Goal: Task Accomplishment & Management: Manage account settings

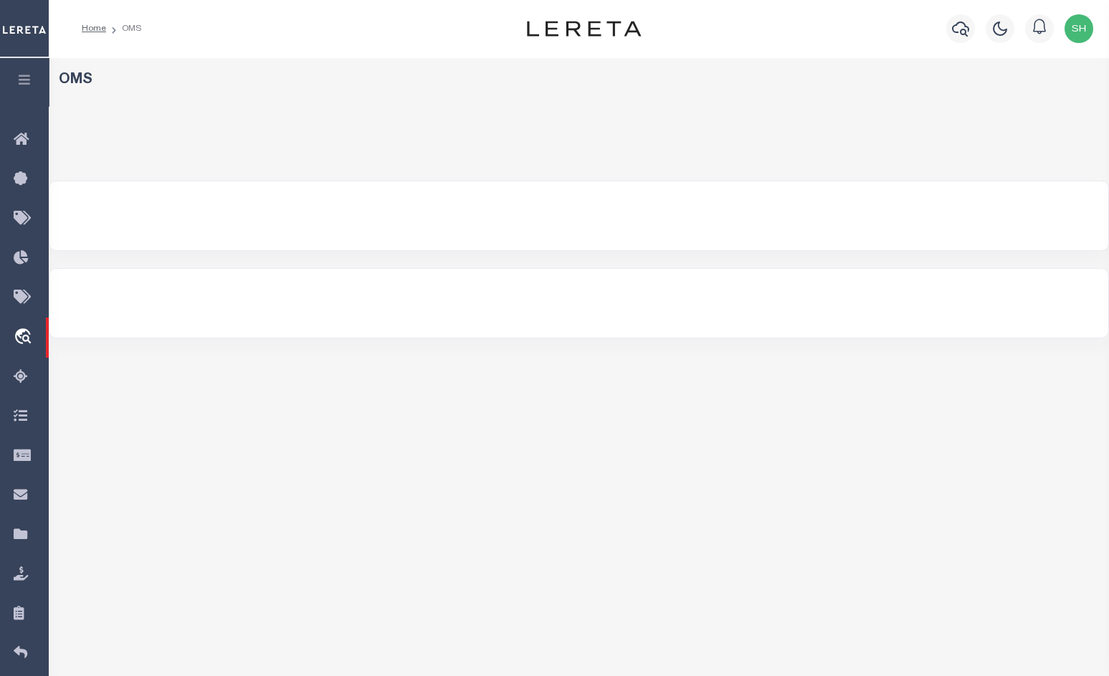
select select "200"
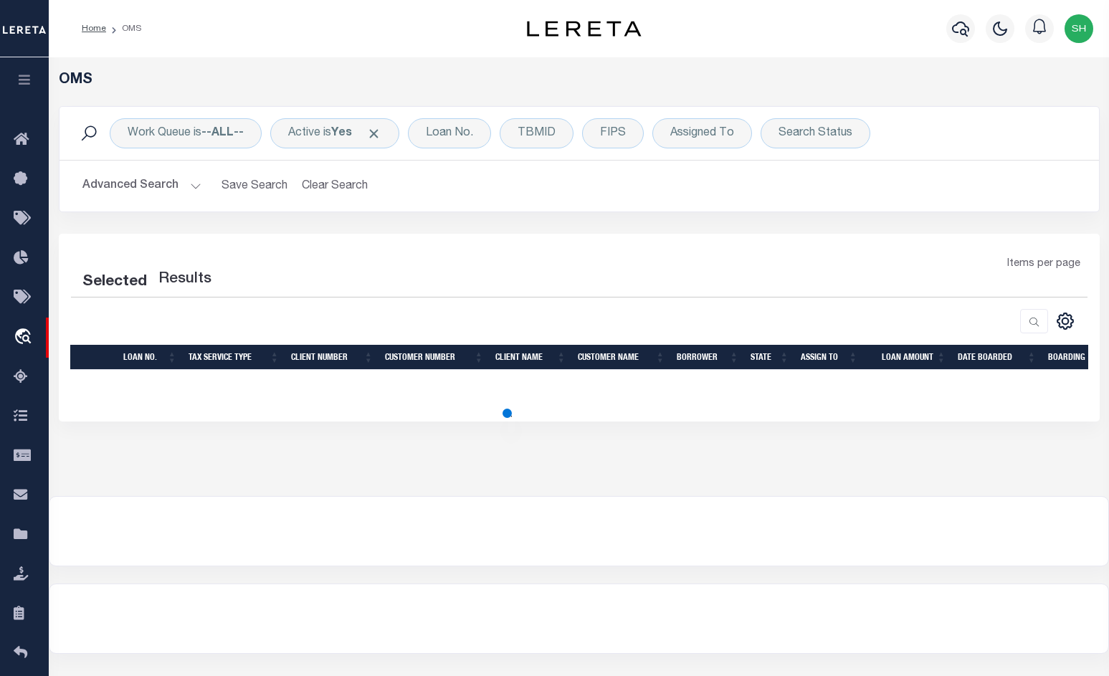
select select "200"
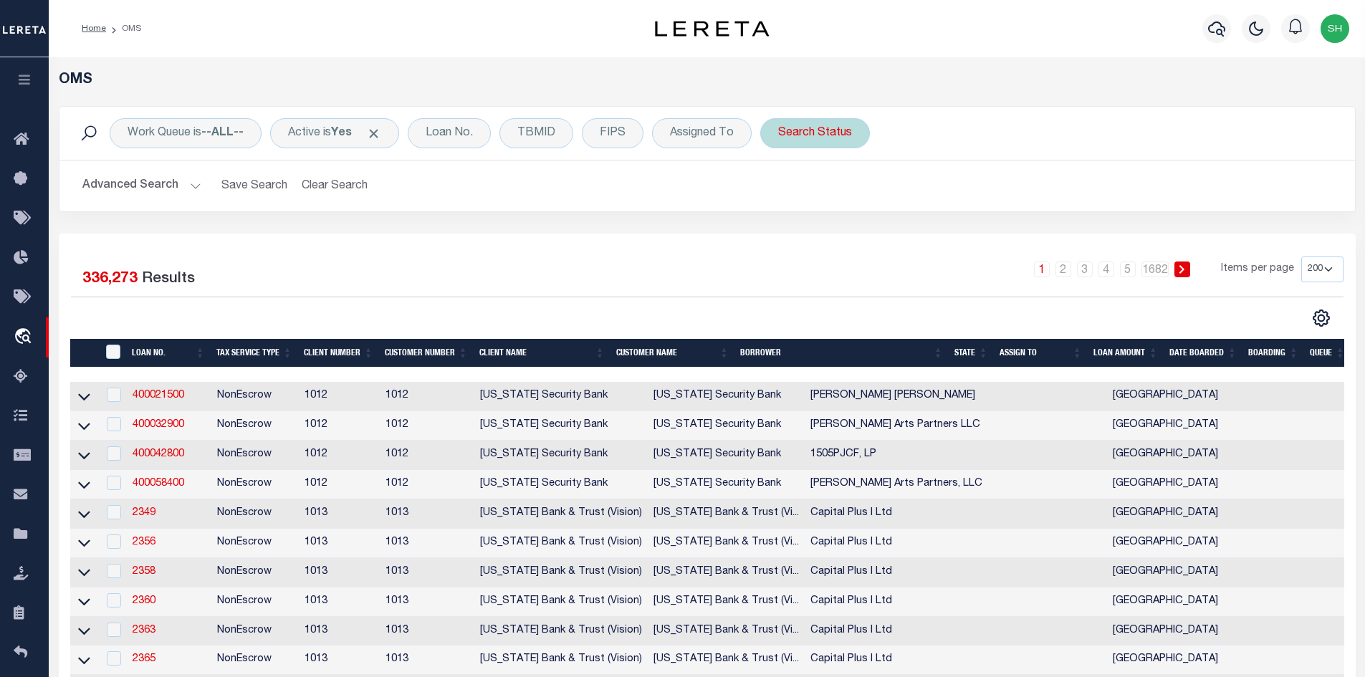
click at [790, 128] on div "Search Status" at bounding box center [815, 133] width 110 height 30
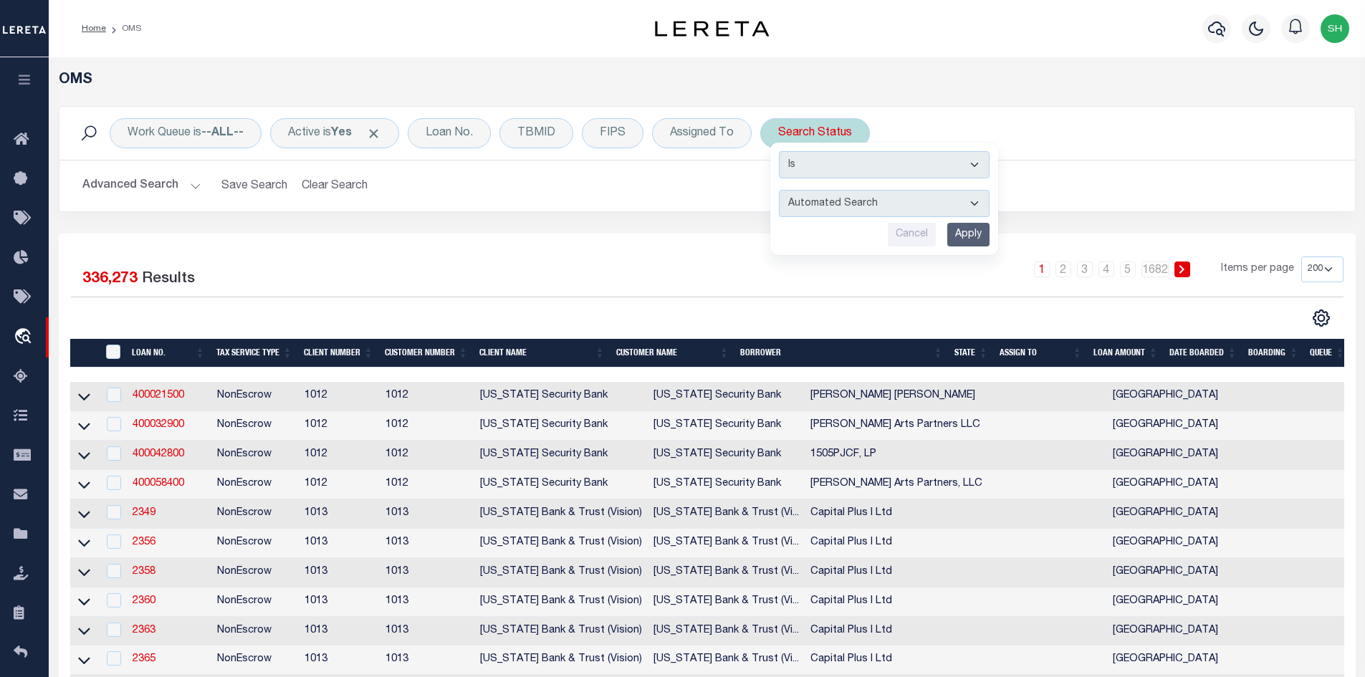
click at [853, 201] on select "Automated Search Bad Parcel Complete Duplicate Parcel High Dollar Reporting In …" at bounding box center [884, 203] width 211 height 27
select select "BP"
click at [780, 190] on select "Automated Search Bad Parcel Complete Duplicate Parcel High Dollar Reporting In …" at bounding box center [884, 203] width 211 height 27
click at [985, 233] on input "Apply" at bounding box center [968, 235] width 42 height 24
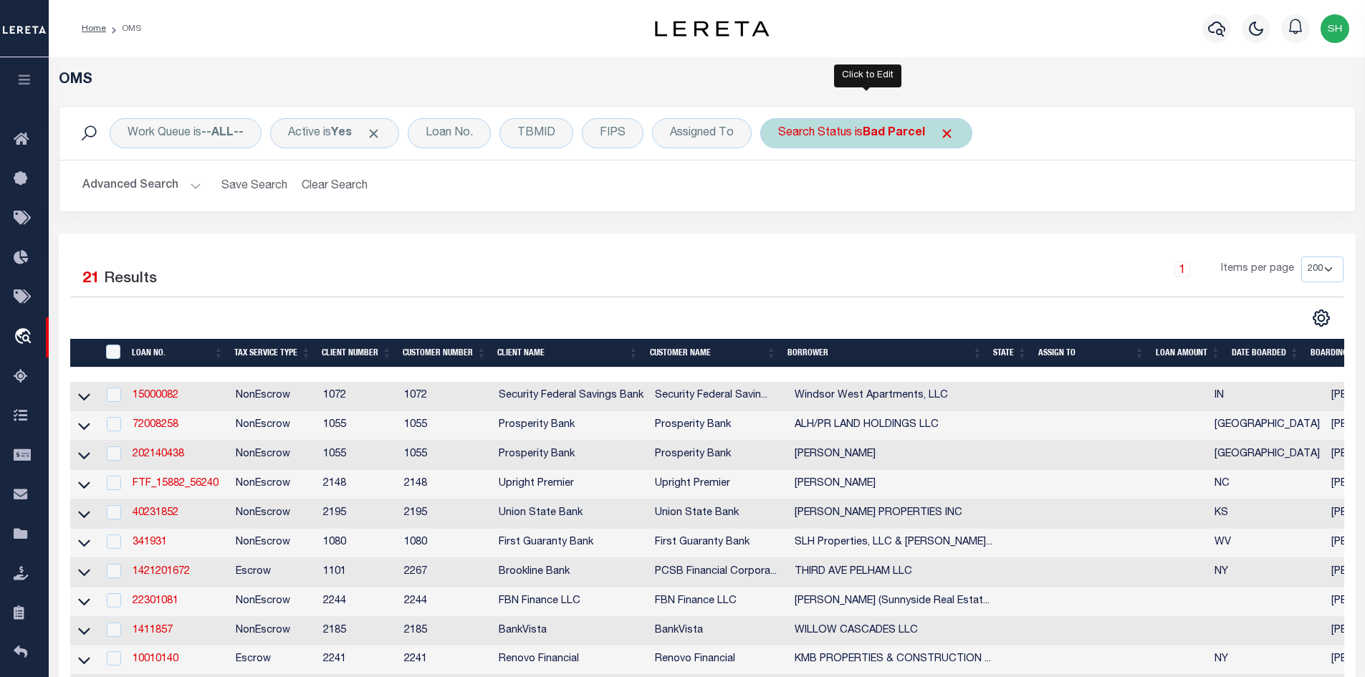
click at [899, 144] on div "Search Status is Bad Parcel" at bounding box center [866, 133] width 212 height 30
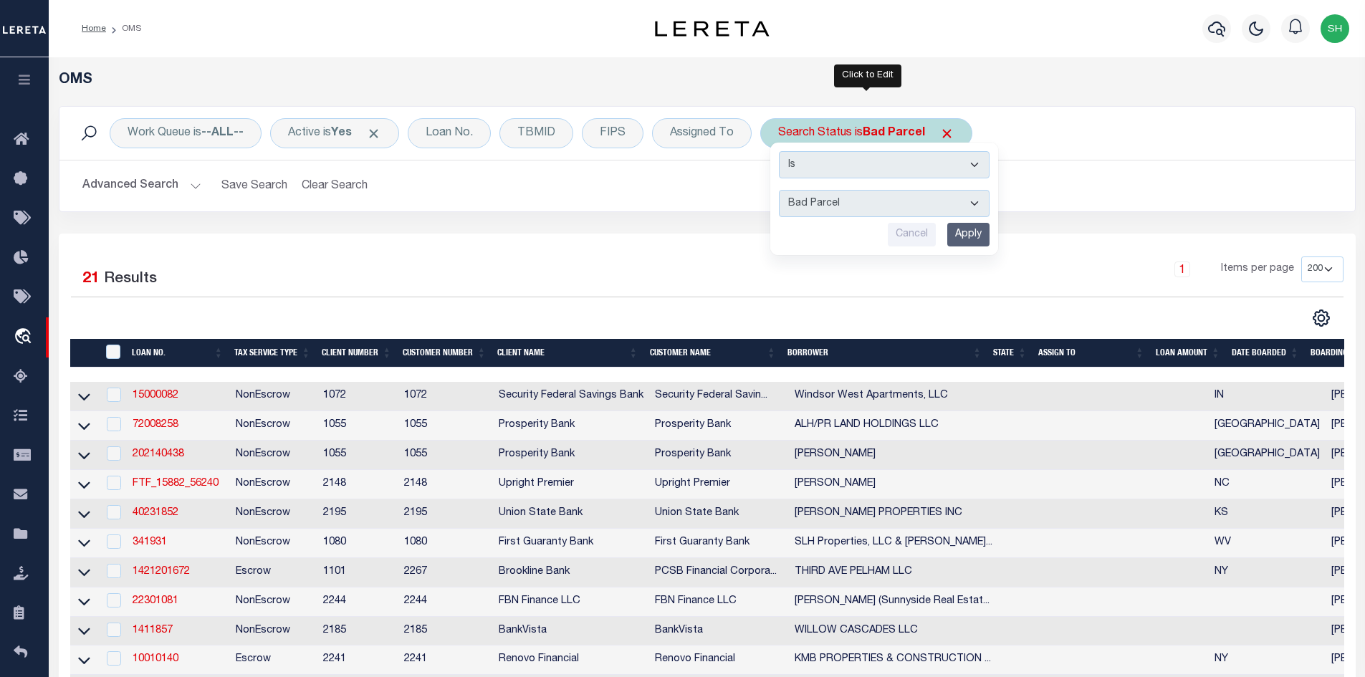
click at [891, 205] on select "Automated Search Bad Parcel Complete Duplicate Parcel High Dollar Reporting In …" at bounding box center [884, 203] width 211 height 27
select select "NP"
click at [780, 190] on select "Automated Search Bad Parcel Complete Duplicate Parcel High Dollar Reporting In …" at bounding box center [884, 203] width 211 height 27
click at [956, 229] on input "Apply" at bounding box center [968, 235] width 42 height 24
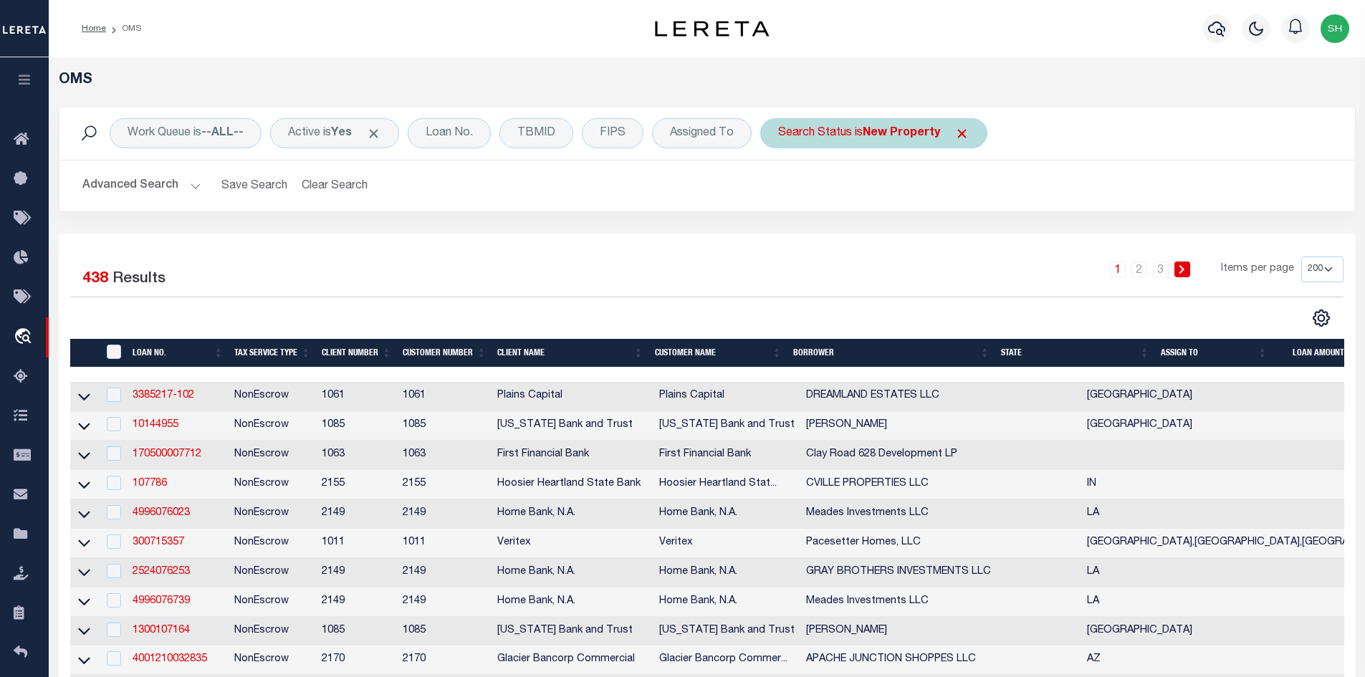
click at [869, 129] on b "New Property" at bounding box center [901, 133] width 77 height 11
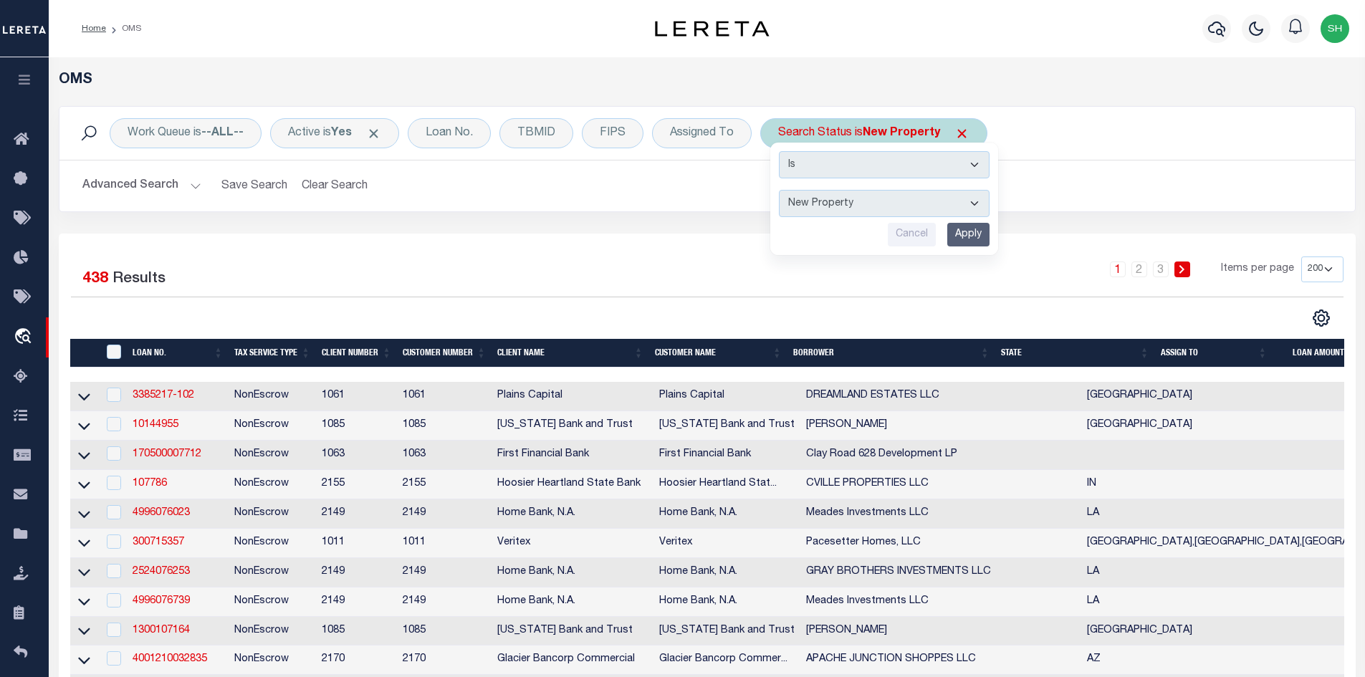
click at [870, 201] on select "Automated Search Bad Parcel Complete Duplicate Parcel High Dollar Reporting In …" at bounding box center [884, 203] width 211 height 27
select select "QC"
click at [780, 190] on select "Automated Search Bad Parcel Complete Duplicate Parcel High Dollar Reporting In …" at bounding box center [884, 203] width 211 height 27
click at [957, 238] on input "Apply" at bounding box center [968, 235] width 42 height 24
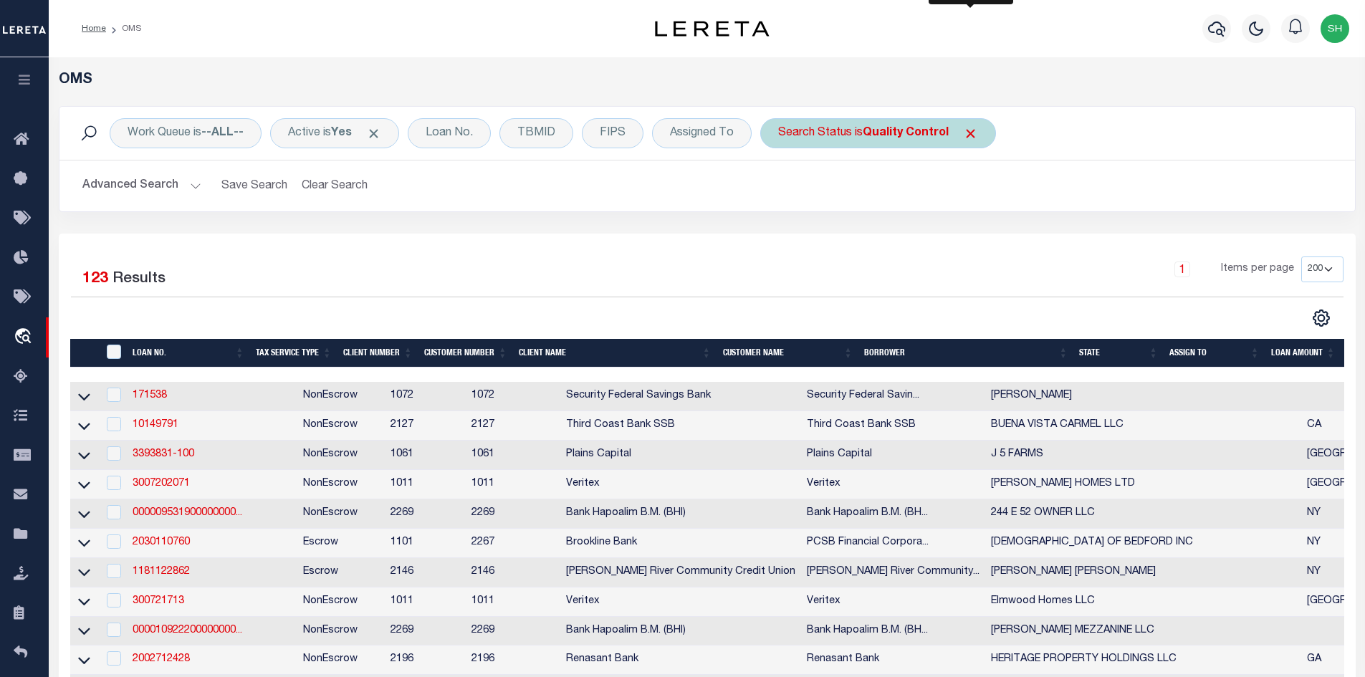
click at [977, 140] on span "Click to Remove" at bounding box center [970, 133] width 15 height 15
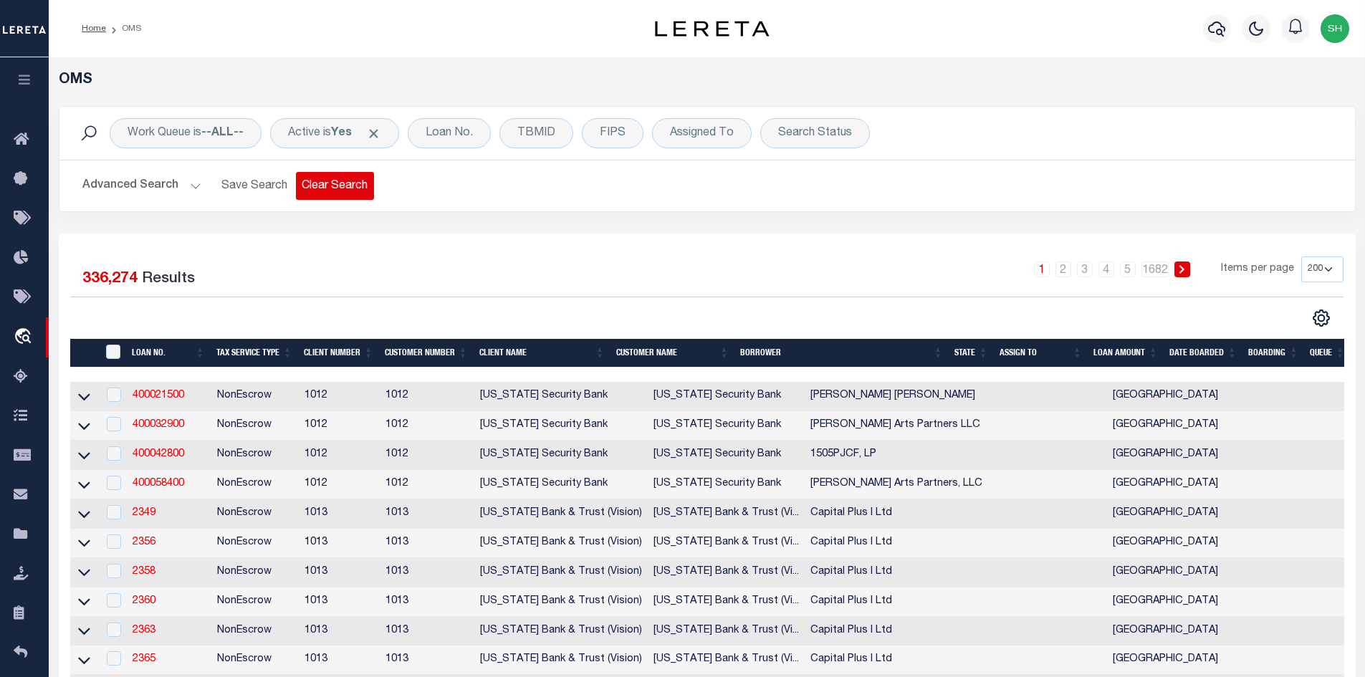
click at [334, 188] on button "Clear Search" at bounding box center [335, 186] width 78 height 28
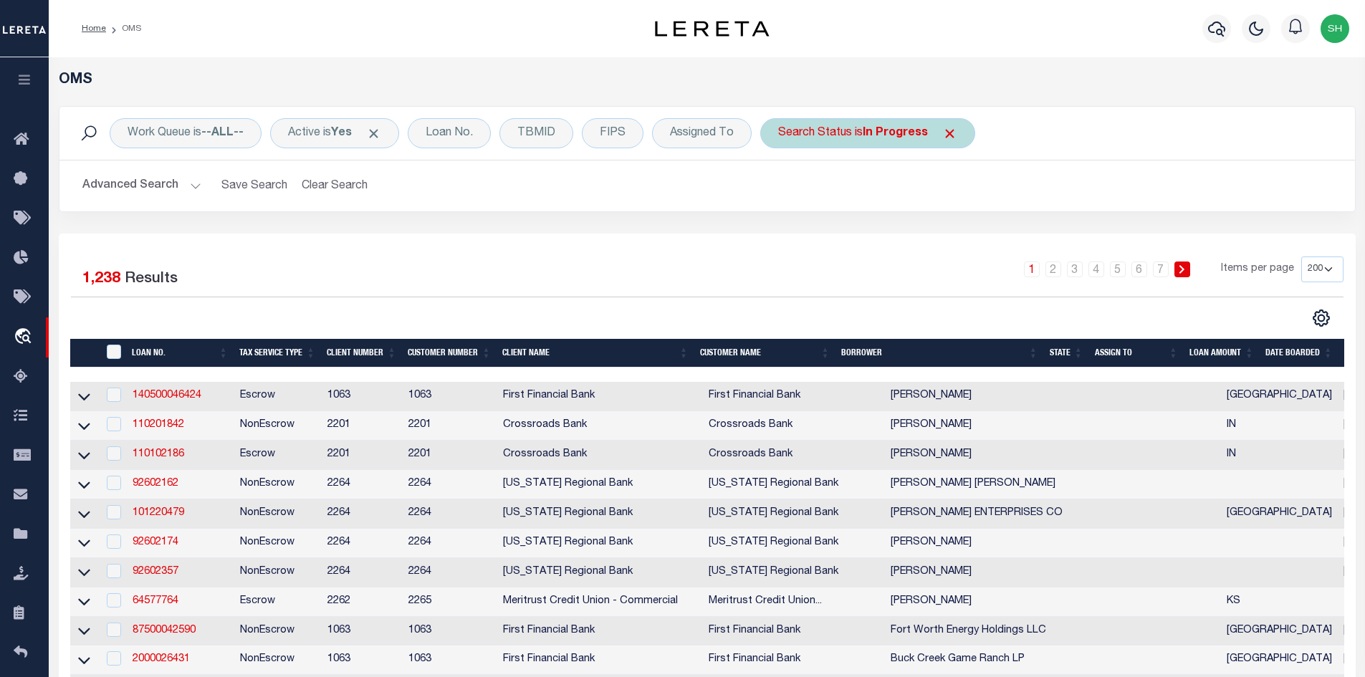
click at [958, 135] on div "Search Status is In Progress" at bounding box center [867, 133] width 215 height 30
select select "IP"
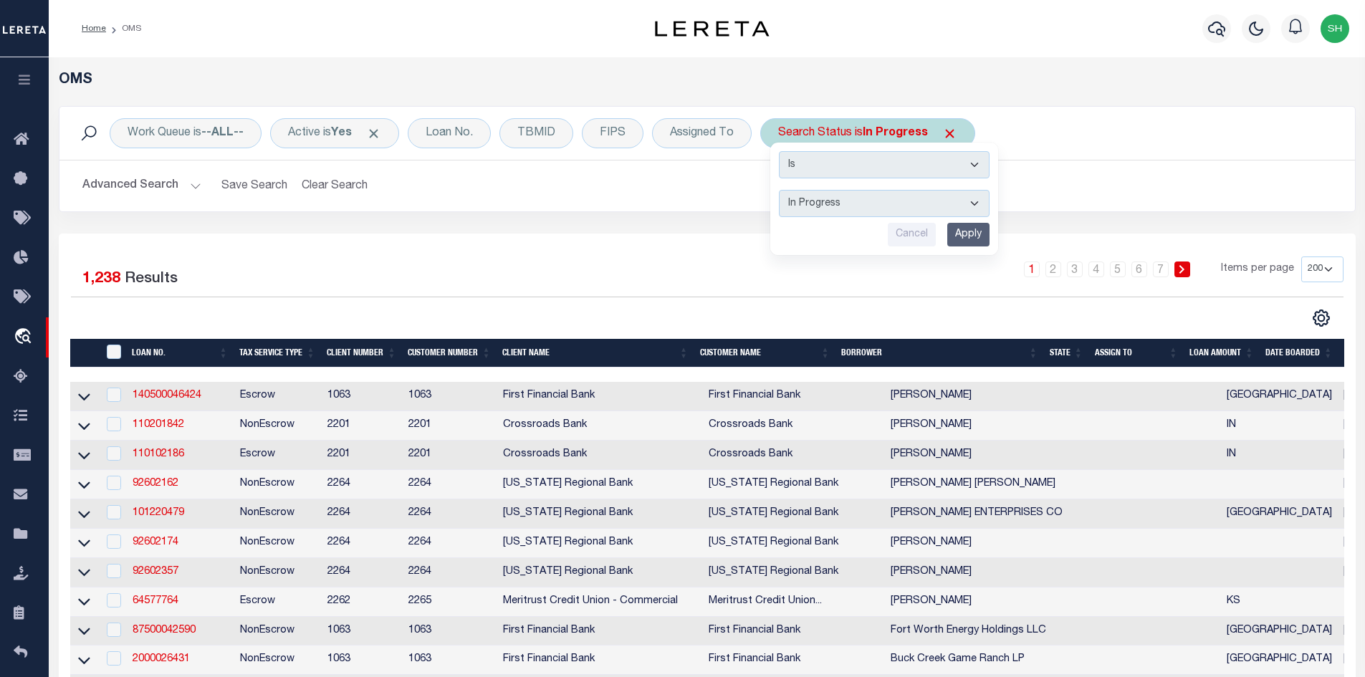
click at [951, 130] on span "Click to Remove" at bounding box center [949, 133] width 15 height 15
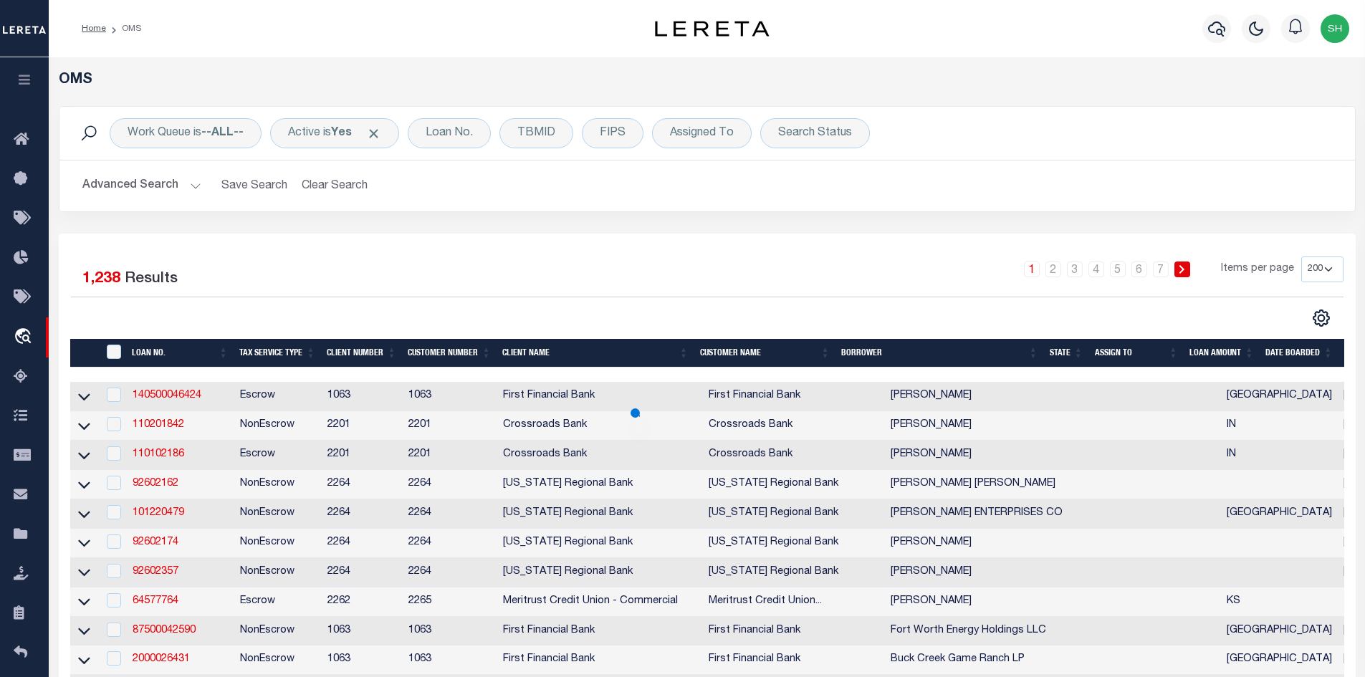
click at [194, 181] on button "Advanced Search" at bounding box center [141, 186] width 119 height 28
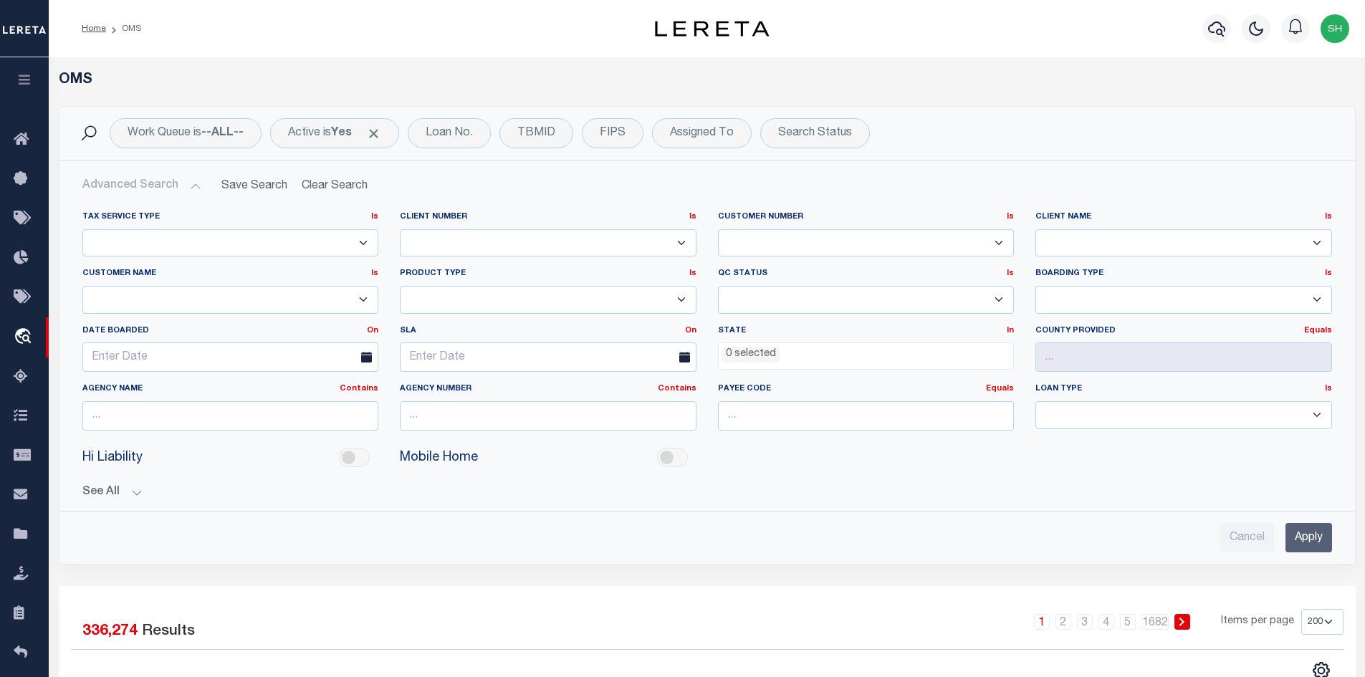
click at [184, 181] on button "Advanced Search" at bounding box center [141, 186] width 119 height 28
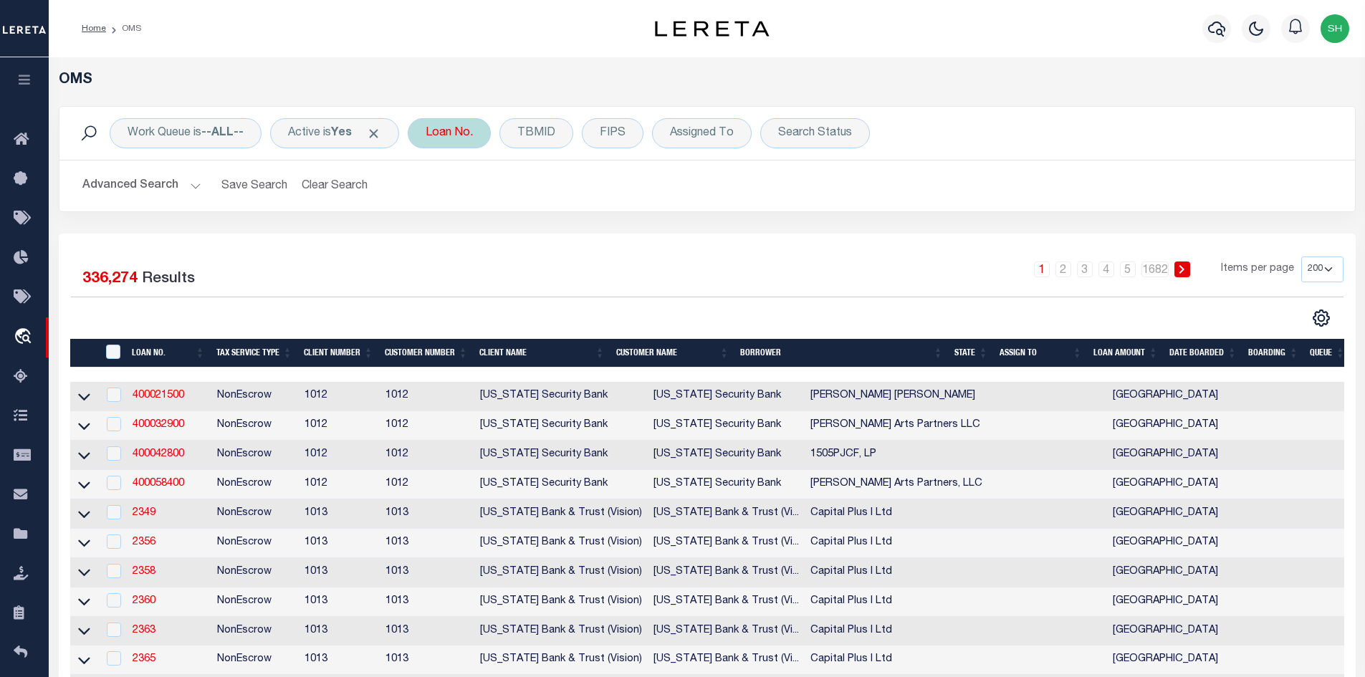
click at [436, 135] on div "Loan No." at bounding box center [449, 133] width 83 height 30
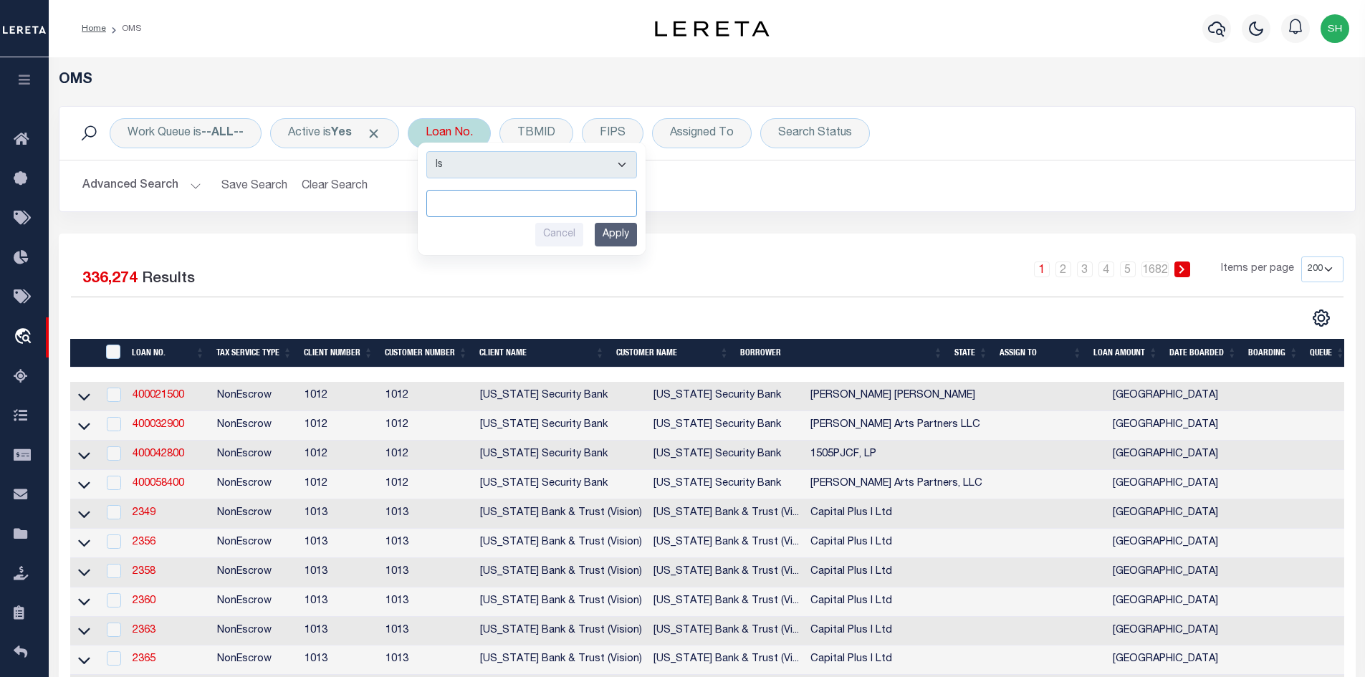
paste input "5606523"
type input "5606523"
click at [621, 233] on input "Apply" at bounding box center [616, 235] width 42 height 24
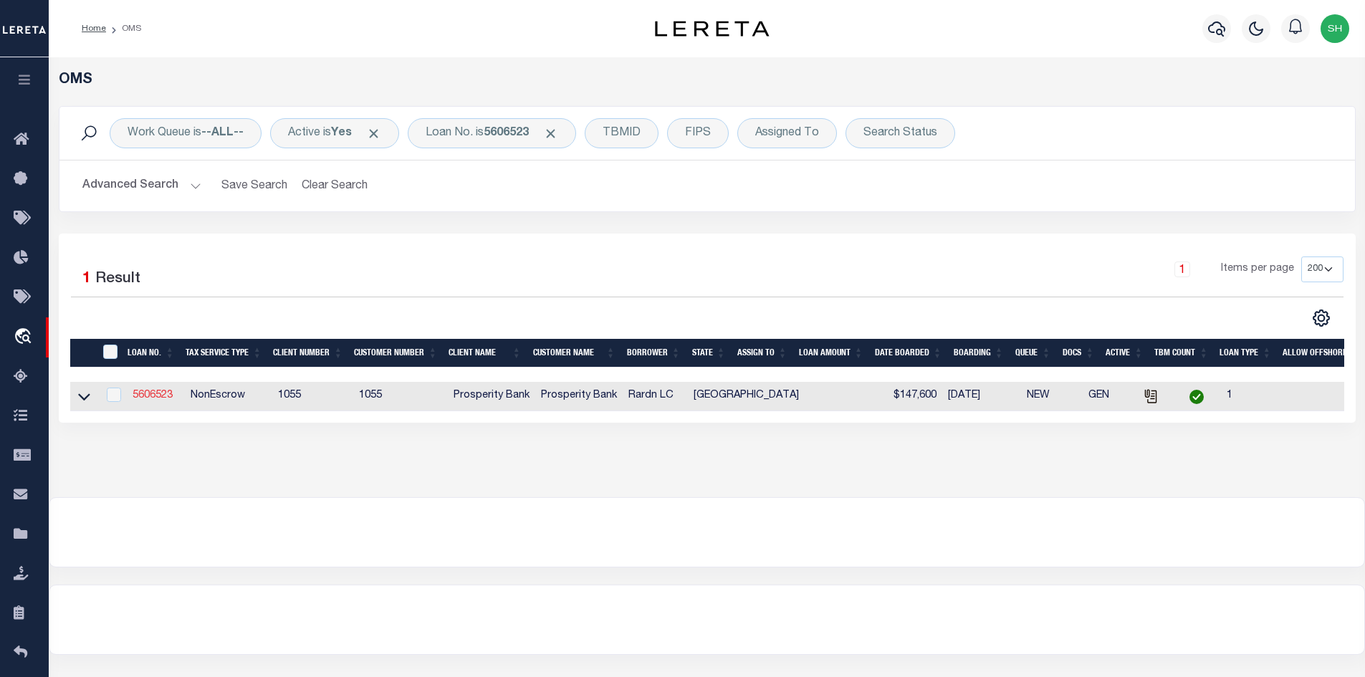
click at [153, 393] on link "5606523" at bounding box center [153, 396] width 40 height 10
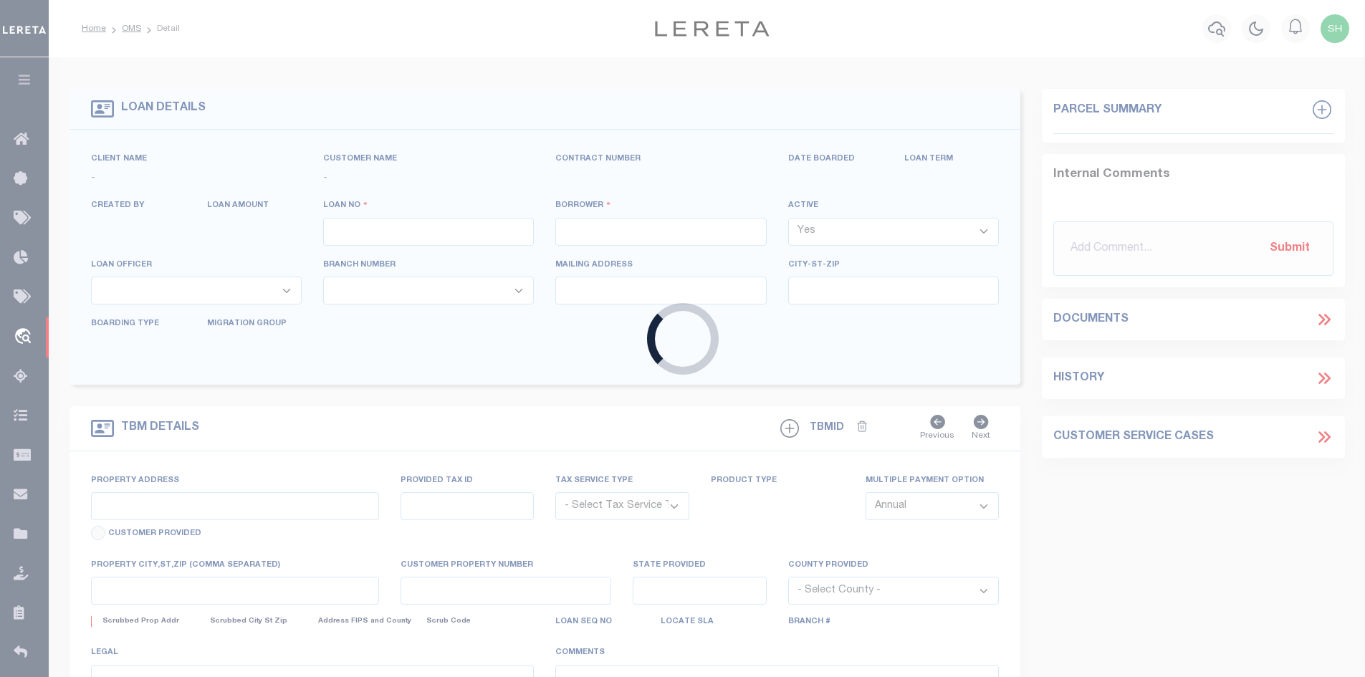
type input "5606523"
type input "Rardn LC"
select select
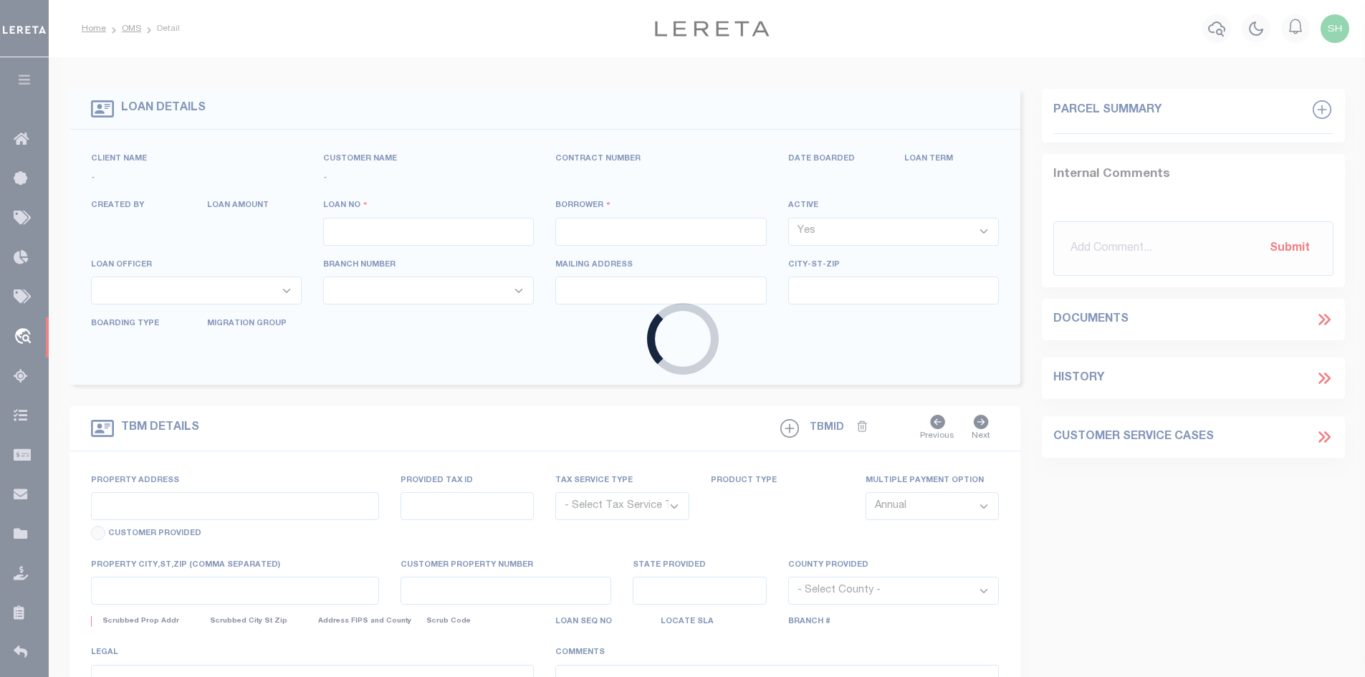
select select "NonEscrow"
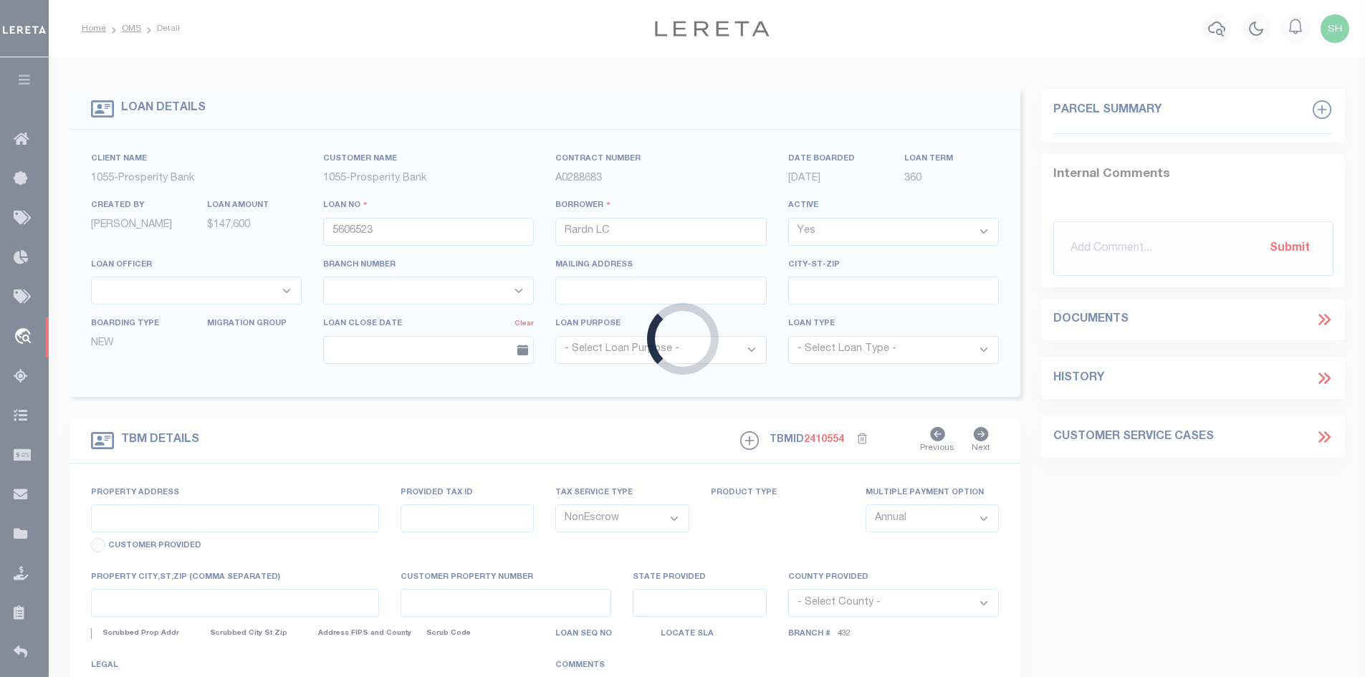
select select "3831"
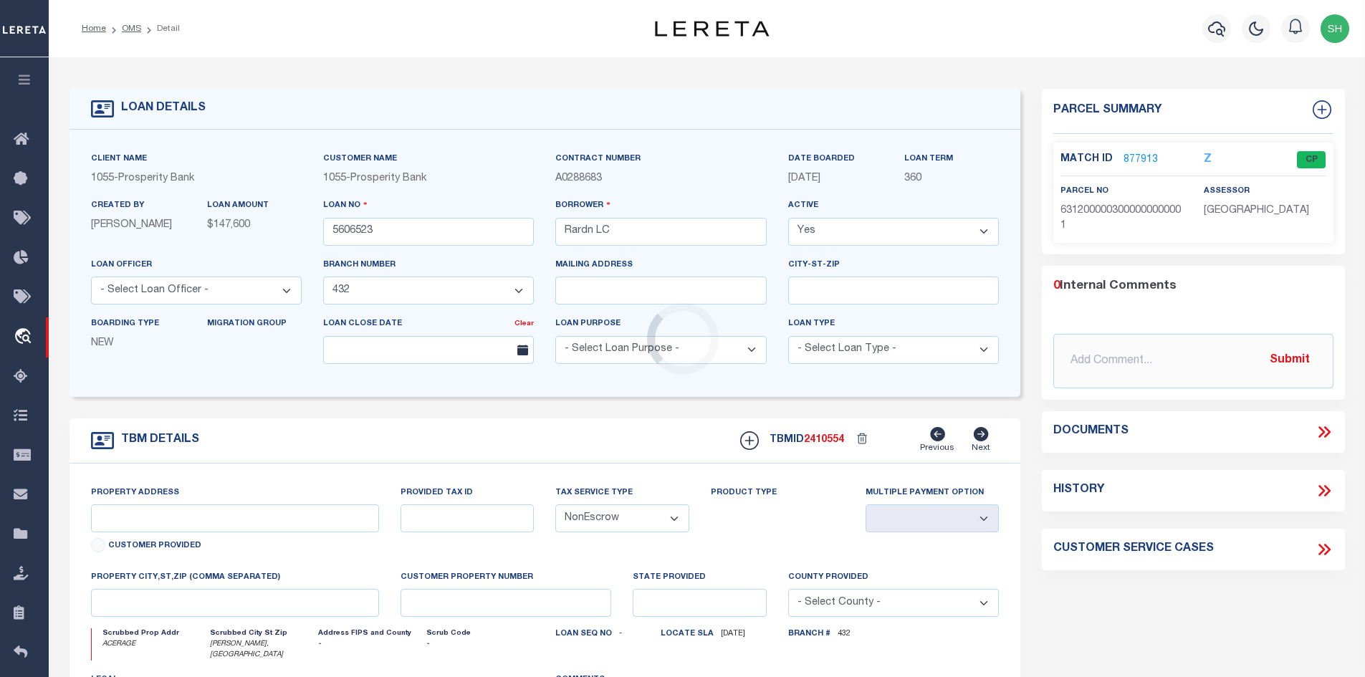
type input "acerage"
type input "49521 & 49520"
select select
type input "Streetman TX 75859"
type input "[GEOGRAPHIC_DATA]"
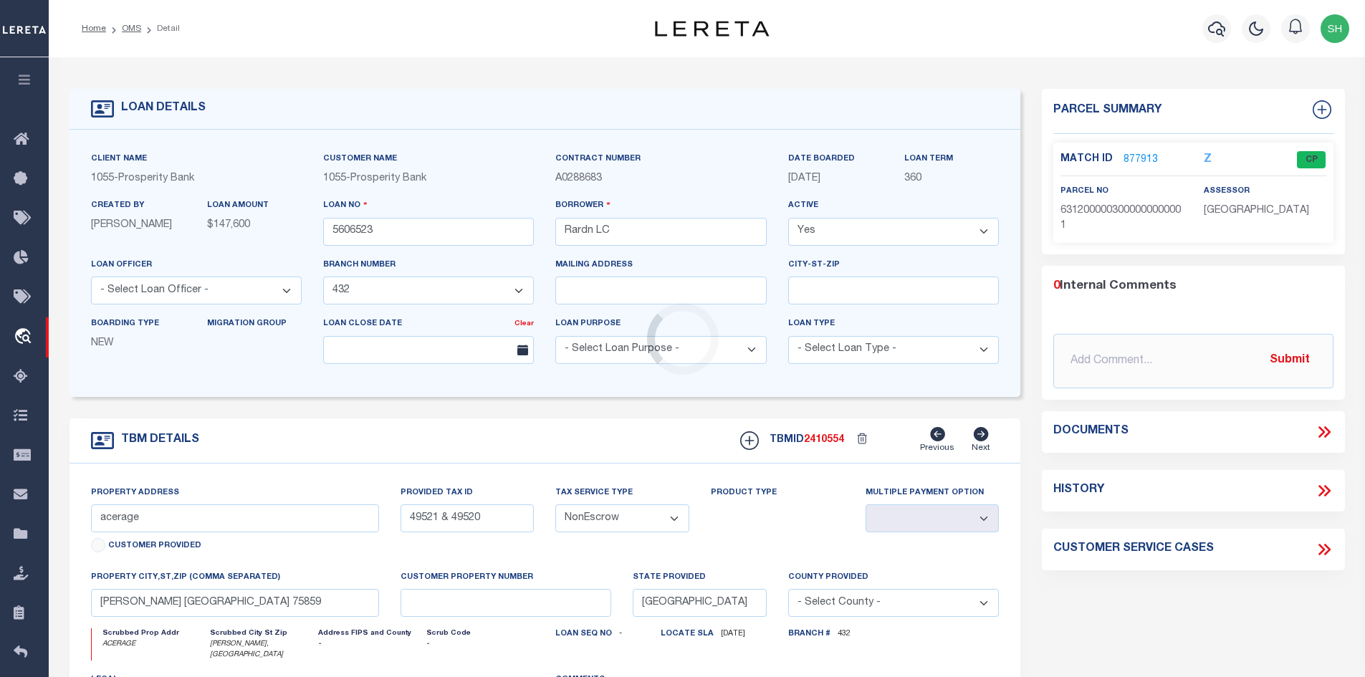
select select "Freestone"
type textarea "see attached"
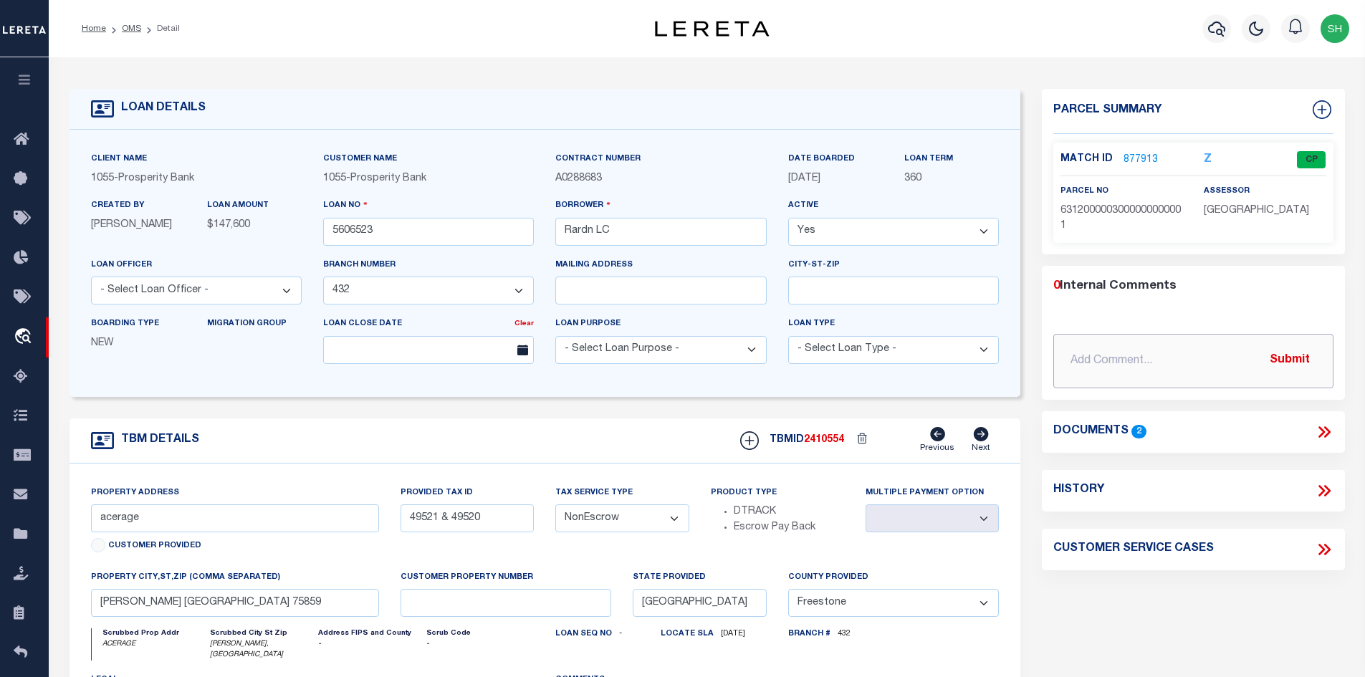
click at [1108, 340] on input "text" at bounding box center [1193, 361] width 280 height 54
paste input "Additional parcel to be tracked 63120-00004-00000-000000"
type input "9/9/25 Additional parcel to be tracked 63120-00004-00000-000000"
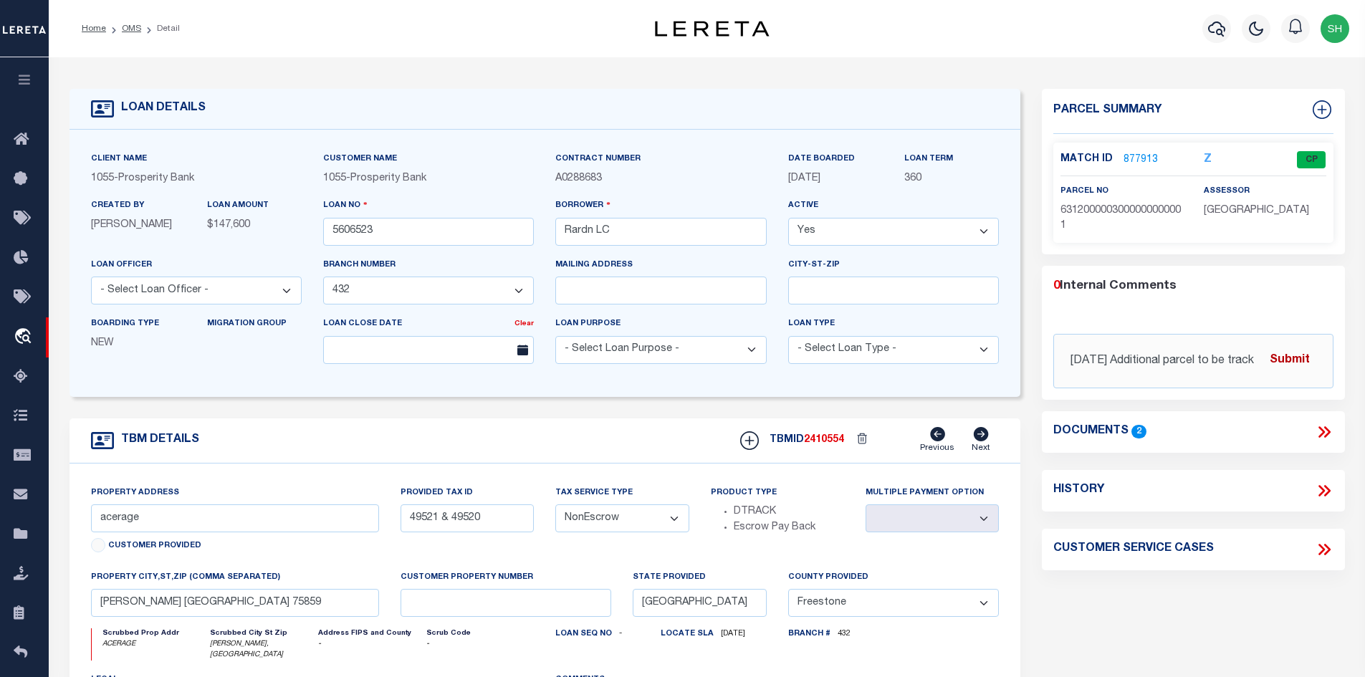
click at [1108, 360] on button "Submit" at bounding box center [1289, 360] width 59 height 29
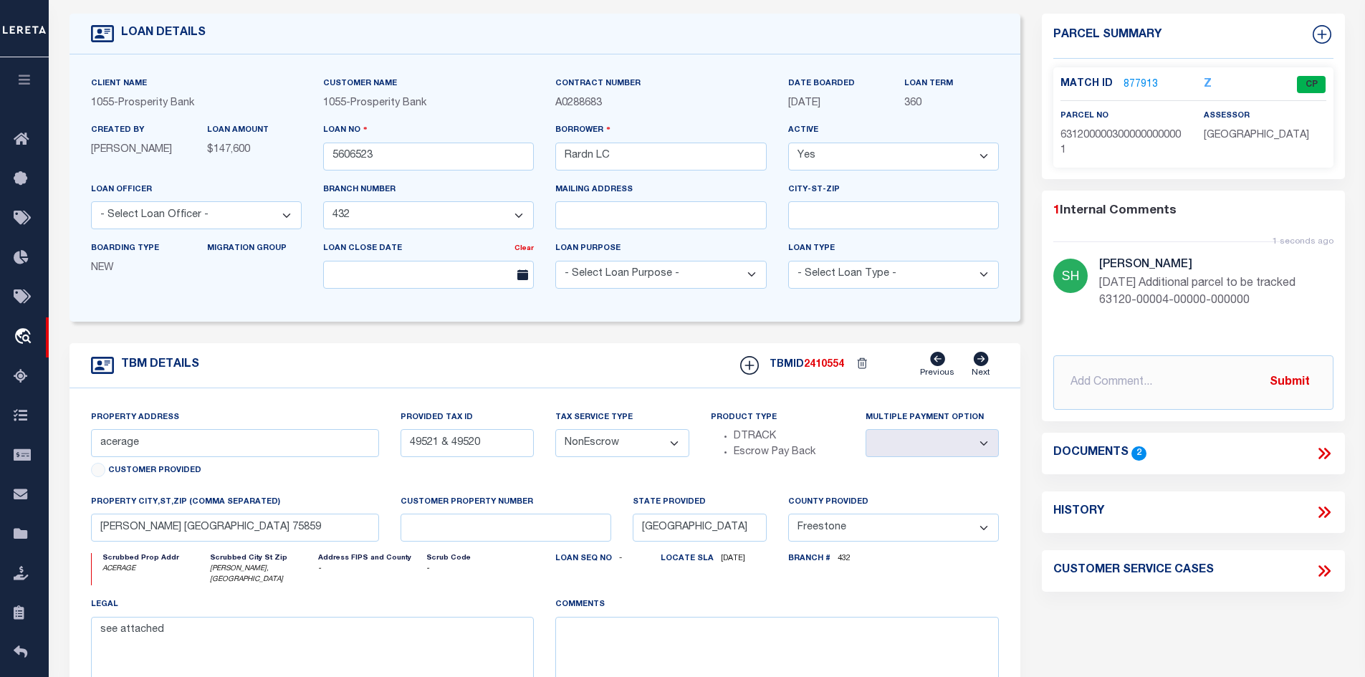
scroll to position [72, 0]
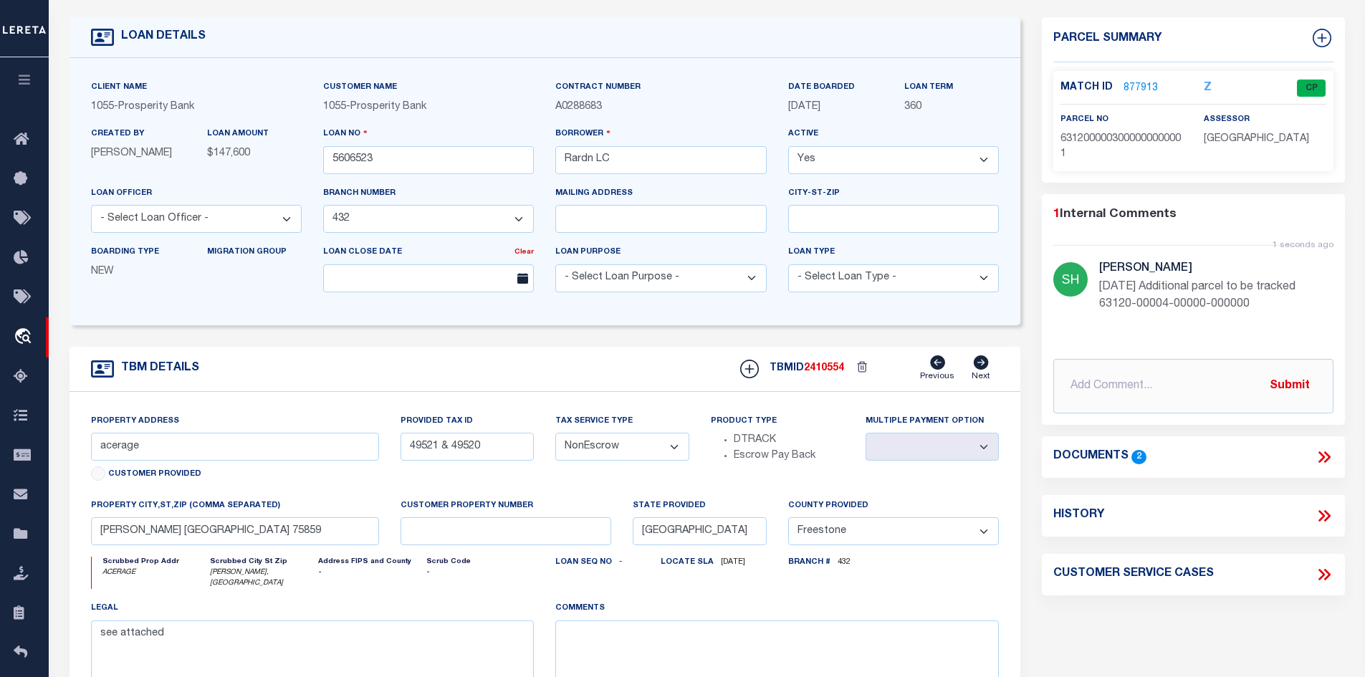
click at [1108, 452] on icon at bounding box center [1327, 456] width 6 height 11
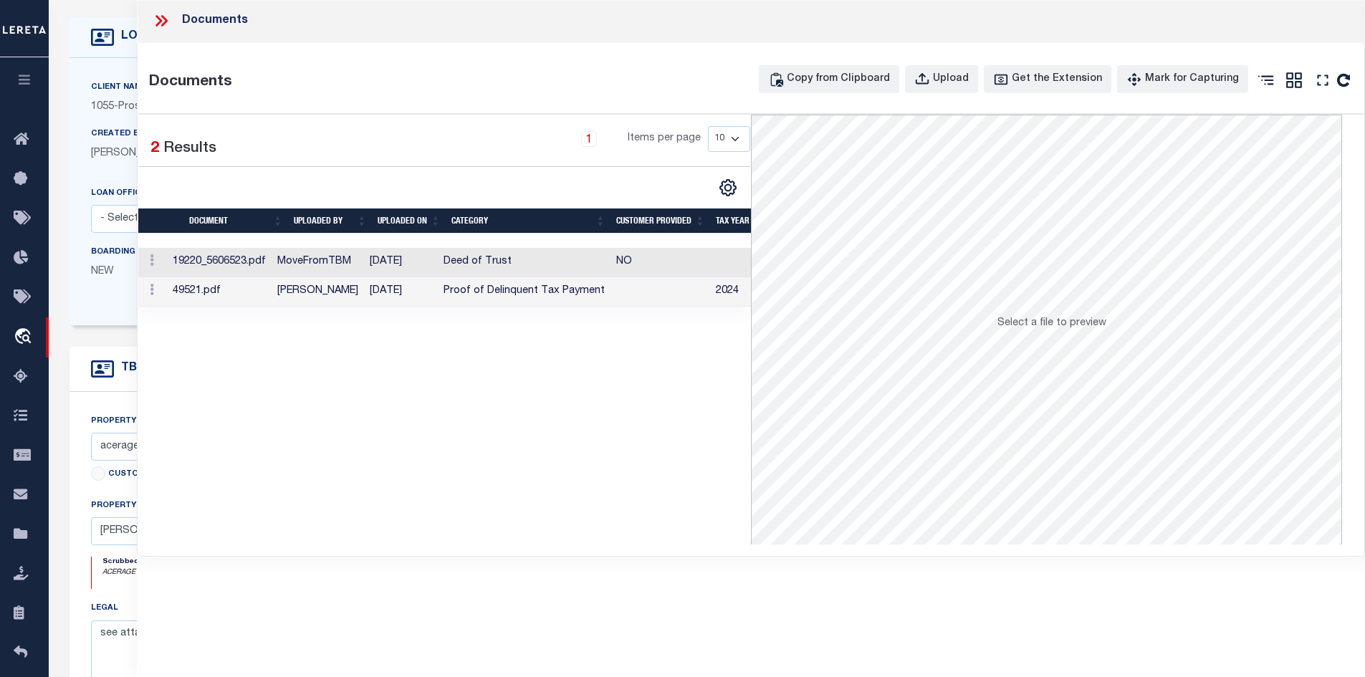
click at [547, 292] on td "Proof of Delinquent Tax Payment" at bounding box center [524, 291] width 173 height 29
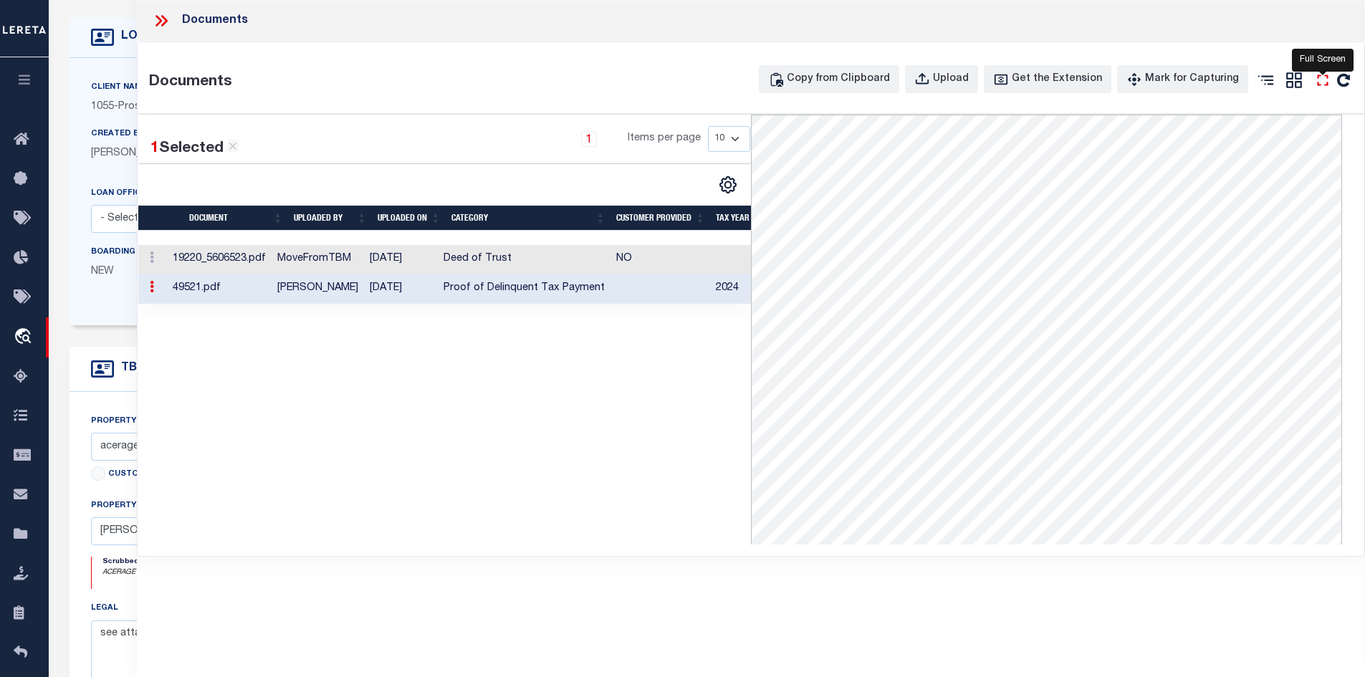
click at [1108, 77] on icon at bounding box center [1323, 80] width 19 height 19
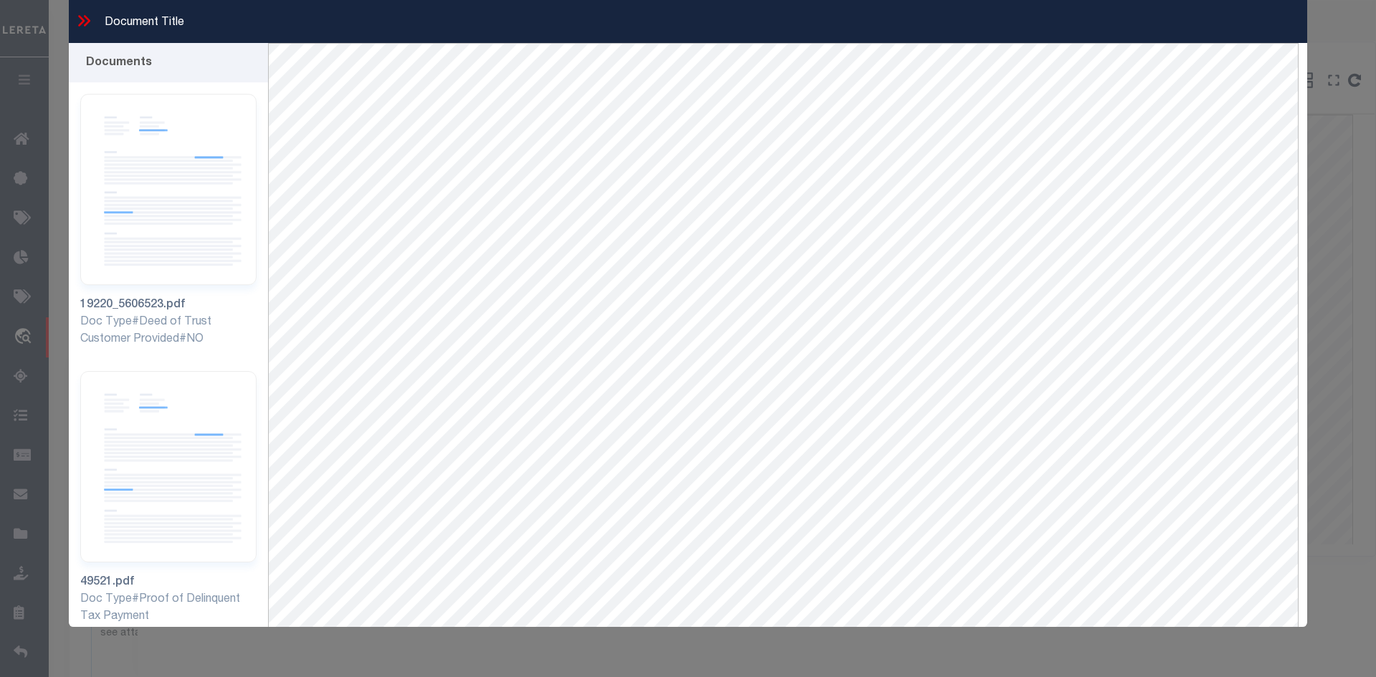
click at [91, 19] on icon at bounding box center [84, 20] width 19 height 19
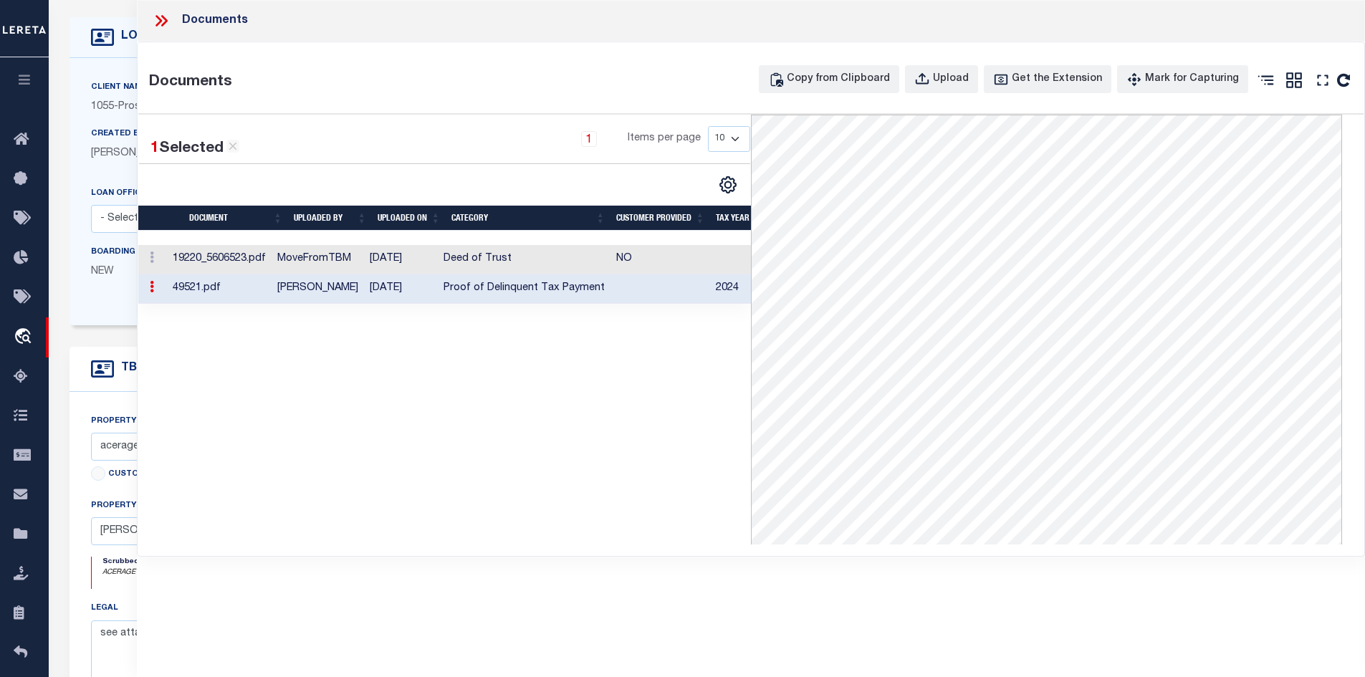
click at [563, 290] on td "Proof of Delinquent Tax Payment" at bounding box center [524, 288] width 173 height 29
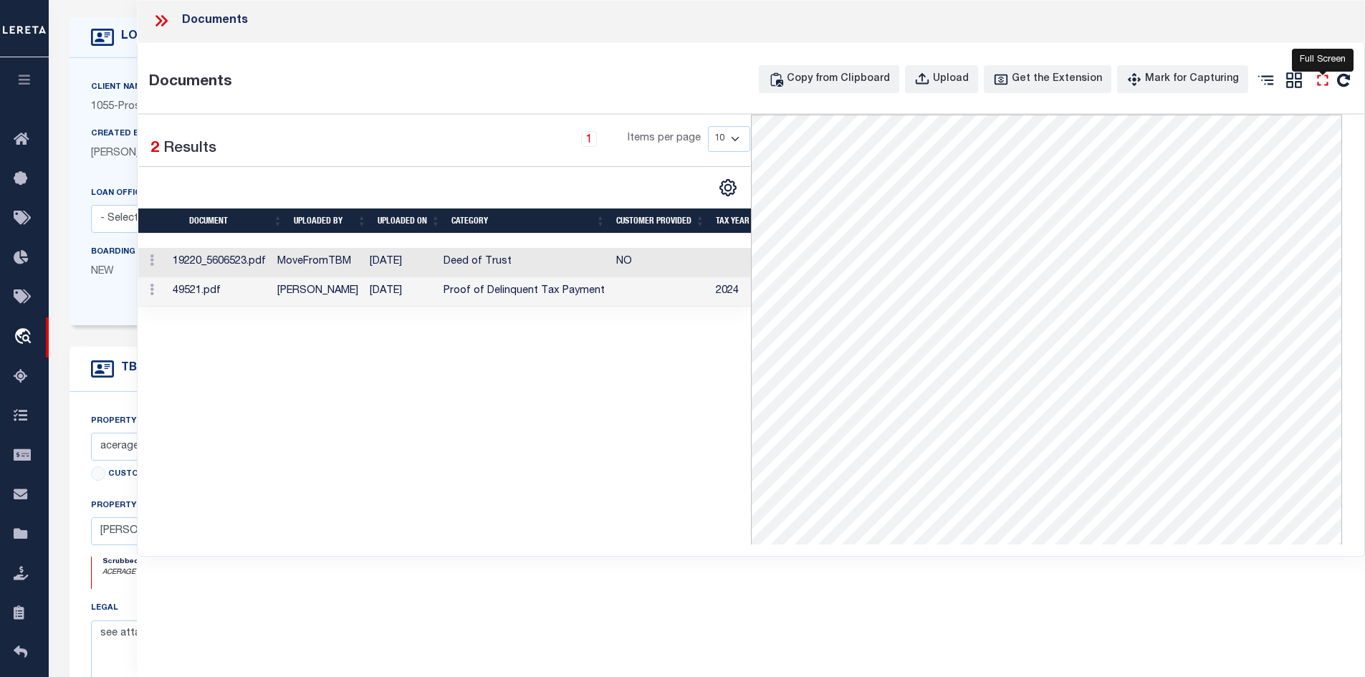
click at [1108, 80] on icon at bounding box center [1323, 80] width 19 height 19
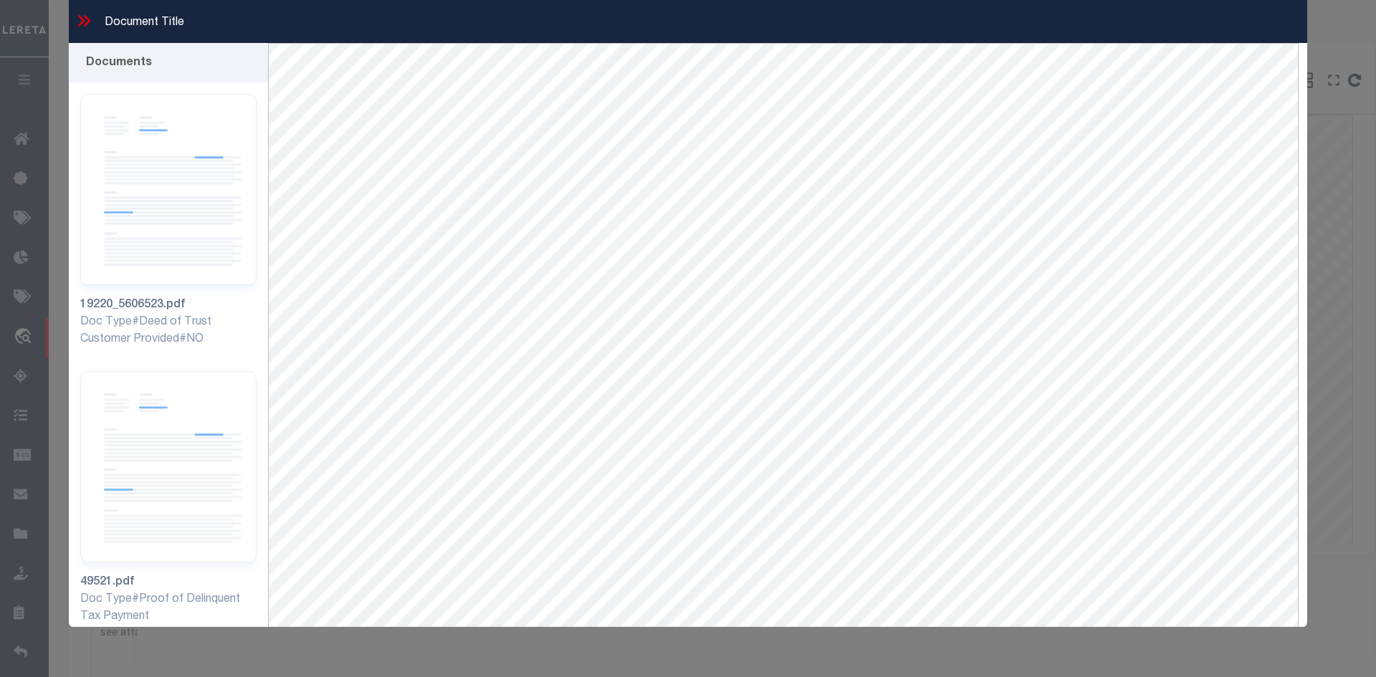
click at [87, 20] on icon at bounding box center [87, 20] width 6 height 11
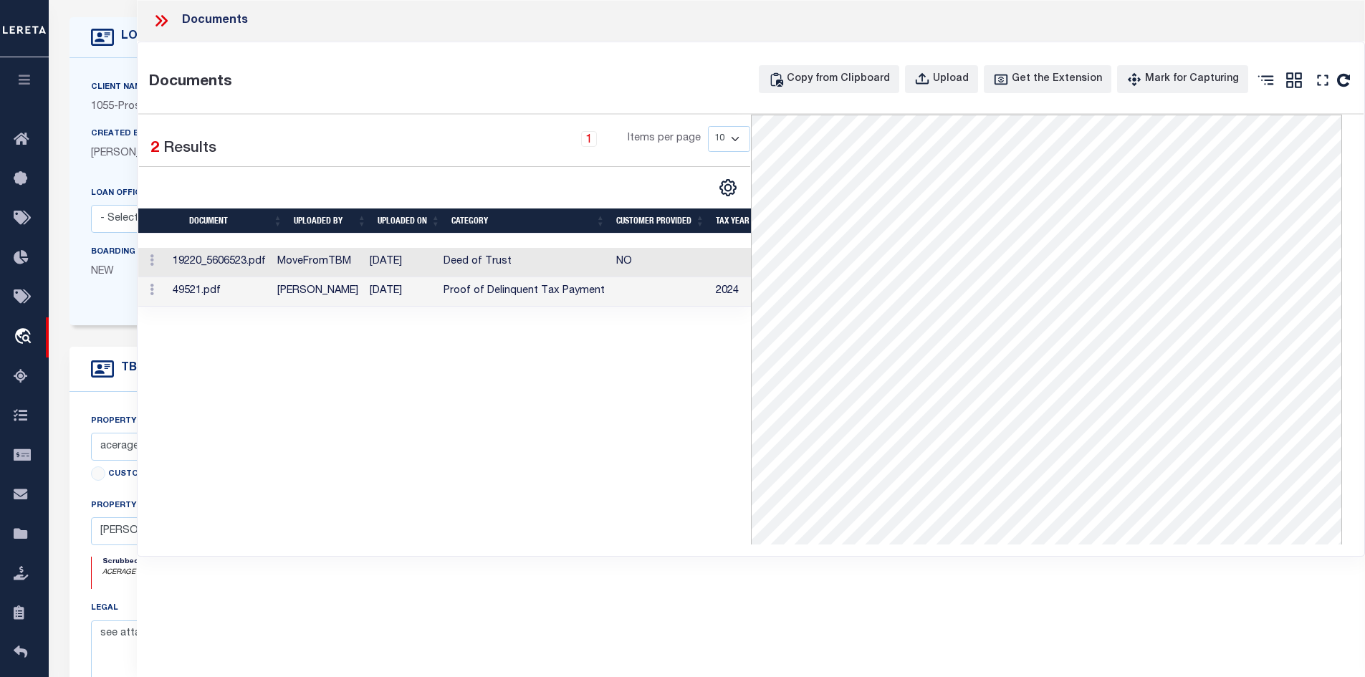
click at [421, 297] on td "07/12/2025" at bounding box center [401, 291] width 74 height 29
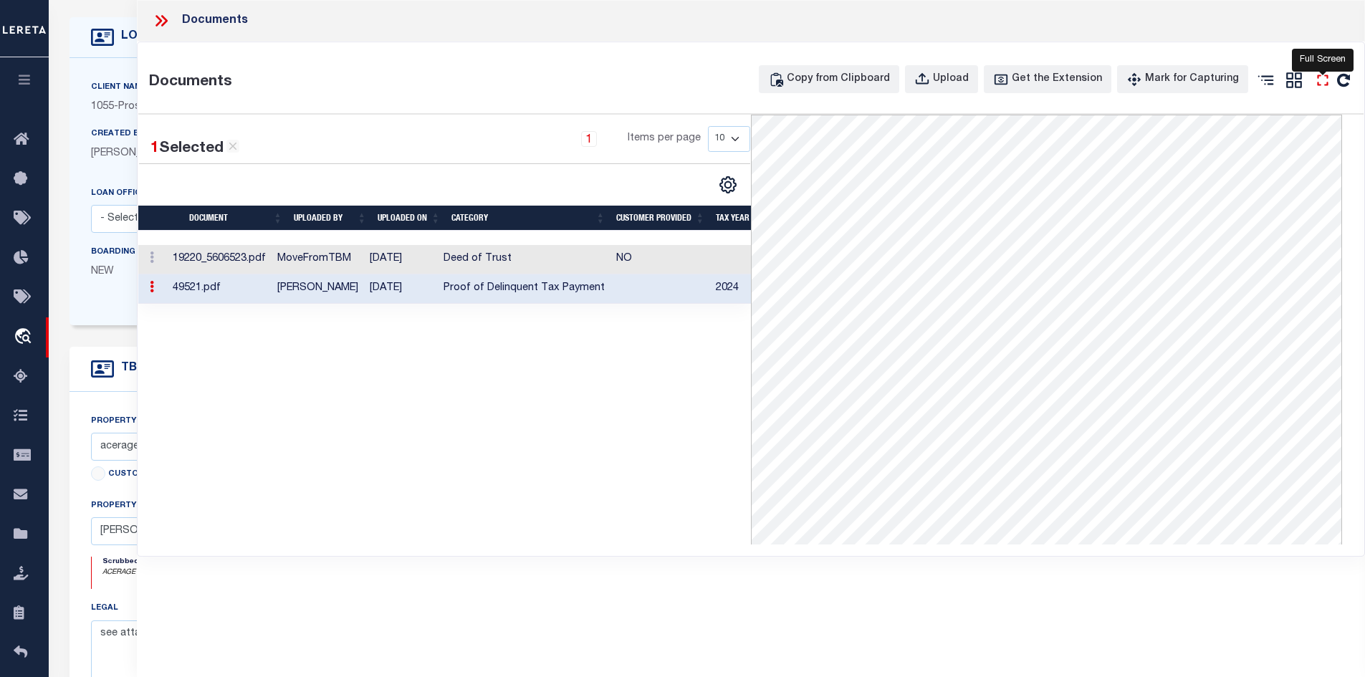
click at [1108, 82] on icon at bounding box center [1323, 80] width 19 height 19
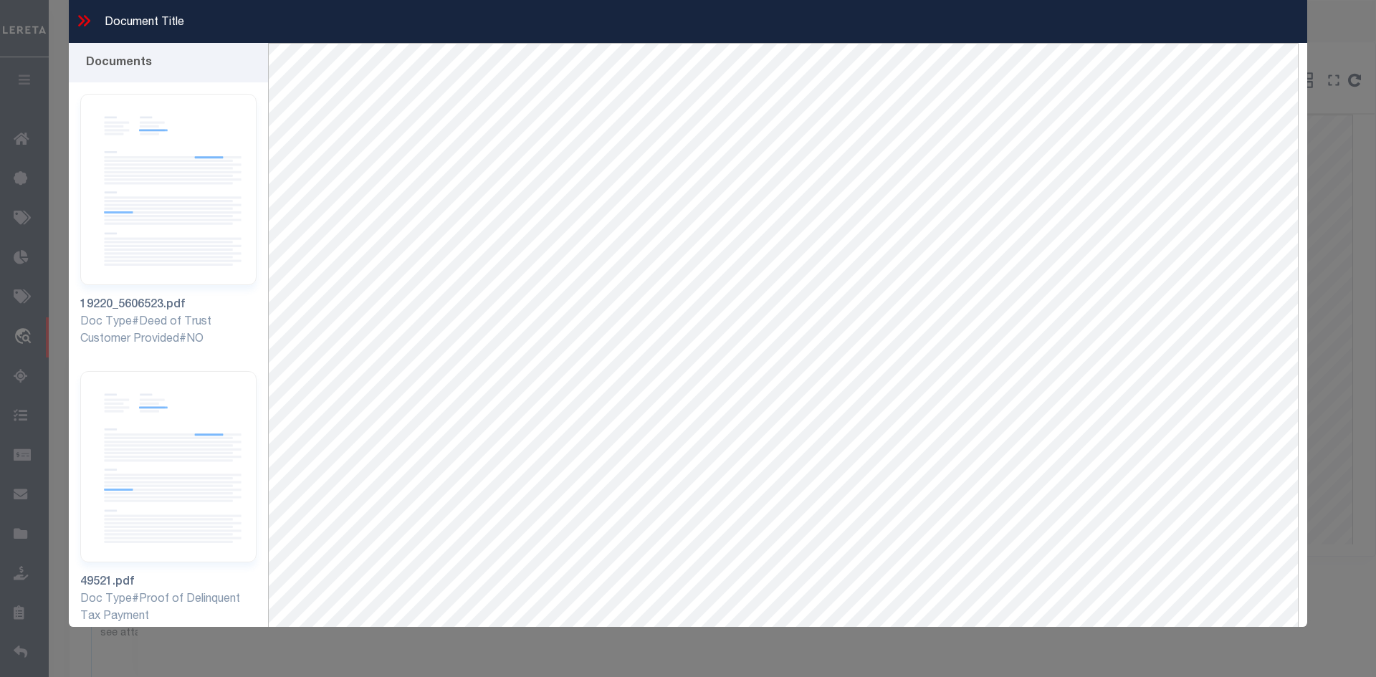
click at [82, 25] on icon at bounding box center [84, 20] width 19 height 19
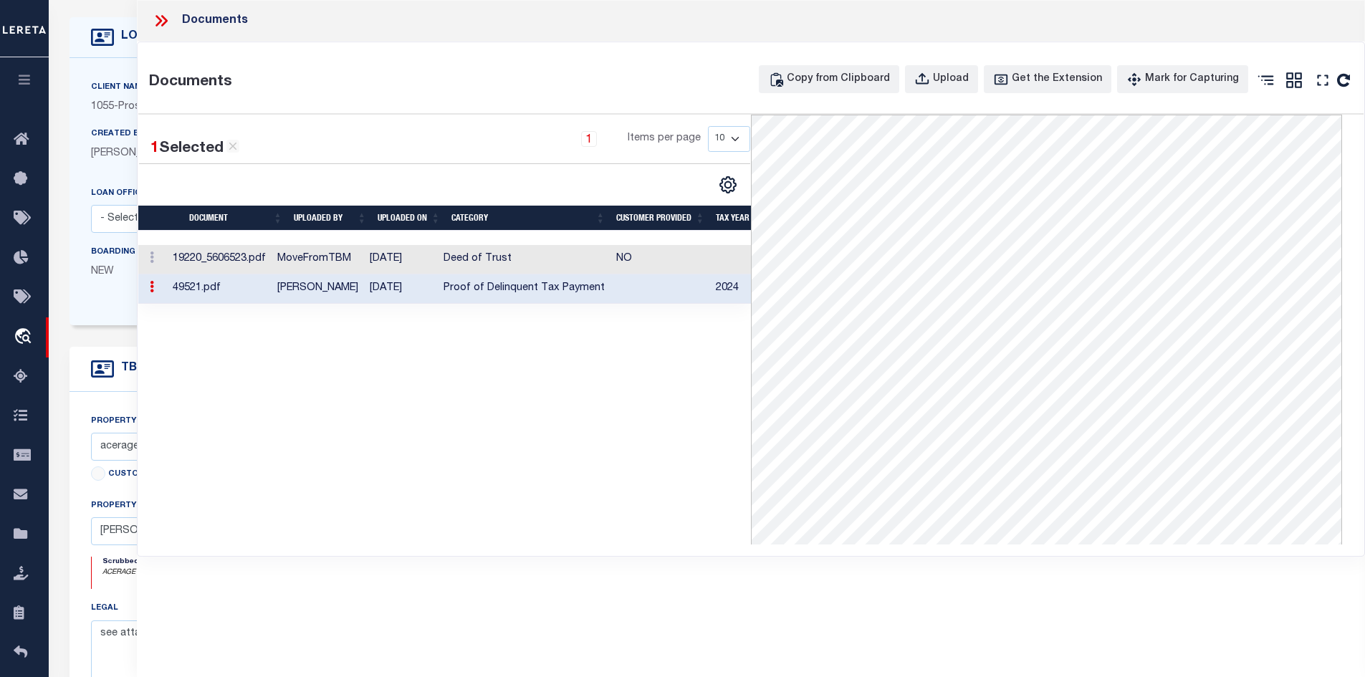
click at [342, 262] on td "MoveFromTBM" at bounding box center [318, 259] width 92 height 29
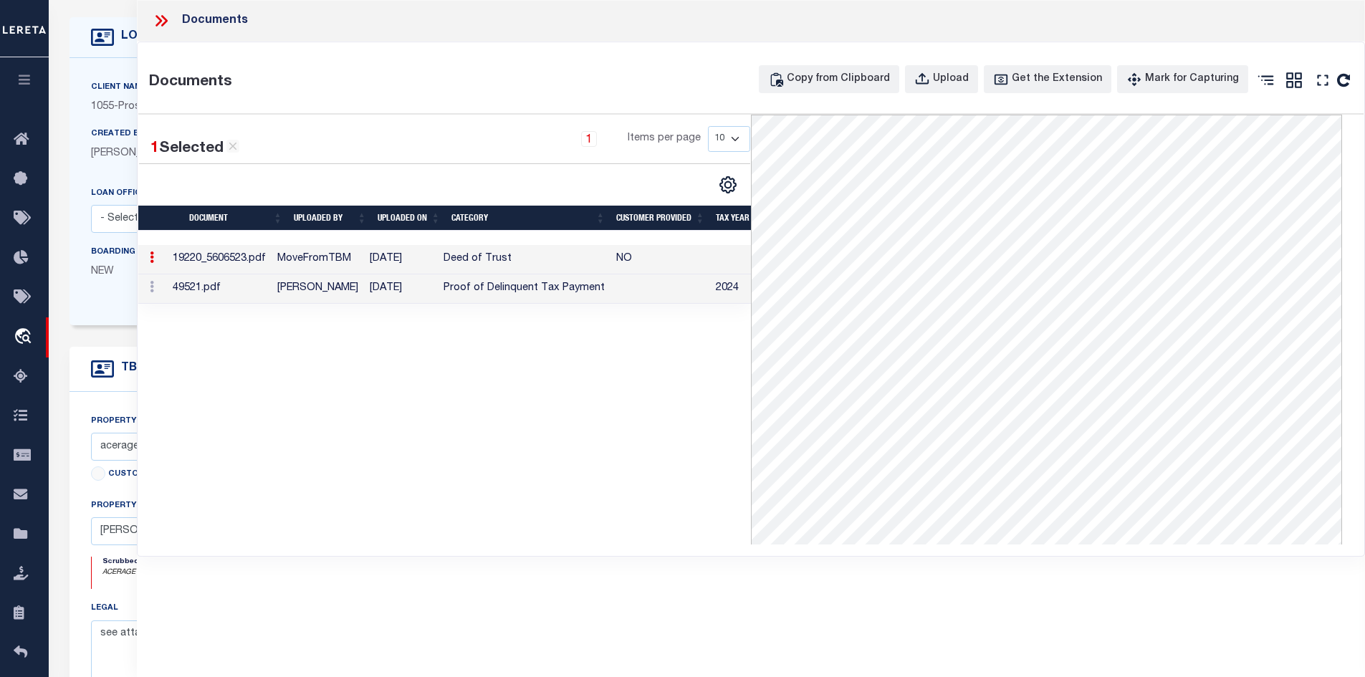
click at [164, 20] on icon at bounding box center [161, 20] width 19 height 19
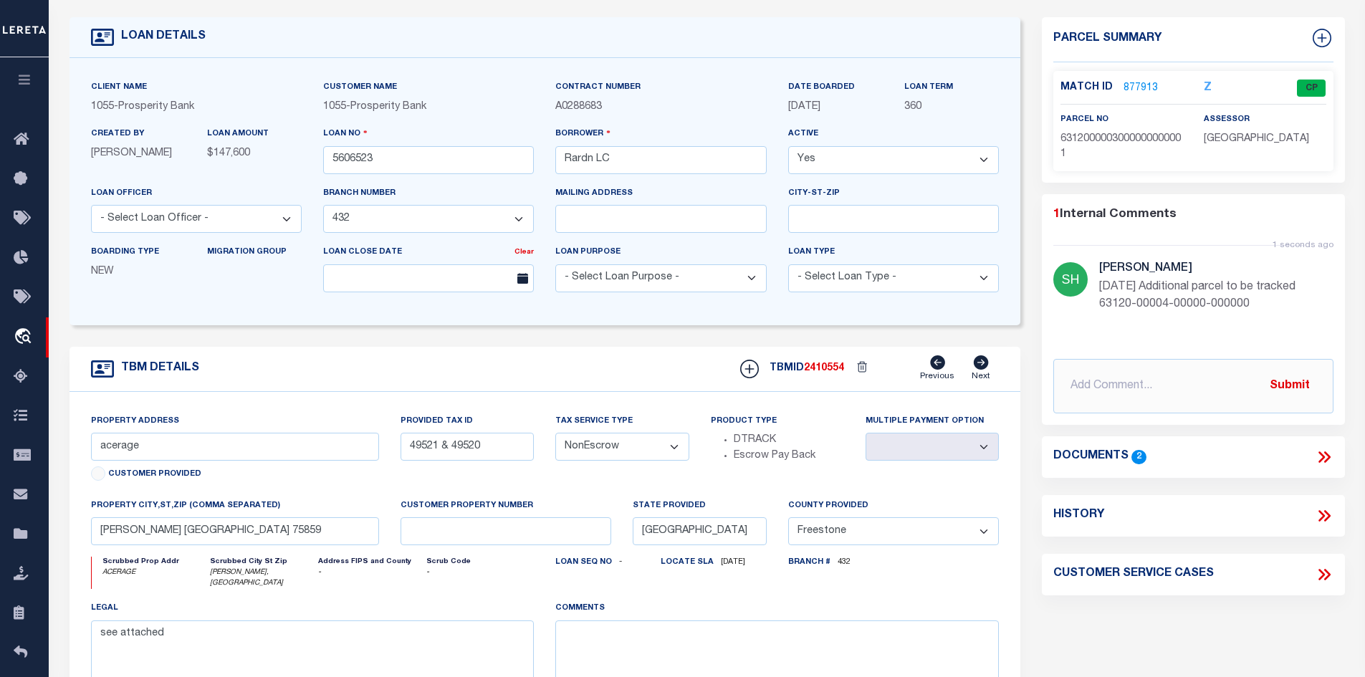
click at [1108, 81] on link "877913" at bounding box center [1141, 88] width 34 height 15
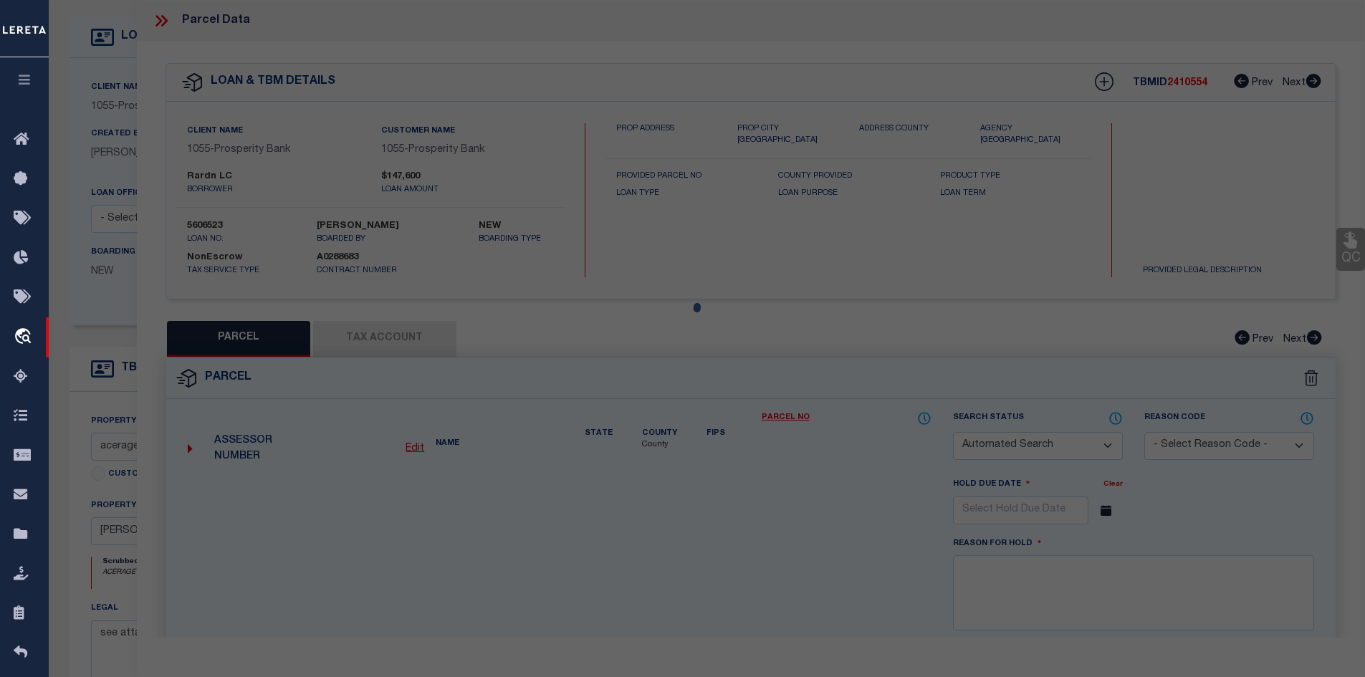
checkbox input "false"
select select "CP"
type input "RARDN L C TLP"
type input "FCR 196"
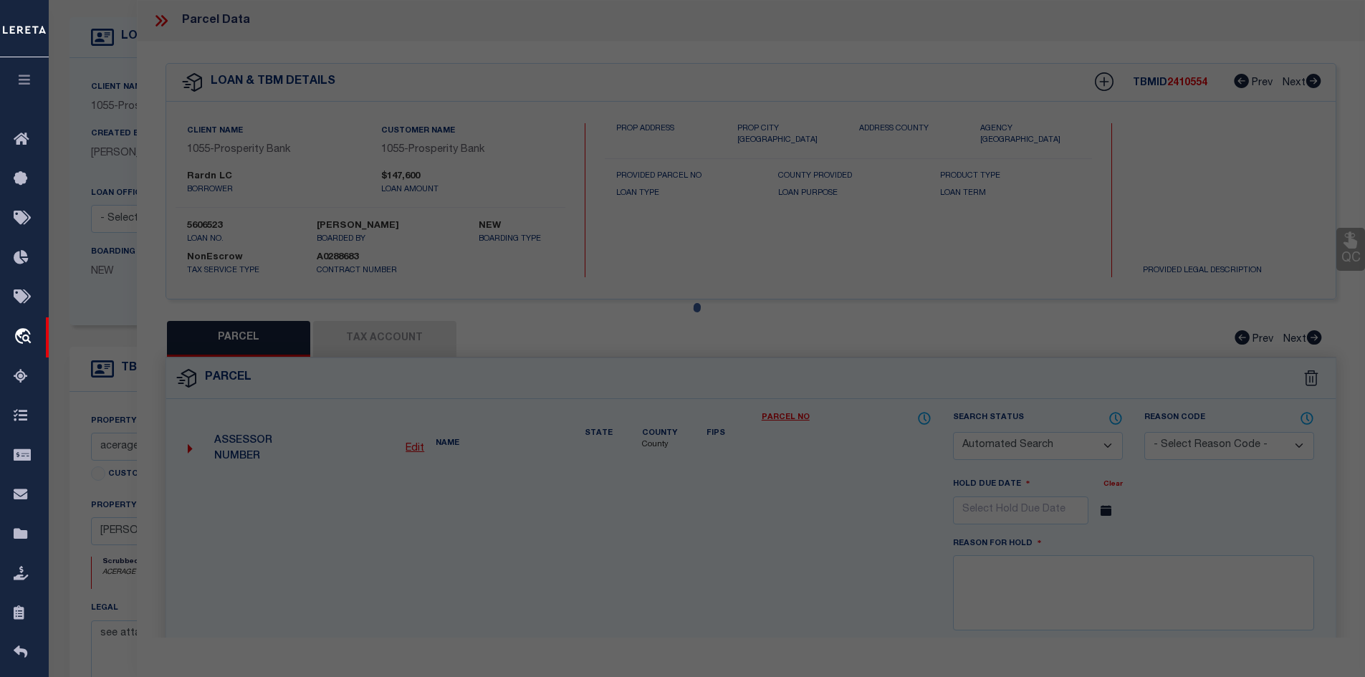
checkbox input "false"
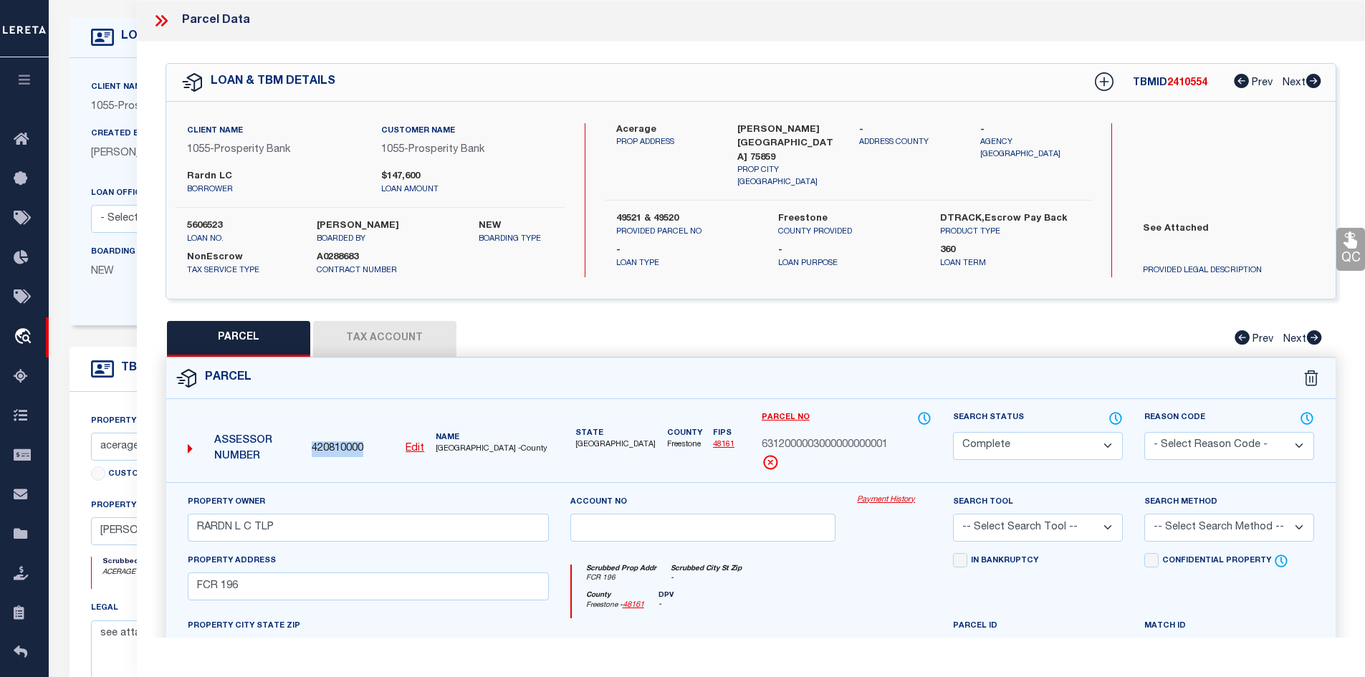
drag, startPoint x: 374, startPoint y: 445, endPoint x: 306, endPoint y: 445, distance: 68.1
click at [306, 445] on div "420810000 Edit" at bounding box center [368, 449] width 124 height 16
copy span "420810000"
click at [153, 22] on icon at bounding box center [161, 20] width 19 height 19
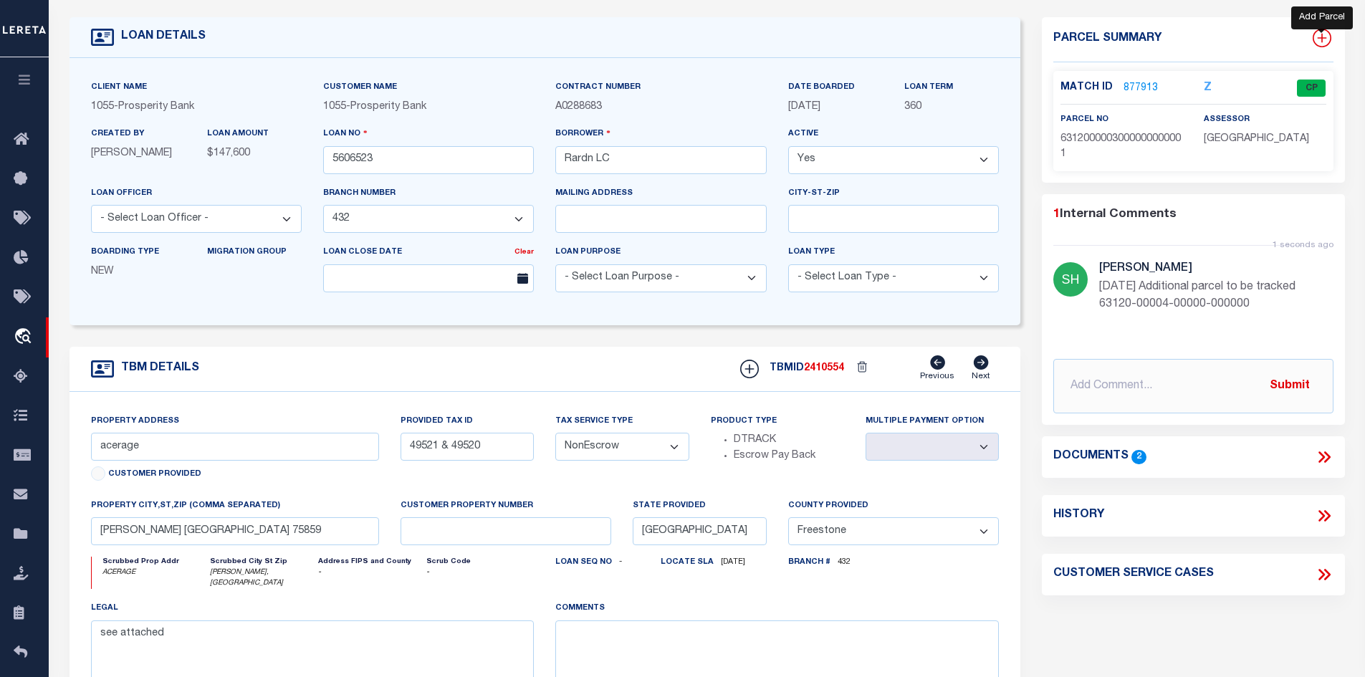
click at [1108, 34] on icon at bounding box center [1322, 38] width 19 height 19
select select "IP"
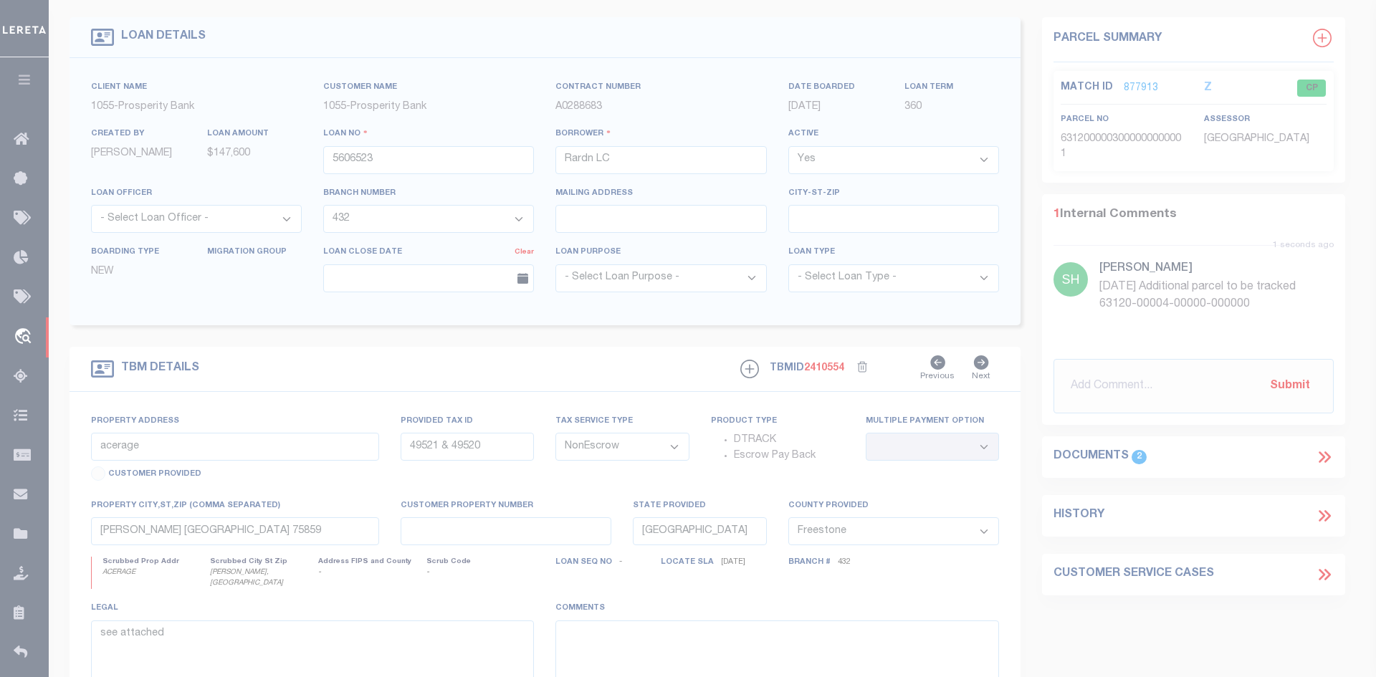
type textarea "-"
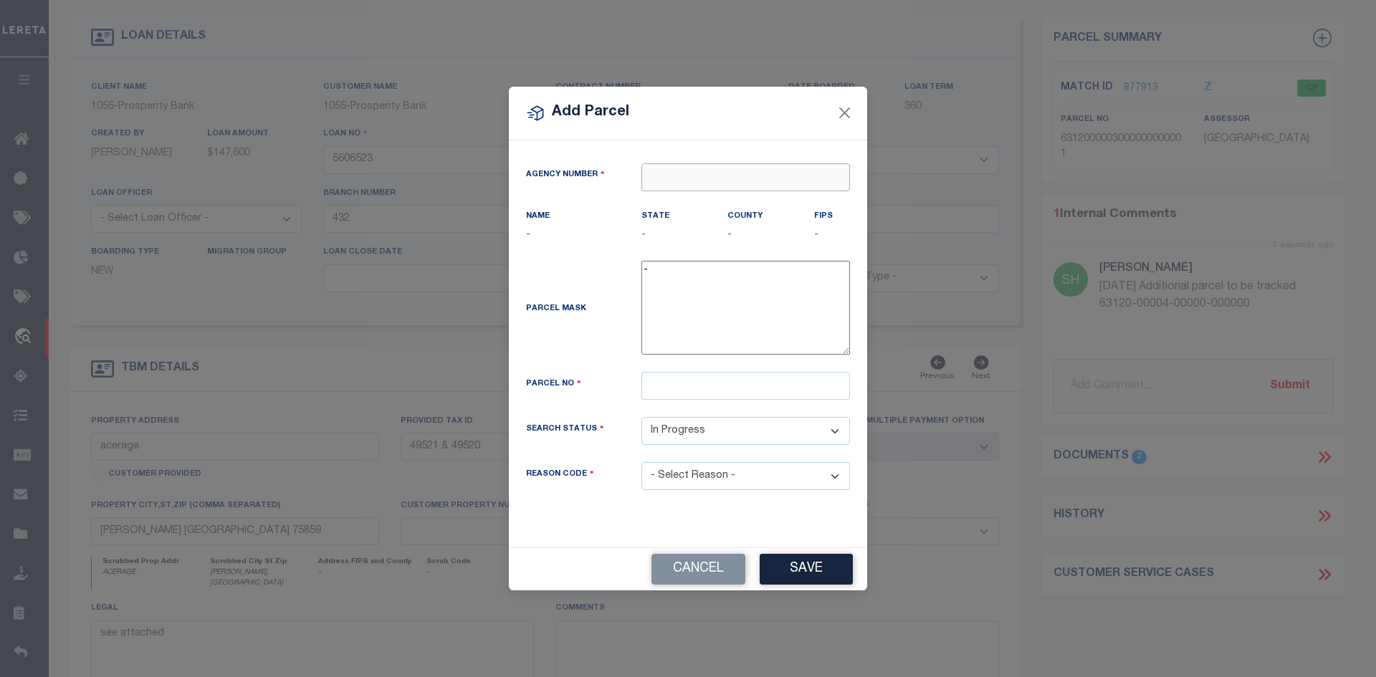
paste input "420810000"
type input "420810000"
click at [681, 209] on div "420810000 : FREESTONE COUNTY" at bounding box center [751, 204] width 218 height 23
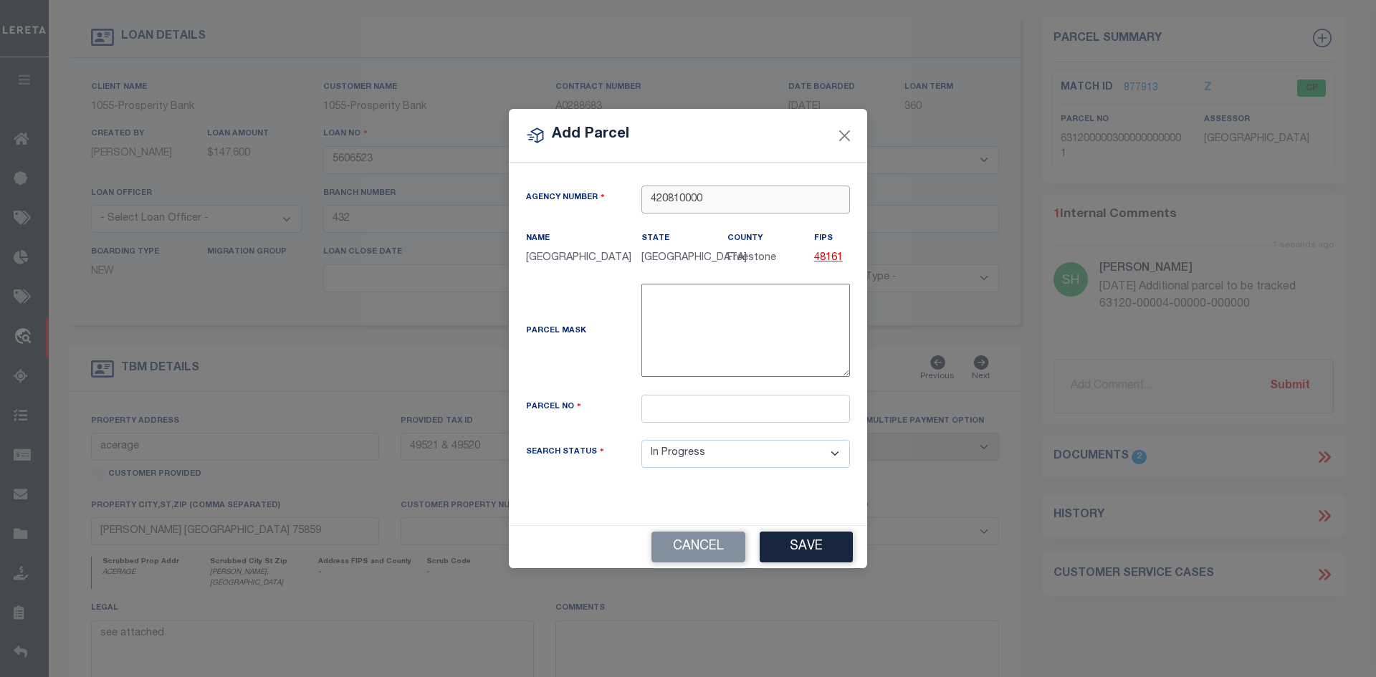
type input "420810000"
click at [662, 414] on input "text" at bounding box center [745, 409] width 209 height 28
paste input "63120-00004-00000-000000"
type input "63120-00004-00000-000000"
click at [793, 560] on button "Save" at bounding box center [806, 547] width 93 height 31
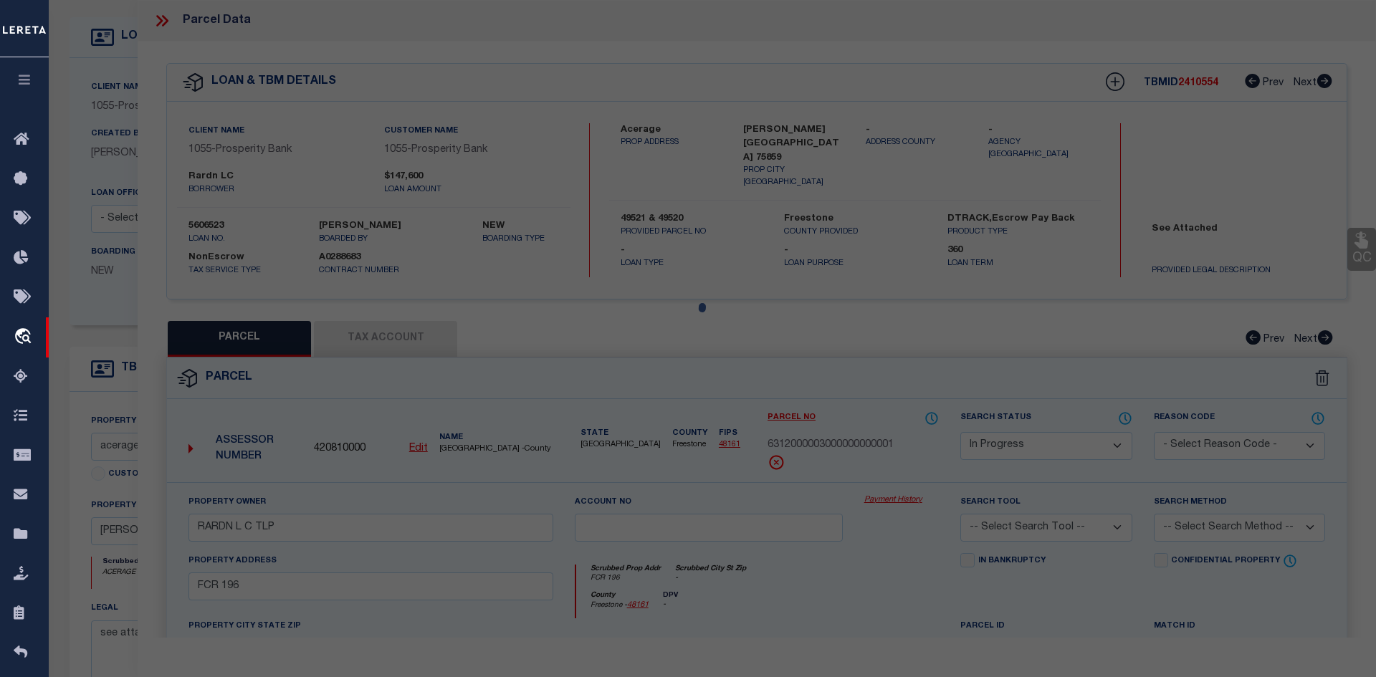
select select "AS"
checkbox input "false"
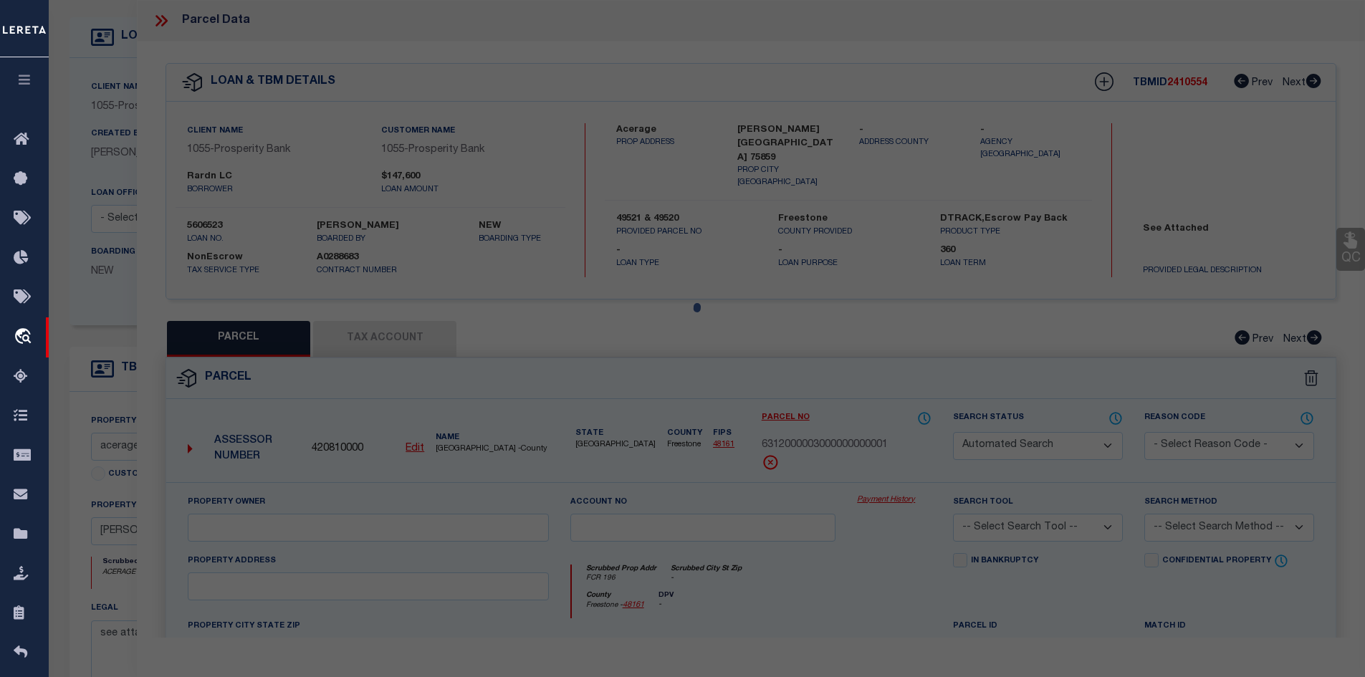
select select "IP"
checkbox input "false"
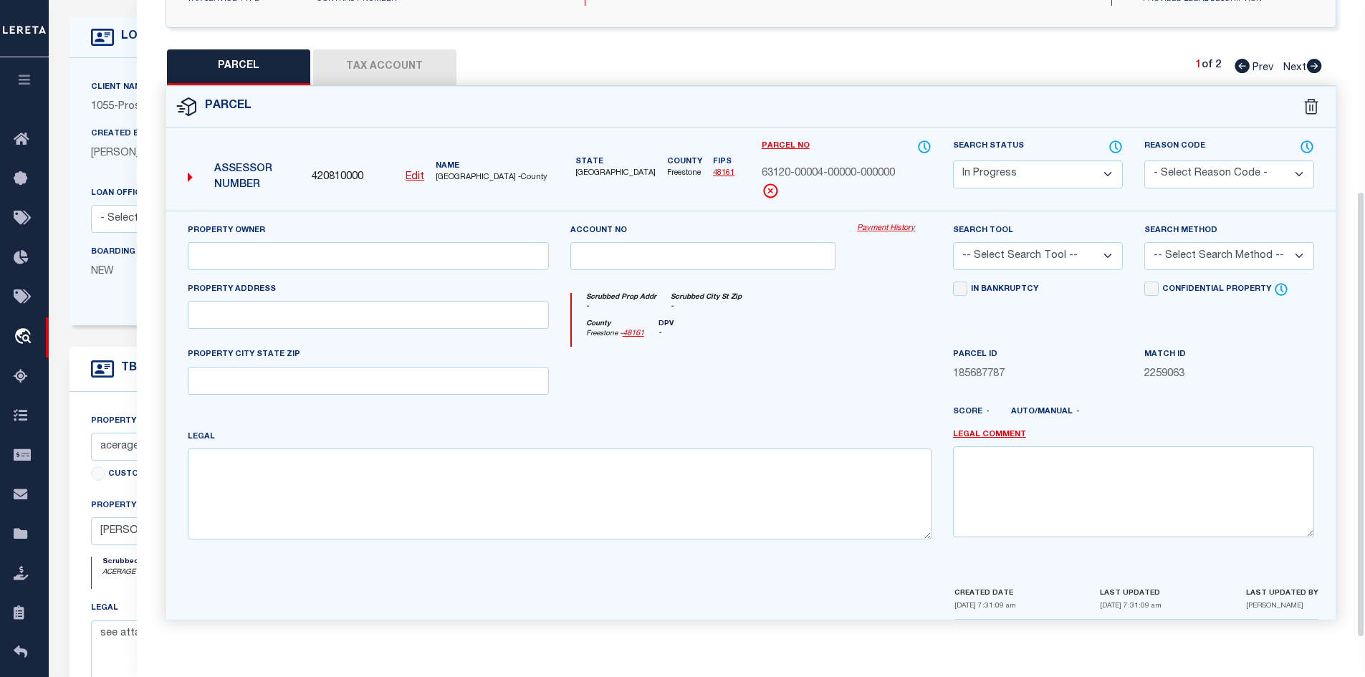
scroll to position [358, 0]
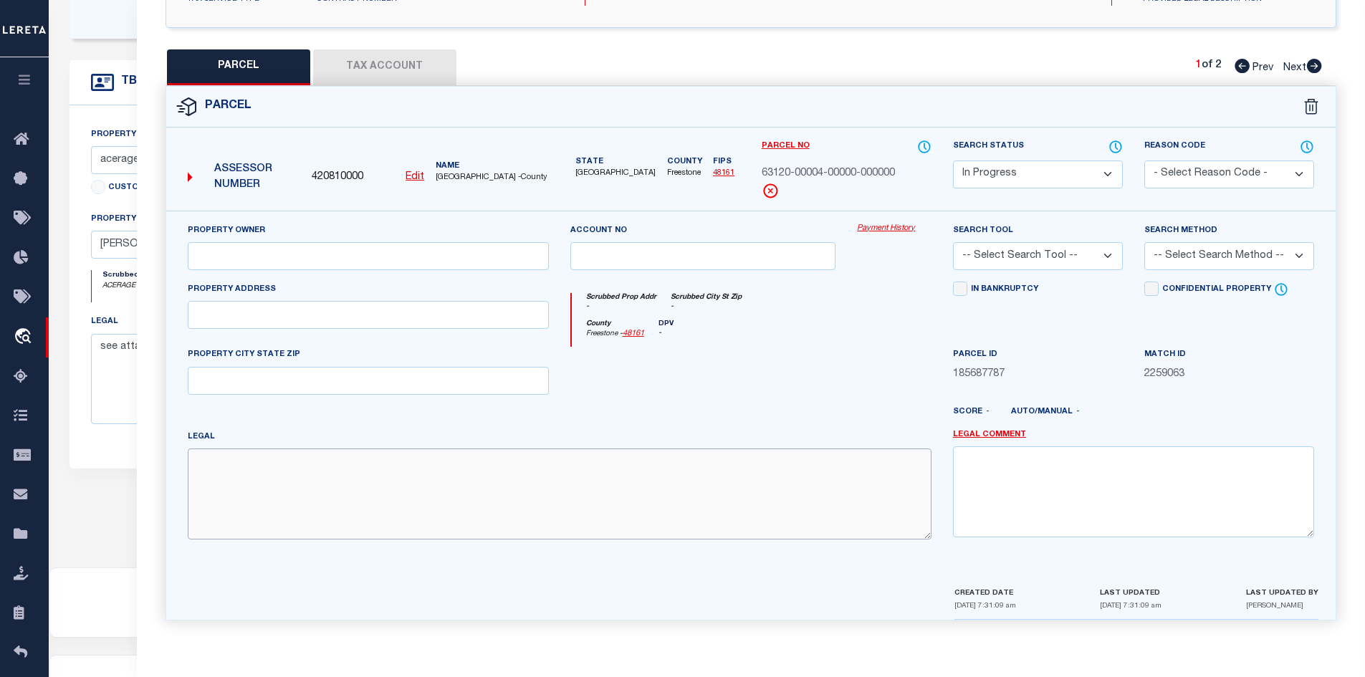
paste textarea "TRACT 4"
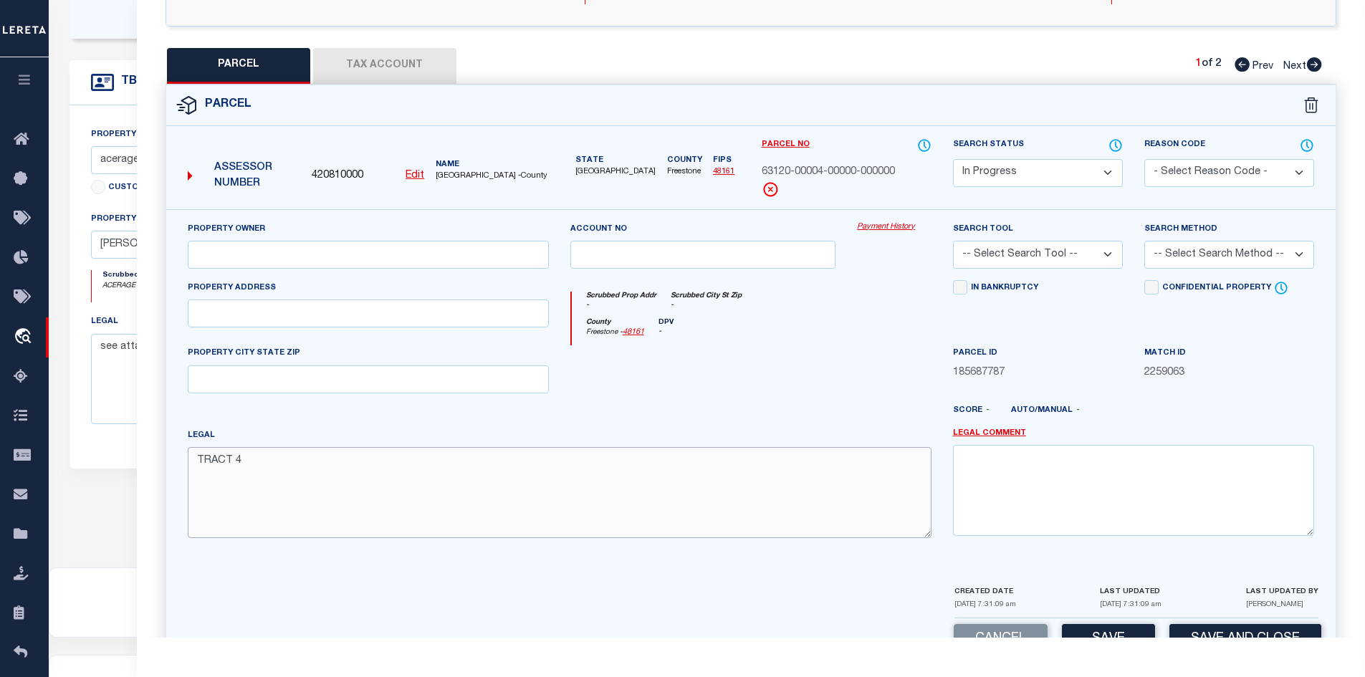
click at [314, 479] on textarea "TRACT 4" at bounding box center [560, 492] width 744 height 90
paste textarea "56.1500"
type textarea "TRACT 4 56.1500"
paste input "RARDN L C TLP"
type input "RARDN L C TLP"
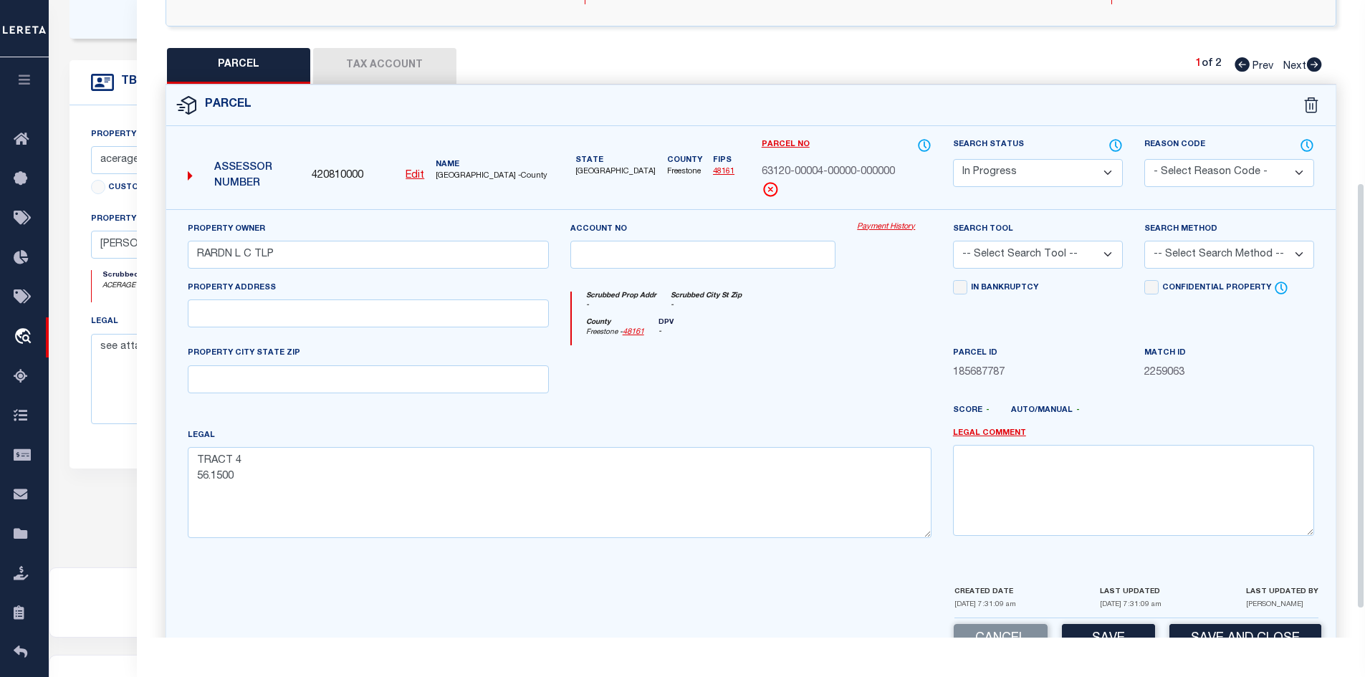
click at [408, 67] on button "Tax Account" at bounding box center [384, 66] width 143 height 36
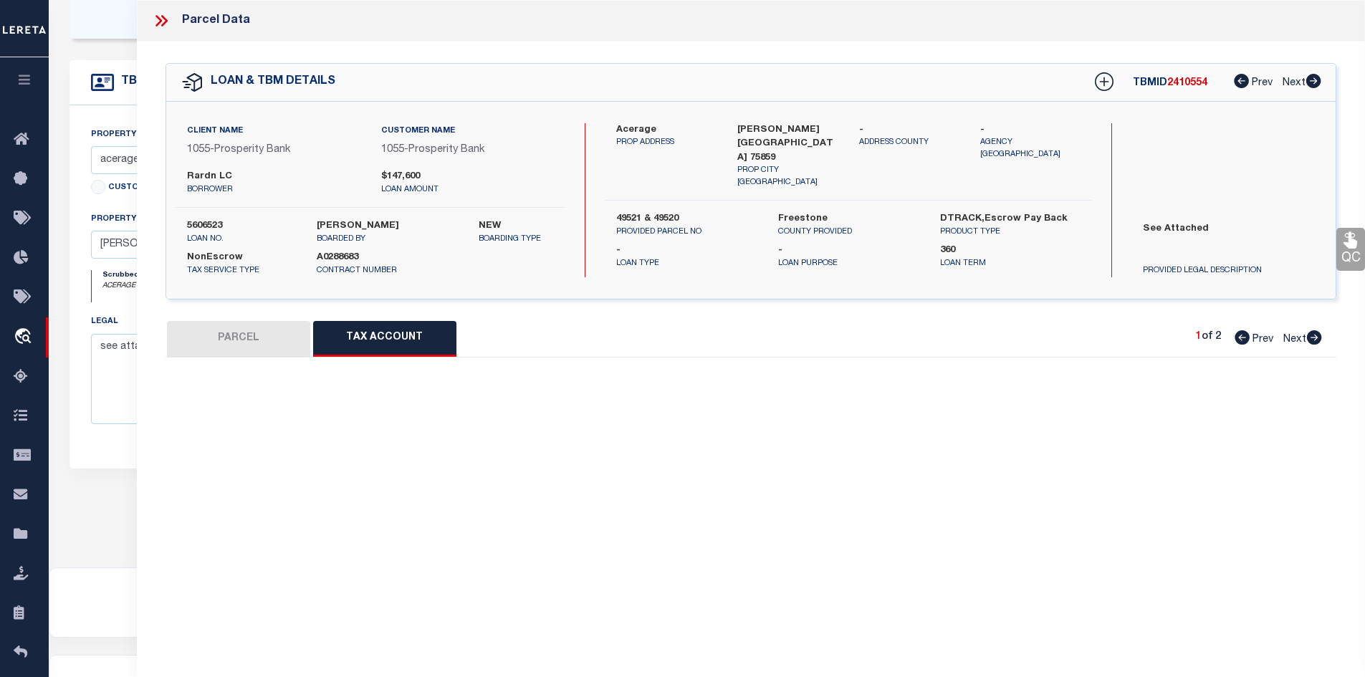
scroll to position [0, 0]
select select "100"
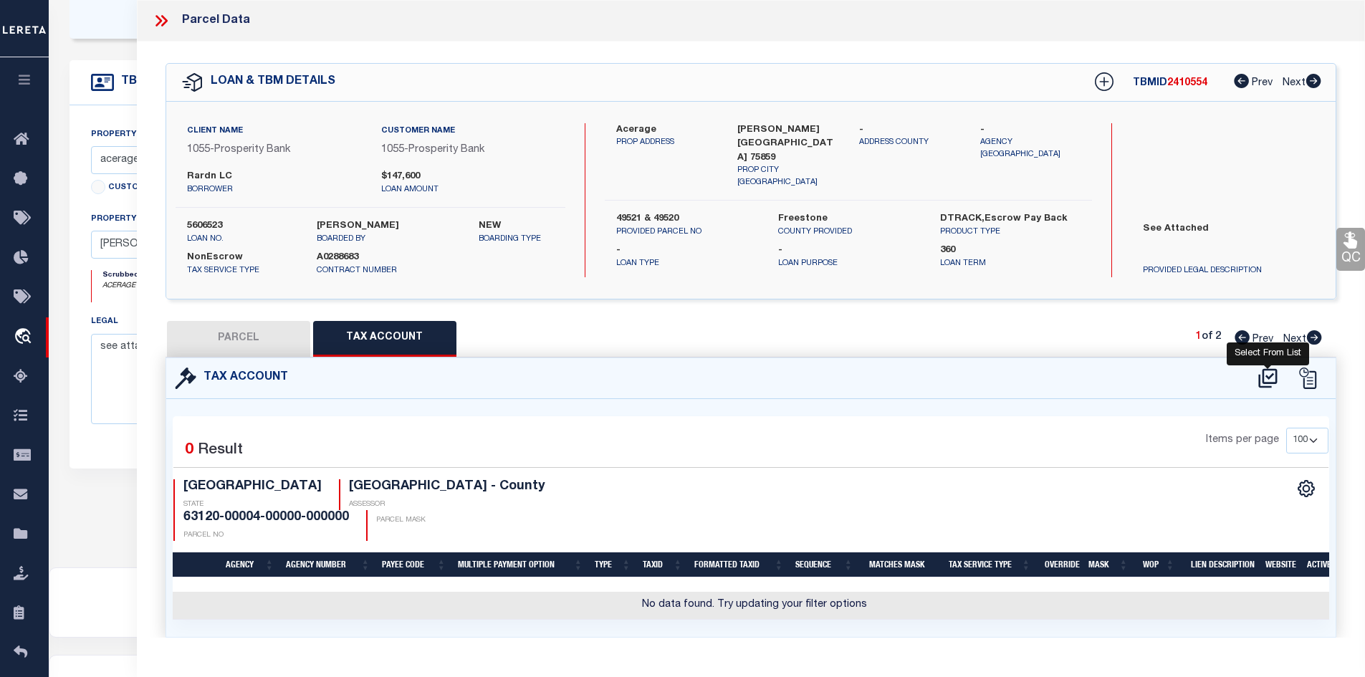
click at [1108, 378] on icon at bounding box center [1268, 378] width 24 height 23
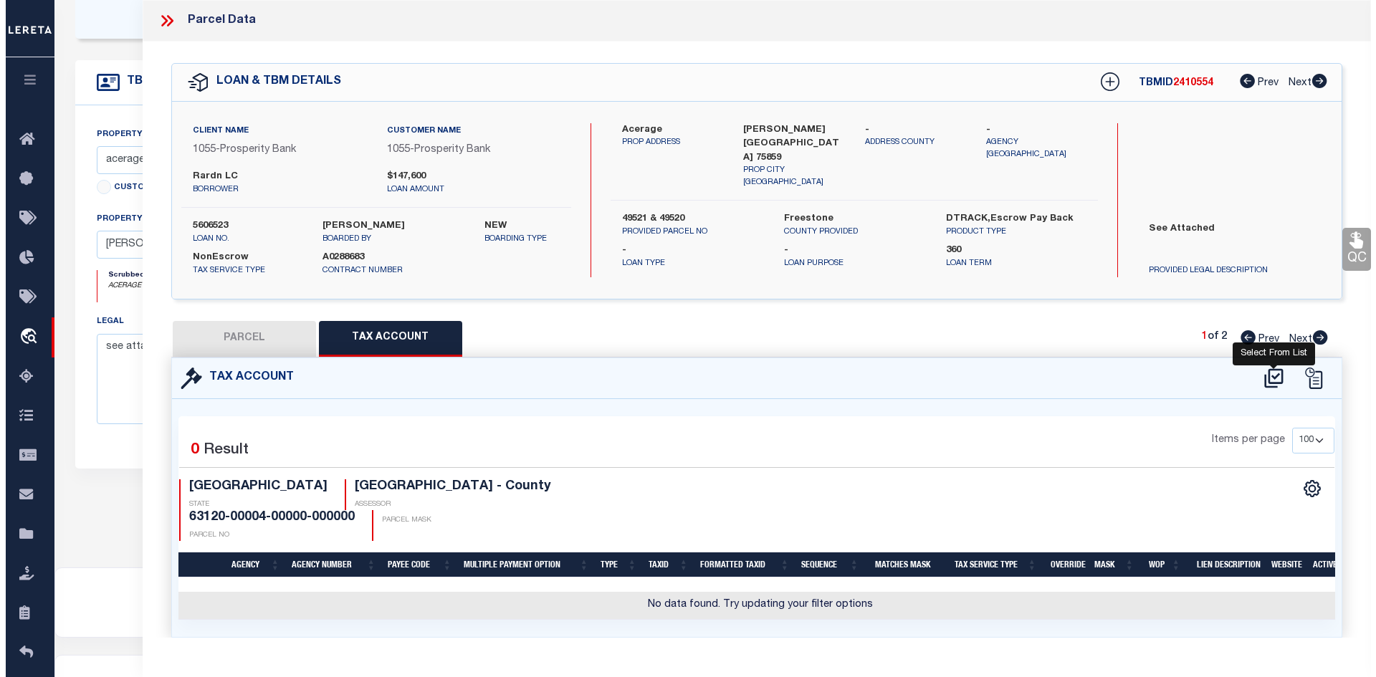
select select "100"
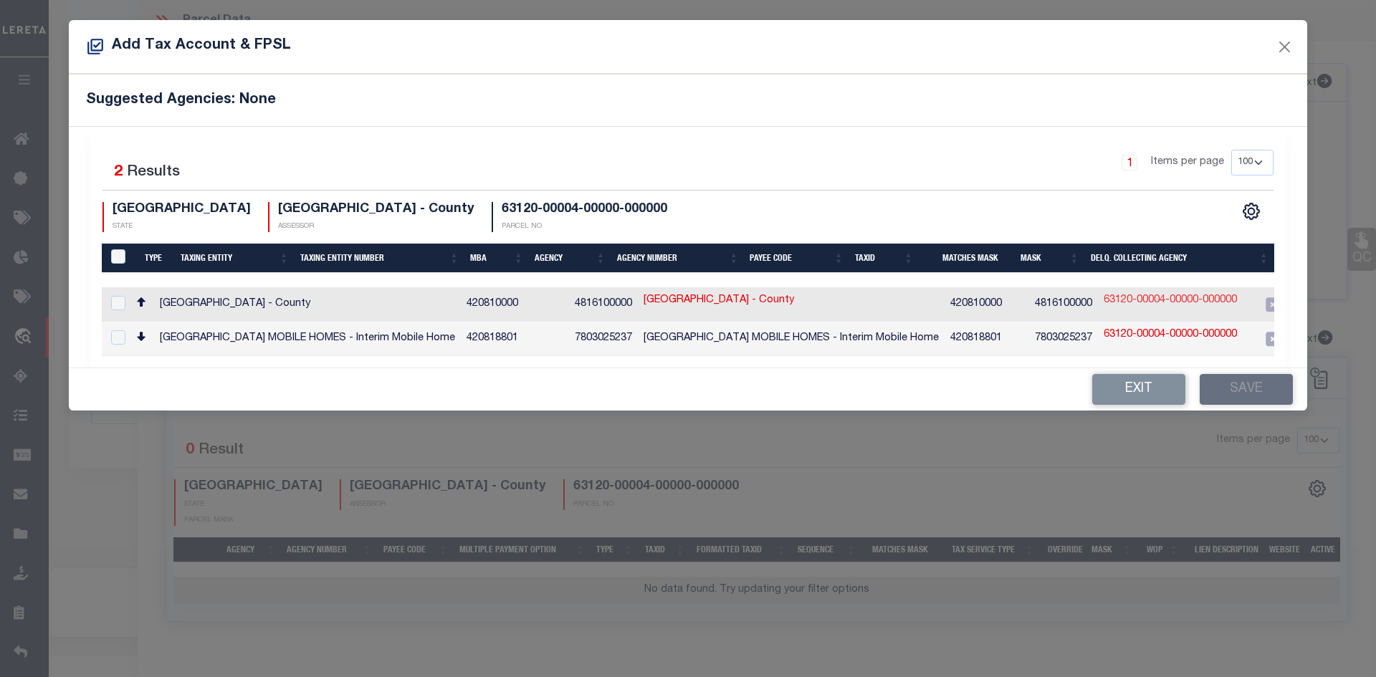
click at [1108, 299] on link "63120-00004-00000-000000" at bounding box center [1170, 301] width 133 height 16
type input "63120-00004-00000-000000"
type textarea "$$$$$$$$$$$$$$$$$$$$$,$$$$$####,$$$$$$$$$$$$$$$$$$$$$OWN$$$$$"
checkbox input "true"
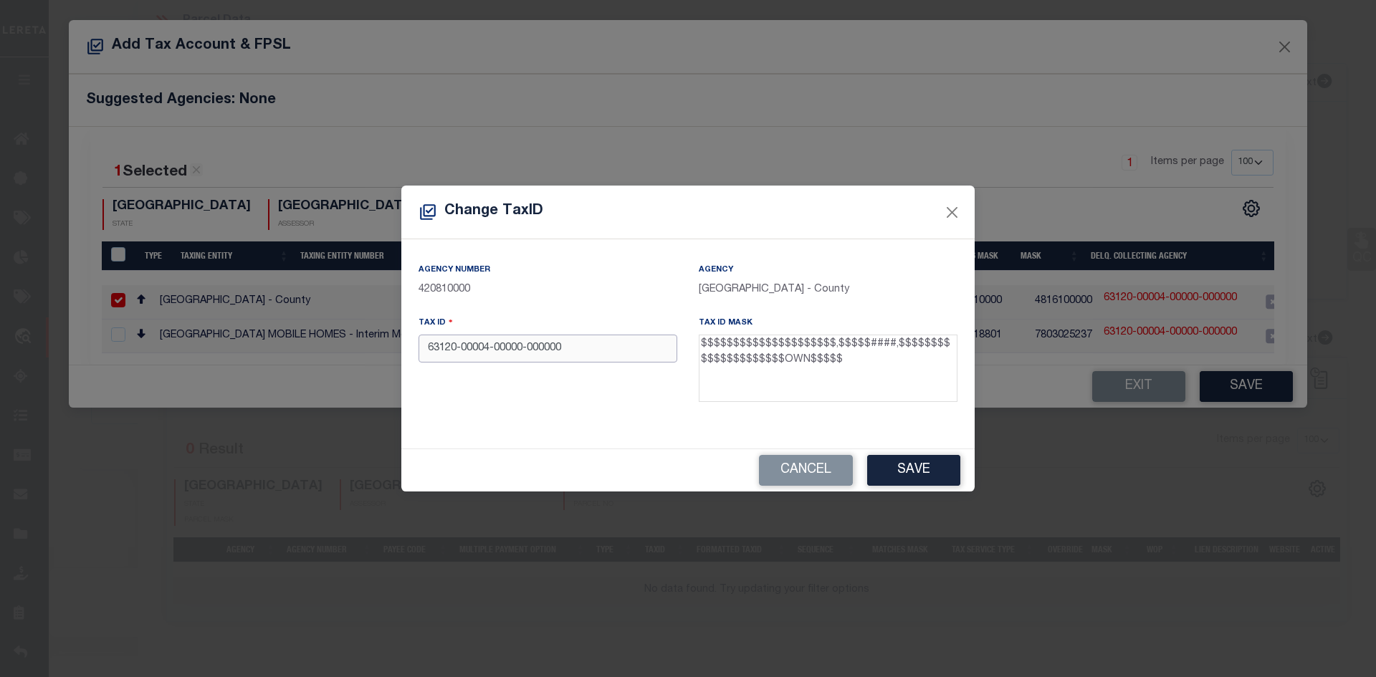
click at [457, 349] on input "63120-00004-00000-000000" at bounding box center [547, 349] width 259 height 28
type input "631200000400000000000"
click at [889, 471] on button "Save" at bounding box center [913, 470] width 93 height 31
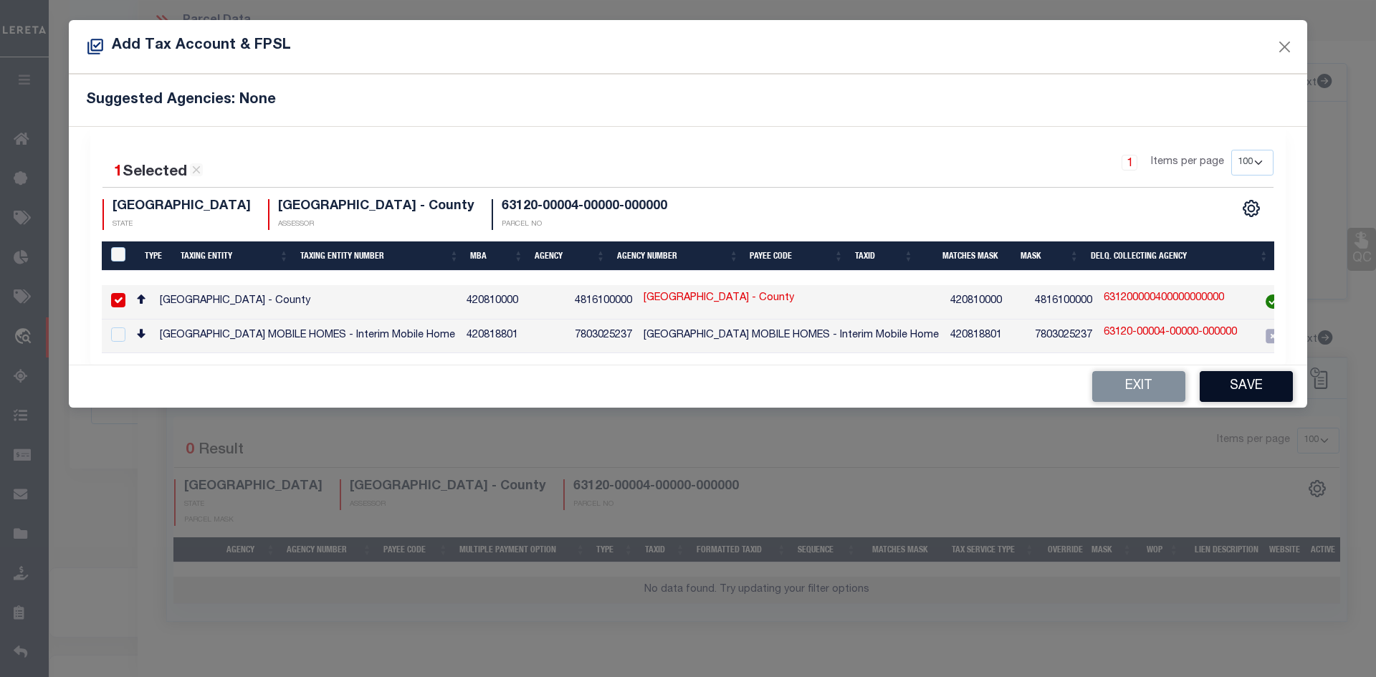
click at [1108, 388] on button "Save" at bounding box center [1246, 386] width 93 height 31
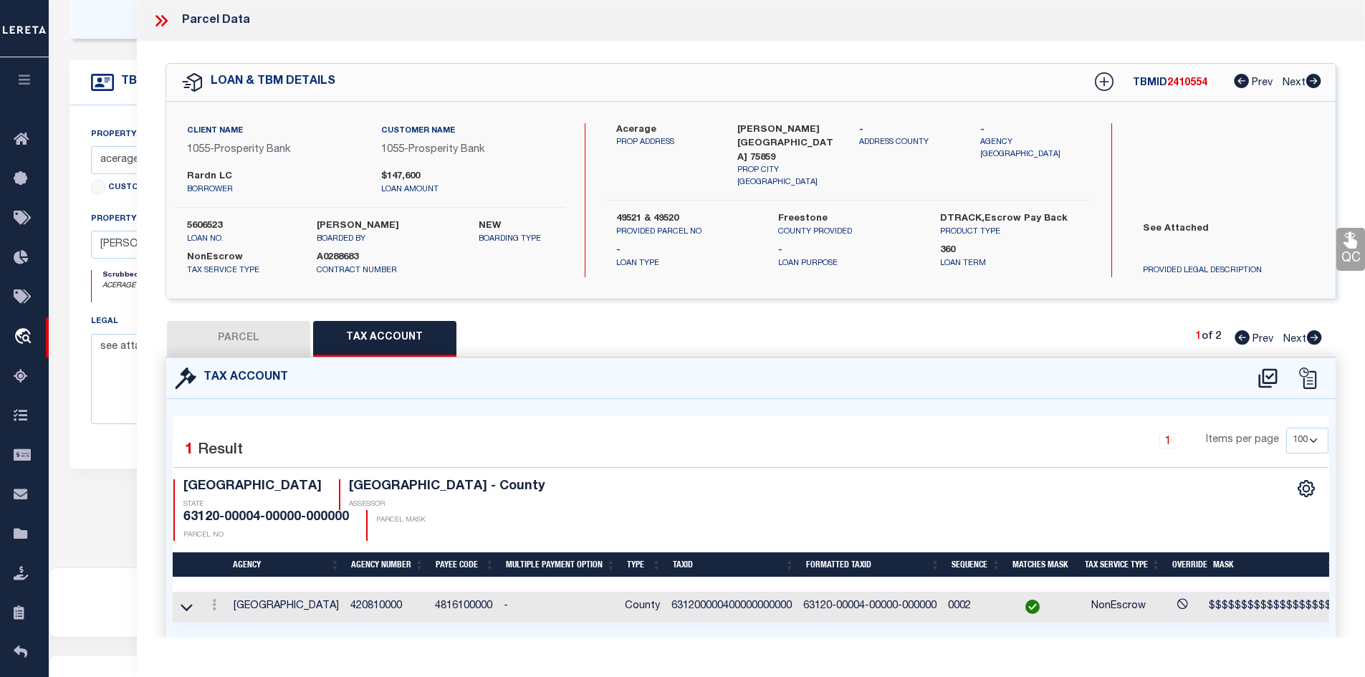
click at [221, 333] on button "PARCEL" at bounding box center [238, 339] width 143 height 36
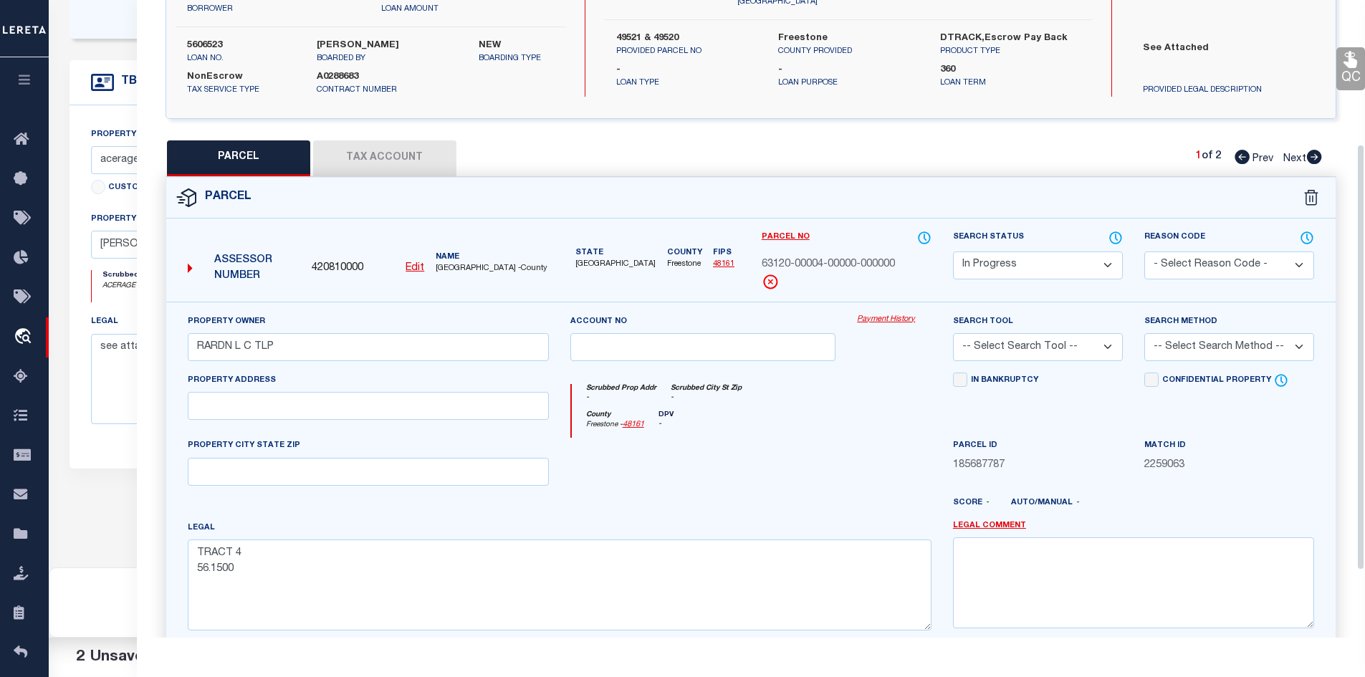
scroll to position [215, 0]
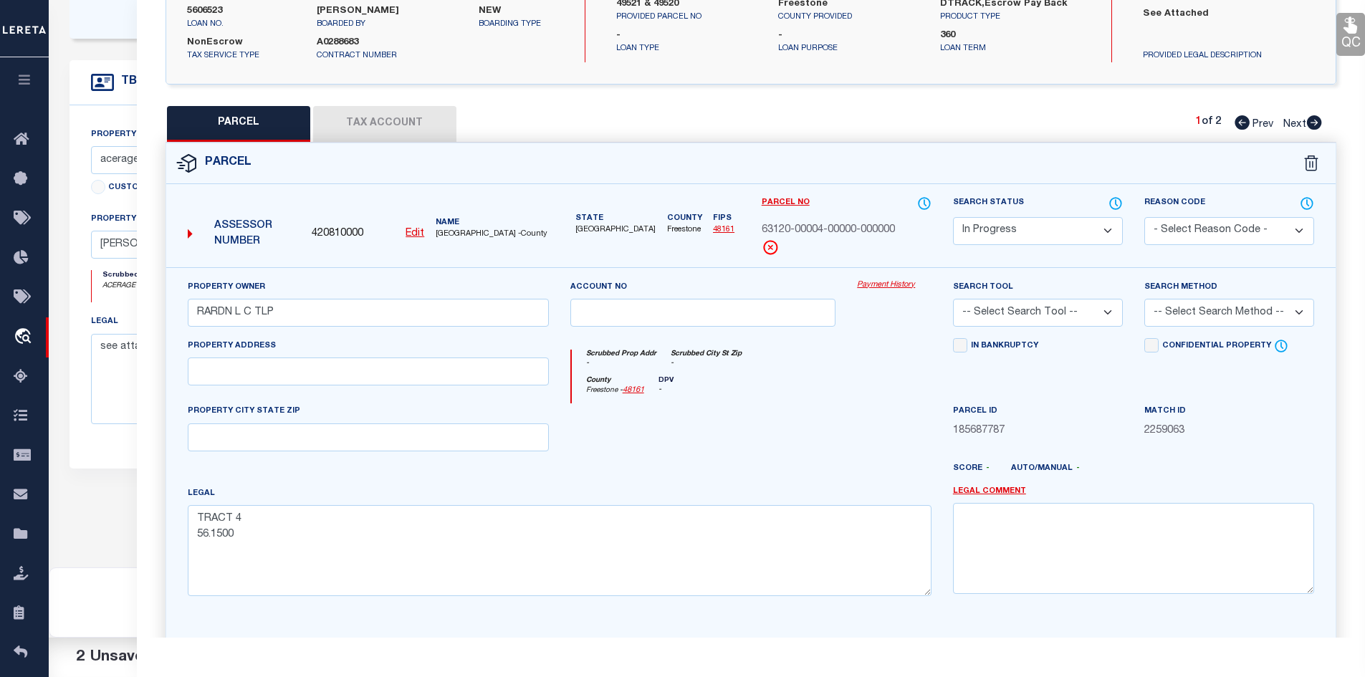
click at [999, 224] on select "Automated Search Bad Parcel Complete Duplicate Parcel High Dollar Reporting In …" at bounding box center [1038, 231] width 170 height 28
click at [752, 495] on div "Legal TRACT 4 56.1500" at bounding box center [560, 541] width 744 height 110
click at [395, 126] on button "Tax Account" at bounding box center [384, 124] width 143 height 36
select select "100"
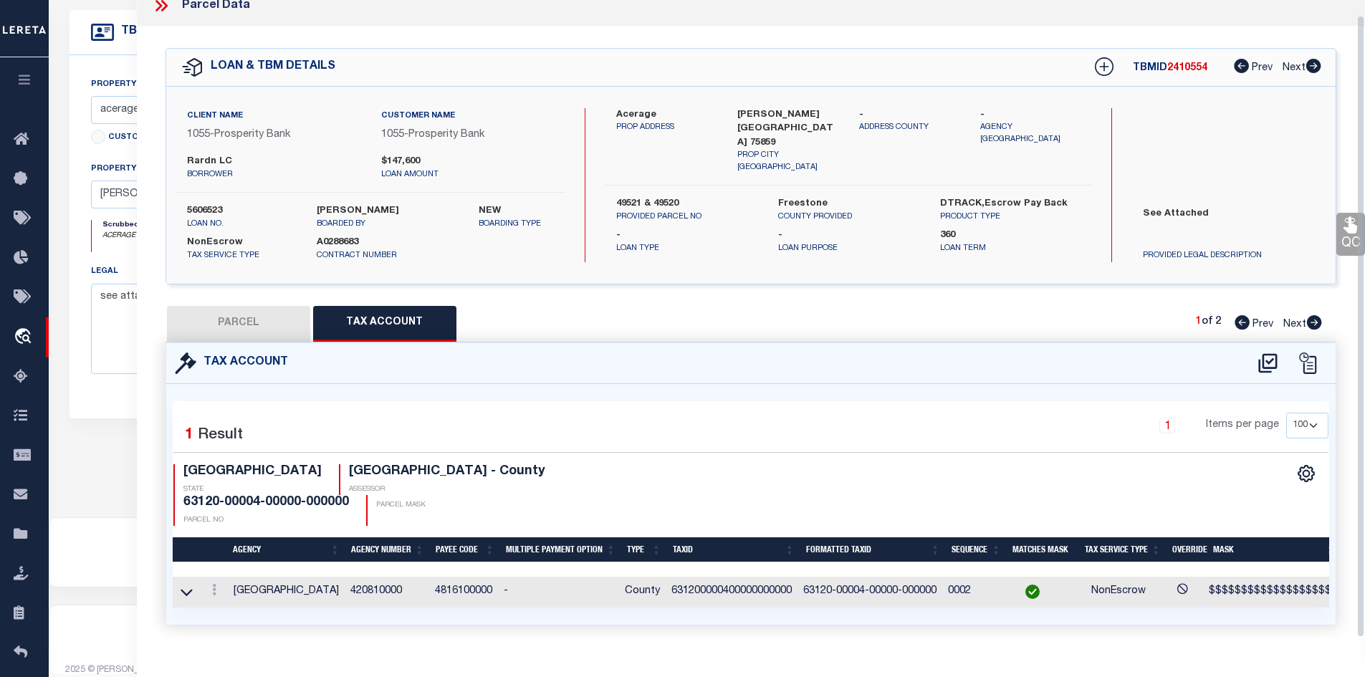
scroll to position [418, 0]
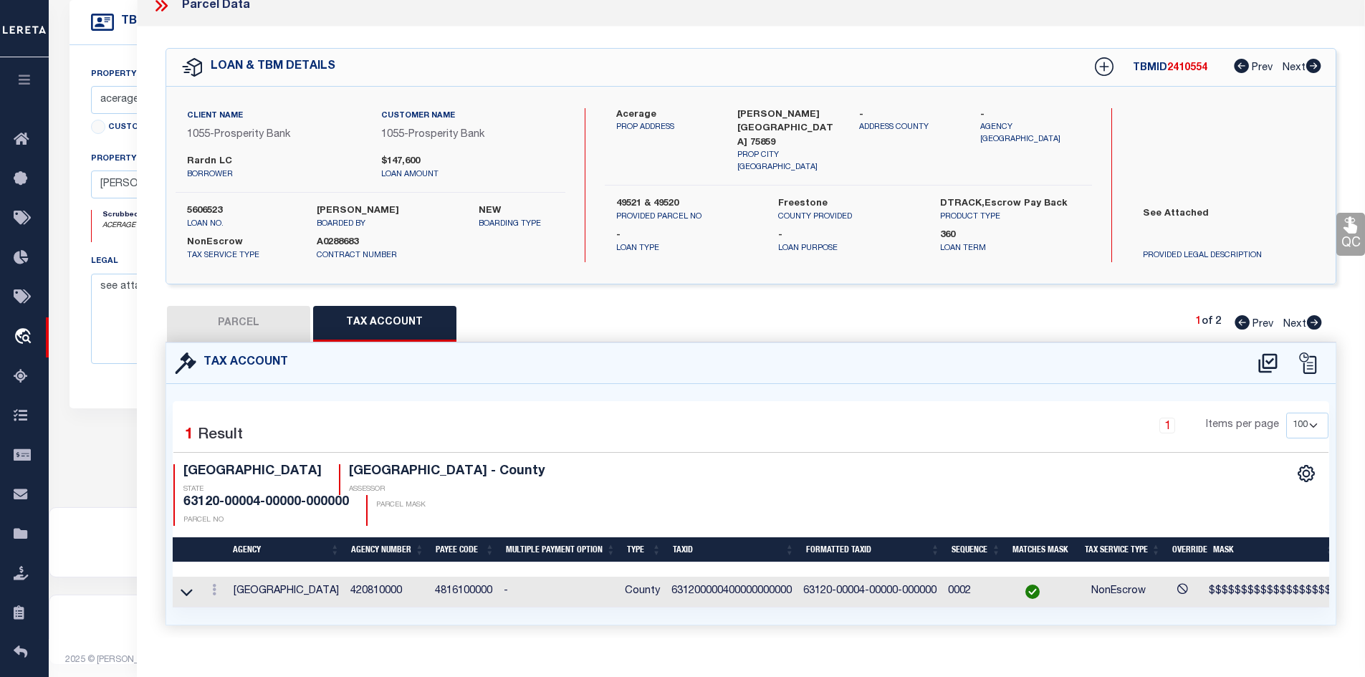
click at [259, 320] on button "PARCEL" at bounding box center [238, 324] width 143 height 36
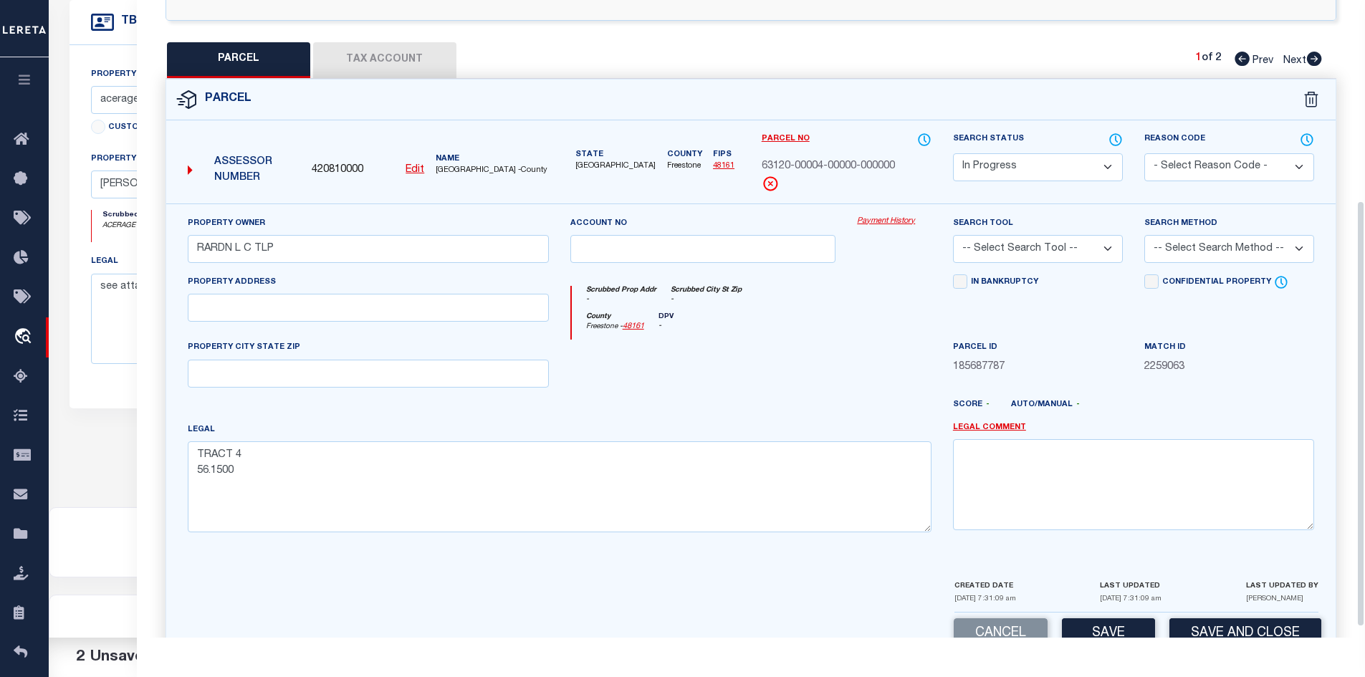
scroll to position [302, 0]
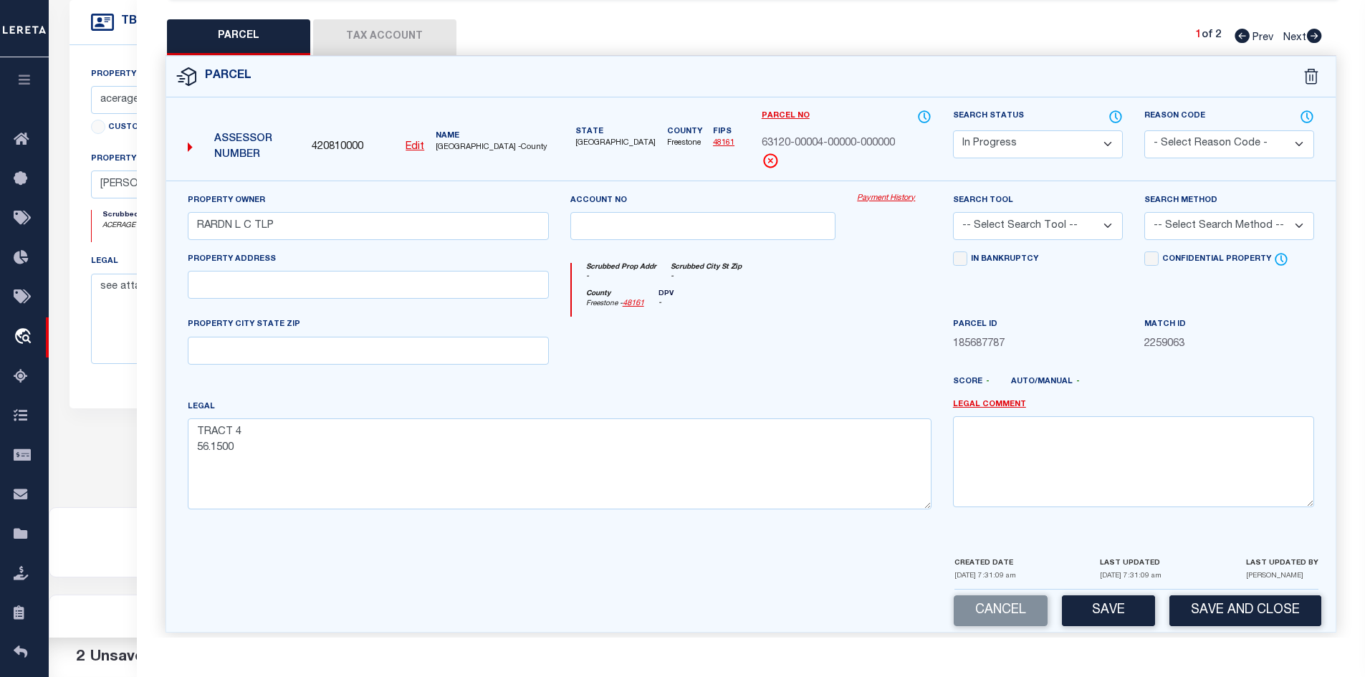
click at [980, 145] on select "Automated Search Bad Parcel Complete Duplicate Parcel High Dollar Reporting In …" at bounding box center [1038, 144] width 170 height 28
select select "PC"
click at [953, 130] on select "Automated Search Bad Parcel Complete Duplicate Parcel High Dollar Reporting In …" at bounding box center [1038, 144] width 170 height 28
click at [1108, 153] on select "- Select Reason Code - 099 - Other (Provide additional detail) ACT - Agency Cha…" at bounding box center [1229, 144] width 170 height 28
select select "099"
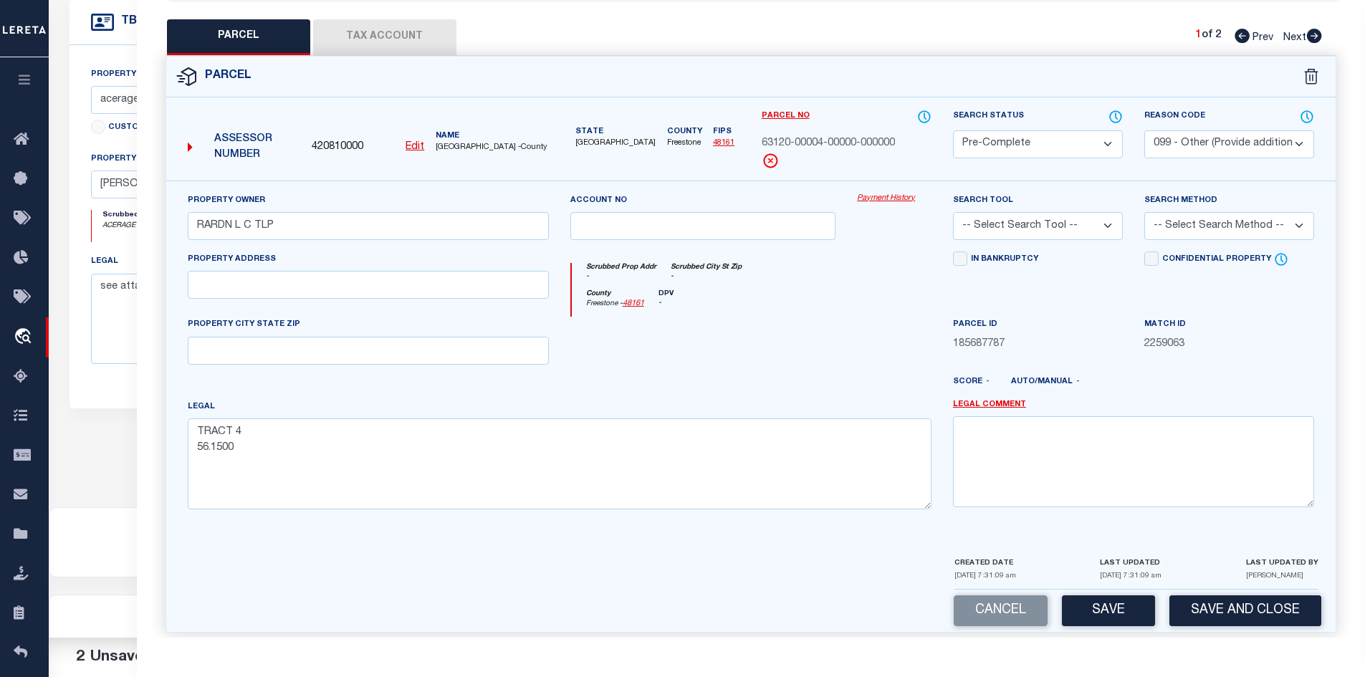
click at [1108, 130] on select "- Select Reason Code - 099 - Other (Provide additional detail) ACT - Agency Cha…" at bounding box center [1229, 144] width 170 height 28
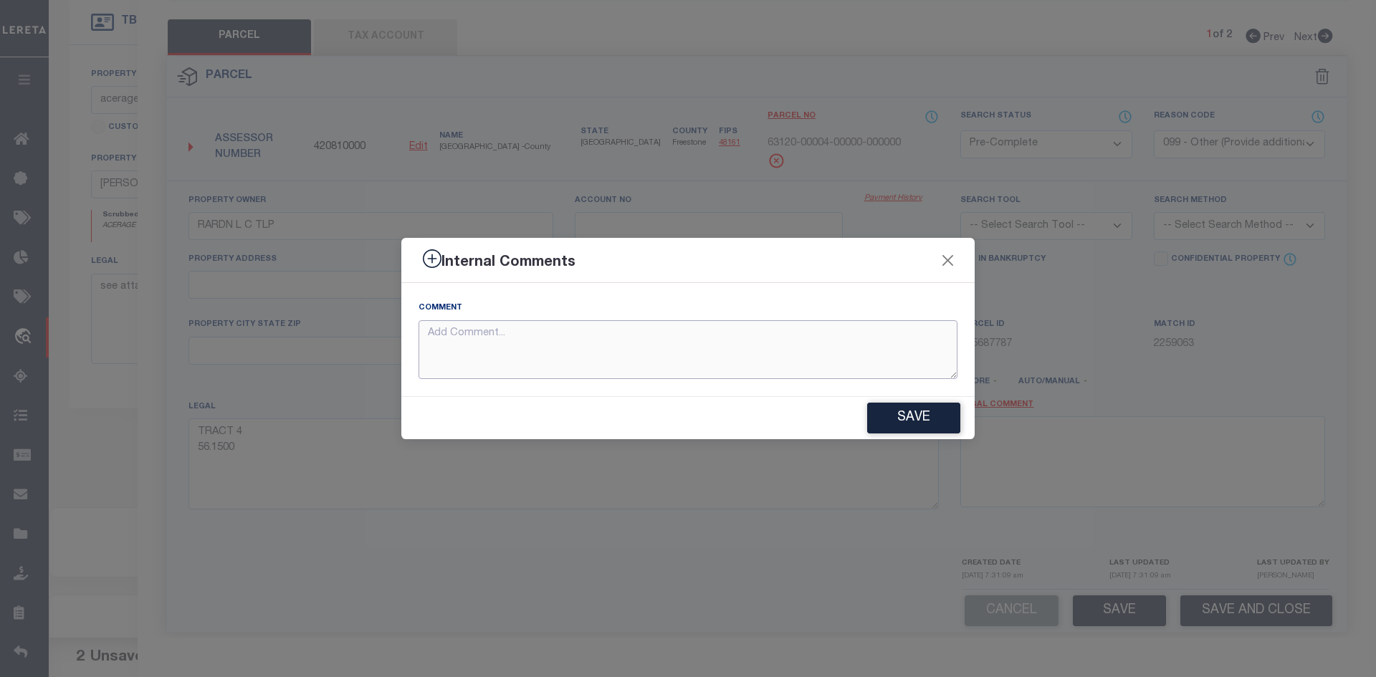
click at [644, 353] on textarea at bounding box center [687, 349] width 539 height 59
type textarea "parcel added"
click at [887, 398] on div "Save" at bounding box center [687, 418] width 573 height 42
click at [922, 414] on button "Save" at bounding box center [913, 418] width 93 height 31
type textarea "parcel added"
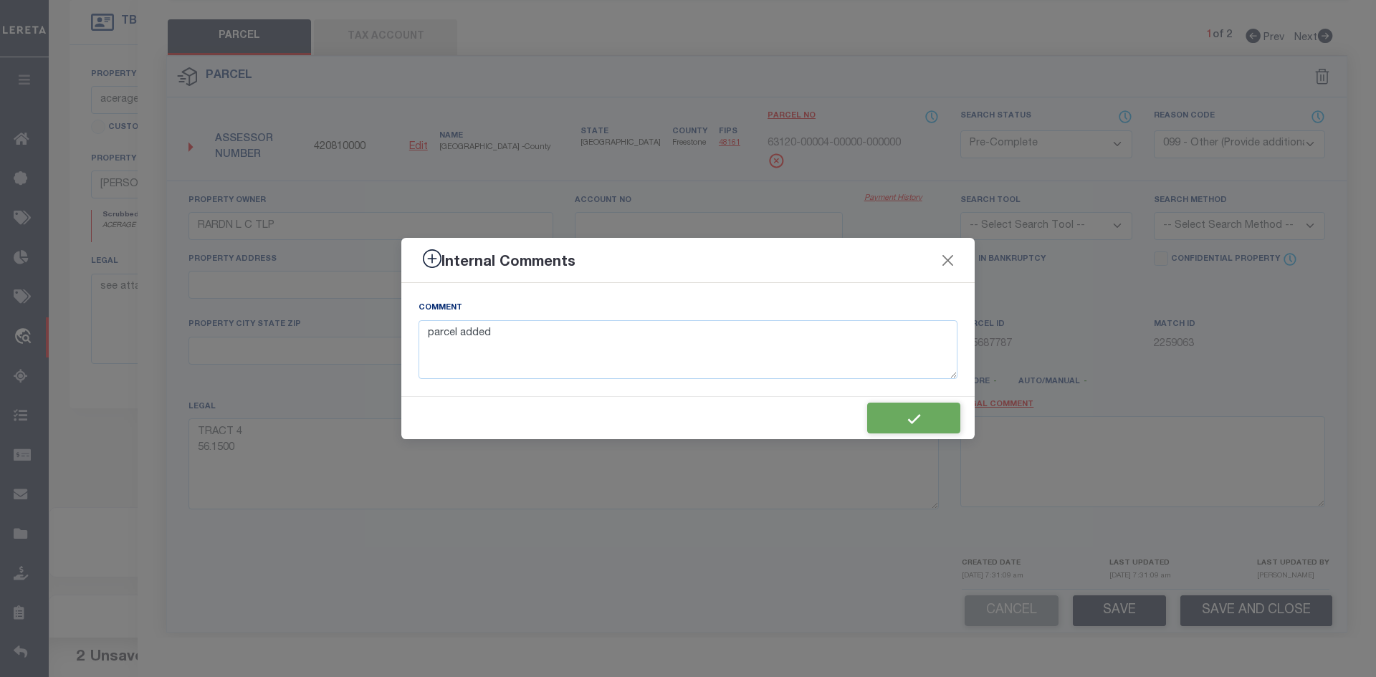
type textarea "parcel added"
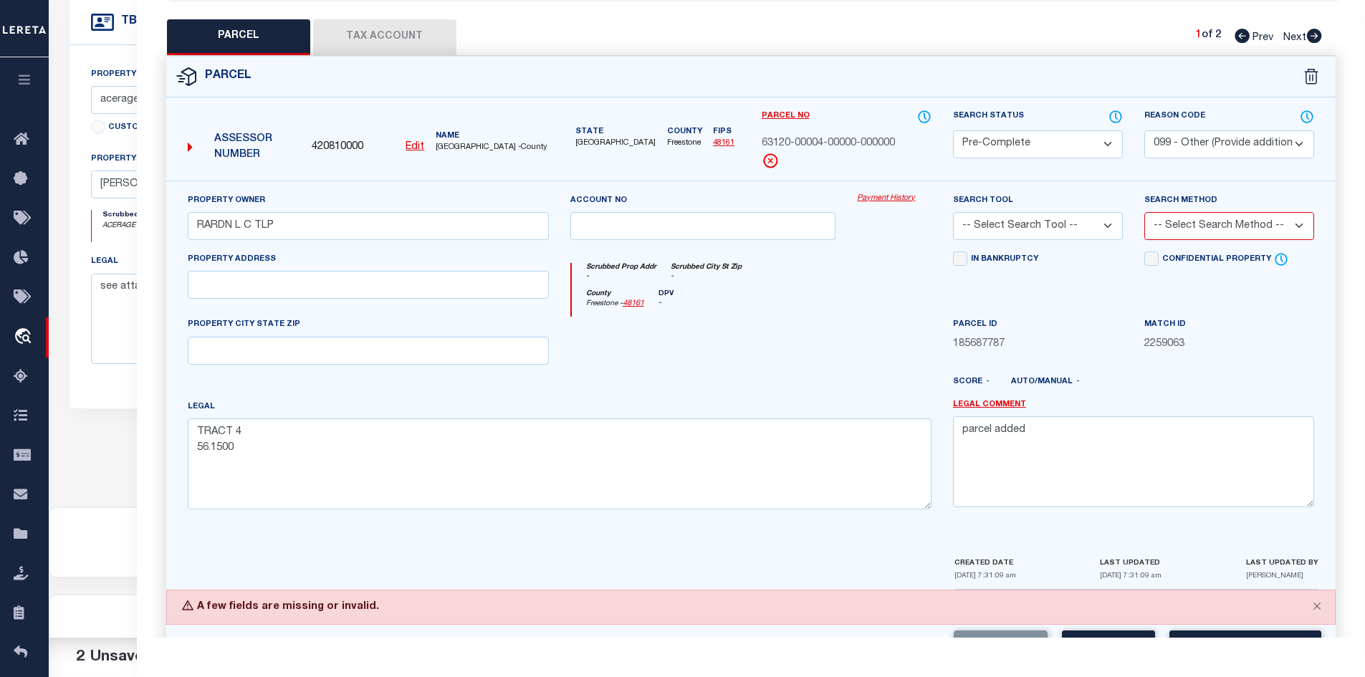
click at [977, 230] on select "-- Select Search Tool -- 3rd Party Website Agency File Agency Website ATLS CNV-…" at bounding box center [1038, 226] width 170 height 28
select select "AGW"
click at [953, 212] on select "-- Select Search Tool -- 3rd Party Website Agency File Agency Website ATLS CNV-…" at bounding box center [1038, 226] width 170 height 28
click at [1108, 231] on select "-- Select Search Method -- Property Address Legal Liability Info Provided" at bounding box center [1229, 226] width 170 height 28
click at [1108, 212] on select "-- Select Search Method -- Property Address Legal Liability Info Provided" at bounding box center [1229, 226] width 170 height 28
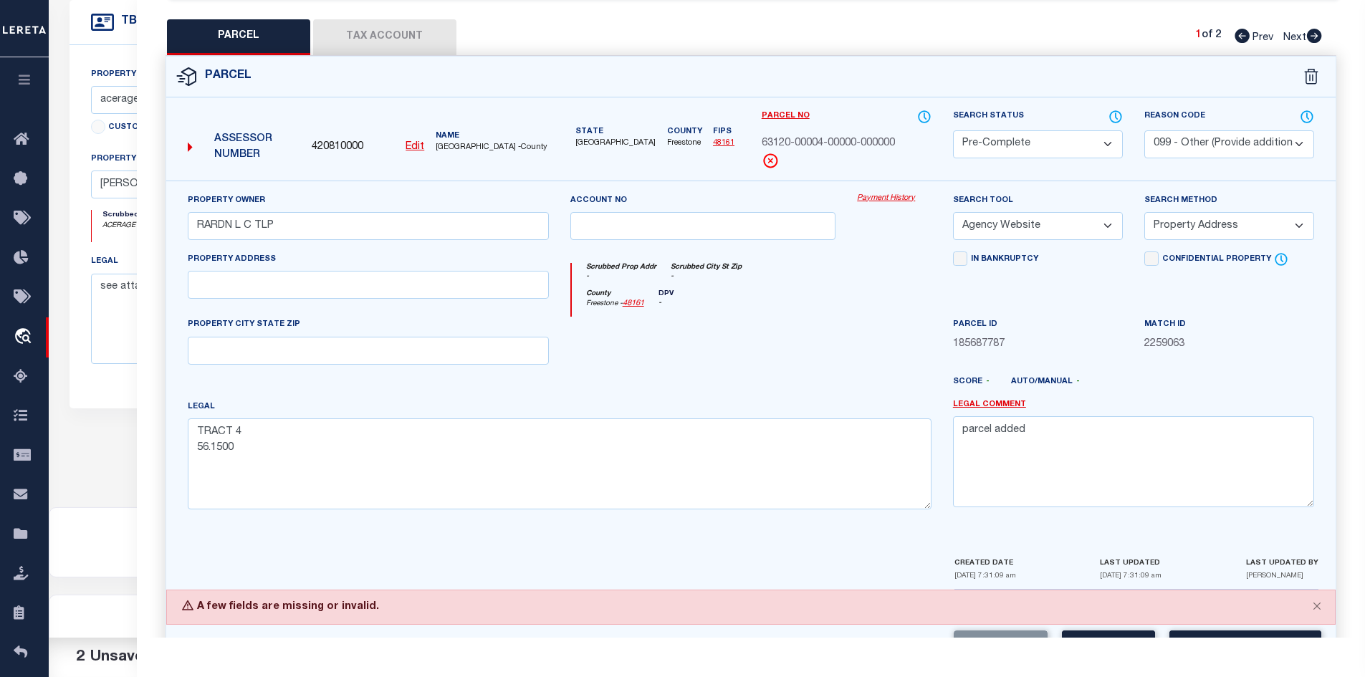
click at [1108, 220] on select "-- Select Search Method -- Property Address Legal Liability Info Provided" at bounding box center [1229, 226] width 170 height 28
select select "LIP"
click at [1108, 212] on select "-- Select Search Method -- Property Address Legal Liability Info Provided" at bounding box center [1229, 226] width 170 height 28
click at [762, 351] on div at bounding box center [703, 346] width 287 height 59
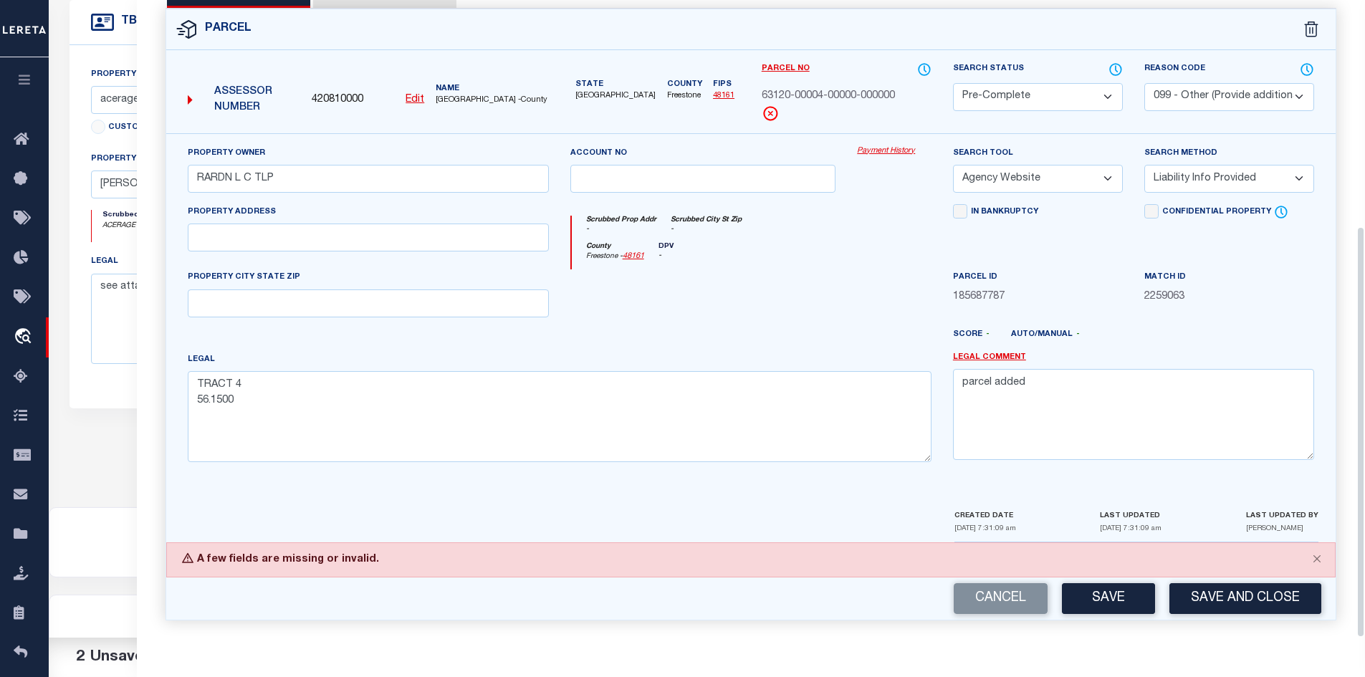
scroll to position [350, 0]
click at [1108, 598] on button "Save" at bounding box center [1108, 598] width 93 height 31
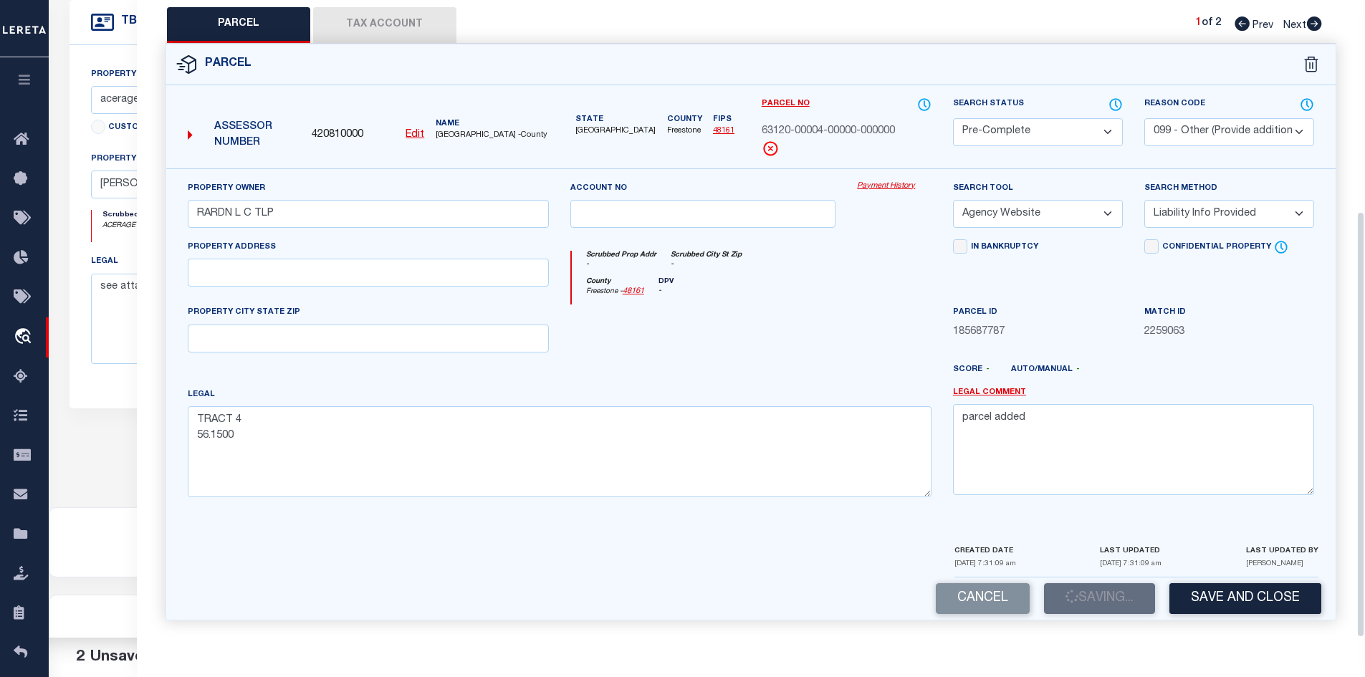
scroll to position [315, 0]
select select "AS"
select select
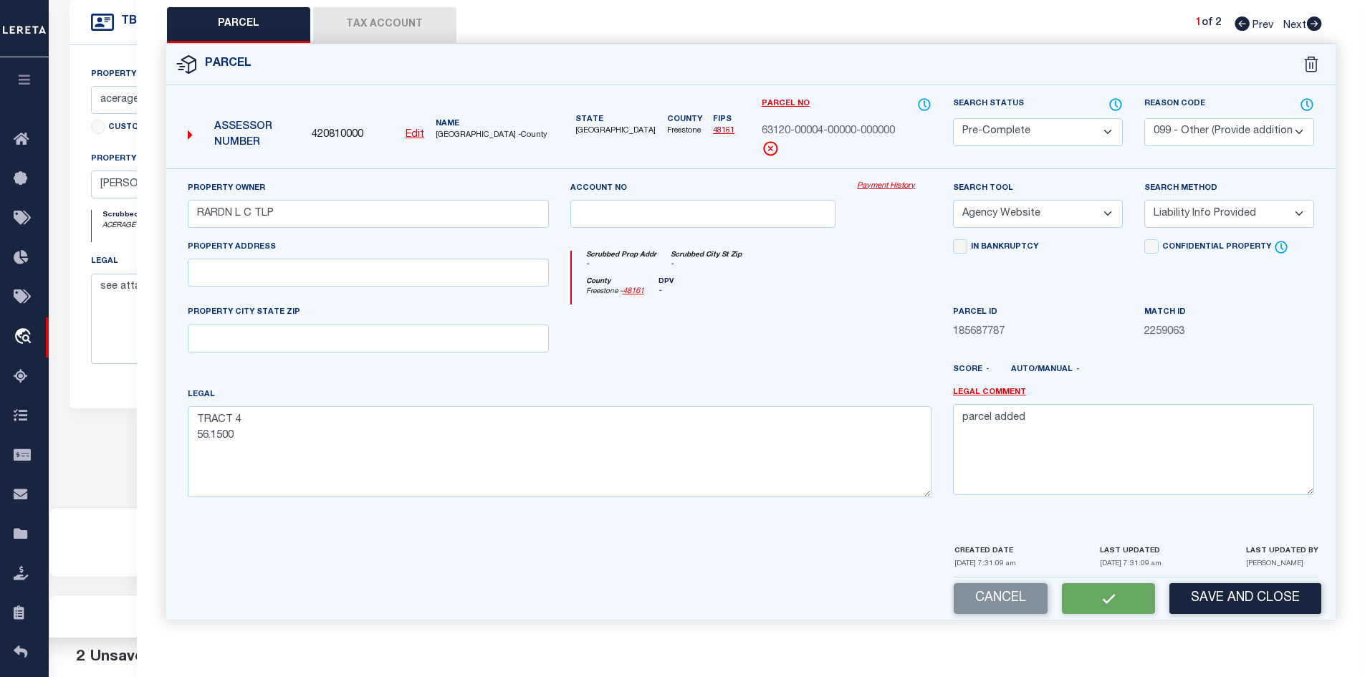
checkbox input "false"
select select "PC"
select select "099"
type input "RARDN L C TLP"
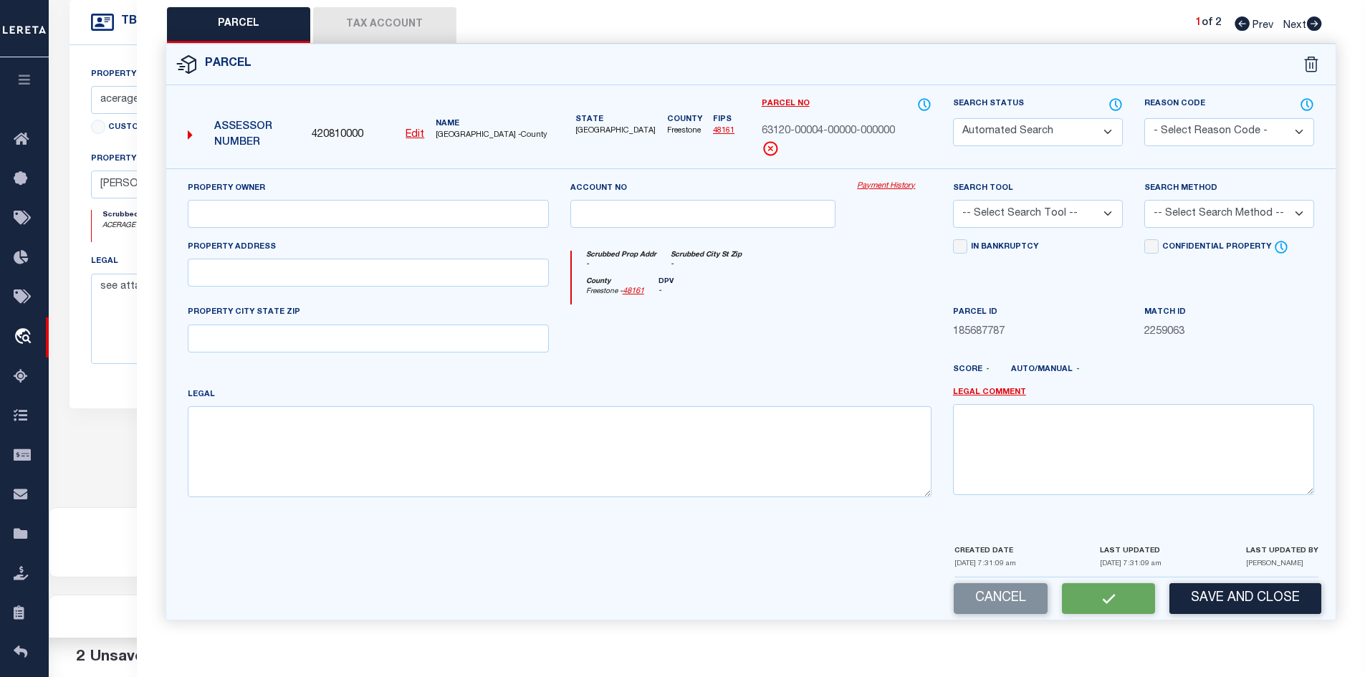
select select "AGW"
select select "LIP"
type textarea "TRACT 4 56.1500"
type textarea "parcel added"
click at [393, 29] on button "Tax Account" at bounding box center [384, 25] width 143 height 36
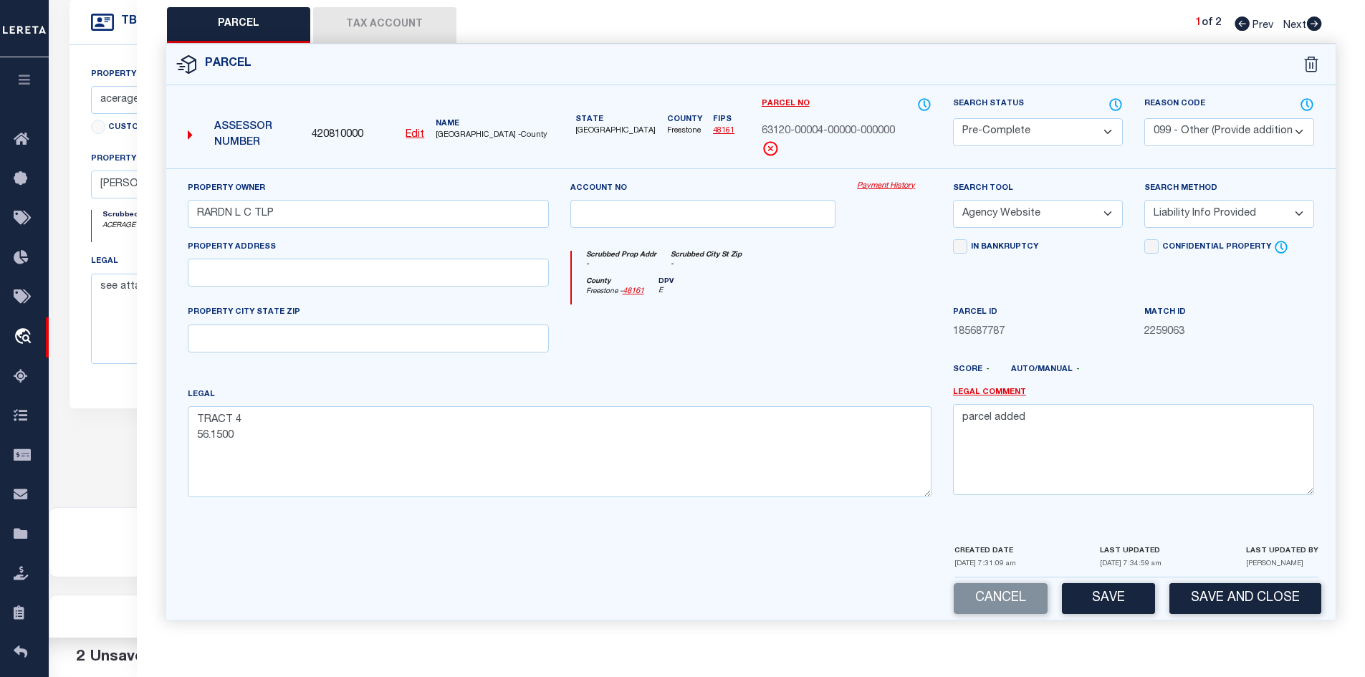
select select "100"
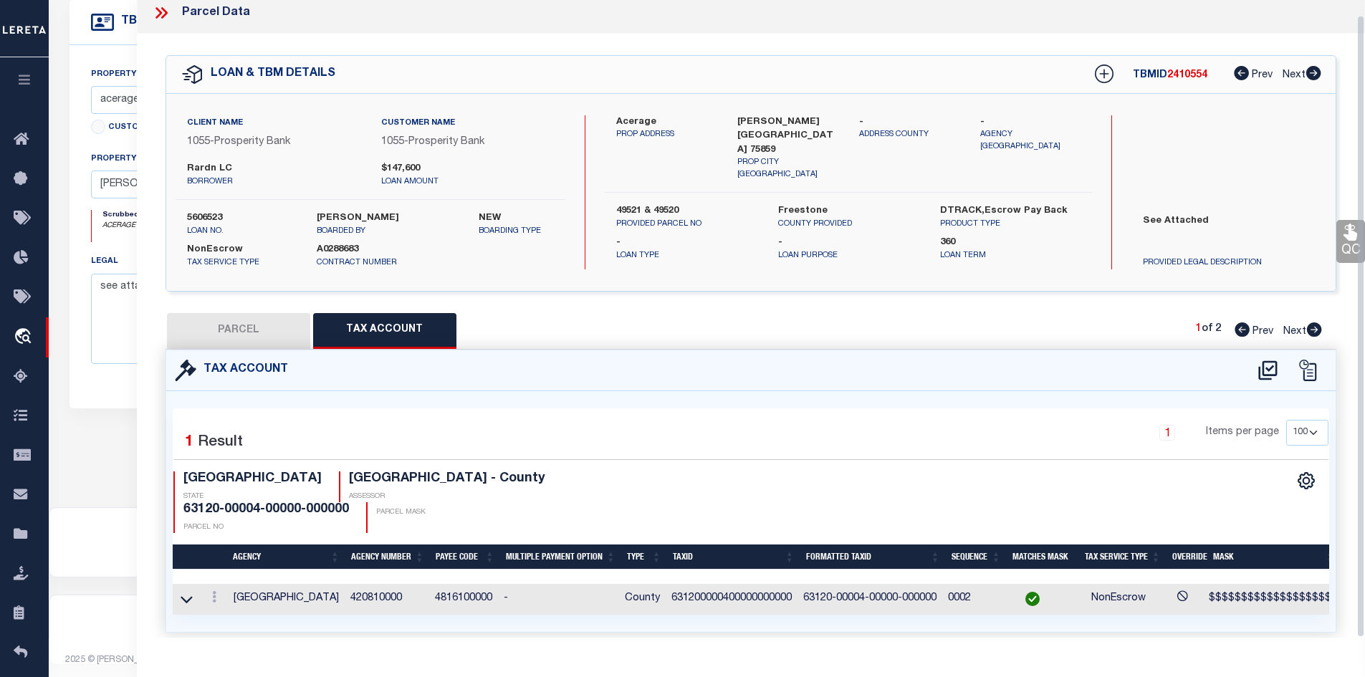
scroll to position [15, 0]
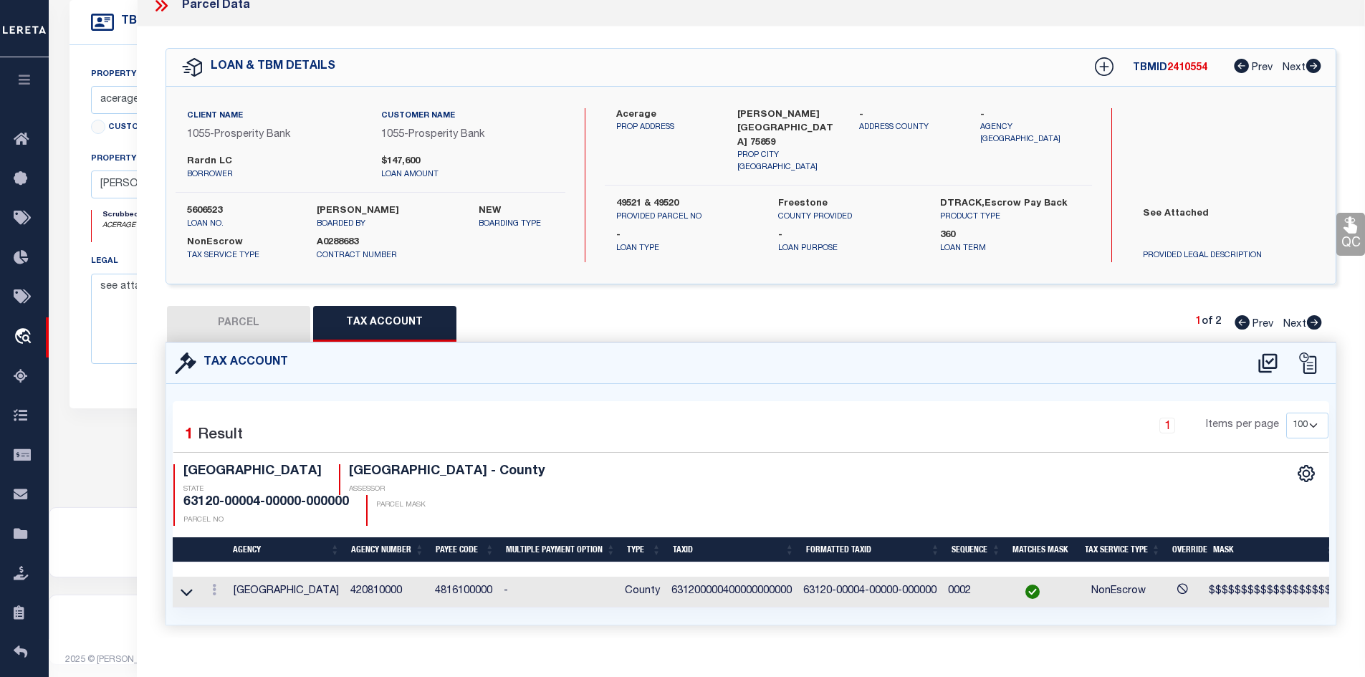
click at [232, 317] on button "PARCEL" at bounding box center [238, 324] width 143 height 36
select select "AS"
select select
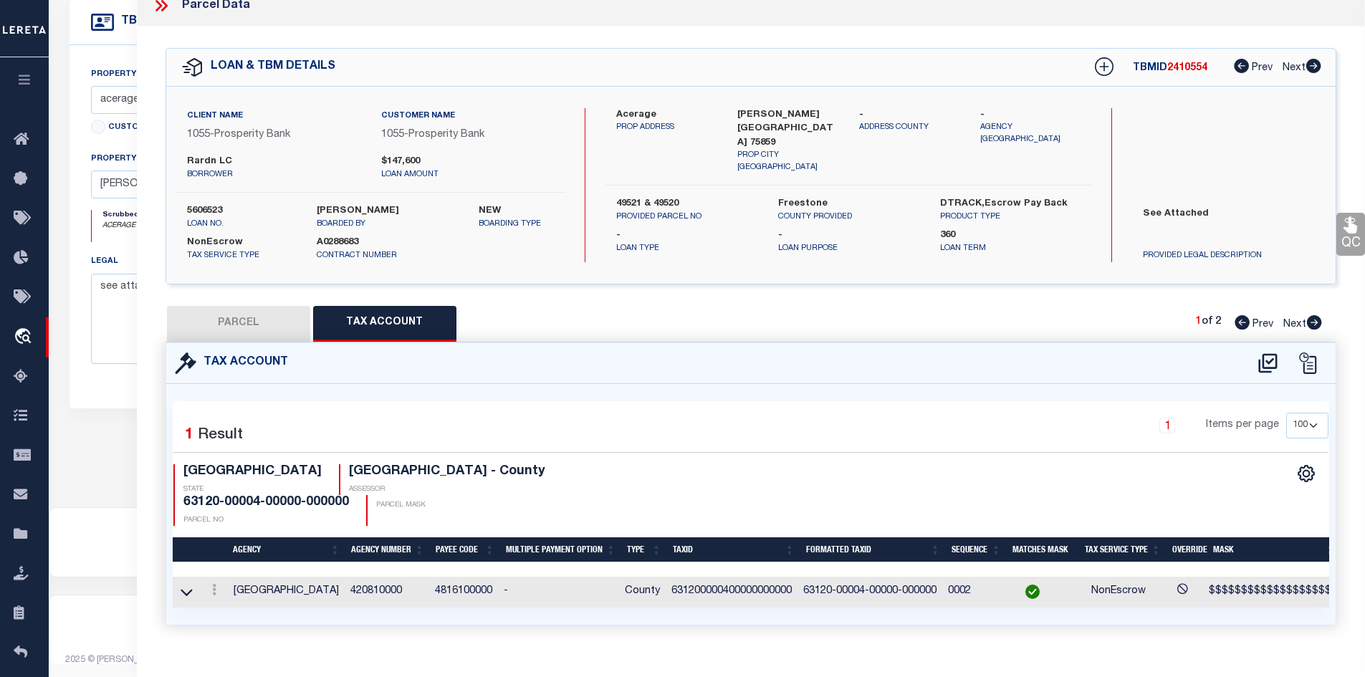
checkbox input "false"
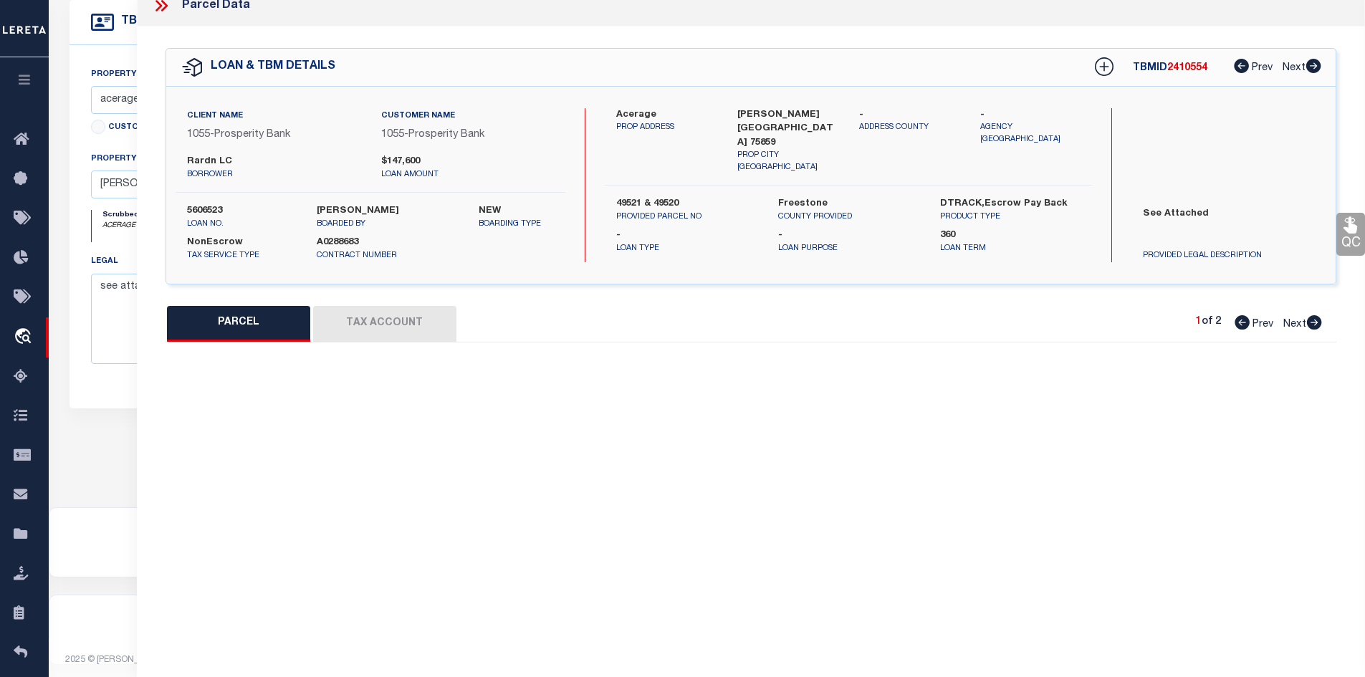
select select "PC"
select select "099"
type input "RARDN L C TLP"
select select "AGW"
select select "LIP"
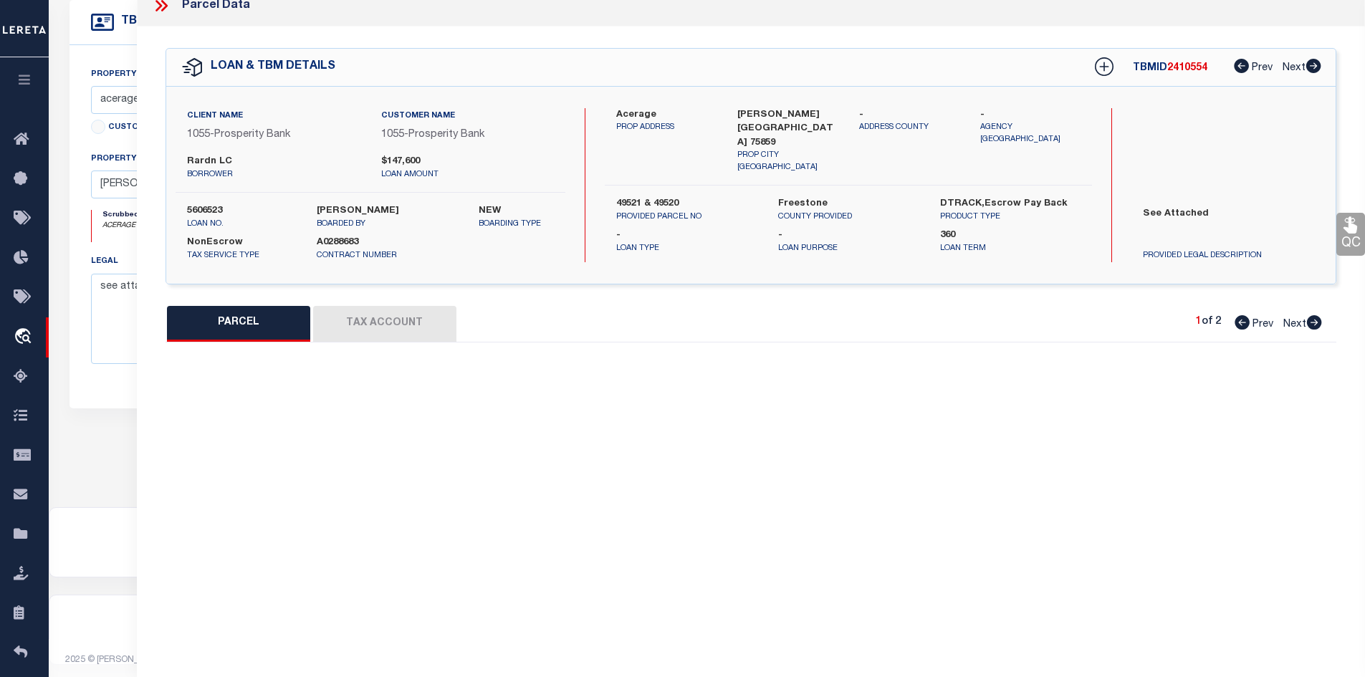
type textarea "TRACT 4 56.1500"
type textarea "parcel added"
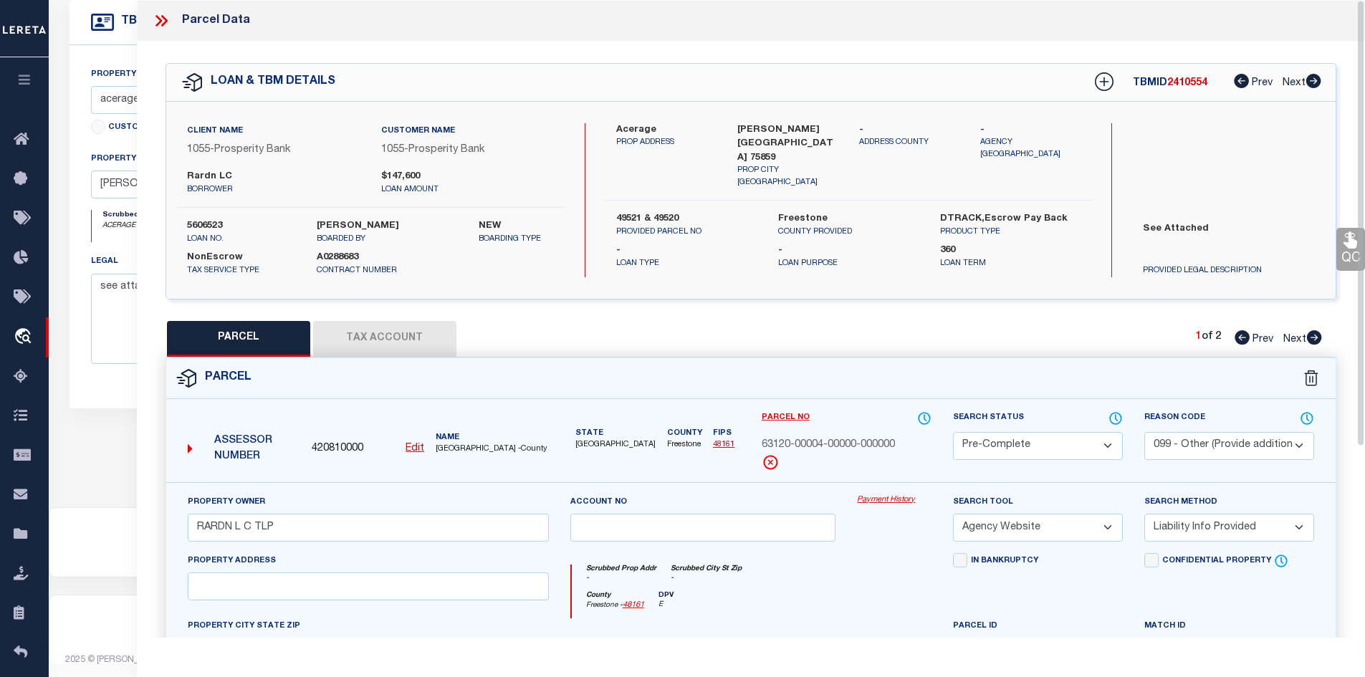
scroll to position [132, 0]
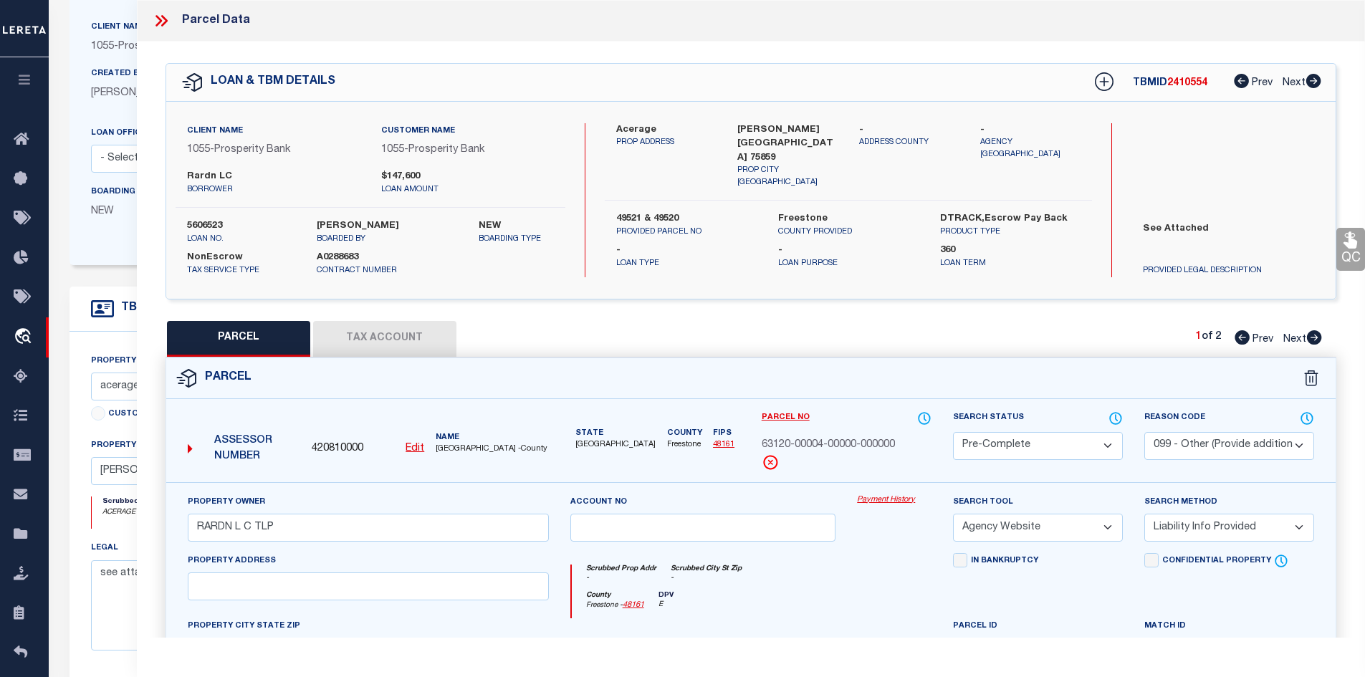
click at [395, 358] on div "Parcel Edit" at bounding box center [752, 625] width 1172 height 535
click at [391, 338] on button "Tax Account" at bounding box center [384, 339] width 143 height 36
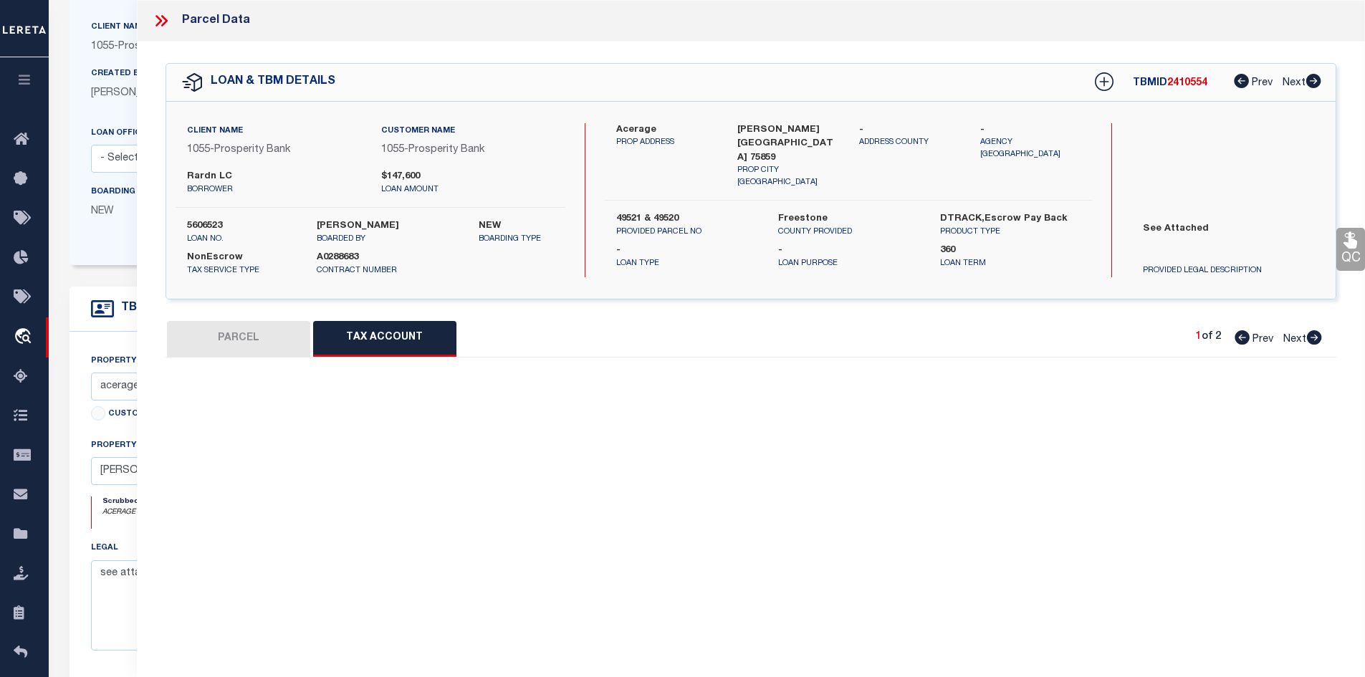
select select "100"
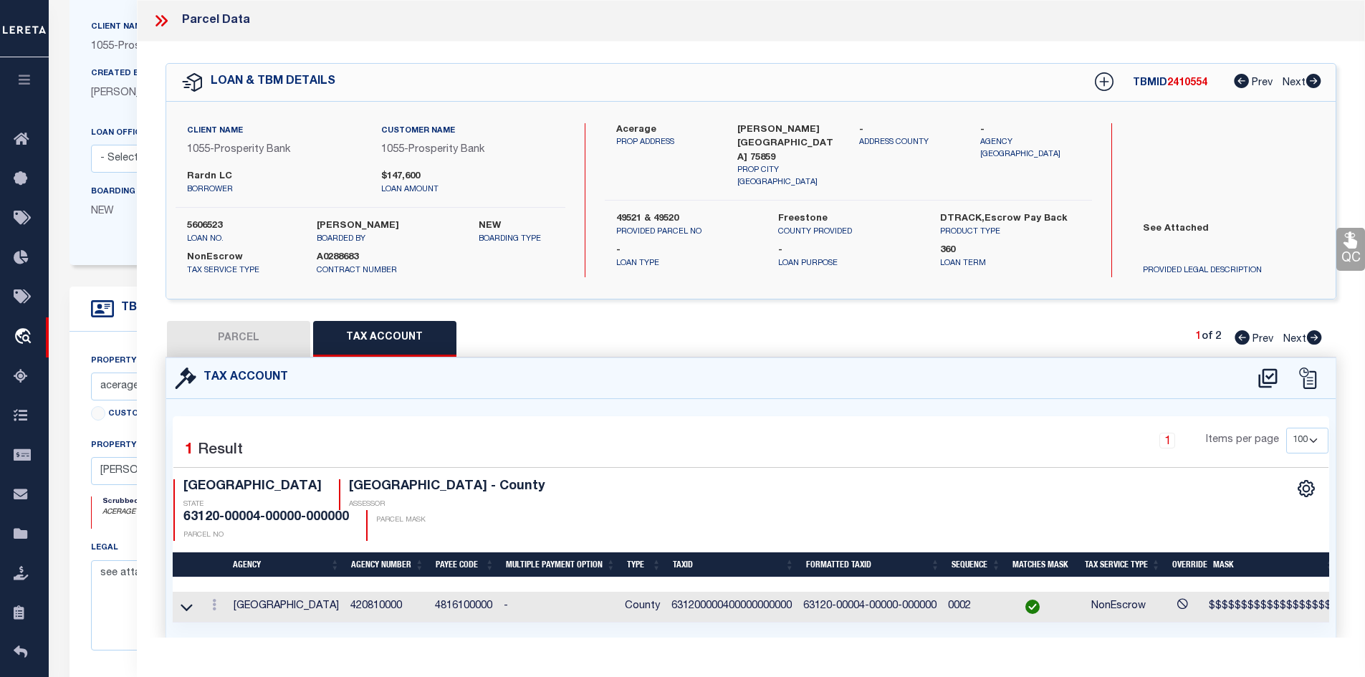
click at [165, 20] on icon at bounding box center [164, 20] width 6 height 11
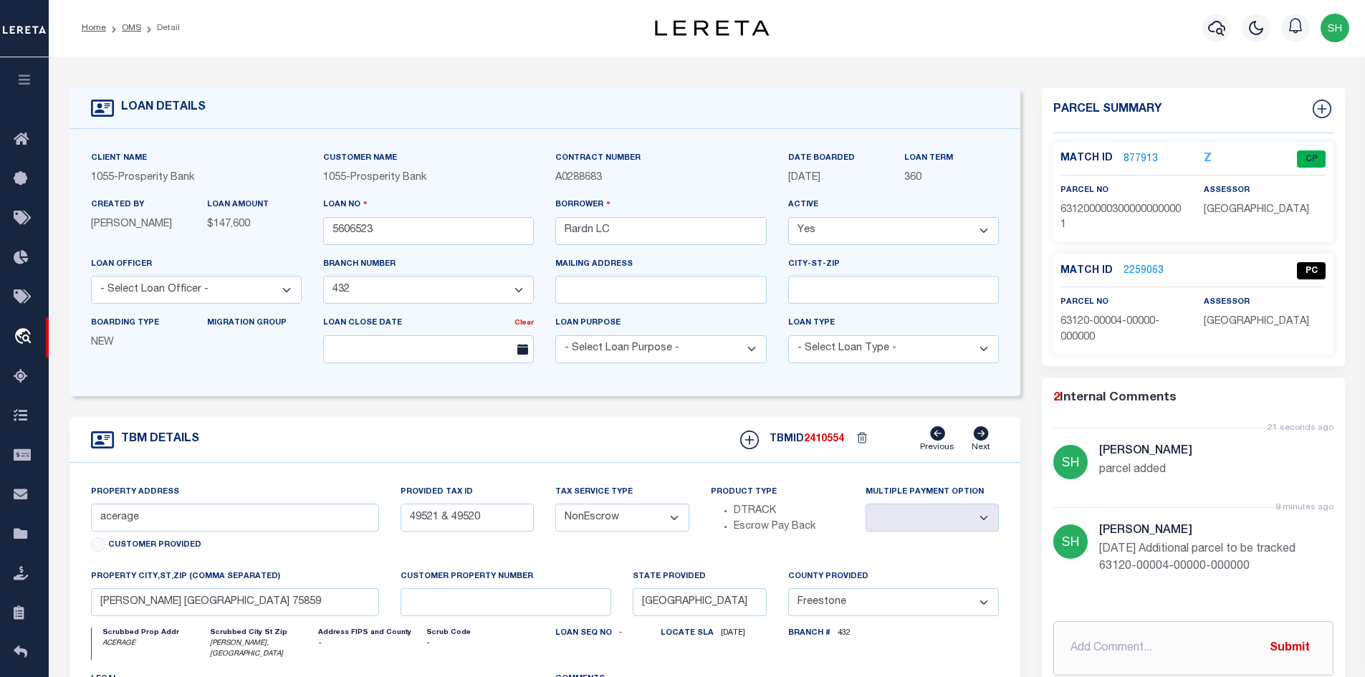
scroll to position [0, 0]
click at [1108, 265] on link "2259063" at bounding box center [1144, 271] width 40 height 15
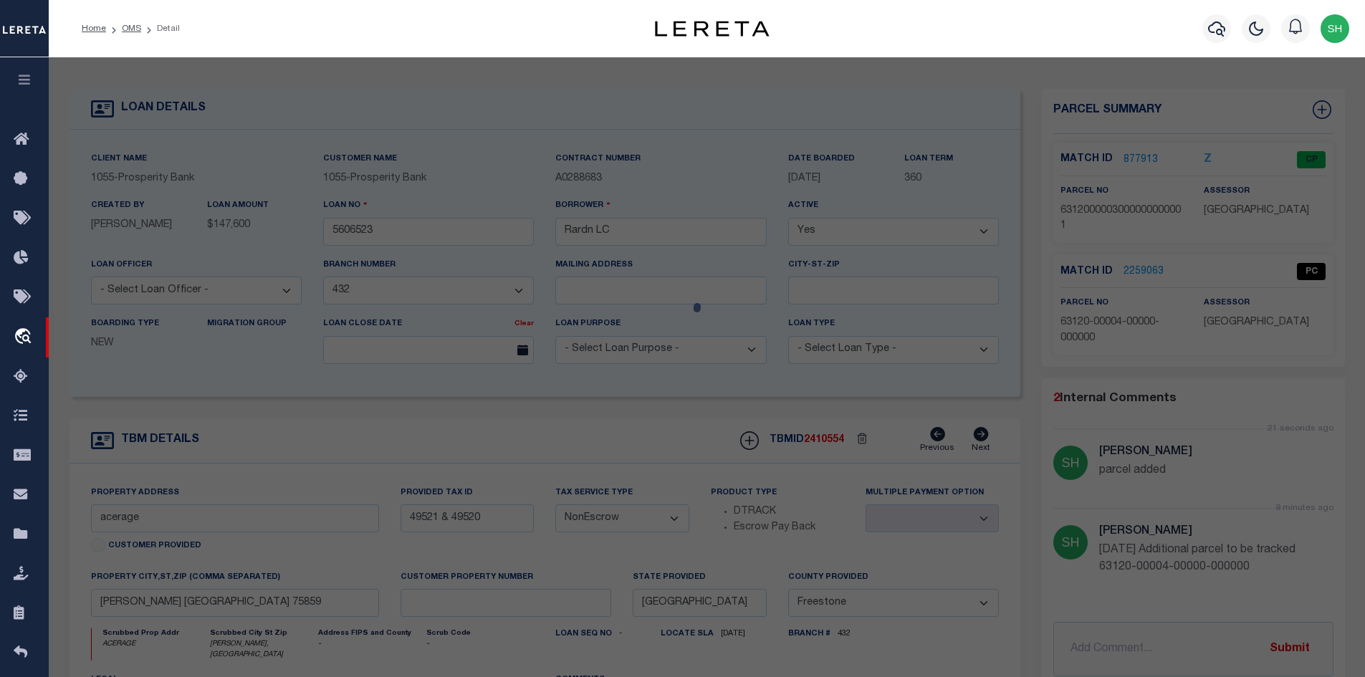
select select "AS"
select select
checkbox input "false"
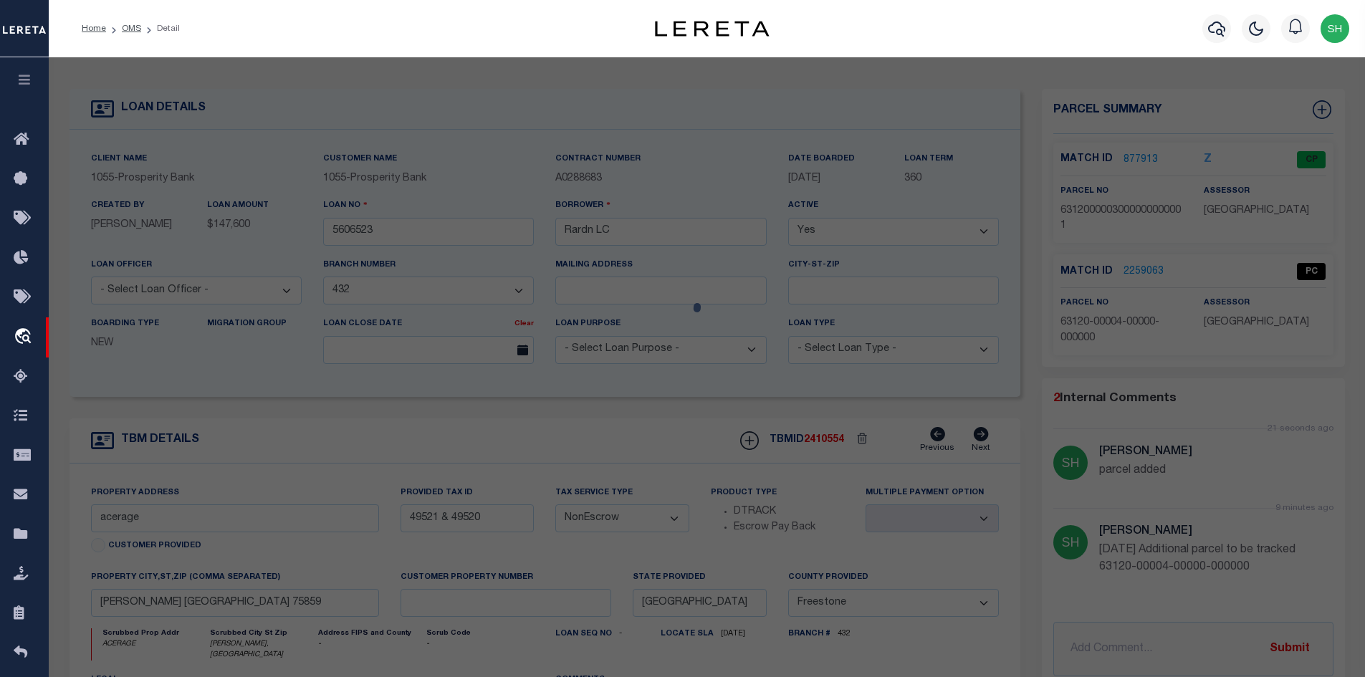
checkbox input "false"
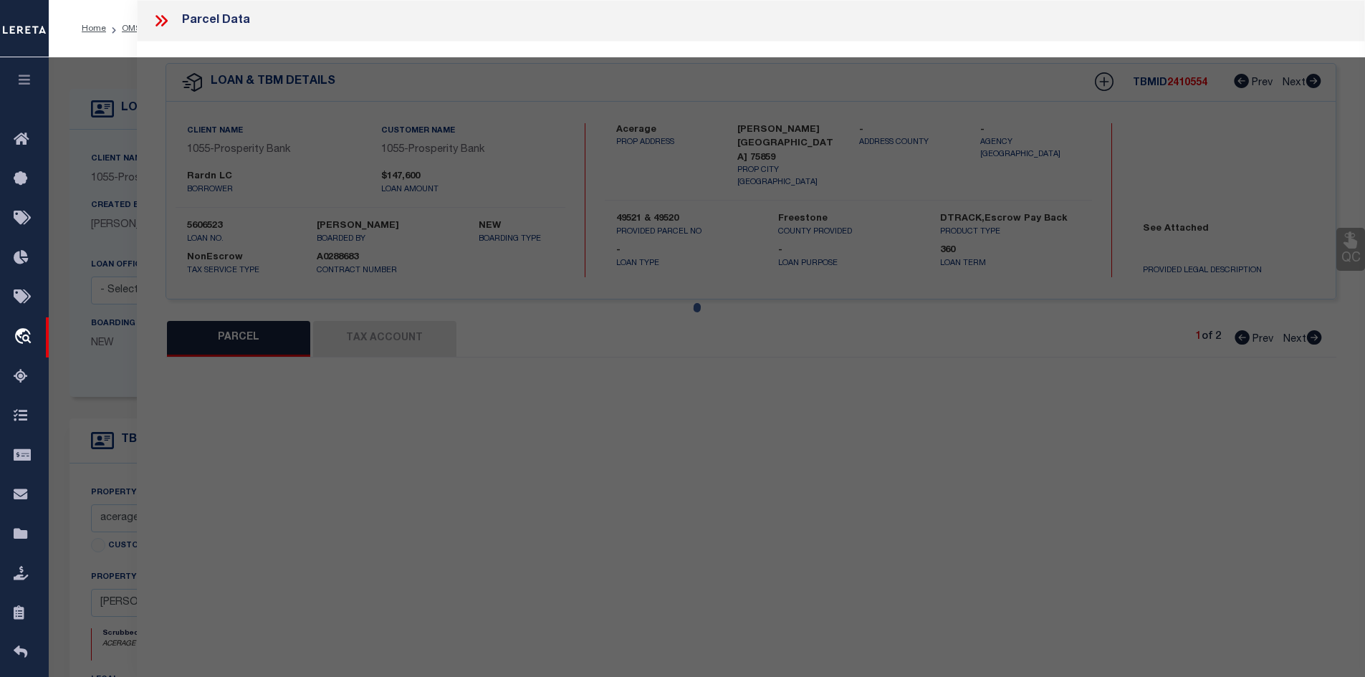
select select "PC"
select select "099"
type input "RARDN L C TLP"
select select "AGW"
select select "LIP"
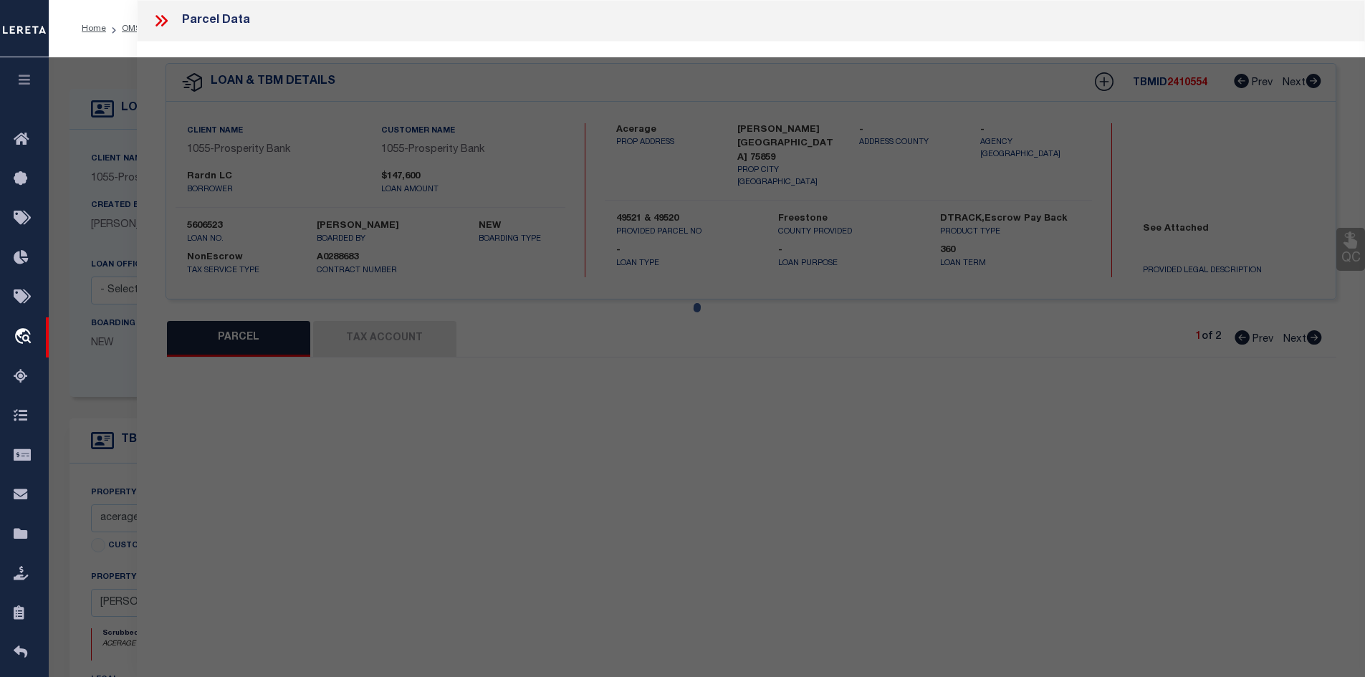
type textarea "TRACT 4 56.1500"
type textarea "parcel added"
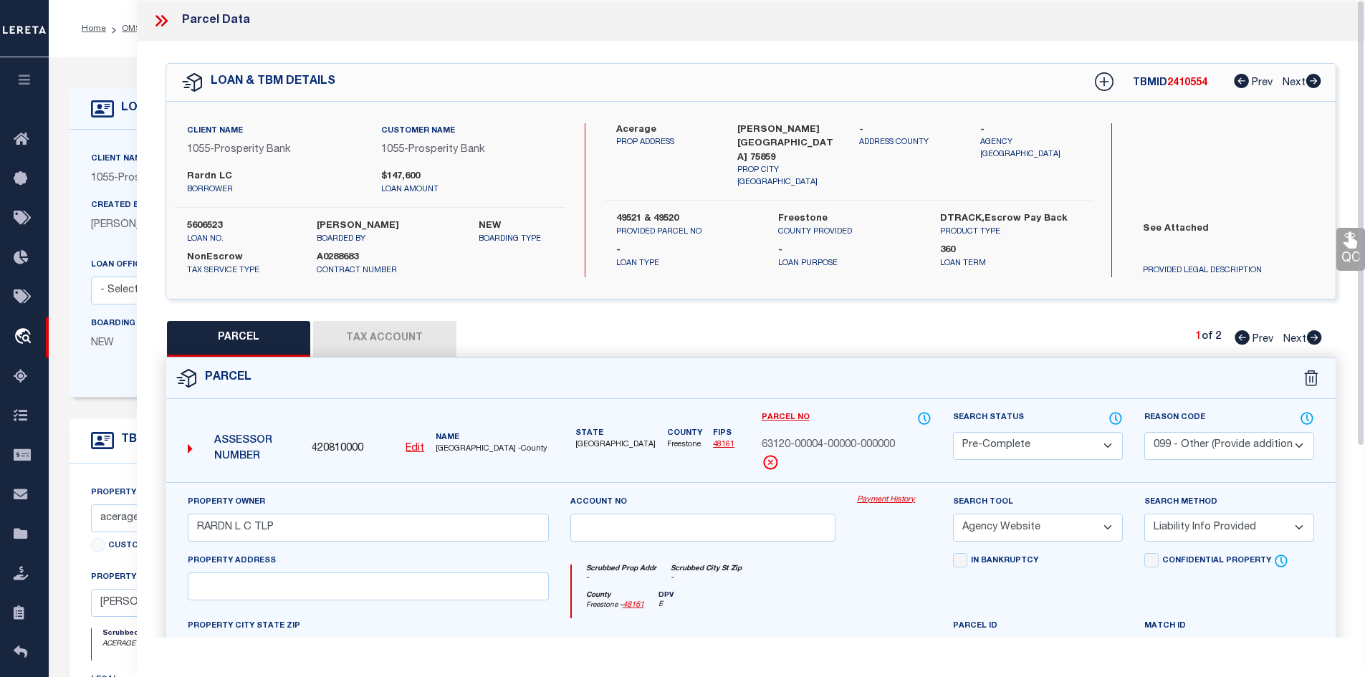
click at [434, 342] on button "Tax Account" at bounding box center [384, 339] width 143 height 36
select select "100"
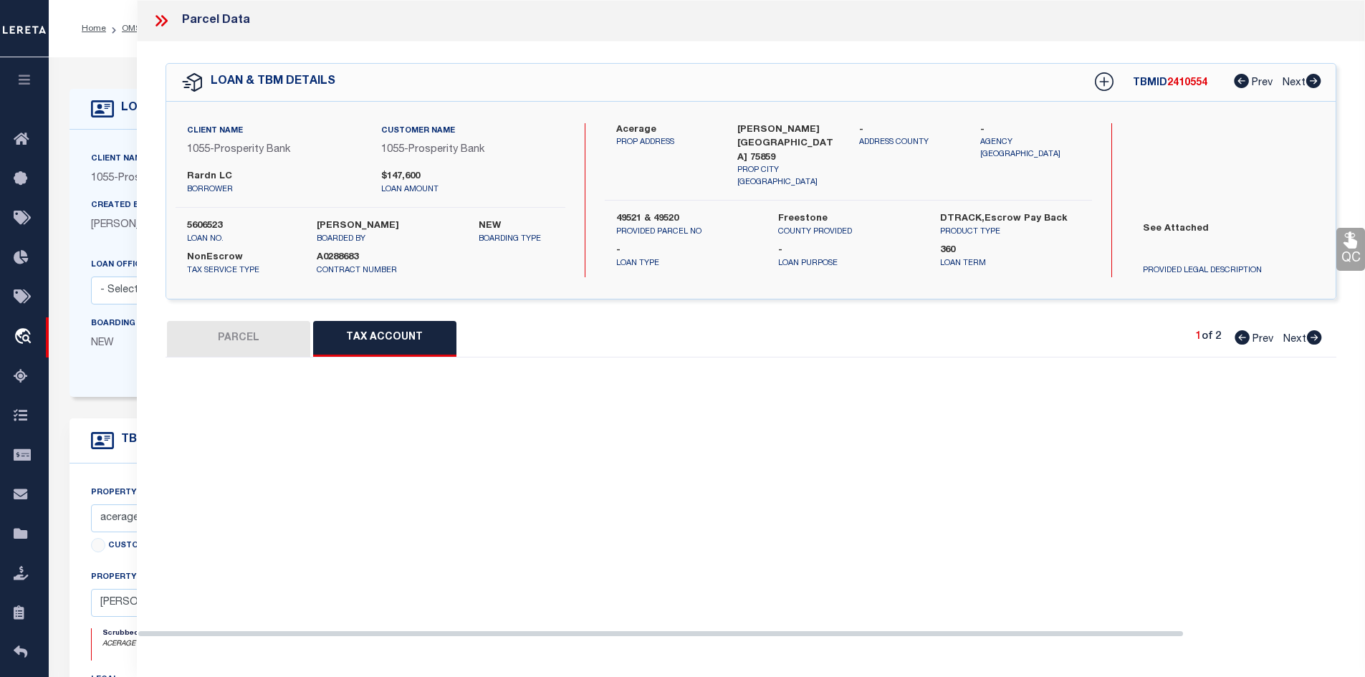
select select "100"
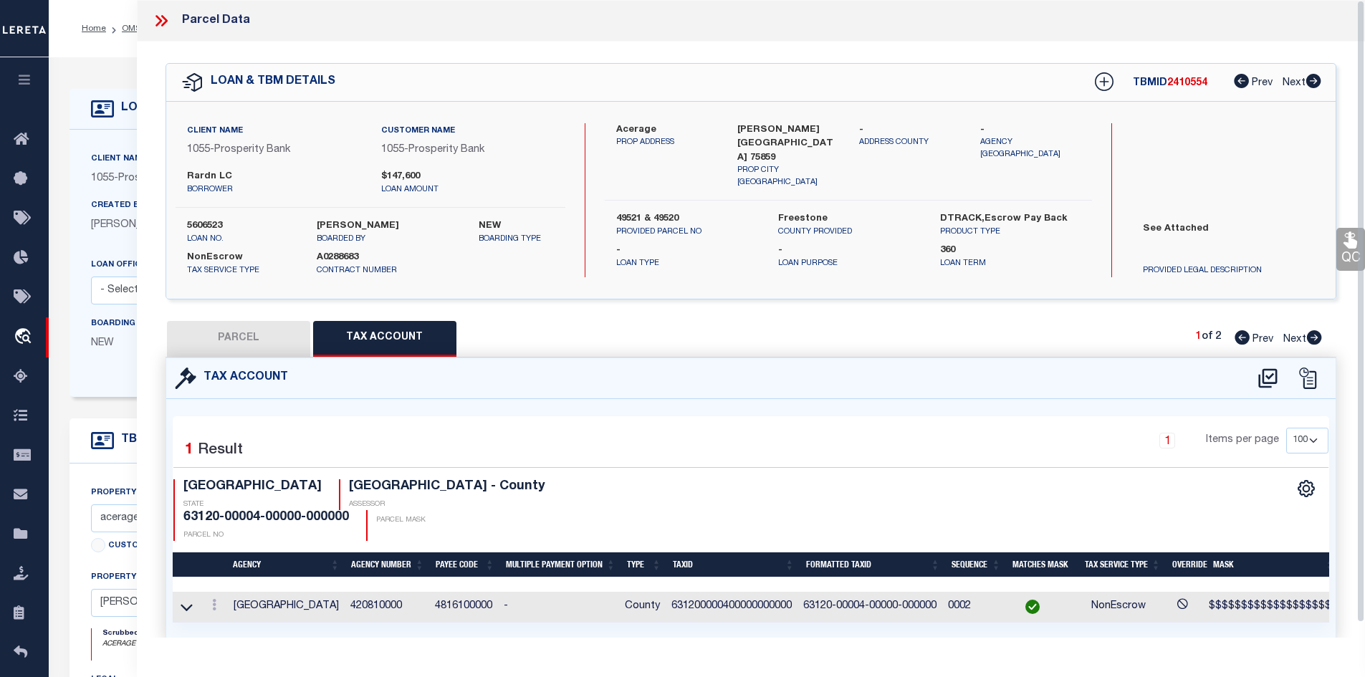
click at [163, 24] on icon at bounding box center [164, 20] width 6 height 11
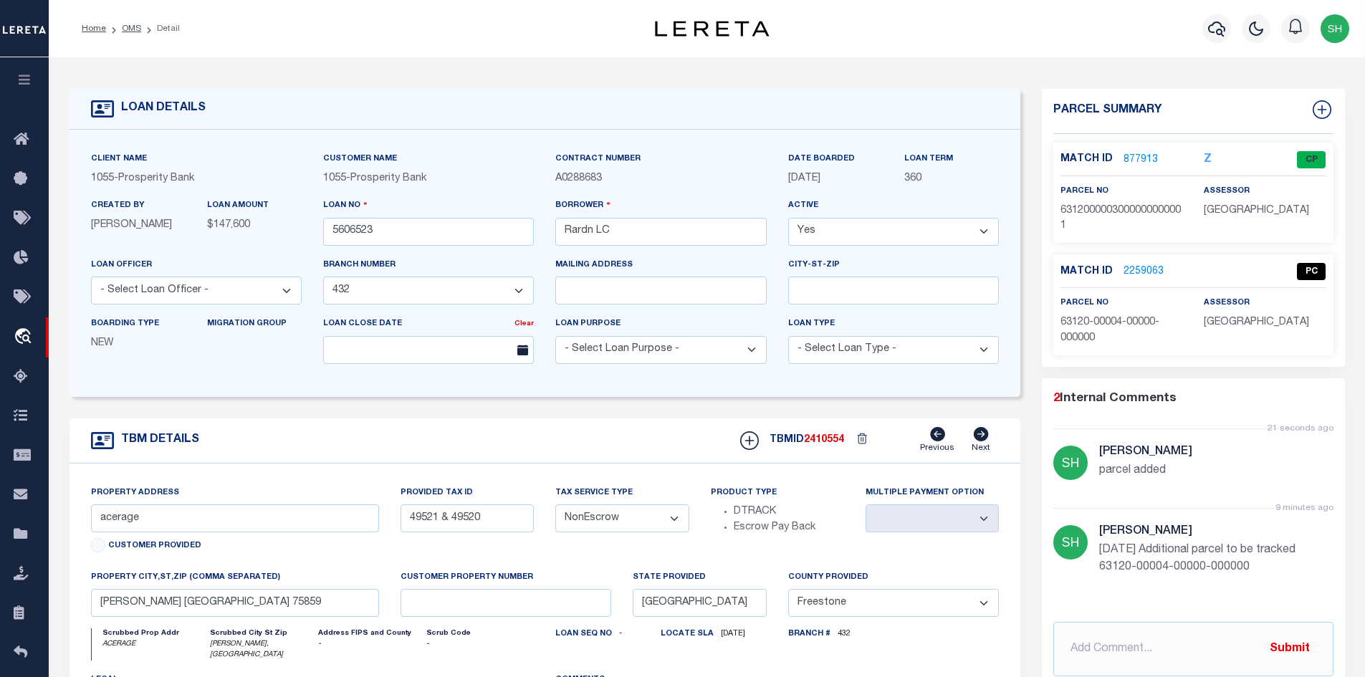
scroll to position [72, 0]
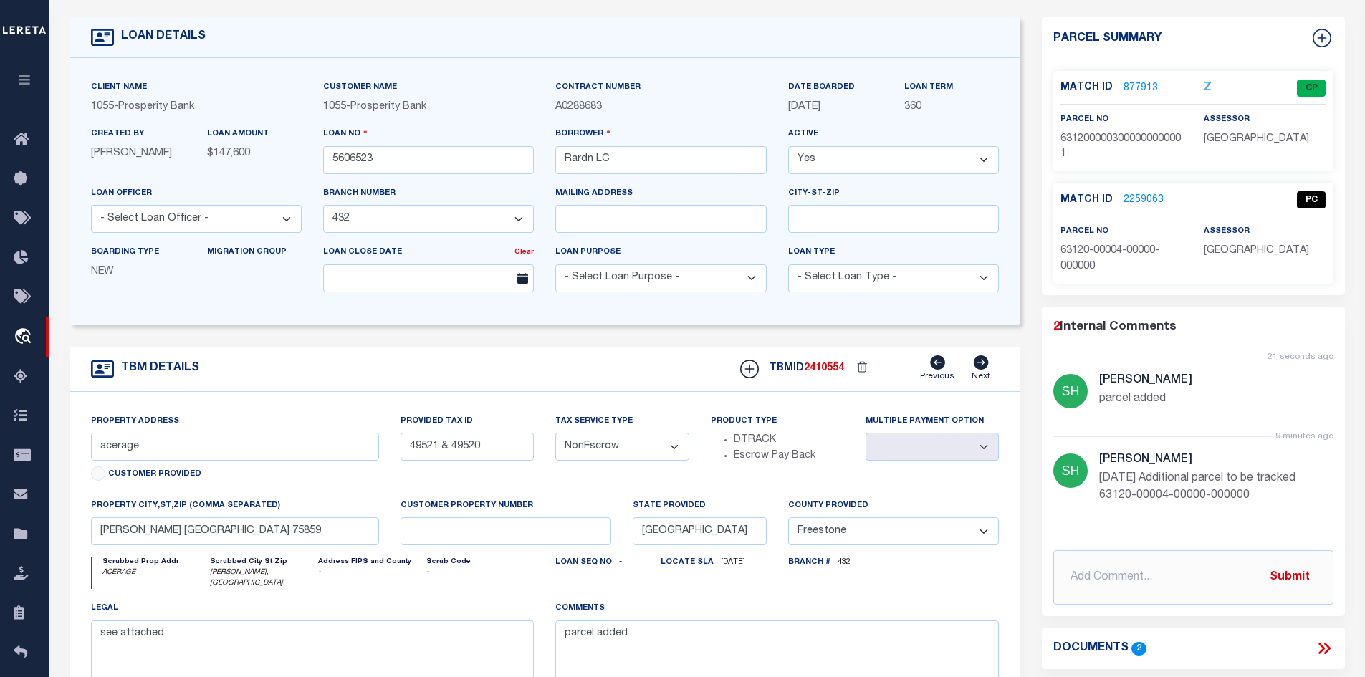
click at [1108, 86] on link "877913" at bounding box center [1141, 88] width 34 height 15
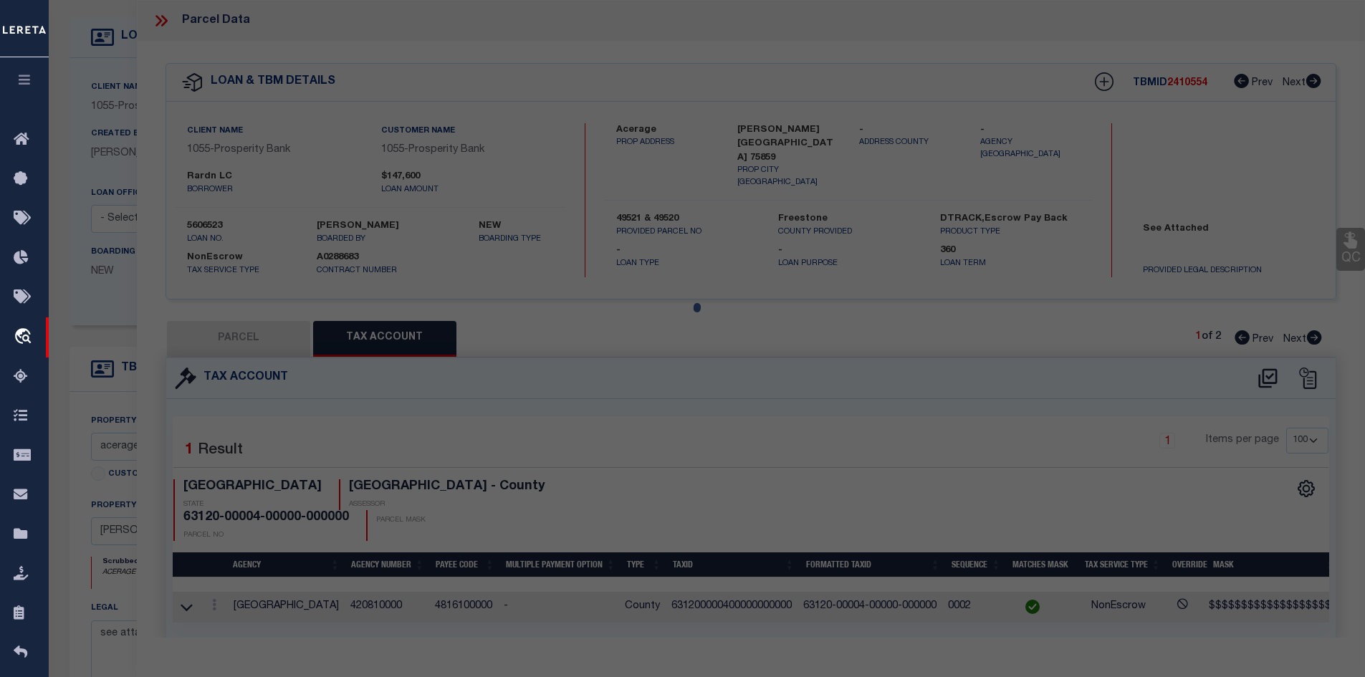
select select "AS"
select select
checkbox input "false"
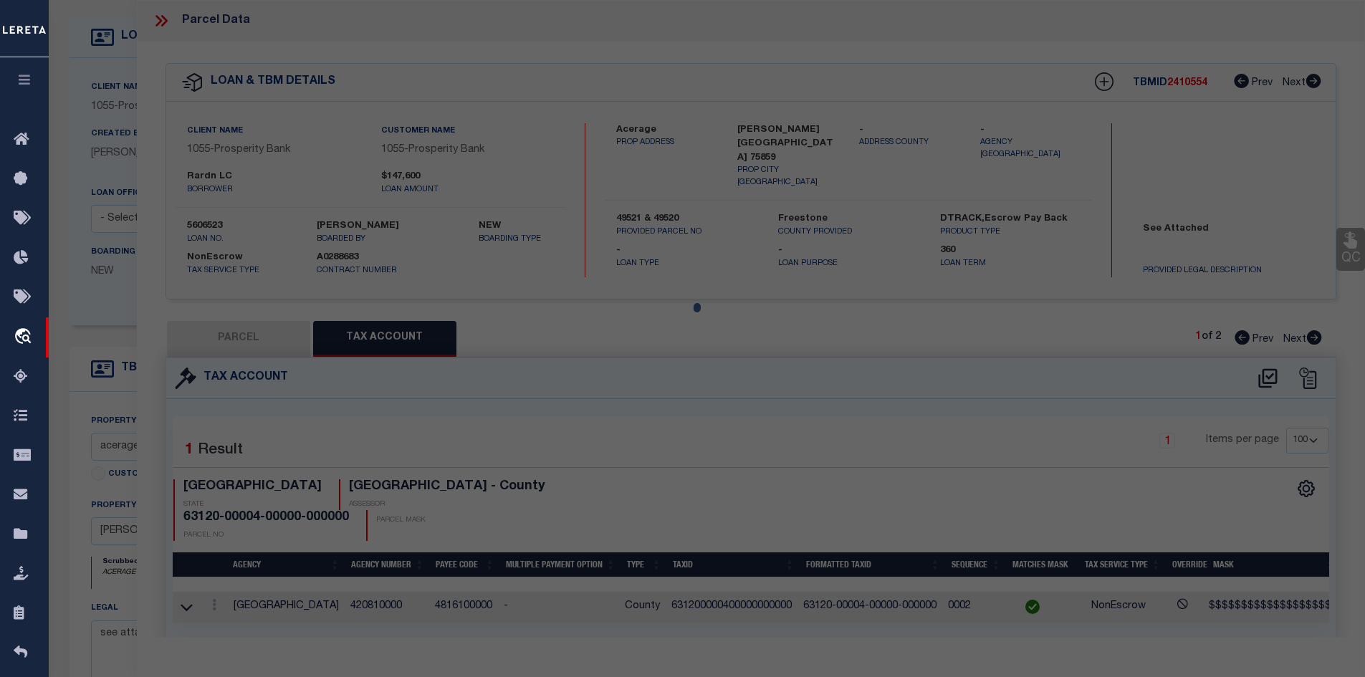
checkbox input "false"
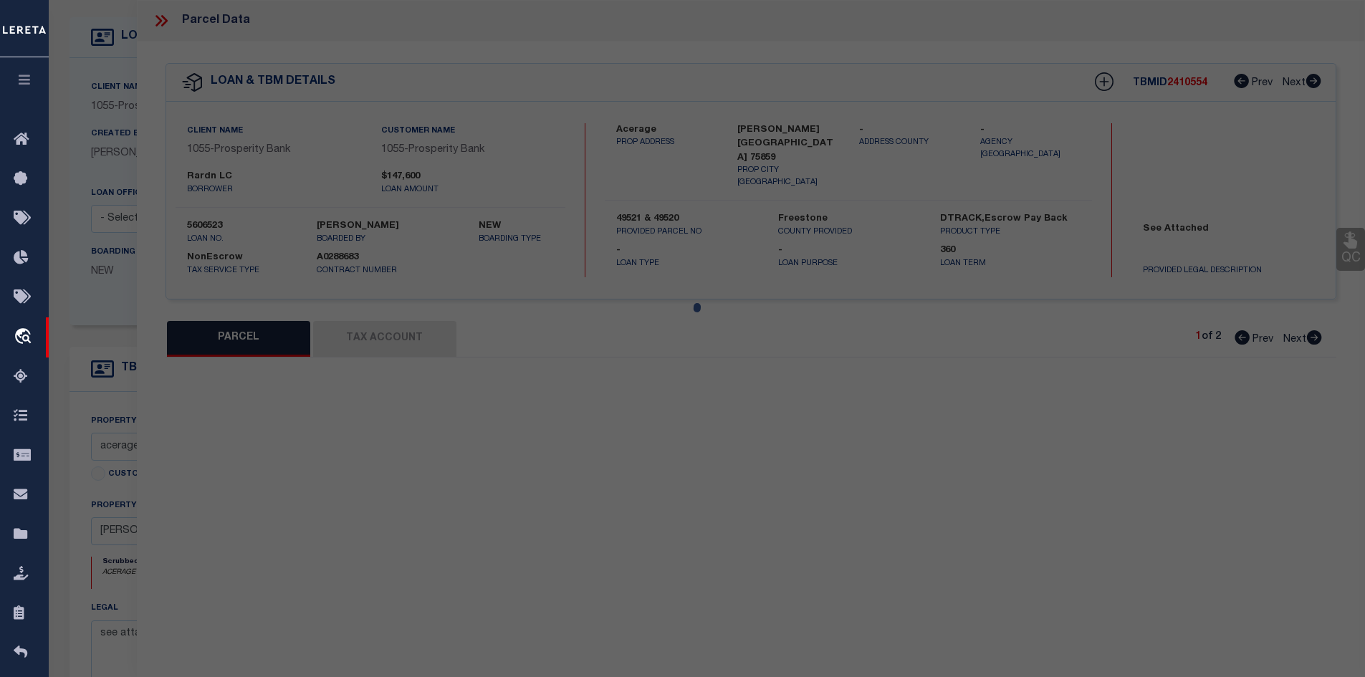
select select "CP"
type input "RARDN L C TLP"
type input "FCR 196"
checkbox input "false"
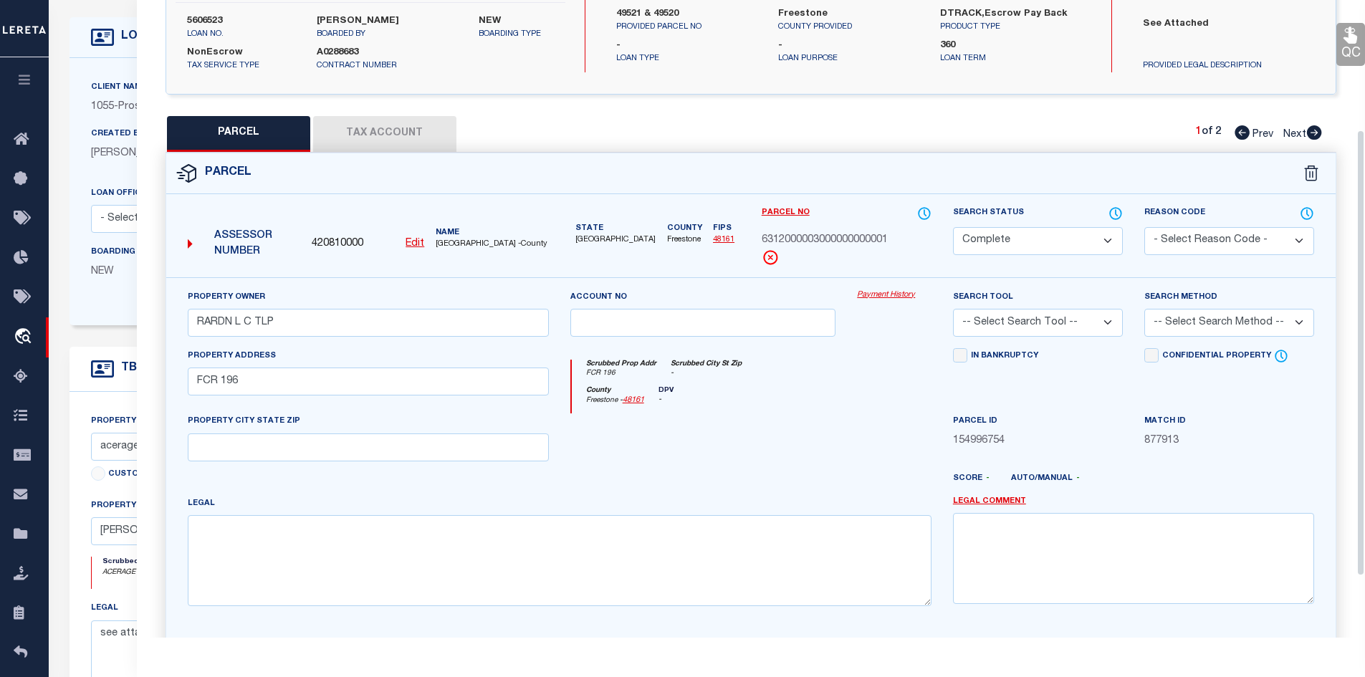
scroll to position [215, 0]
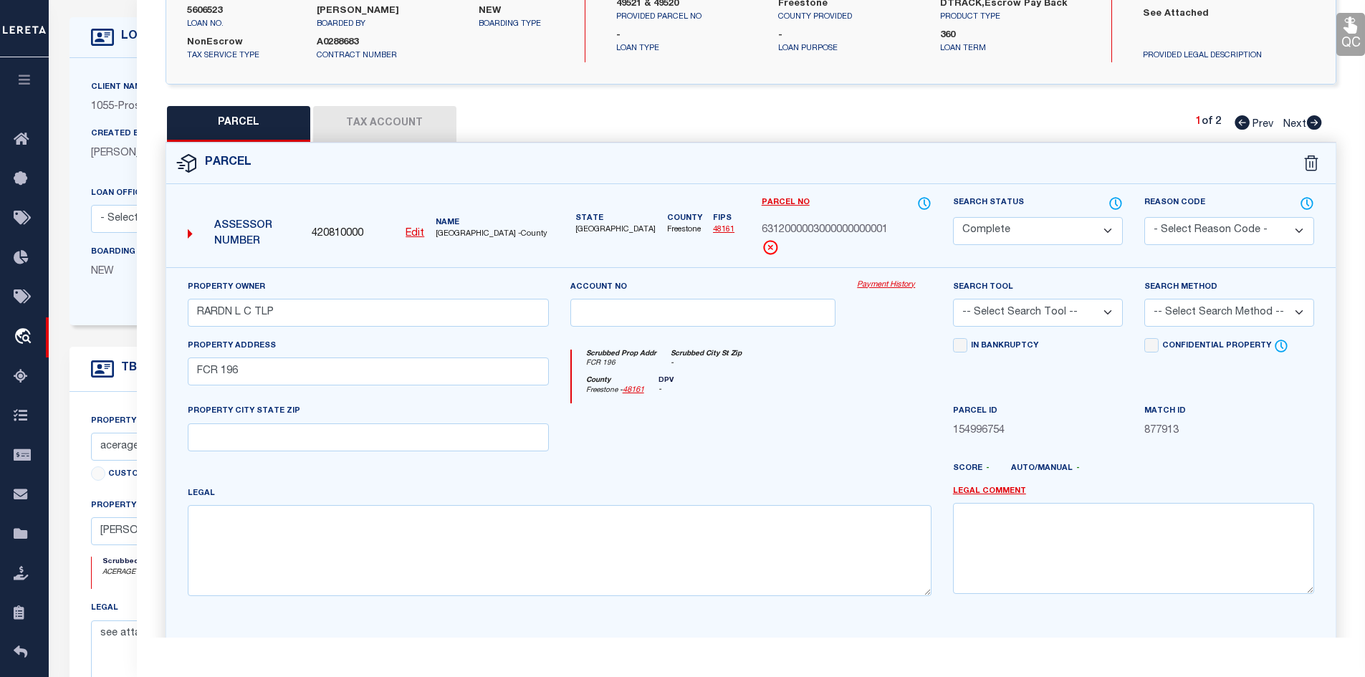
click at [1108, 127] on icon at bounding box center [1314, 122] width 15 height 14
select select "AS"
checkbox input "false"
select select "CP"
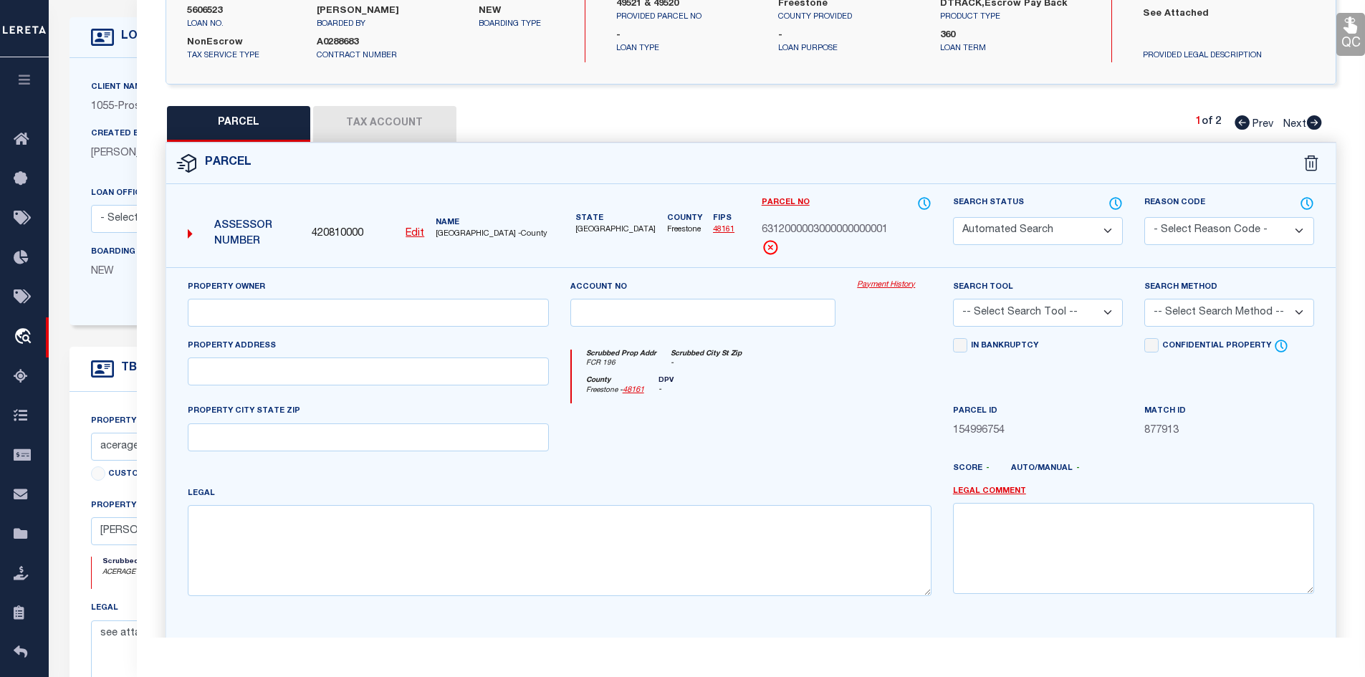
select select "099"
type input "RARDN L C TLP"
select select "AGW"
select select "LIP"
type textarea "TRACT 4 56.1500"
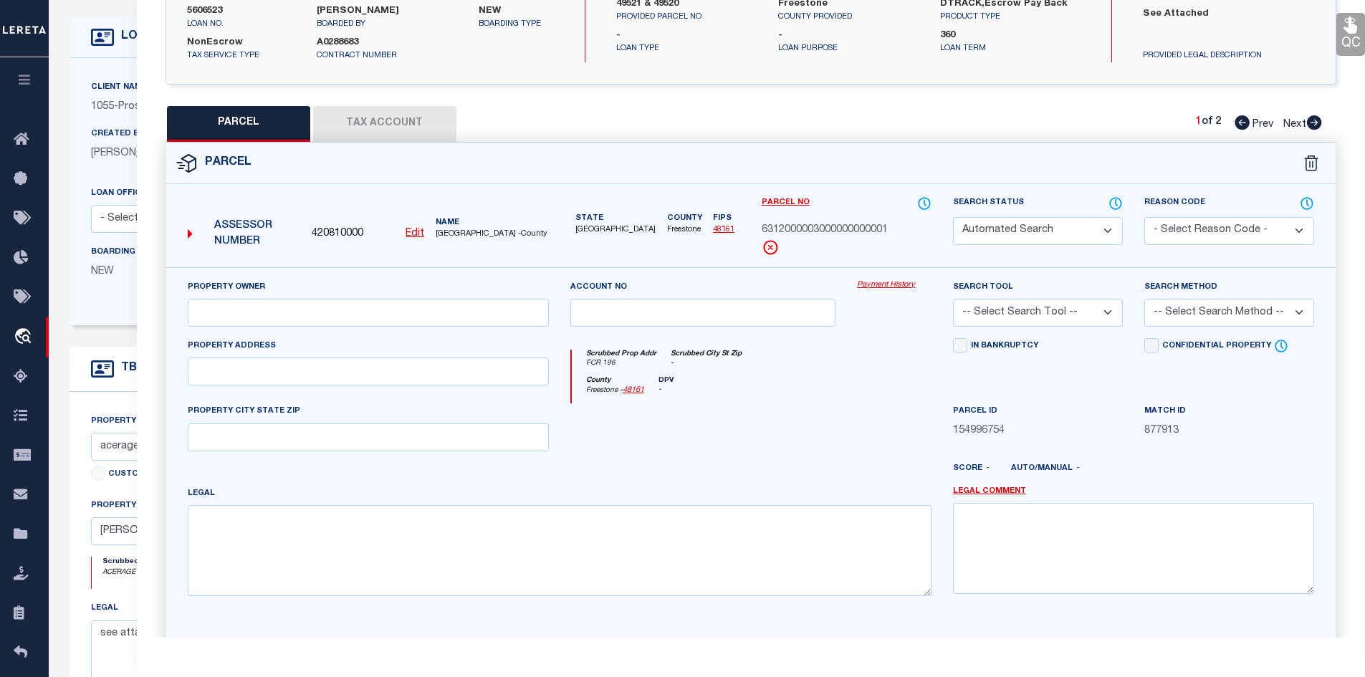
type textarea "parcel added"
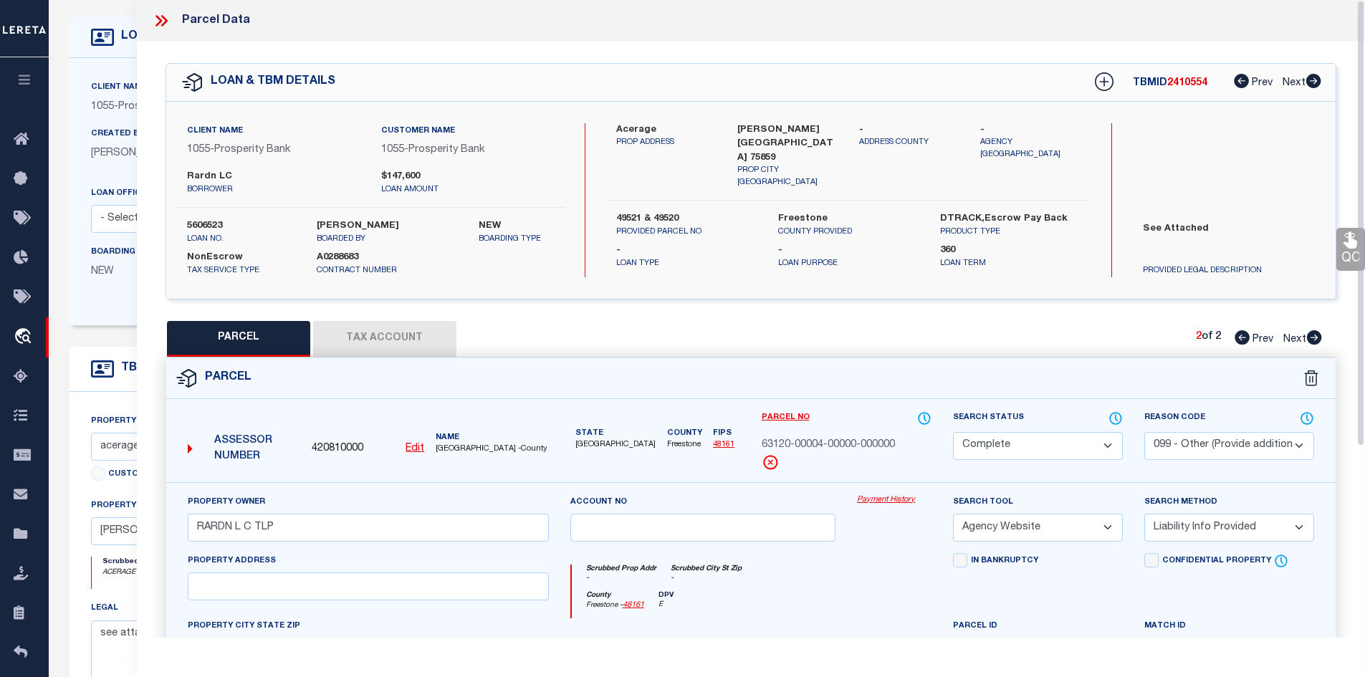
scroll to position [0, 0]
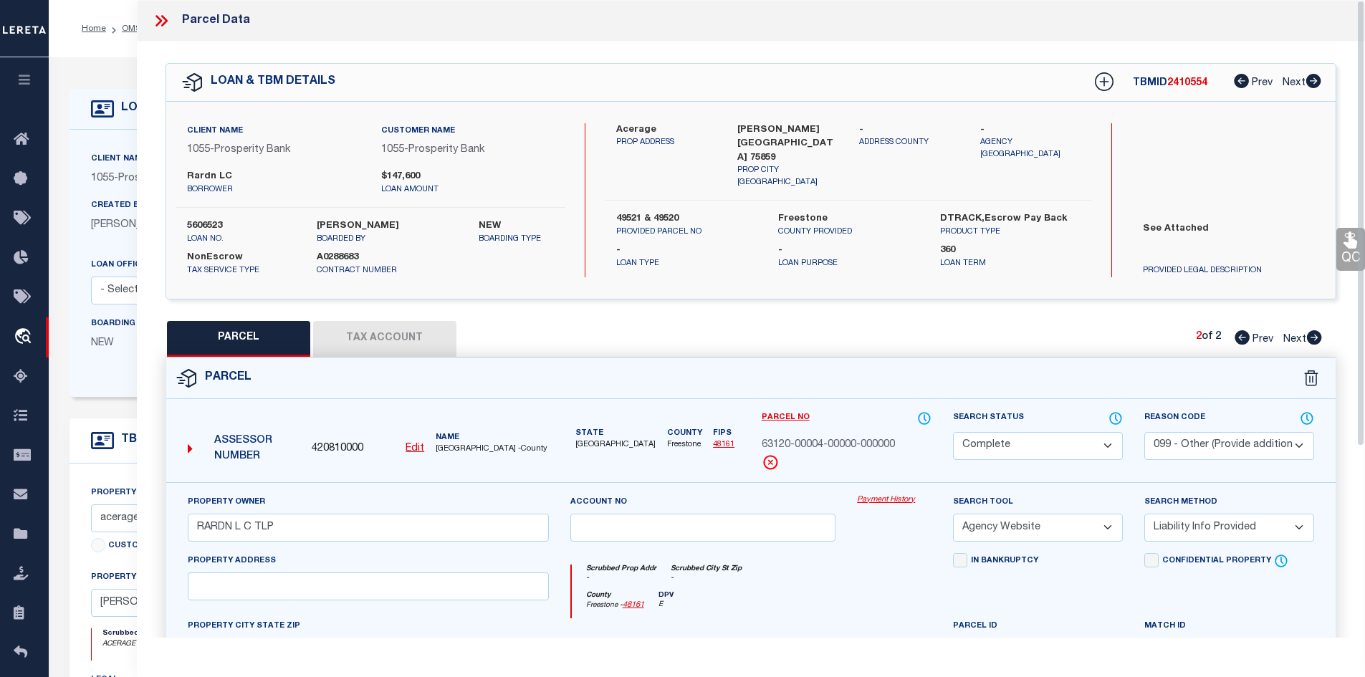
click at [159, 20] on icon at bounding box center [159, 20] width 6 height 11
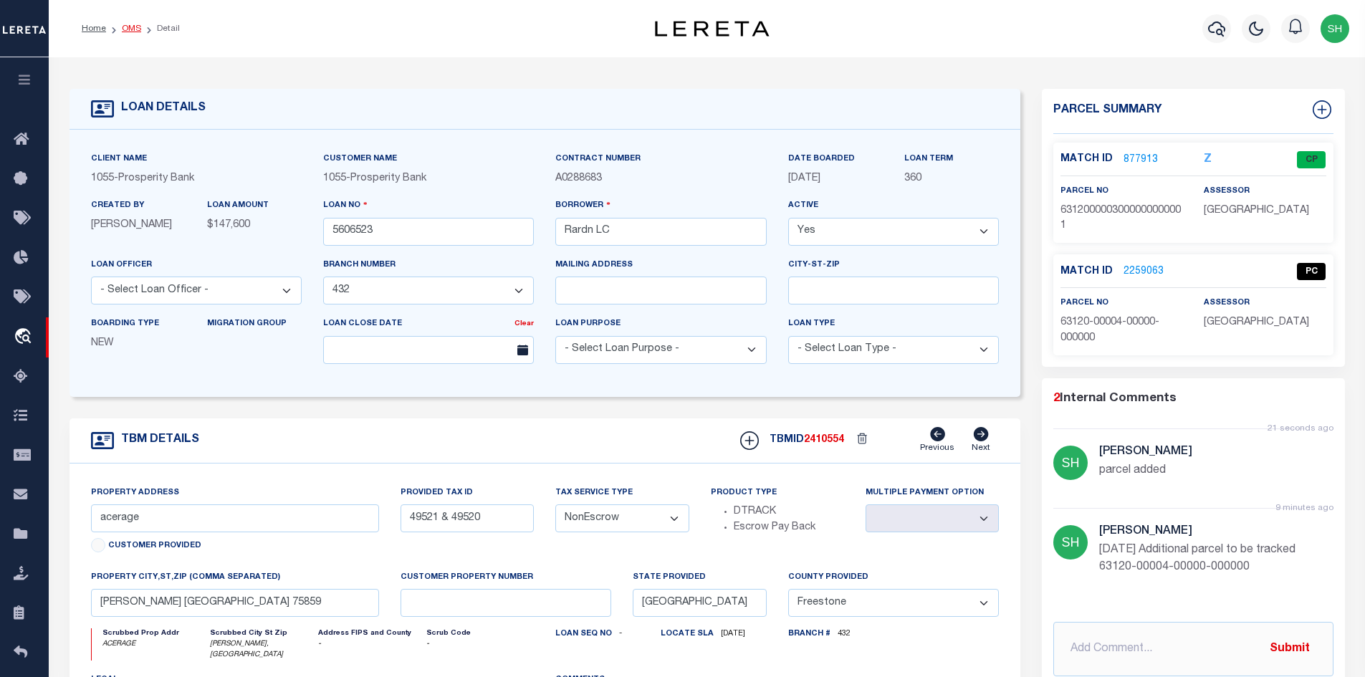
click at [127, 24] on link "OMS" at bounding box center [131, 28] width 19 height 9
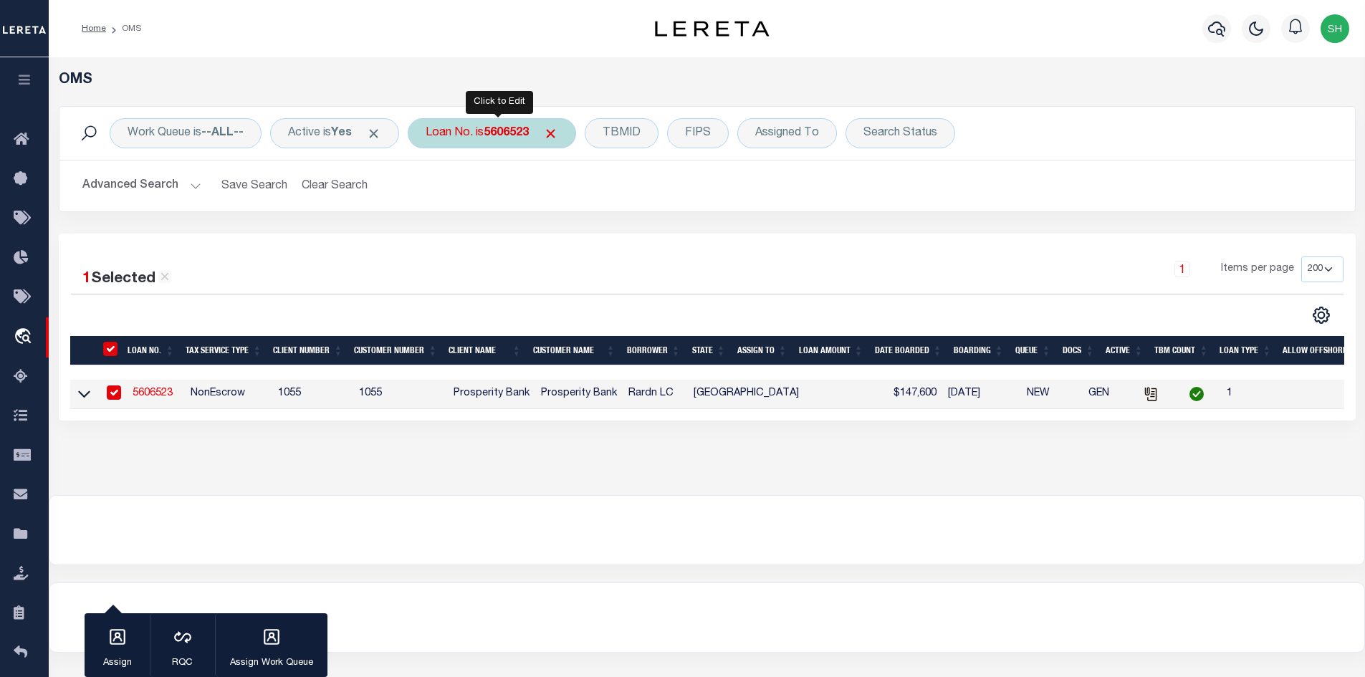
click at [482, 135] on div "Loan No. is 5606523" at bounding box center [492, 133] width 168 height 30
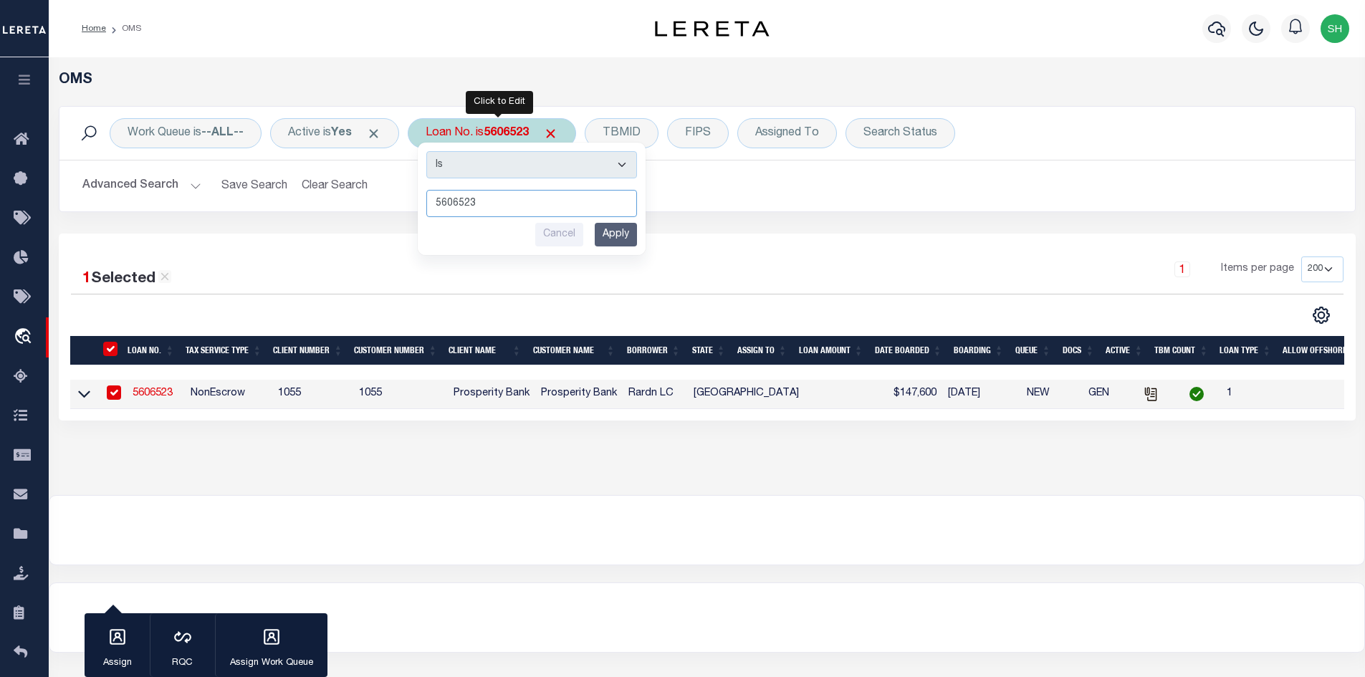
click at [497, 207] on input "5606523" at bounding box center [531, 203] width 211 height 27
drag, startPoint x: 497, startPoint y: 207, endPoint x: 328, endPoint y: 204, distance: 169.2
click at [328, 204] on div "Work Queue is --ALL-- Active is Yes Loan No. is 5606523 Is Contains 5606523 Can…" at bounding box center [707, 159] width 1297 height 106
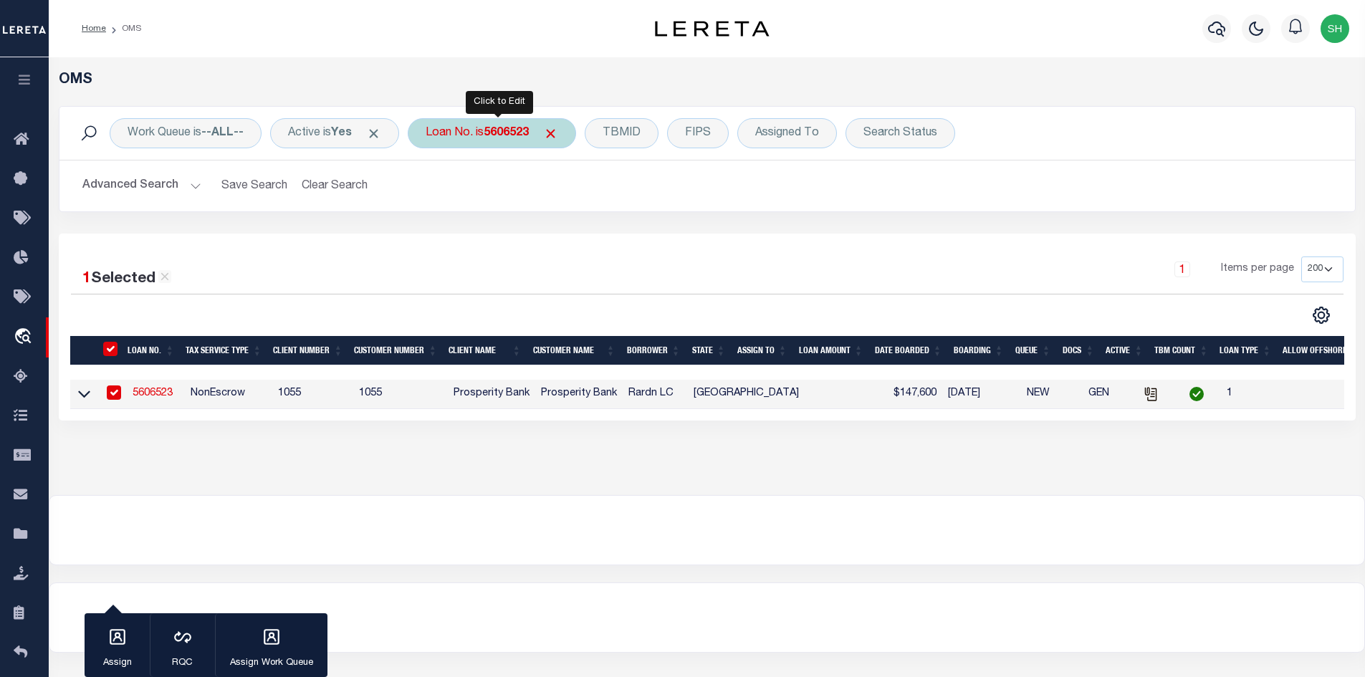
click at [487, 136] on div "Loan No. is 5606523 Is Contains 5606523 Cancel Apply" at bounding box center [492, 133] width 168 height 30
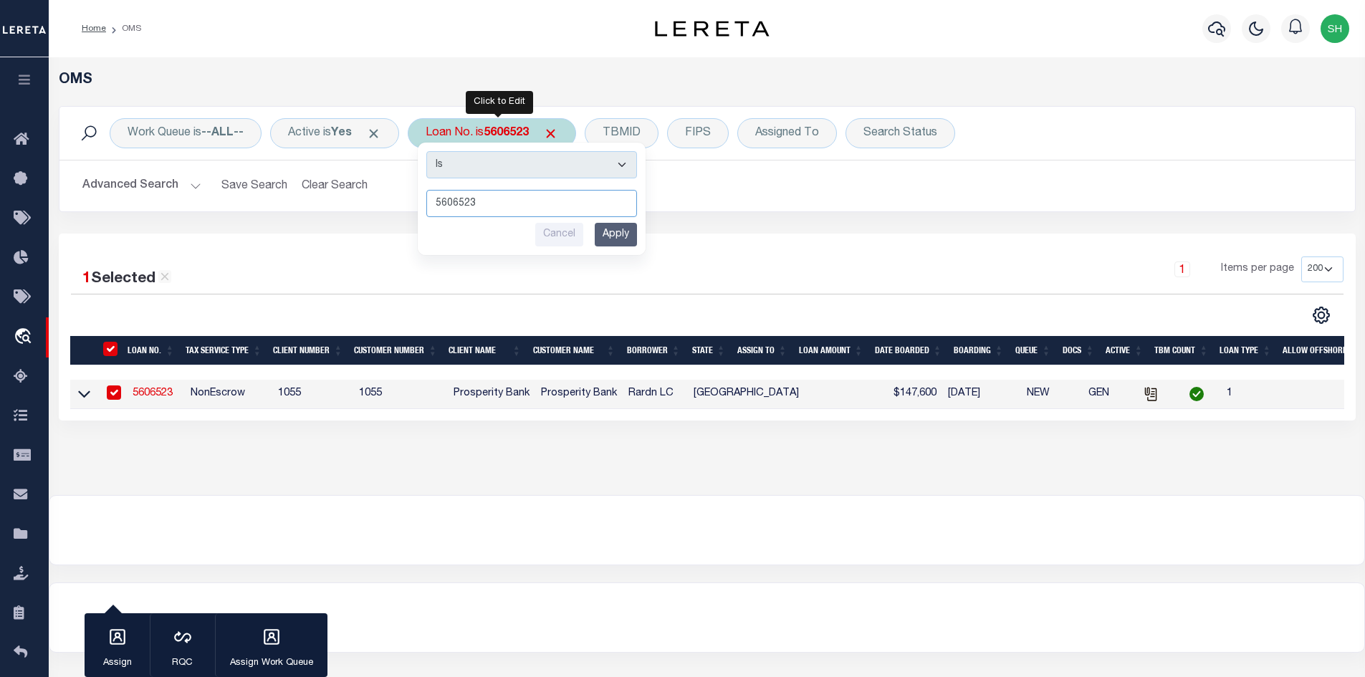
paste input "6171871"
type input "6171871"
click at [621, 233] on input "Apply" at bounding box center [616, 235] width 42 height 24
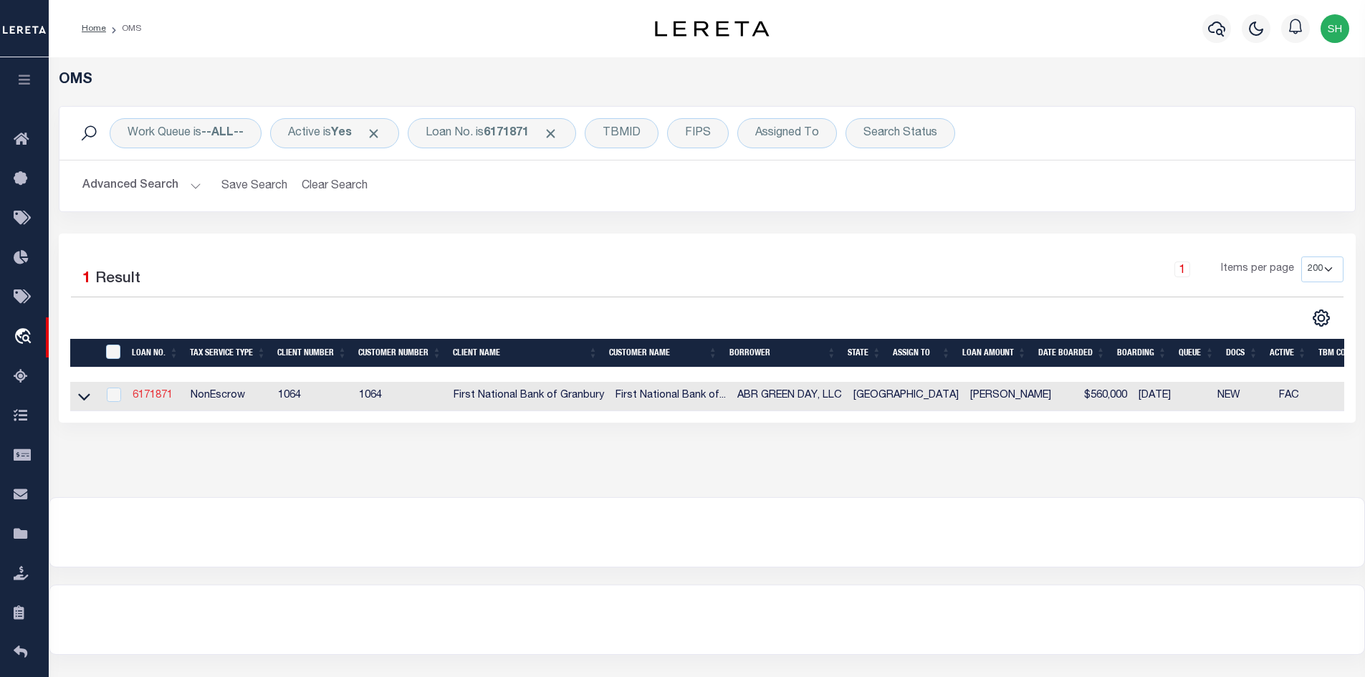
click at [137, 394] on link "6171871" at bounding box center [153, 396] width 40 height 10
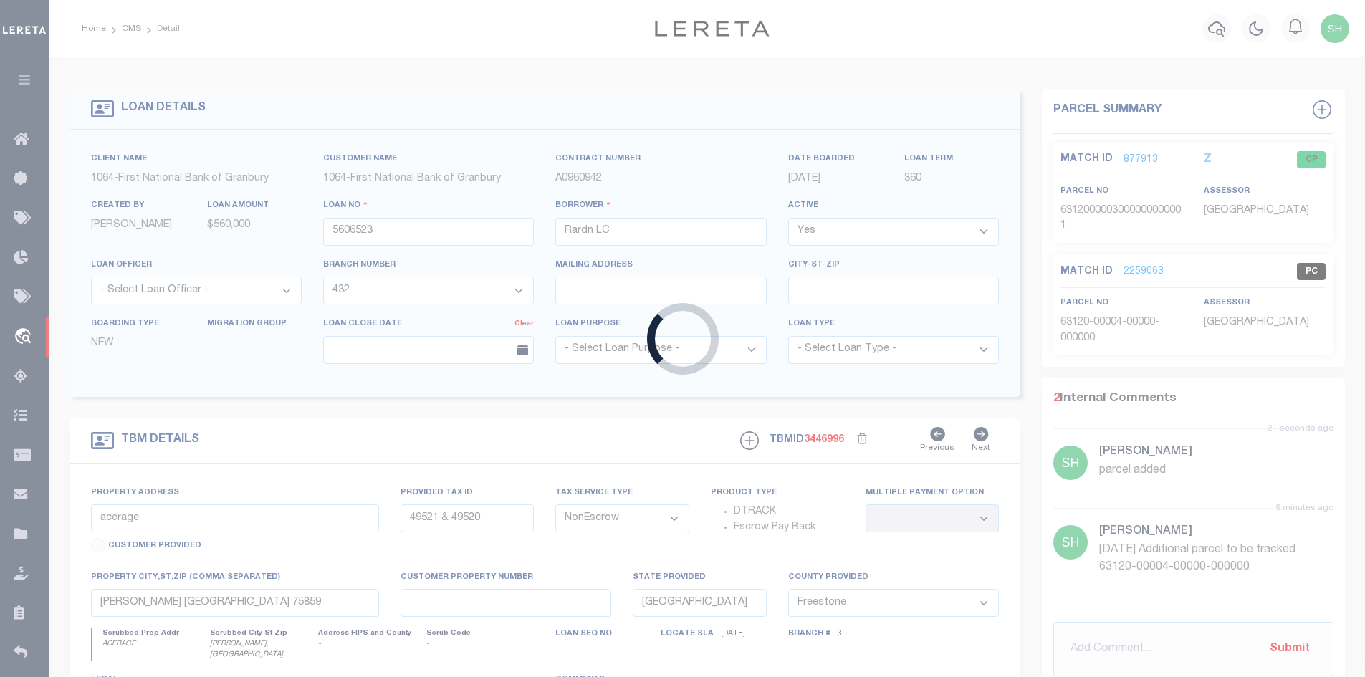
type input "6171871"
type input "ABR GREEN DAY, LLC"
select select
type input "05/21/2025"
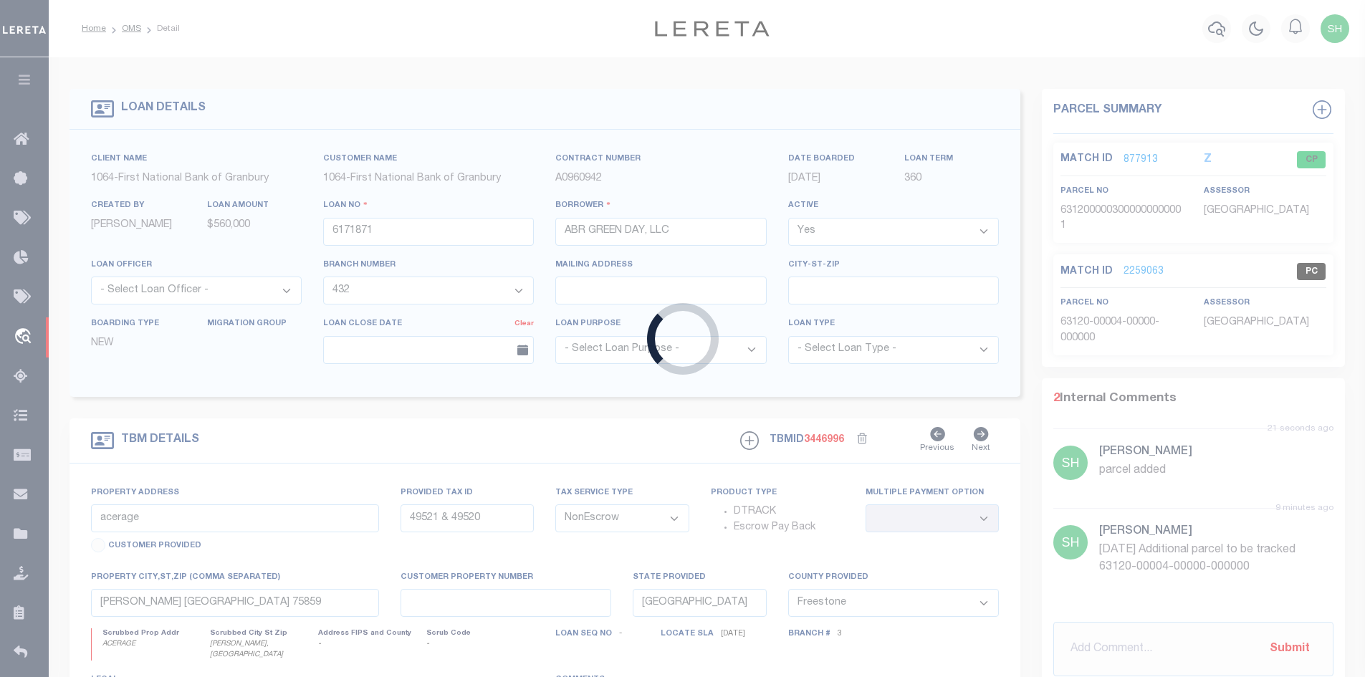
select select "20"
type input "4918 BEN DAY MURRIN RD"
select select
type input "FORT WORTH TX 76126-5401"
select select
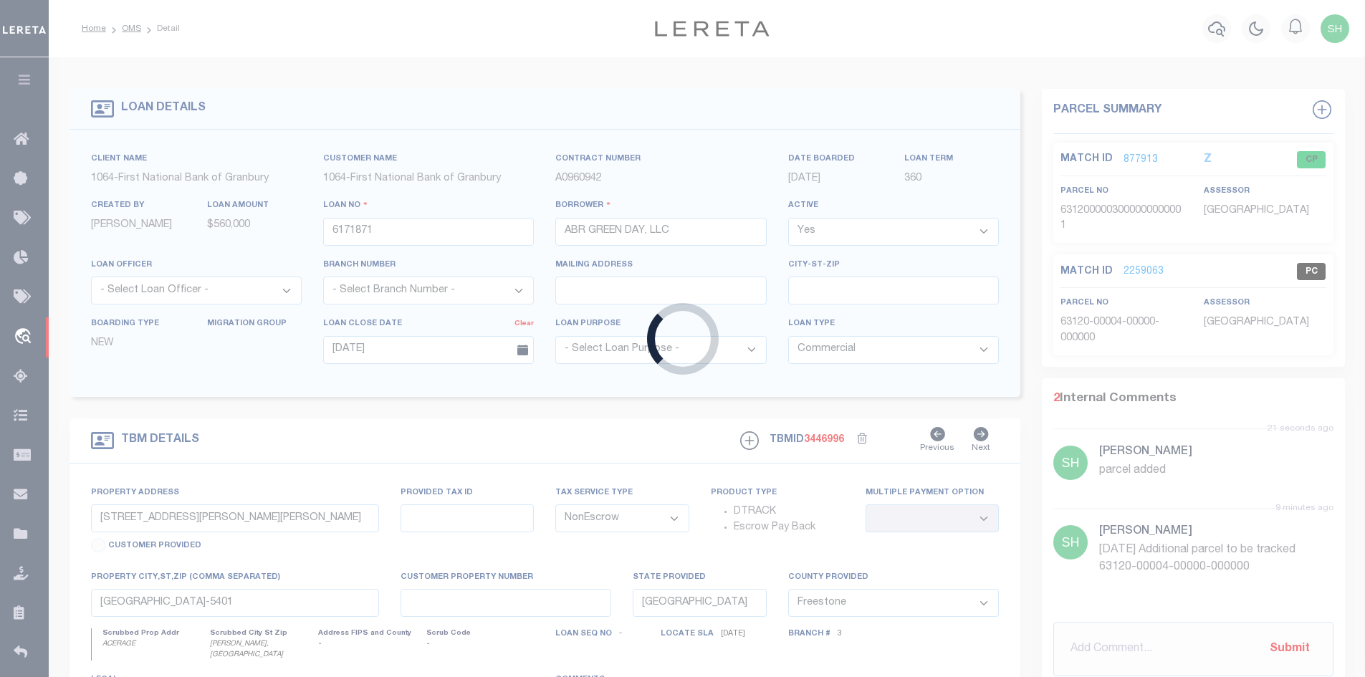
type textarea "2.44 AC, TC HAWPE SVY A-701, TARRANT CO, TX"
type textarea "TAX ID Update last comment: Parcel not required."
select select "1234"
select select "211"
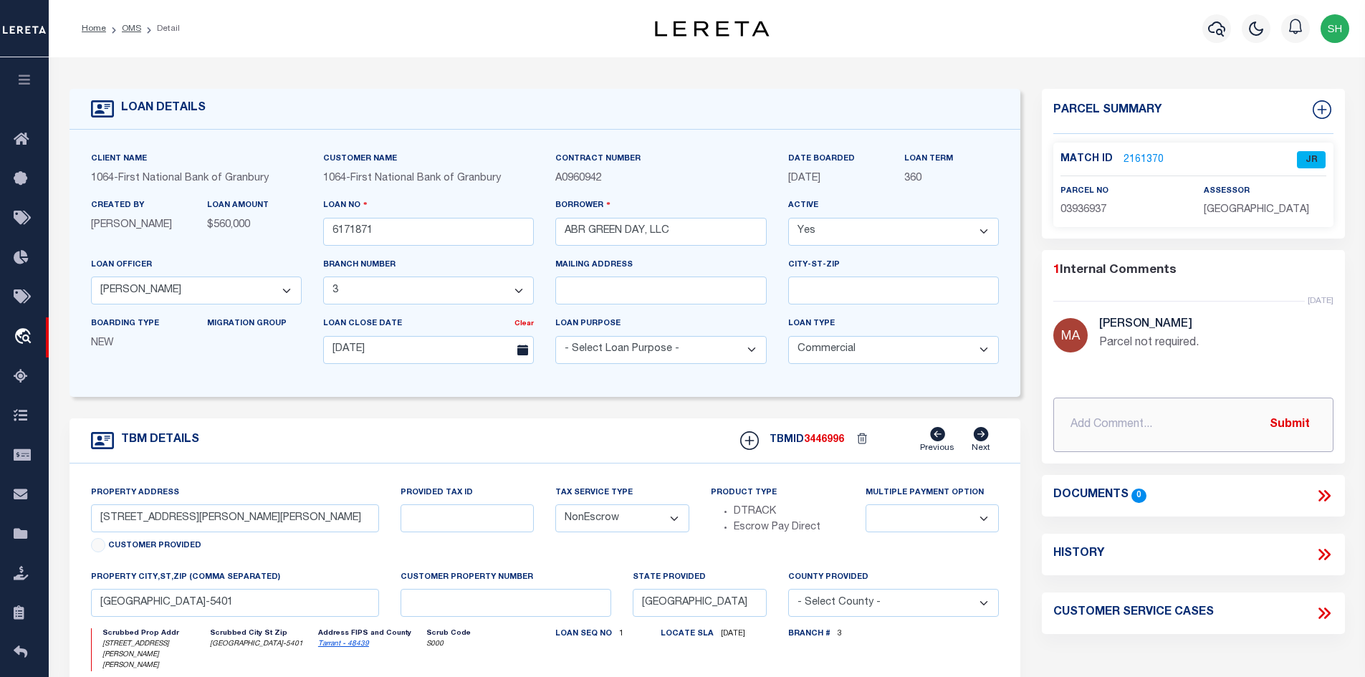
click at [1108, 426] on input "text" at bounding box center [1193, 425] width 280 height 54
paste input "I'm unable to locate the original email on this case and wanted to do a follow …"
type input "9/9/25 I'm unable to locate the original email on this case and wanted to do a …"
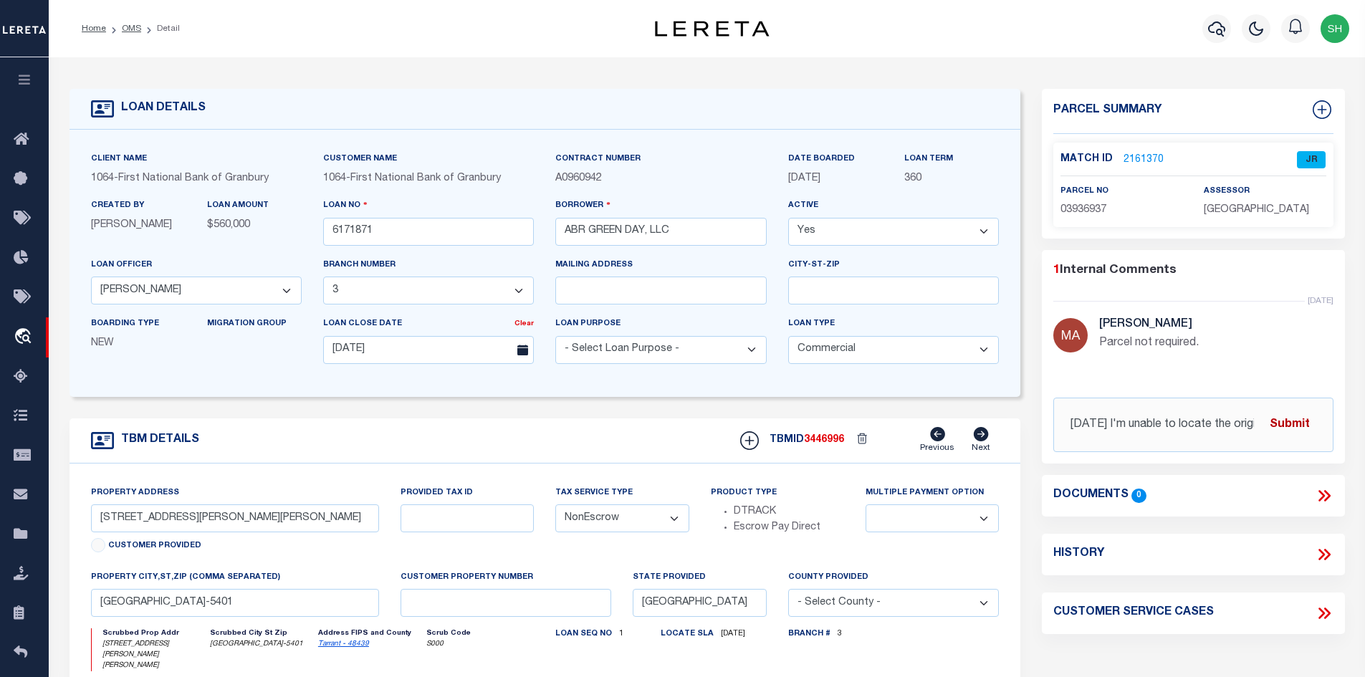
click at [1108, 424] on button "Submit" at bounding box center [1289, 424] width 59 height 29
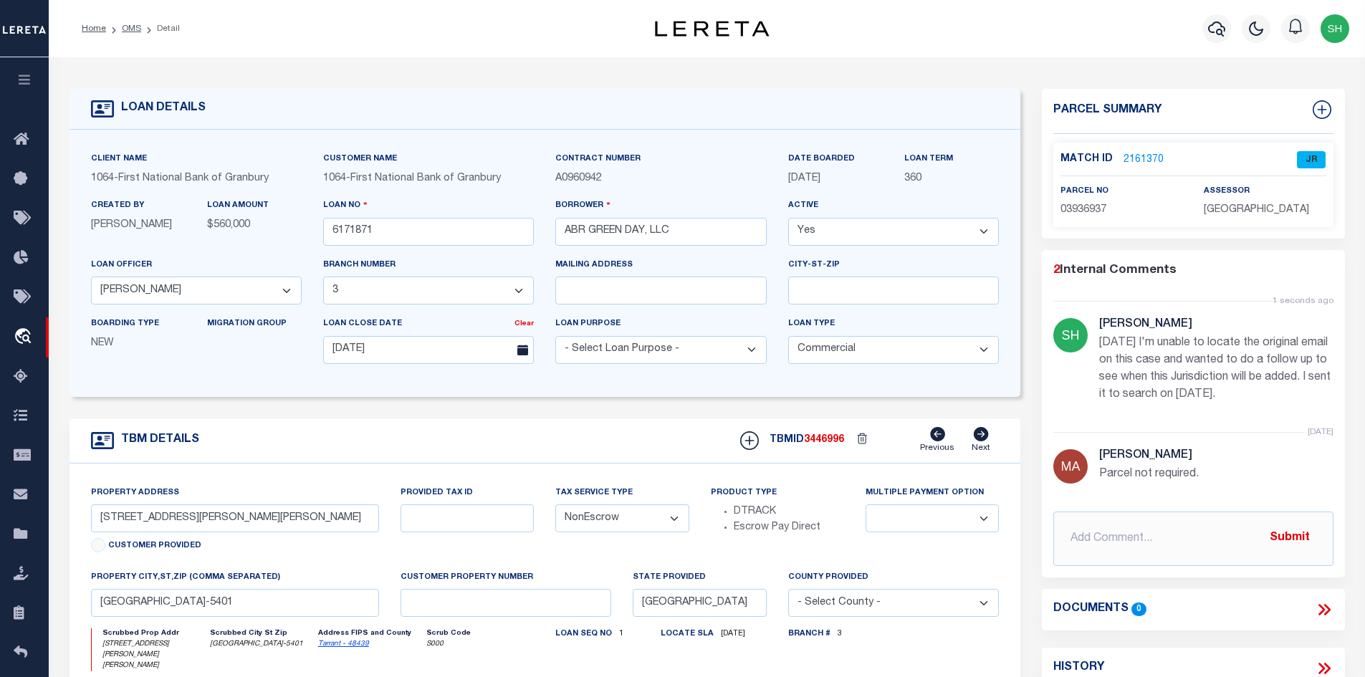
click at [1108, 152] on p "2161370" at bounding box center [1144, 160] width 40 height 16
click at [1108, 158] on link "2161370" at bounding box center [1144, 160] width 40 height 15
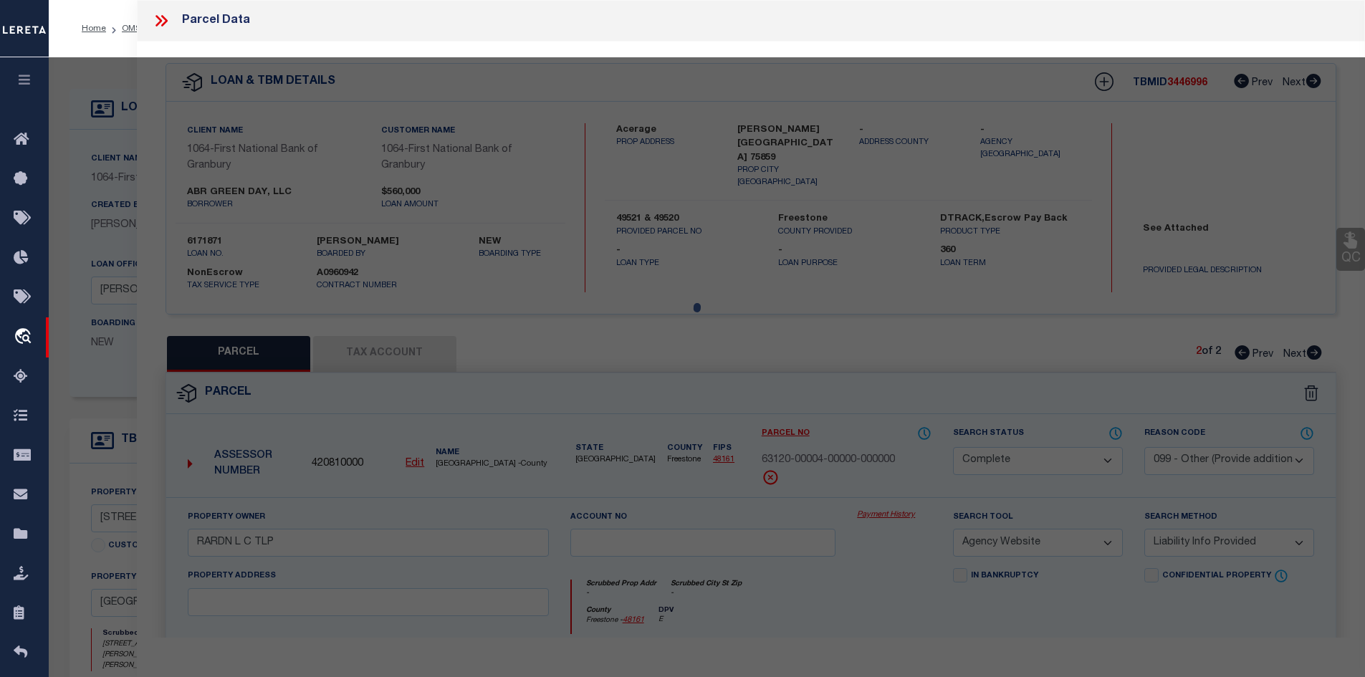
select select "AS"
select select
checkbox input "false"
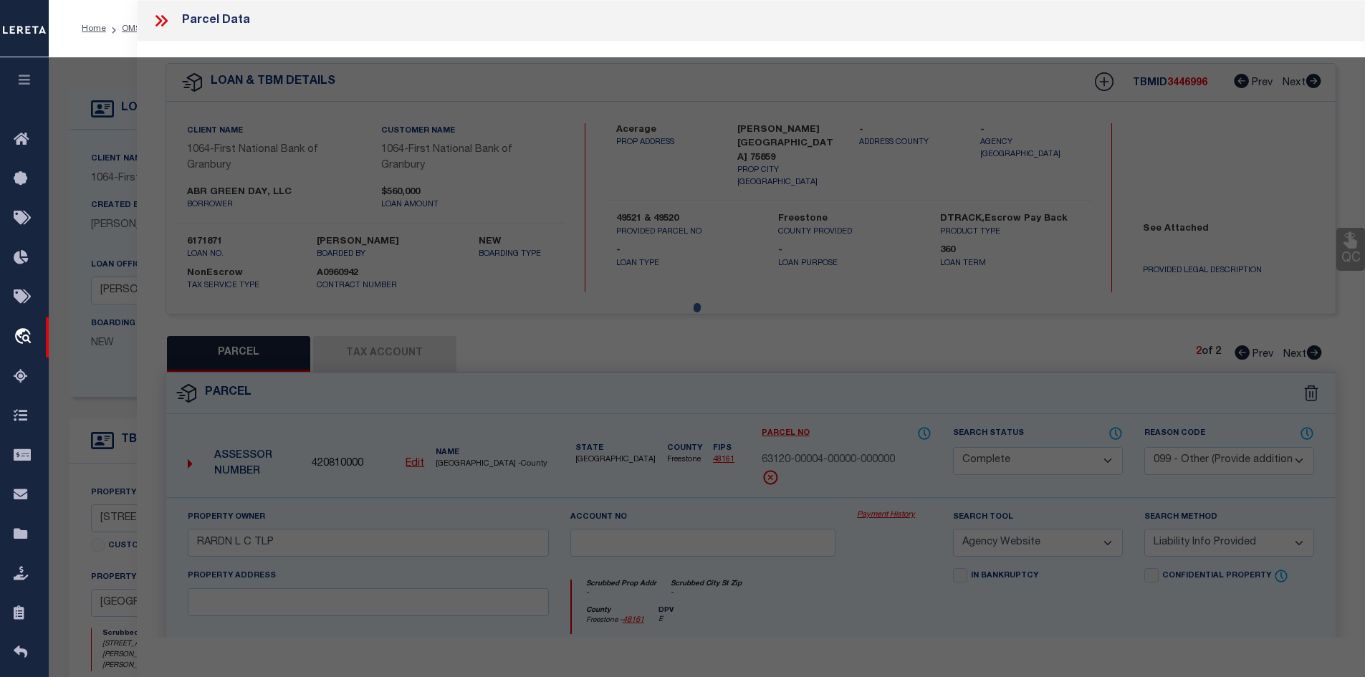
checkbox input "false"
select select "JR"
type input "ABR GREEN DAY LLC"
select select "AGW"
select select "LEG"
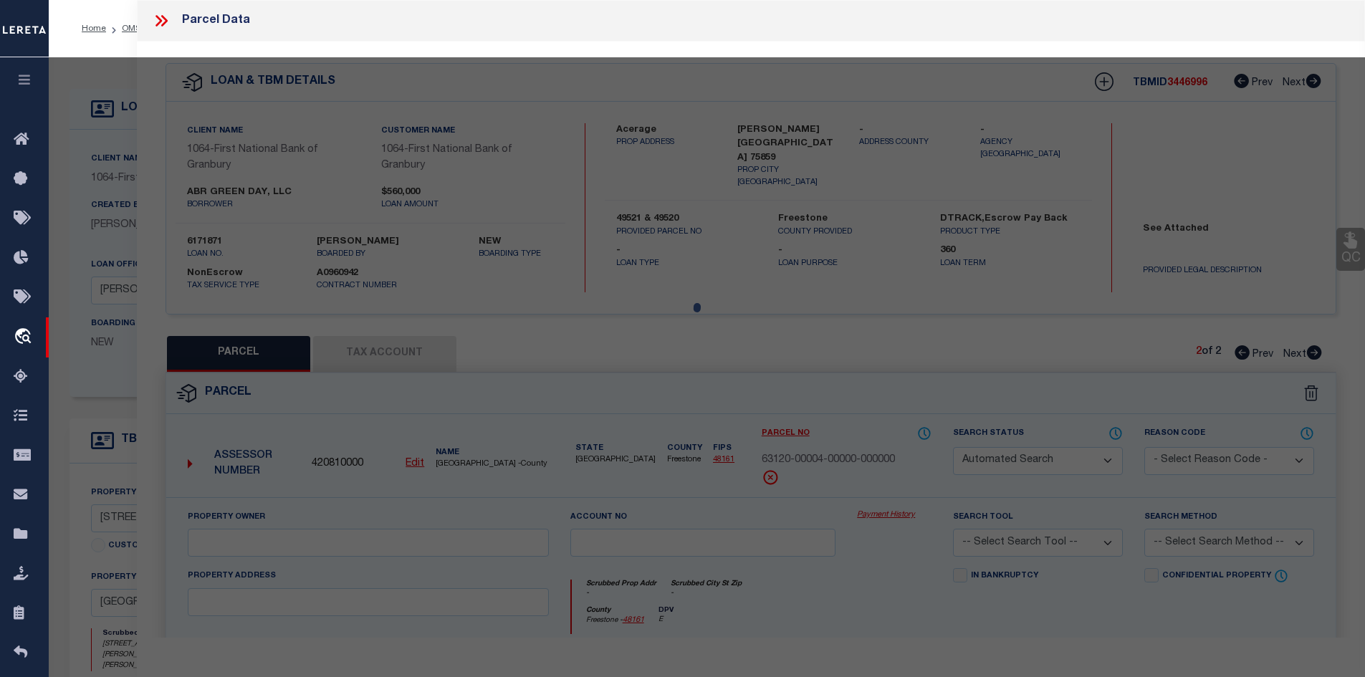
type input "4918 BEN DAY MURRIN RD"
type input "FORT WORTH TX 76126-5401"
type textarea "HAWPE, T C SURVEY Abstract 701 Tract 7P ABST 701 TRS 7P & 7Q"
type textarea "Parker county tax agency is not listed in jurisdiction list. Completed as per s…"
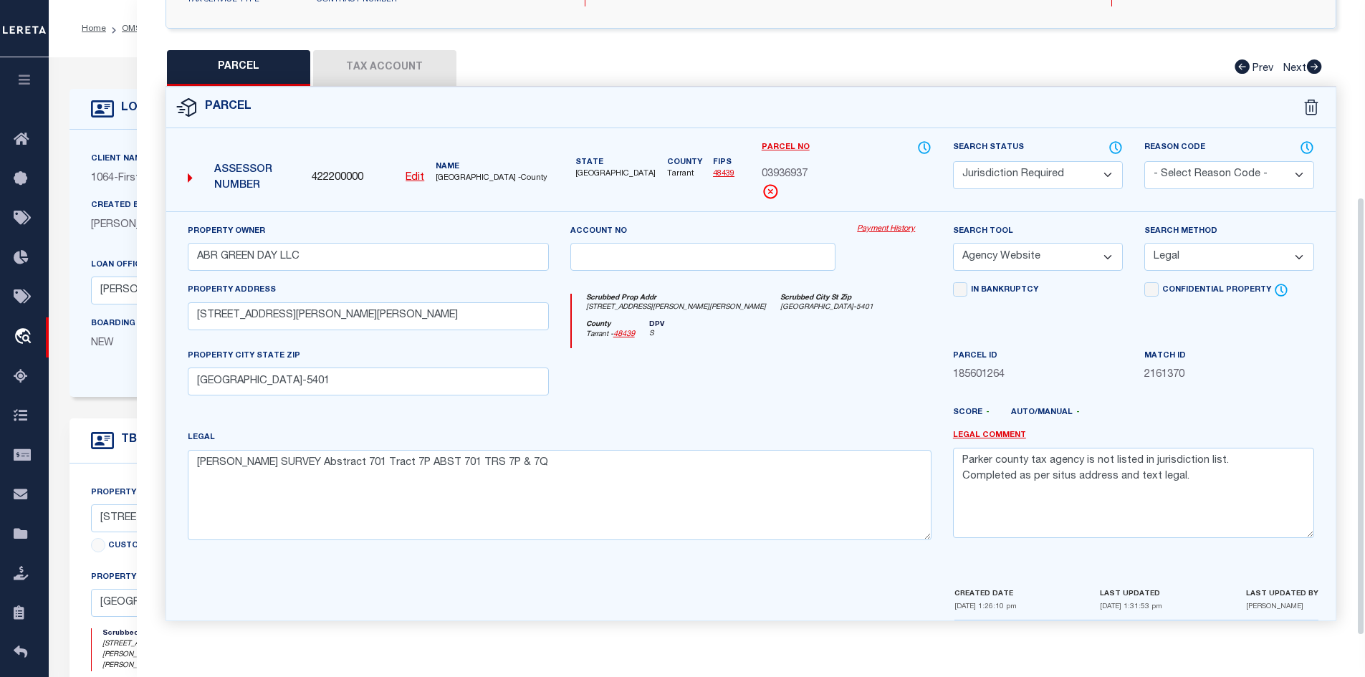
scroll to position [287, 0]
click at [378, 69] on button "Tax Account" at bounding box center [384, 67] width 143 height 36
select select "100"
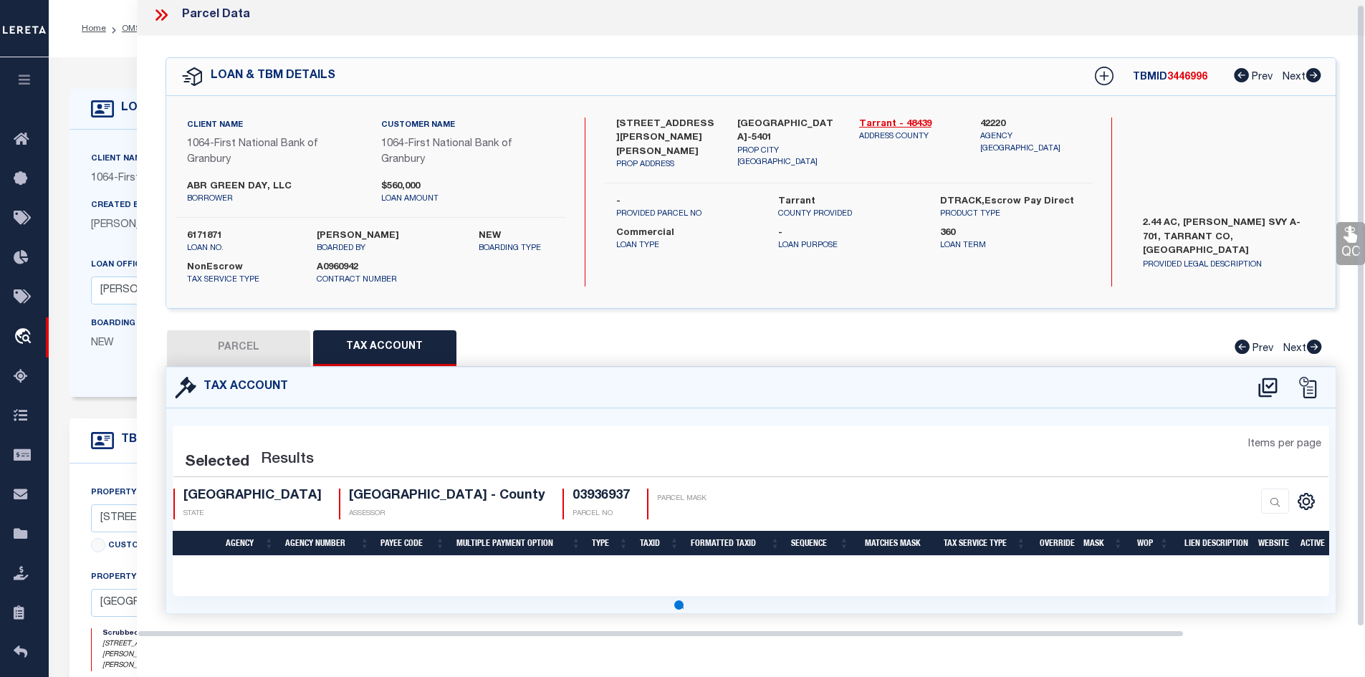
select select "100"
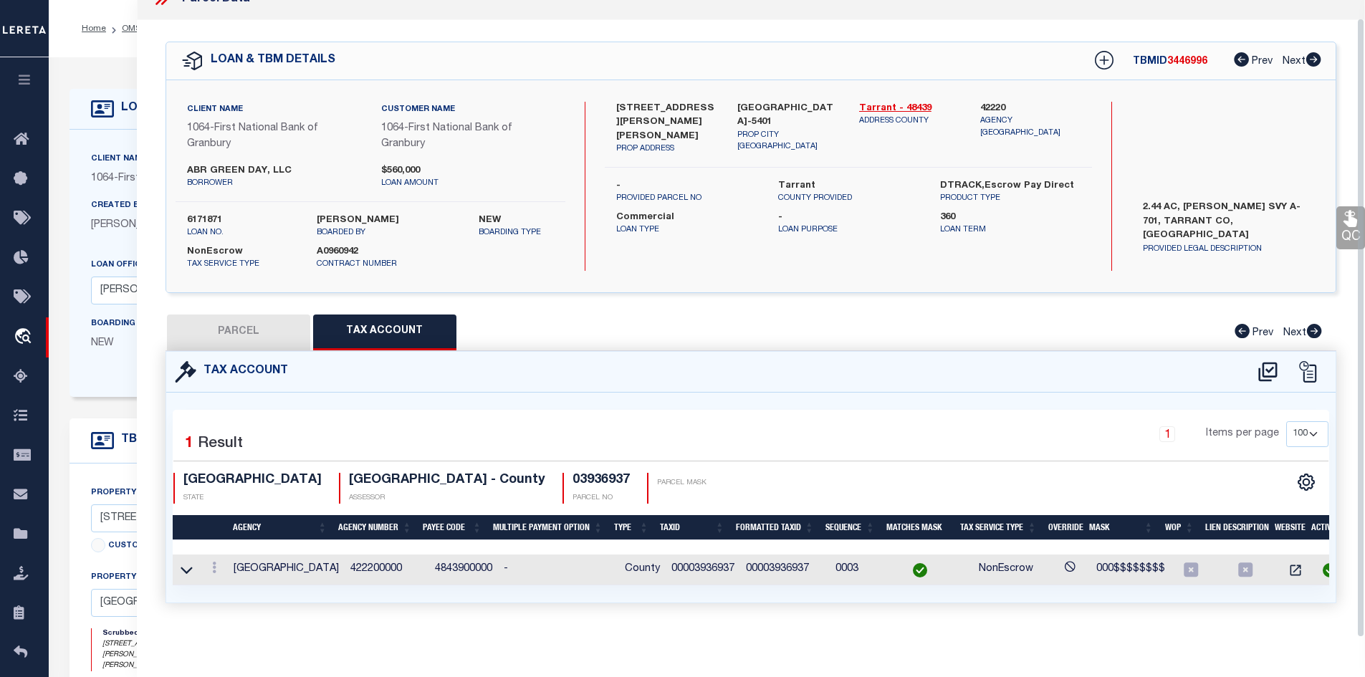
scroll to position [31, 0]
drag, startPoint x: 183, startPoint y: 558, endPoint x: 428, endPoint y: 552, distance: 245.2
click at [183, 563] on icon at bounding box center [187, 570] width 12 height 15
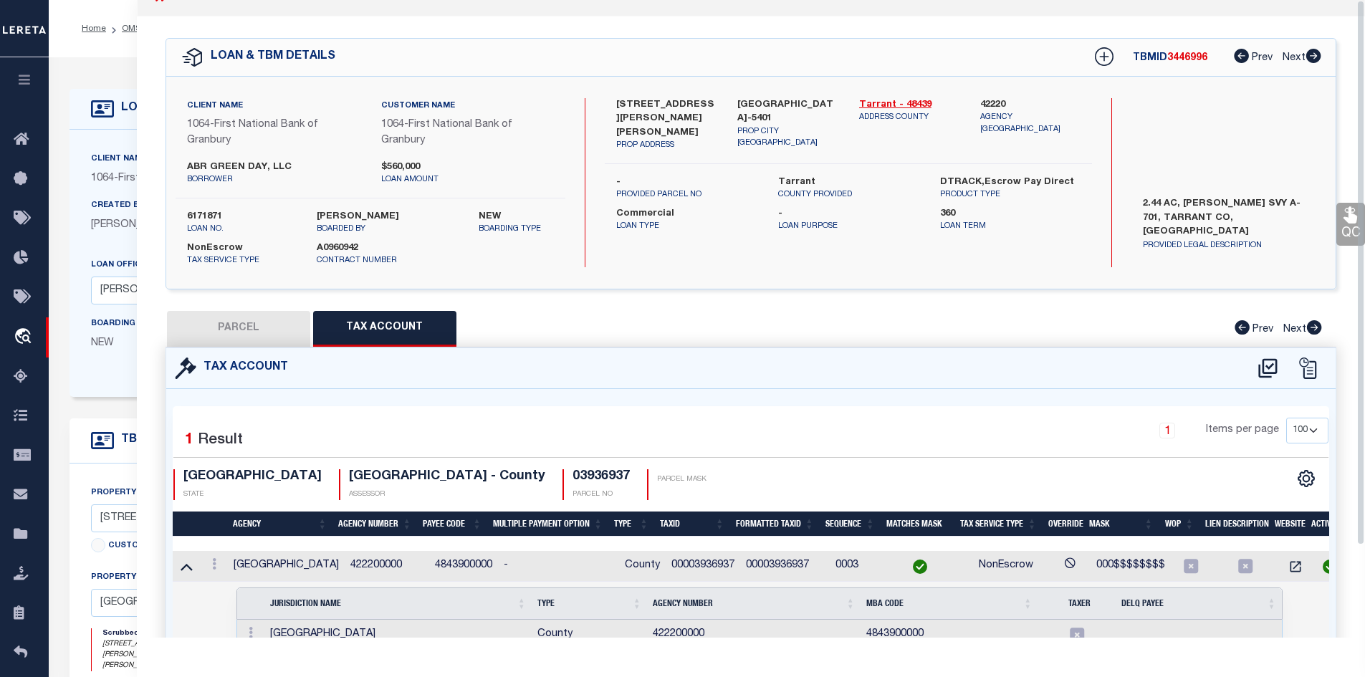
scroll to position [0, 0]
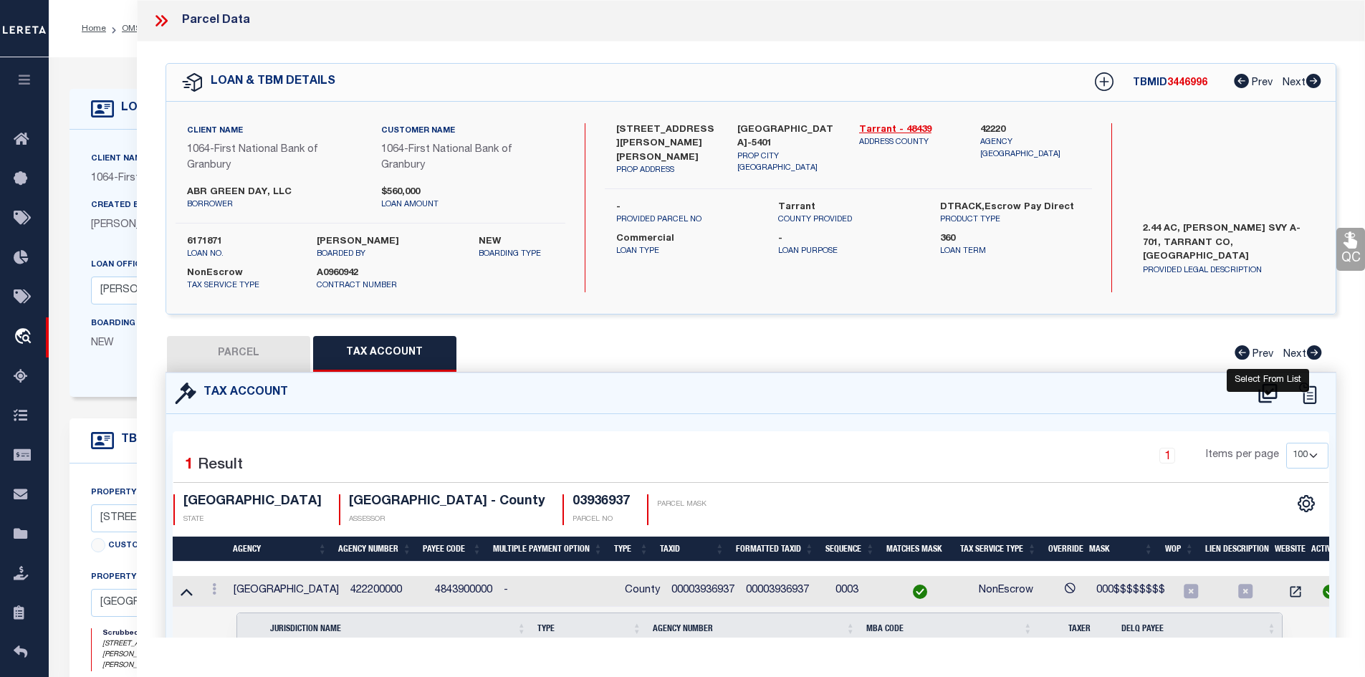
click at [1108, 392] on icon at bounding box center [1267, 393] width 19 height 19
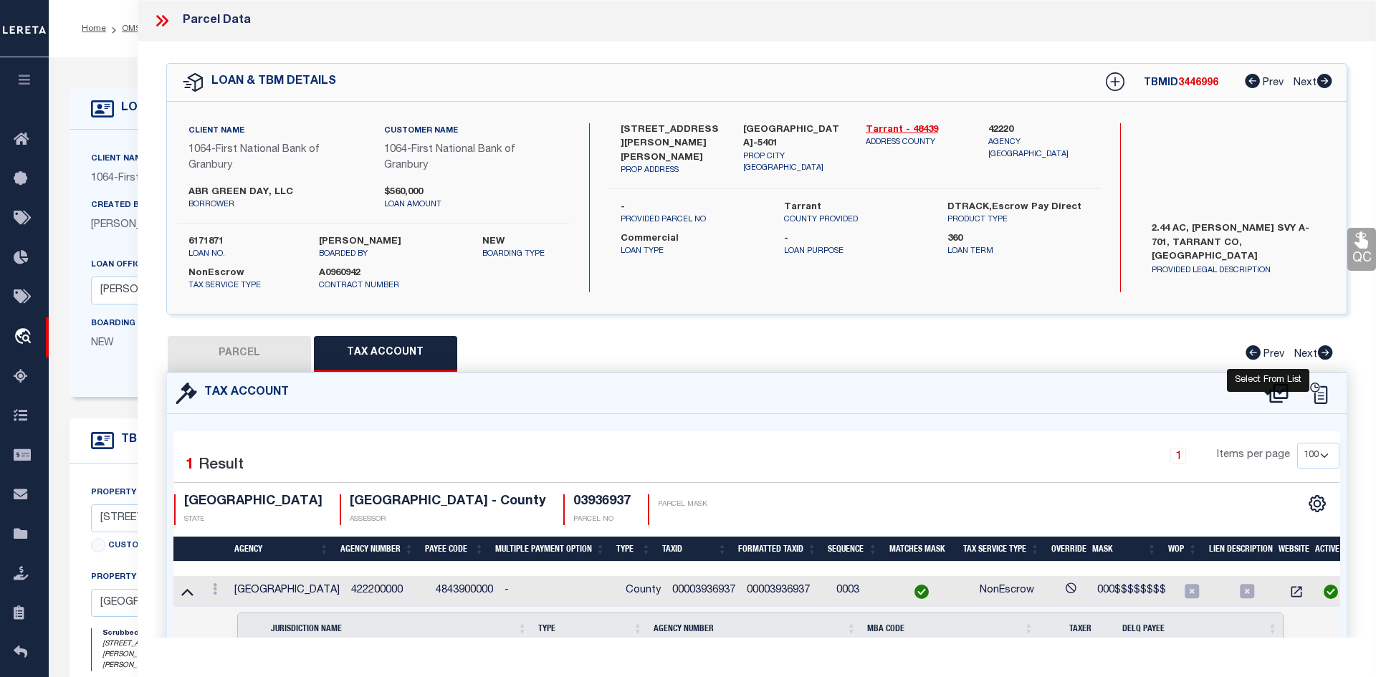
select select "100"
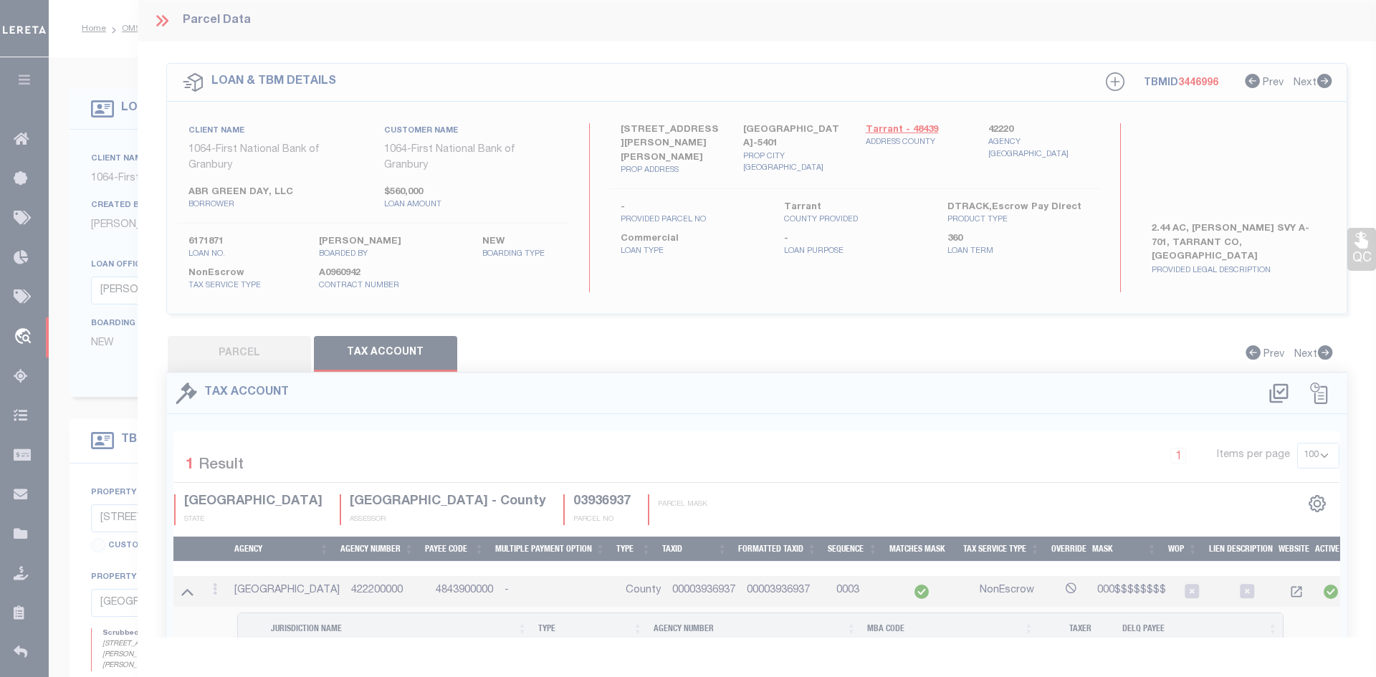
select select "100"
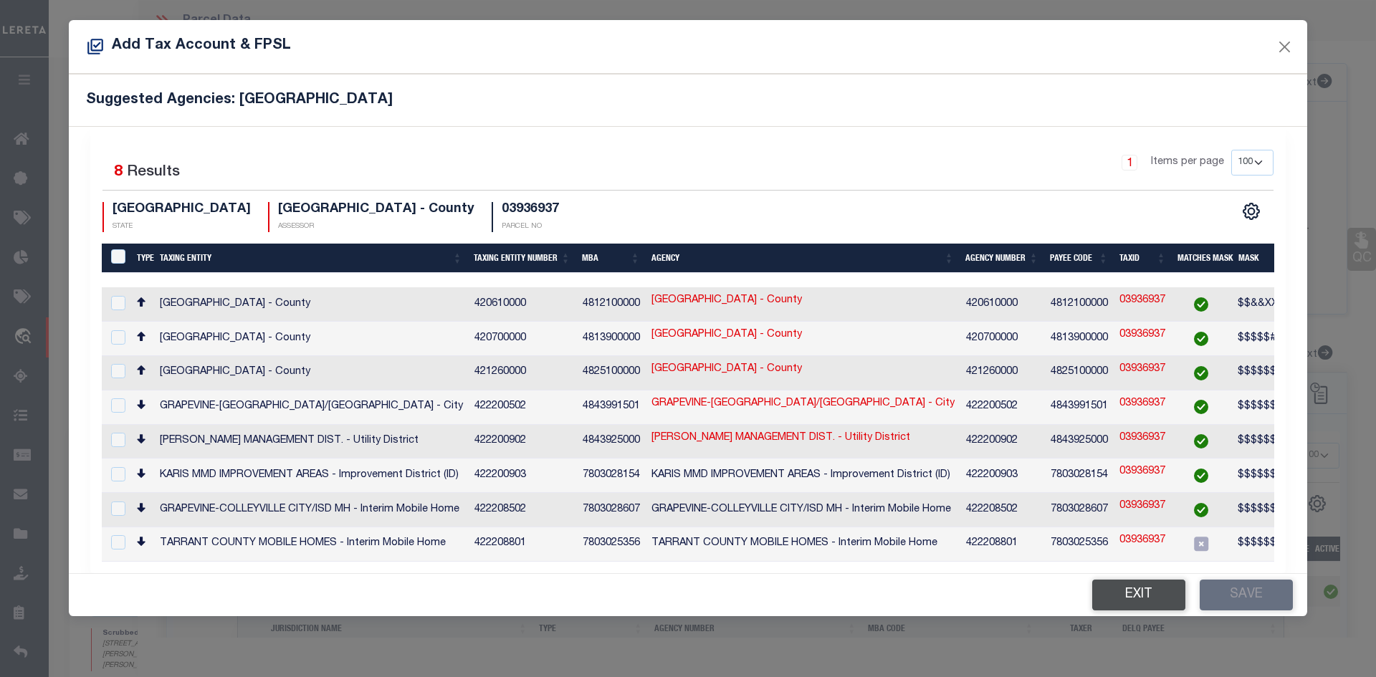
click at [1108, 587] on button "Exit" at bounding box center [1138, 595] width 93 height 31
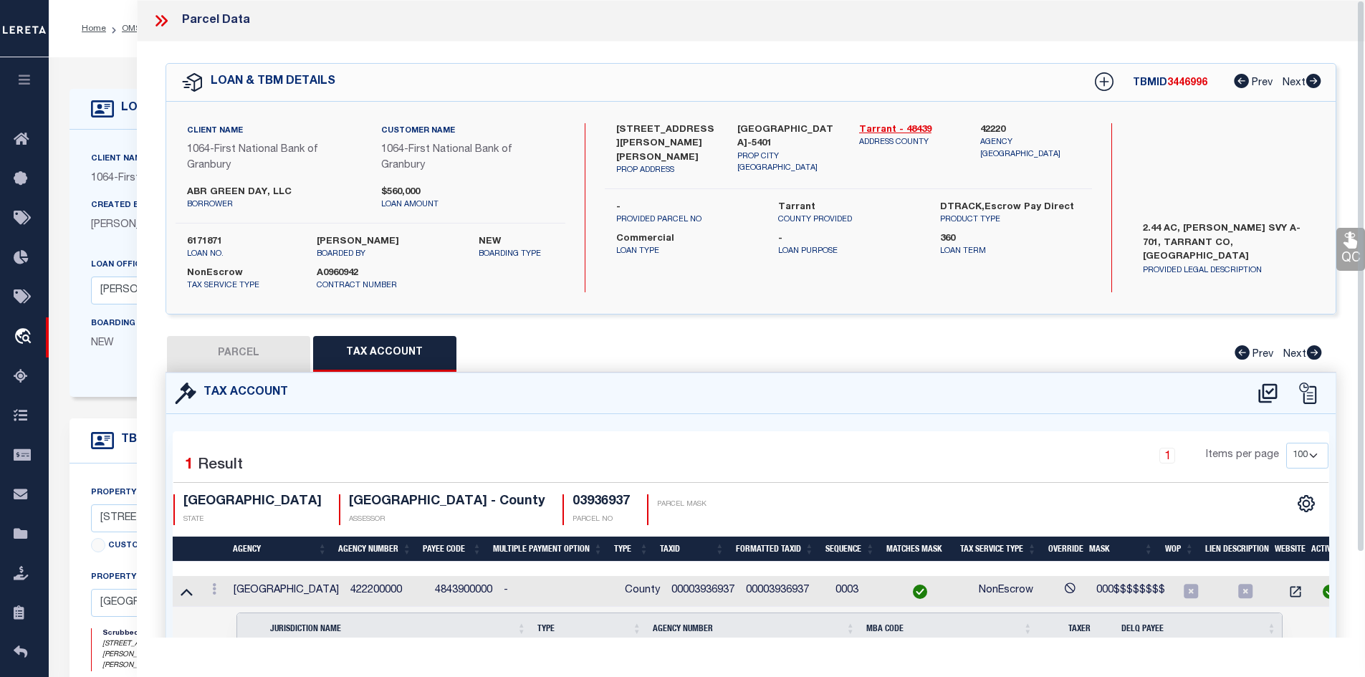
click at [161, 21] on icon at bounding box center [161, 20] width 19 height 19
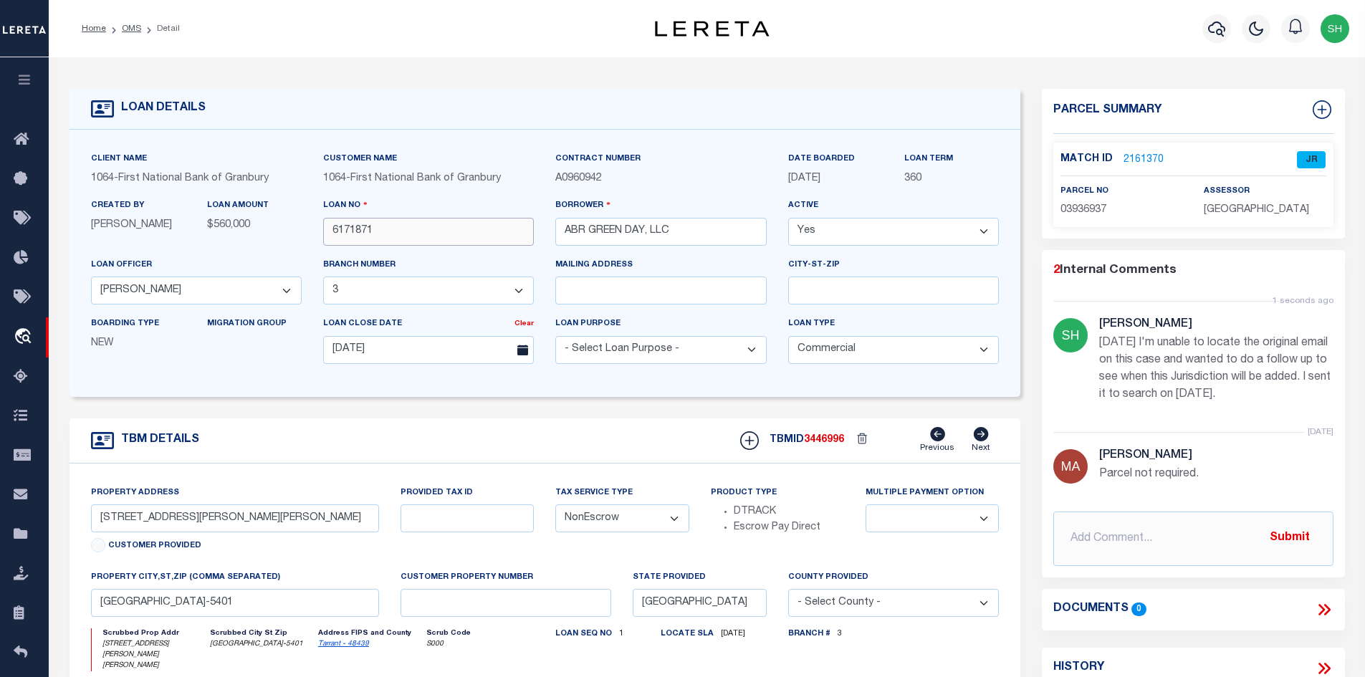
drag, startPoint x: 394, startPoint y: 233, endPoint x: 326, endPoint y: 237, distance: 68.2
click at [326, 237] on input "6171871" at bounding box center [428, 232] width 211 height 28
click at [1108, 525] on input "text" at bounding box center [1193, 539] width 280 height 54
click at [1108, 541] on input "sent email:" at bounding box center [1193, 539] width 280 height 54
paste input "Please take a look at one, jurisdiction is missing parker county."
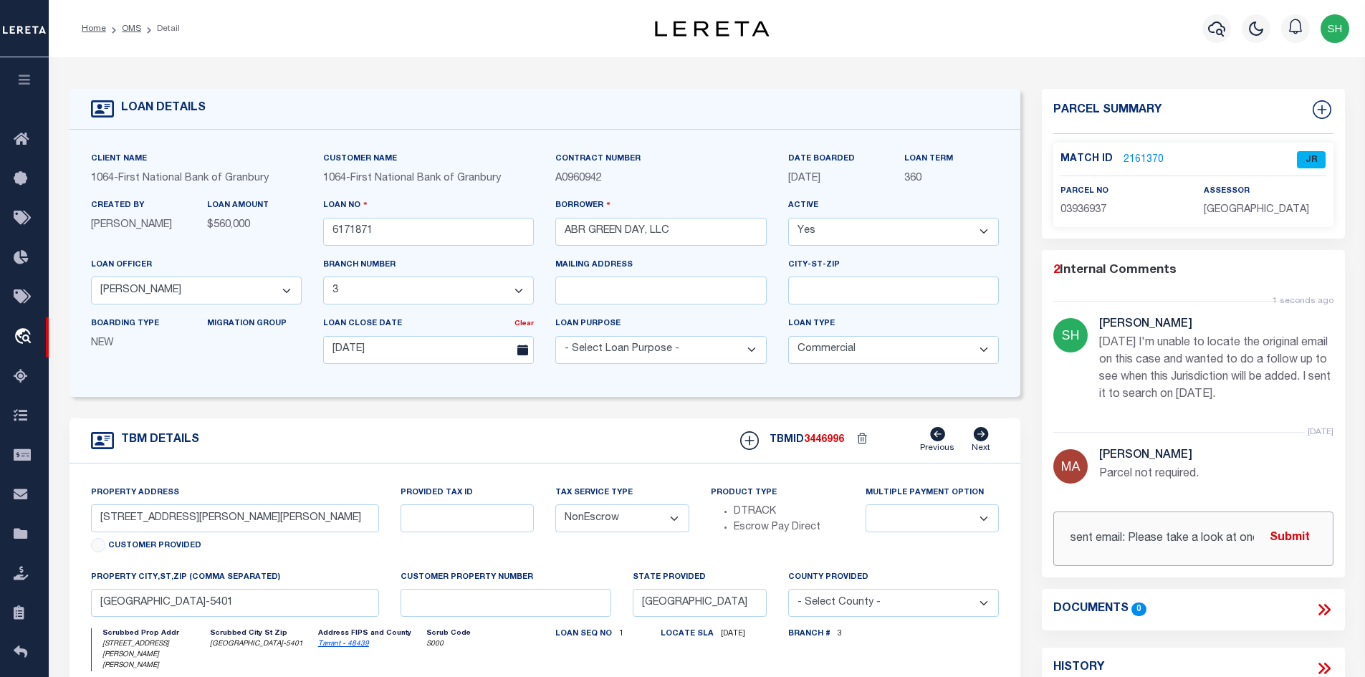
scroll to position [0, 197]
type input "sent email: Please take a look at one, jurisdiction is missing parker county."
click at [1108, 537] on button "Submit" at bounding box center [1289, 538] width 59 height 29
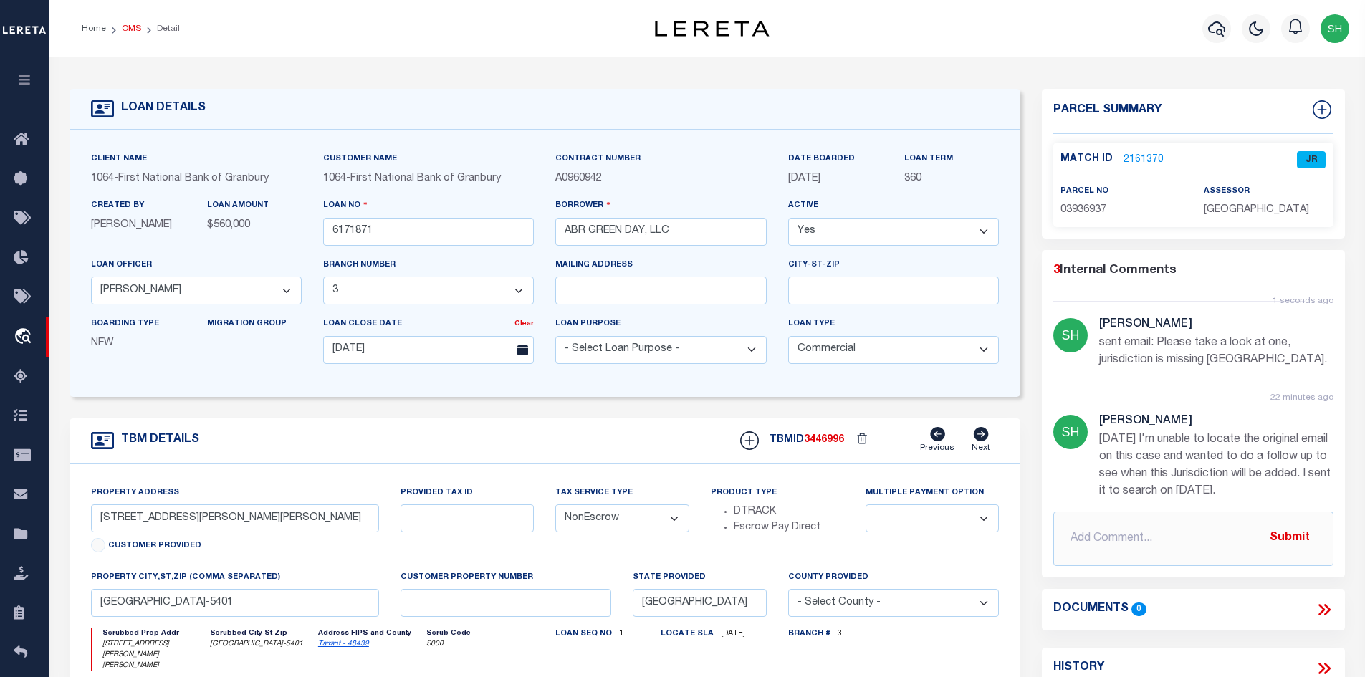
click at [129, 27] on link "OMS" at bounding box center [131, 28] width 19 height 9
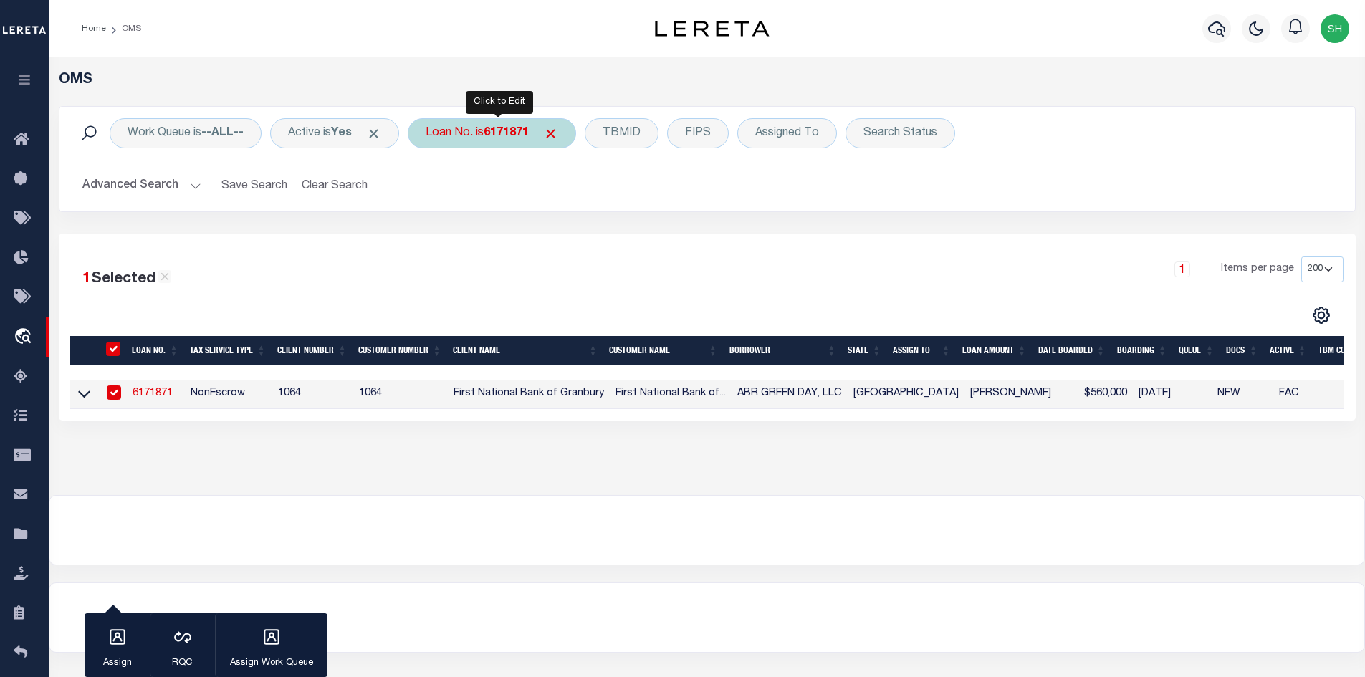
click at [479, 133] on div "Loan No. is 6171871" at bounding box center [492, 133] width 168 height 30
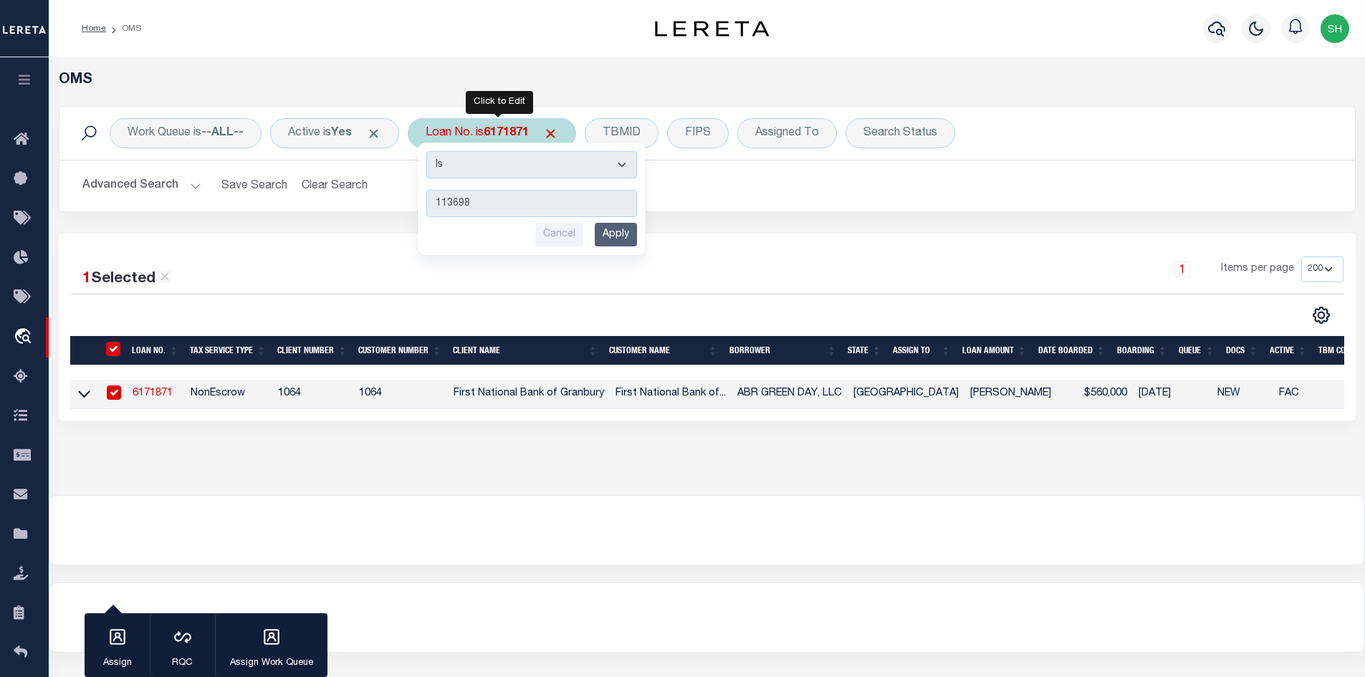
type input "113698"
click at [623, 226] on input "Apply" at bounding box center [616, 235] width 42 height 24
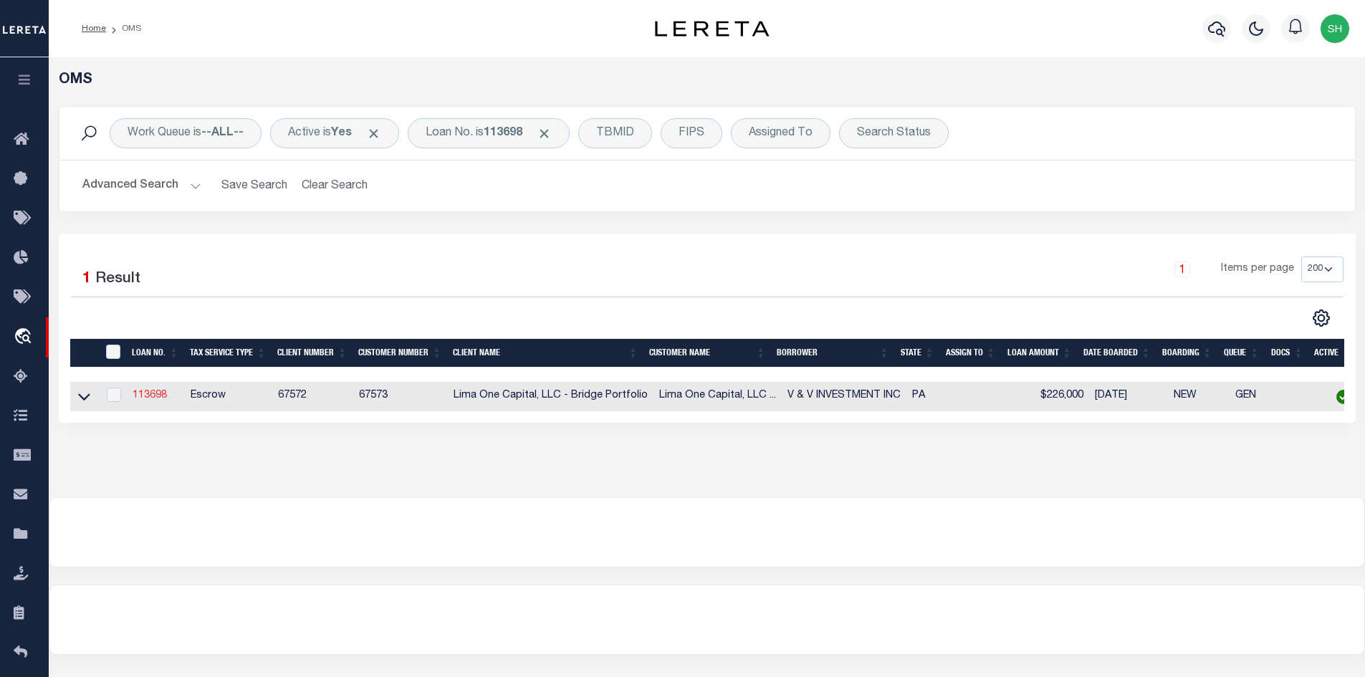
click at [152, 393] on link "113698" at bounding box center [150, 396] width 34 height 10
type input "113698"
type input "V & V INVESTMENT INC"
select select
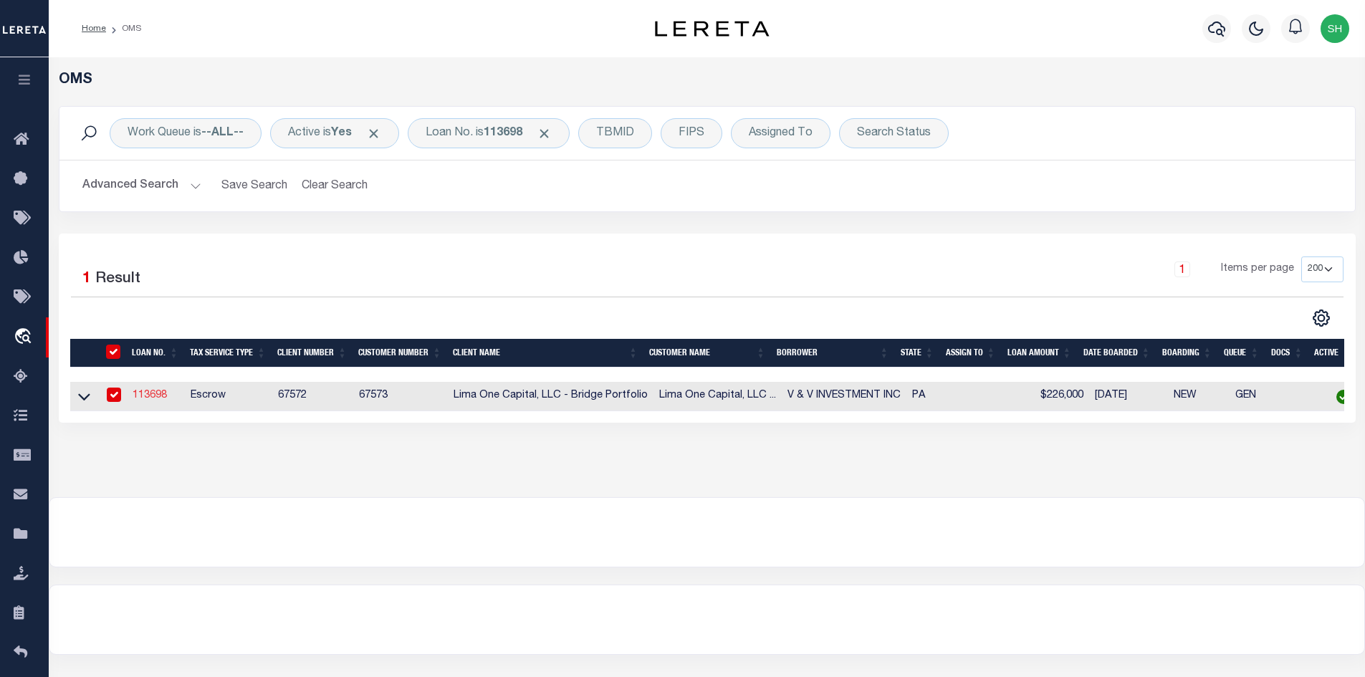
select select
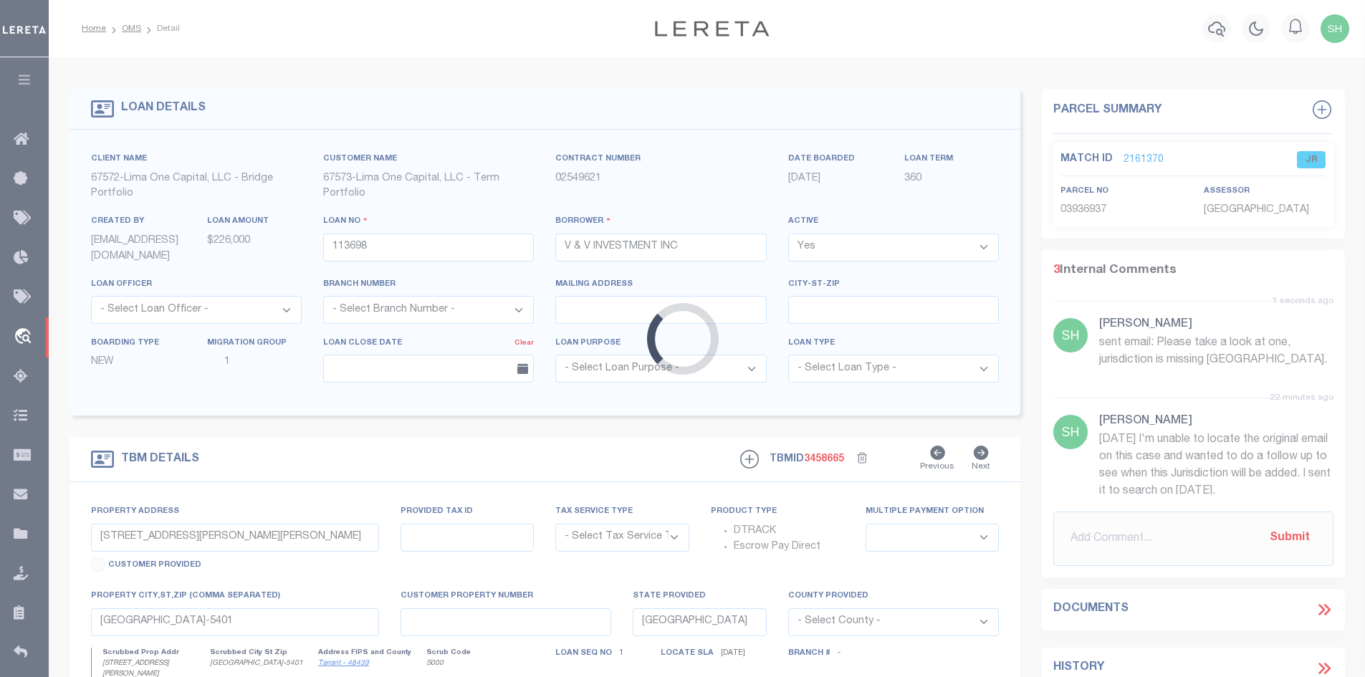
type input "[STREET_ADDRESS]"
radio input "true"
select select "Escrow"
select select
type input "[GEOGRAPHIC_DATA] PA 19121"
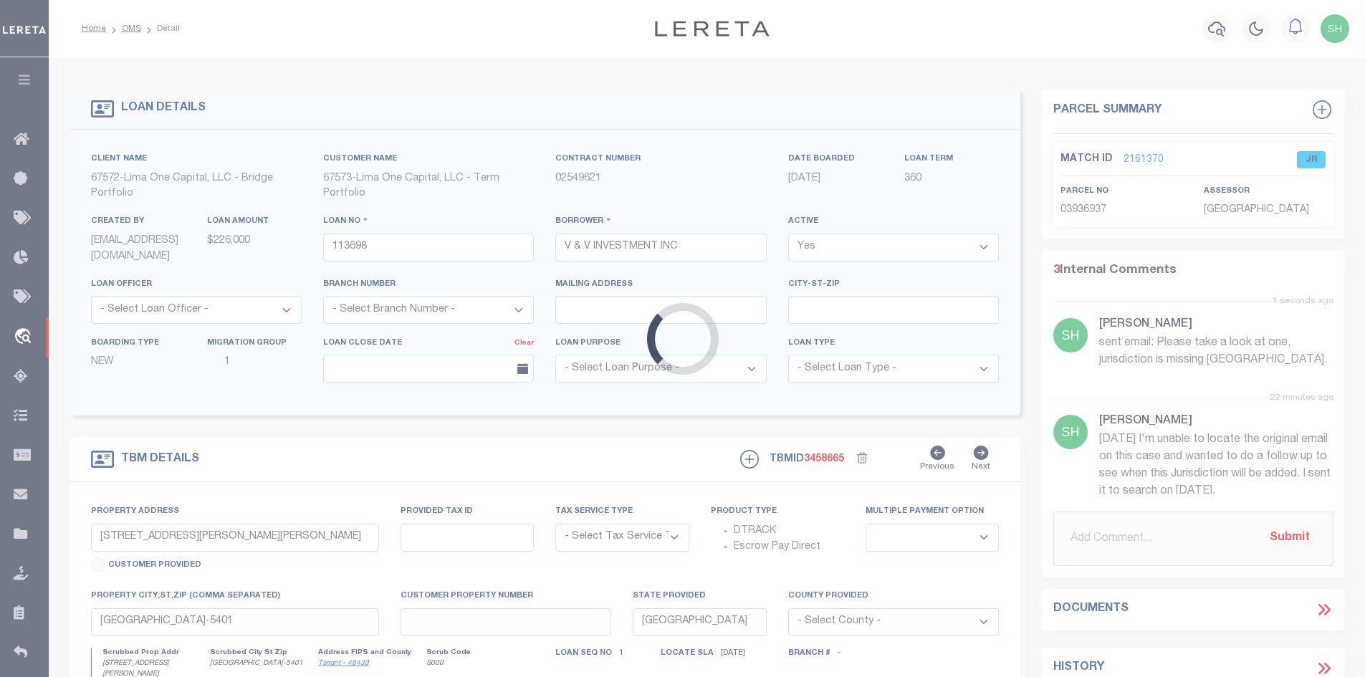
type input "113698-1"
type input "PA"
type textarea "COLLECTOR: ENTITY: PARCEL: 292130800"
type textarea "Compare"
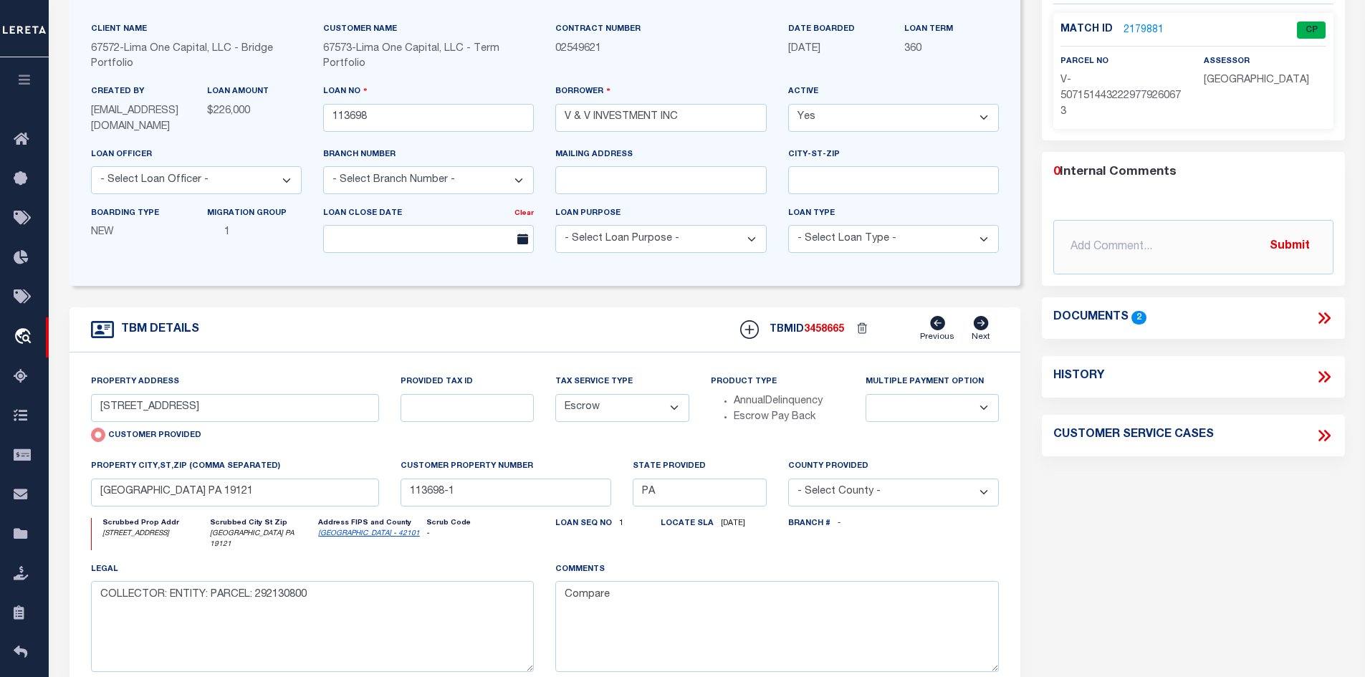
scroll to position [143, 0]
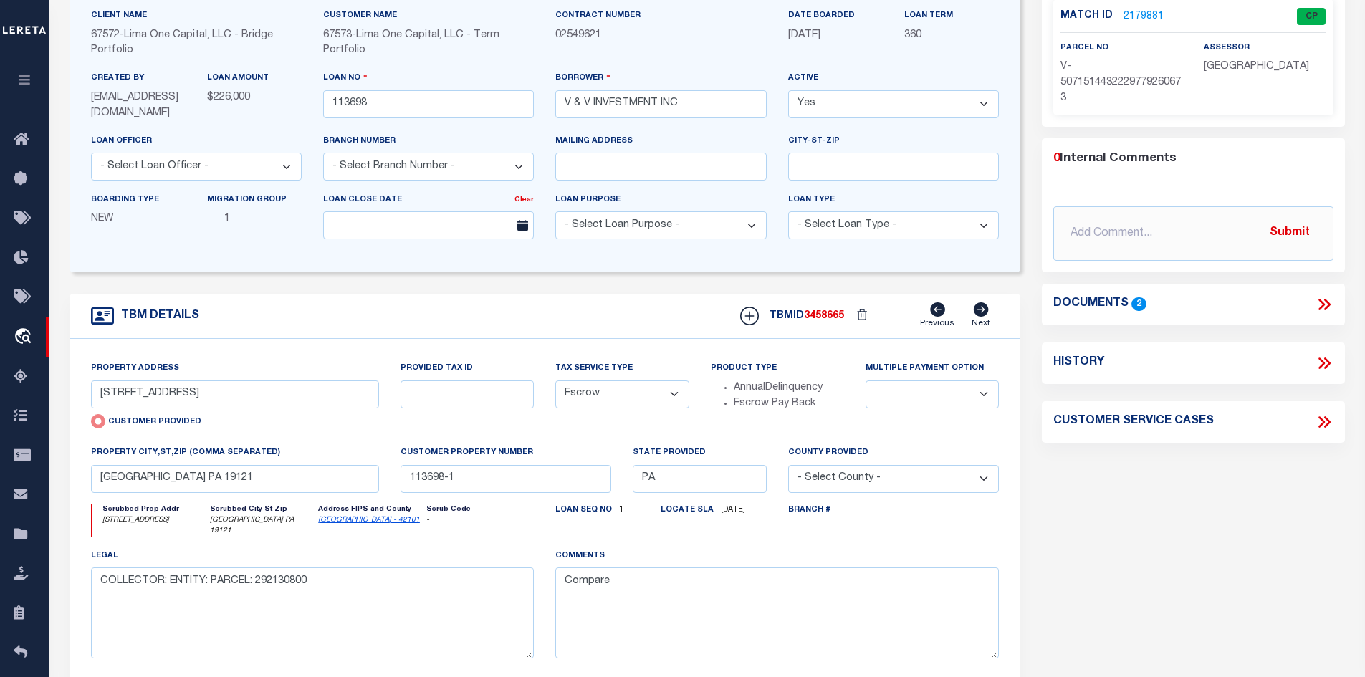
click at [362, 523] on link "[GEOGRAPHIC_DATA] - 42101" at bounding box center [369, 520] width 102 height 7
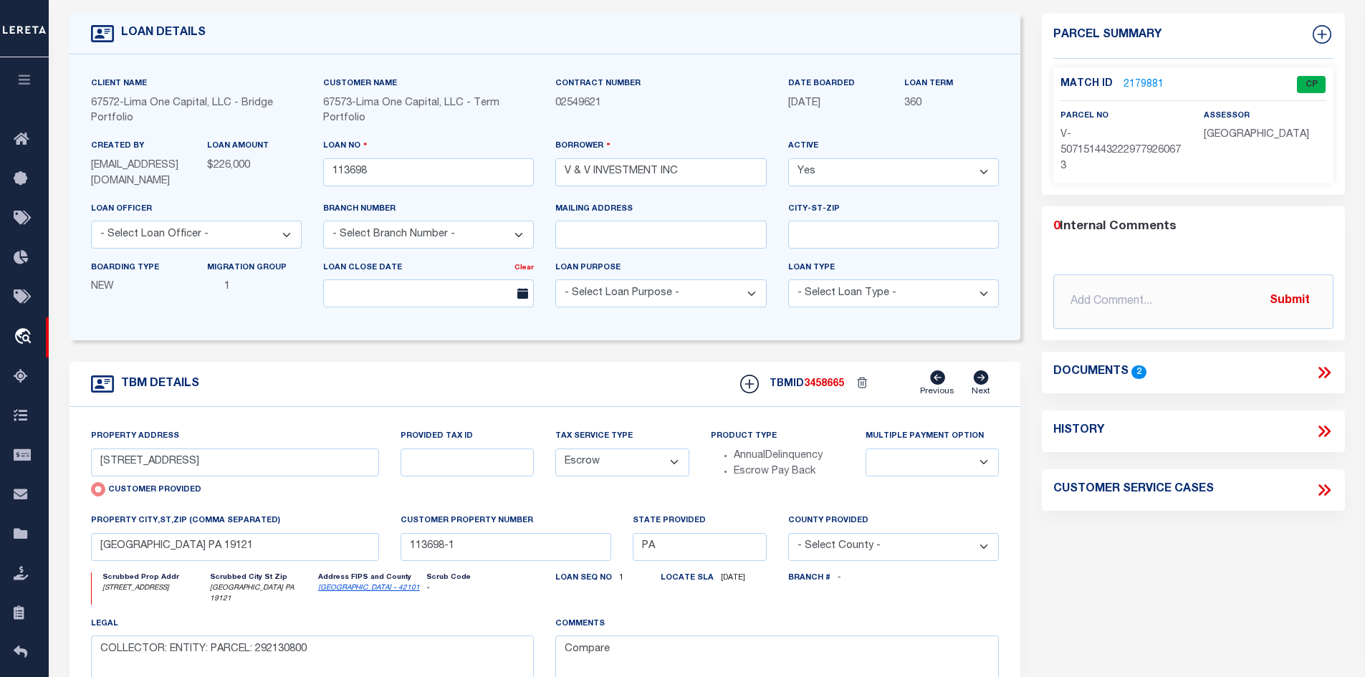
scroll to position [72, 0]
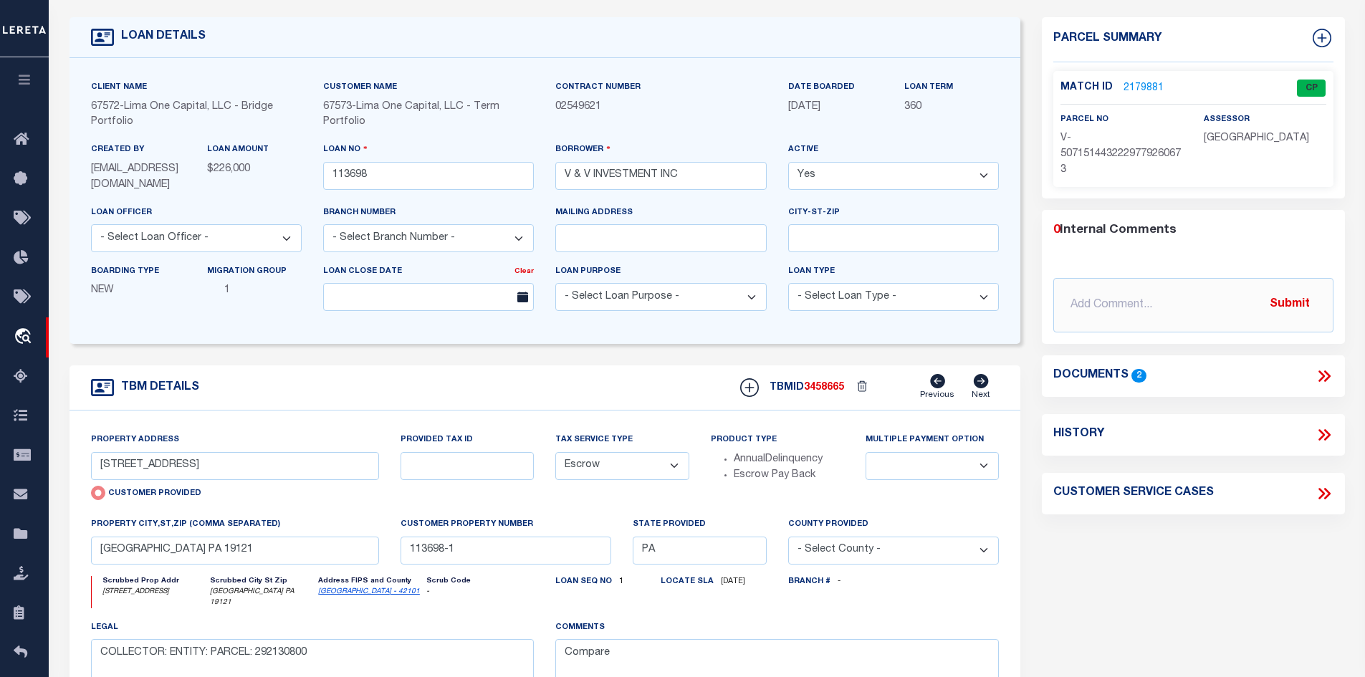
click at [348, 592] on link "[GEOGRAPHIC_DATA] - 42101" at bounding box center [369, 591] width 102 height 7
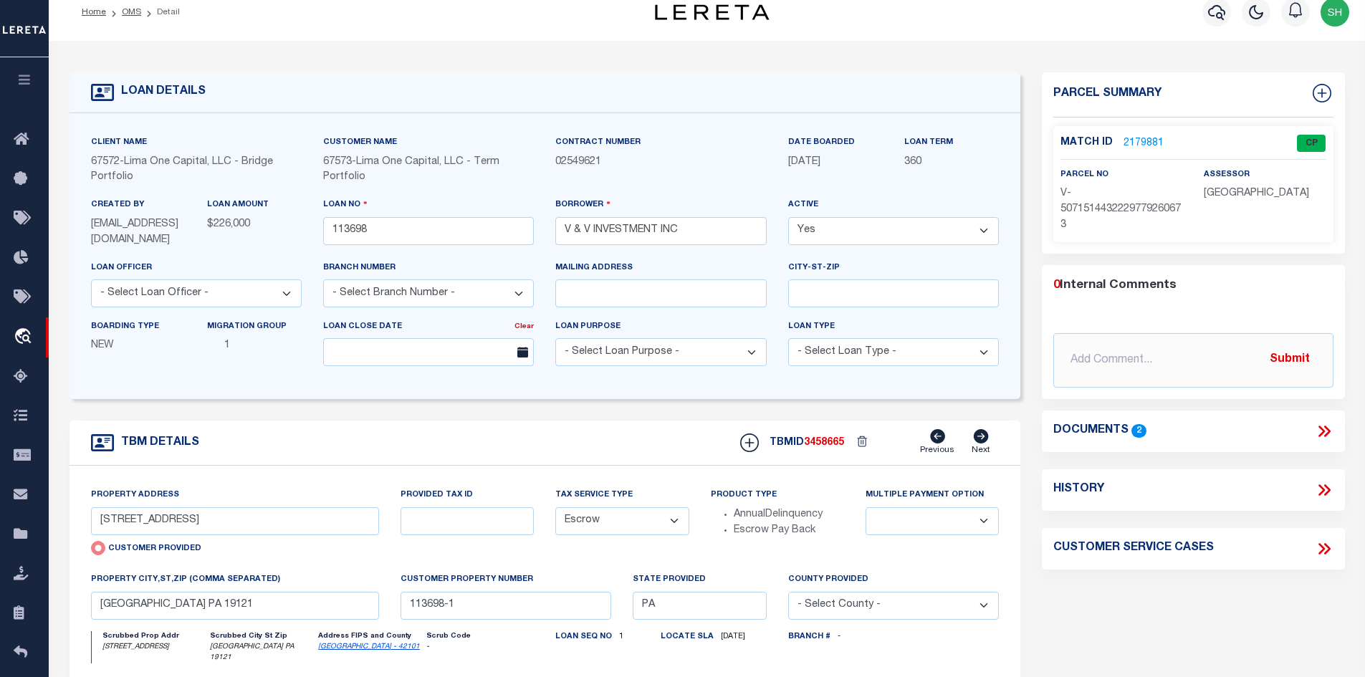
scroll to position [0, 0]
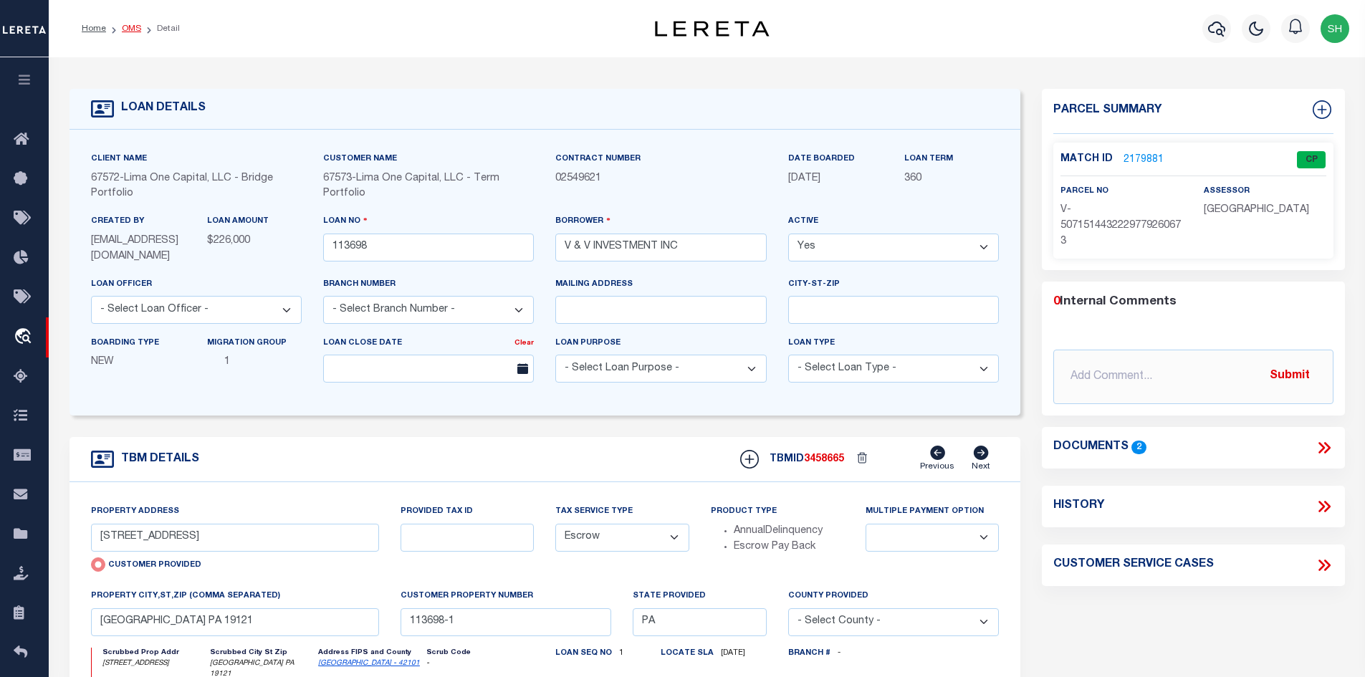
click at [133, 29] on link "OMS" at bounding box center [131, 28] width 19 height 9
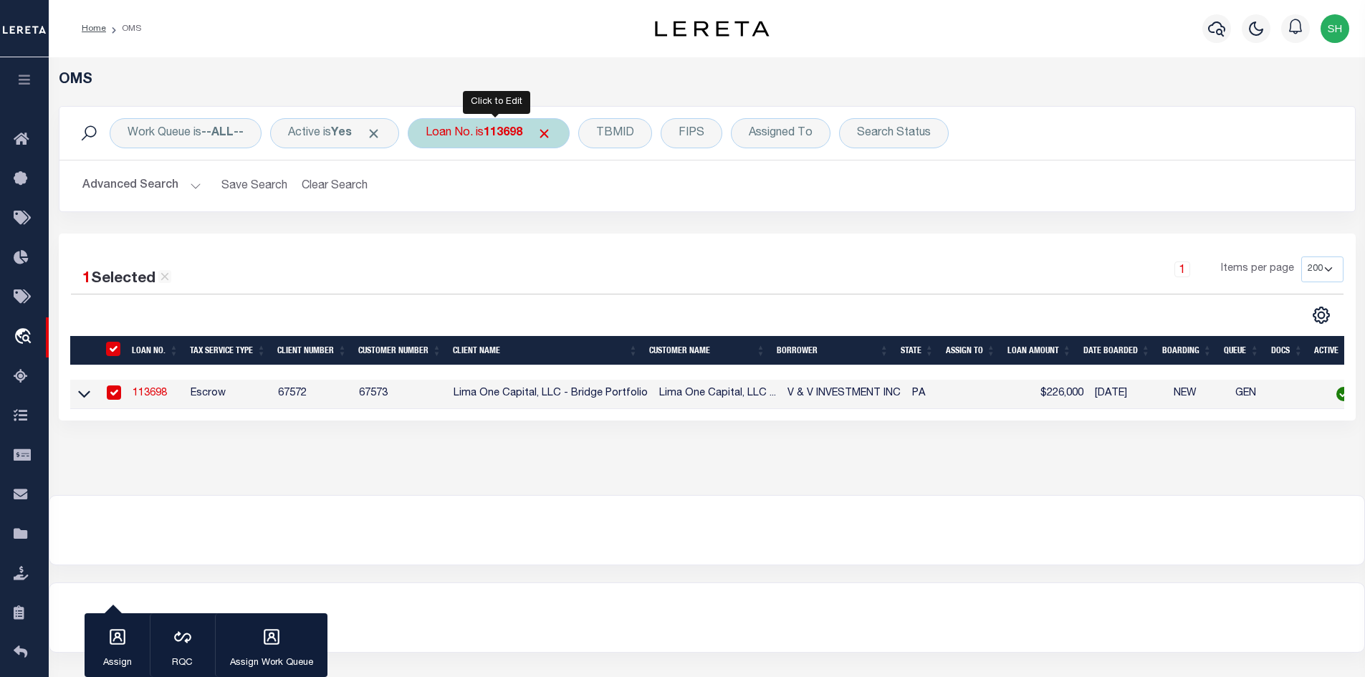
click at [513, 130] on b "113698" at bounding box center [503, 133] width 39 height 11
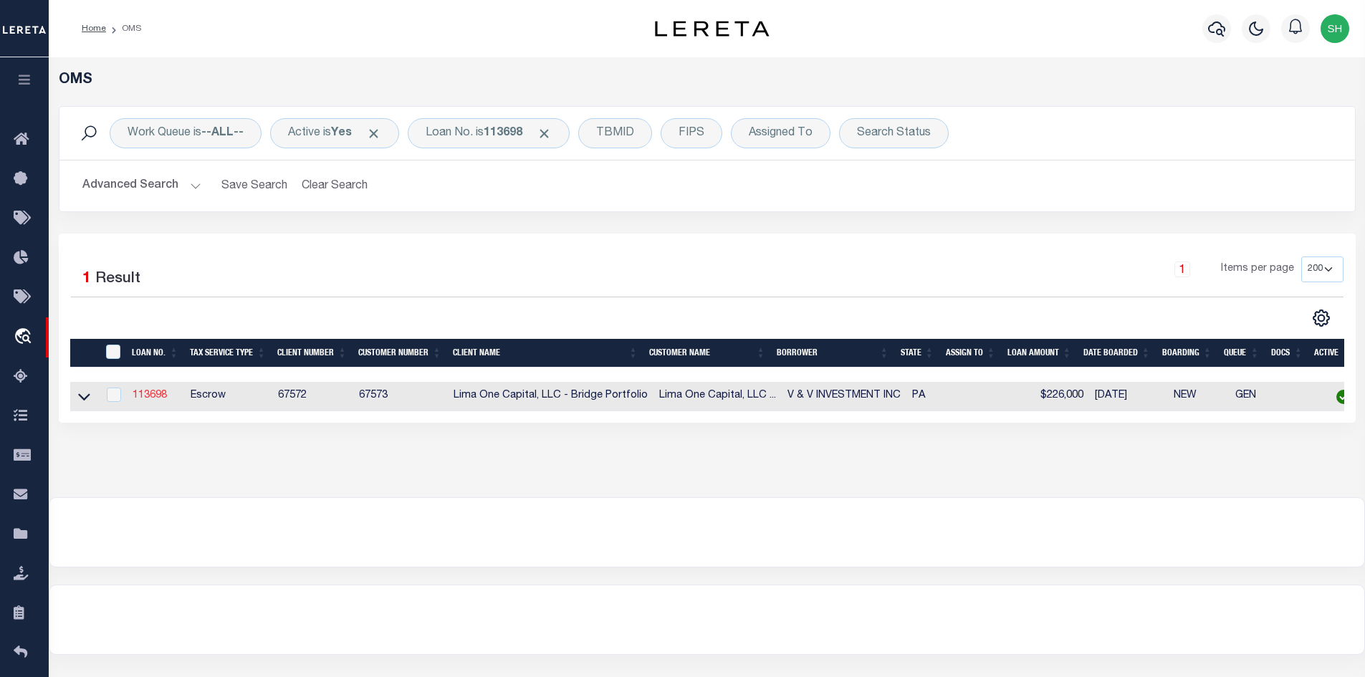
click at [152, 398] on link "113698" at bounding box center [150, 396] width 34 height 10
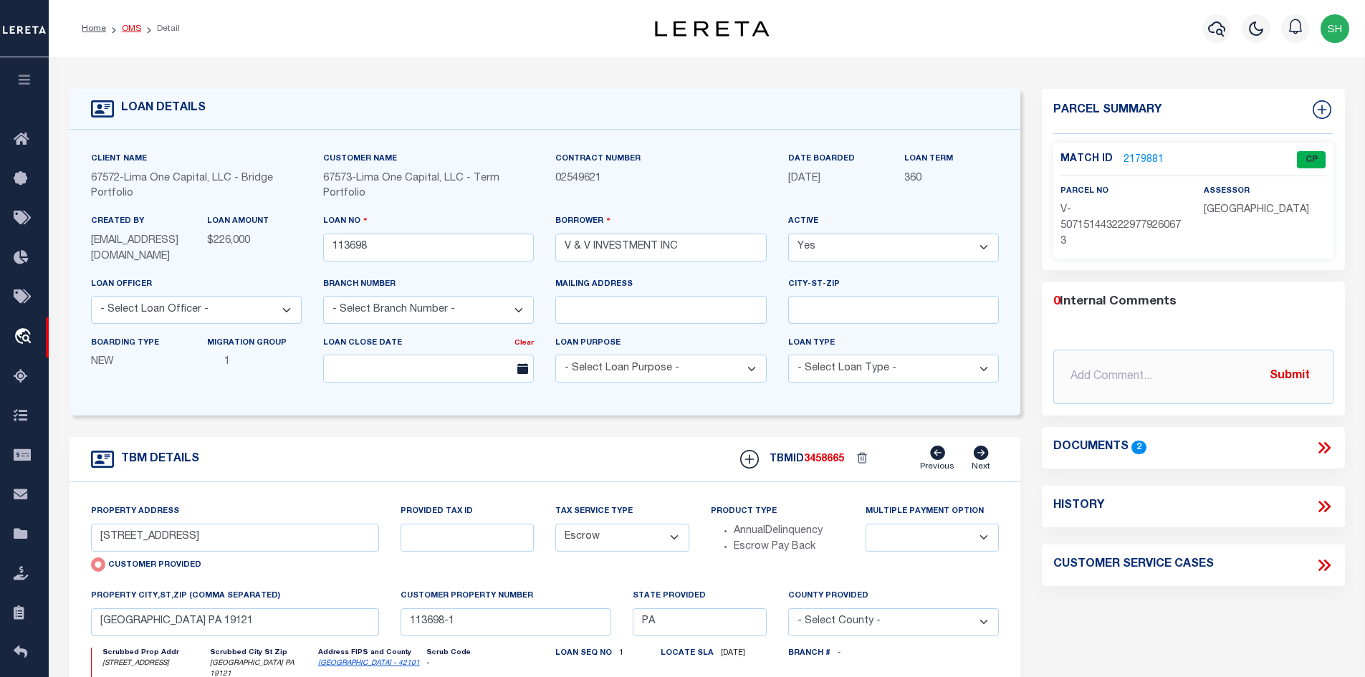
click at [130, 25] on link "OMS" at bounding box center [131, 28] width 19 height 9
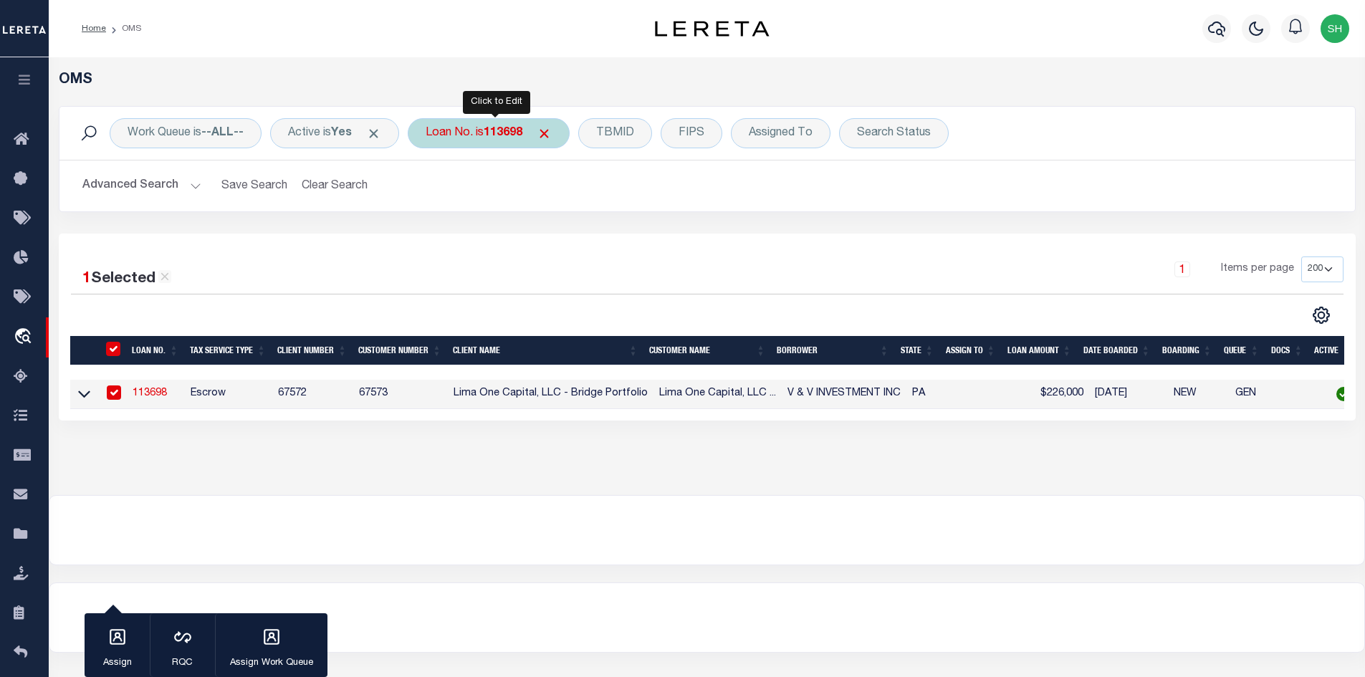
click at [470, 137] on div "Loan No. is 113698" at bounding box center [489, 133] width 162 height 30
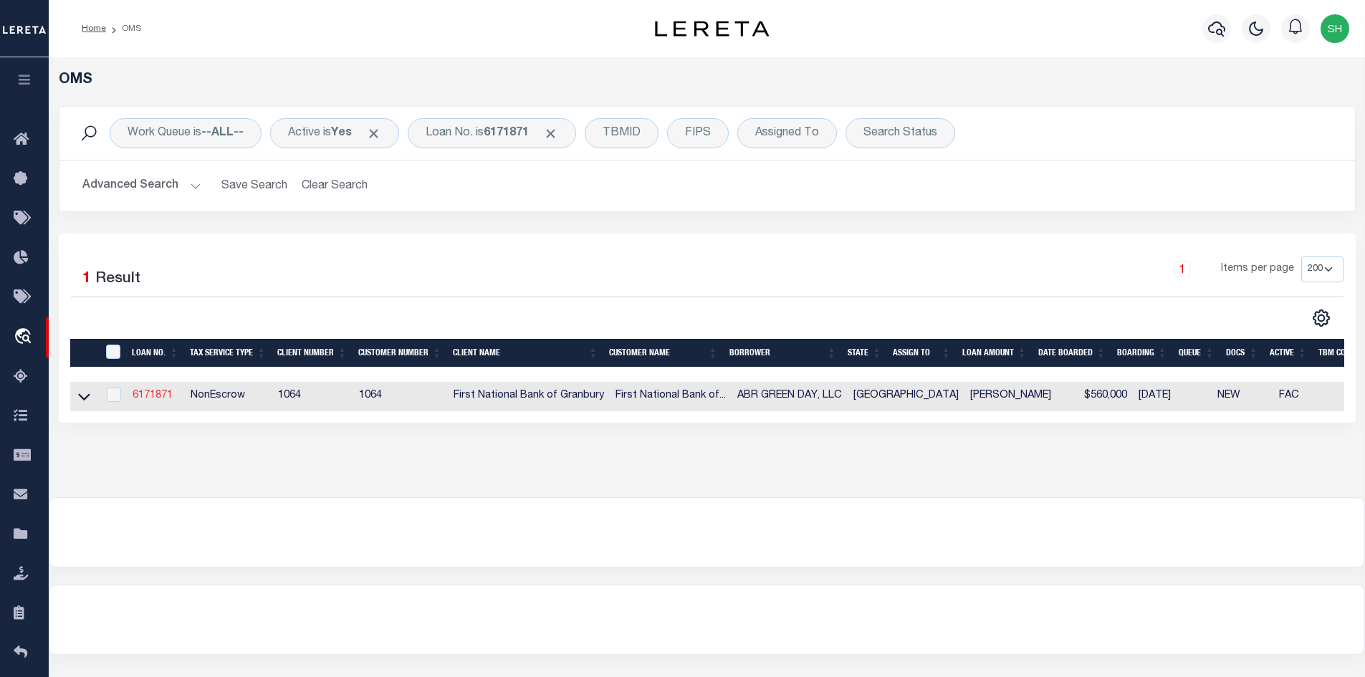
click at [150, 396] on link "6171871" at bounding box center [153, 396] width 40 height 10
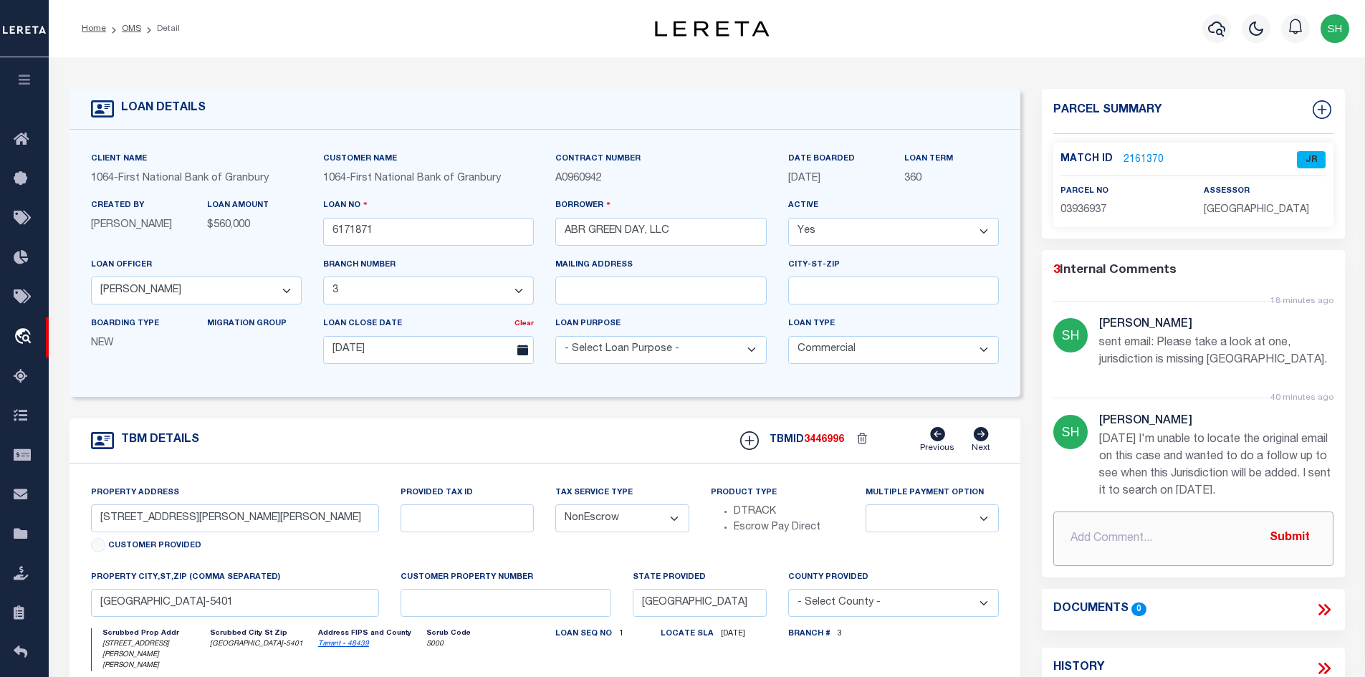
click at [1108, 530] on input "text" at bounding box center [1193, 539] width 280 height 54
paste input "Response: This is a known issue from switching to Elevate, but it hasn’t been r…"
click at [1108, 540] on button "Submit" at bounding box center [1289, 538] width 59 height 29
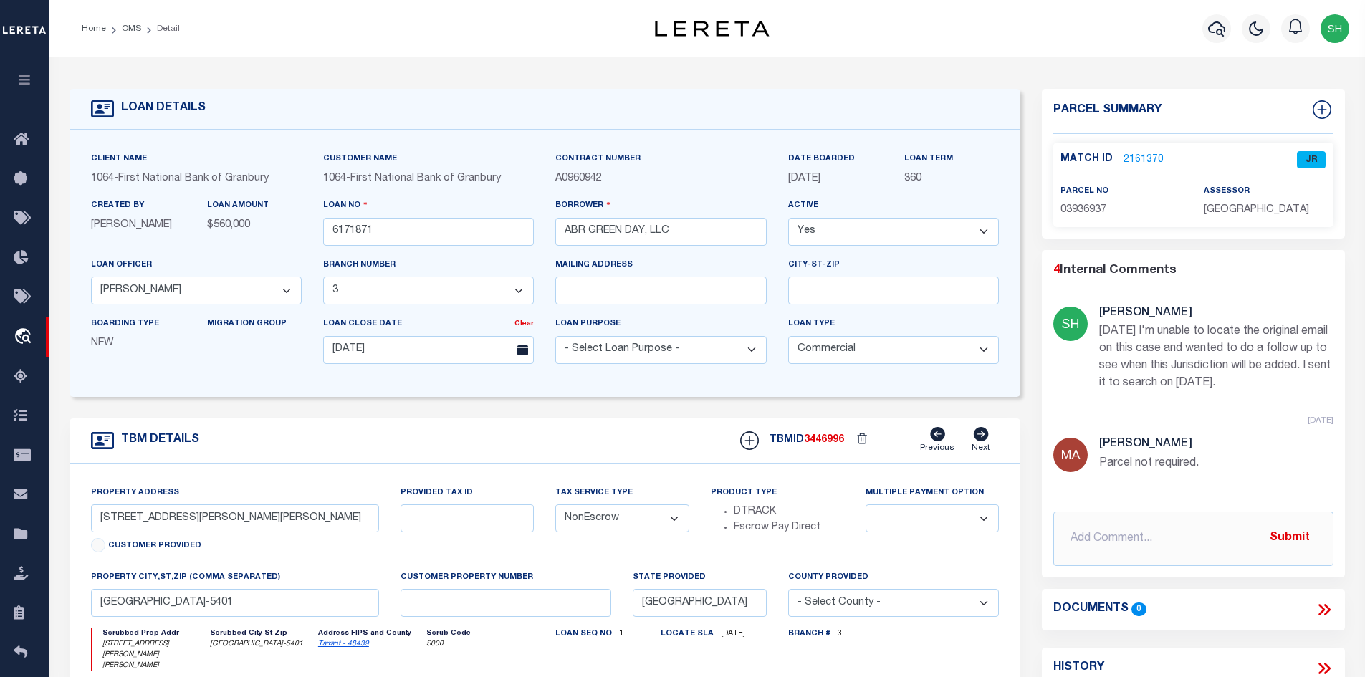
scroll to position [246, 0]
click at [1108, 158] on link "2161370" at bounding box center [1144, 160] width 40 height 15
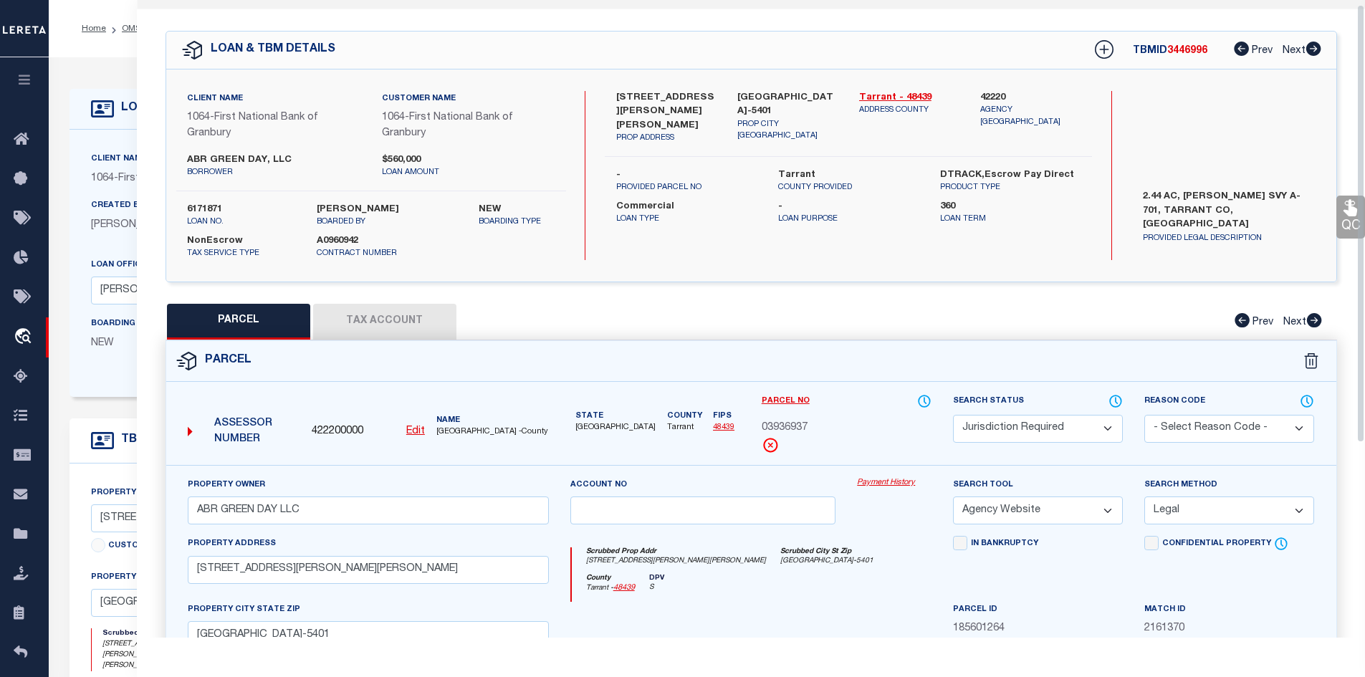
scroll to position [0, 0]
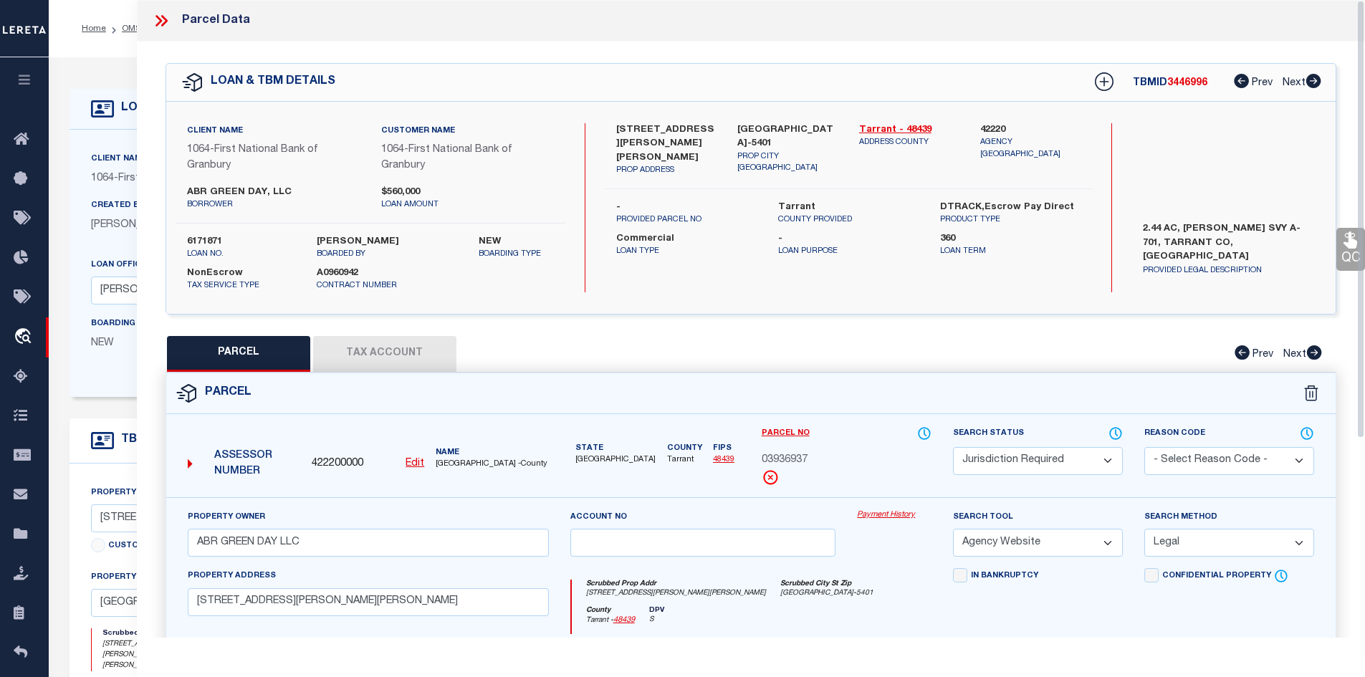
click at [163, 22] on icon at bounding box center [161, 20] width 19 height 19
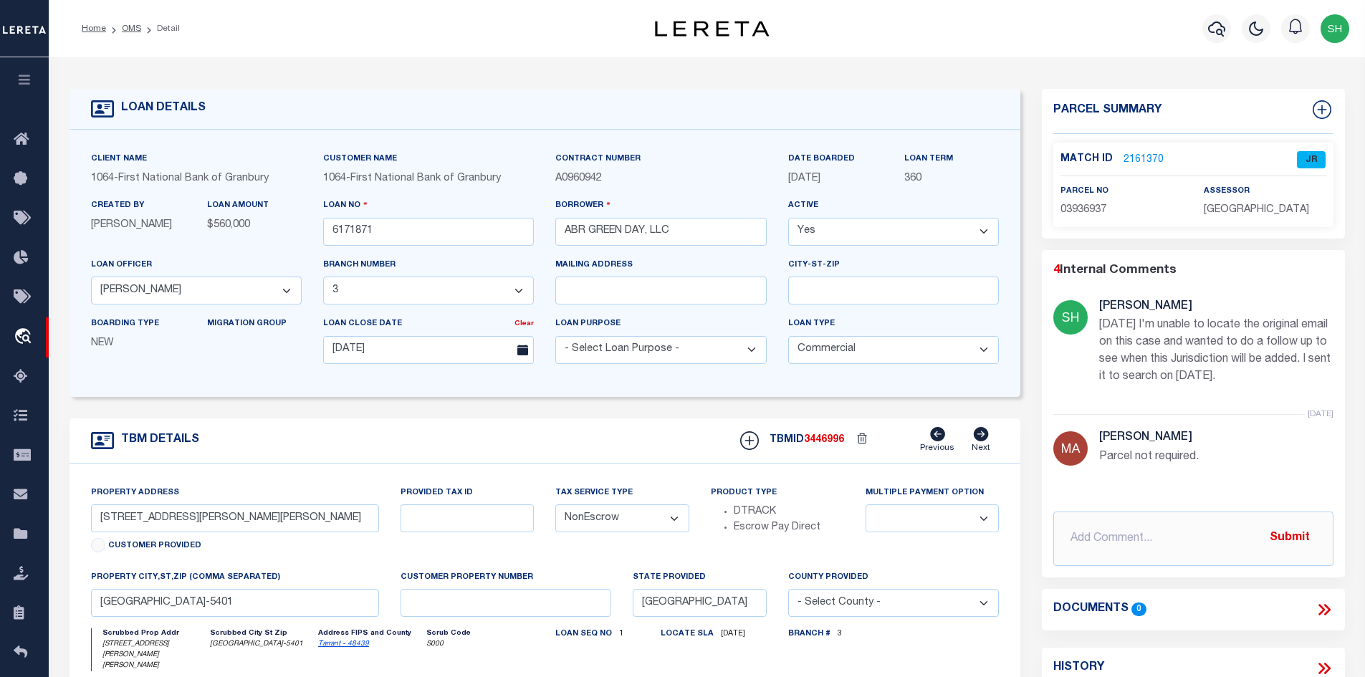
click at [130, 34] on li "OMS" at bounding box center [123, 28] width 35 height 13
click at [135, 24] on link "OMS" at bounding box center [131, 28] width 19 height 9
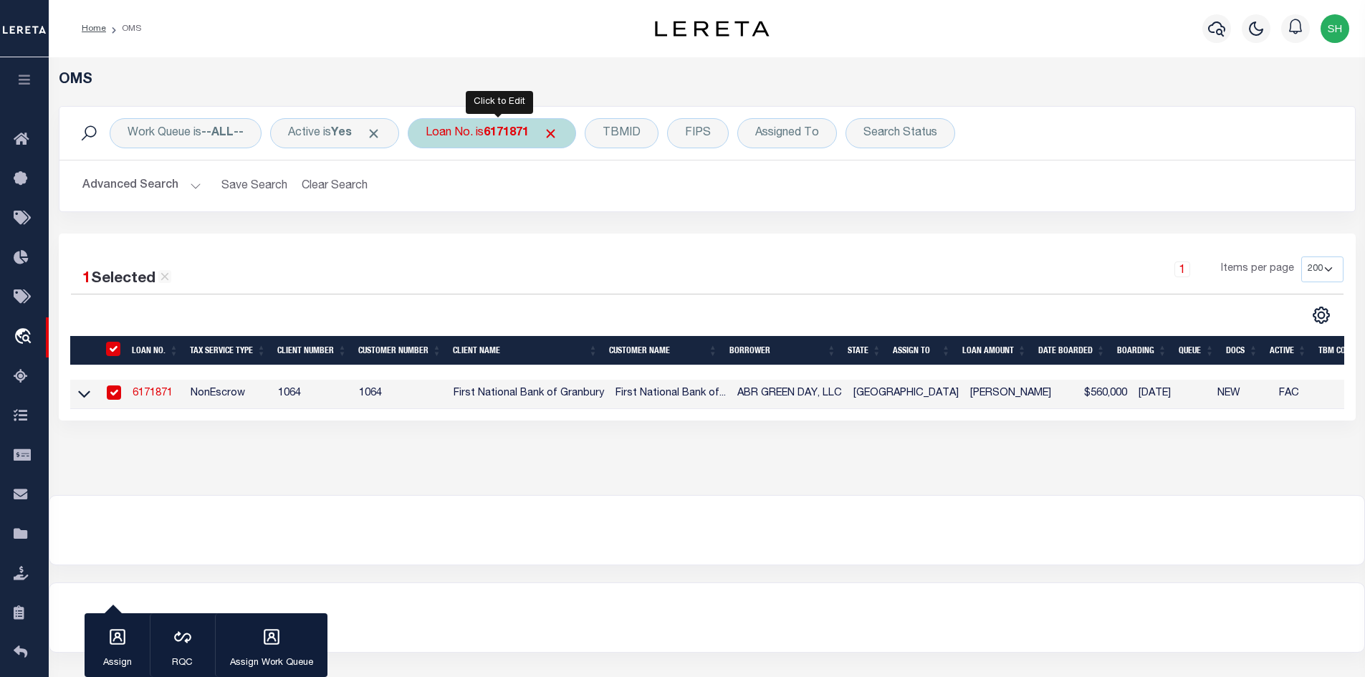
click at [467, 123] on div "Loan No. is 6171871" at bounding box center [492, 133] width 168 height 30
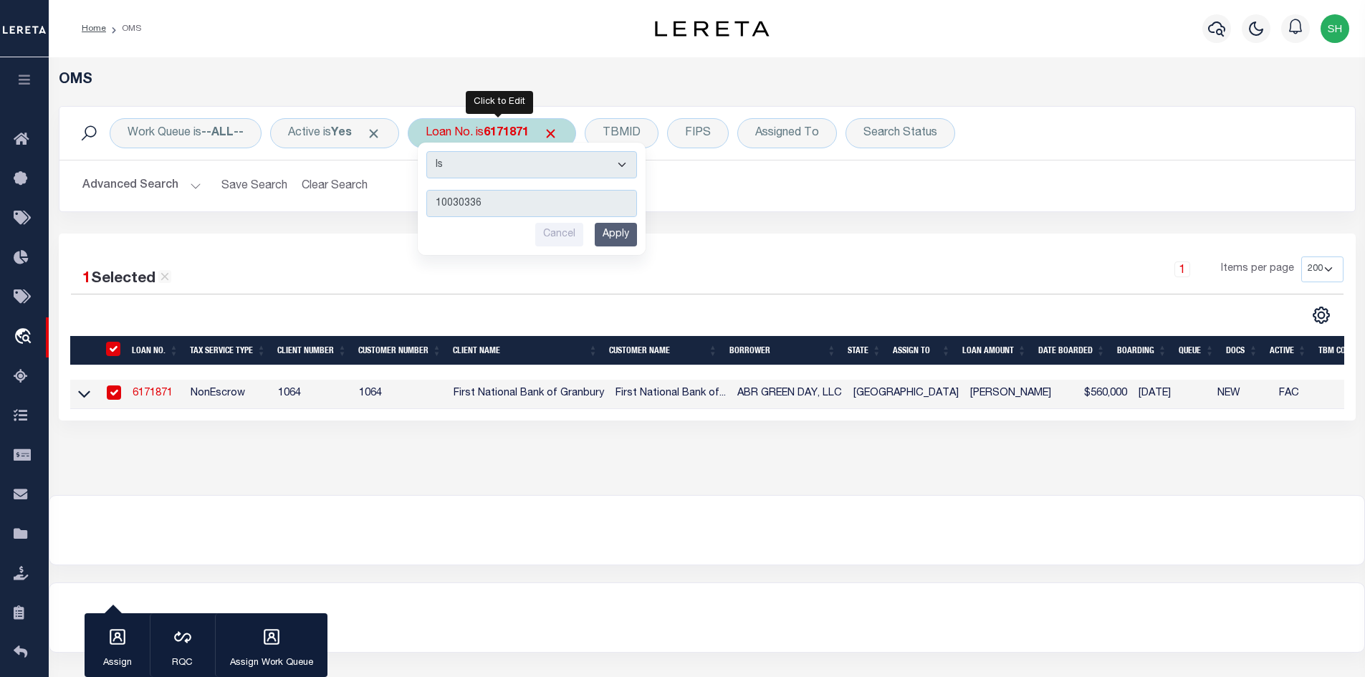
click at [611, 238] on input "Apply" at bounding box center [616, 235] width 42 height 24
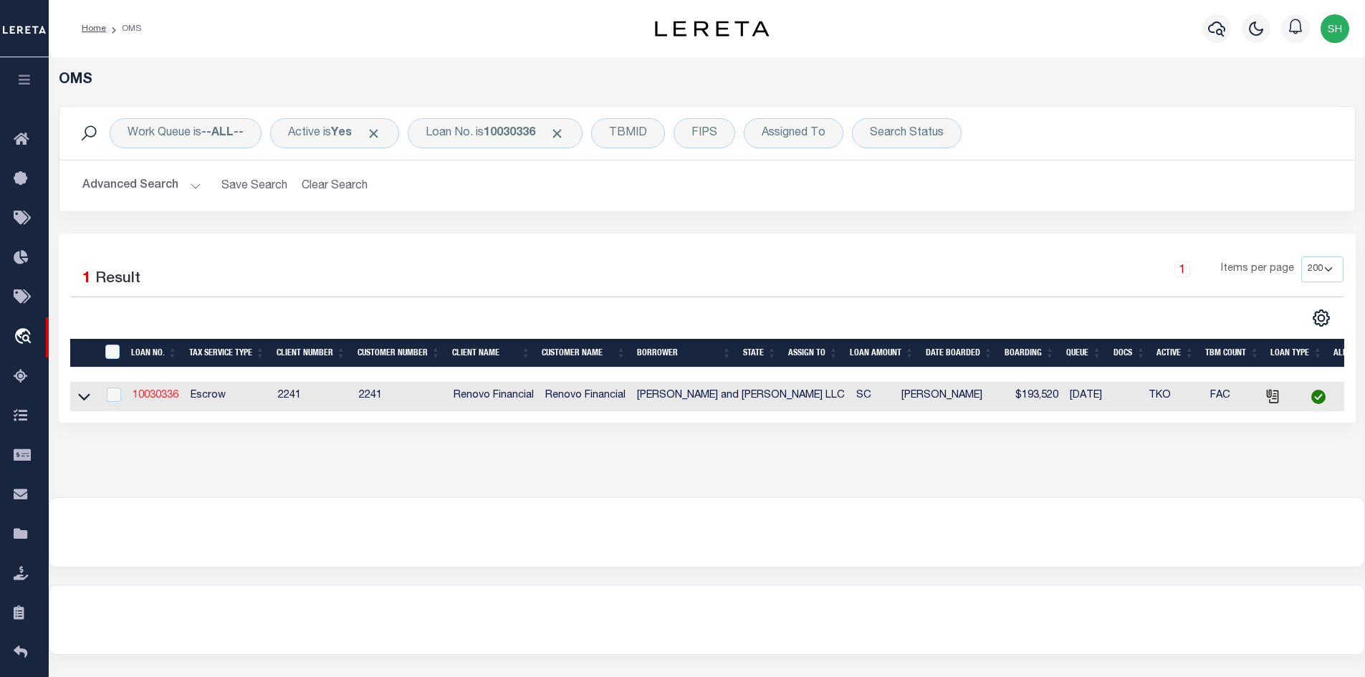
click at [150, 396] on link "10030336" at bounding box center [156, 396] width 46 height 10
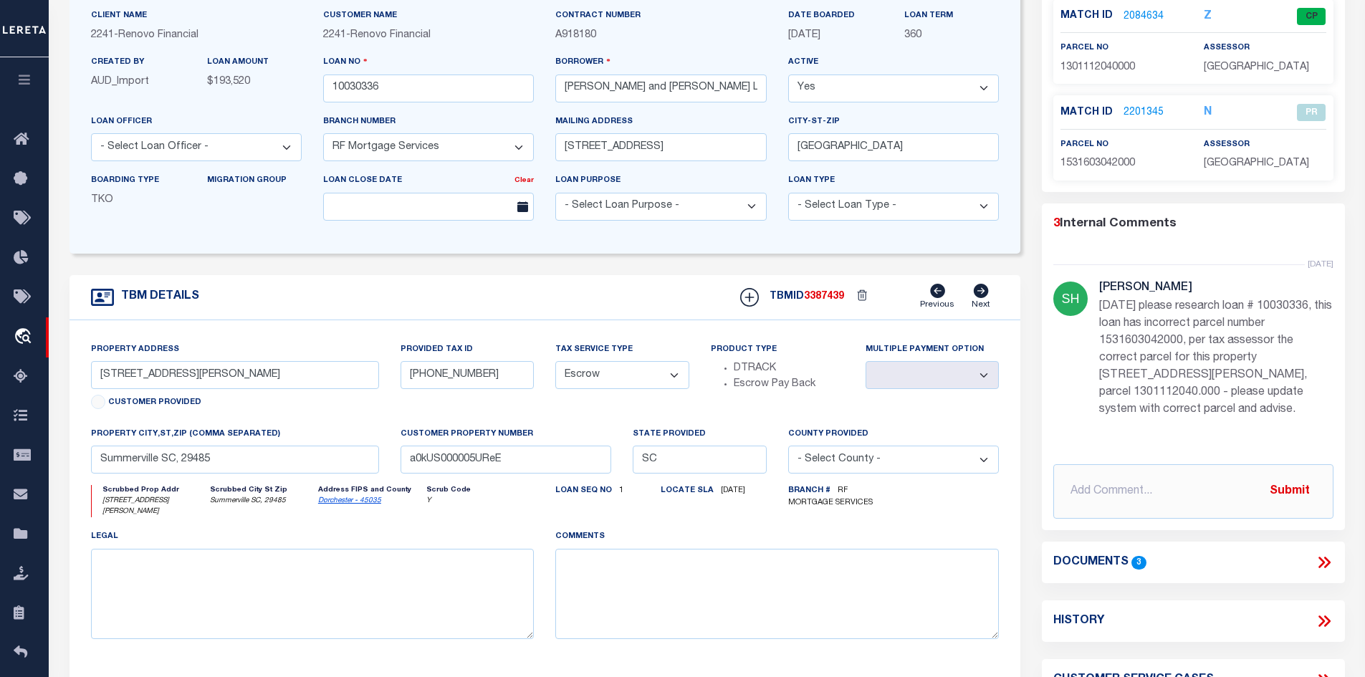
scroll to position [72, 0]
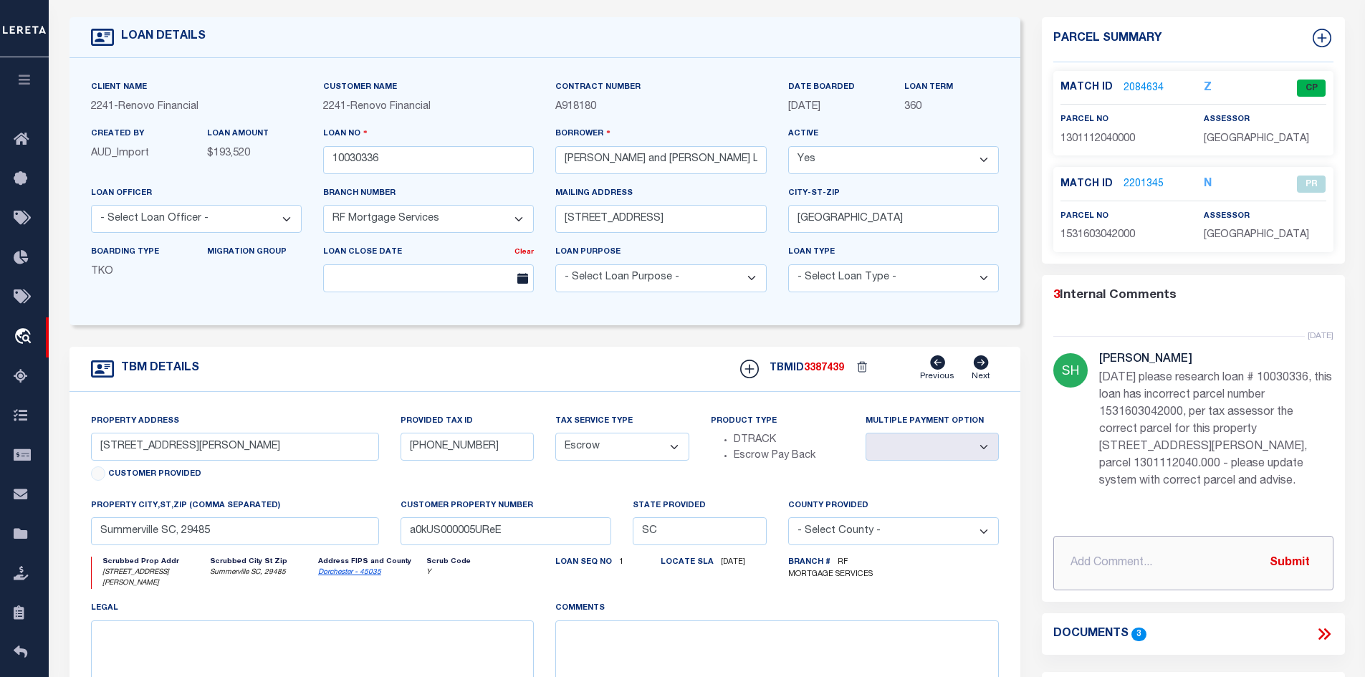
click at [1101, 572] on input "text" at bounding box center [1193, 563] width 280 height 54
paste input "Please activate loan below 2241 Renovo Financial Loan 10030336 tax id 153-16-03…"
click at [1081, 564] on input "9/9/25 Please activate loan below 2241 Renovo Financial Loan 10030336 tax id 15…" at bounding box center [1193, 563] width 280 height 54
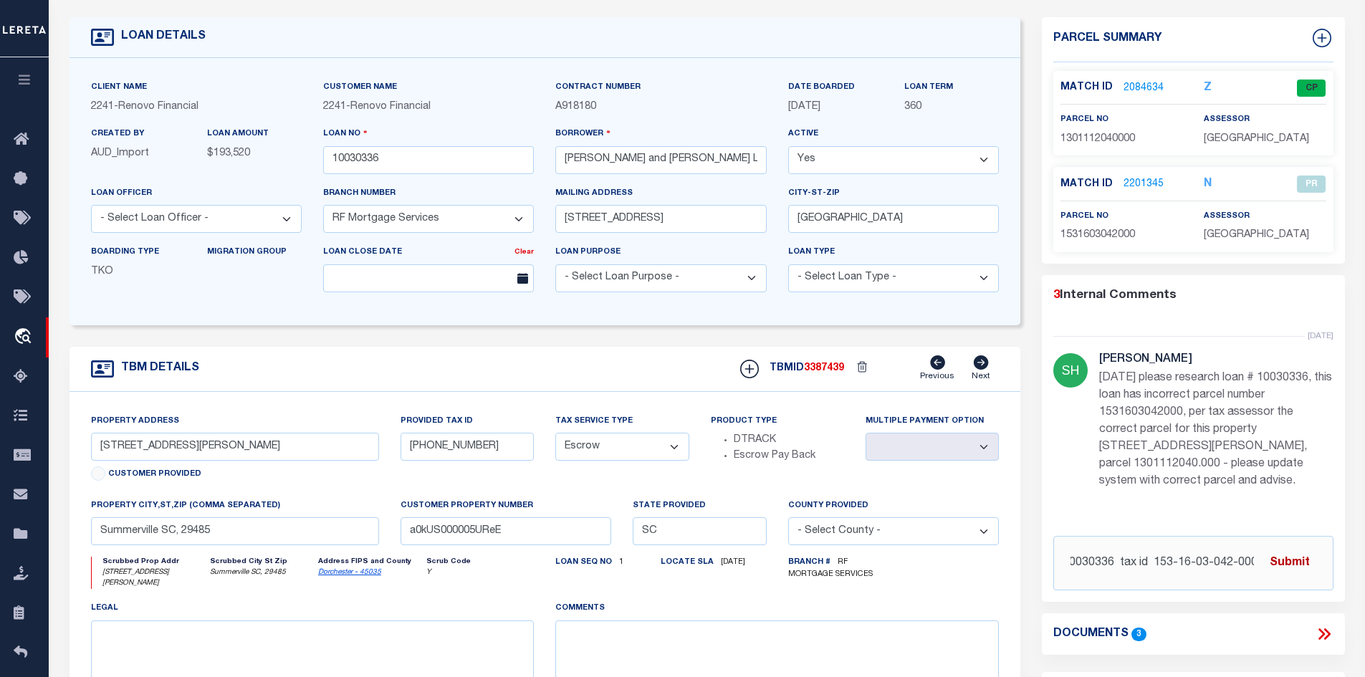
click at [1108, 560] on button "Submit" at bounding box center [1289, 562] width 59 height 29
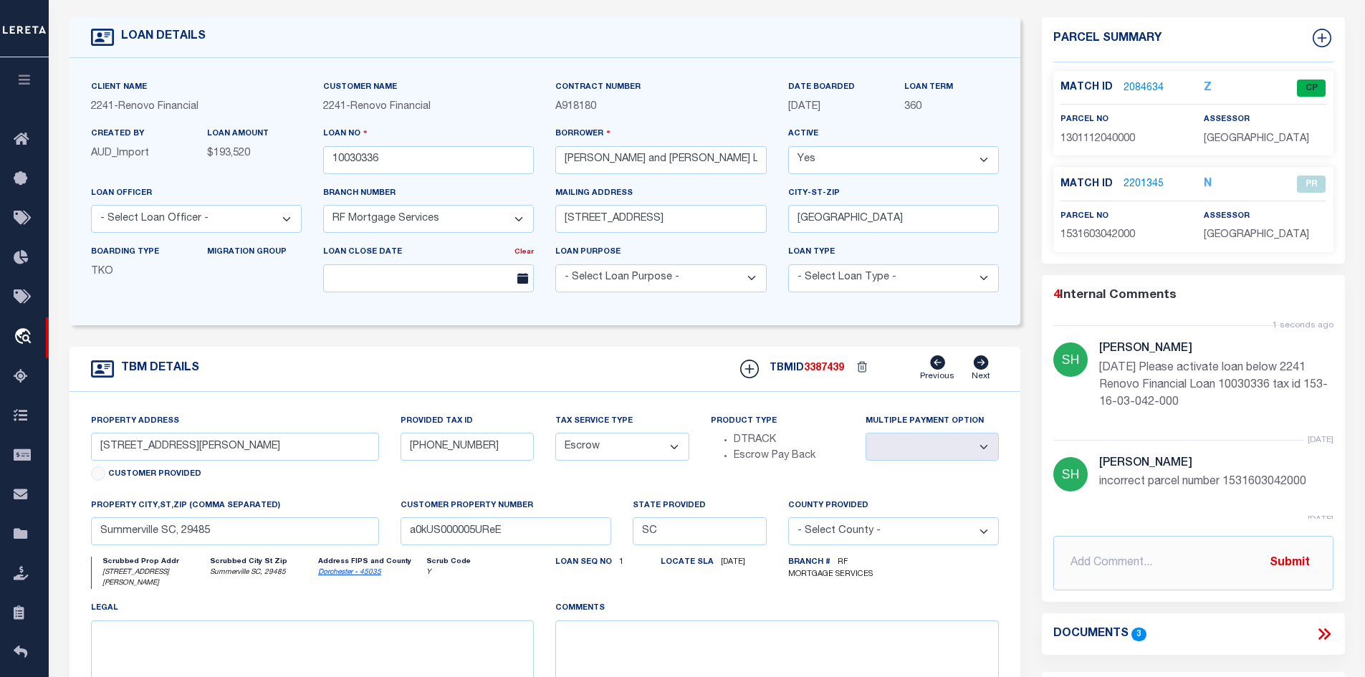
scroll to position [0, 0]
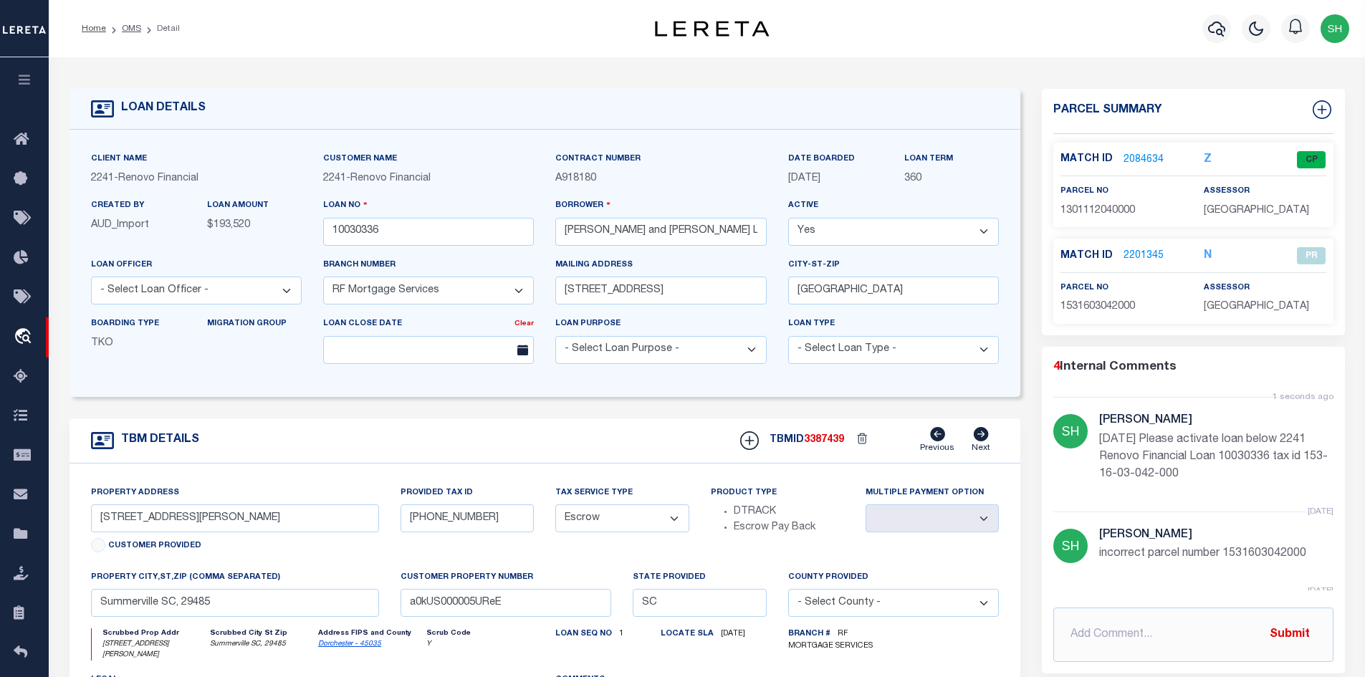
click at [1108, 252] on link "2201345" at bounding box center [1144, 256] width 40 height 15
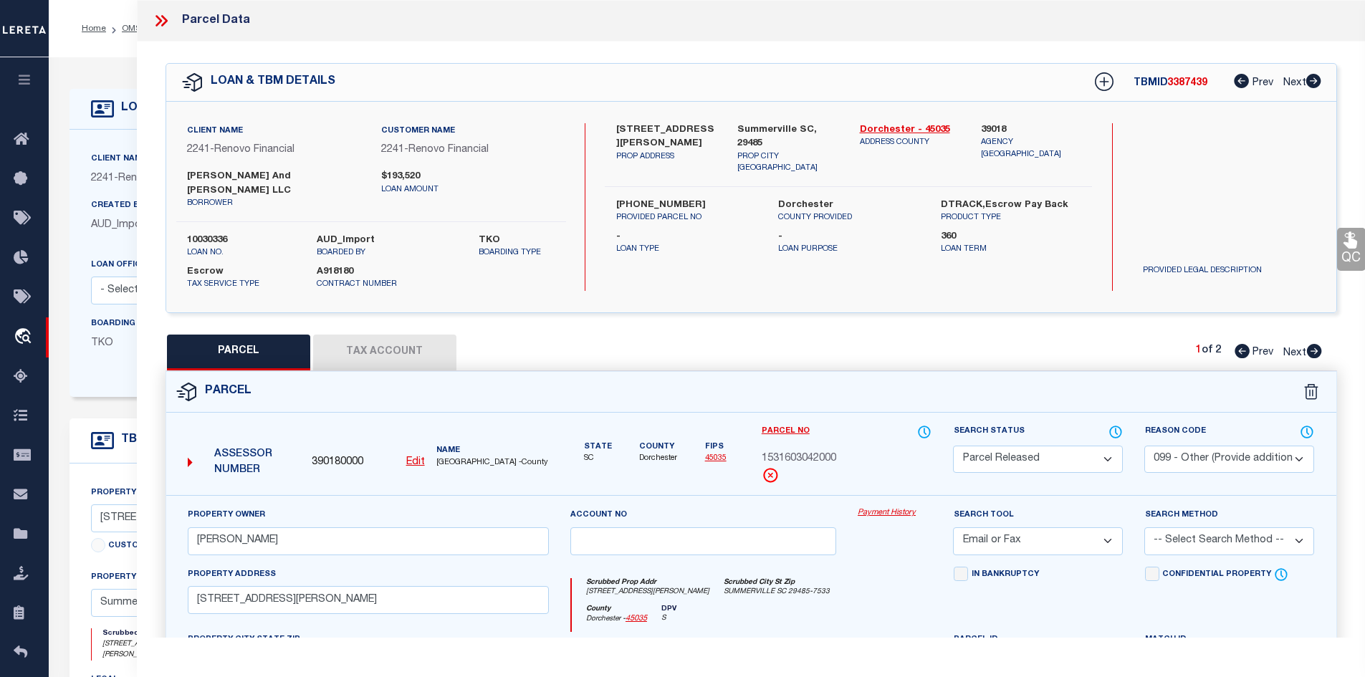
click at [410, 335] on button "Tax Account" at bounding box center [384, 353] width 143 height 36
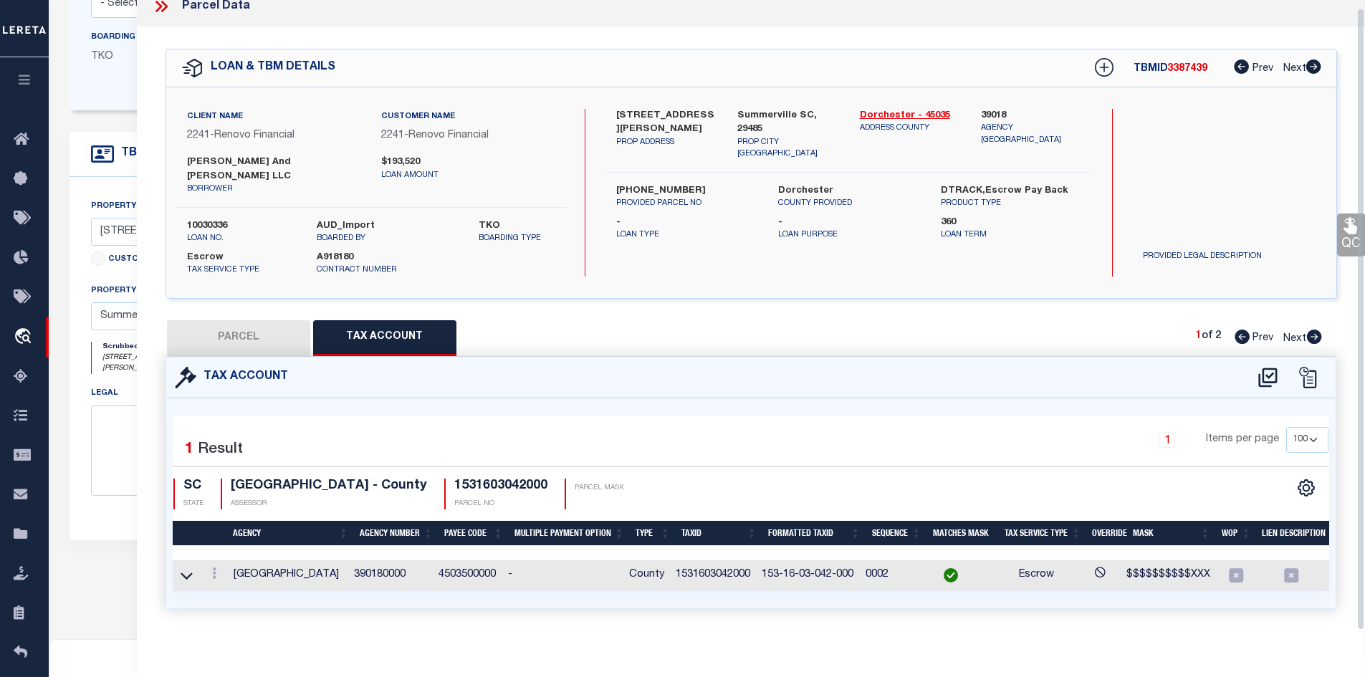
scroll to position [15, 0]
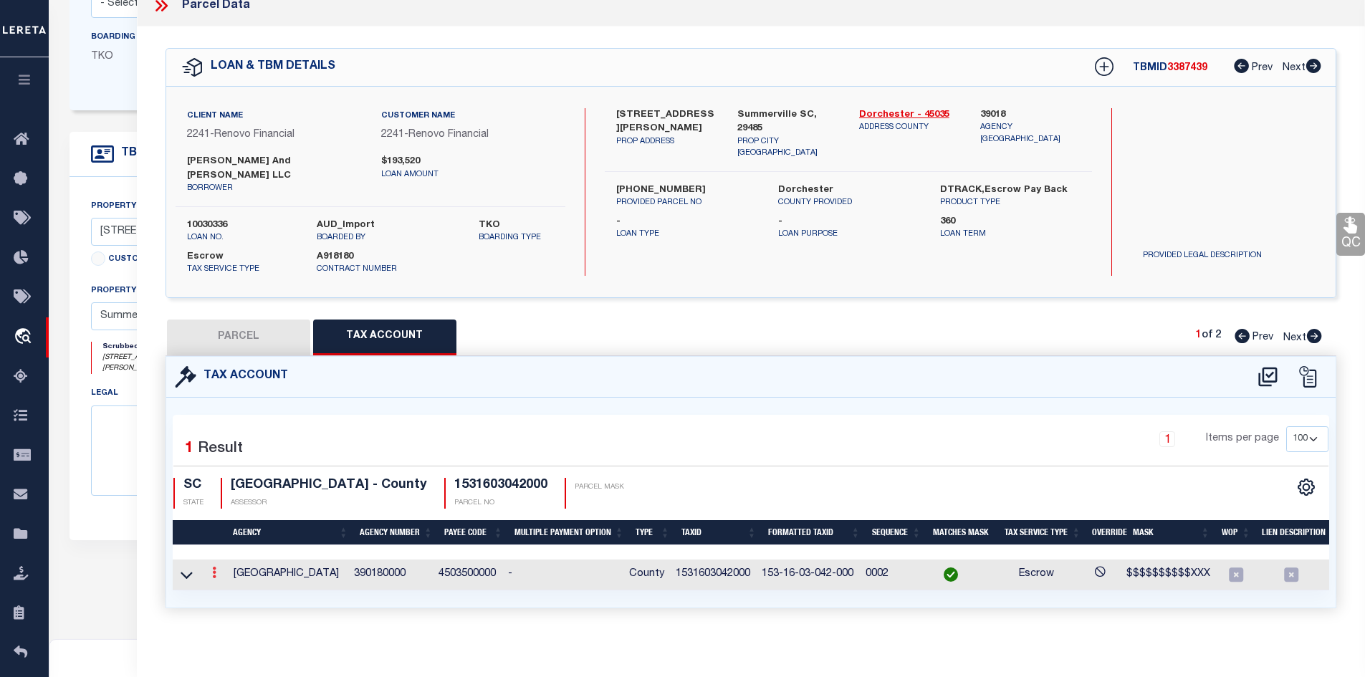
click at [216, 567] on icon at bounding box center [214, 572] width 4 height 11
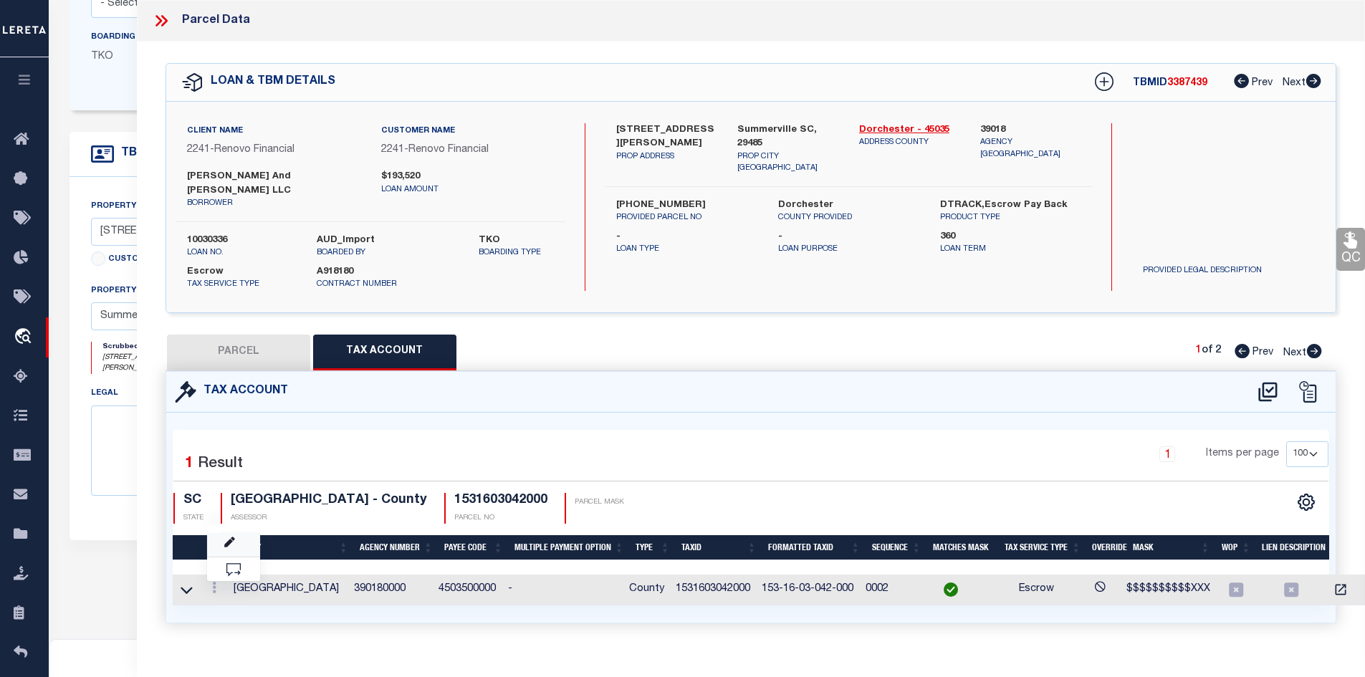
click at [235, 533] on link at bounding box center [233, 545] width 53 height 24
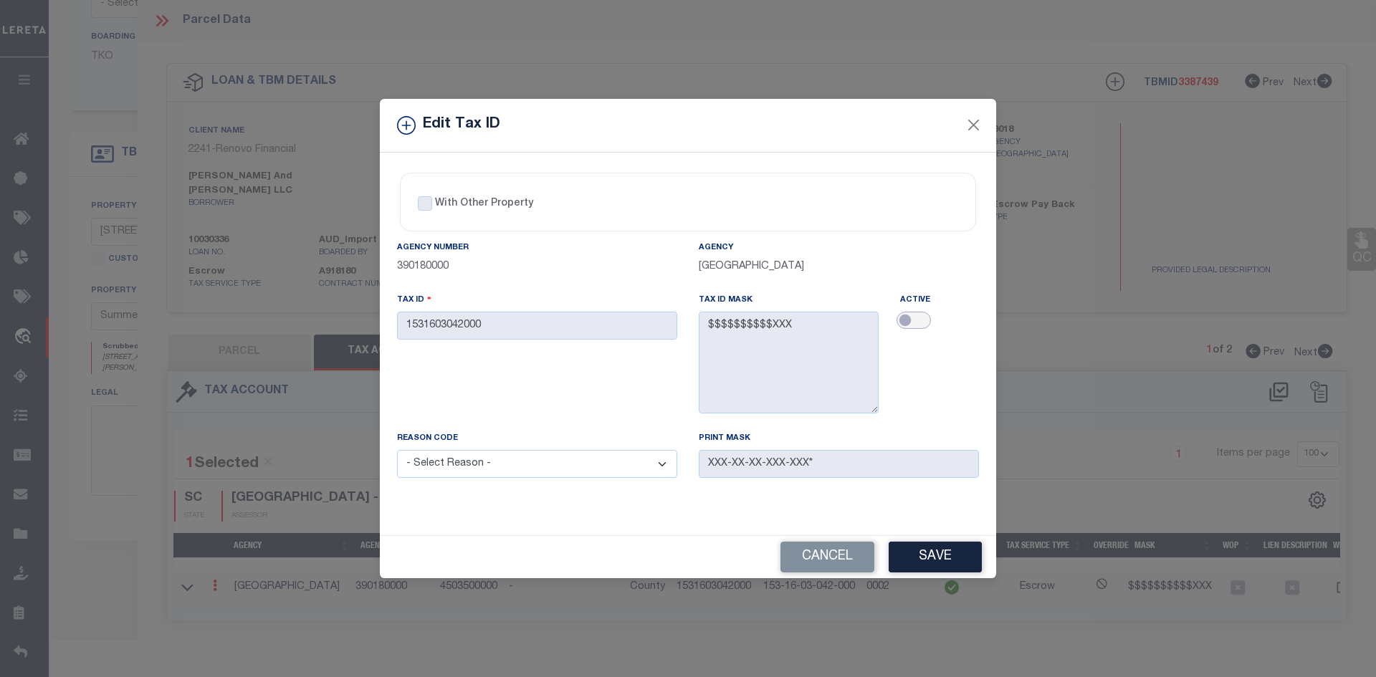
click at [922, 318] on input "checkbox" at bounding box center [913, 320] width 34 height 17
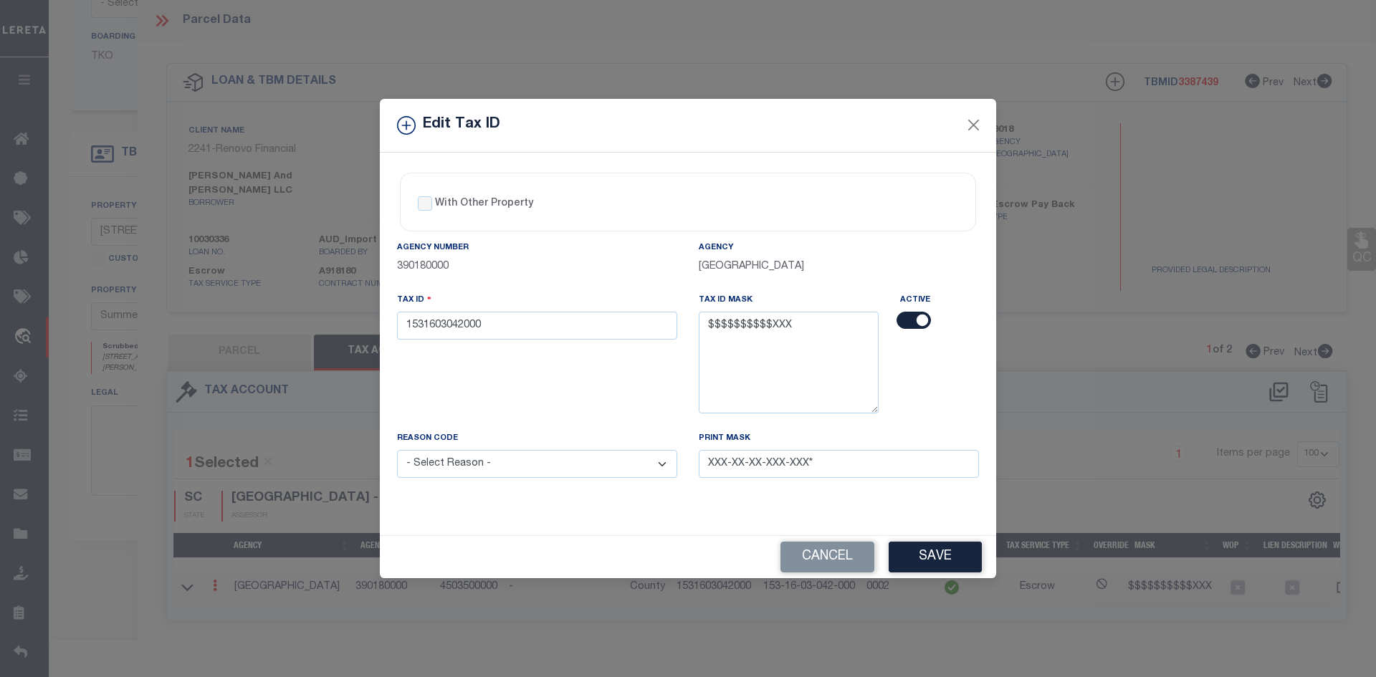
click at [540, 453] on select "- Select Reason - 099 - Other (Provide additional detail) ACT - Agency Changed …" at bounding box center [537, 464] width 280 height 28
click at [397, 451] on select "- Select Reason - 099 - Other (Provide additional detail) ACT - Agency Changed …" at bounding box center [537, 464] width 280 height 28
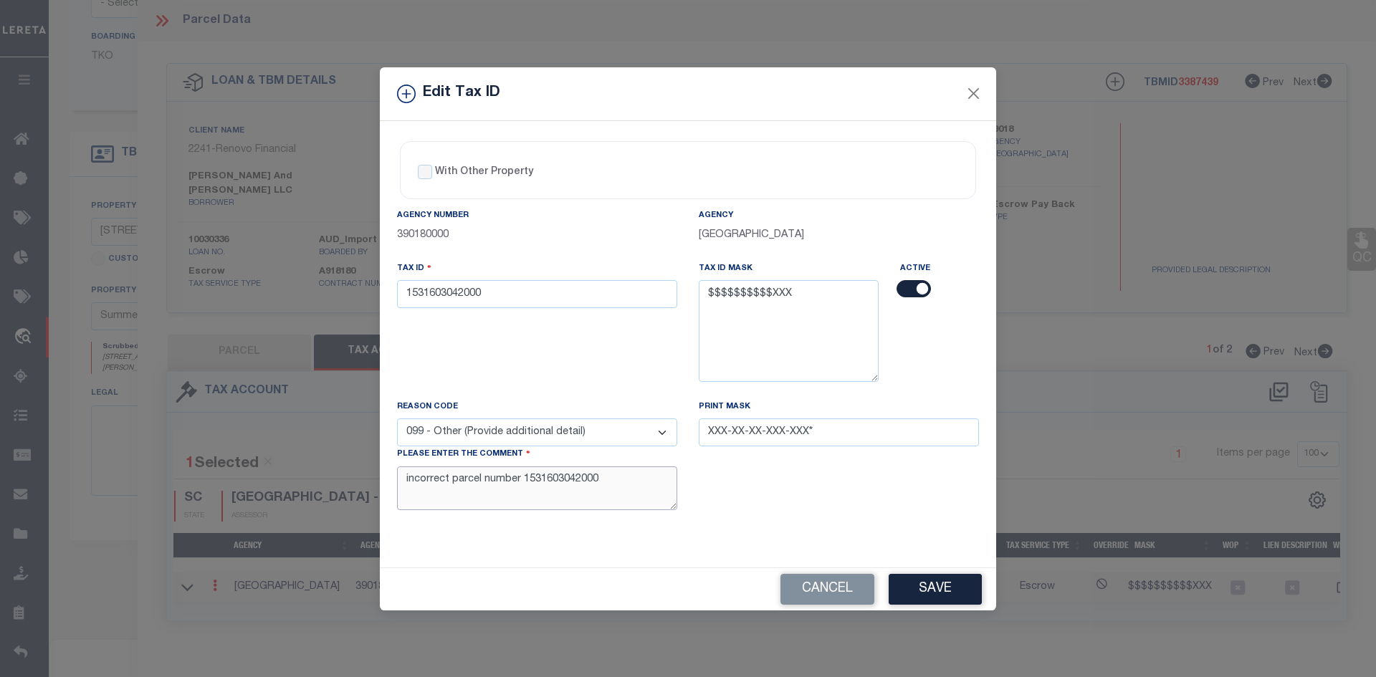
click at [402, 478] on textarea "incorrect parcel number 1531603042000" at bounding box center [537, 489] width 280 height 44
click at [1003, 599] on div "Edit Tax ID With Other Property With Other Property Type Temporary" at bounding box center [688, 338] width 1376 height 677
click at [970, 597] on button "Save" at bounding box center [935, 589] width 93 height 31
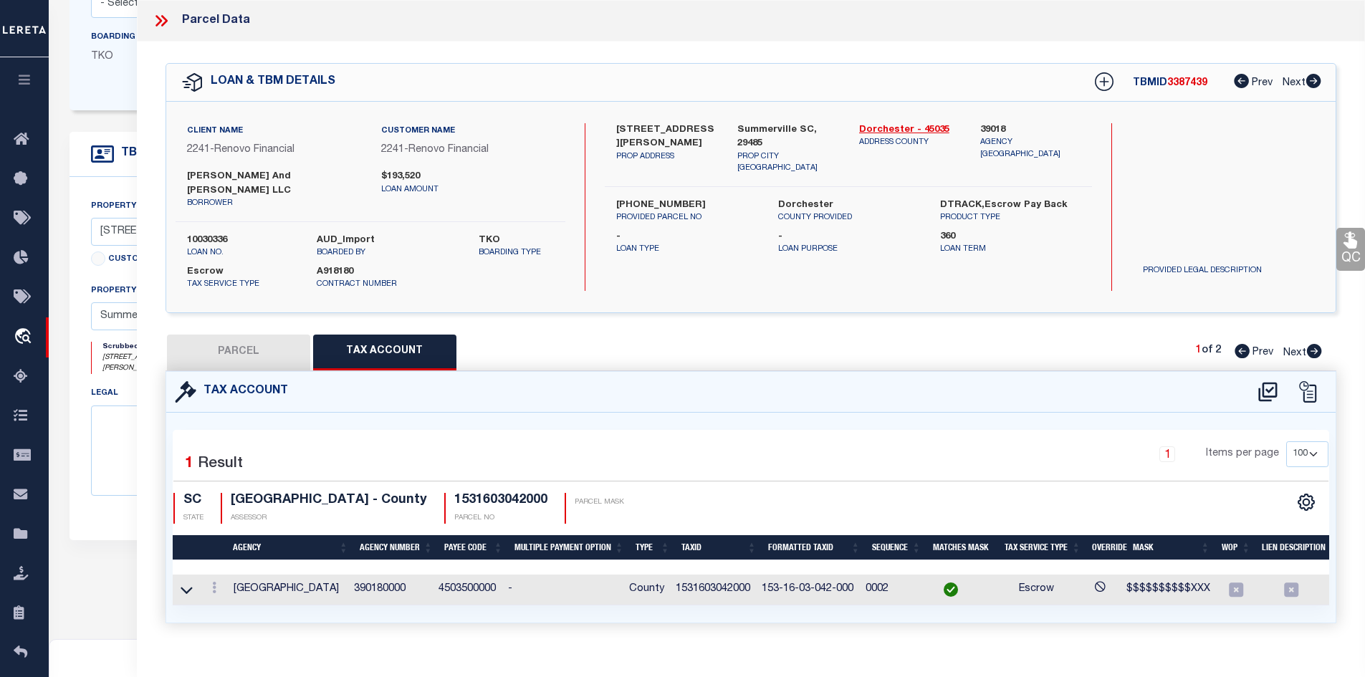
click at [252, 340] on button "PARCEL" at bounding box center [238, 353] width 143 height 36
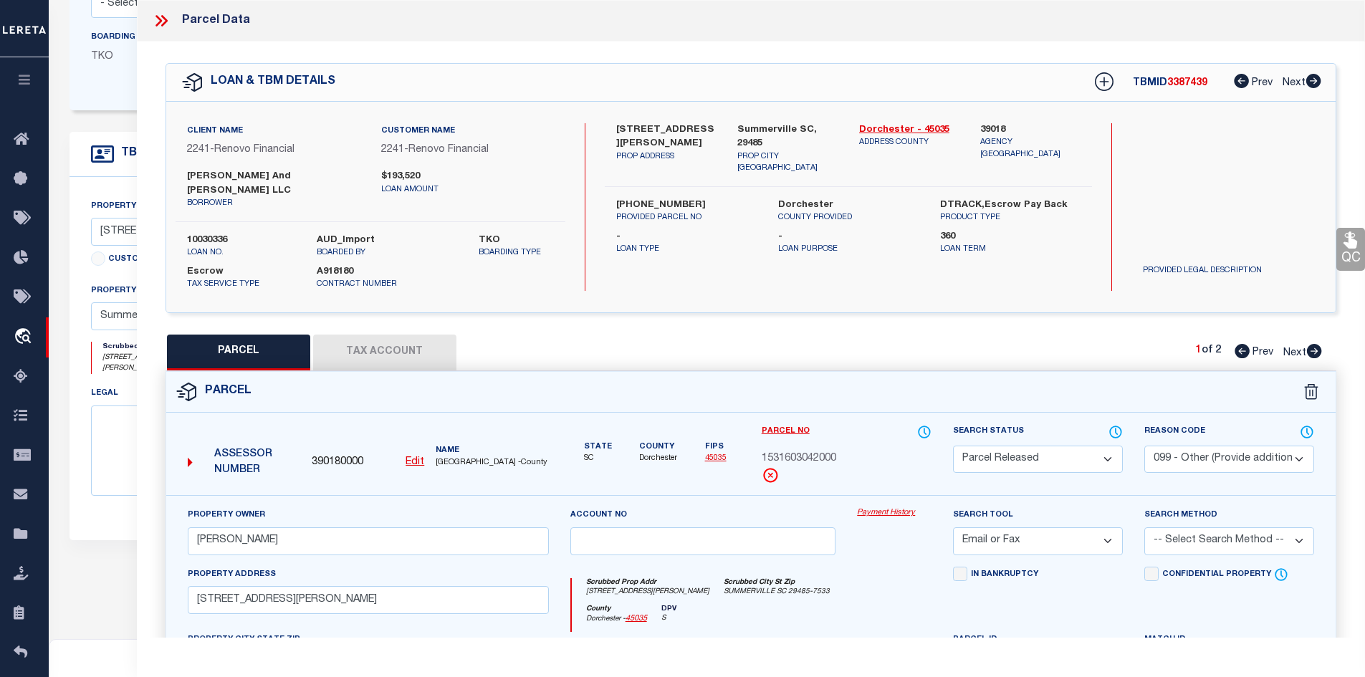
click at [996, 449] on select "Automated Search Bad Parcel Complete Duplicate Parcel High Dollar Reporting In …" at bounding box center [1038, 460] width 170 height 28
click at [953, 446] on select "Automated Search Bad Parcel Complete Duplicate Parcel High Dollar Reporting In …" at bounding box center [1038, 460] width 170 height 28
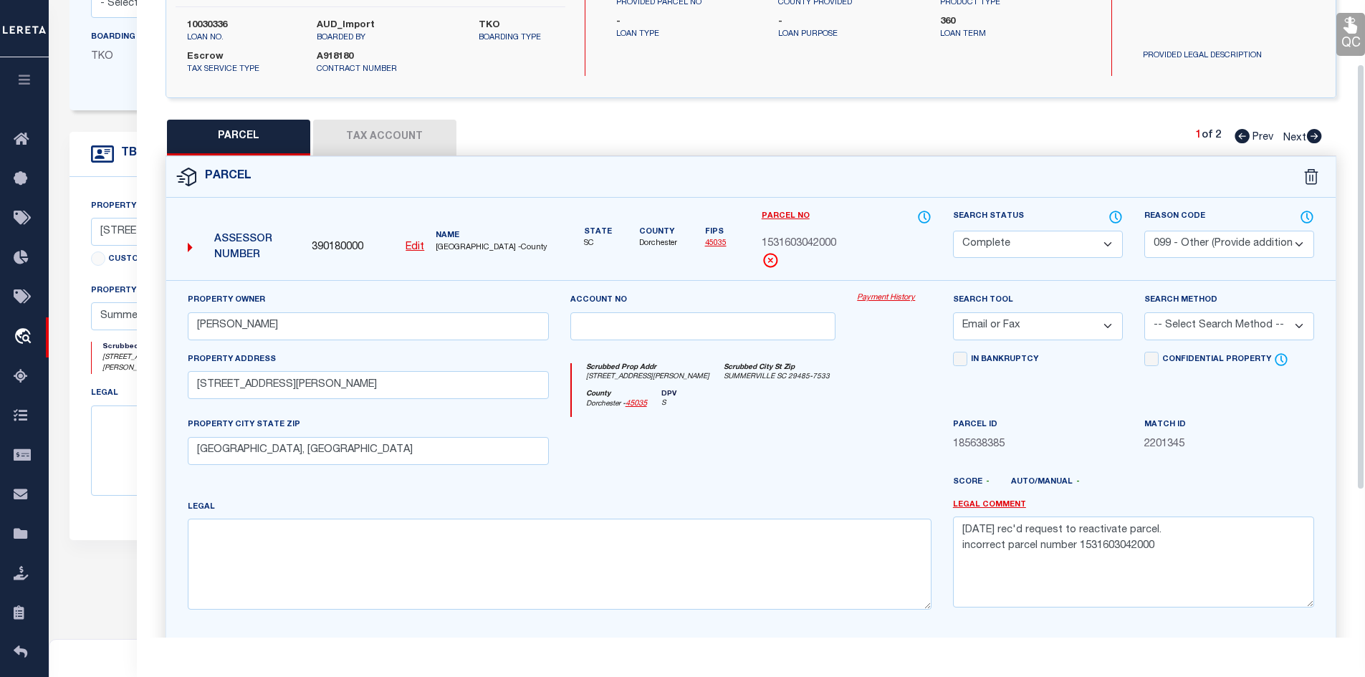
scroll to position [287, 0]
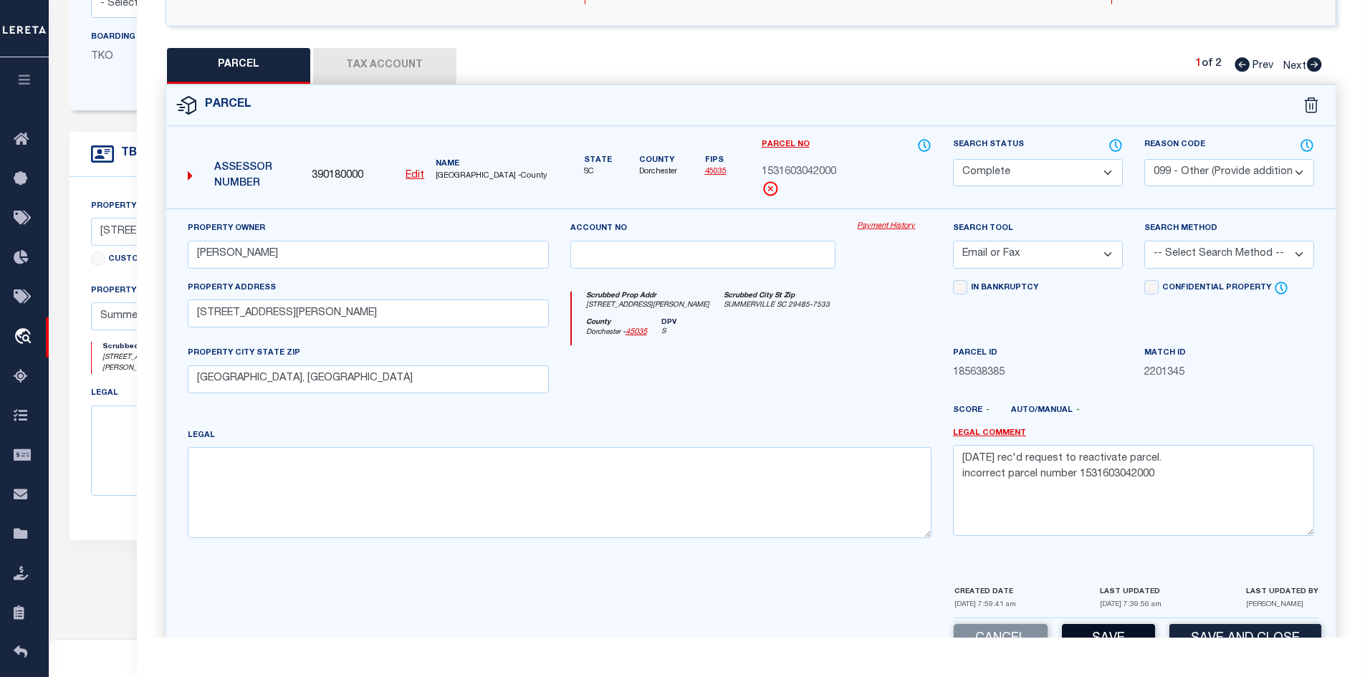
click at [1100, 633] on button "Save" at bounding box center [1108, 639] width 93 height 31
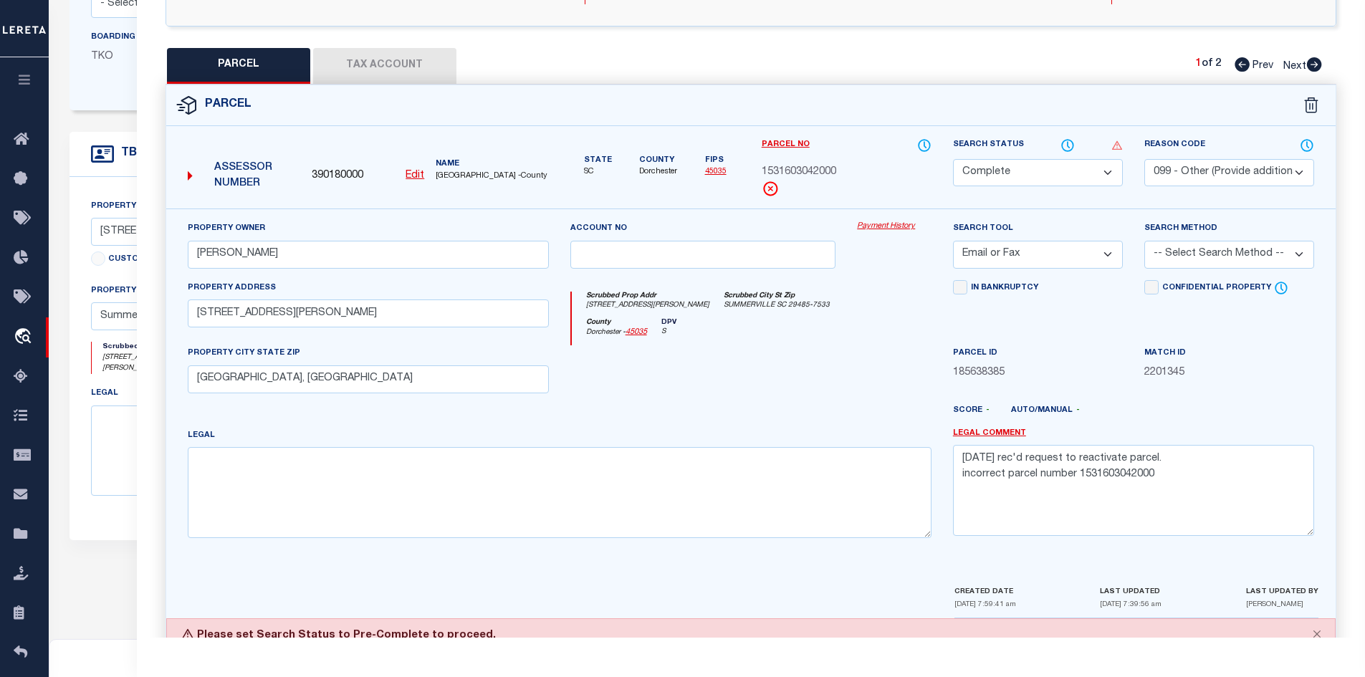
click at [1021, 165] on select "Automated Search Bad Parcel Complete Duplicate Parcel High Dollar Reporting In …" at bounding box center [1038, 173] width 170 height 28
click at [953, 159] on select "Automated Search Bad Parcel Complete Duplicate Parcel High Dollar Reporting In …" at bounding box center [1038, 173] width 170 height 28
click at [796, 350] on div at bounding box center [703, 374] width 287 height 59
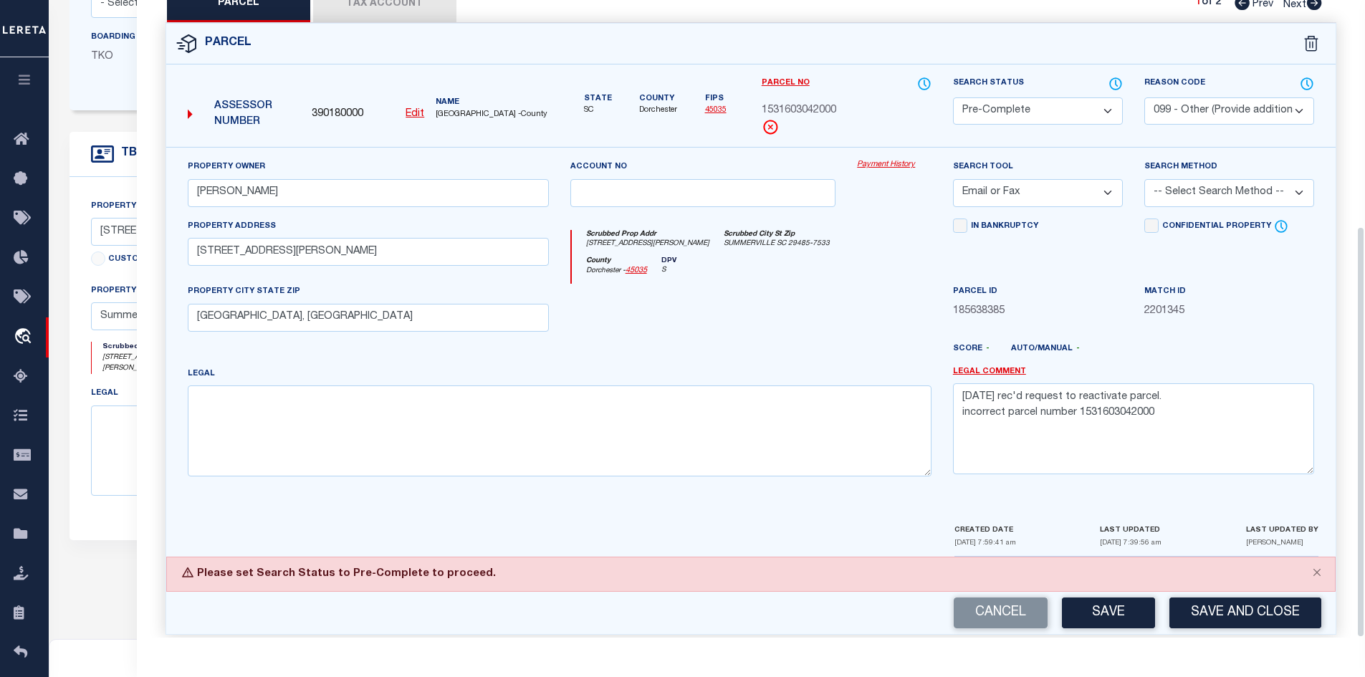
scroll to position [350, 0]
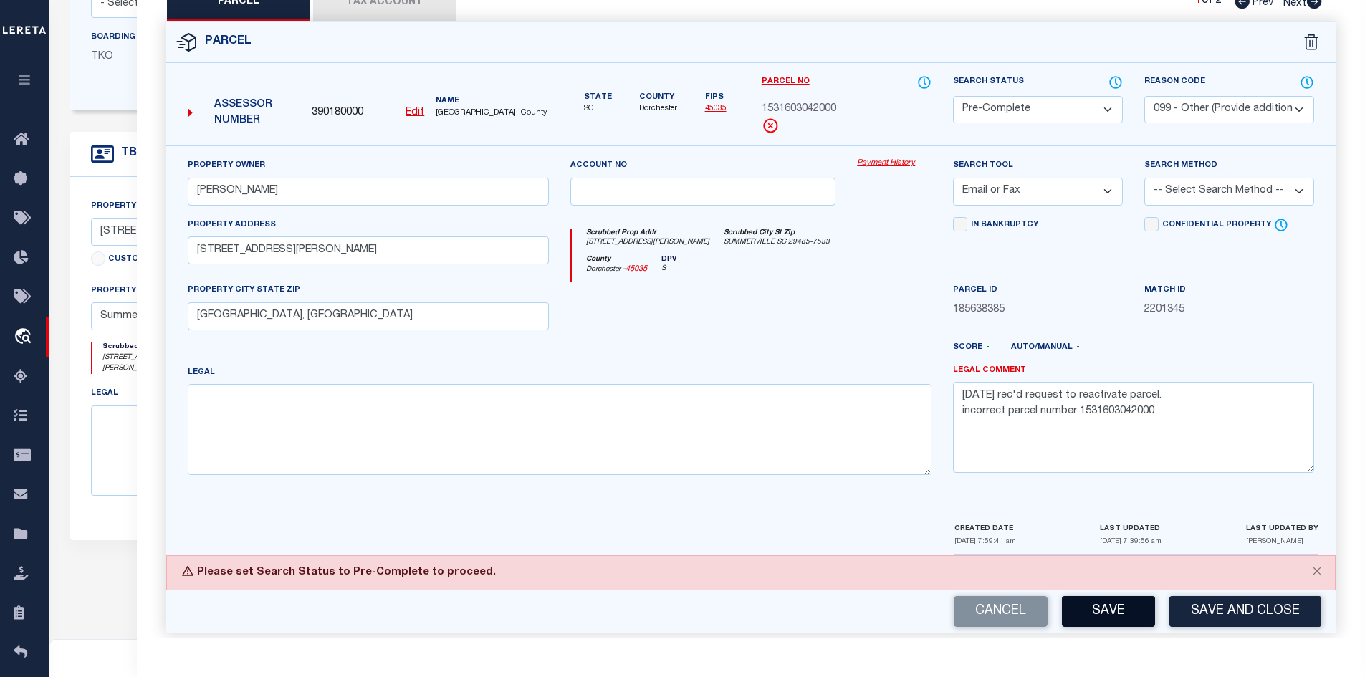
click at [1080, 596] on button "Save" at bounding box center [1108, 611] width 93 height 31
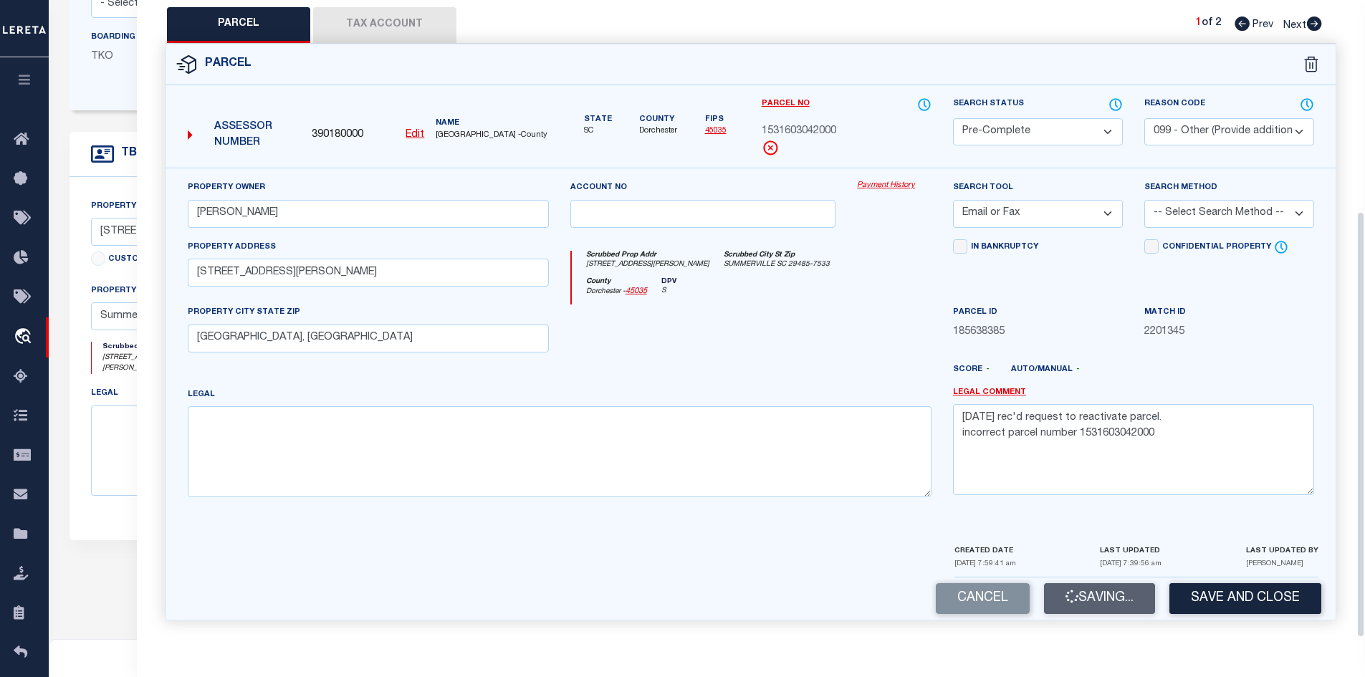
scroll to position [315, 0]
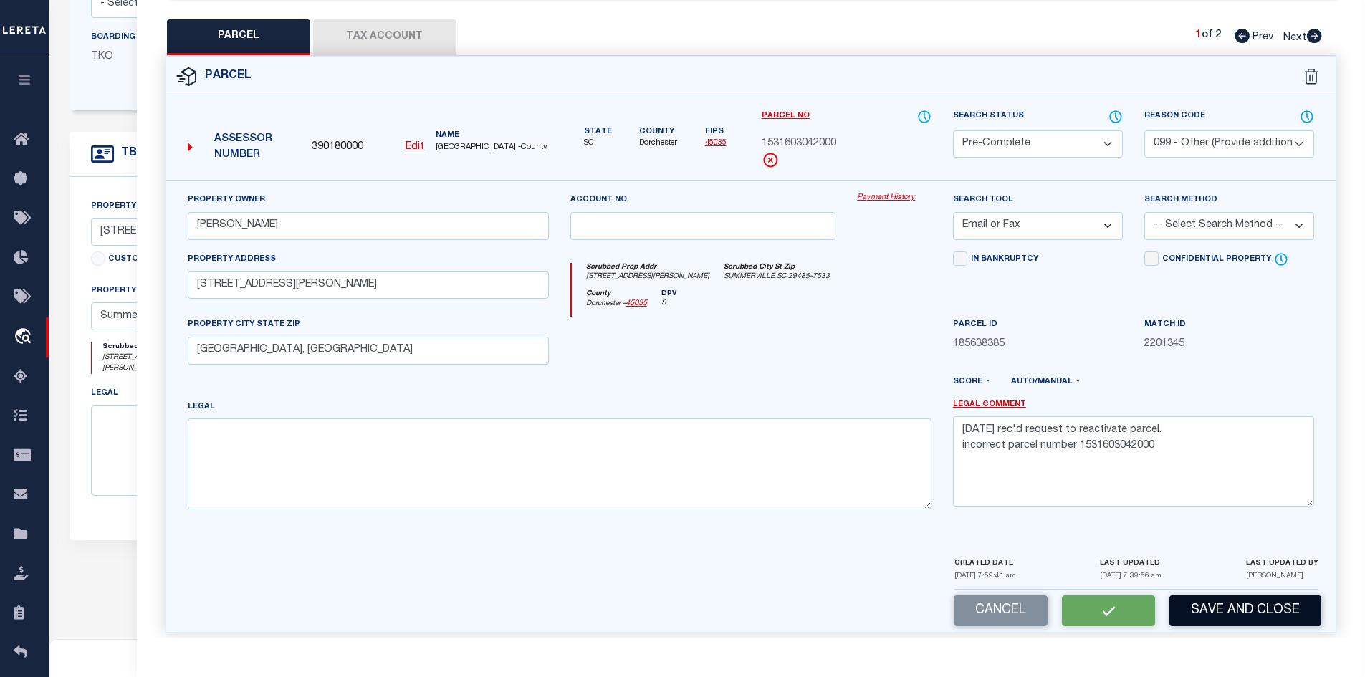
click at [1108, 603] on button "Save and Close" at bounding box center [1245, 610] width 152 height 31
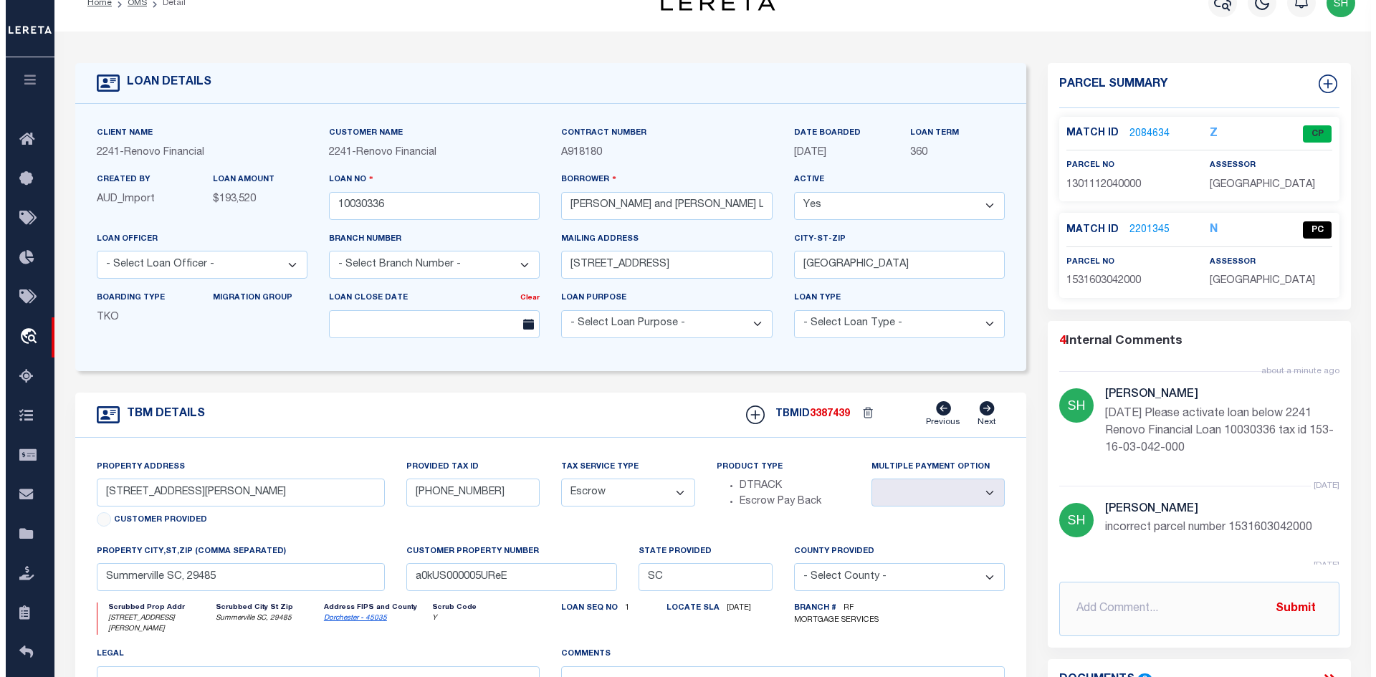
scroll to position [0, 0]
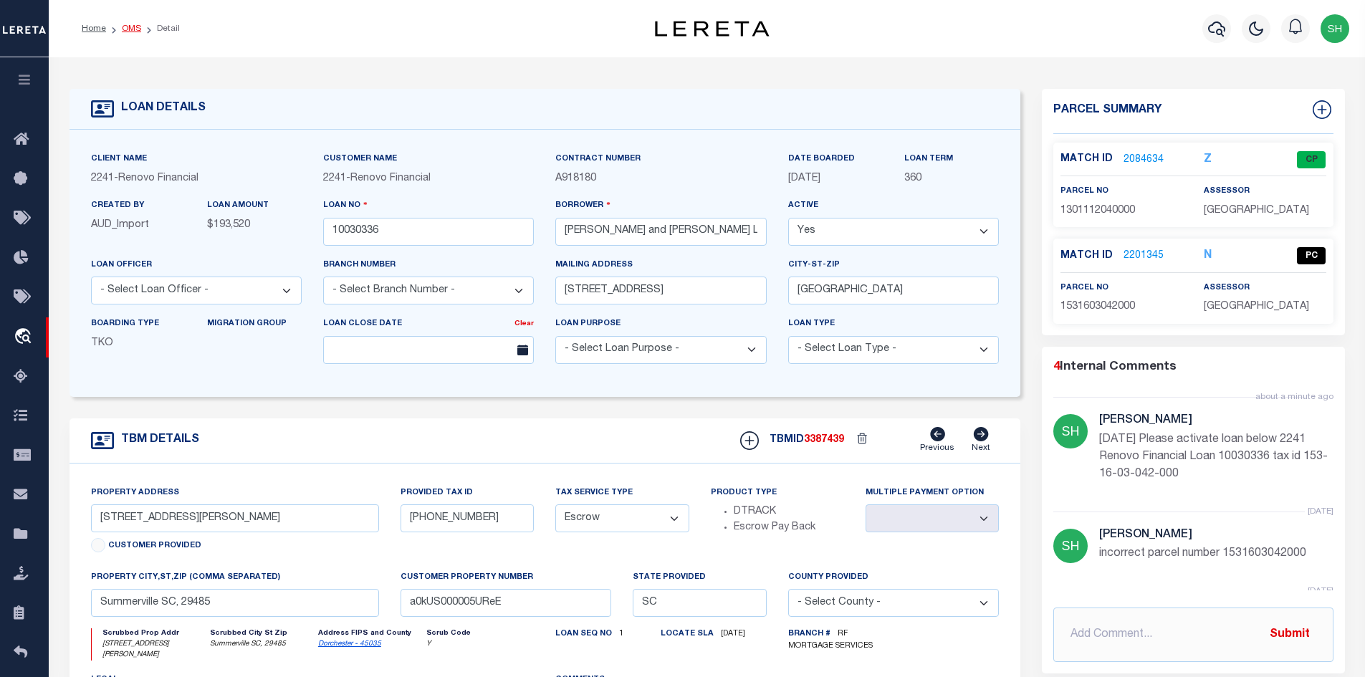
click at [131, 27] on link "OMS" at bounding box center [131, 28] width 19 height 9
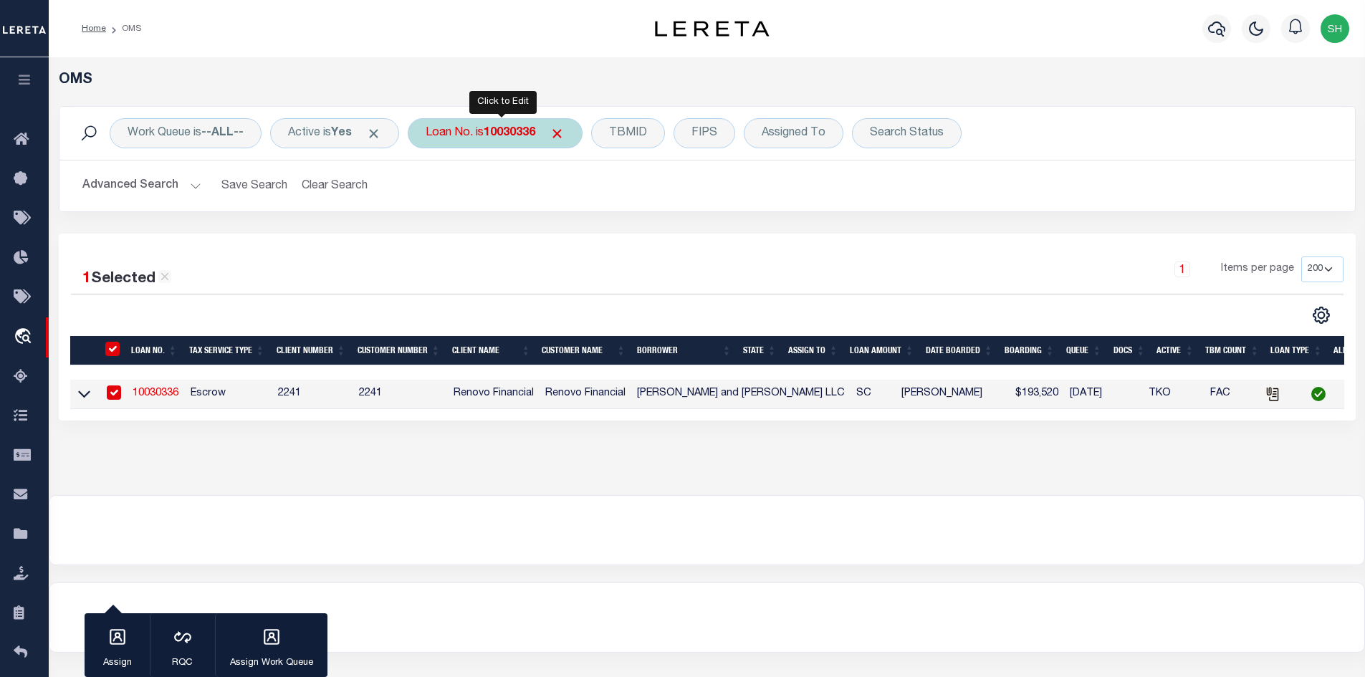
click at [461, 143] on div "Loan No. is 10030336" at bounding box center [495, 133] width 175 height 30
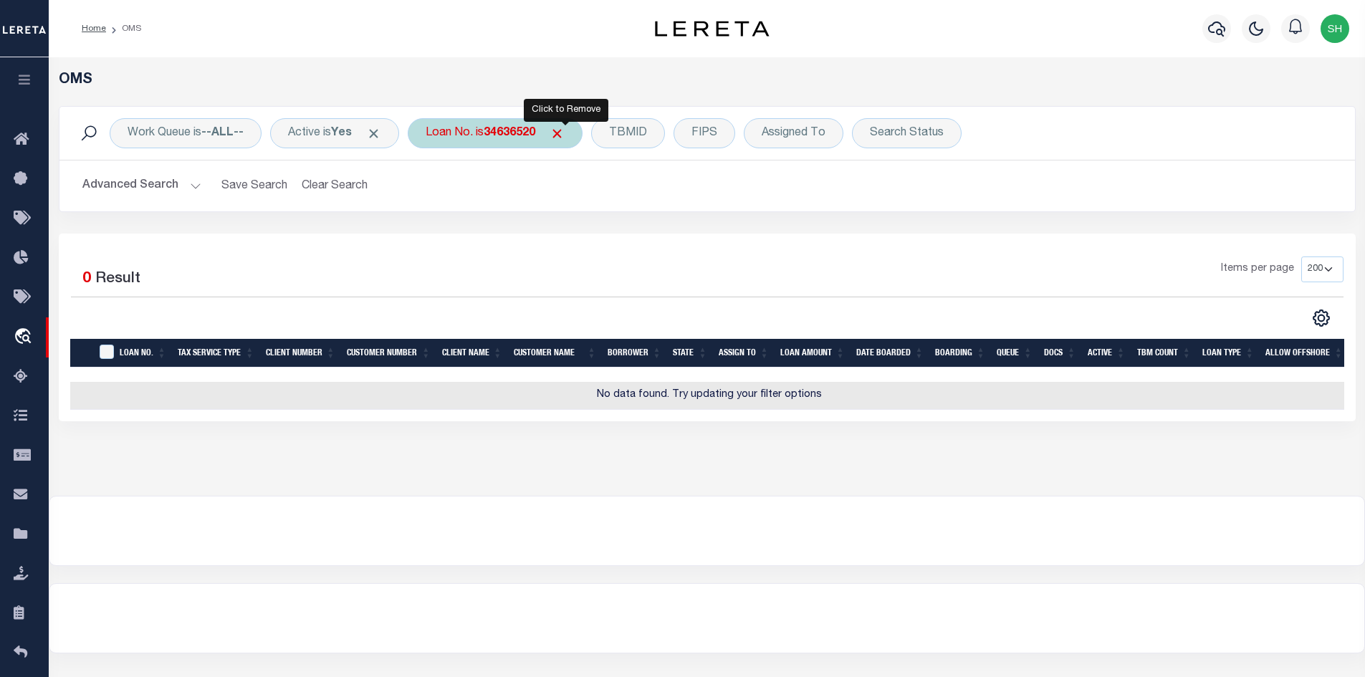
click at [558, 133] on span "Click to Remove" at bounding box center [557, 133] width 15 height 15
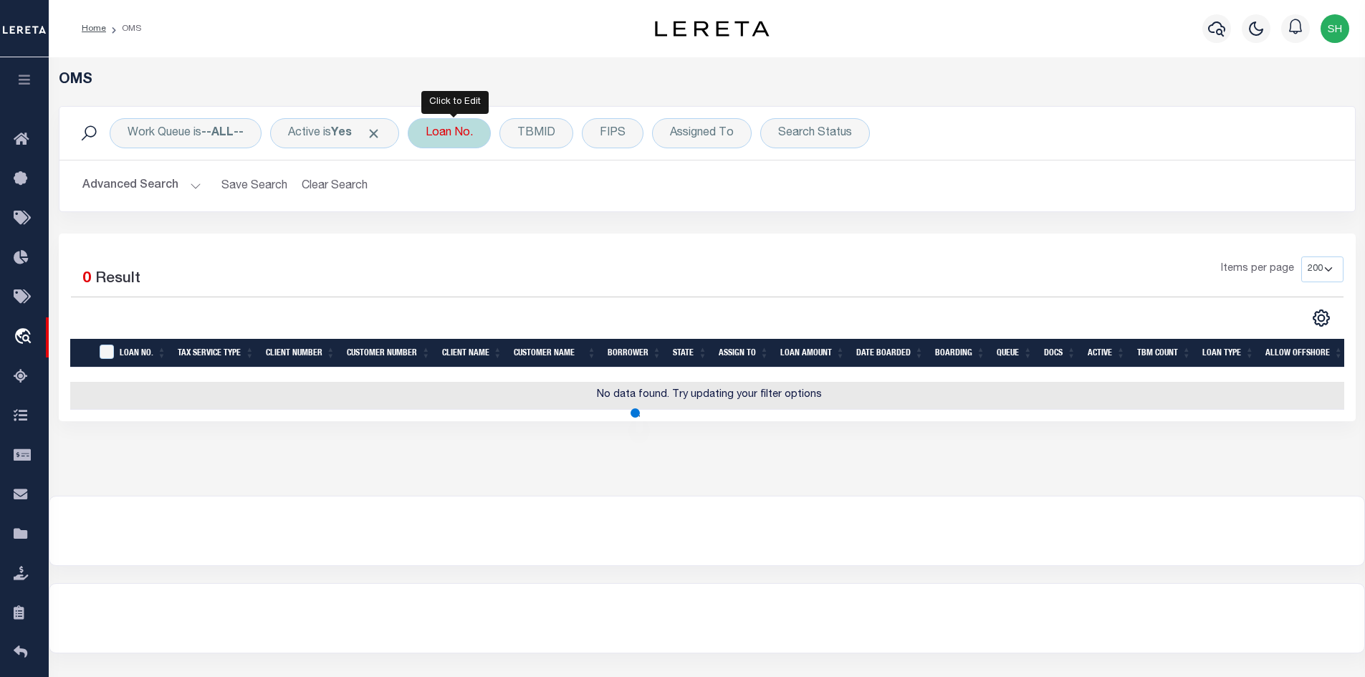
click at [449, 134] on div "Loan No." at bounding box center [449, 133] width 83 height 30
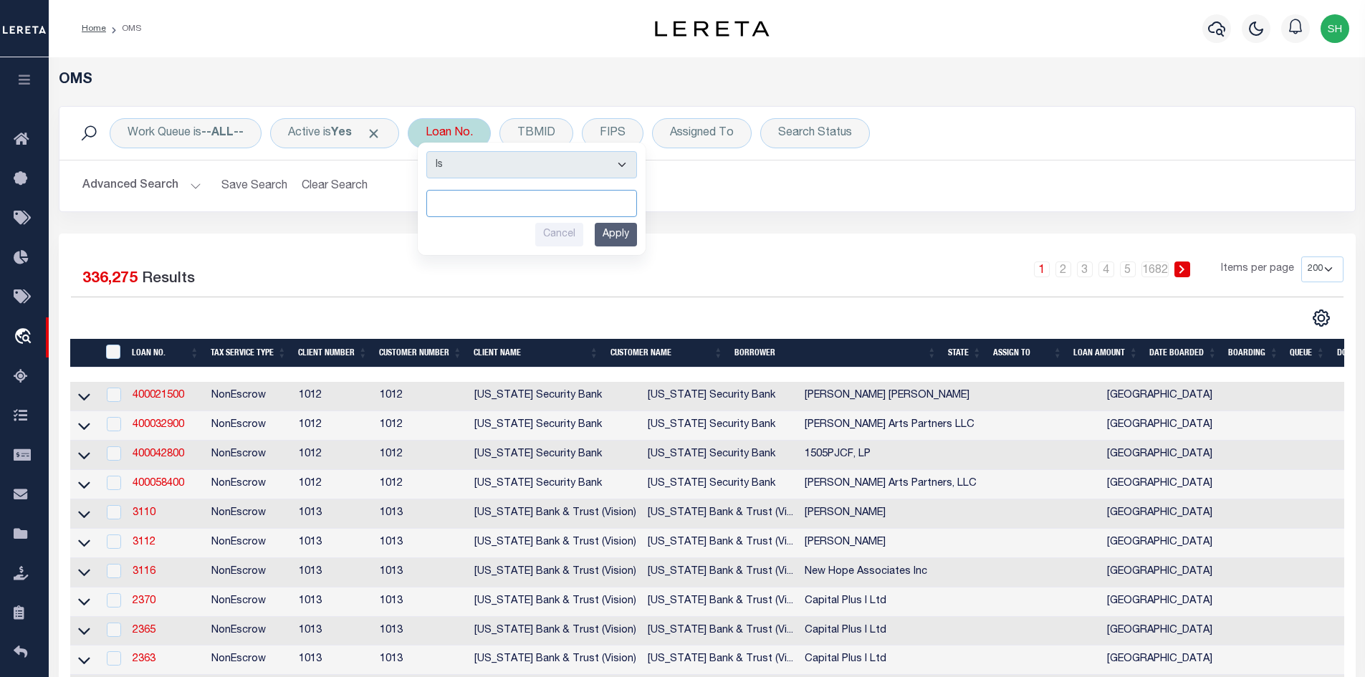
paste input "34636520"
click at [626, 244] on input "Apply" at bounding box center [616, 235] width 42 height 24
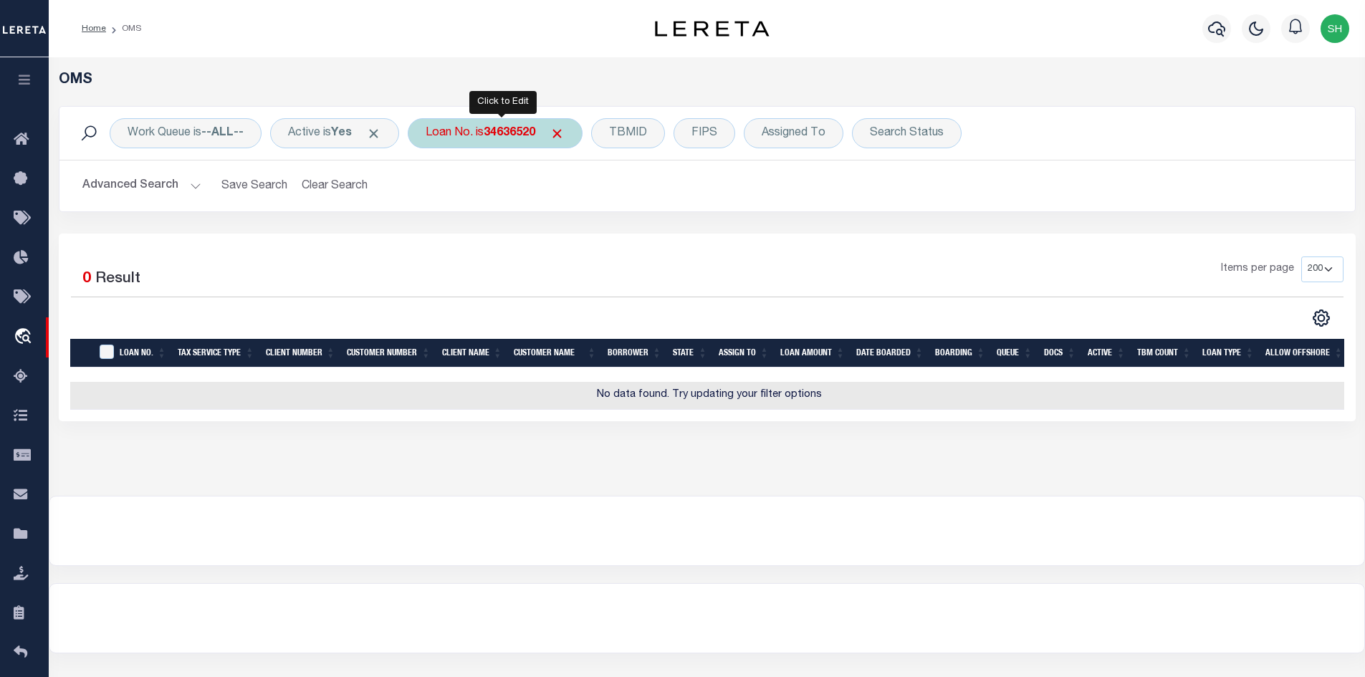
click at [518, 142] on div "Loan No. is 34636520" at bounding box center [495, 133] width 175 height 30
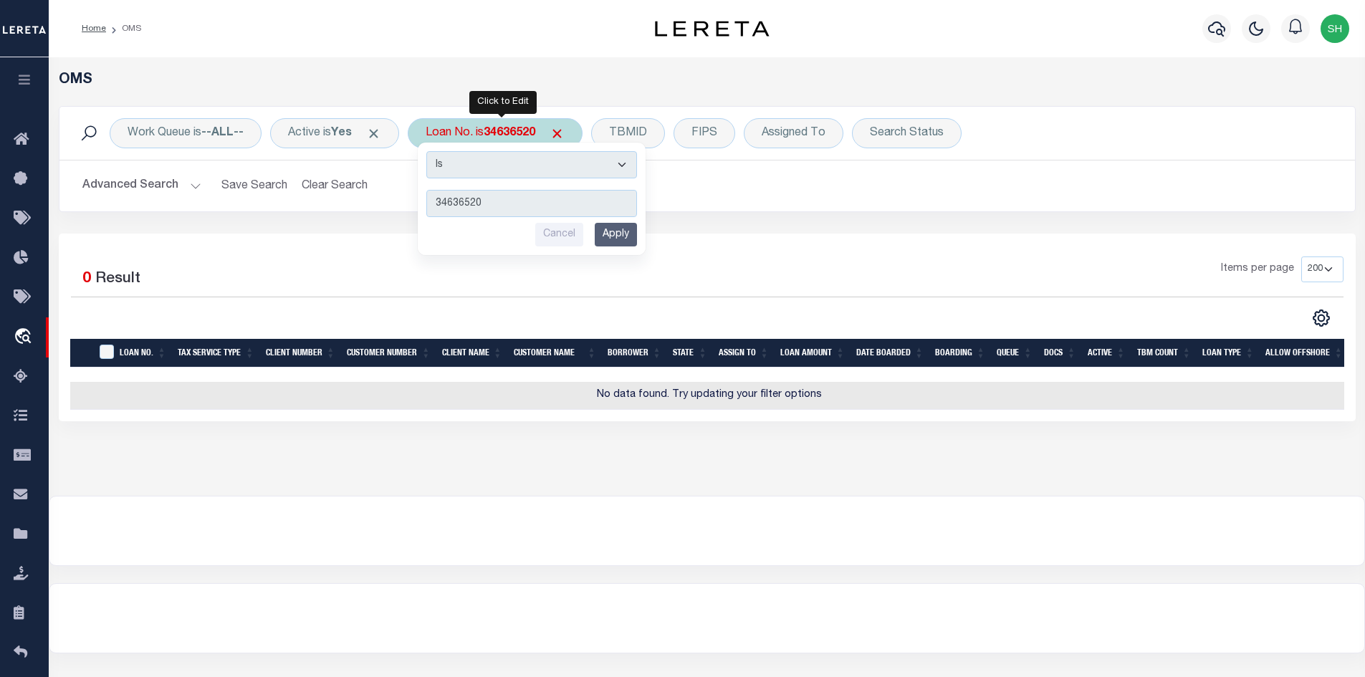
click at [489, 200] on input "34636520" at bounding box center [531, 203] width 211 height 27
drag, startPoint x: 489, startPoint y: 200, endPoint x: 303, endPoint y: 203, distance: 186.3
click at [303, 203] on div "Work Queue is --ALL-- Active is Yes Loan No. is 34636520 Is Contains 34636520 C…" at bounding box center [707, 159] width 1297 height 106
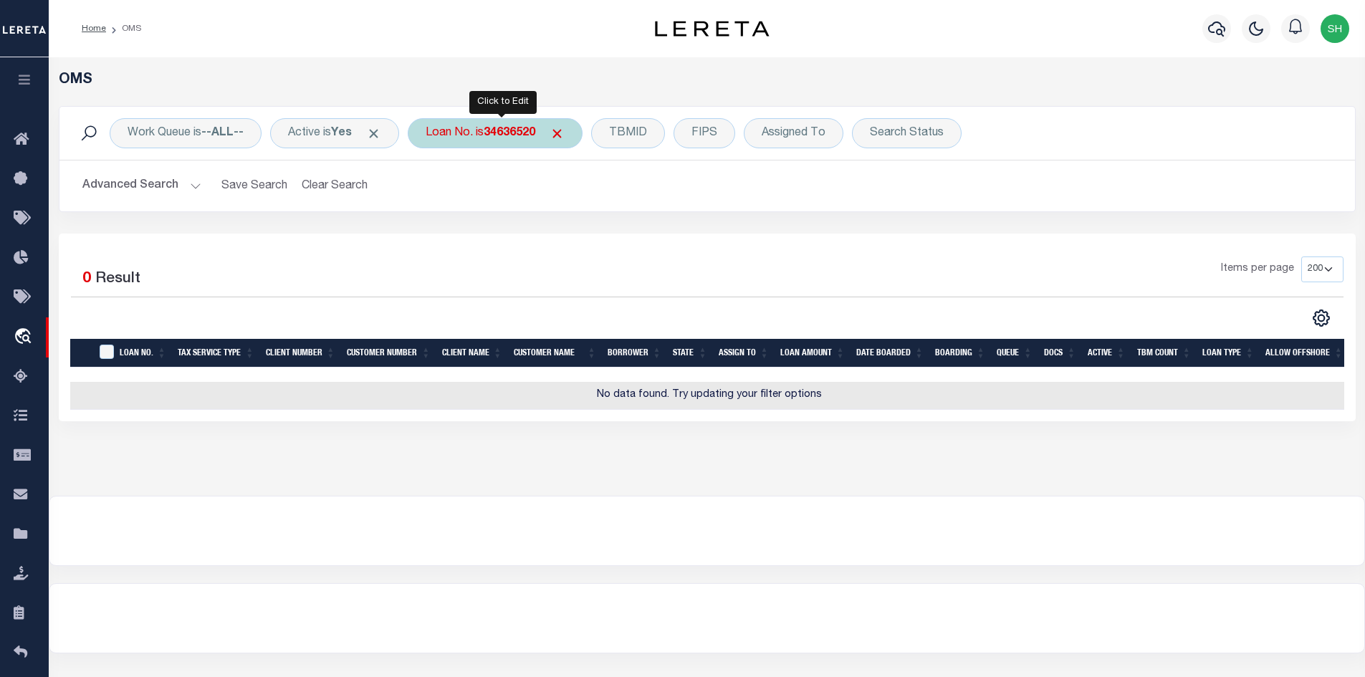
click at [472, 142] on div "Loan No. is 34636520 Is Contains 34636520 Cancel Apply" at bounding box center [495, 133] width 175 height 30
click at [472, 142] on div "Loan No. is 34636520" at bounding box center [495, 133] width 175 height 30
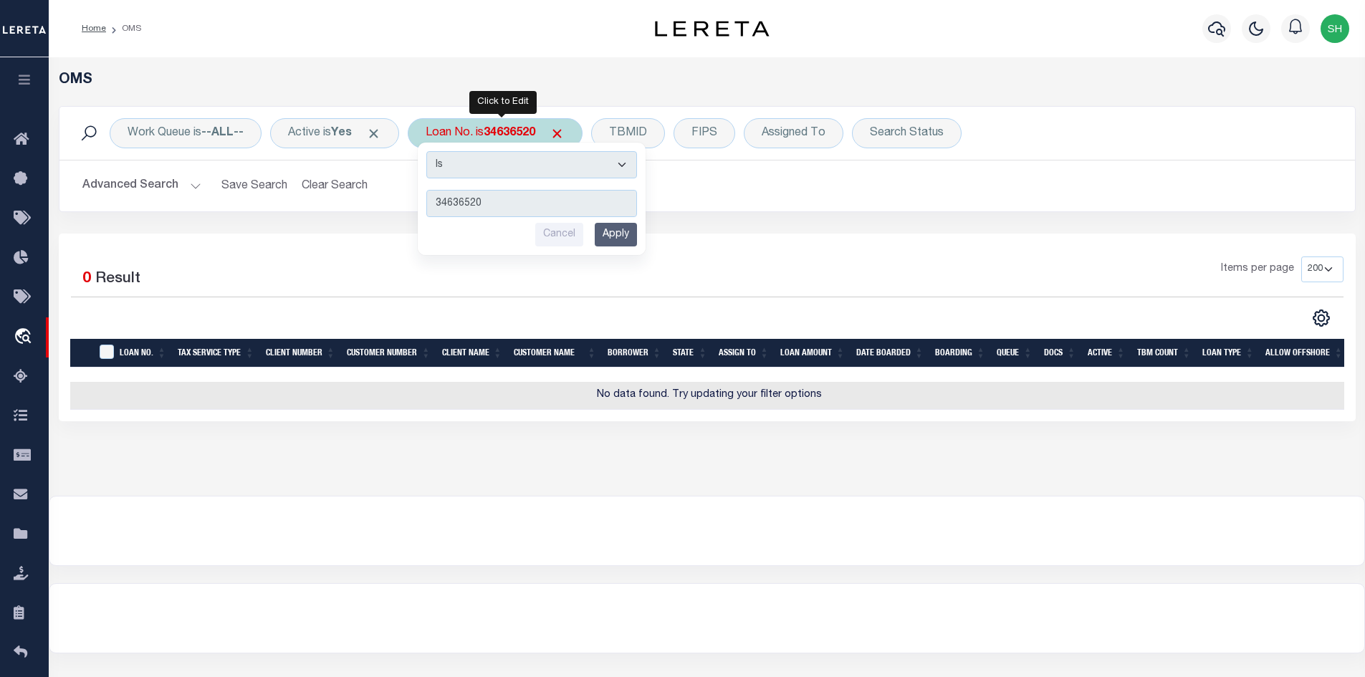
click at [611, 229] on input "Apply" at bounding box center [616, 235] width 42 height 24
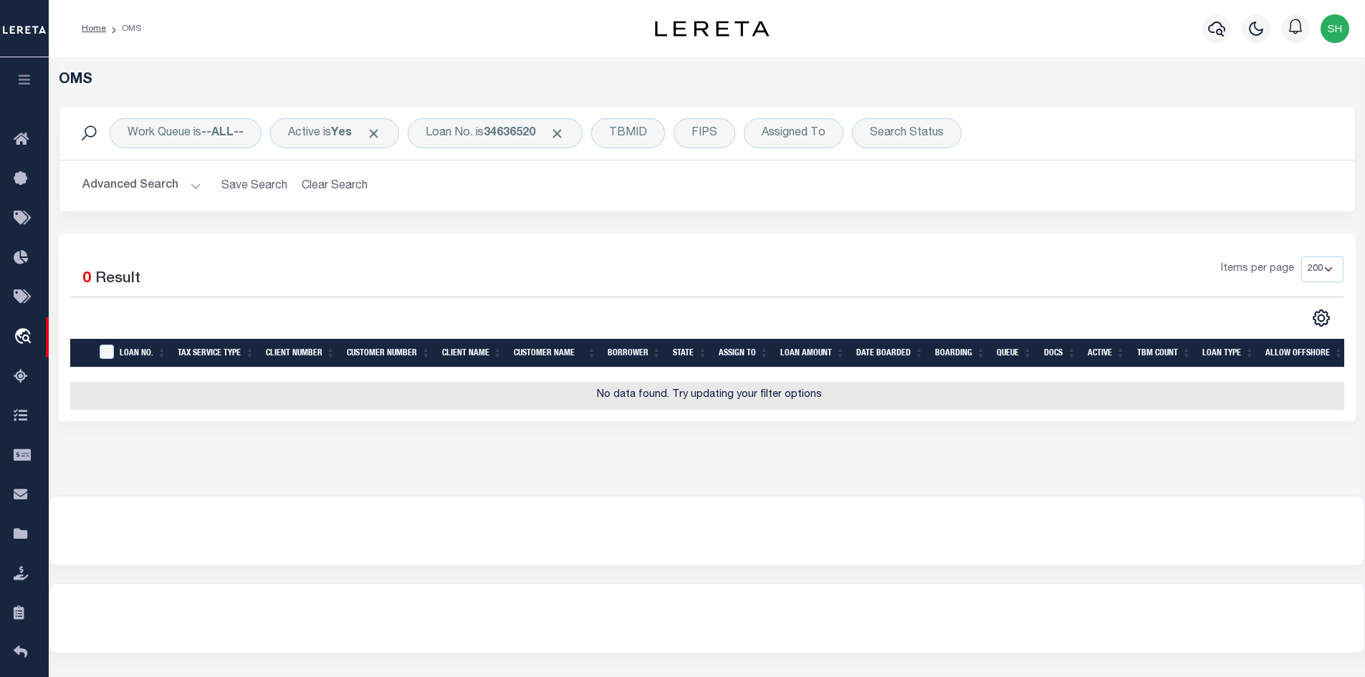
drag, startPoint x: 504, startPoint y: 250, endPoint x: 136, endPoint y: 284, distance: 369.2
click at [502, 250] on div "1 Selected 0 Result Items per page 10 25 50 100 200" at bounding box center [707, 328] width 1297 height 188
click at [457, 133] on div "Loan No. is 34636520" at bounding box center [495, 133] width 175 height 30
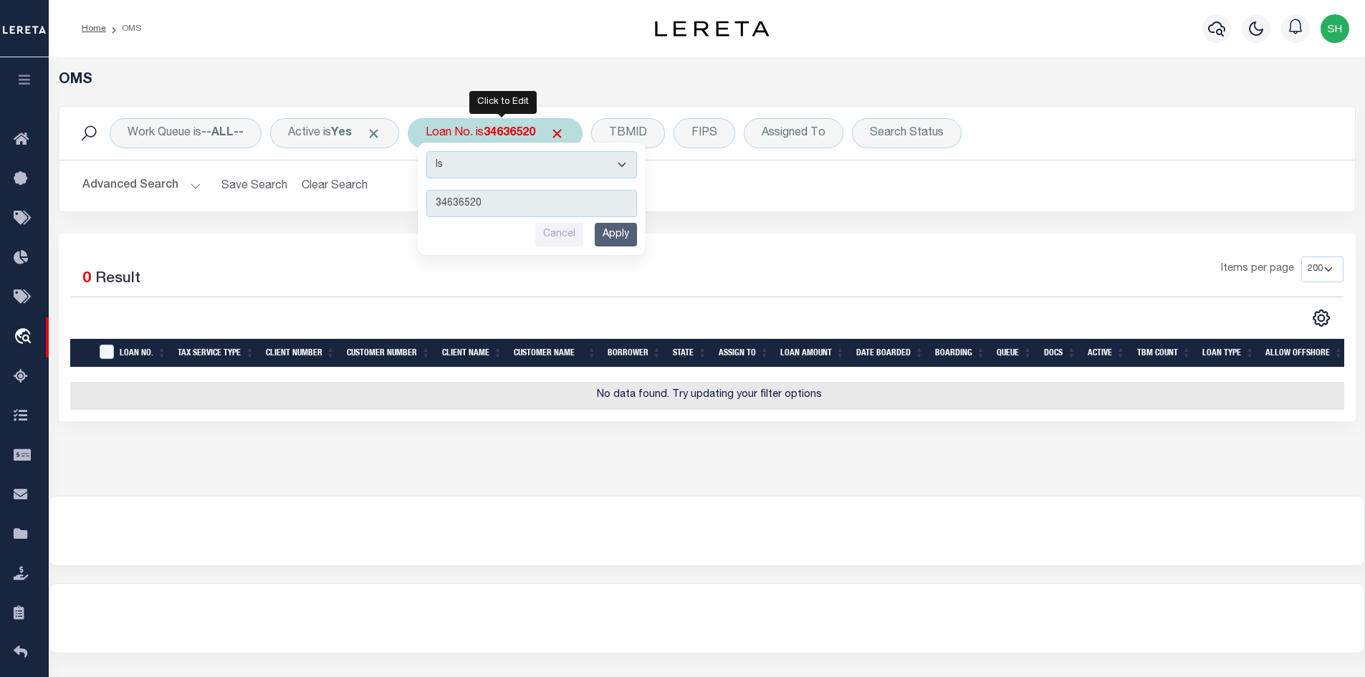
click at [619, 237] on input "Apply" at bounding box center [616, 235] width 42 height 24
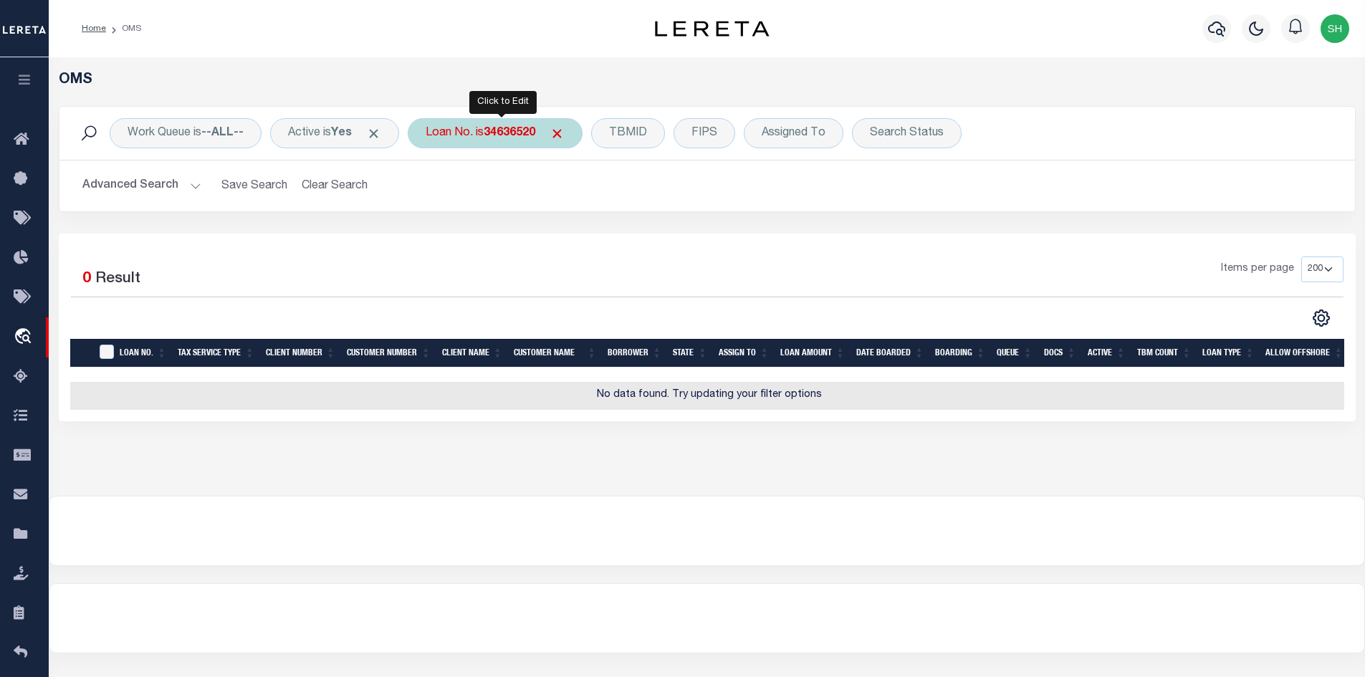
click at [488, 133] on div "Loan No. is 34636520" at bounding box center [495, 133] width 175 height 30
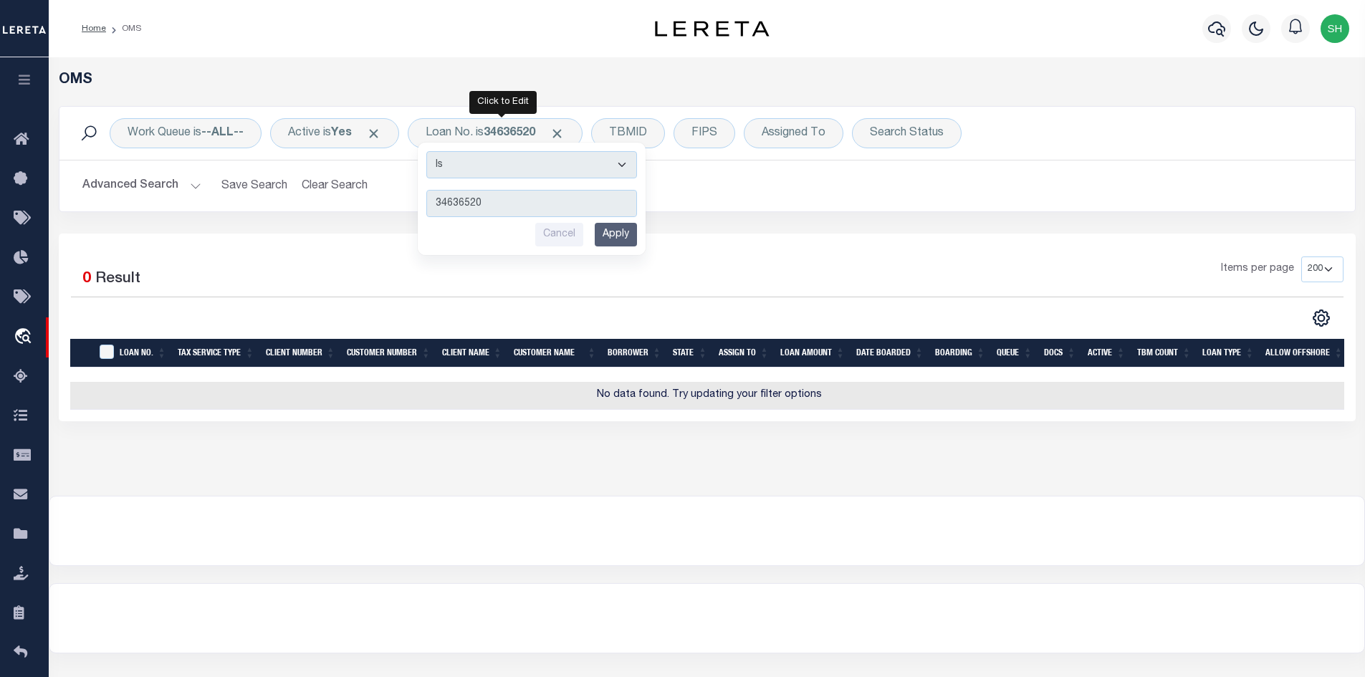
click at [609, 234] on input "Apply" at bounding box center [616, 235] width 42 height 24
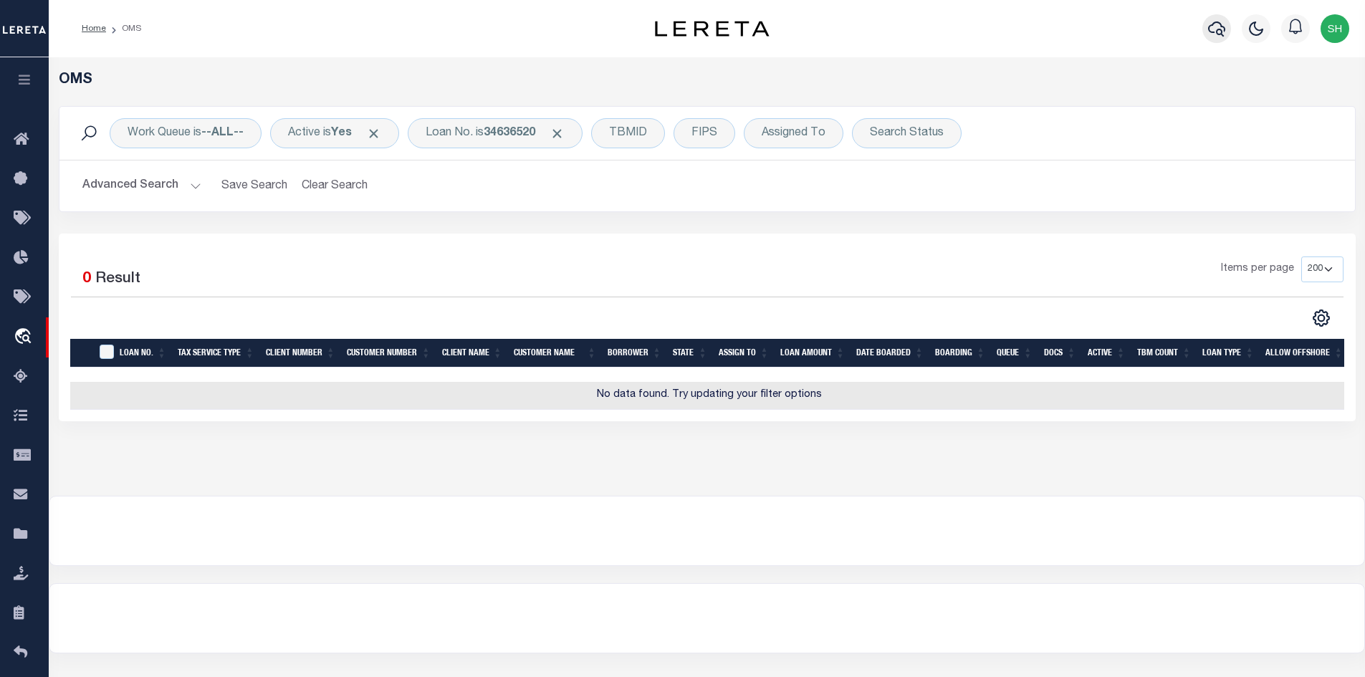
click at [1108, 27] on icon "button" at bounding box center [1216, 28] width 17 height 17
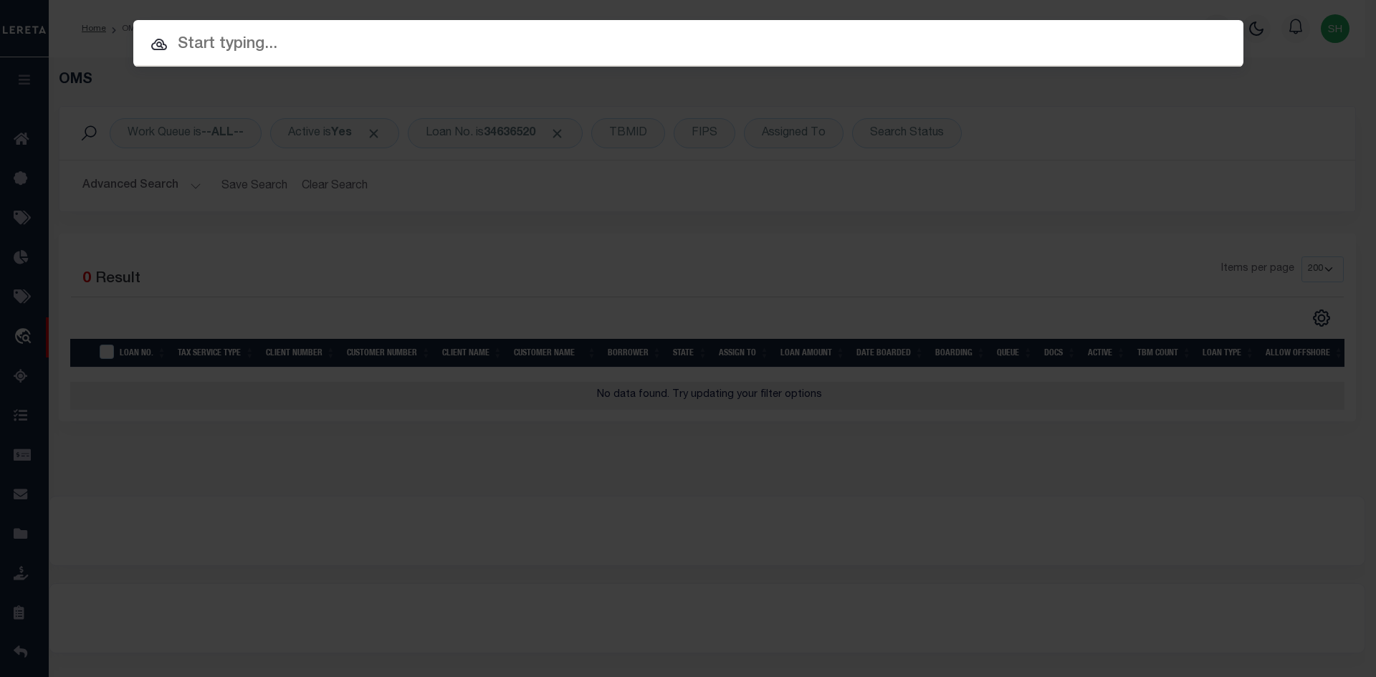
paste input "1642 00 00100"
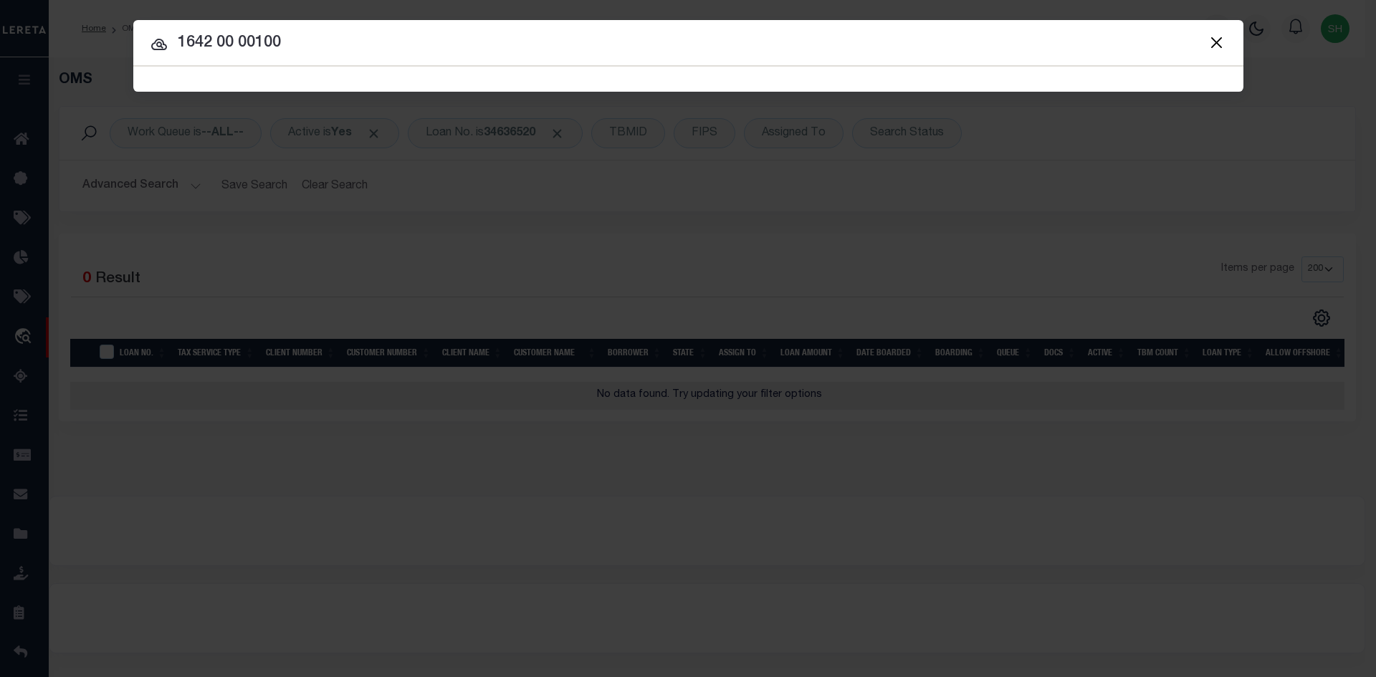
click at [237, 43] on input "1642 00 00100" at bounding box center [688, 43] width 1110 height 25
click at [305, 44] on input "16420000100" at bounding box center [688, 43] width 1110 height 25
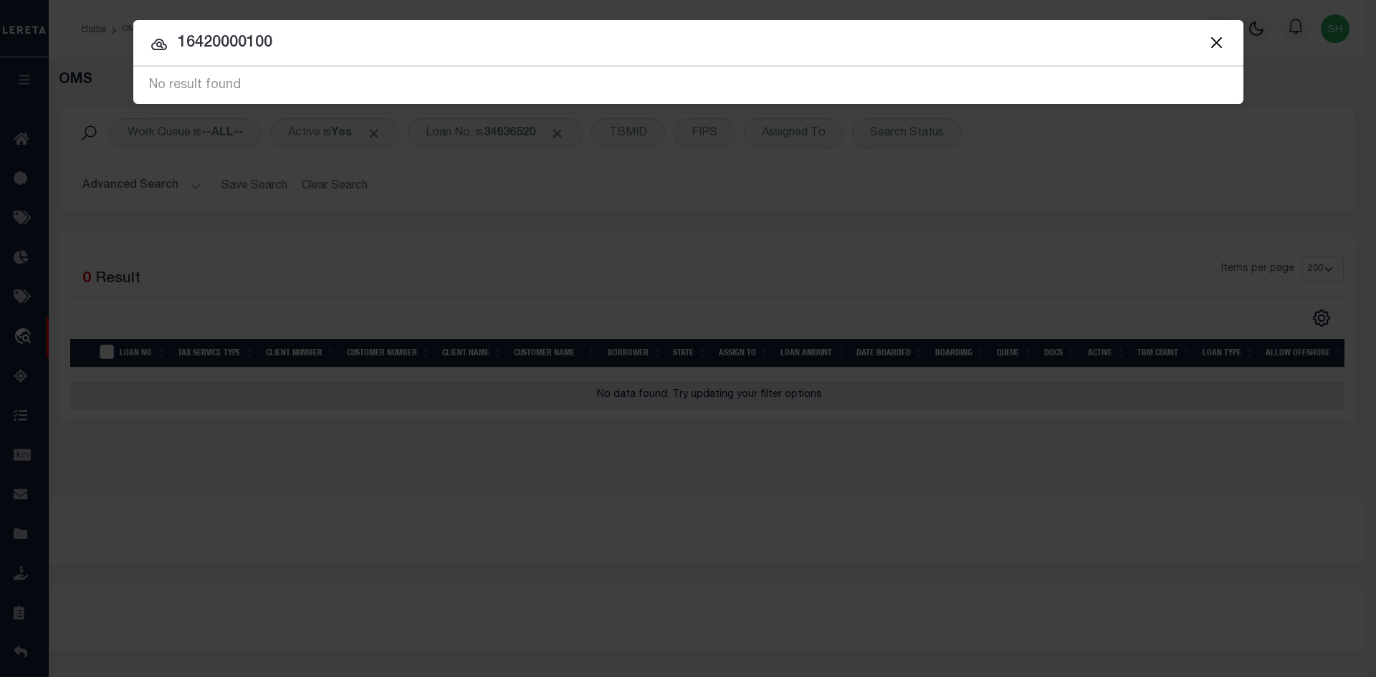
drag, startPoint x: 305, startPoint y: 44, endPoint x: 39, endPoint y: 75, distance: 267.7
click at [39, 75] on div "Include Loans TBM Customers Borrowers Payments (Lender Non-Disb) Payments (Lend…" at bounding box center [688, 338] width 1376 height 677
paste input "00"
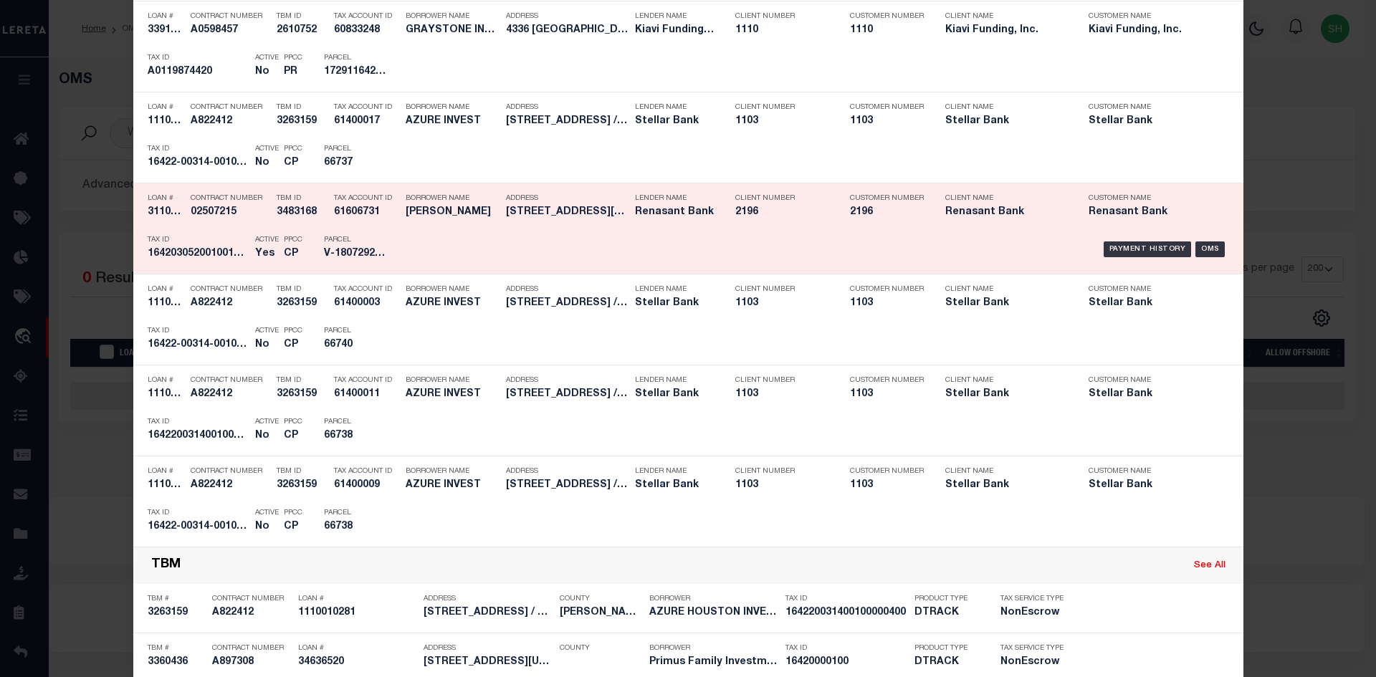
scroll to position [717, 0]
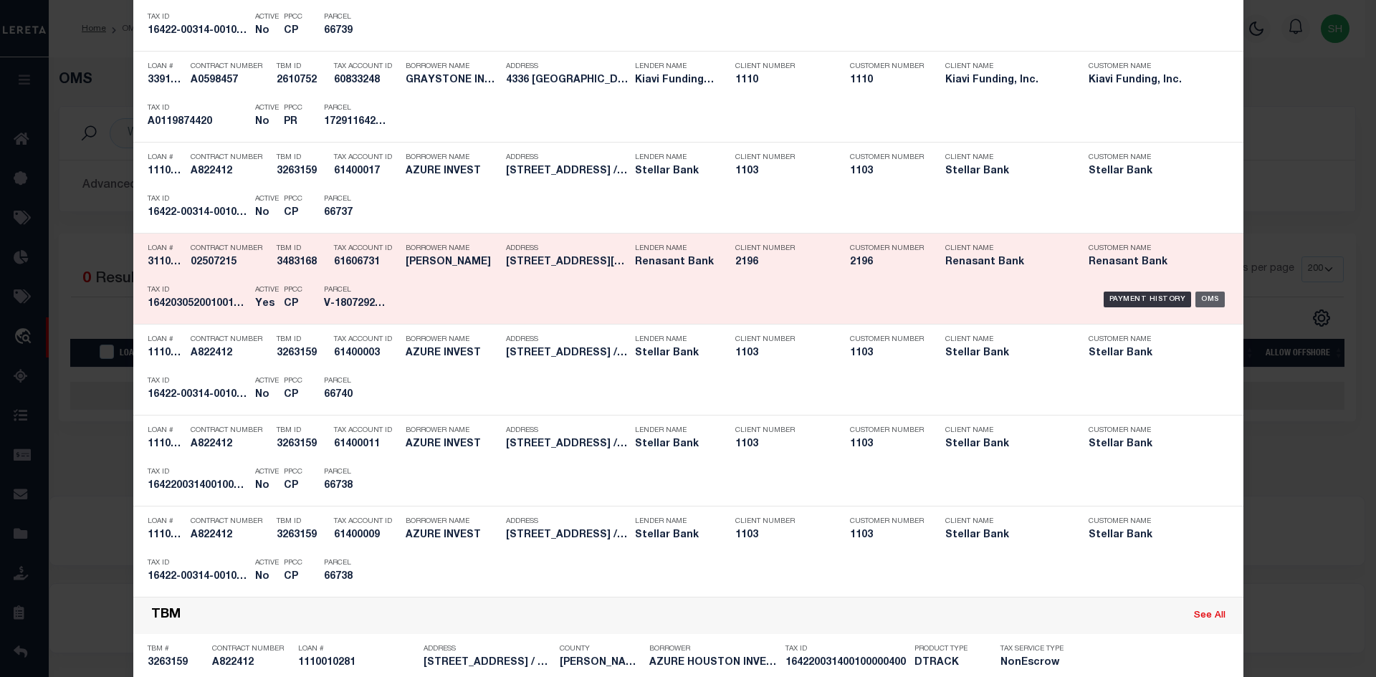
click at [1108, 301] on div "OMS" at bounding box center [1209, 300] width 29 height 16
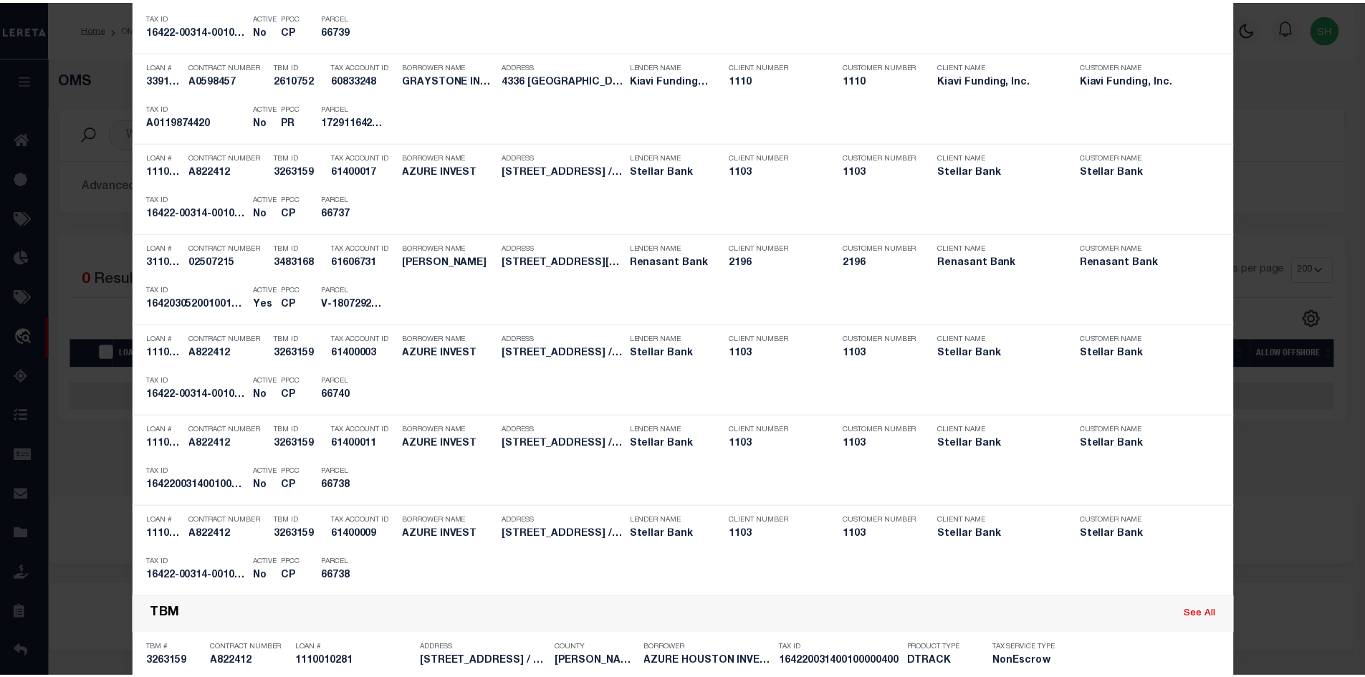
scroll to position [0, 0]
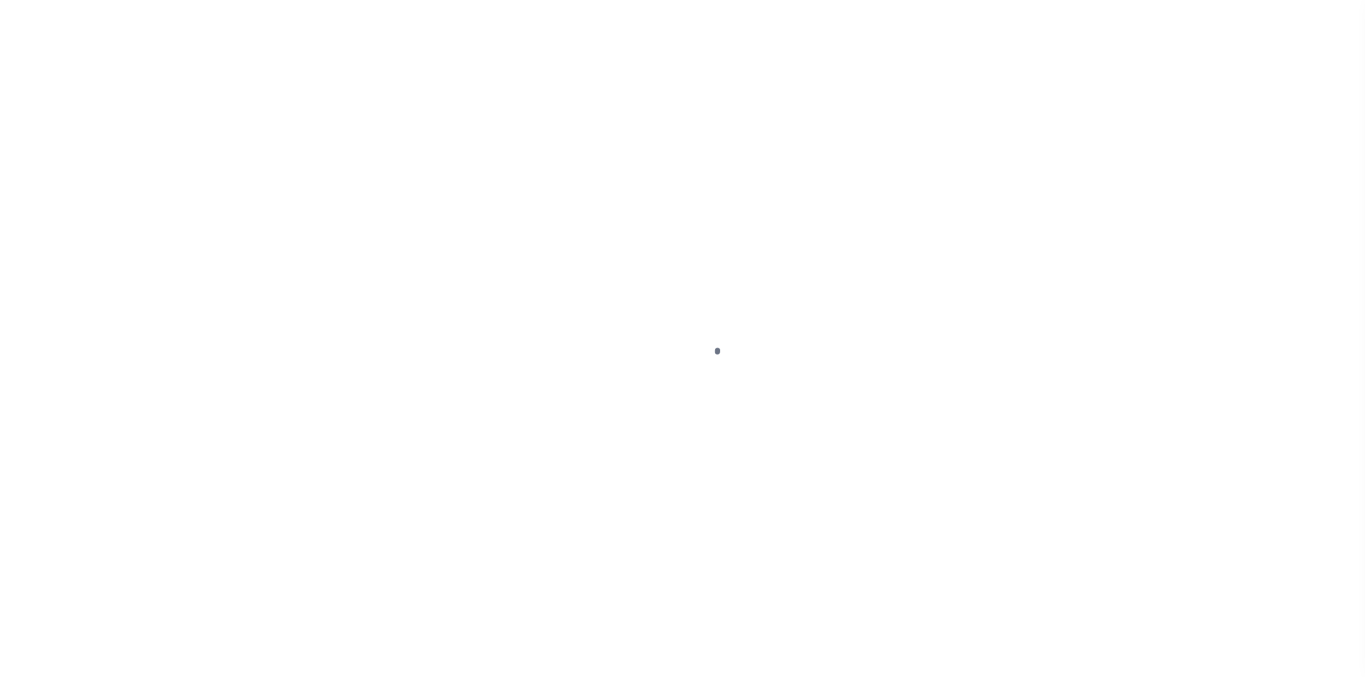
select select "4983"
select select "NonEscrow"
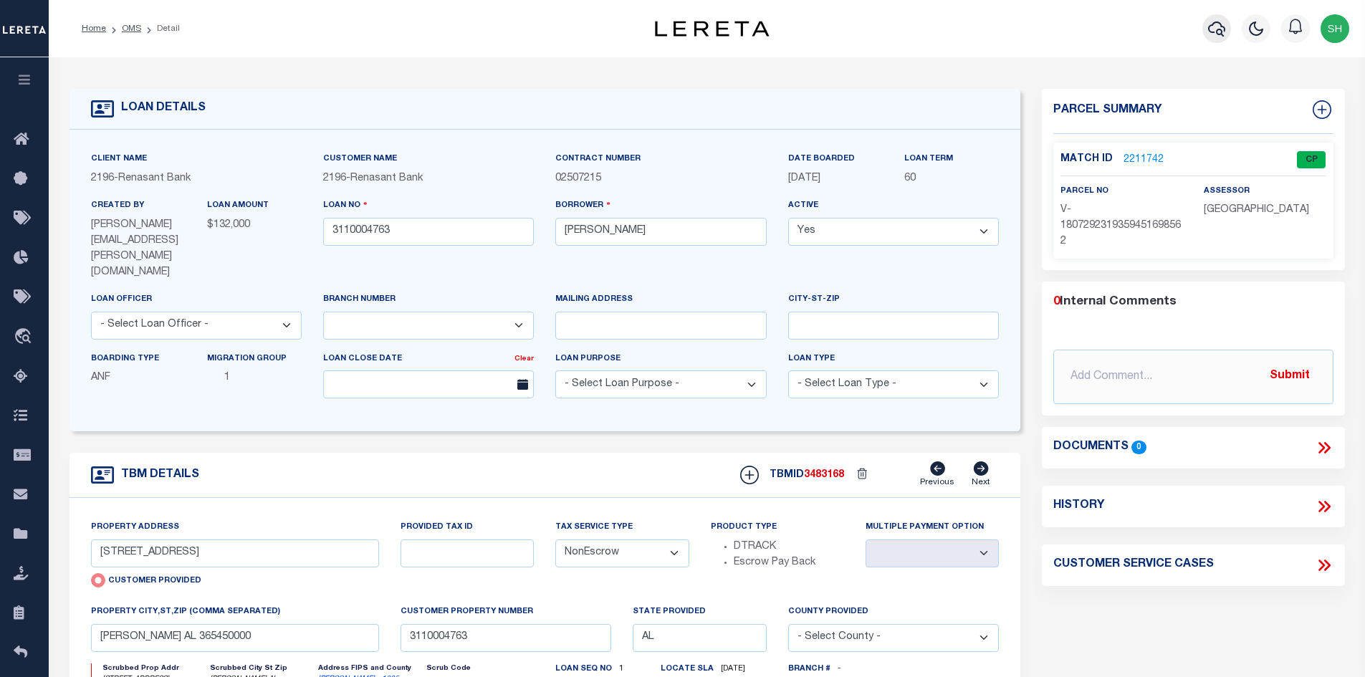
click at [1211, 27] on icon "button" at bounding box center [1216, 28] width 17 height 15
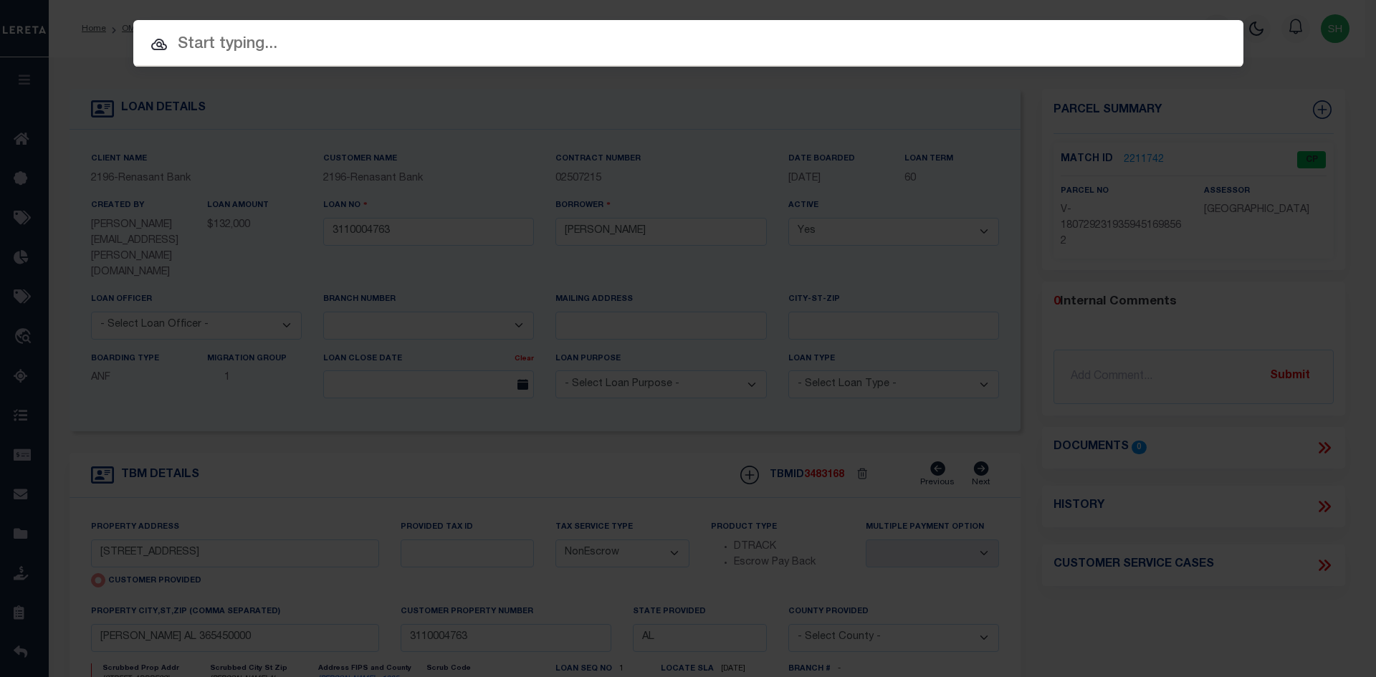
paste input "1642 00 00100"
type input "1642 00 00100"
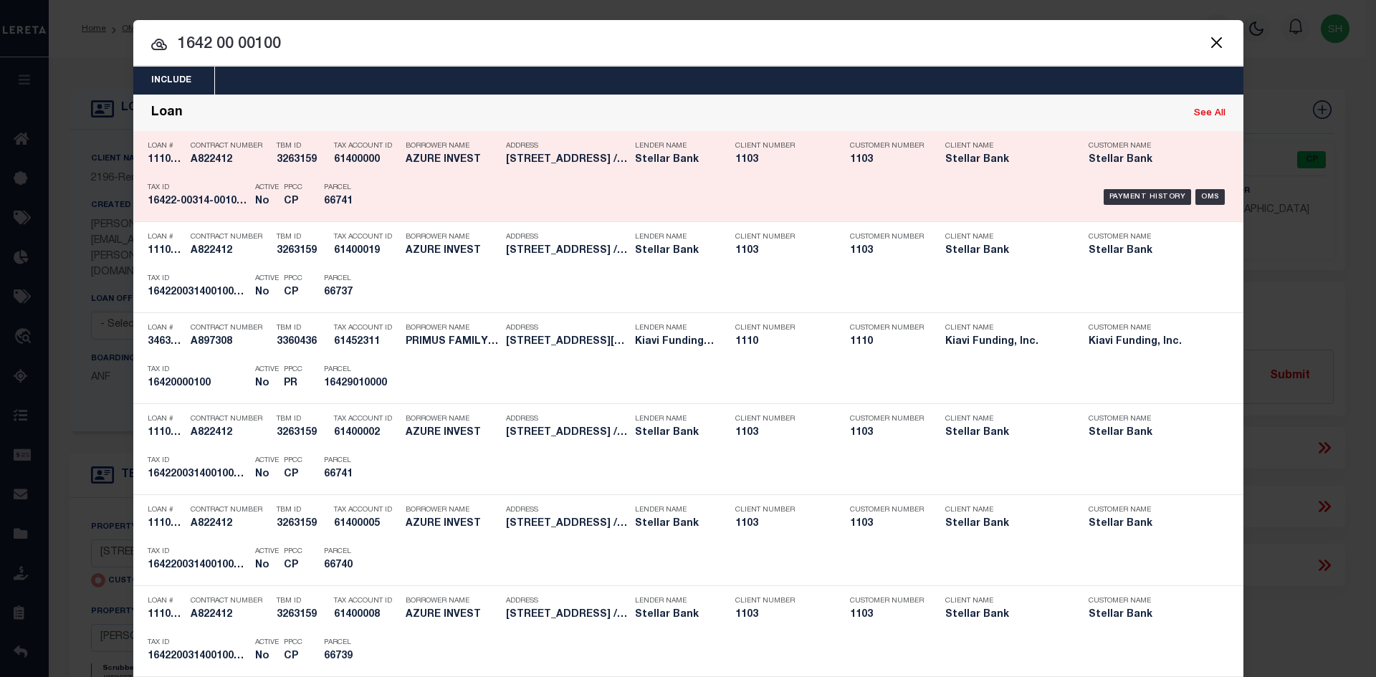
click at [689, 183] on div "Payment History OMS" at bounding box center [819, 197] width 819 height 42
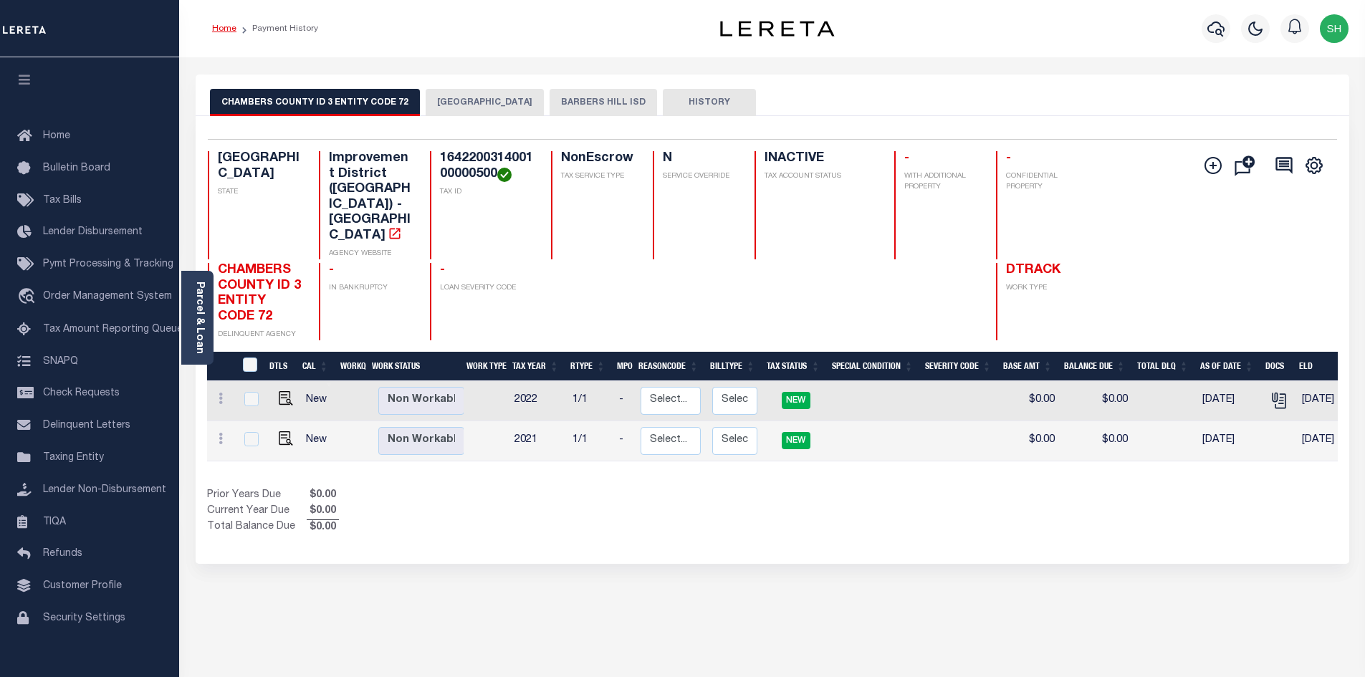
click at [220, 27] on link "Home" at bounding box center [224, 28] width 24 height 9
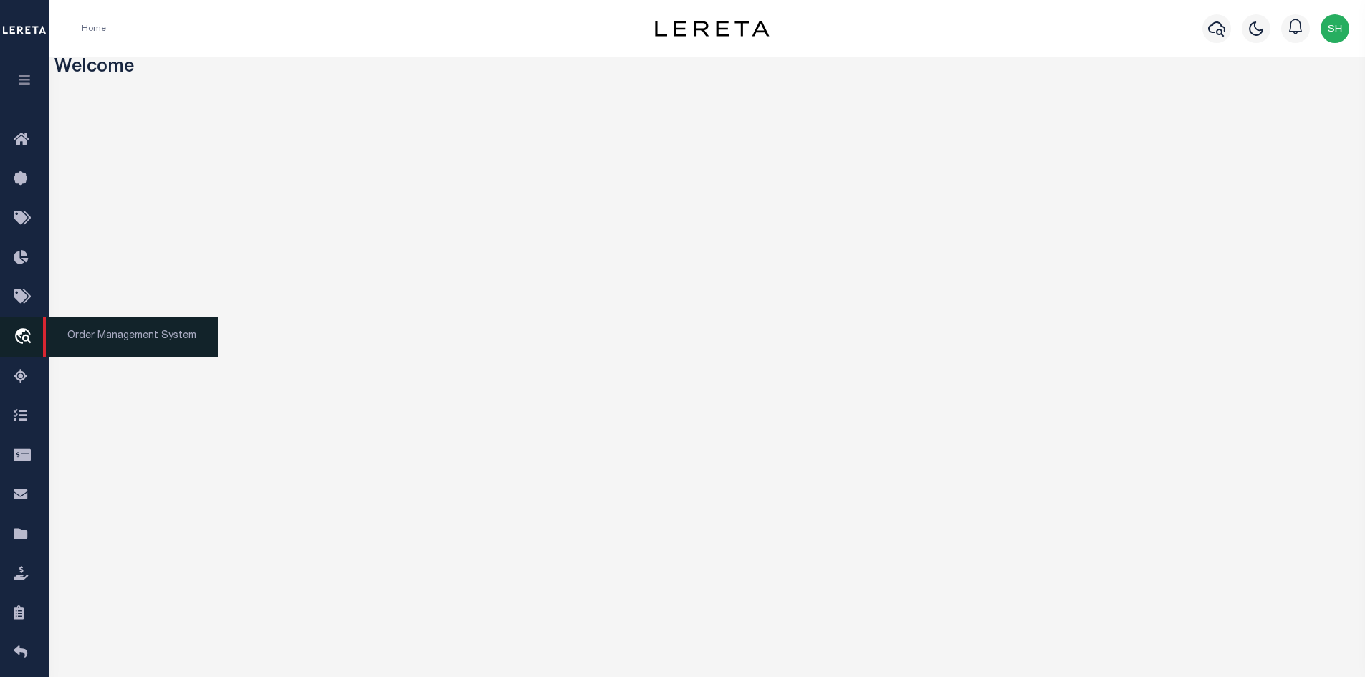
click at [169, 333] on span "Order Management System" at bounding box center [130, 336] width 175 height 39
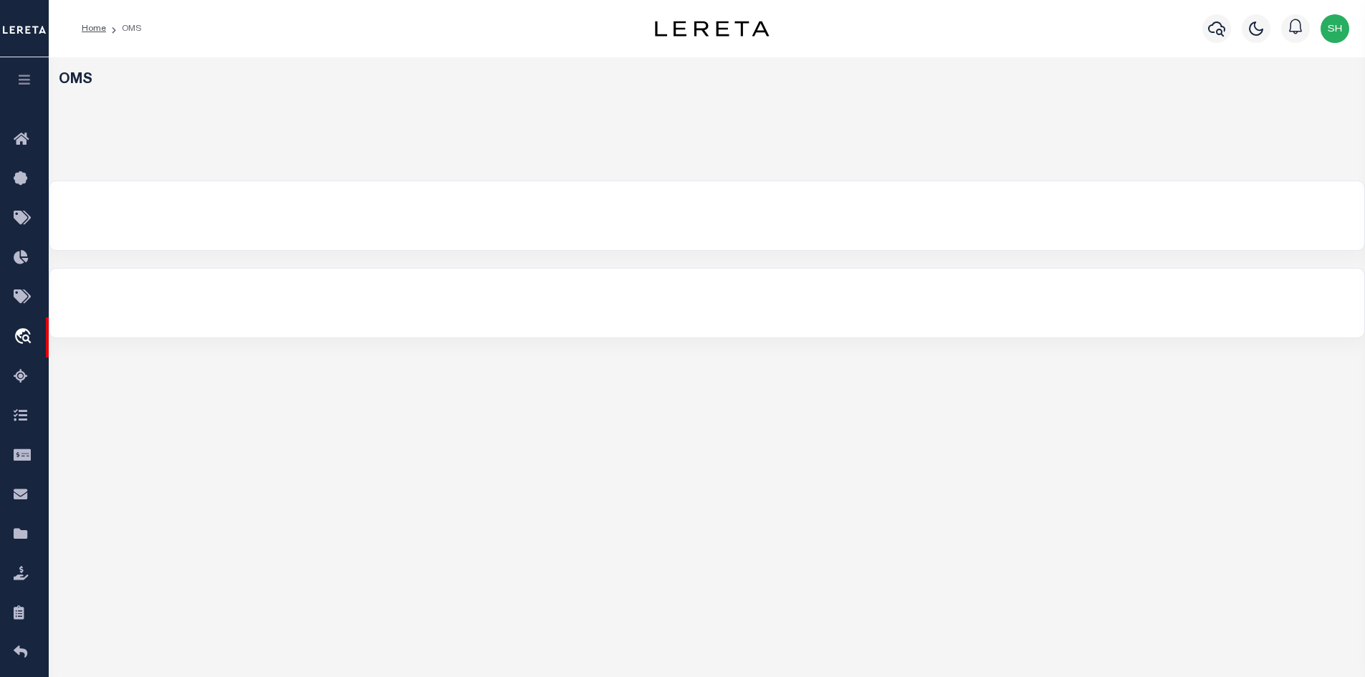
select select "200"
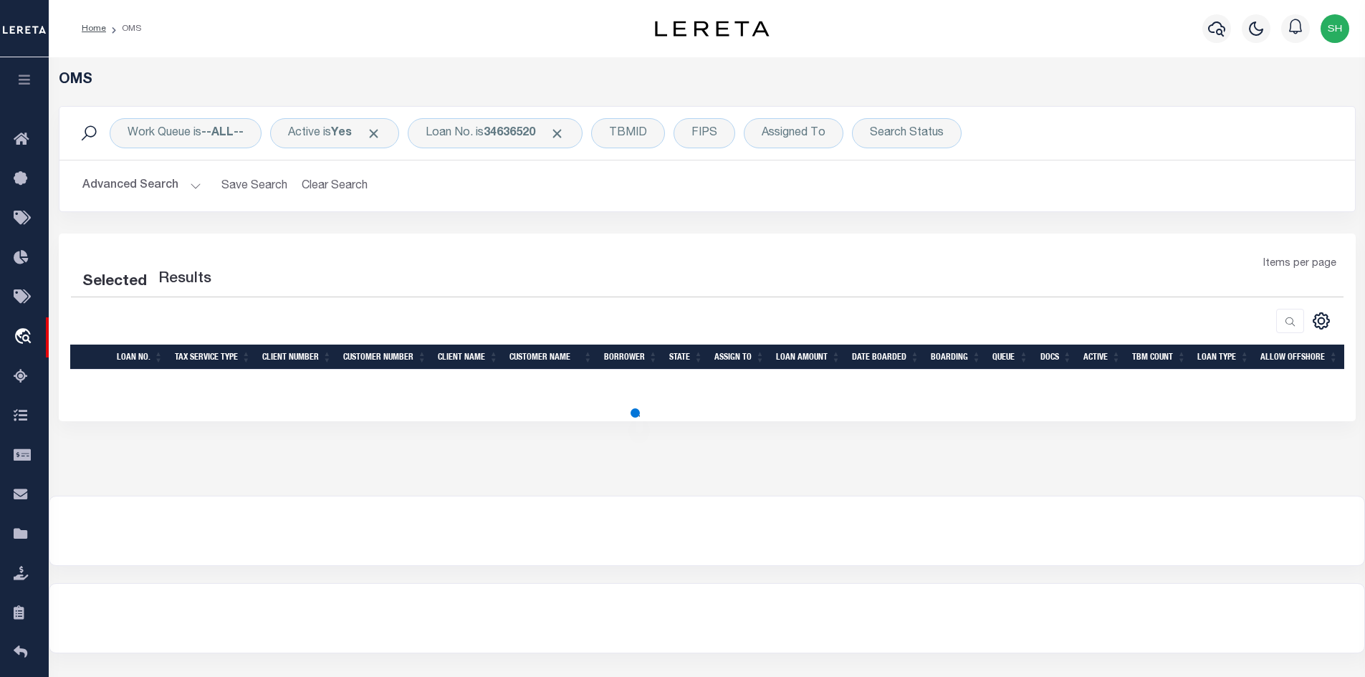
select select "200"
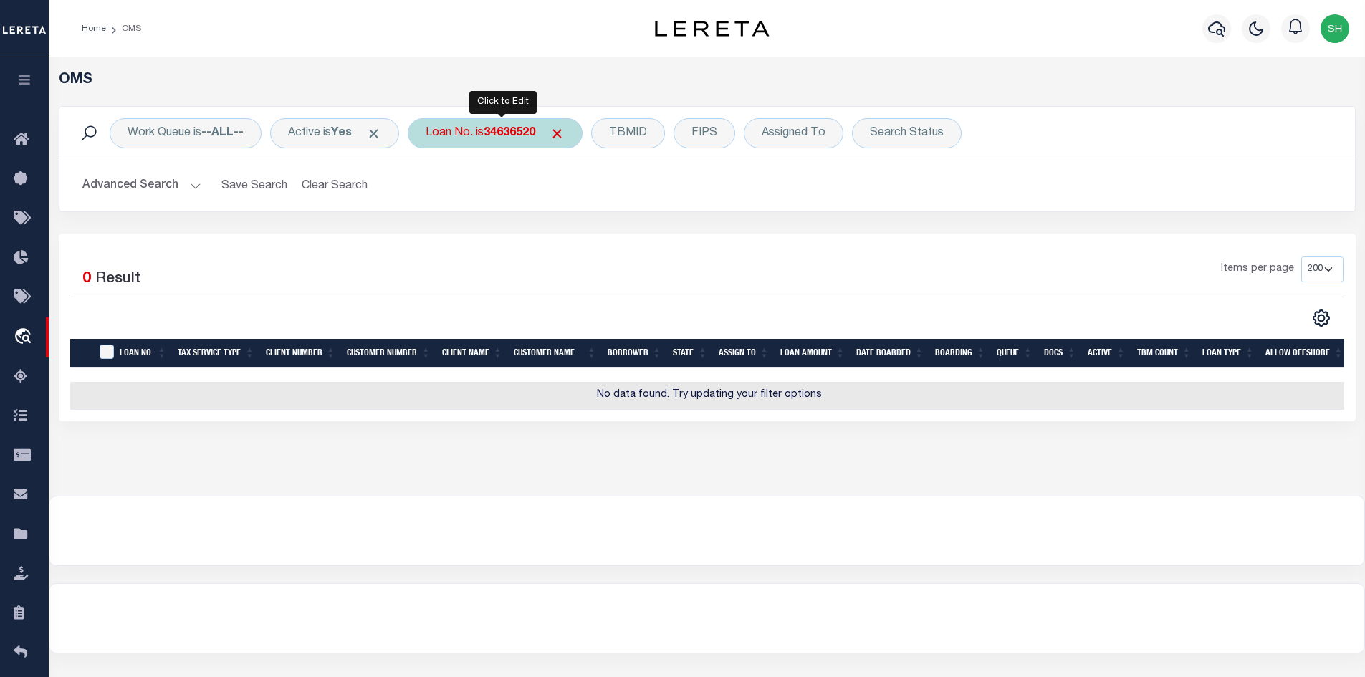
click at [501, 140] on div "Loan No. is 34636520" at bounding box center [495, 133] width 175 height 30
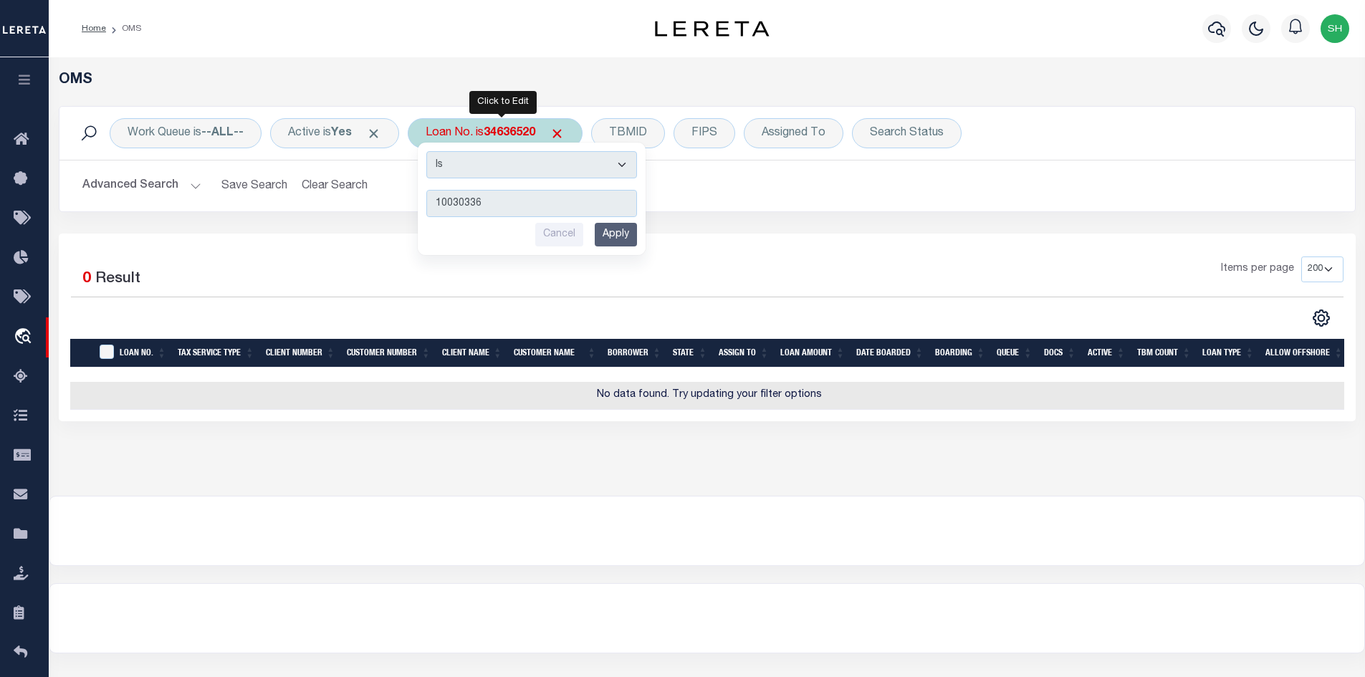
type input "10030336"
click at [636, 236] on input "Apply" at bounding box center [616, 235] width 42 height 24
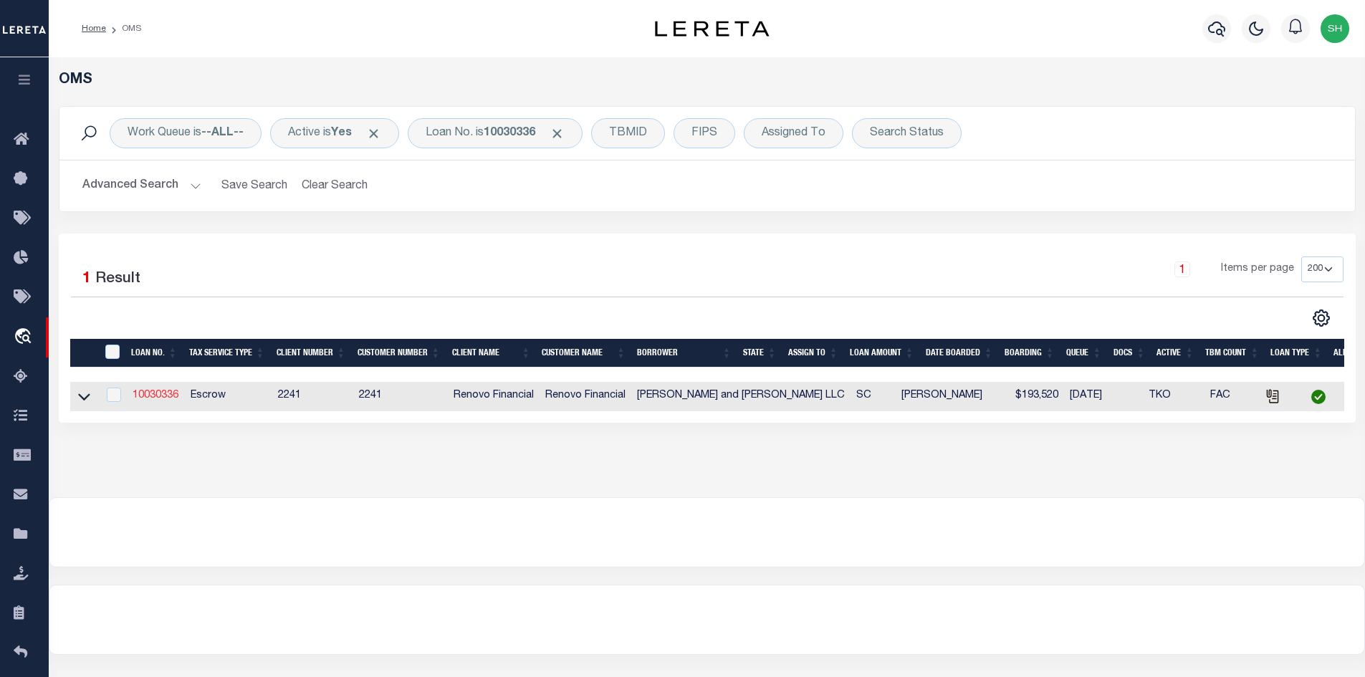
click at [168, 396] on link "10030336" at bounding box center [156, 396] width 46 height 10
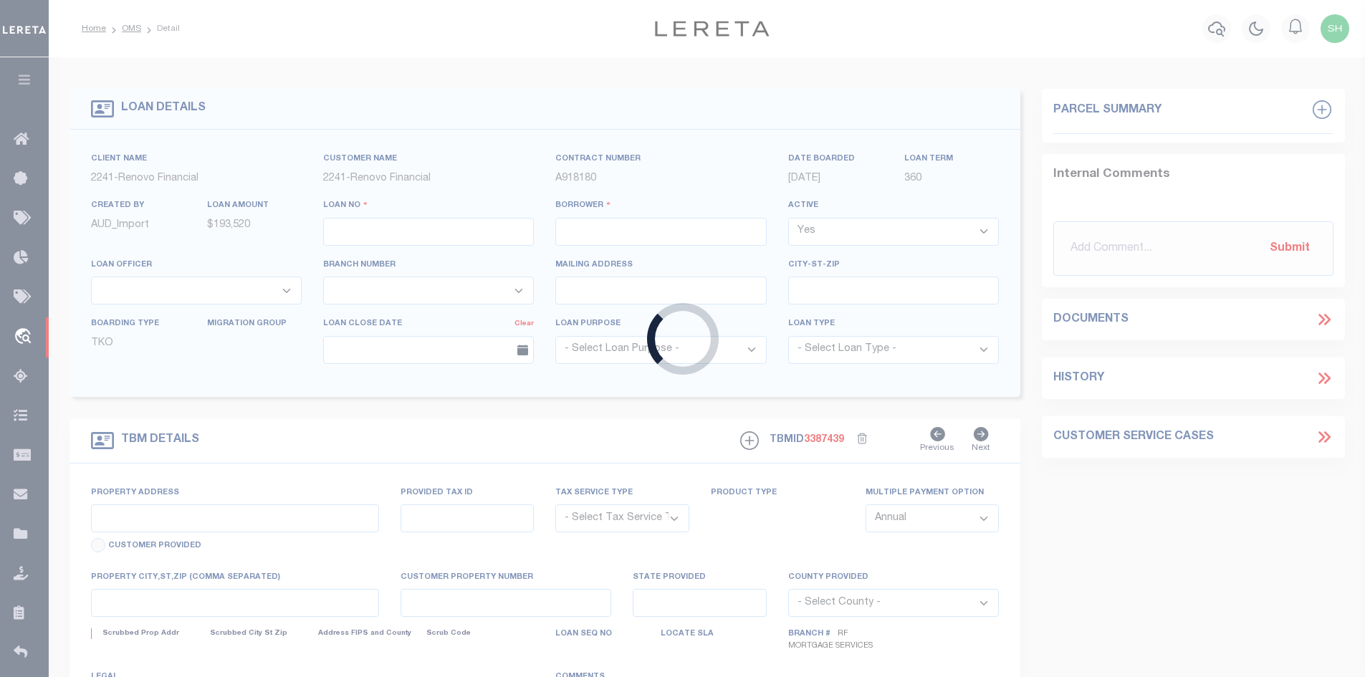
type input "10030336"
type input "[PERSON_NAME] and [PERSON_NAME] LLC"
select select
type input "[STREET_ADDRESS]"
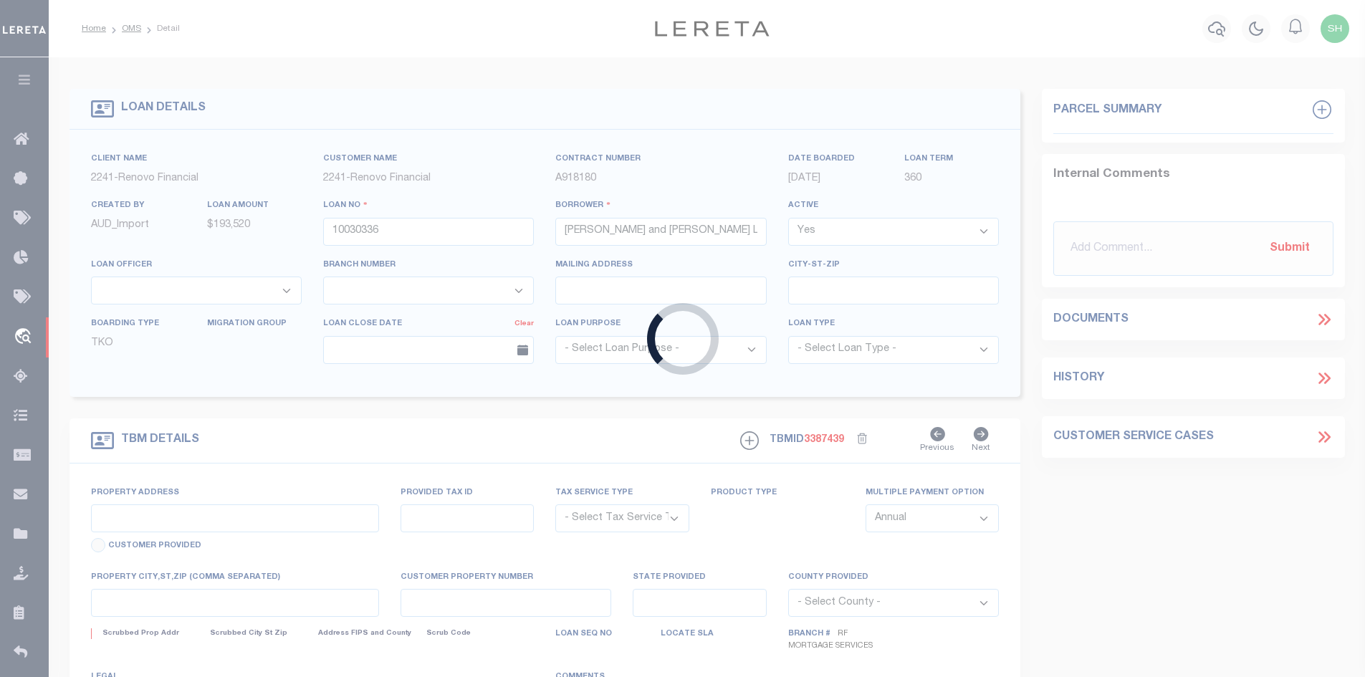
type input "[GEOGRAPHIC_DATA]"
select select
select select "Escrow"
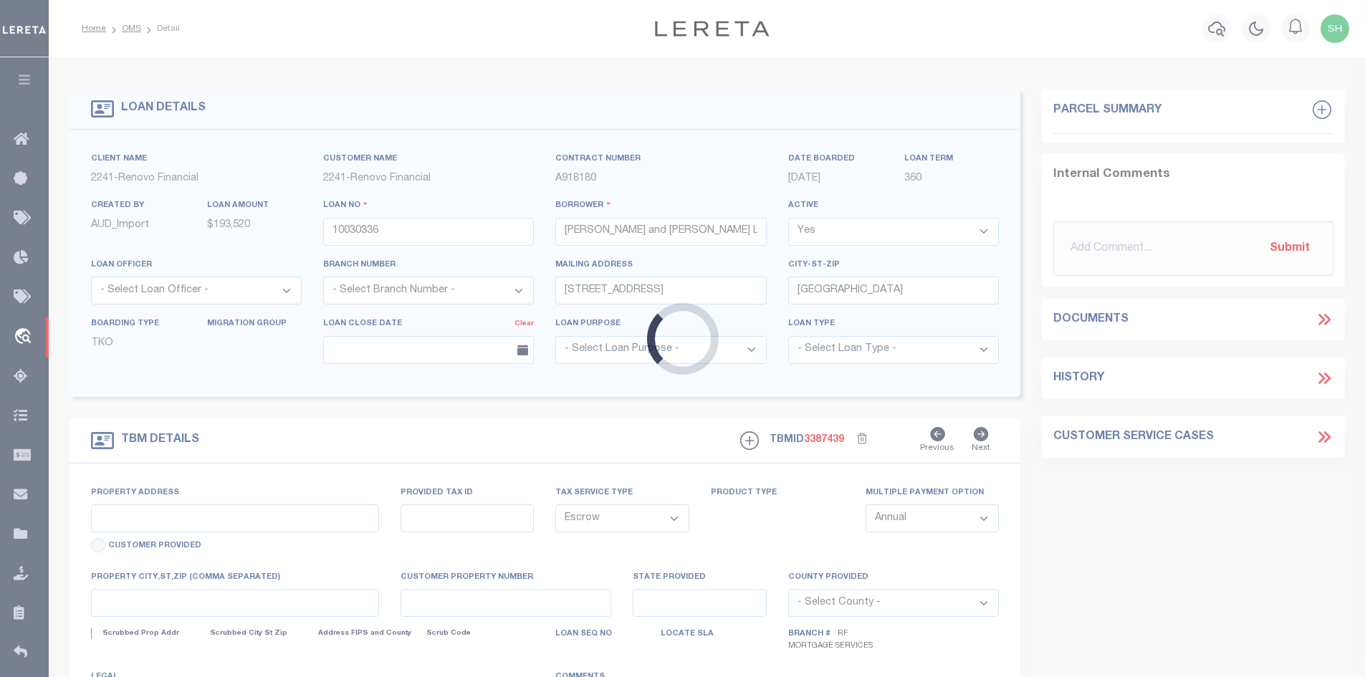
select select "25067"
type input "[STREET_ADDRESS][PERSON_NAME]"
type input "[PHONE_NUMBER]"
select select
type input "Summerville SC, 29485"
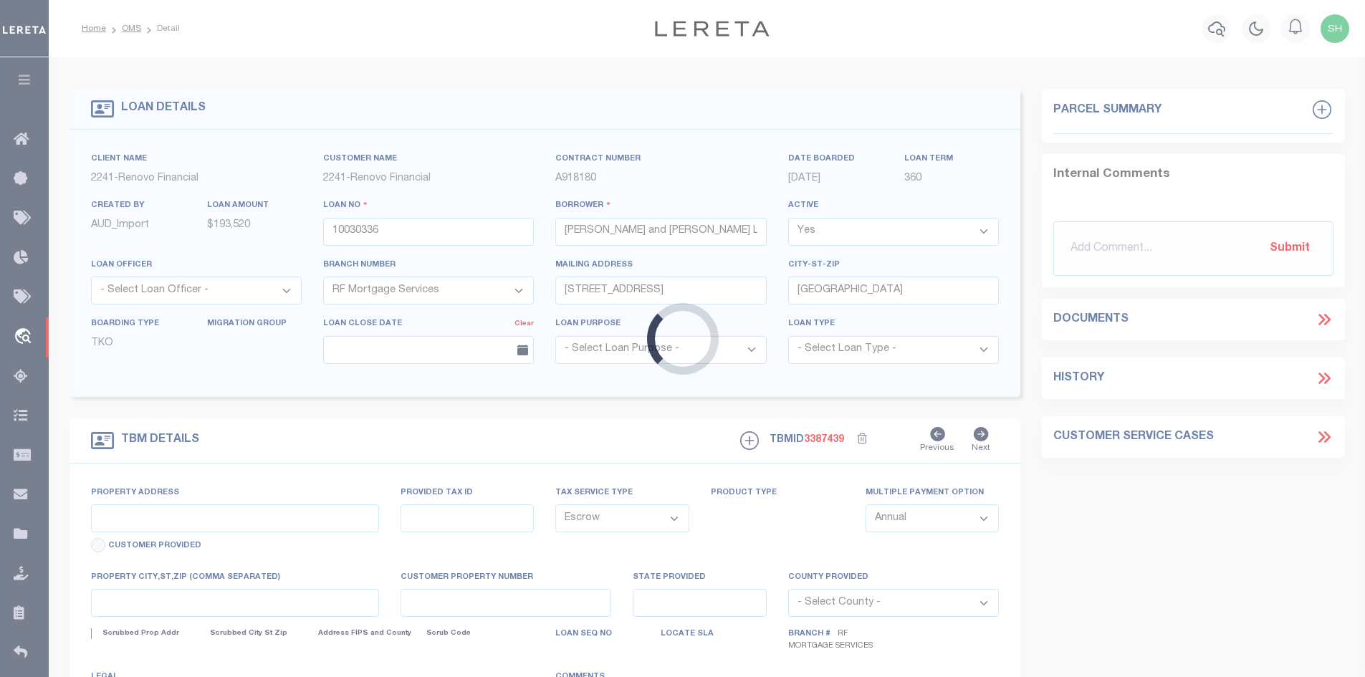
type input "a0kUS000005UReE"
type input "SC"
select select
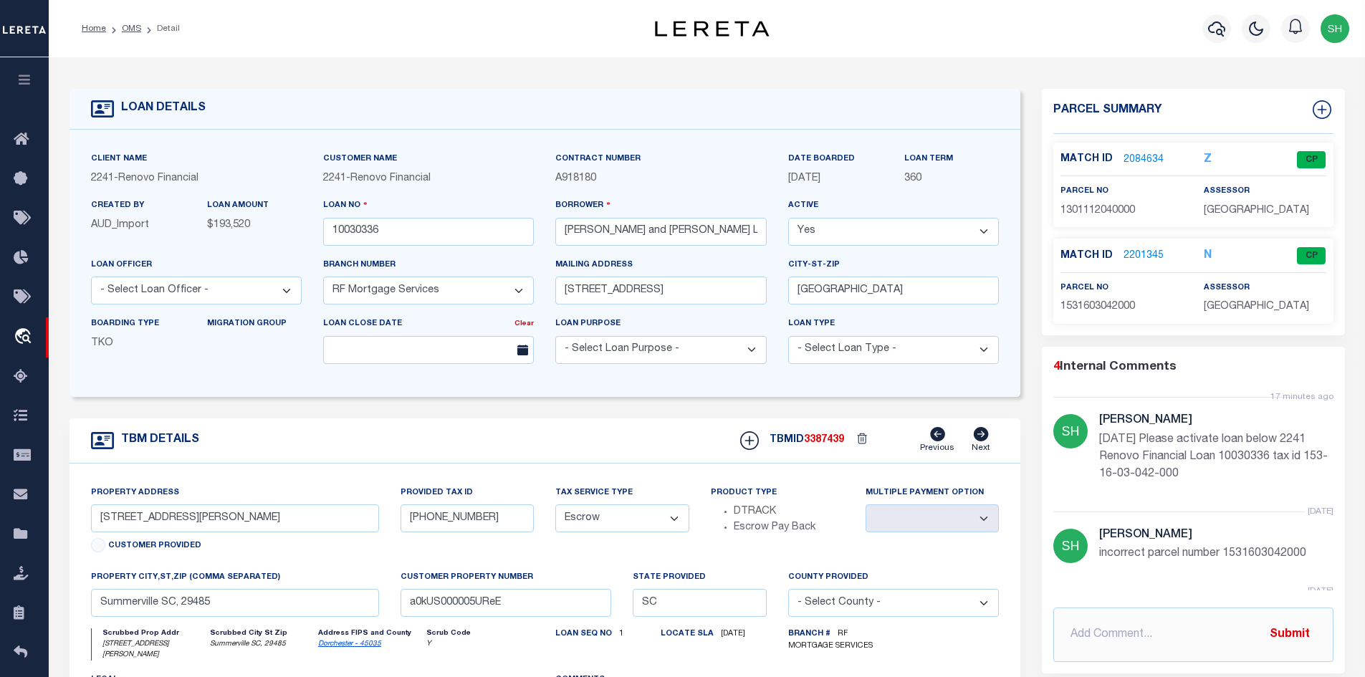
click at [1140, 254] on link "2201345" at bounding box center [1144, 256] width 40 height 15
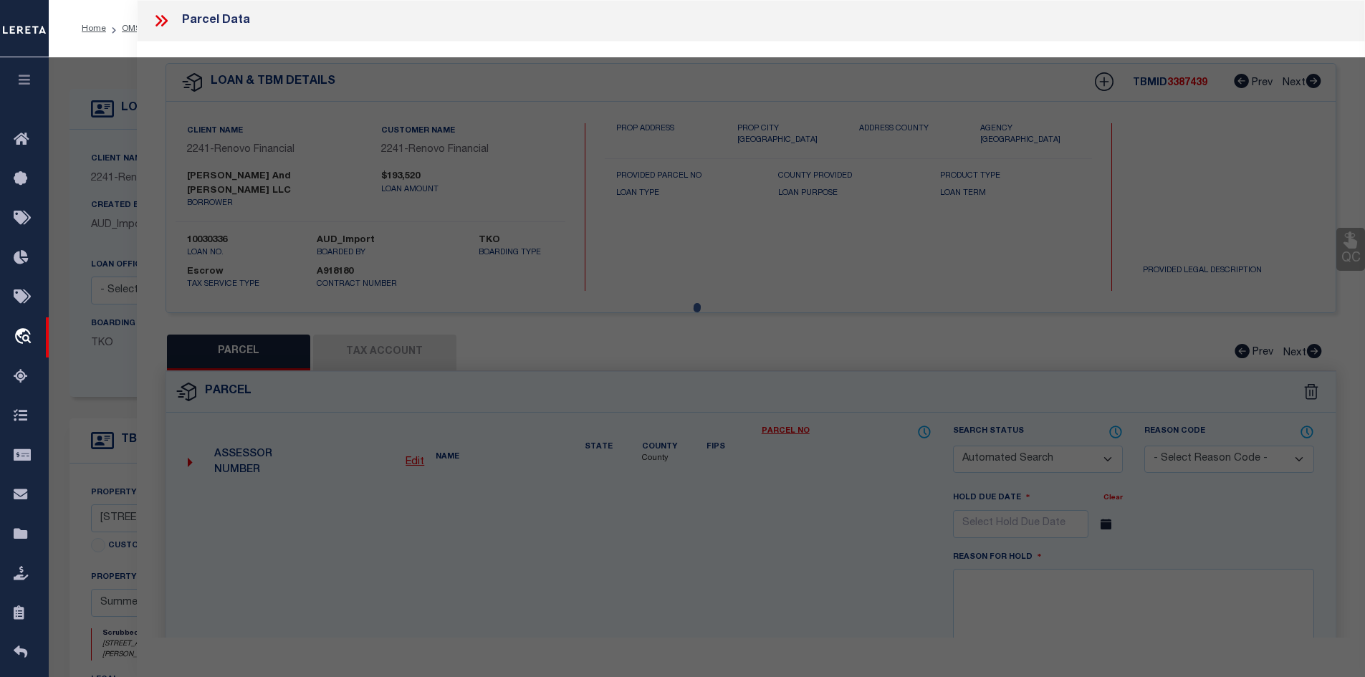
checkbox input "false"
select select "CP"
select select "099"
type input "[PERSON_NAME]"
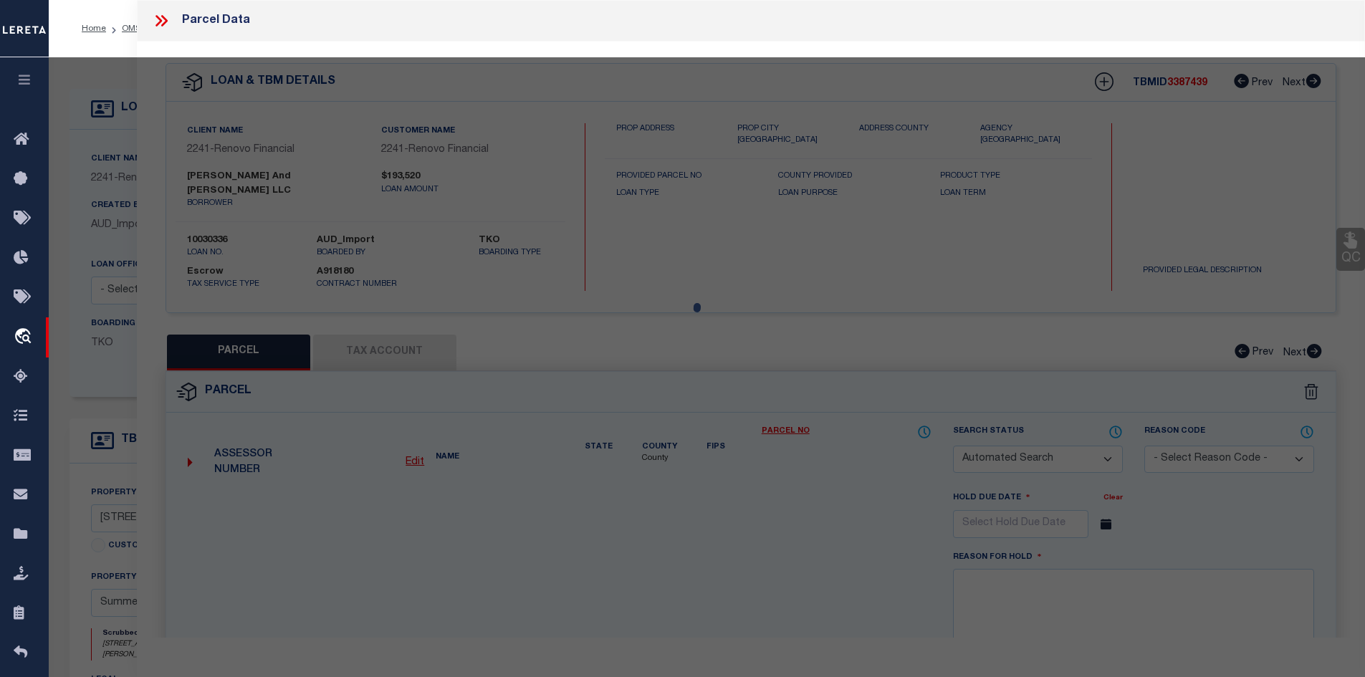
select select "EML"
select select
type input "[STREET_ADDRESS][PERSON_NAME]"
type input "[GEOGRAPHIC_DATA], [GEOGRAPHIC_DATA]"
type textarea "[DATE] rec'd request to reactivate parcel. incorrect parcel number 1531603042000"
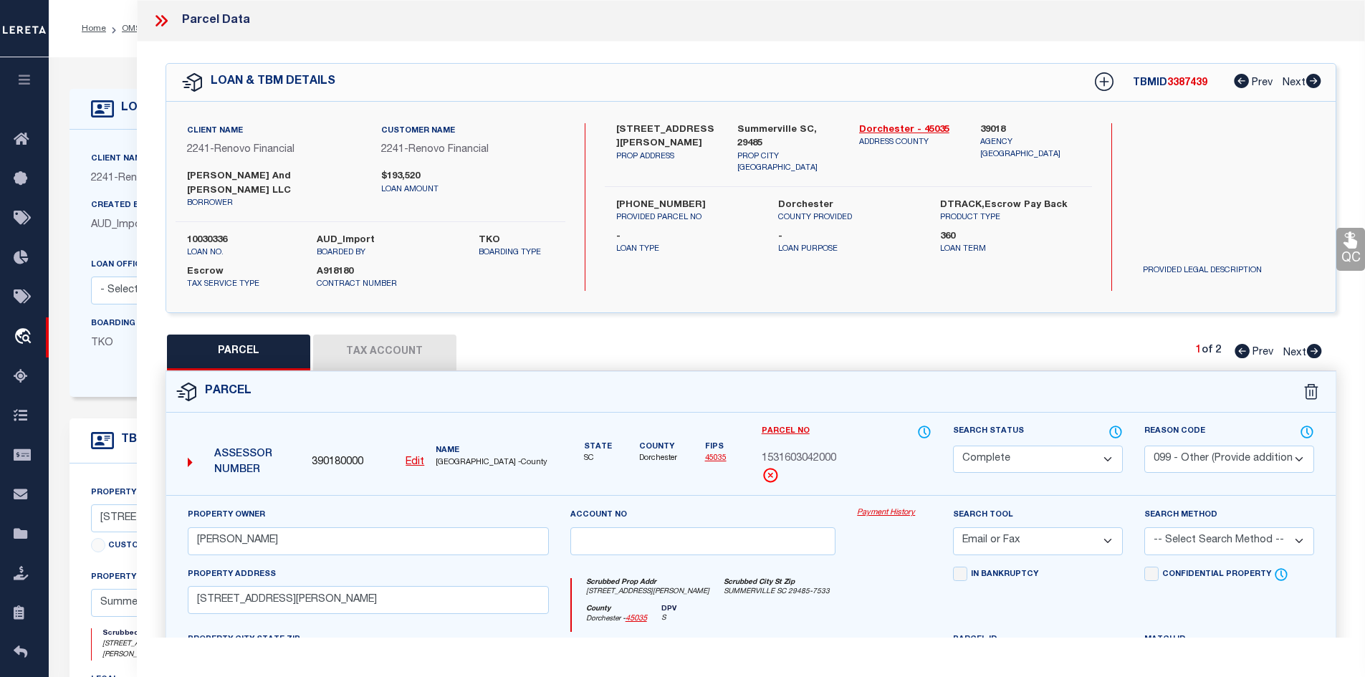
click at [1016, 449] on select "Automated Search Bad Parcel Complete Duplicate Parcel High Dollar Reporting In …" at bounding box center [1038, 460] width 170 height 28
select select "PR"
click at [953, 446] on select "Automated Search Bad Parcel Complete Duplicate Parcel High Dollar Reporting In …" at bounding box center [1038, 460] width 170 height 28
click at [1191, 450] on select "- Select Reason Code - 099 - Other (Provide additional detail) ACT - Agency Cha…" at bounding box center [1229, 460] width 170 height 28
click at [1144, 446] on select "- Select Reason Code - 099 - Other (Provide additional detail) ACT - Agency Cha…" at bounding box center [1229, 460] width 170 height 28
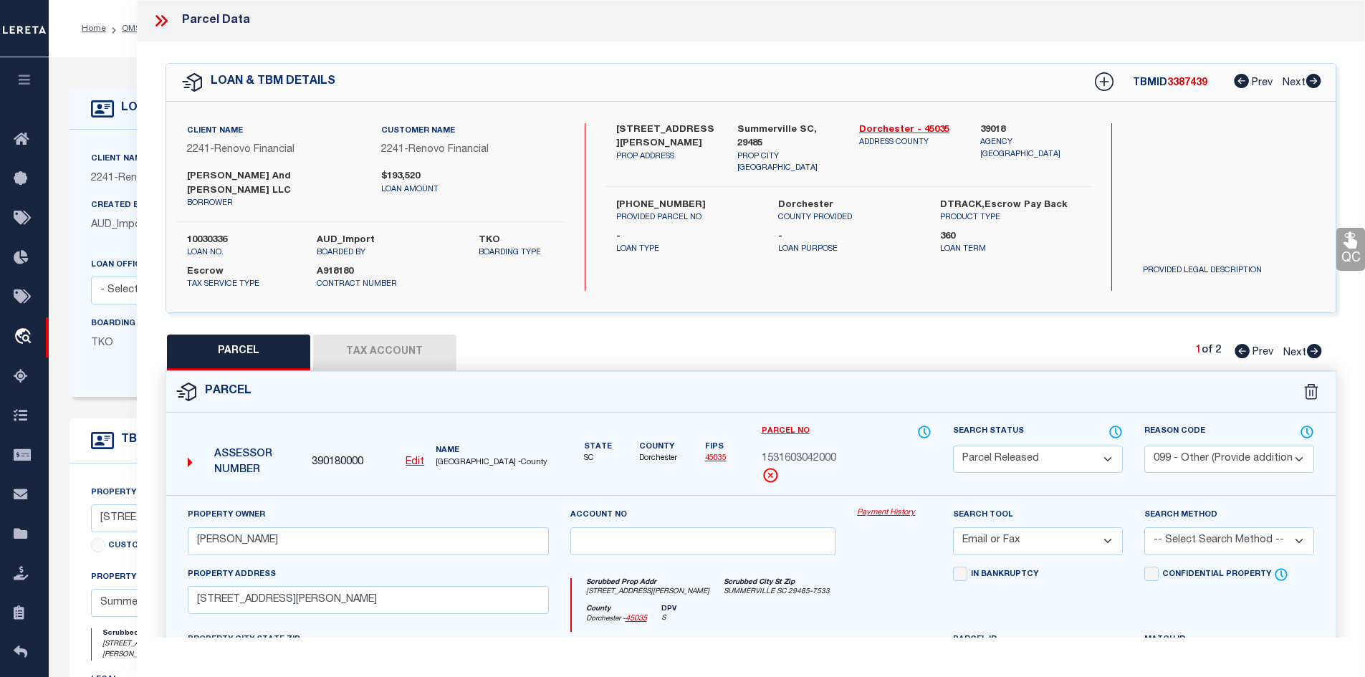
click at [1169, 453] on select "- Select Reason Code - 099 - Other (Provide additional detail) ACT - Agency Cha…" at bounding box center [1229, 460] width 170 height 28
click at [1144, 446] on select "- Select Reason Code - 099 - Other (Provide additional detail) ACT - Agency Cha…" at bounding box center [1229, 460] width 170 height 28
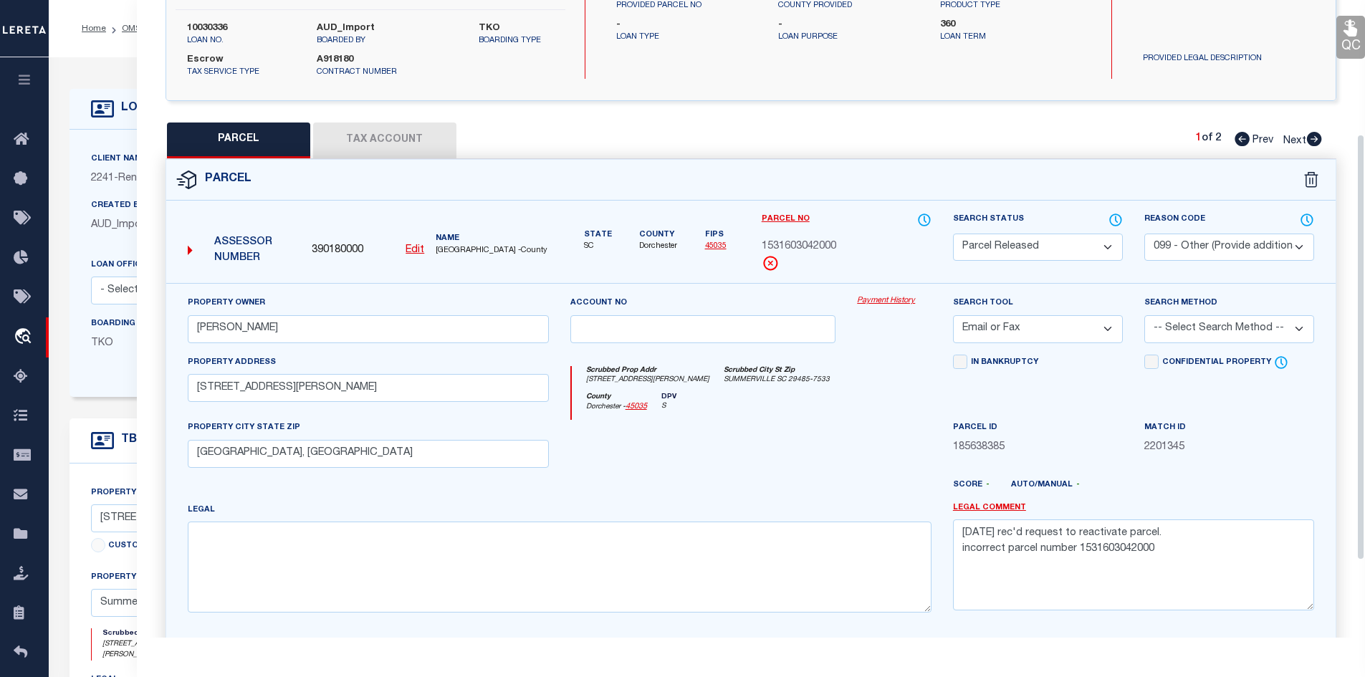
scroll to position [215, 0]
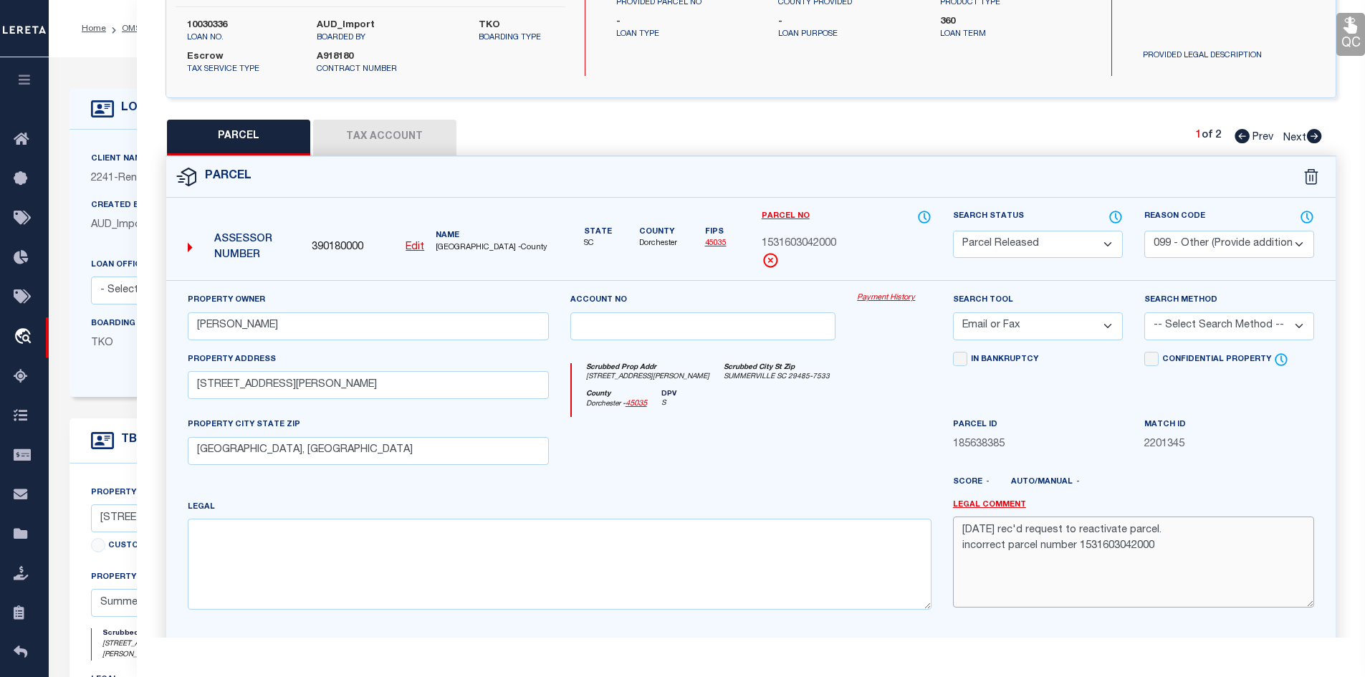
click at [961, 521] on textarea "[DATE] rec'd request to reactivate parcel. incorrect parcel number 1531603042000" at bounding box center [1133, 562] width 361 height 90
paste textarea "This has been completed. You can please Deactivate this loan."
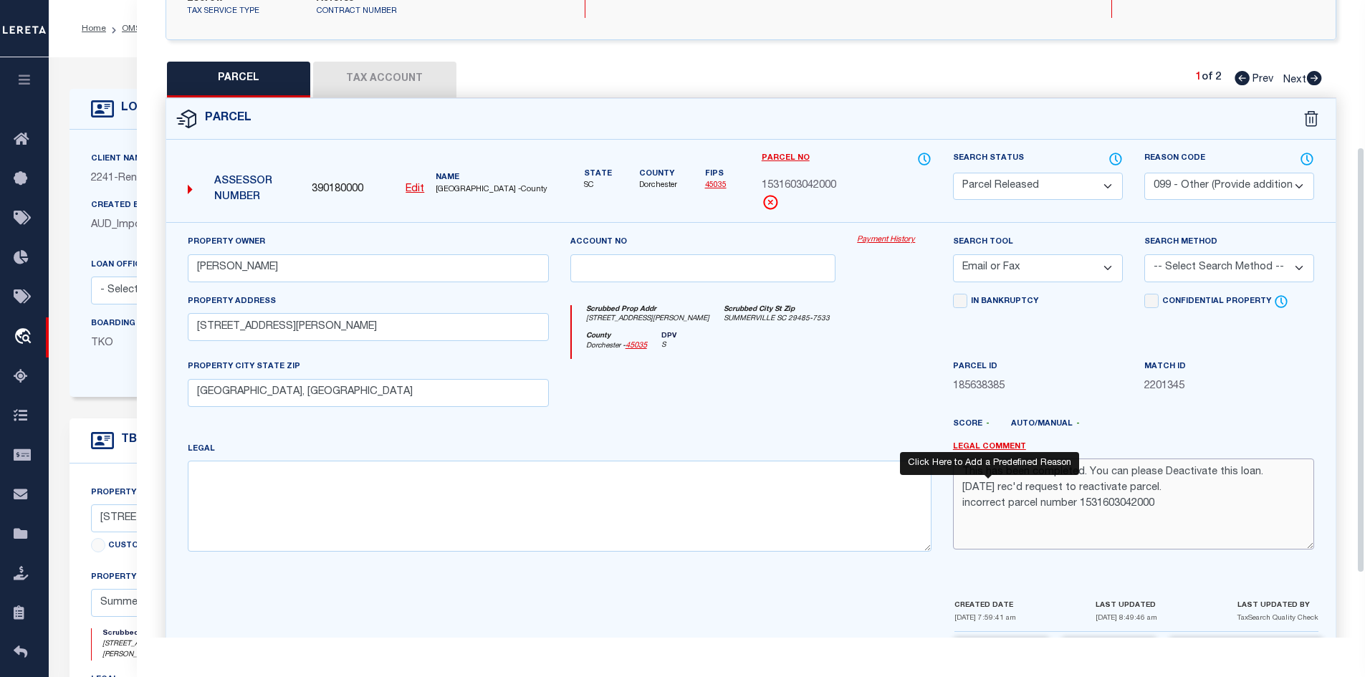
scroll to position [315, 0]
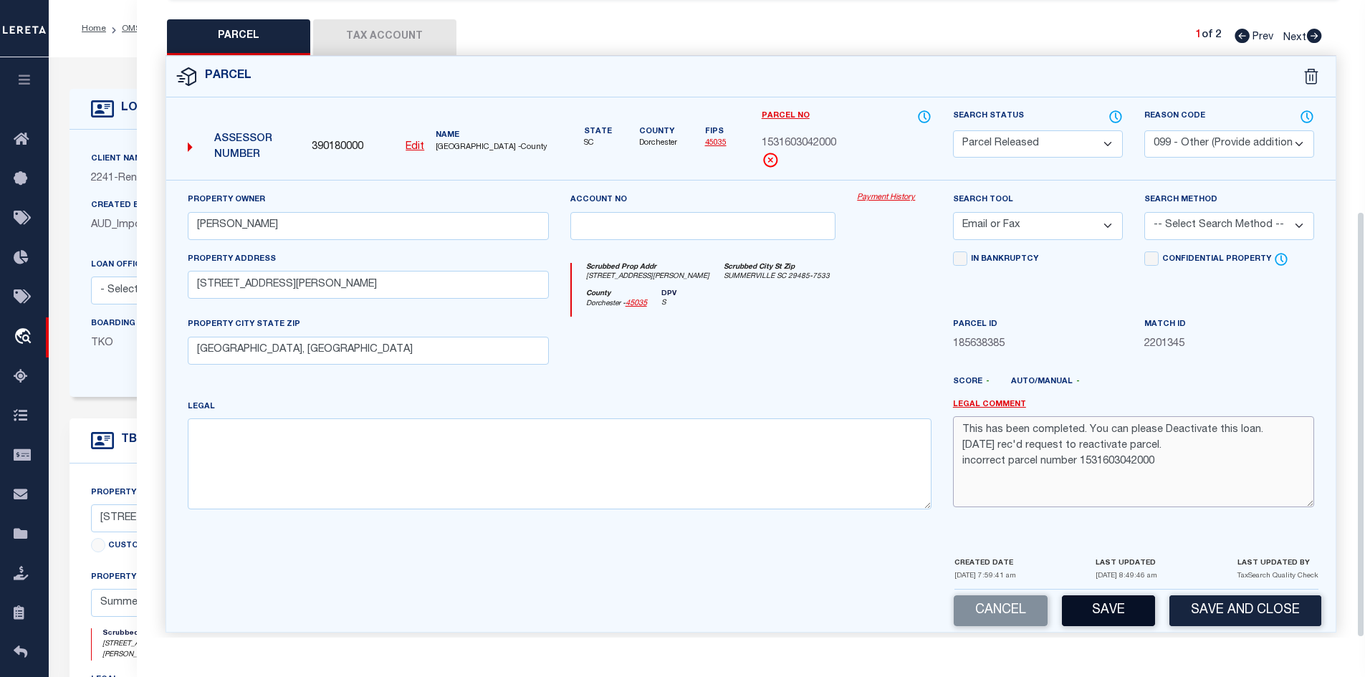
type textarea "This has been completed. You can please Deactivate this loan. [DATE] rec'd requ…"
click at [1111, 600] on button "Save" at bounding box center [1108, 610] width 93 height 31
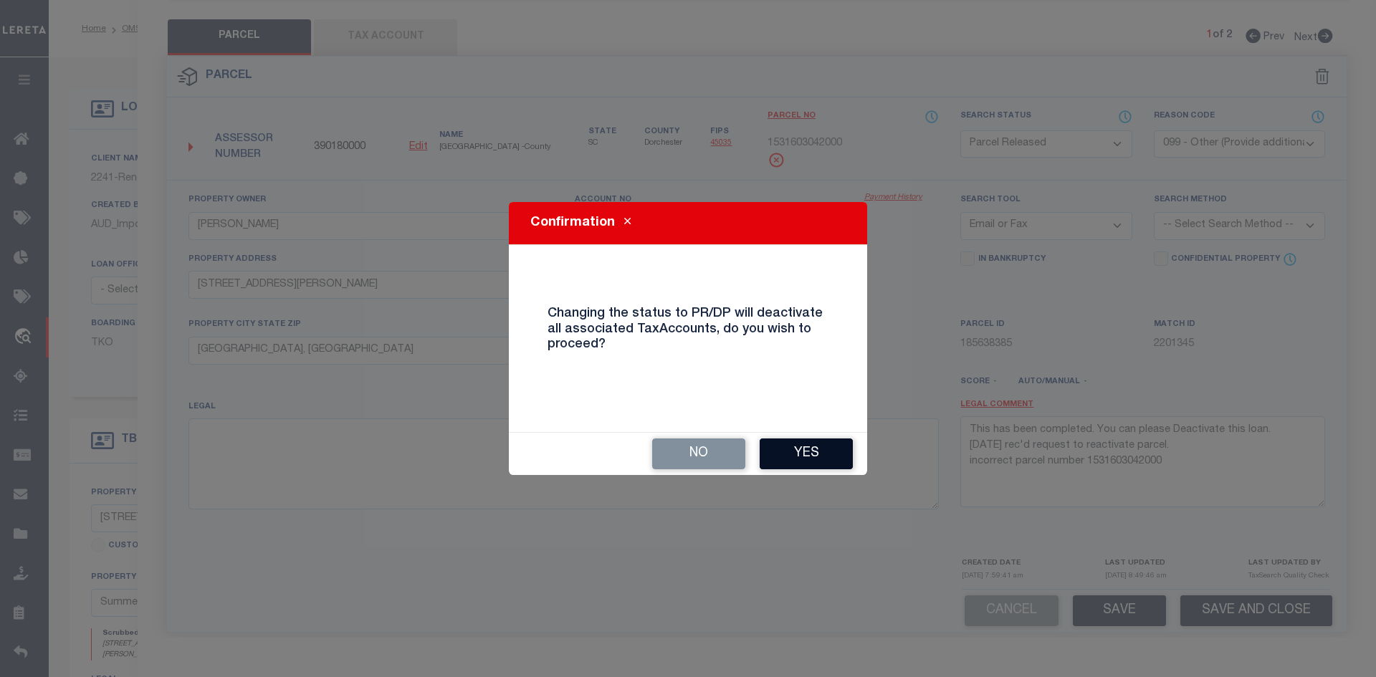
click at [807, 448] on button "Yes" at bounding box center [806, 454] width 93 height 31
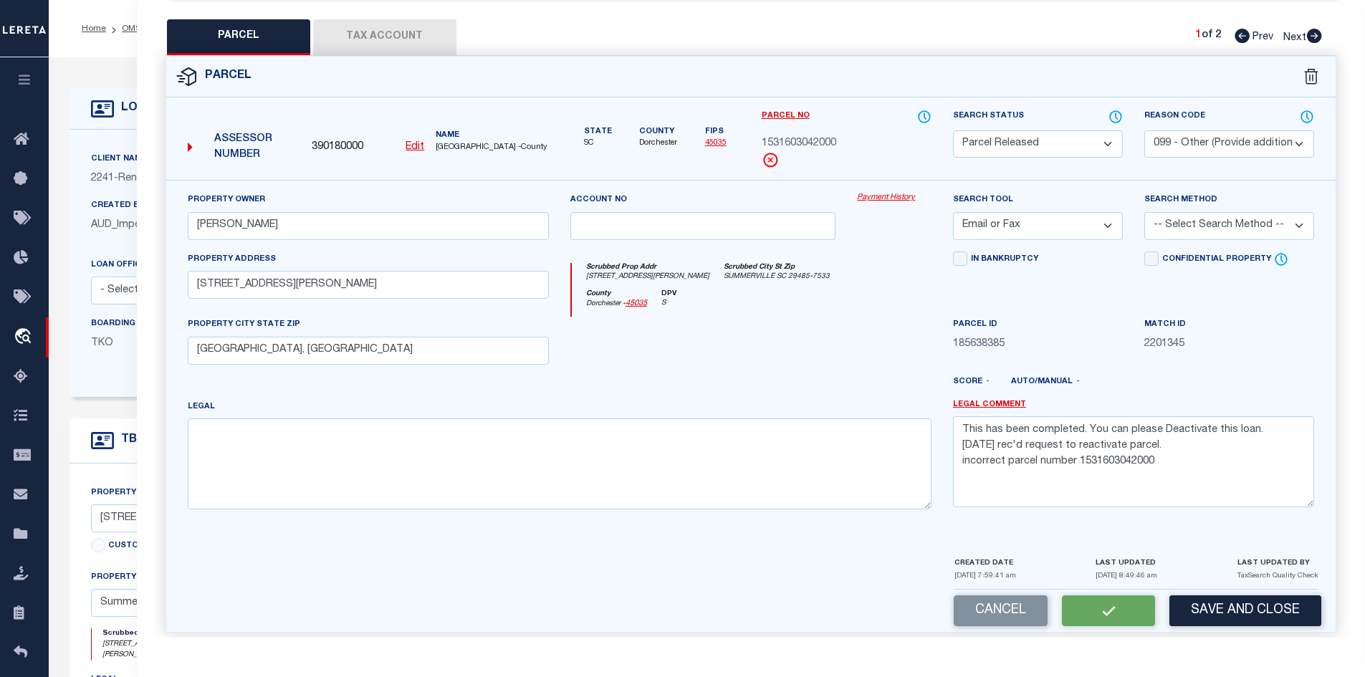
select select "AS"
select select
checkbox input "false"
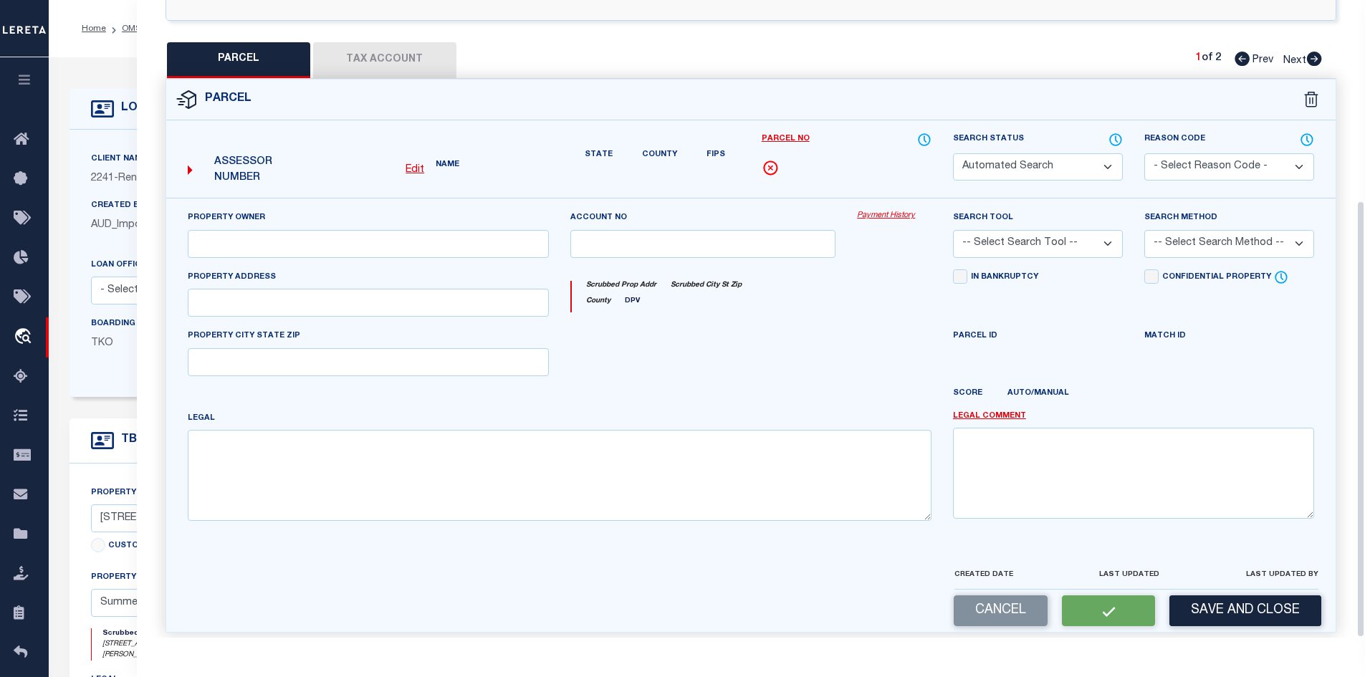
select select "PR"
select select "099"
type input "[PERSON_NAME]"
select select "EML"
select select
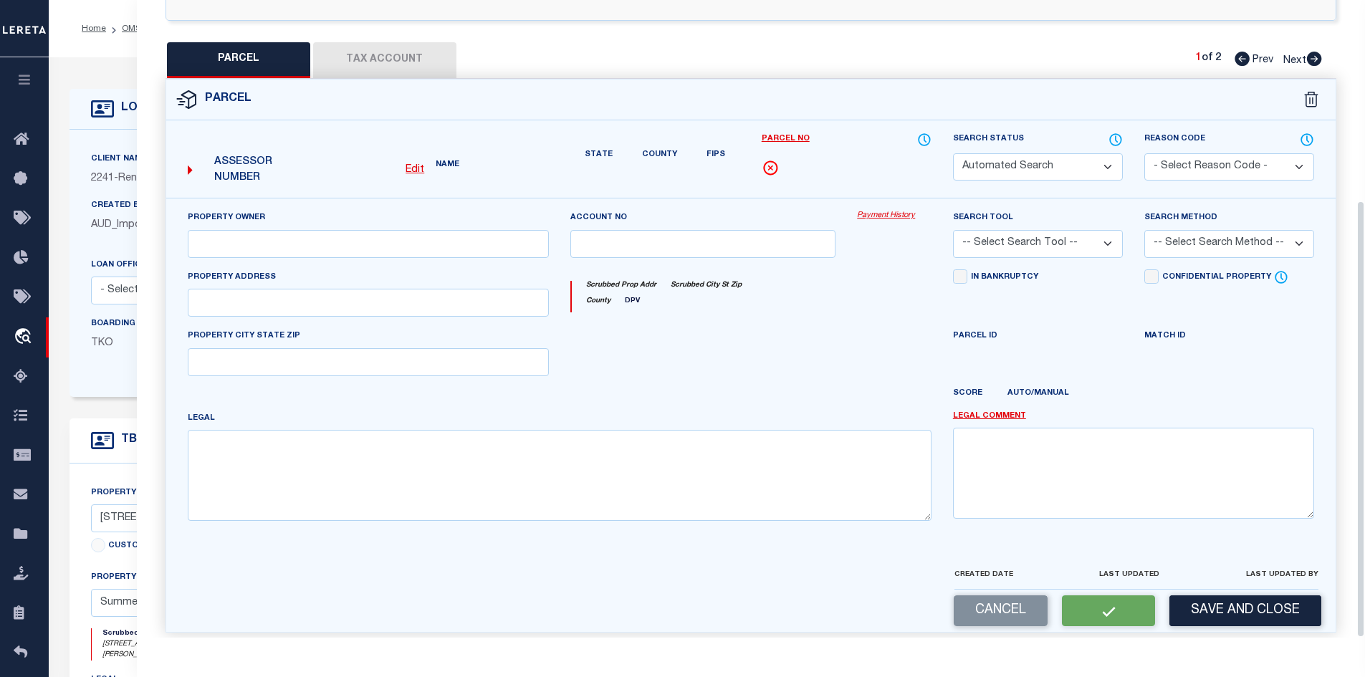
type input "[STREET_ADDRESS][PERSON_NAME]"
type input "[GEOGRAPHIC_DATA], [GEOGRAPHIC_DATA]"
type textarea "This has been completed. You can please Deactivate this loan. [DATE] rec'd requ…"
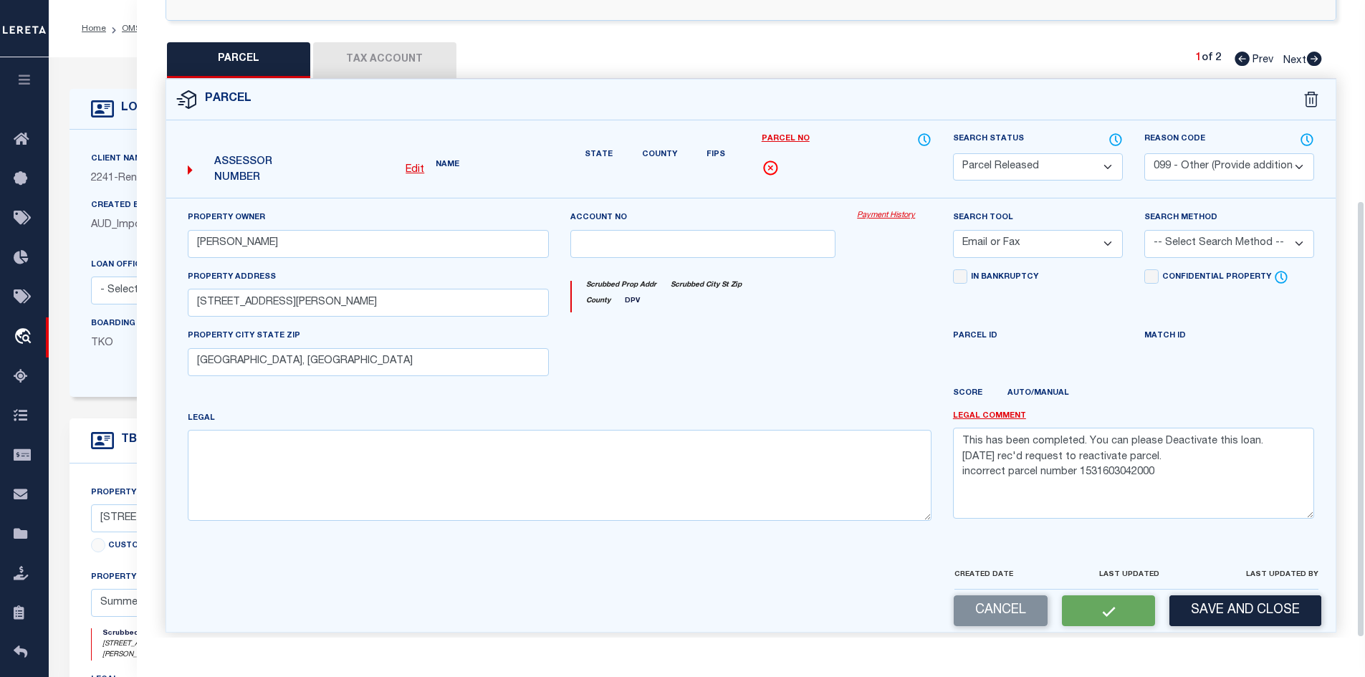
scroll to position [273, 0]
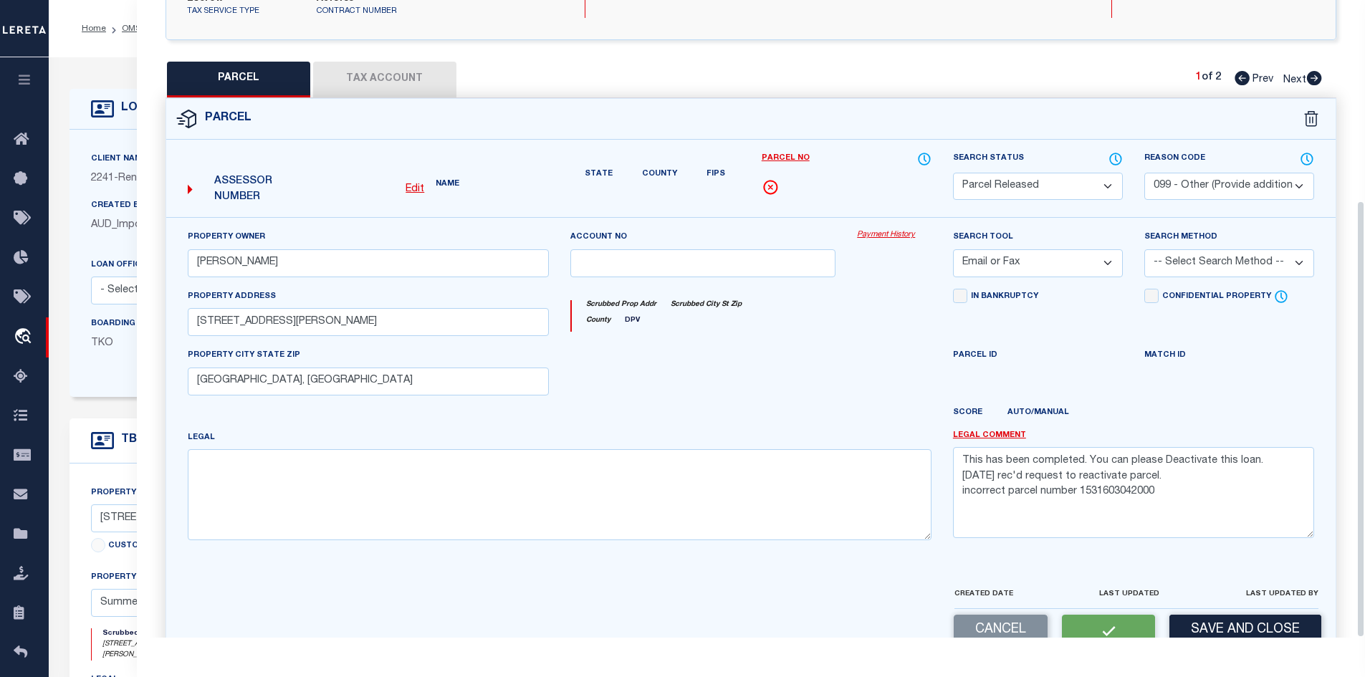
click at [1212, 580] on form "Parcel Edit Name State" at bounding box center [751, 375] width 1170 height 553
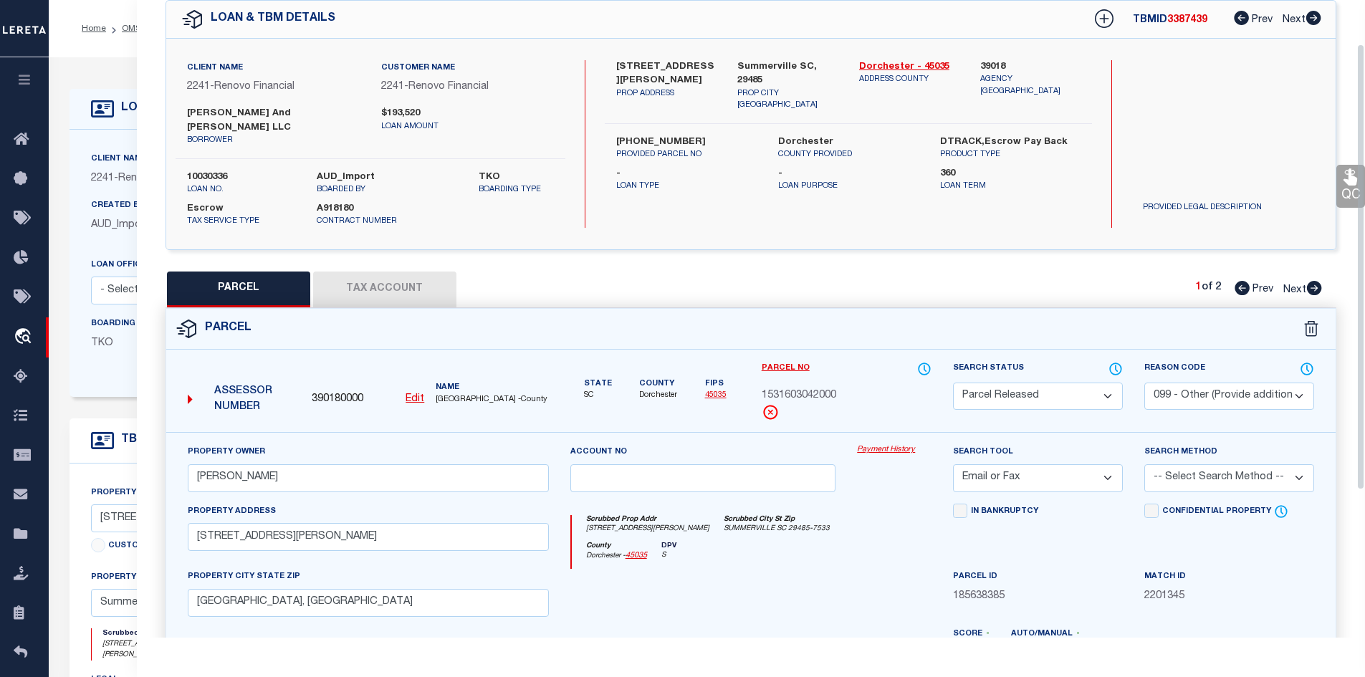
scroll to position [0, 0]
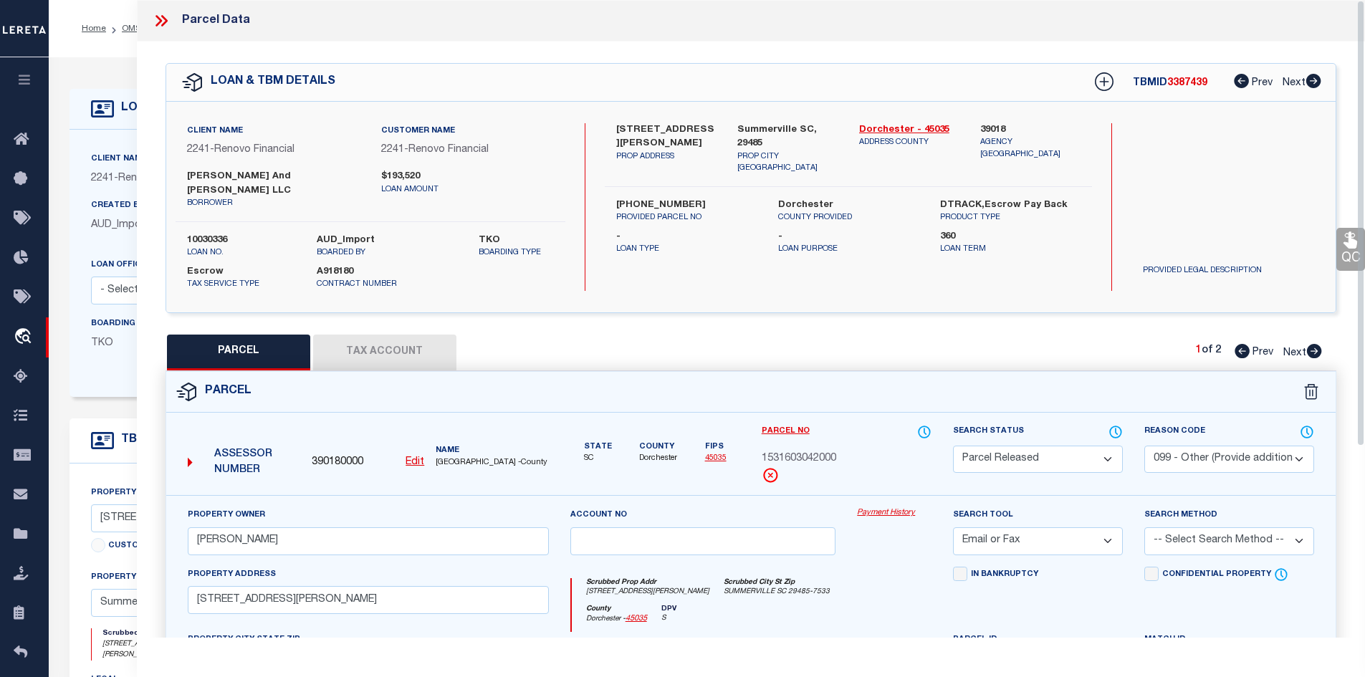
click at [167, 14] on icon at bounding box center [161, 20] width 19 height 19
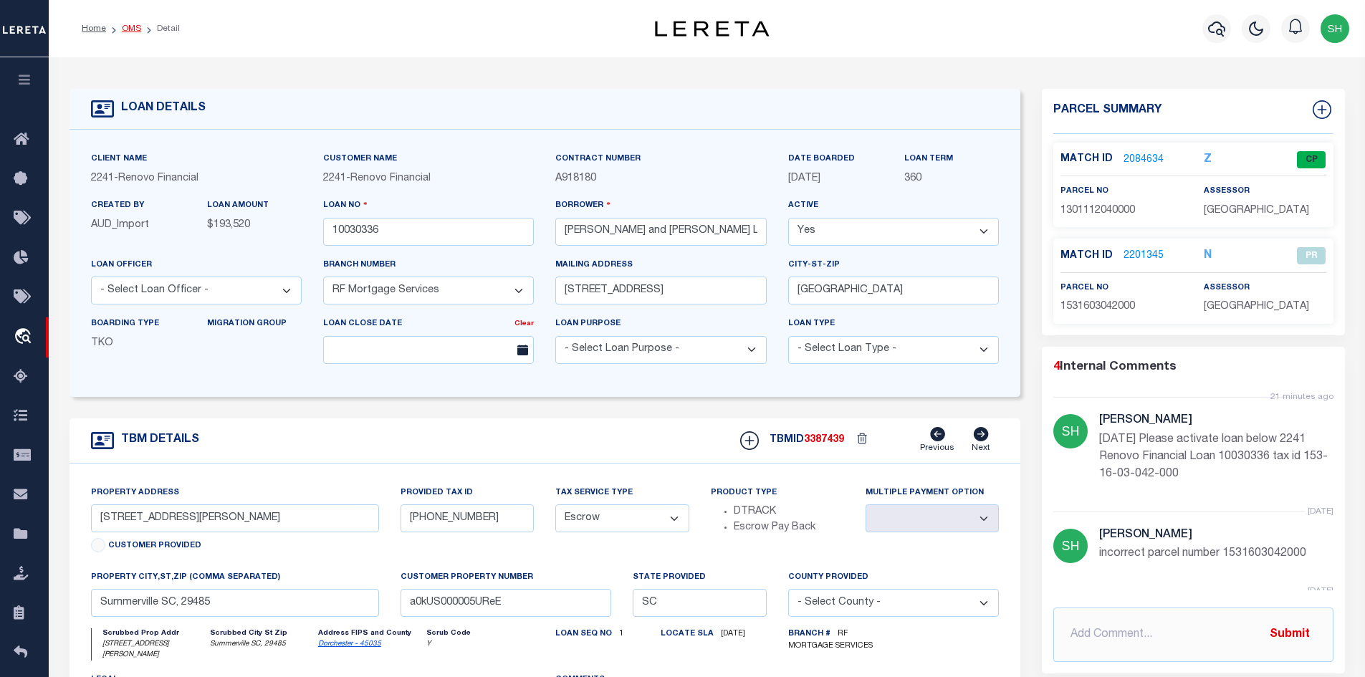
click at [129, 27] on link "OMS" at bounding box center [131, 28] width 19 height 9
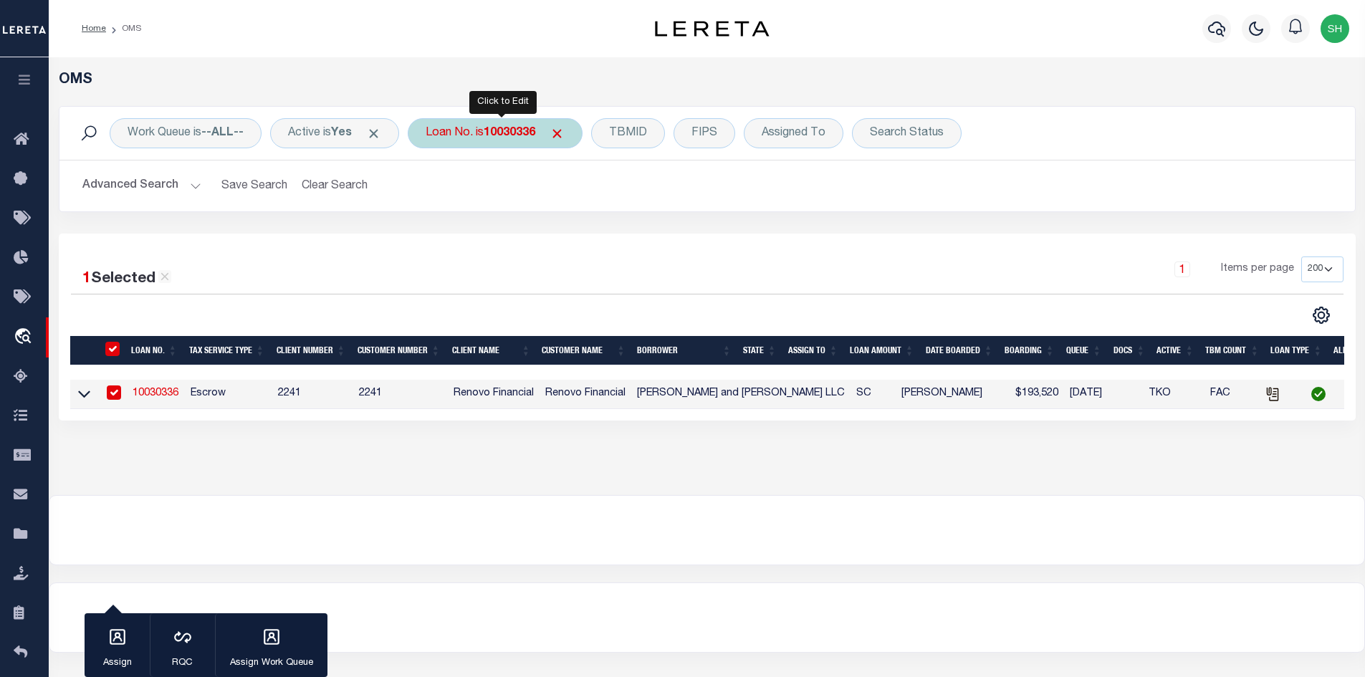
click at [535, 130] on b "10030336" at bounding box center [510, 133] width 52 height 11
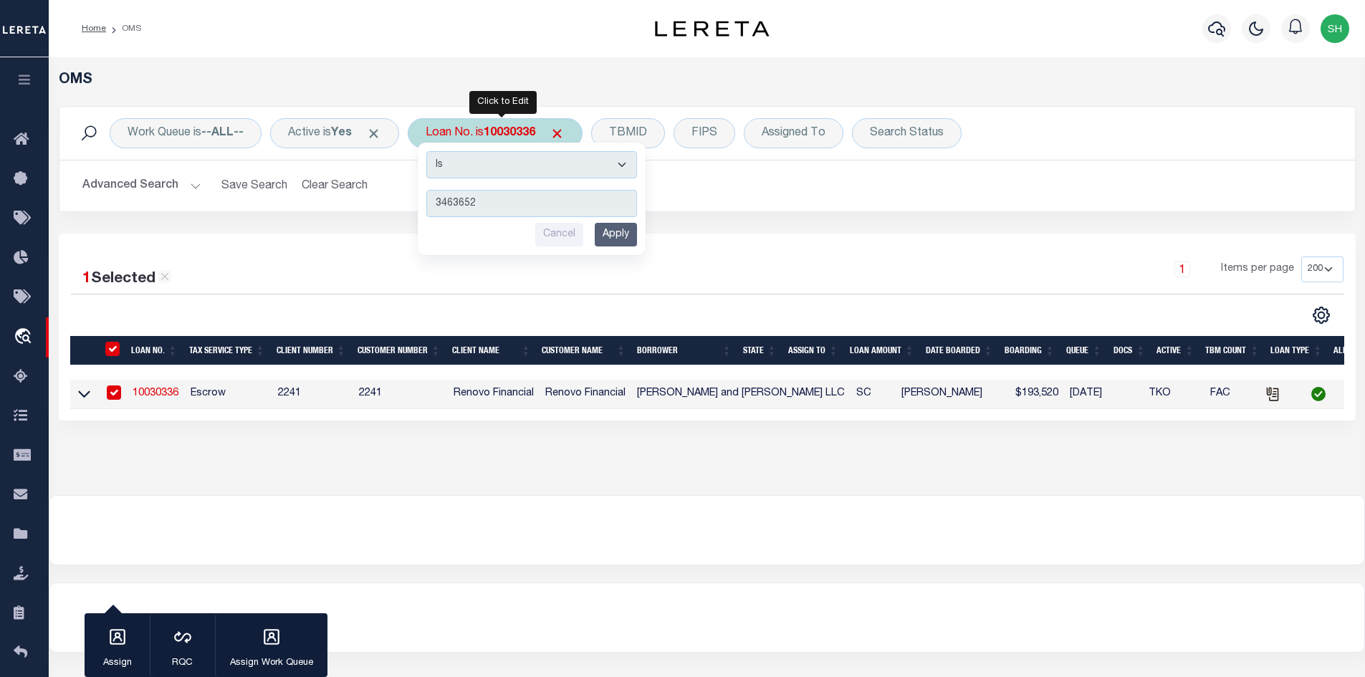
type input "34636520"
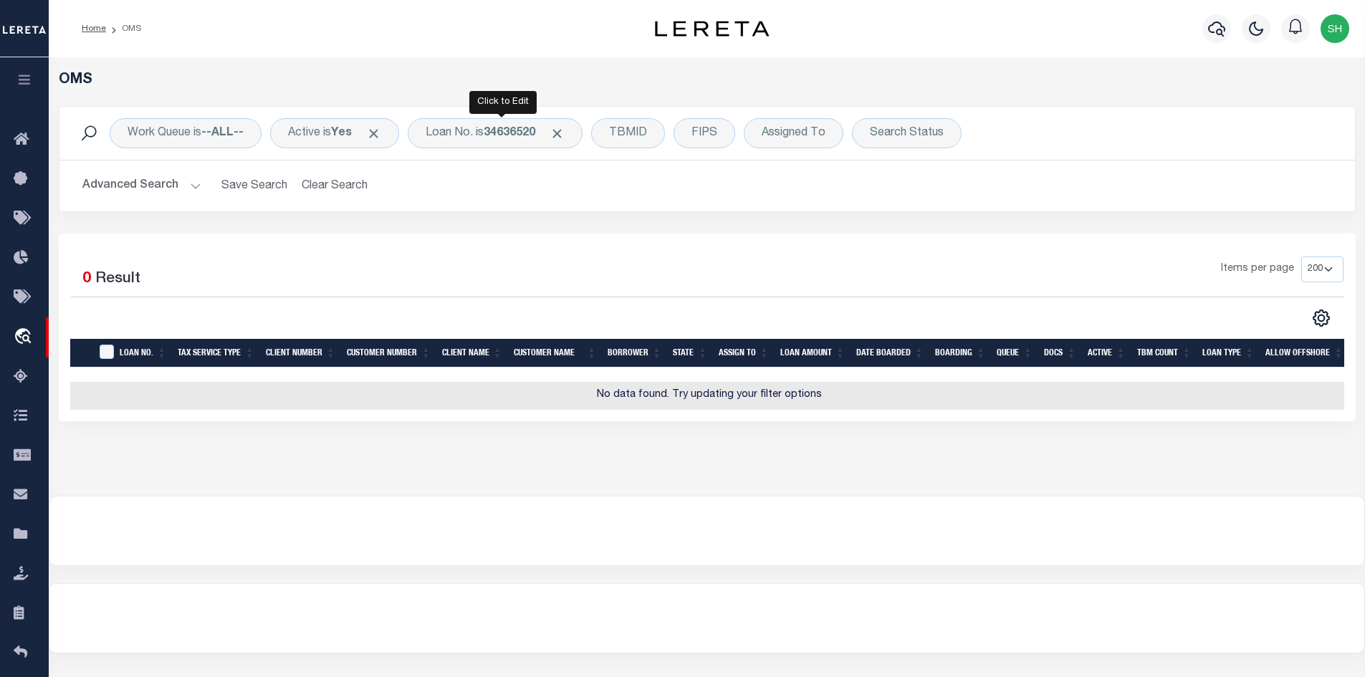
click at [535, 130] on b "34636520" at bounding box center [510, 133] width 52 height 11
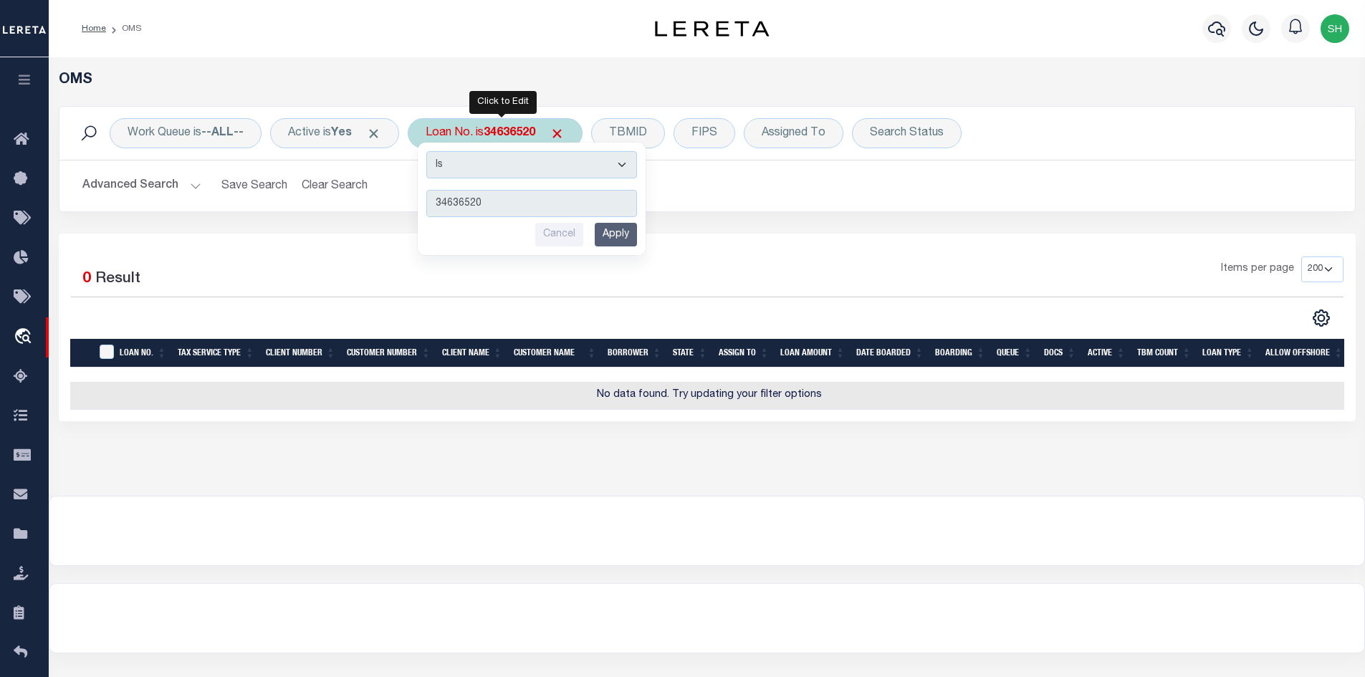
click at [580, 236] on input "Cancel" at bounding box center [559, 235] width 48 height 24
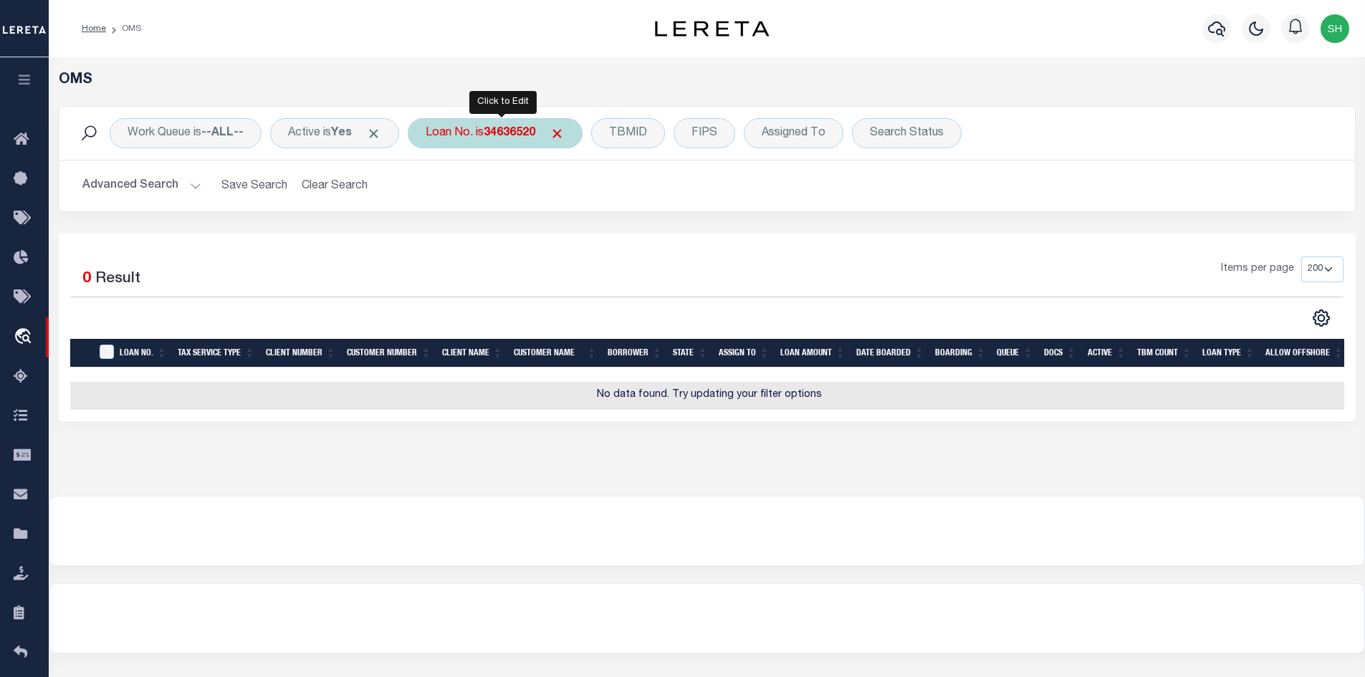
click at [517, 130] on b "34636520" at bounding box center [510, 133] width 52 height 11
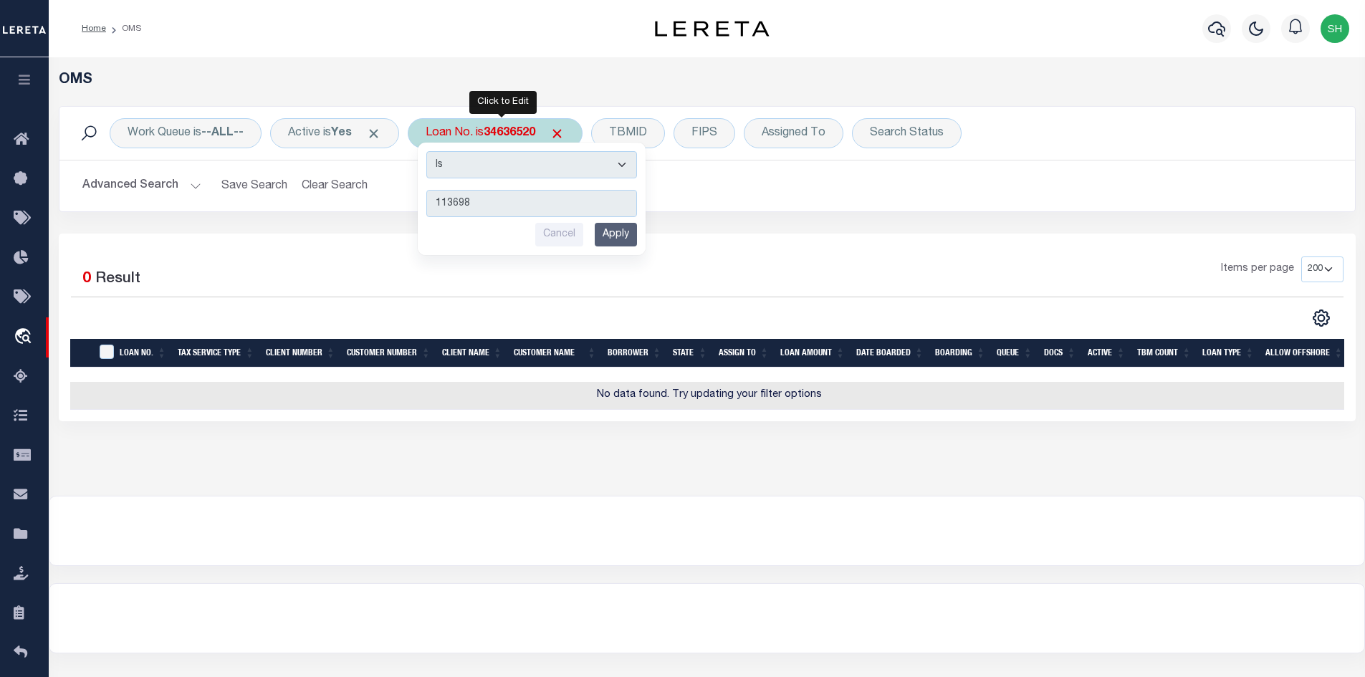
type input "113698"
click at [630, 226] on input "Apply" at bounding box center [616, 235] width 42 height 24
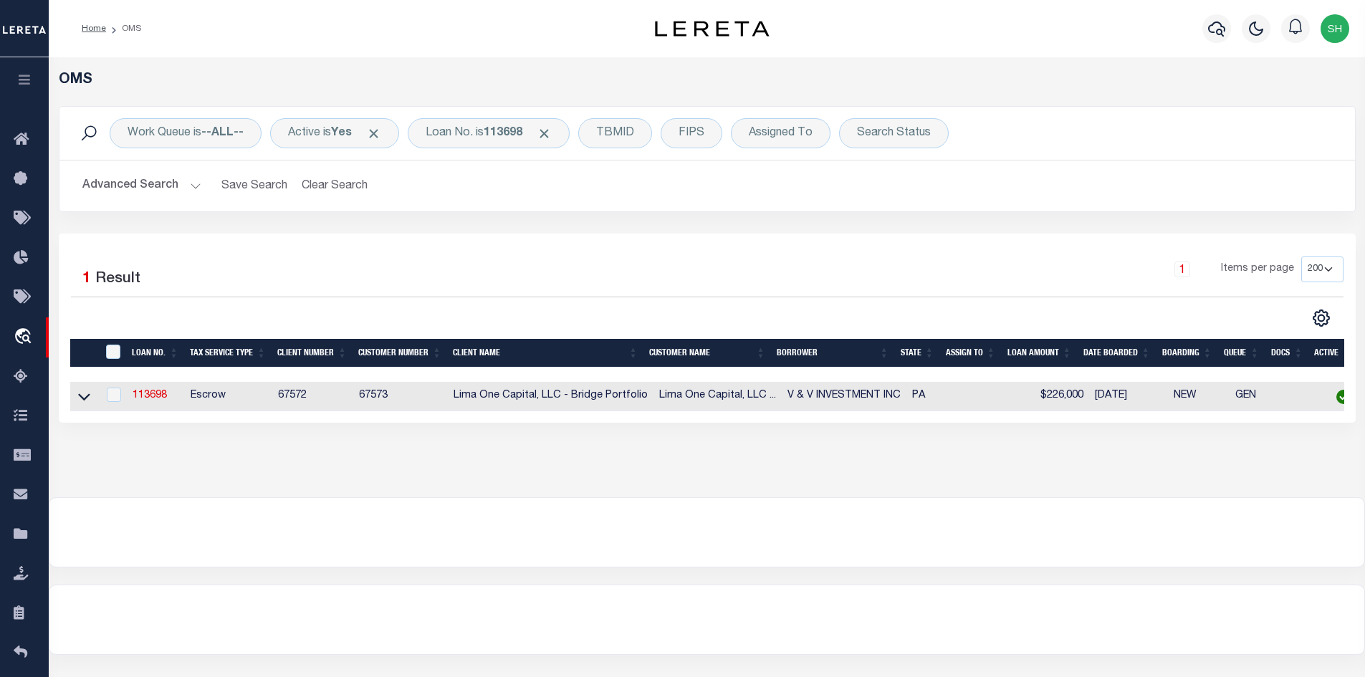
click at [143, 391] on td "113698" at bounding box center [156, 396] width 58 height 29
checkbox input "true"
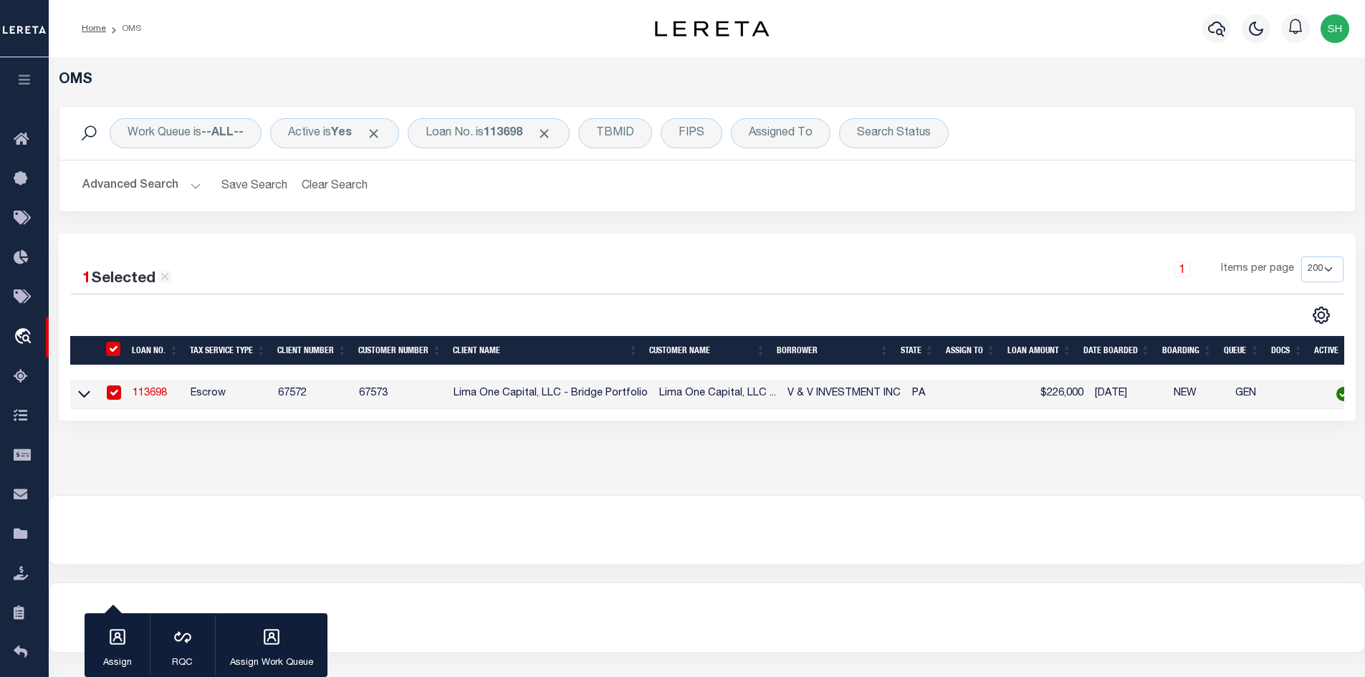
click at [143, 391] on link "113698" at bounding box center [150, 393] width 34 height 10
type input "113698"
type input "V & V INVESTMENT INC"
select select
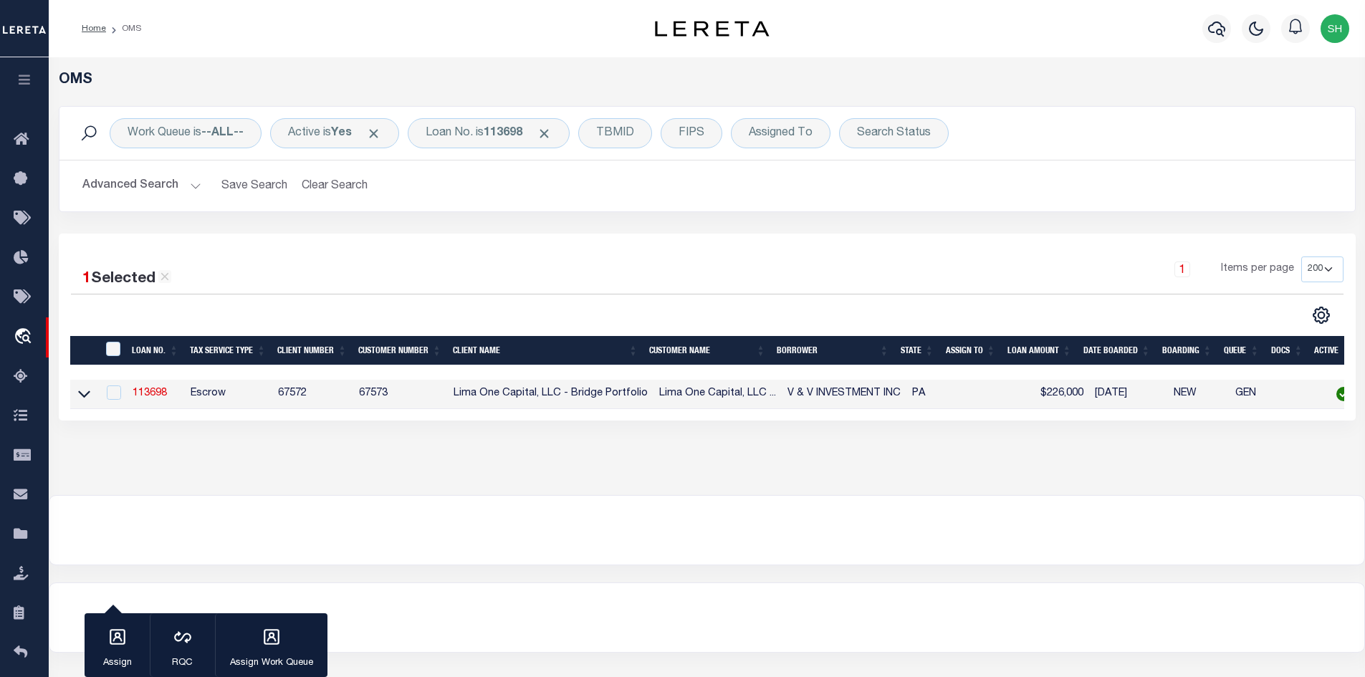
select select
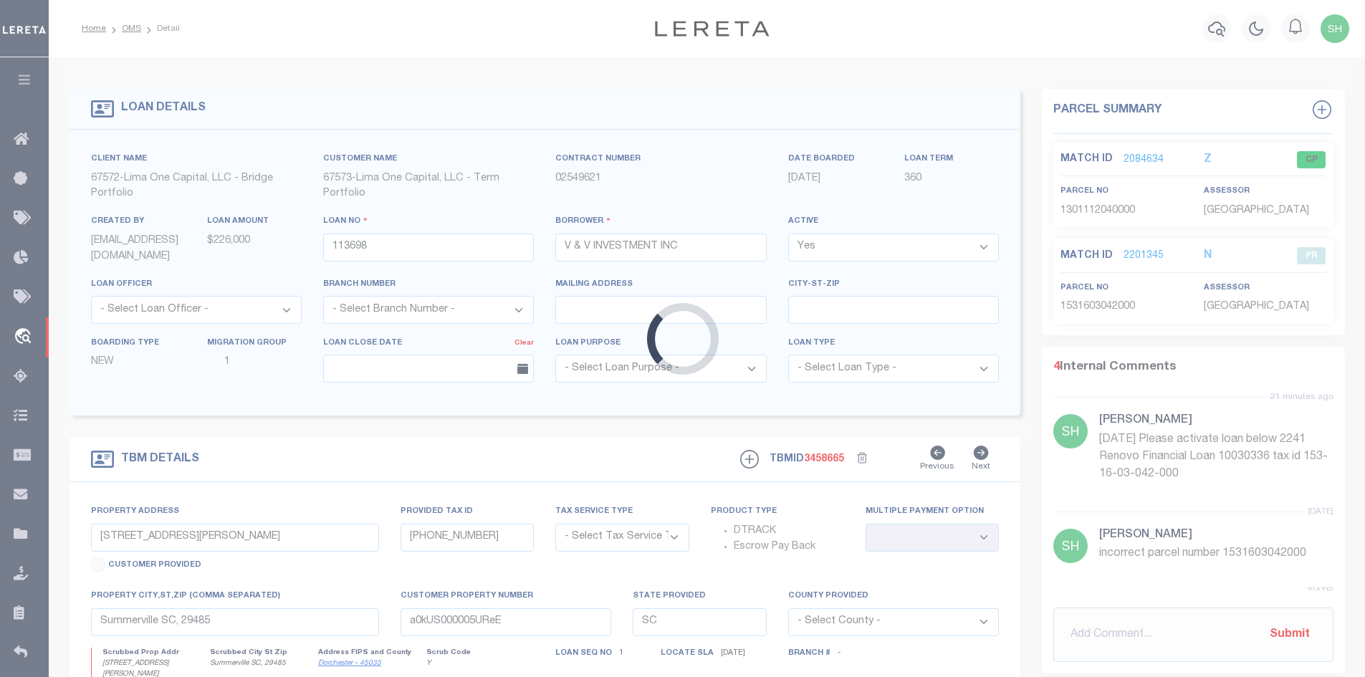
type input "[STREET_ADDRESS]"
radio input "true"
select select "Escrow"
select select
type input "[GEOGRAPHIC_DATA] PA 19121"
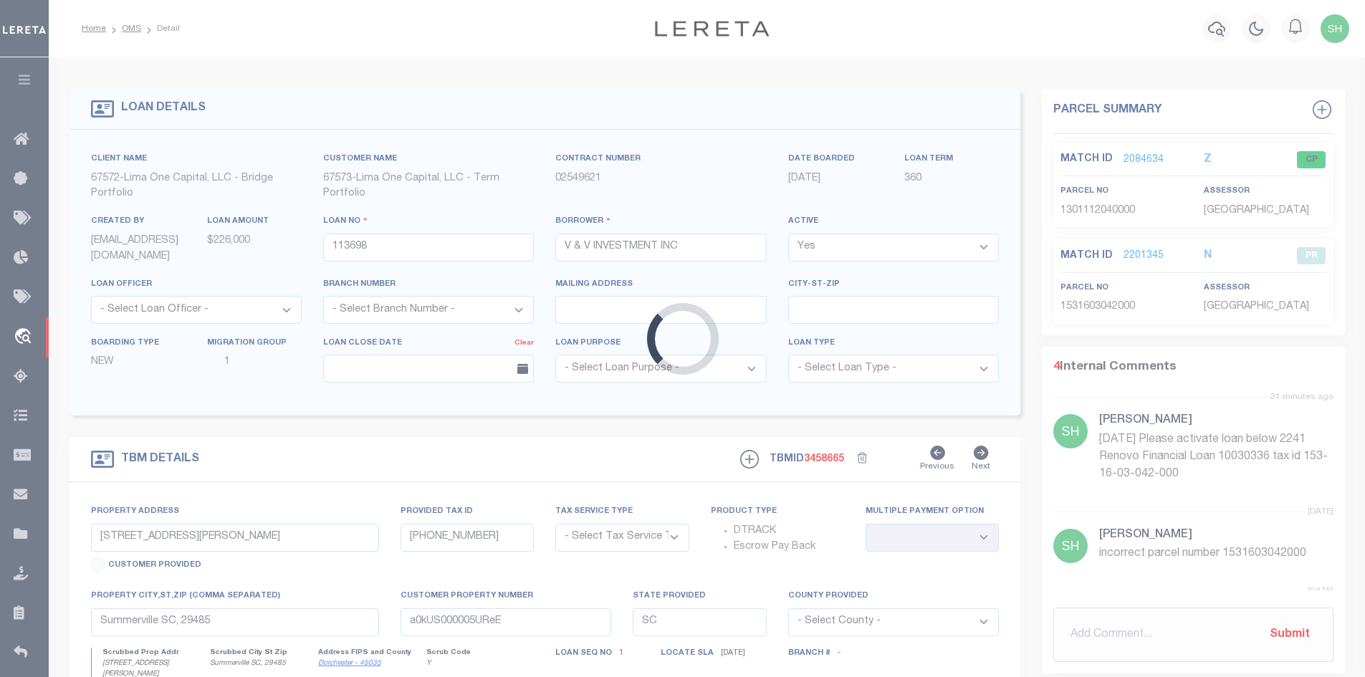
type input "113698-1"
type input "PA"
type textarea "COLLECTOR: ENTITY: PARCEL: 292130800"
type textarea "Compare"
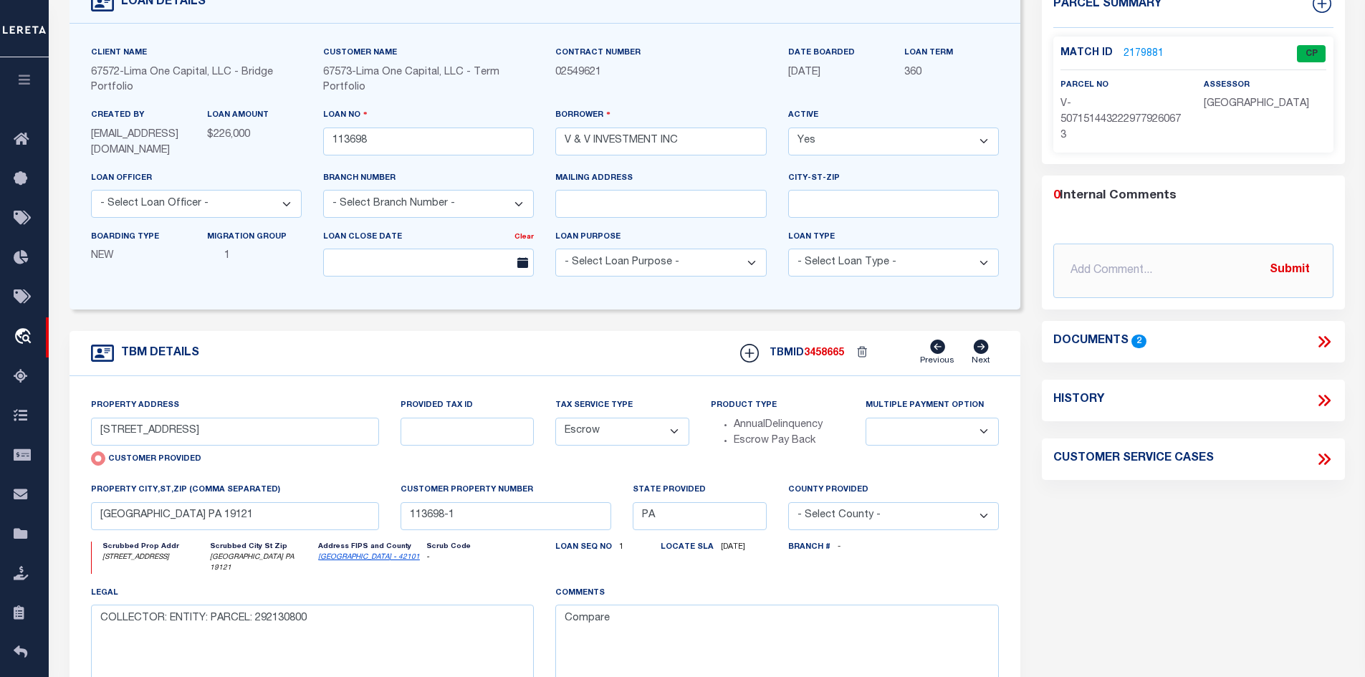
scroll to position [143, 0]
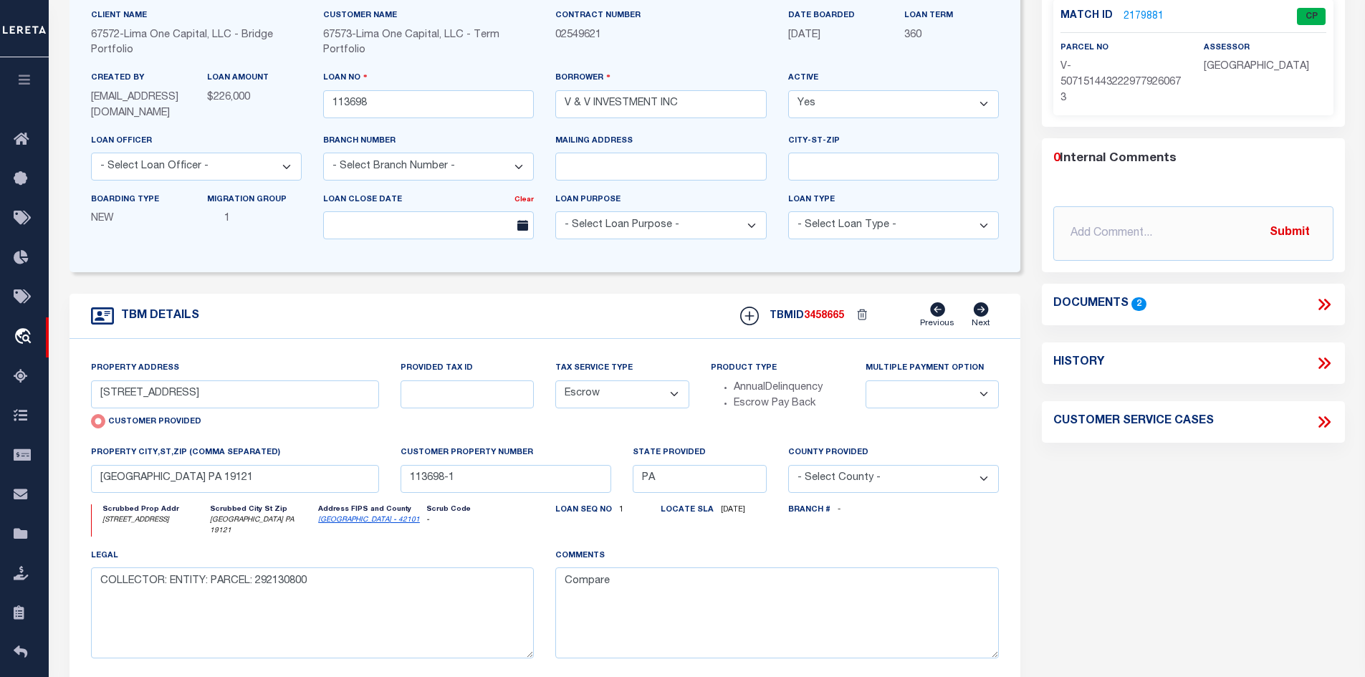
click at [362, 522] on link "[GEOGRAPHIC_DATA] - 42101" at bounding box center [369, 520] width 102 height 7
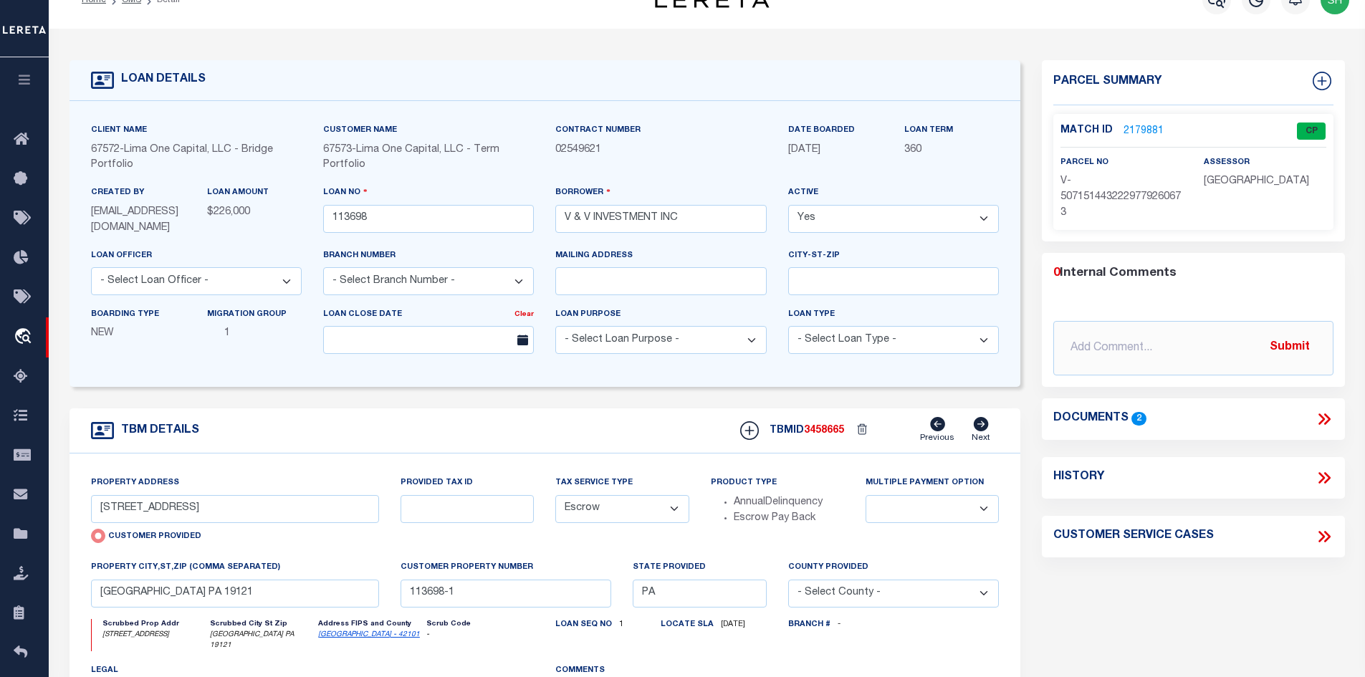
scroll to position [0, 0]
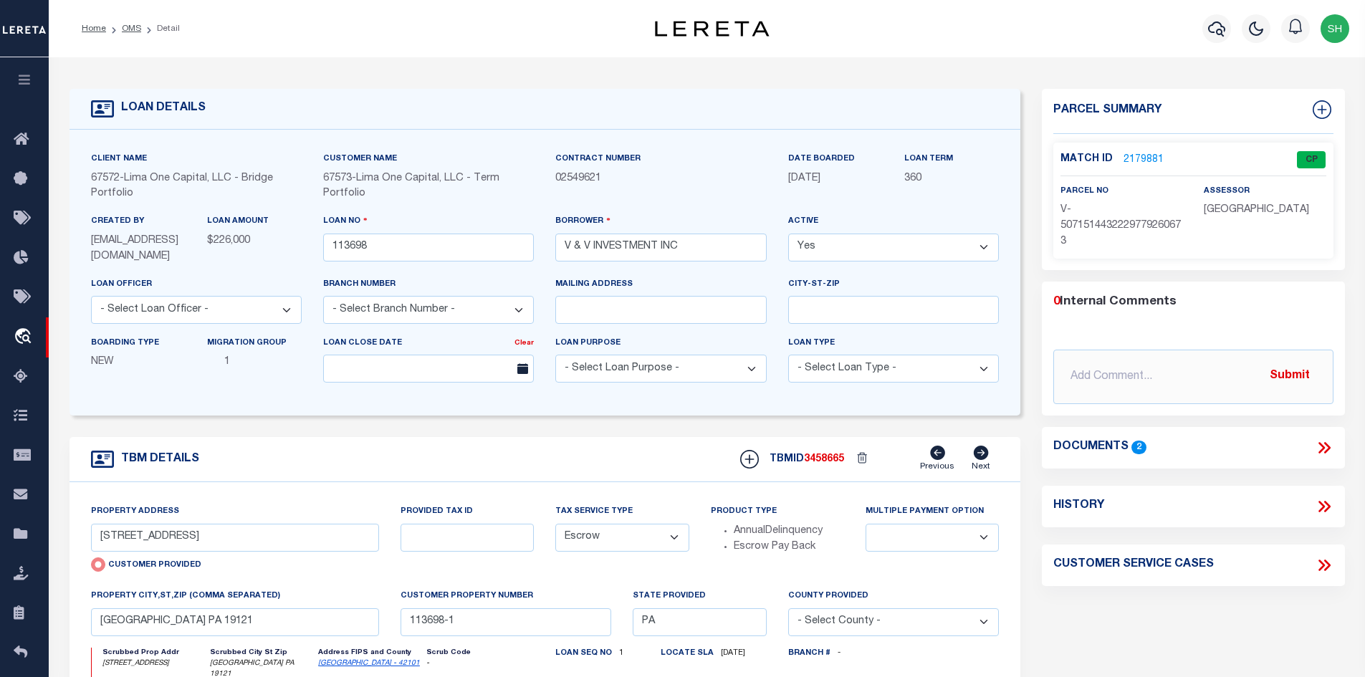
click at [1132, 159] on link "2179881" at bounding box center [1144, 160] width 40 height 15
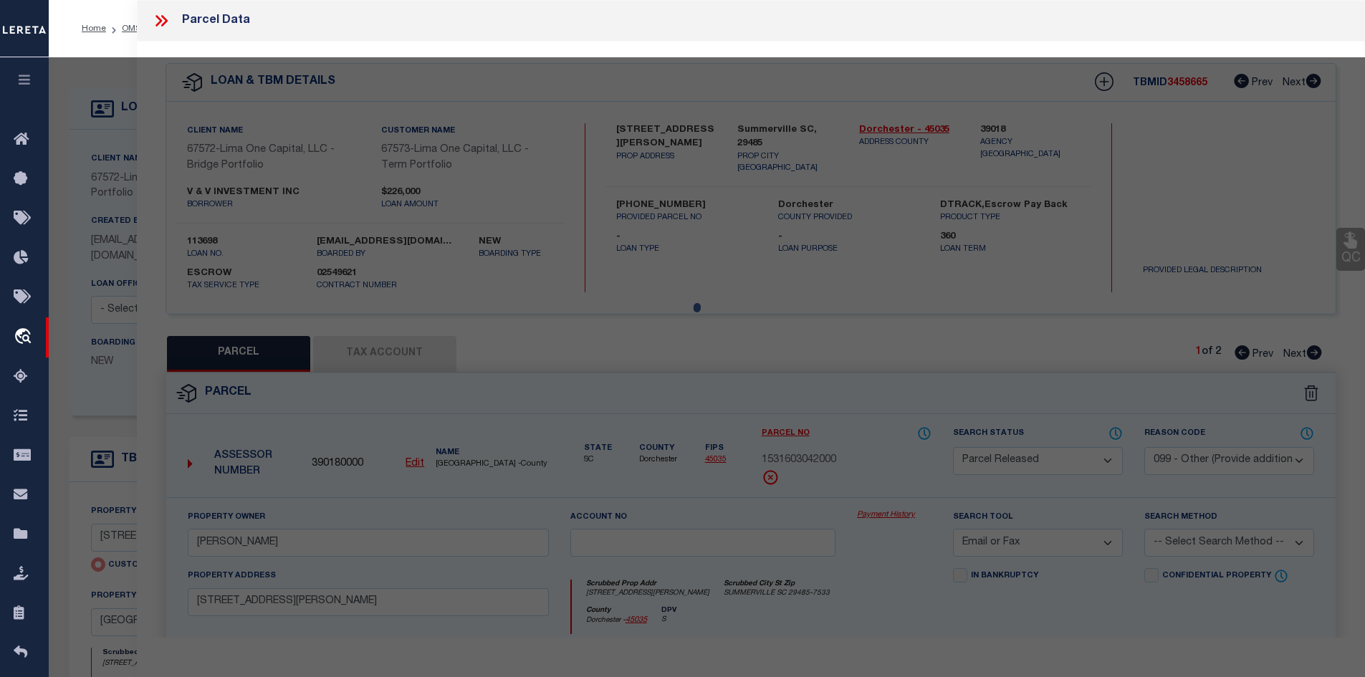
select select "AS"
select select
checkbox input "false"
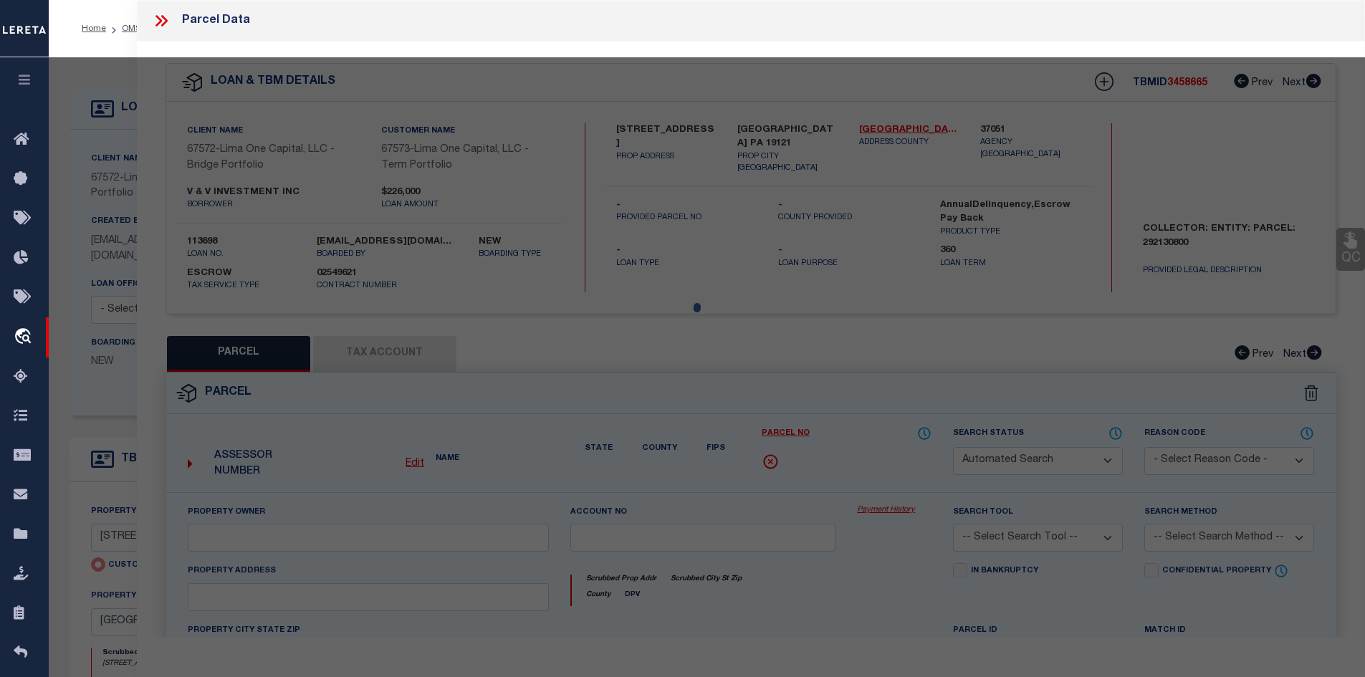
select select "CP"
type input "[STREET_ADDRESS]"
checkbox input "false"
type input "[GEOGRAPHIC_DATA] PA 19121"
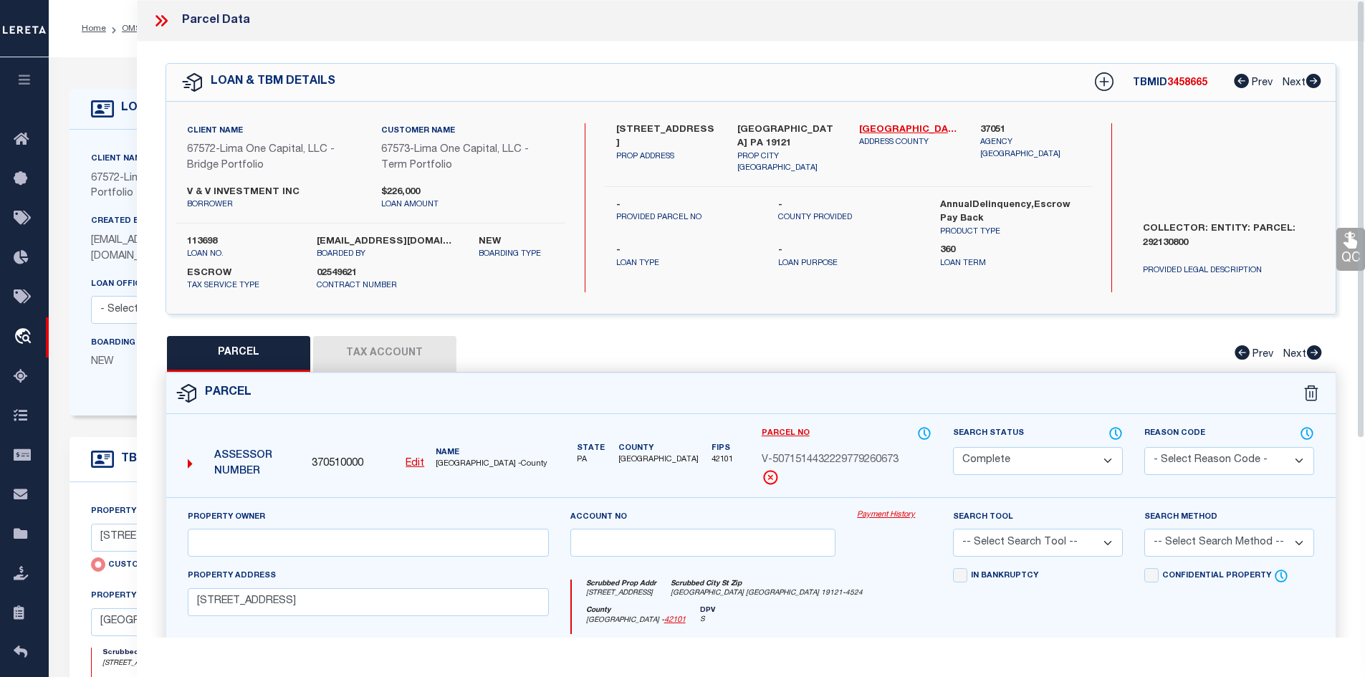
click at [404, 360] on button "Tax Account" at bounding box center [384, 354] width 143 height 36
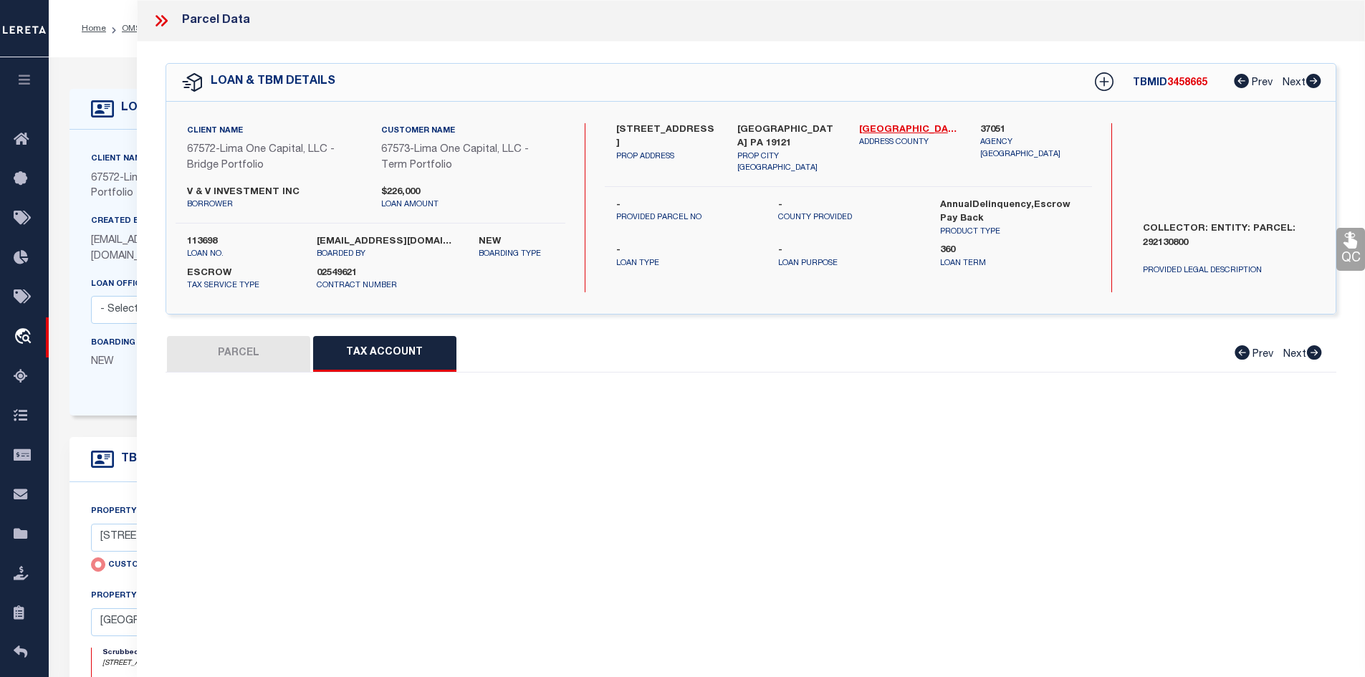
select select "100"
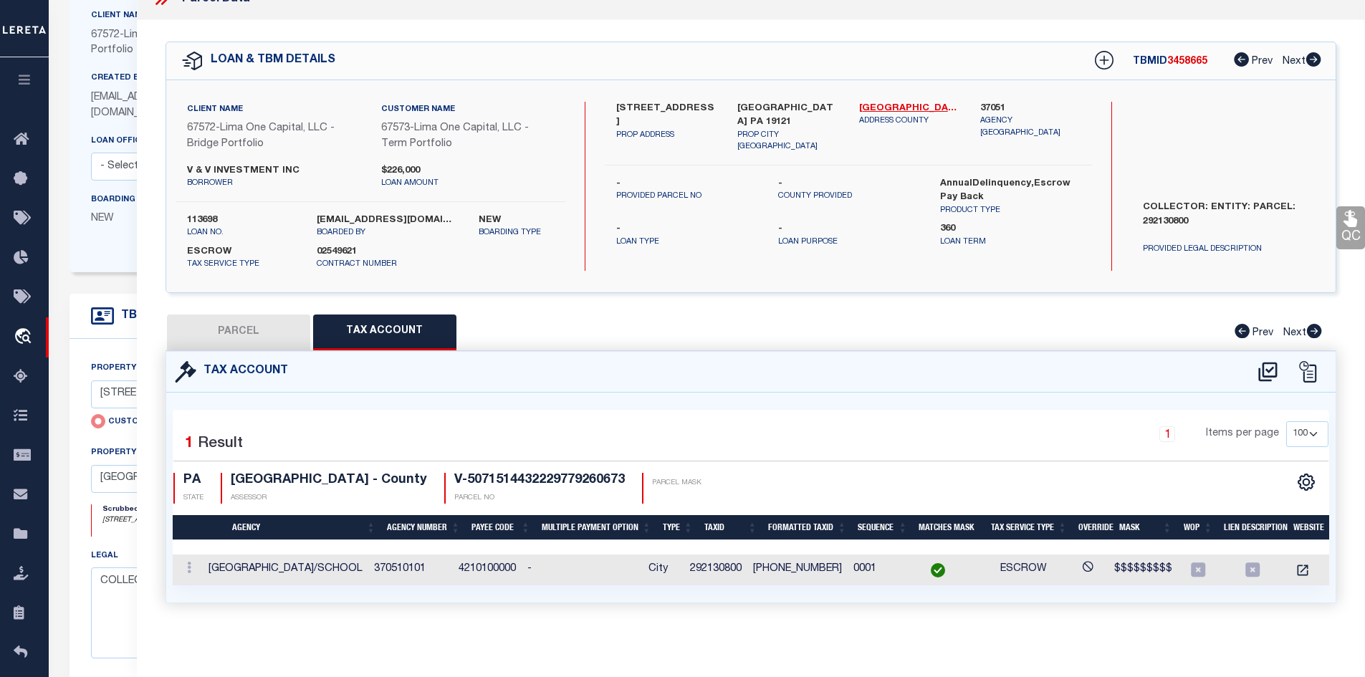
scroll to position [0, 25]
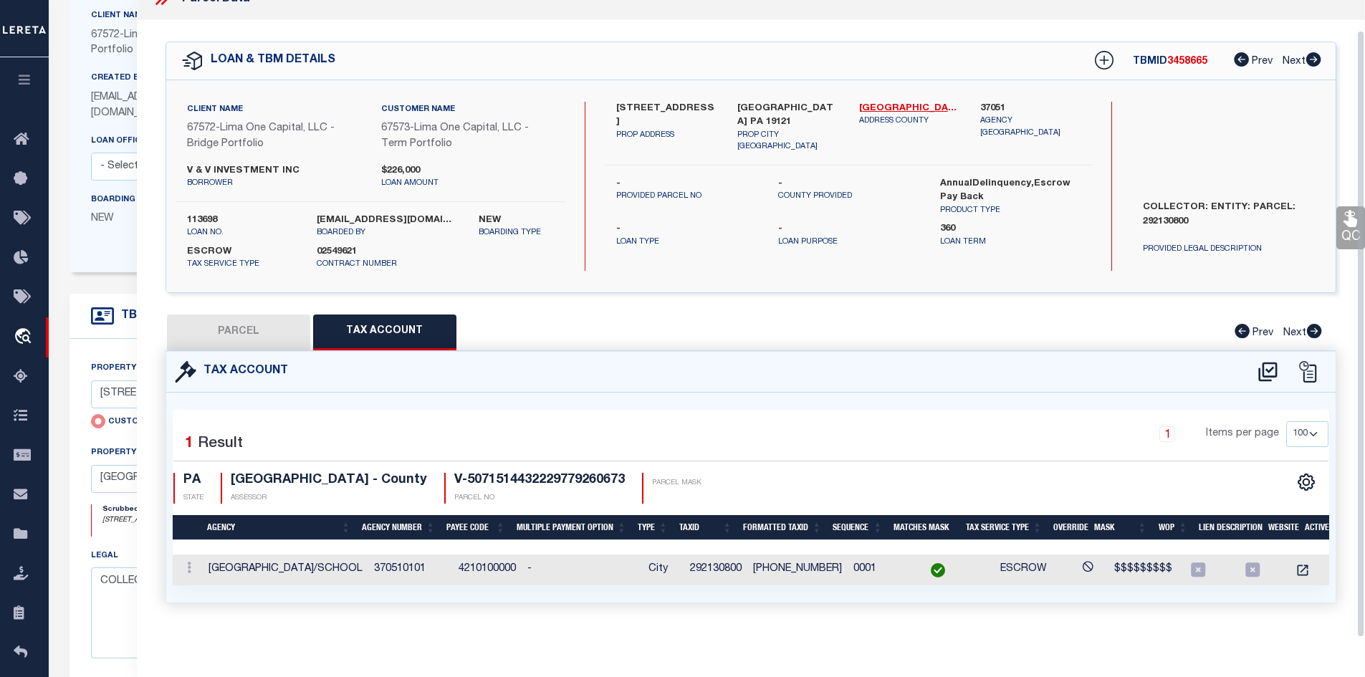
click at [253, 315] on button "PARCEL" at bounding box center [238, 333] width 143 height 36
select select "AS"
checkbox input "false"
select select "CP"
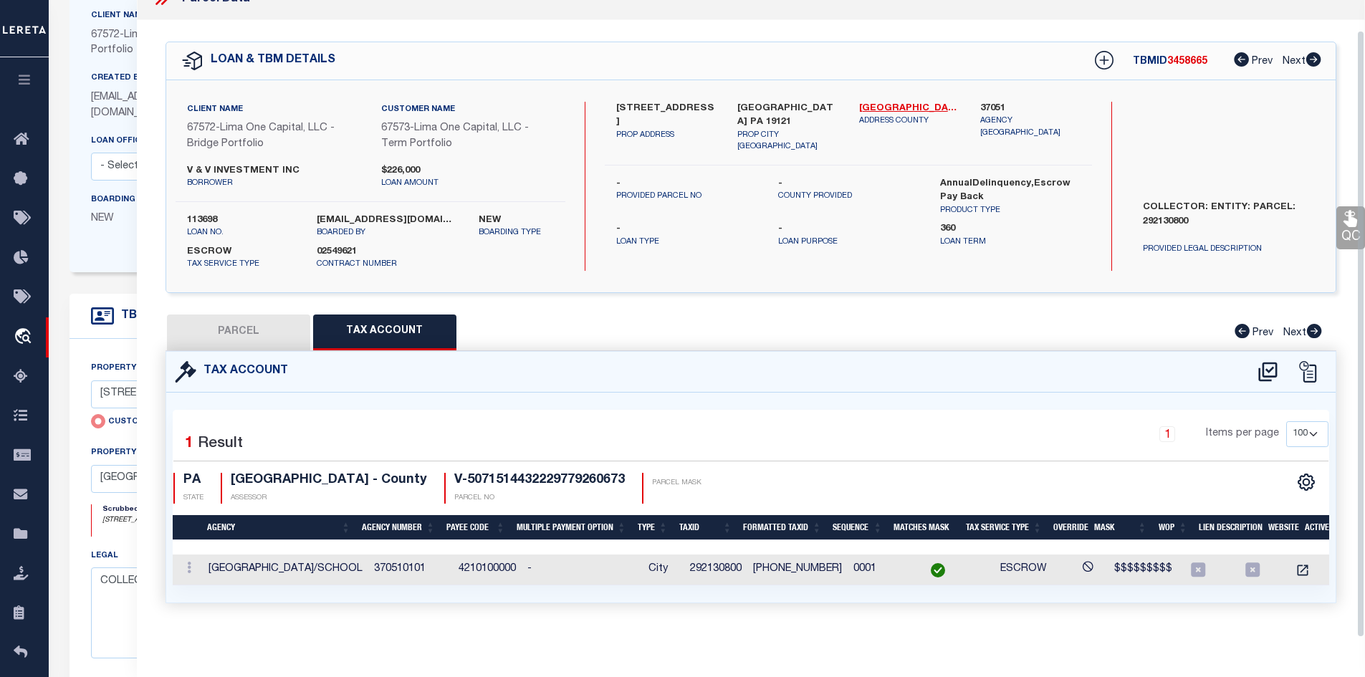
type input "[STREET_ADDRESS]"
checkbox input "false"
type input "[GEOGRAPHIC_DATA] PA 19121"
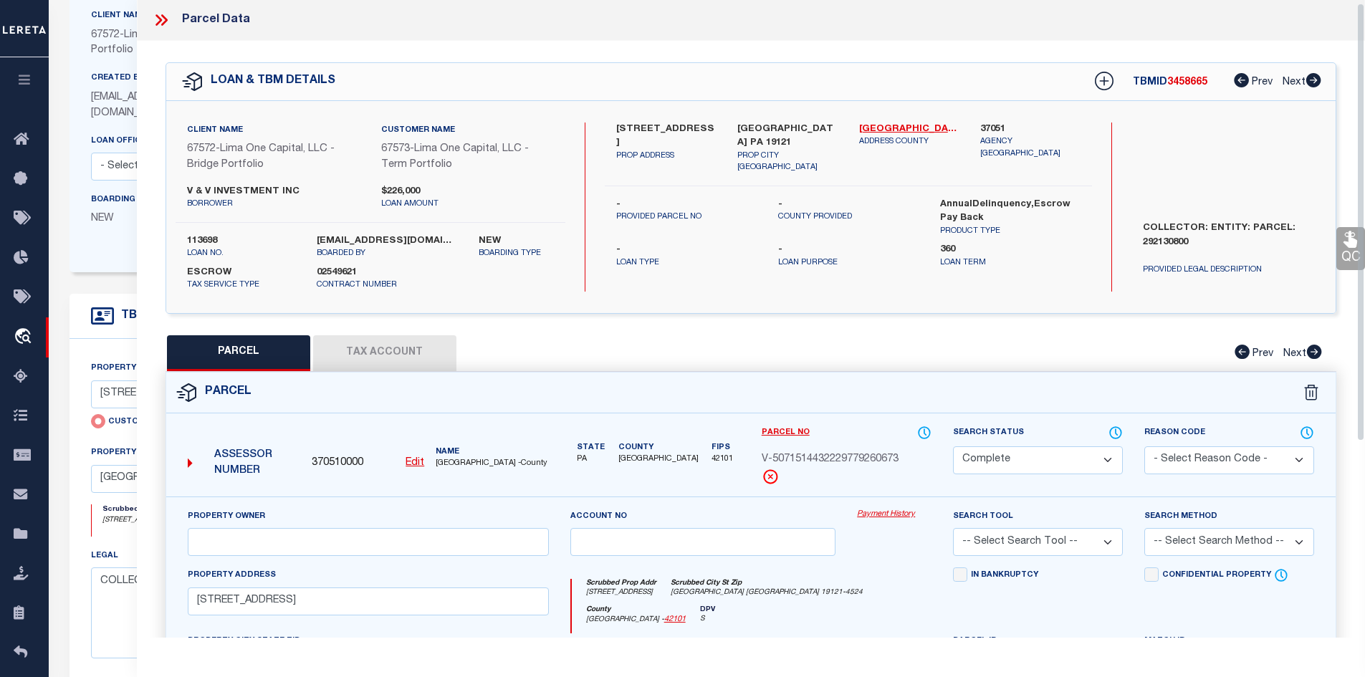
scroll to position [0, 0]
click at [164, 19] on icon at bounding box center [164, 20] width 6 height 11
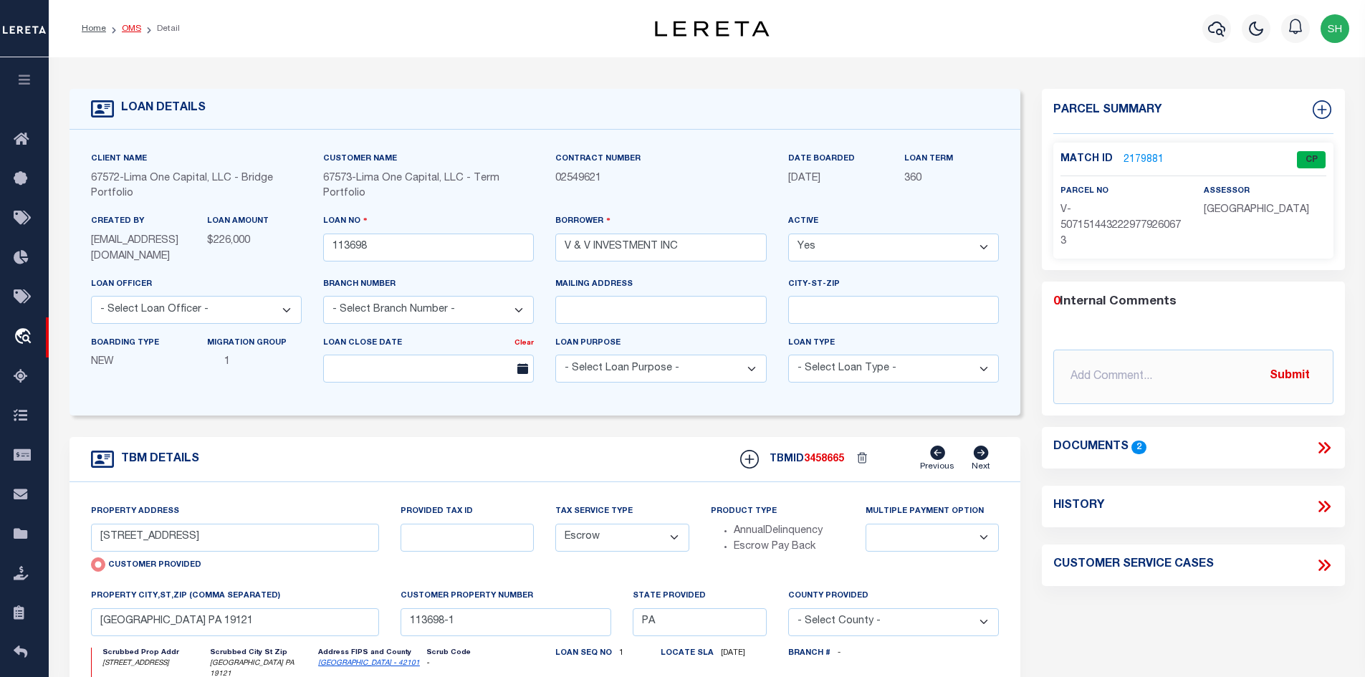
click at [123, 31] on link "OMS" at bounding box center [131, 28] width 19 height 9
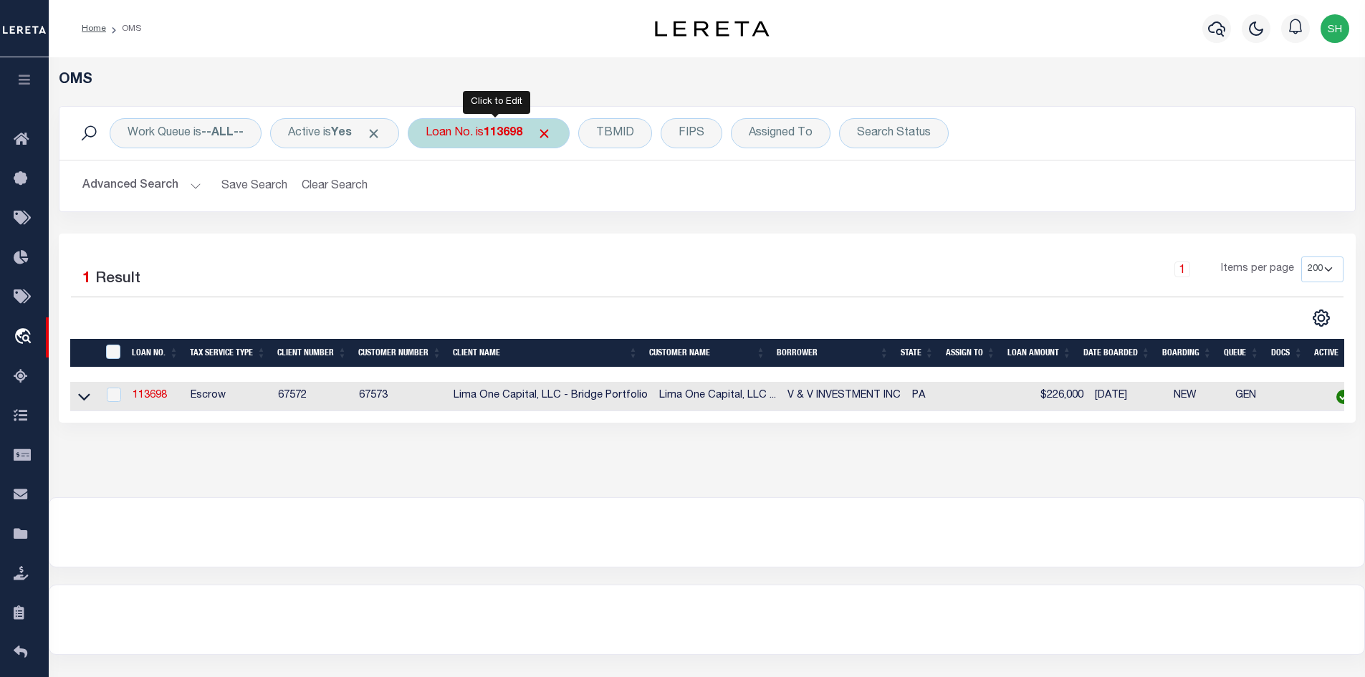
click at [511, 136] on b "113698" at bounding box center [503, 133] width 39 height 11
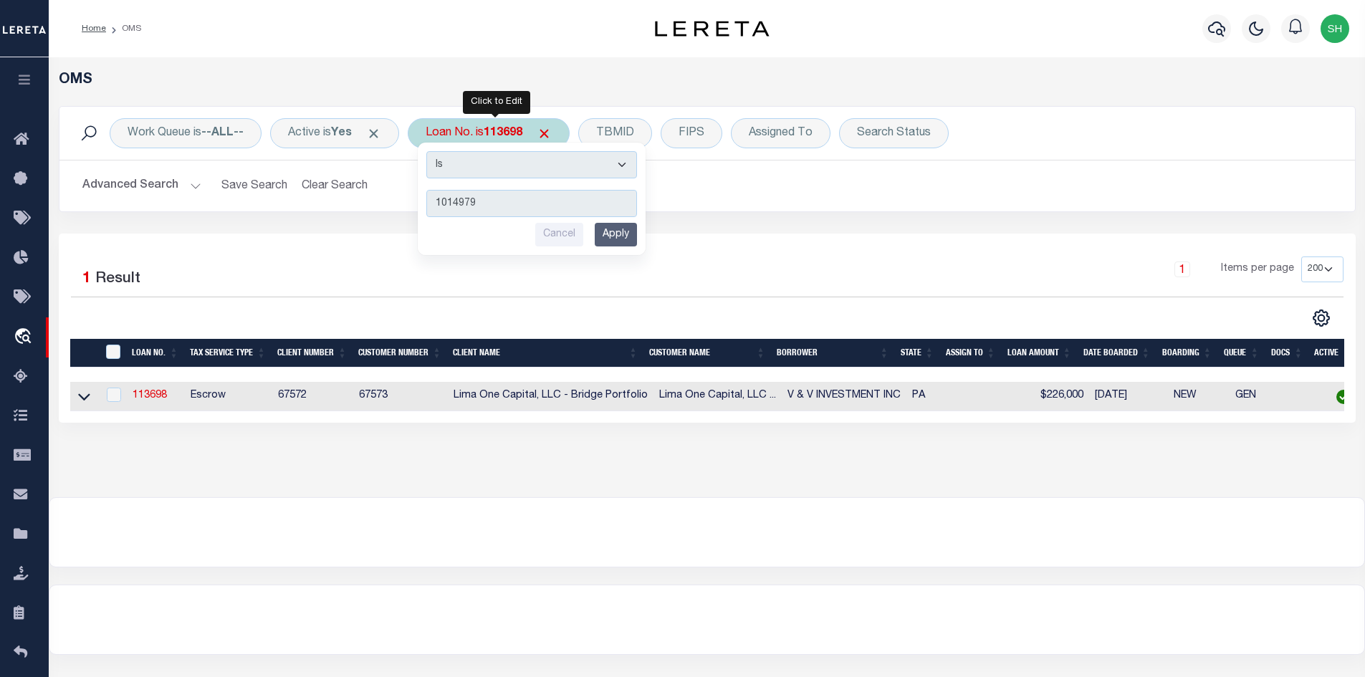
type input "10149791"
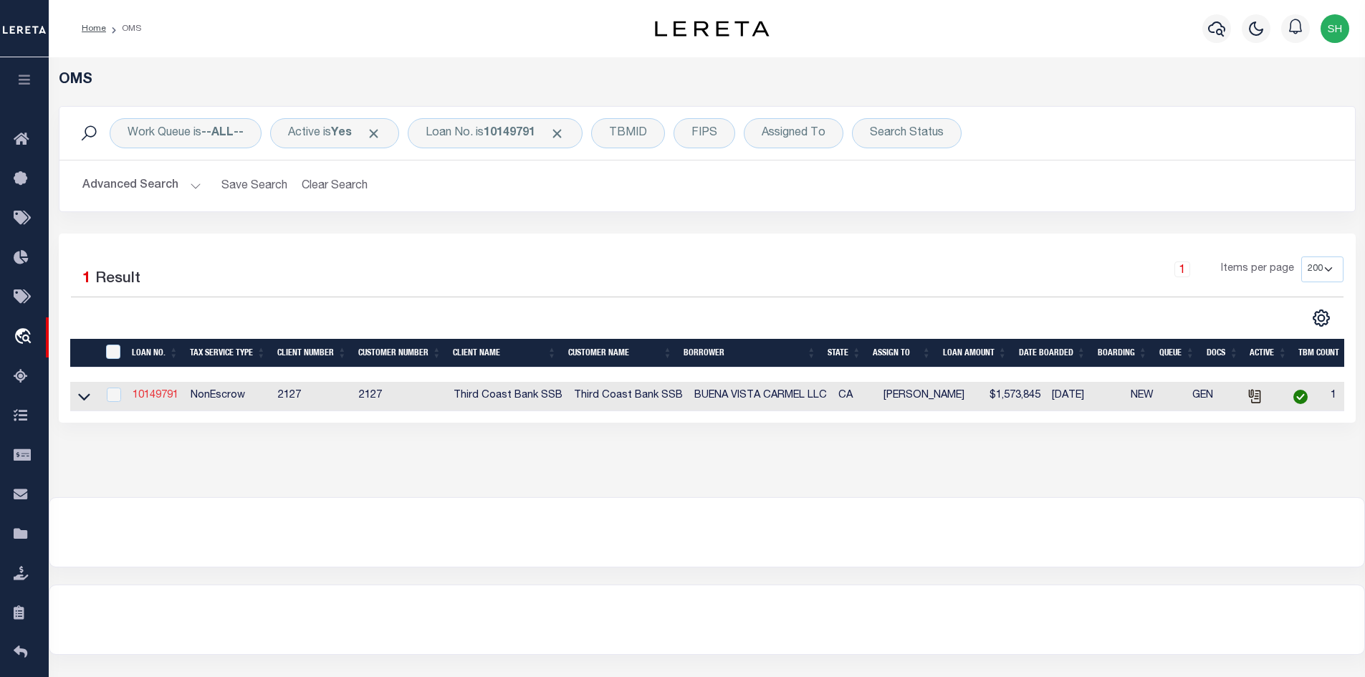
click at [163, 396] on link "10149791" at bounding box center [156, 396] width 46 height 10
type input "10149791"
type input "BUENA VISTA CARMEL LLC"
select select
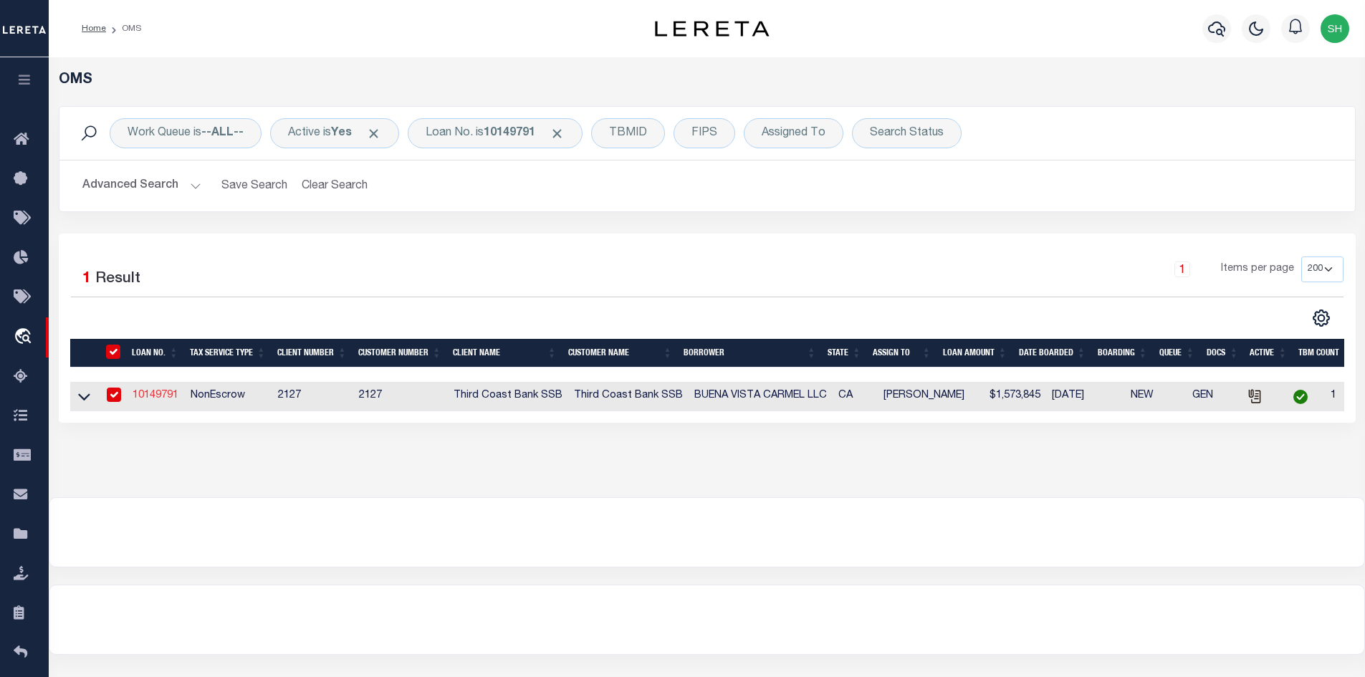
select select "NonEscrow"
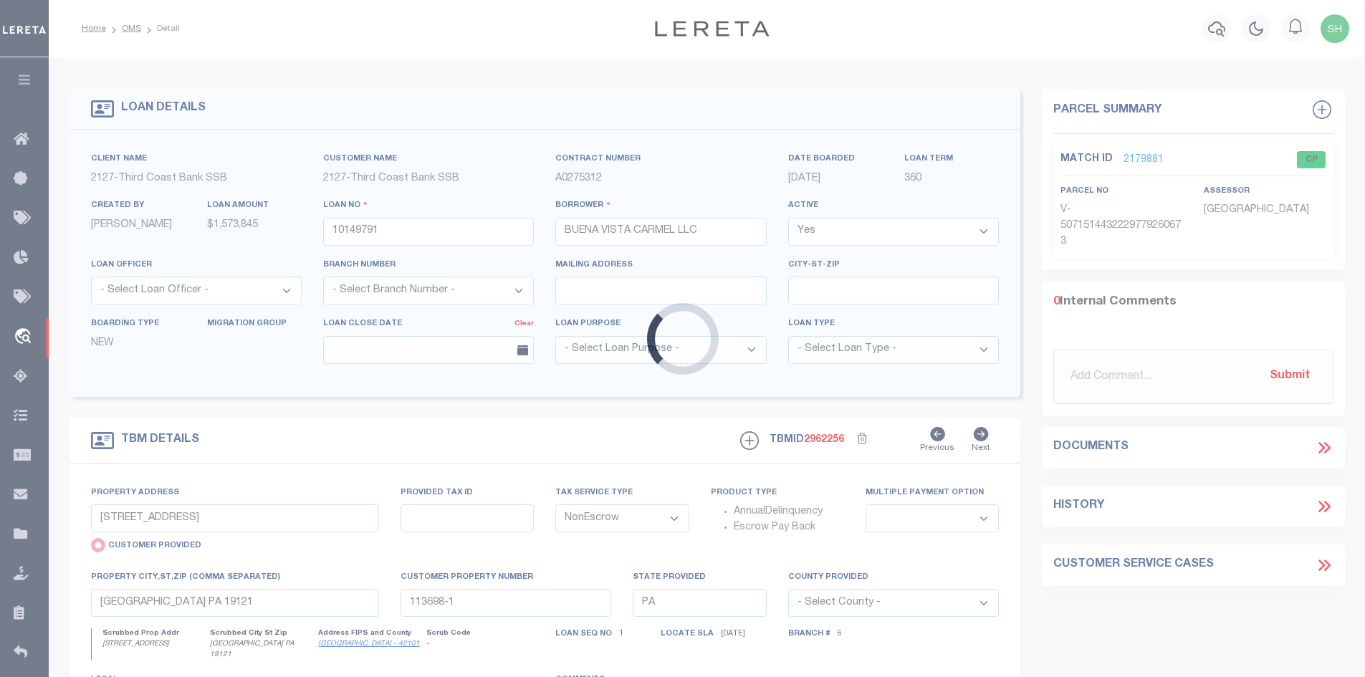
type input "[STREET_ADDRESS]"
radio input "false"
type input "009-023-008-000"
select select
type input "Carmel CA 93923"
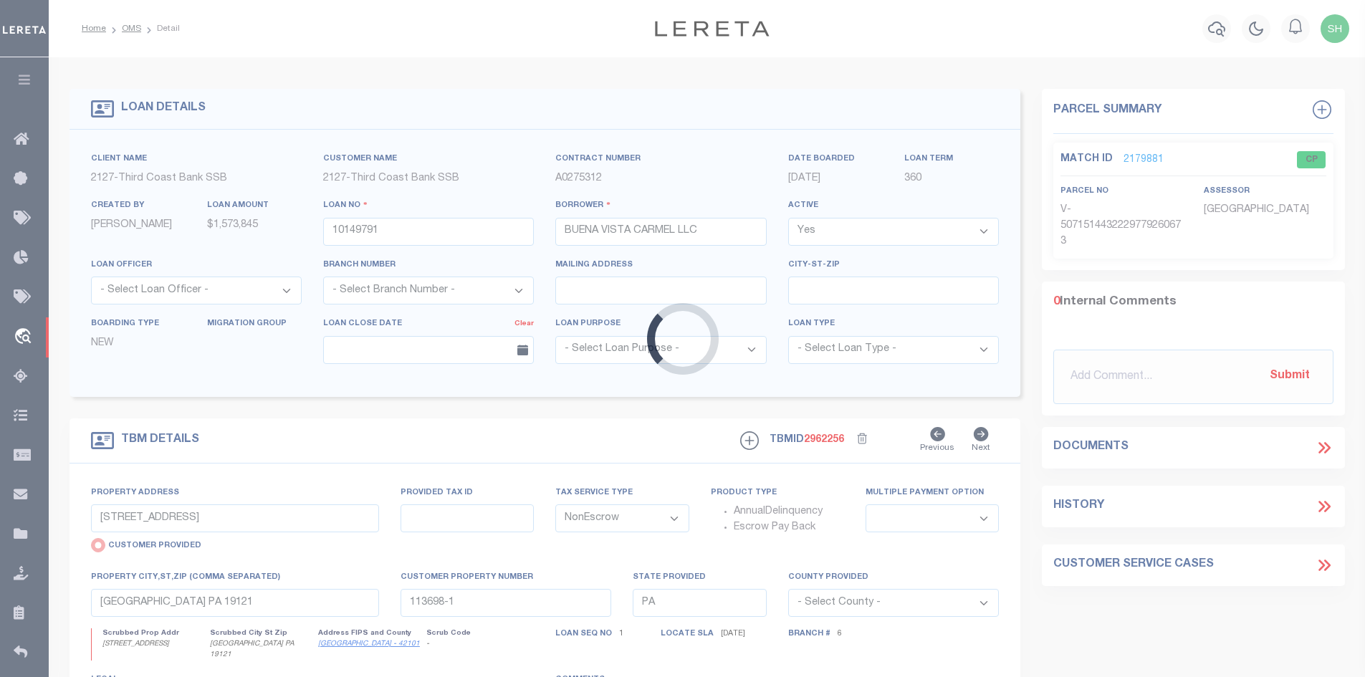
type input "CA"
select select "Monterey"
select select "4743"
select select "2378"
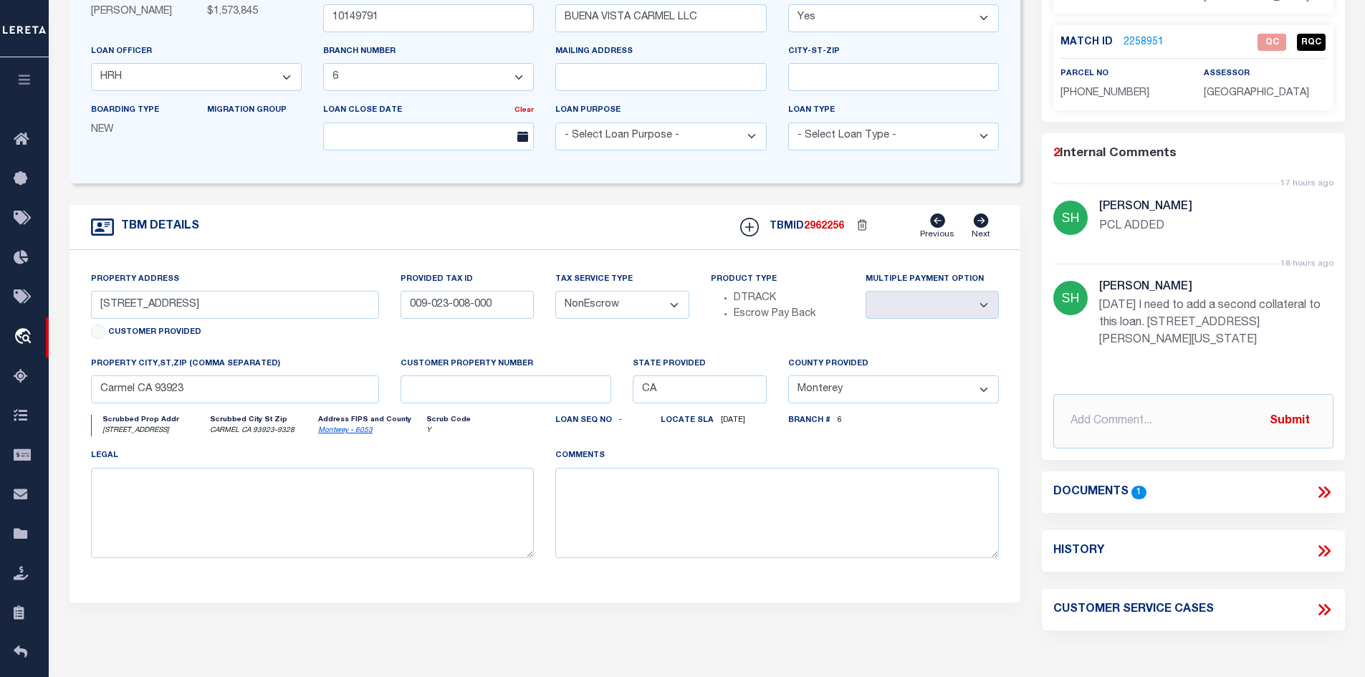
scroll to position [215, 0]
click at [1293, 340] on p "[DATE] I need to add a second collateral to this loan. [STREET_ADDRESS][PERSON_…" at bounding box center [1216, 322] width 234 height 52
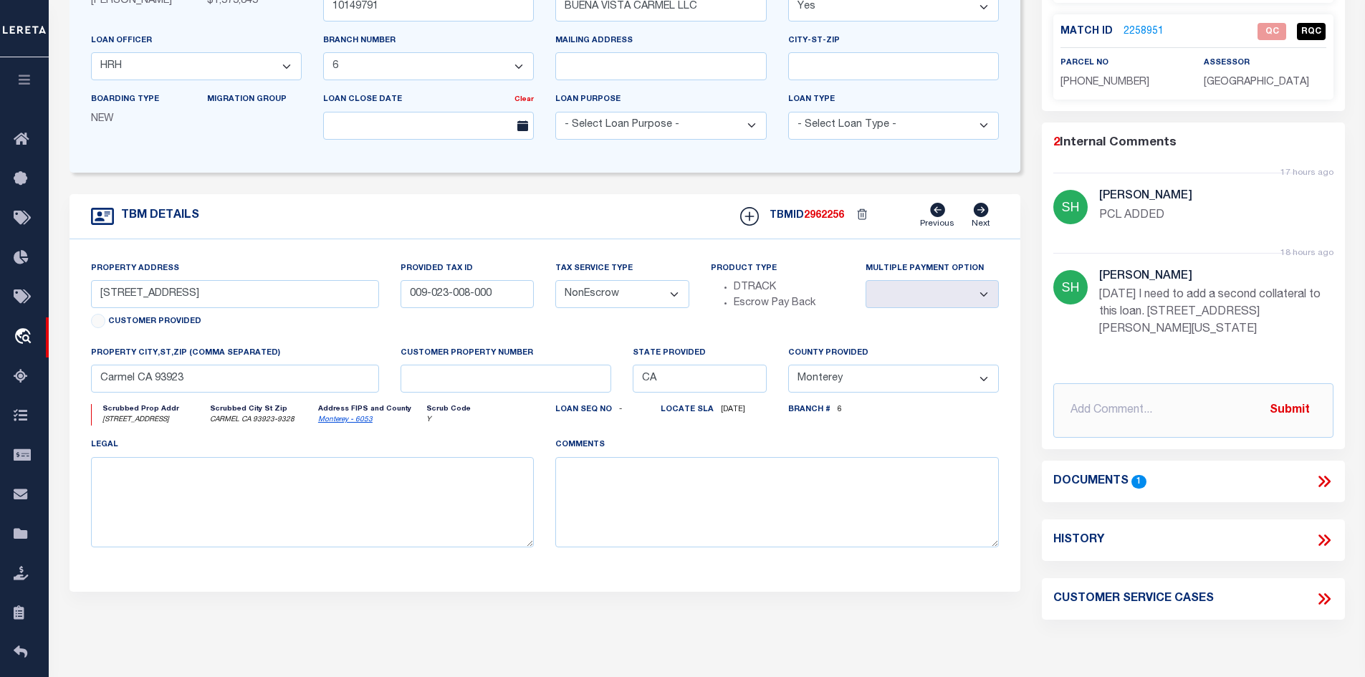
scroll to position [229, 0]
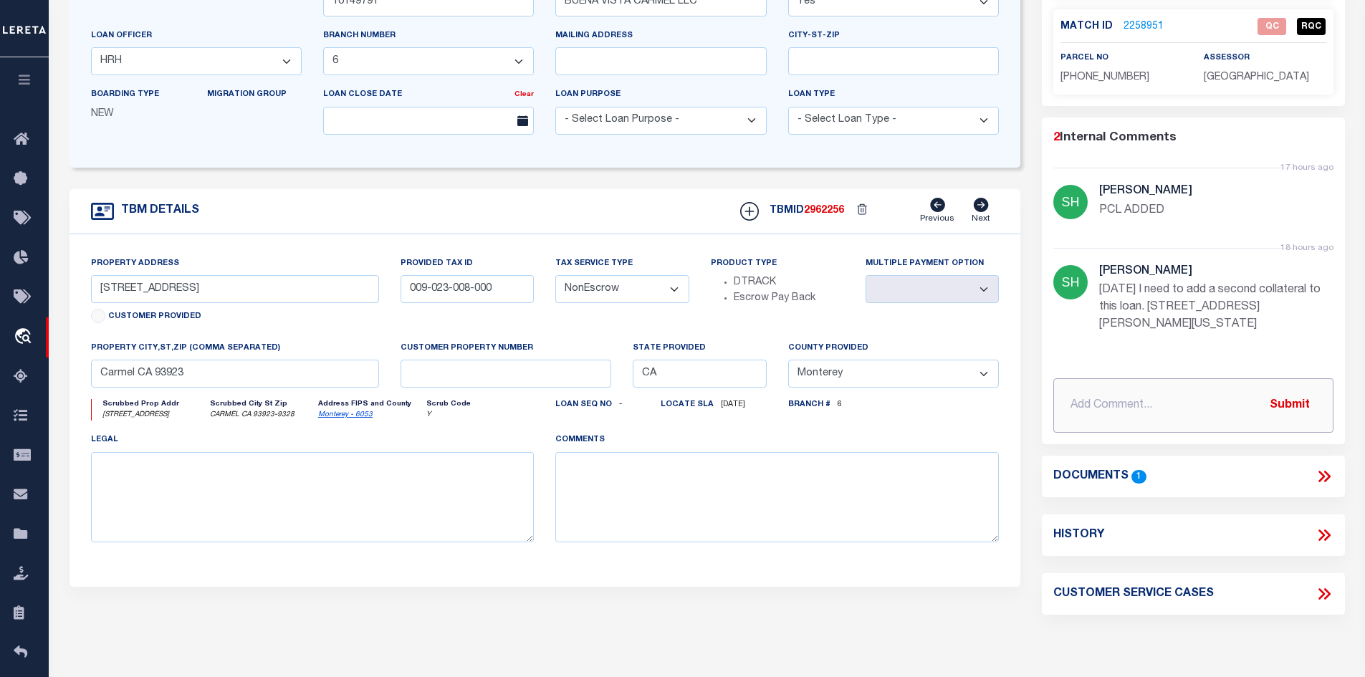
click at [1079, 413] on input "text" at bounding box center [1193, 405] width 280 height 54
type input "parcel was added per client request."
click at [1314, 405] on button "Submit" at bounding box center [1289, 405] width 59 height 29
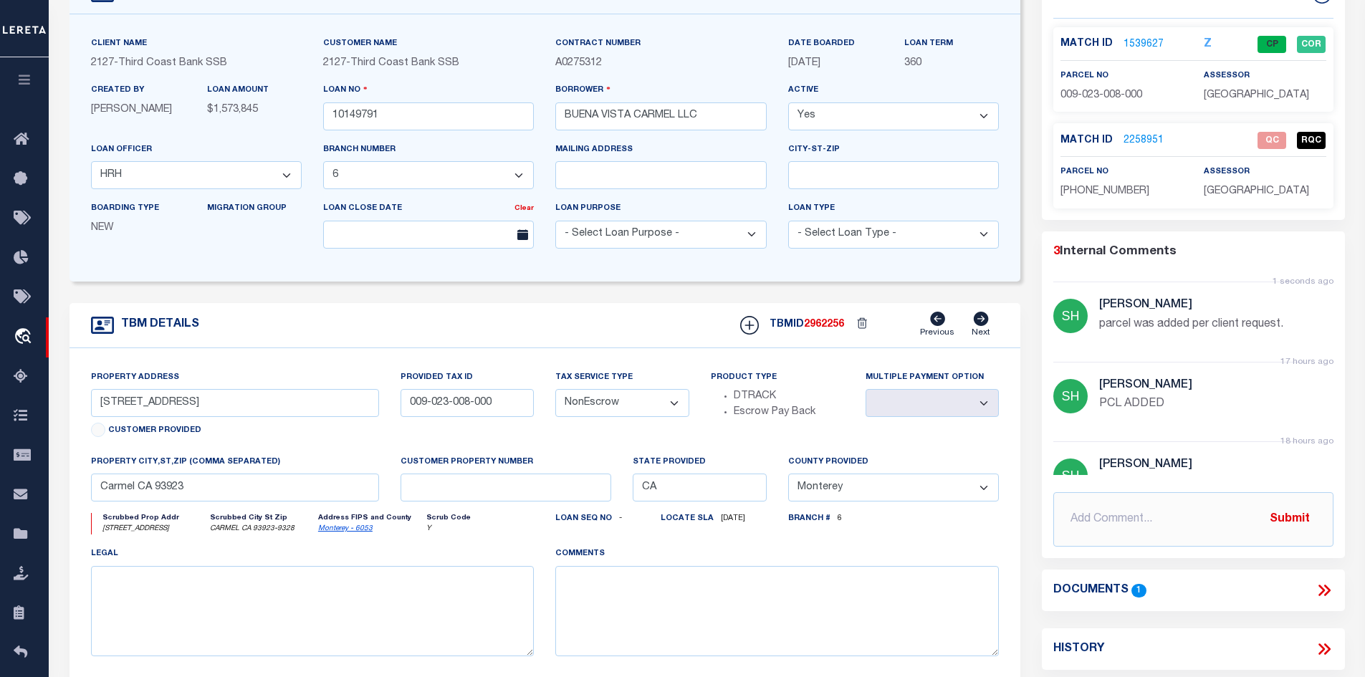
scroll to position [86, 0]
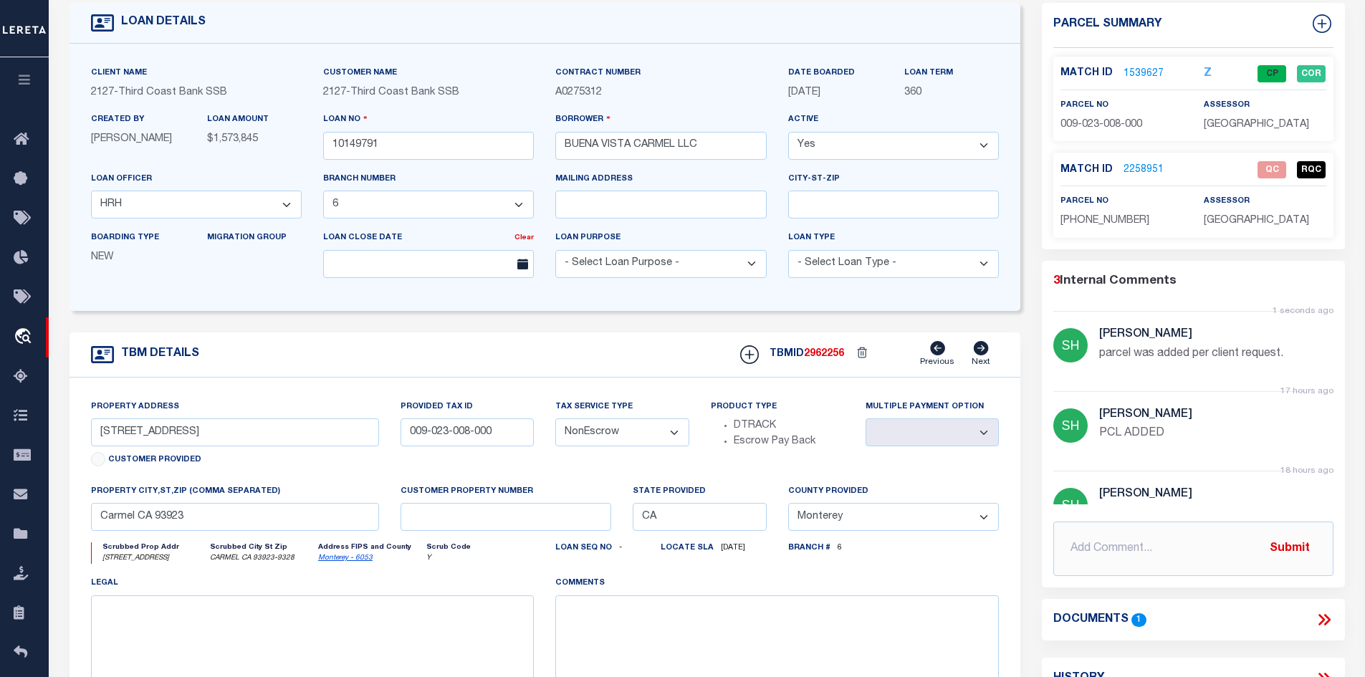
click at [1146, 68] on link "1539627" at bounding box center [1144, 74] width 40 height 15
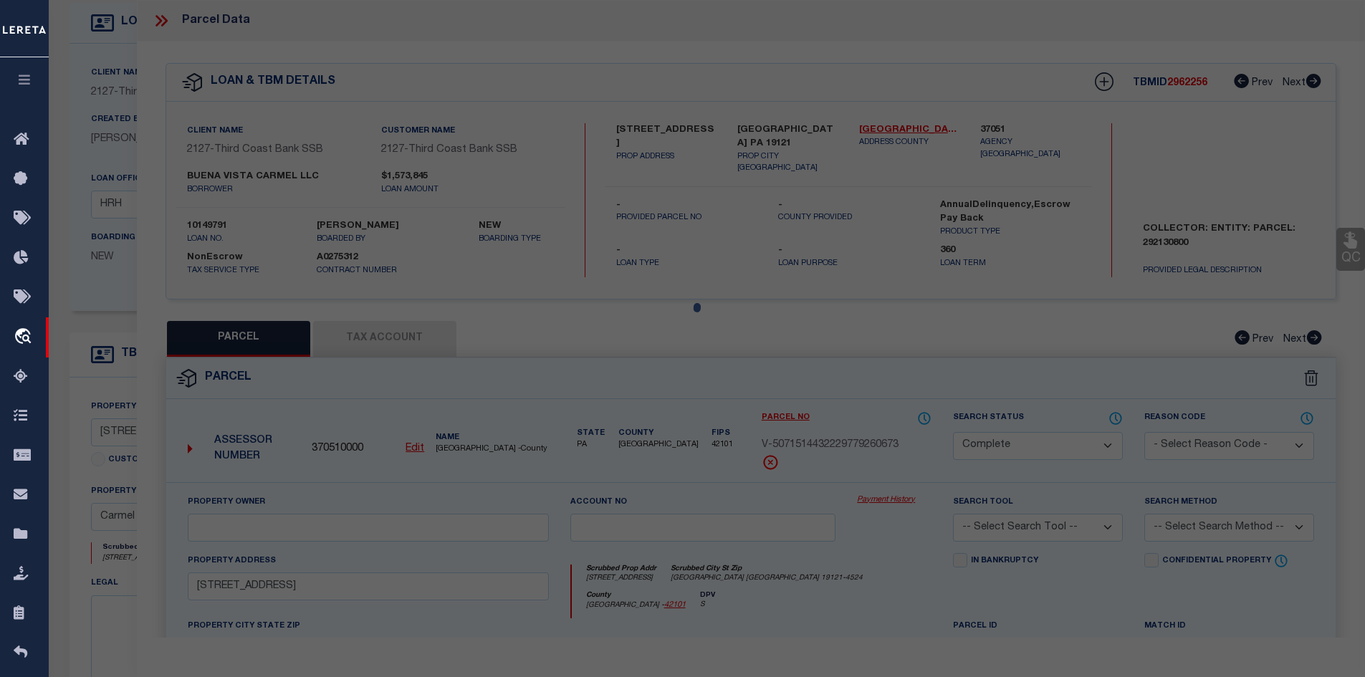
select select "AS"
checkbox input "false"
select select "CP"
type input "Buena Vista Carmel LLC"
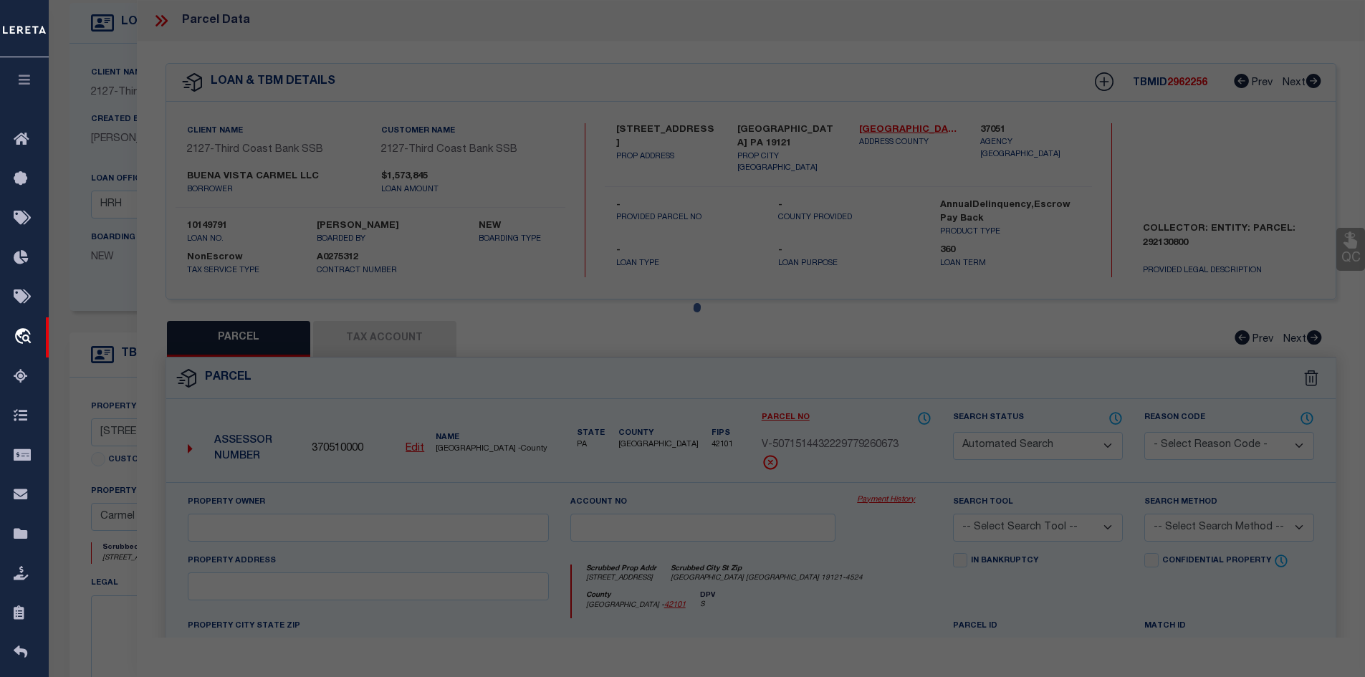
select select
type input "[STREET_ADDRESS]"
checkbox input "false"
type input "CARMEL CA 93923"
type textarea "L S MAP OF RESUB OF POR BLK 303 3RD ADD TO [PERSON_NAME] ASSRS LOT 2 EXC NW 19.…"
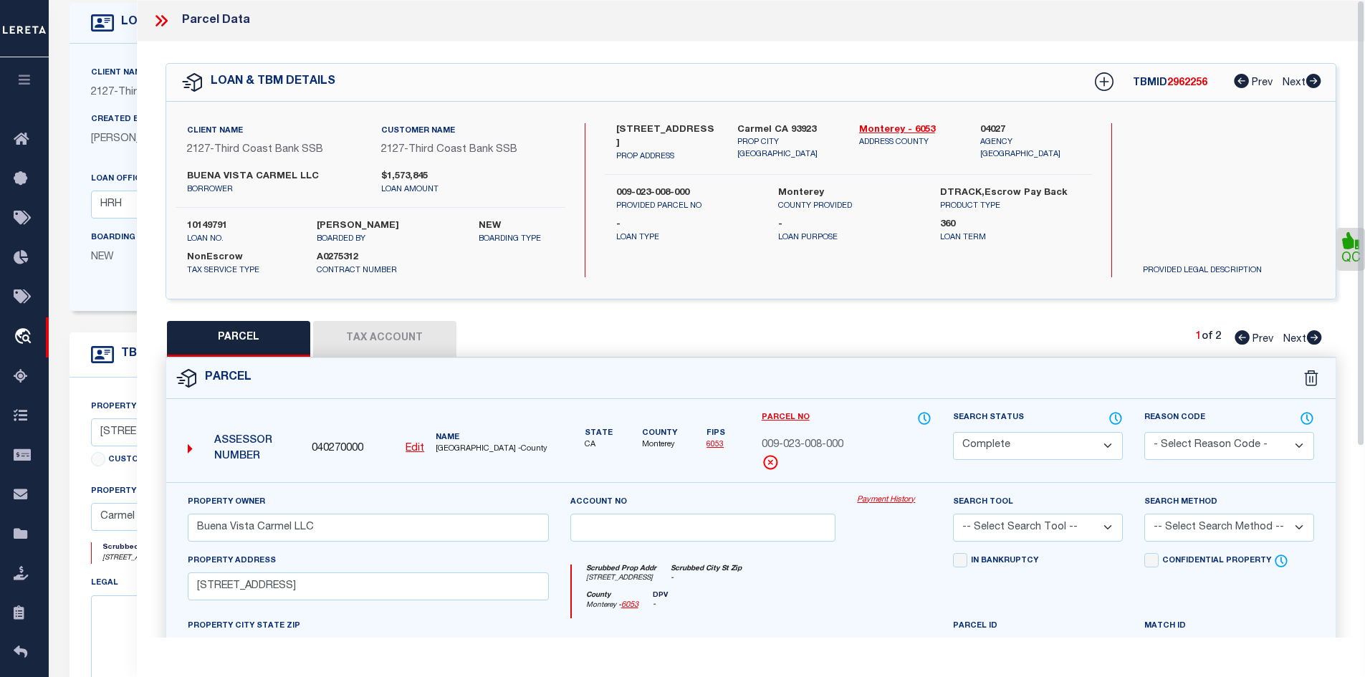
drag, startPoint x: 158, startPoint y: 20, endPoint x: 256, endPoint y: 37, distance: 98.8
click at [159, 20] on icon at bounding box center [161, 20] width 19 height 19
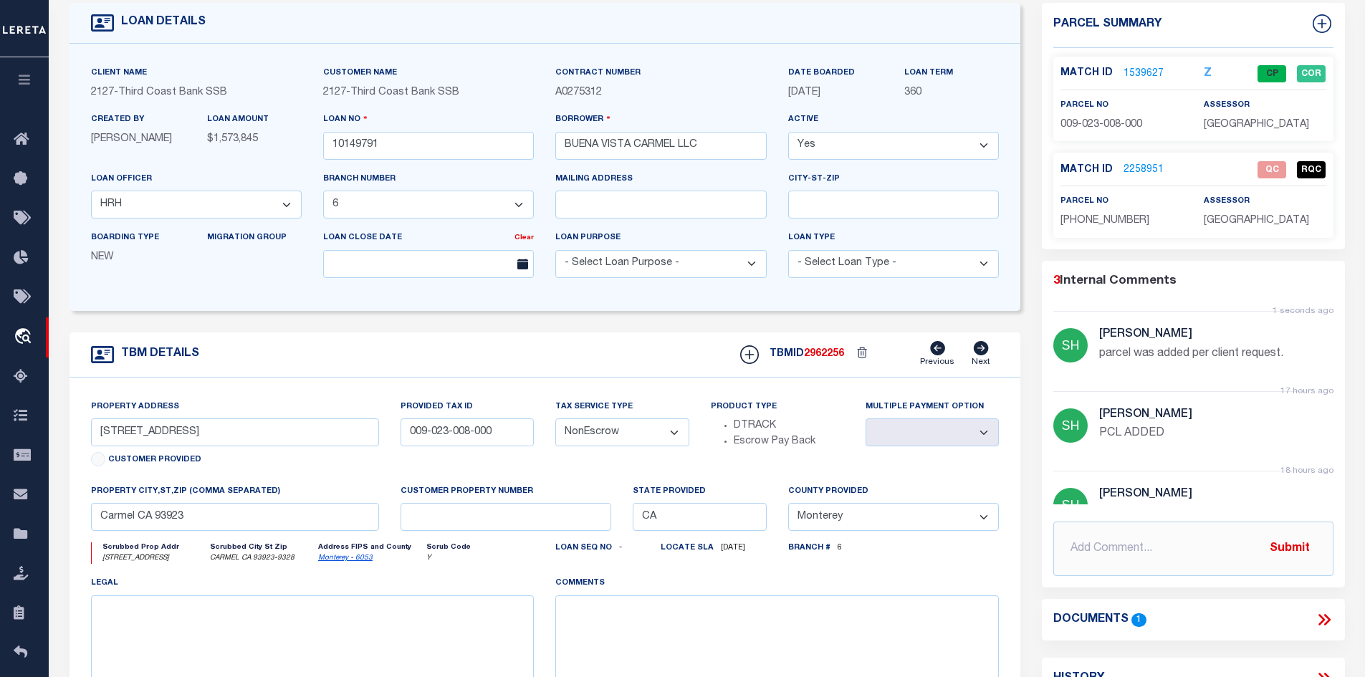
click at [1124, 166] on link "2258951" at bounding box center [1144, 170] width 40 height 15
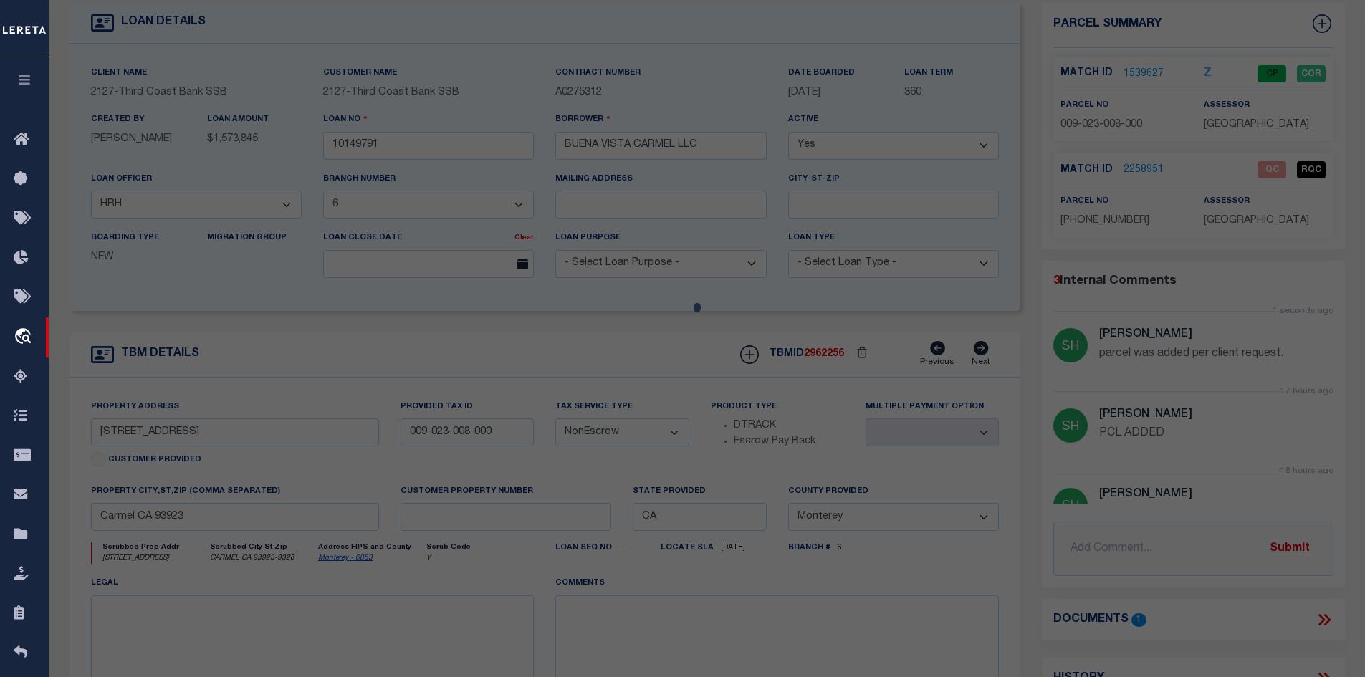
select select "AS"
checkbox input "false"
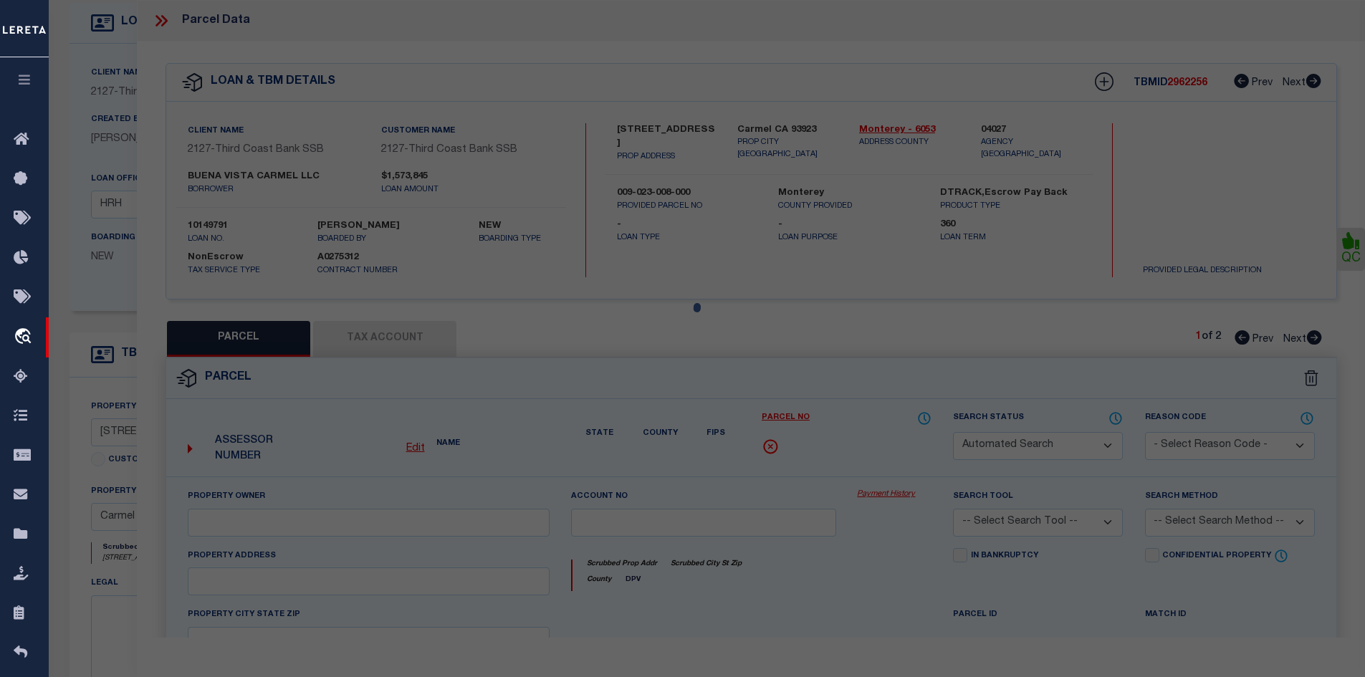
select select "QC"
select select "099"
type input "[PERSON_NAME] G/[PERSON_NAME]"
select select "AGW"
select select "ADD"
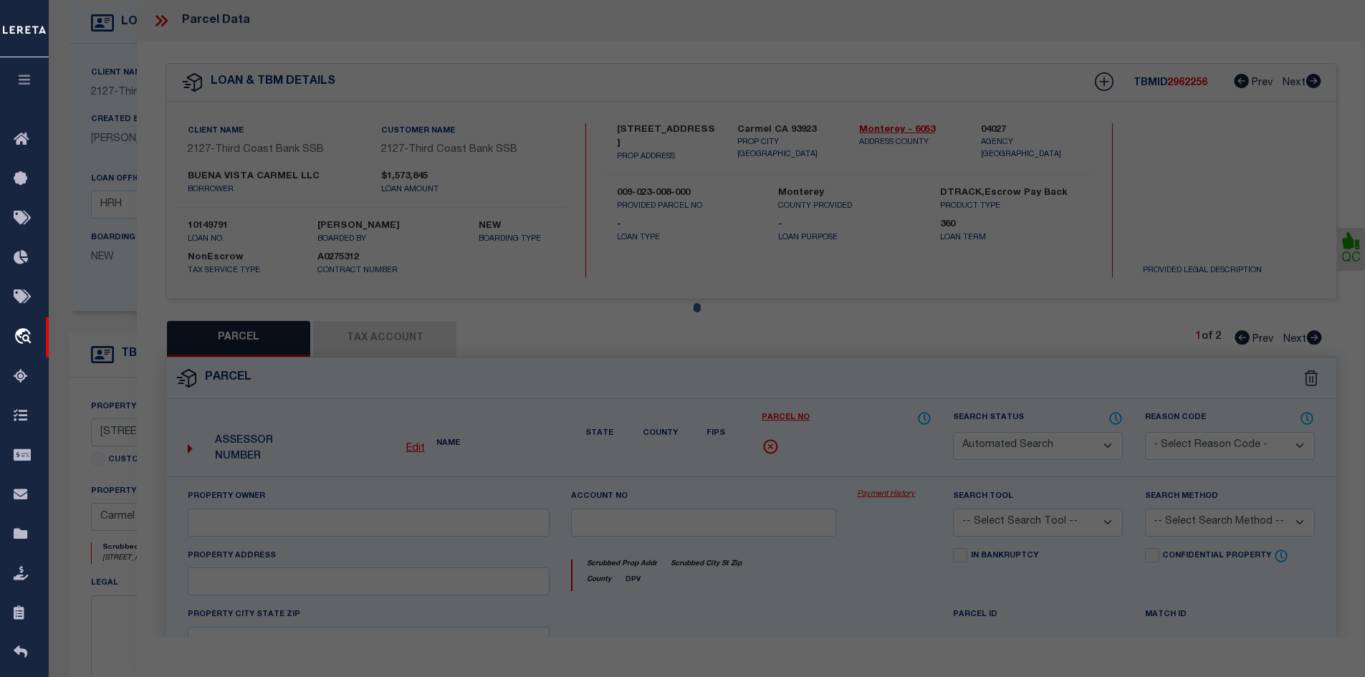
type input "[STREET_ADDRESS][PERSON_NAME]"
type input "[GEOGRAPHIC_DATA]-2426"
type textarea "PCL ADDED"
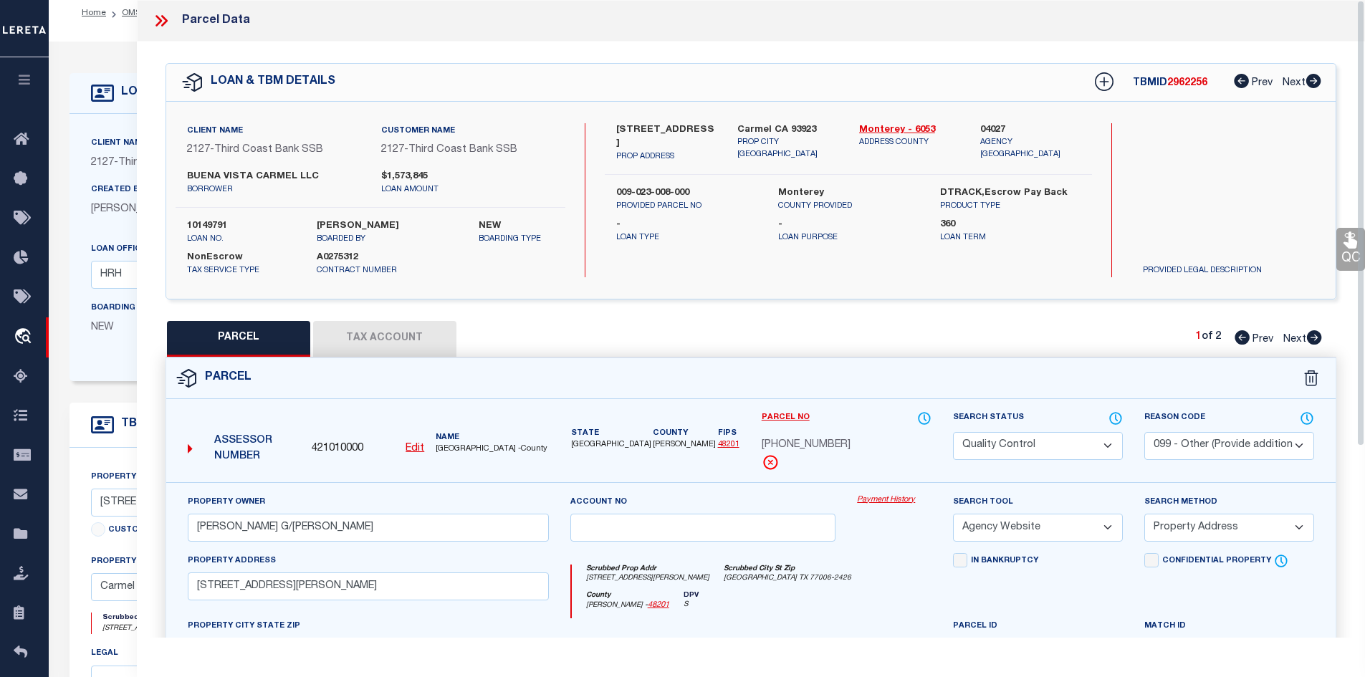
scroll to position [0, 0]
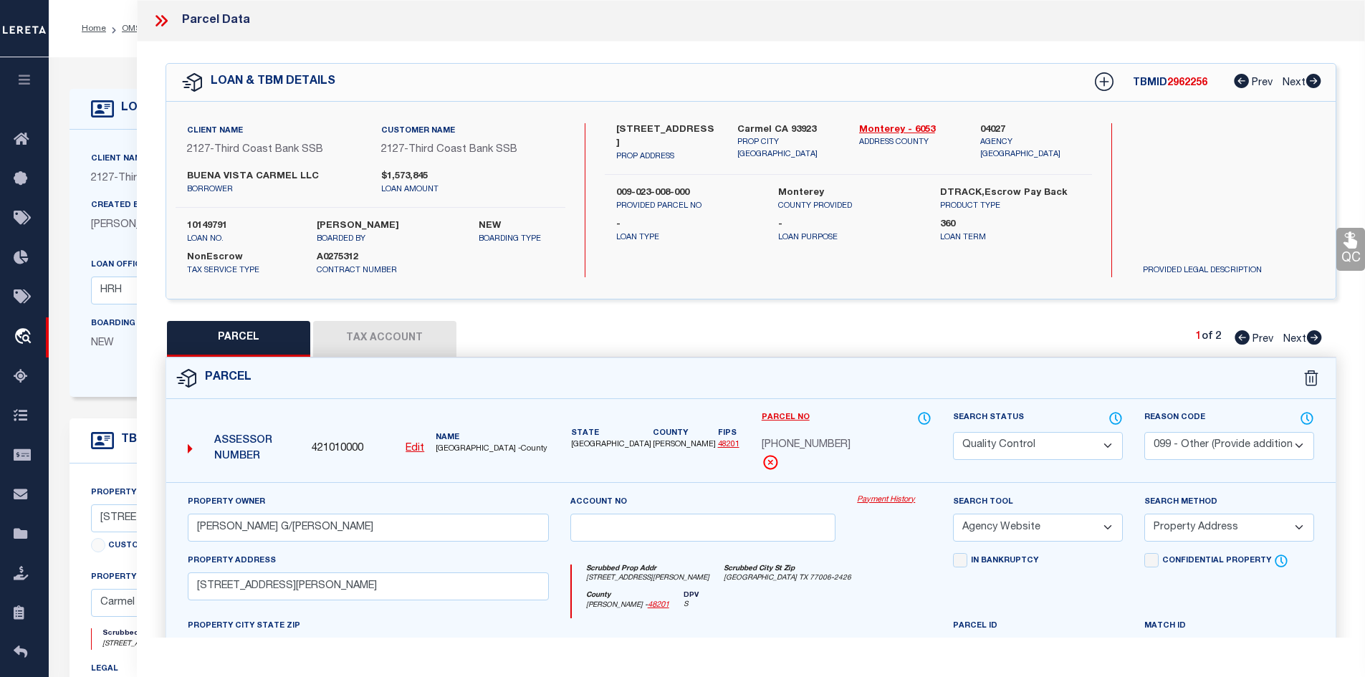
click at [162, 20] on icon at bounding box center [161, 20] width 19 height 19
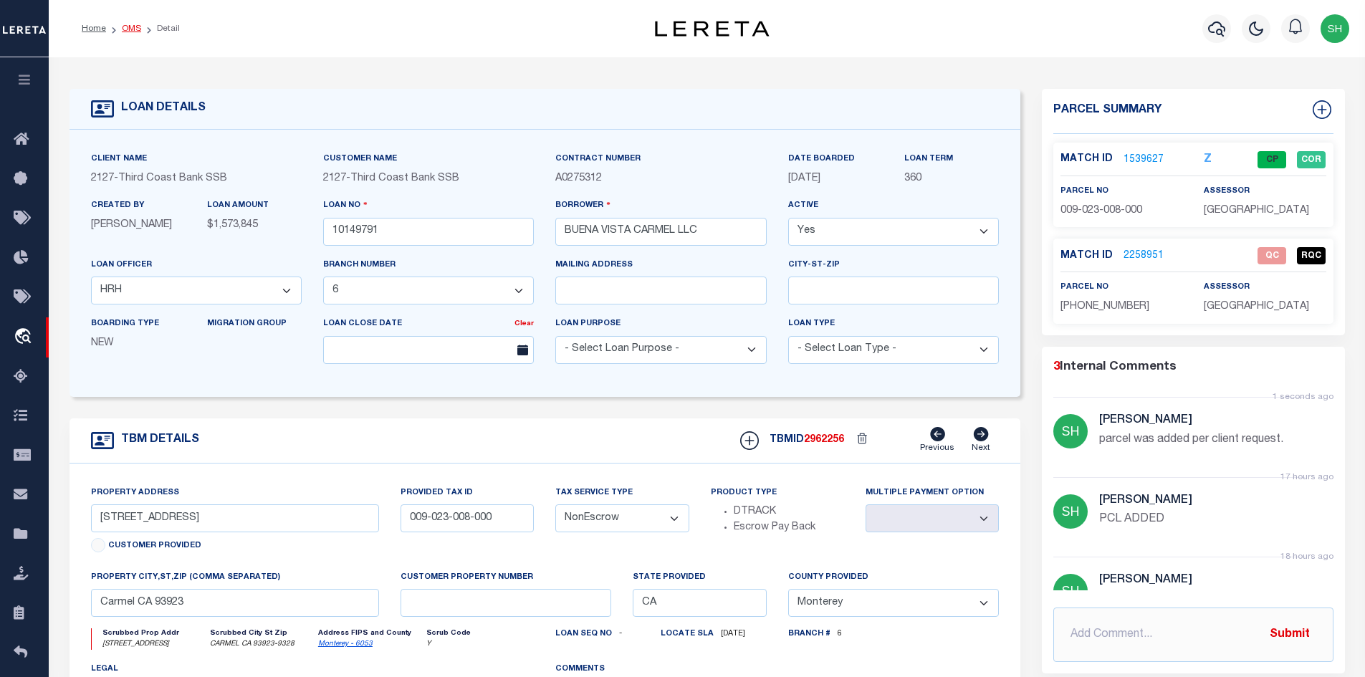
click at [127, 27] on link "OMS" at bounding box center [131, 28] width 19 height 9
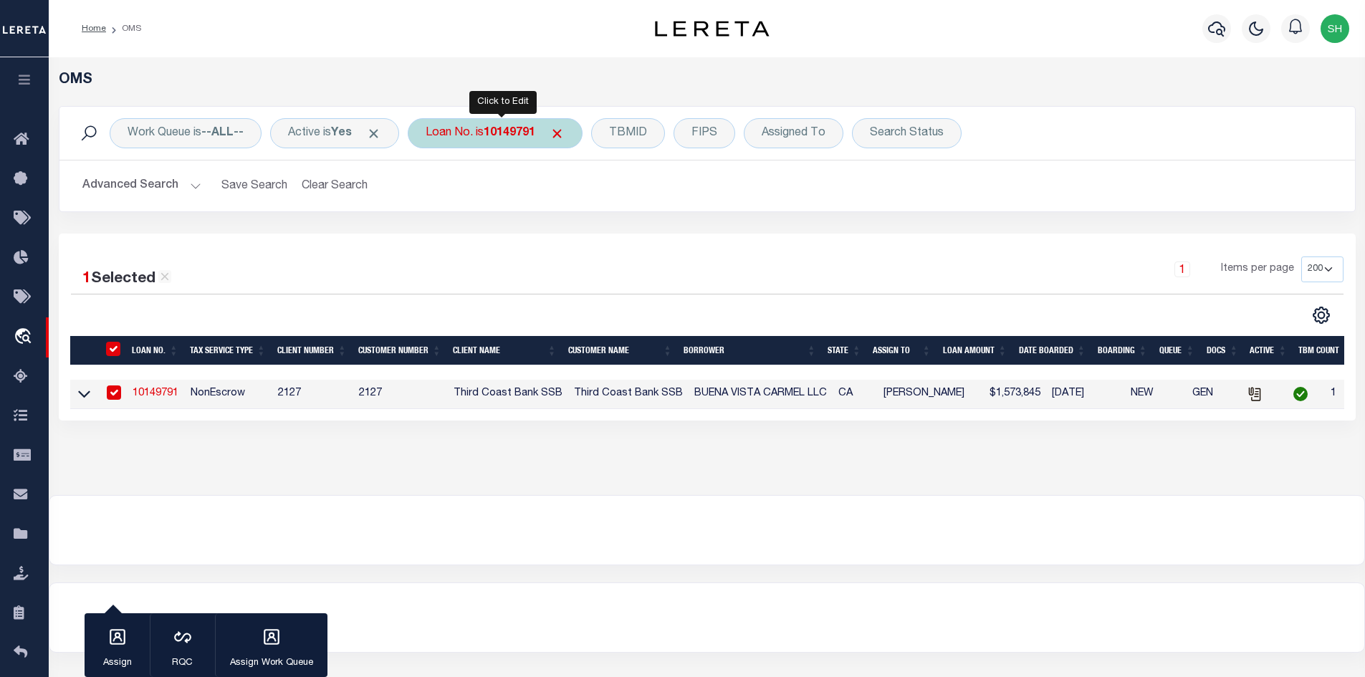
click at [473, 126] on div "Loan No. is 10149791" at bounding box center [495, 133] width 175 height 30
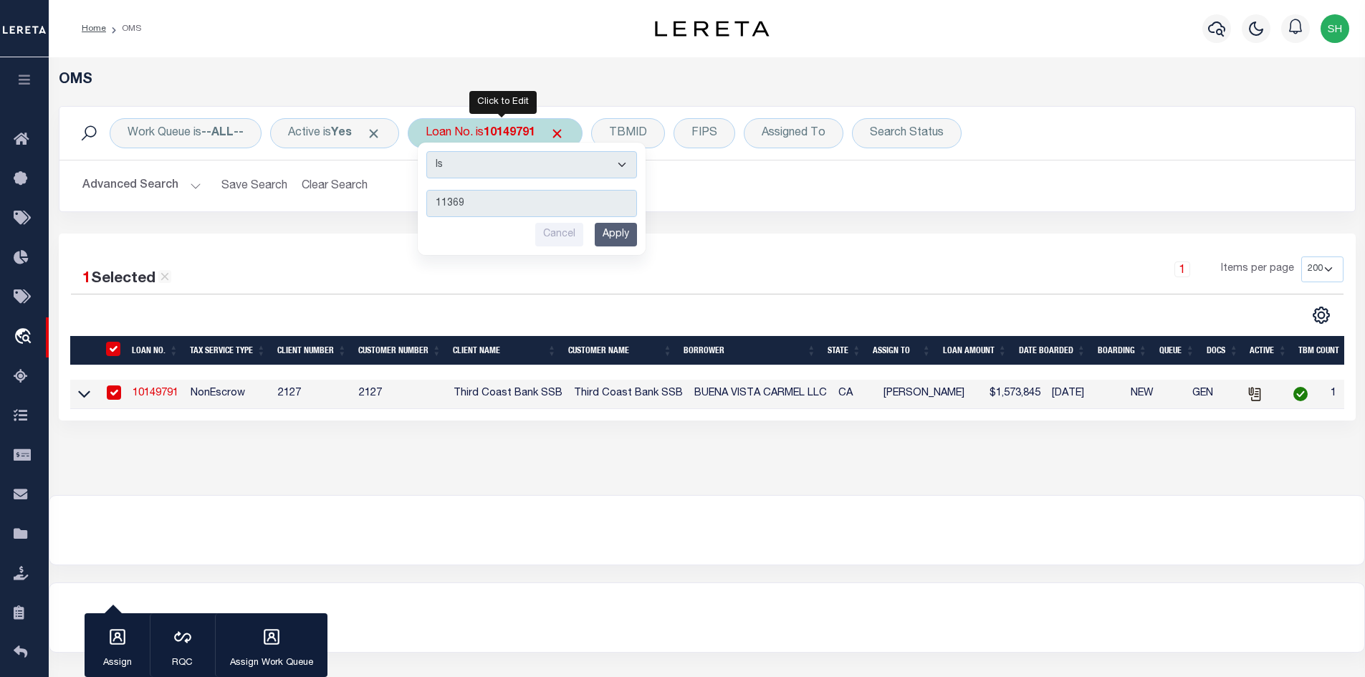
type input "113698"
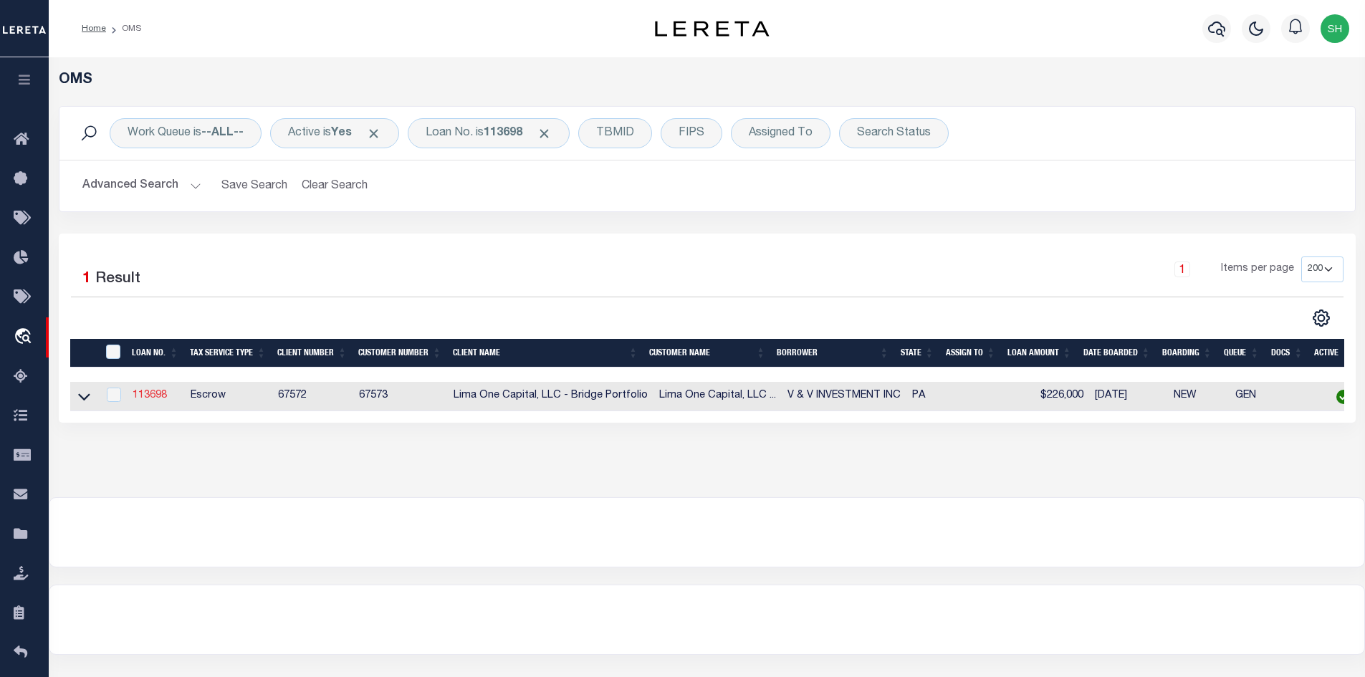
click at [141, 398] on link "113698" at bounding box center [150, 396] width 34 height 10
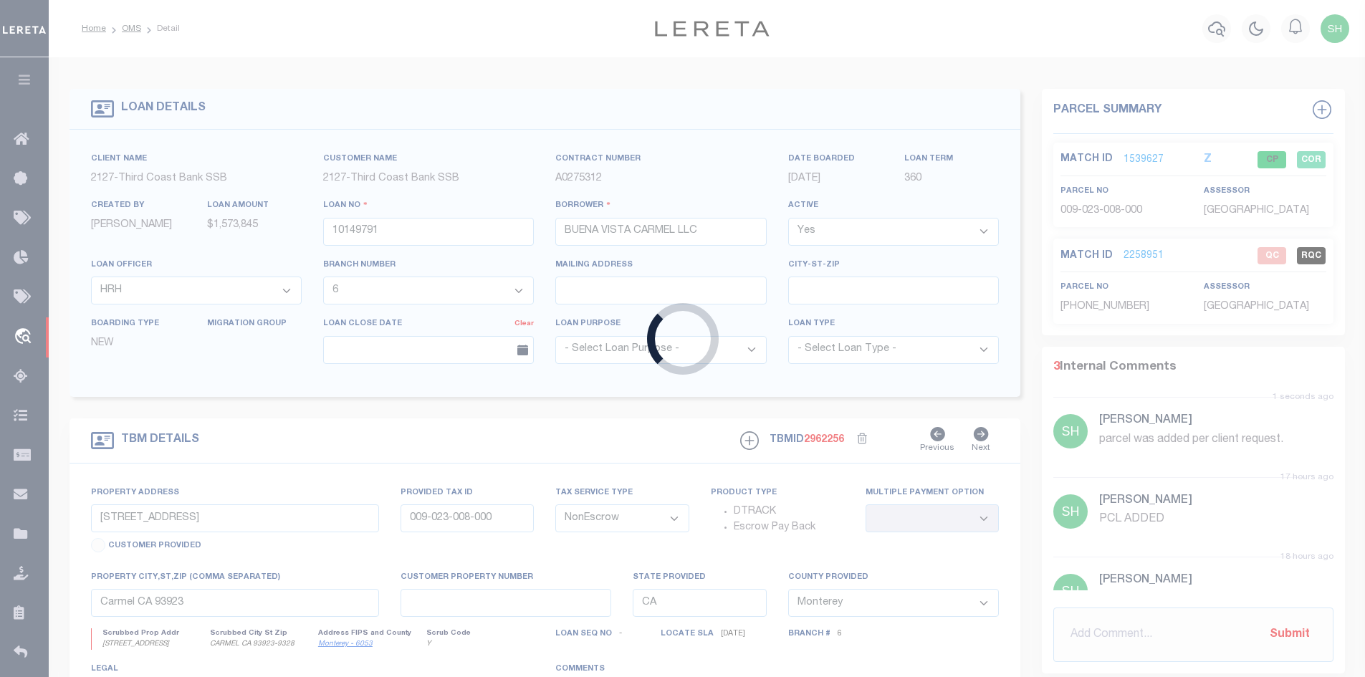
type input "113698"
type input "V & V INVESTMENT INC"
select select
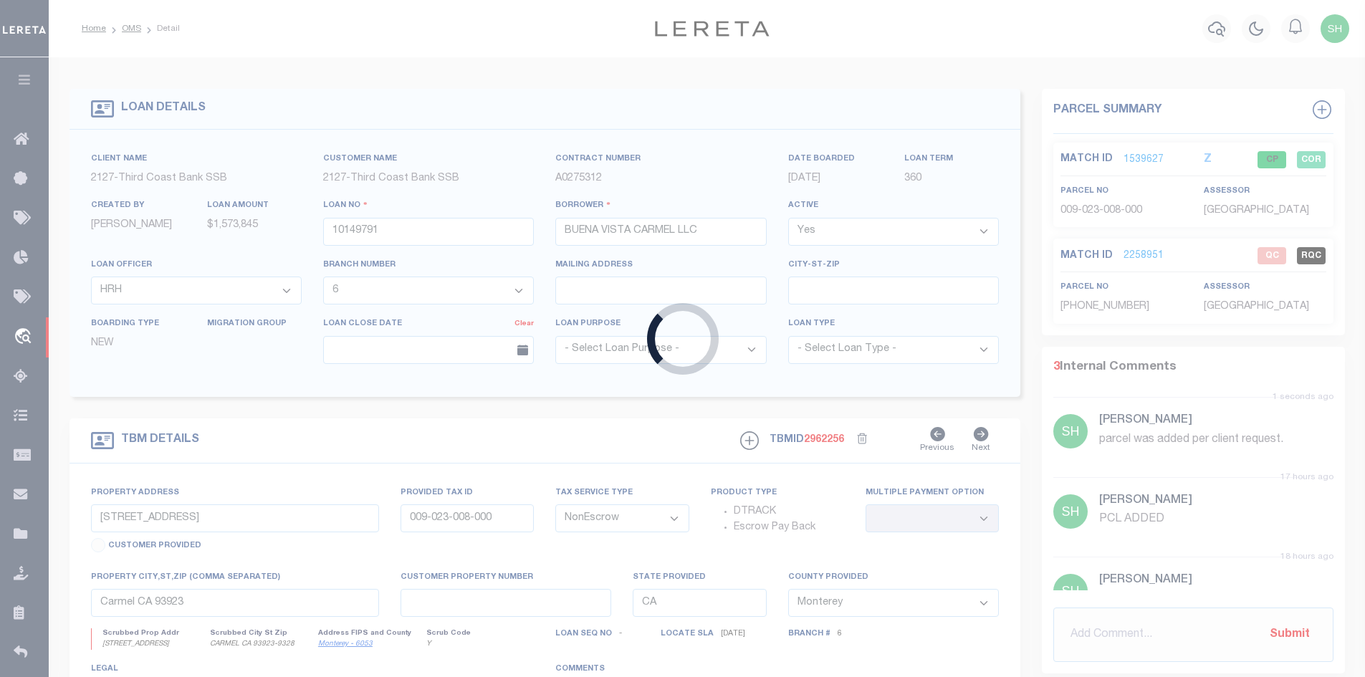
select select
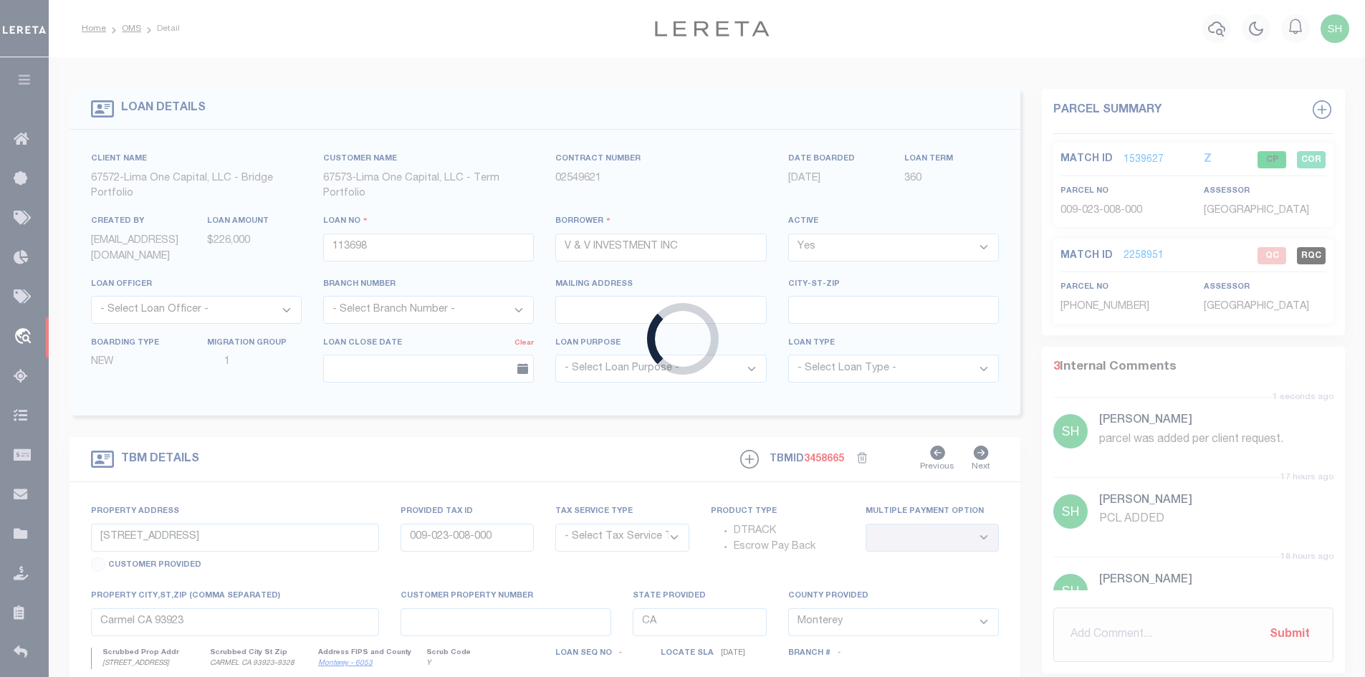
type input "[STREET_ADDRESS]"
radio input "true"
select select "Escrow"
select select
type input "[GEOGRAPHIC_DATA] PA 19121"
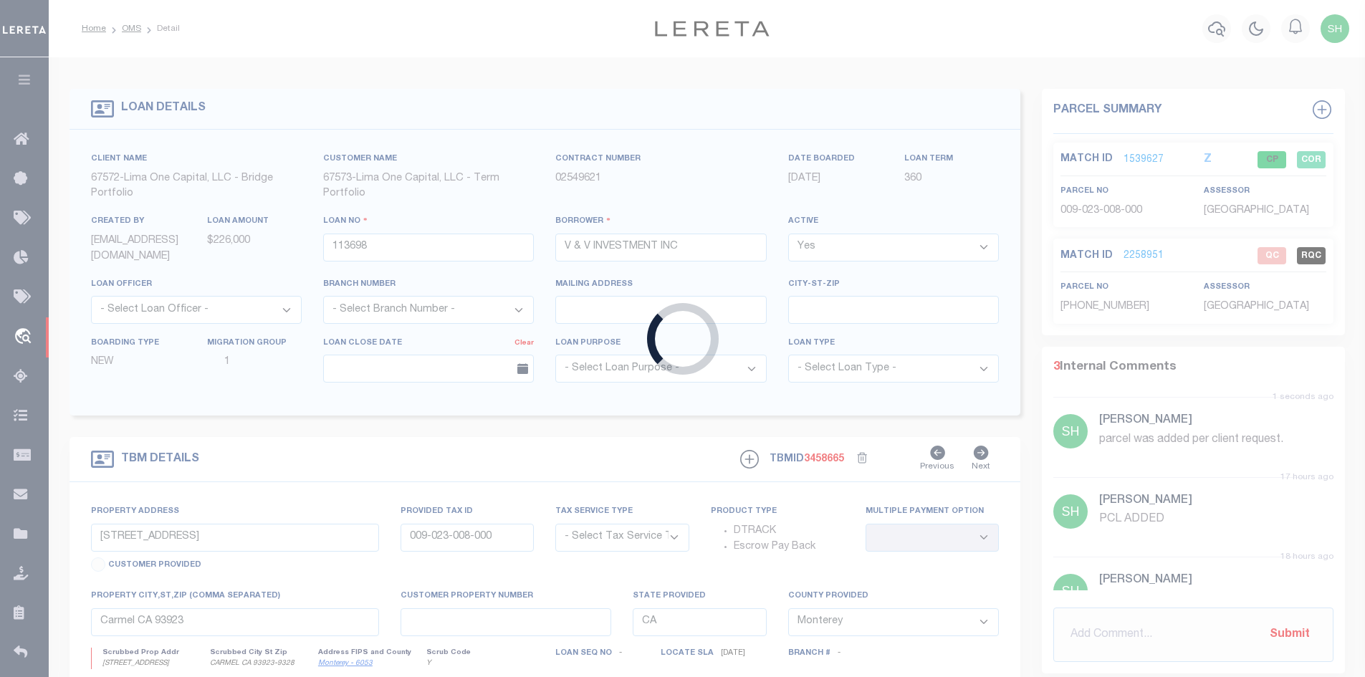
type input "113698-1"
type input "PA"
select select
type textarea "COLLECTOR: ENTITY: PARCEL: 292130800"
type textarea "Compare"
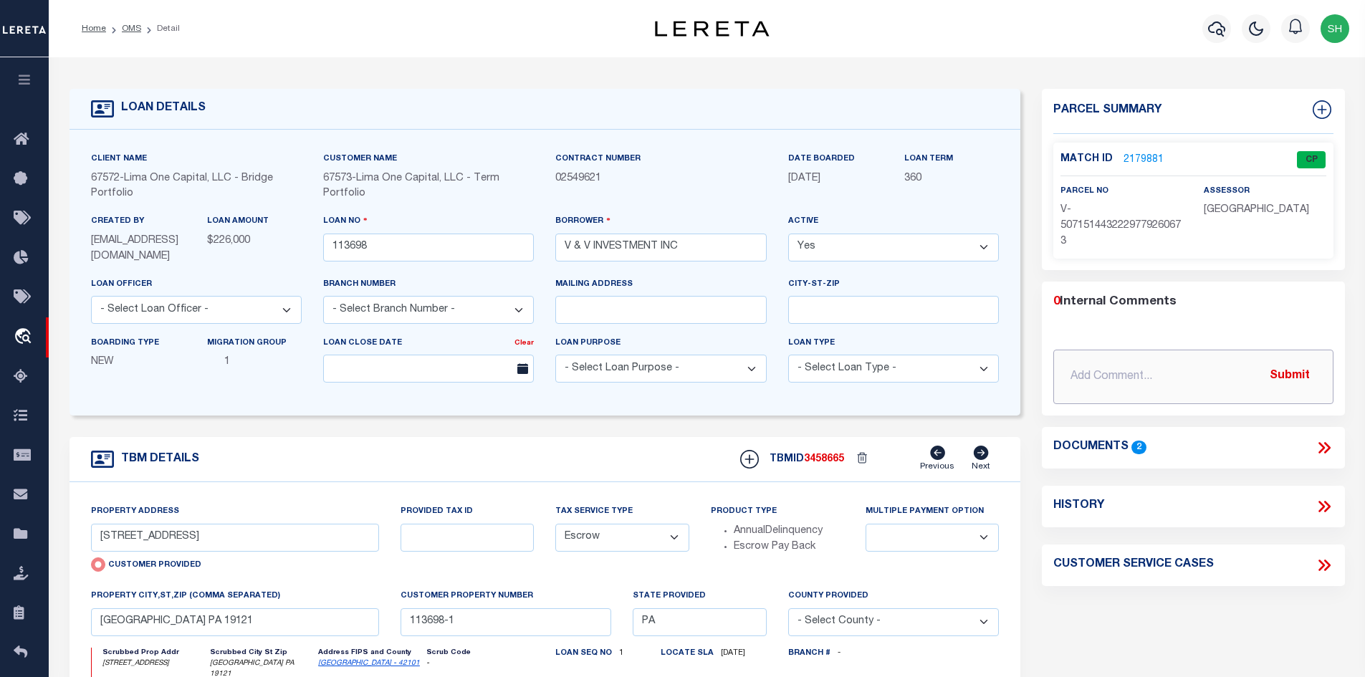
click at [1121, 370] on input "text" at bounding box center [1193, 377] width 280 height 54
paste input "Customer came back to me with : I don't see the that the LDID 45972 was updated…"
type input "[DATE] Customer came back to me with : I don't see the that the LDID 45972 was …"
click at [1308, 364] on button "Submit" at bounding box center [1289, 376] width 59 height 29
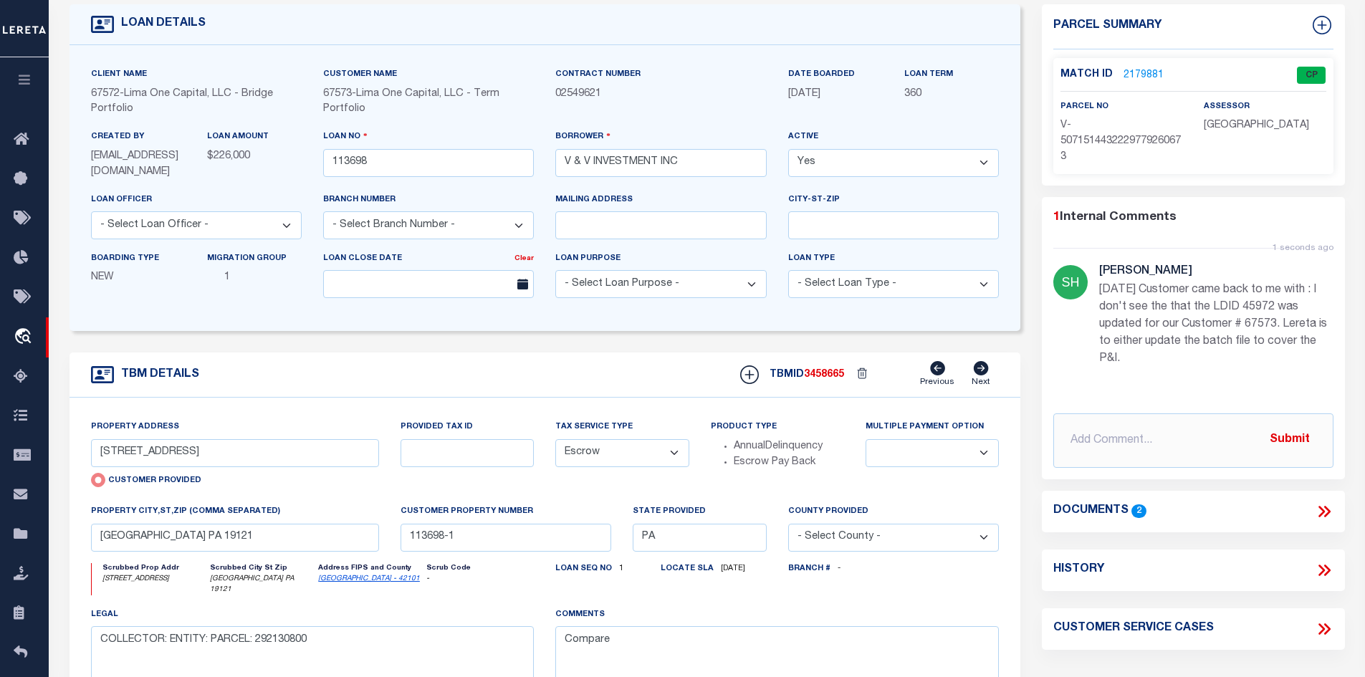
scroll to position [143, 0]
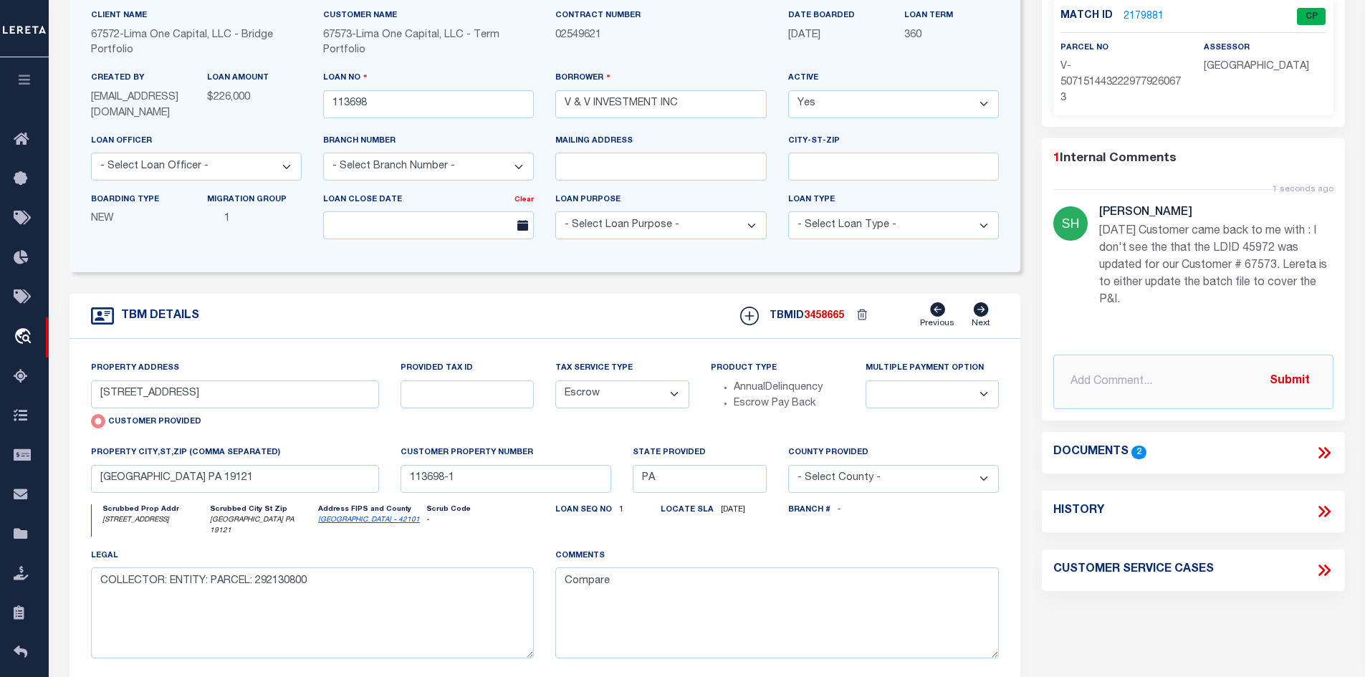
click at [1322, 450] on icon at bounding box center [1322, 452] width 6 height 11
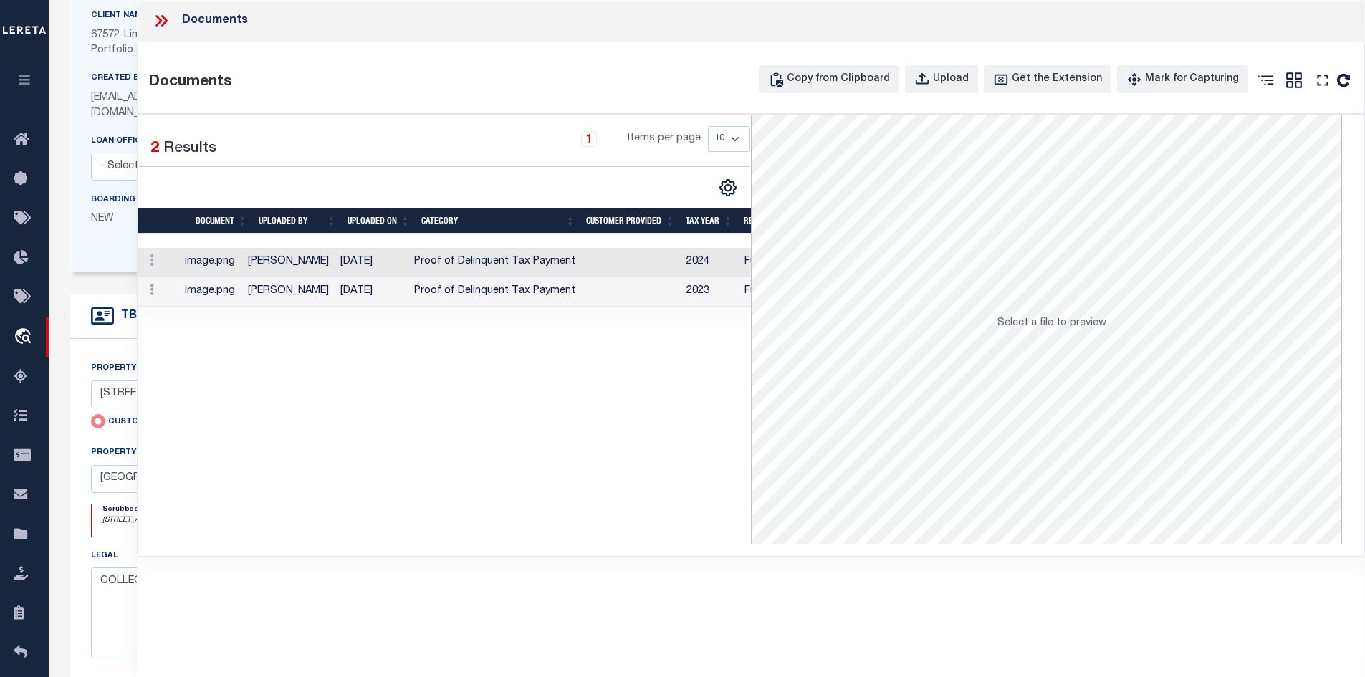
click at [593, 266] on td at bounding box center [631, 262] width 100 height 29
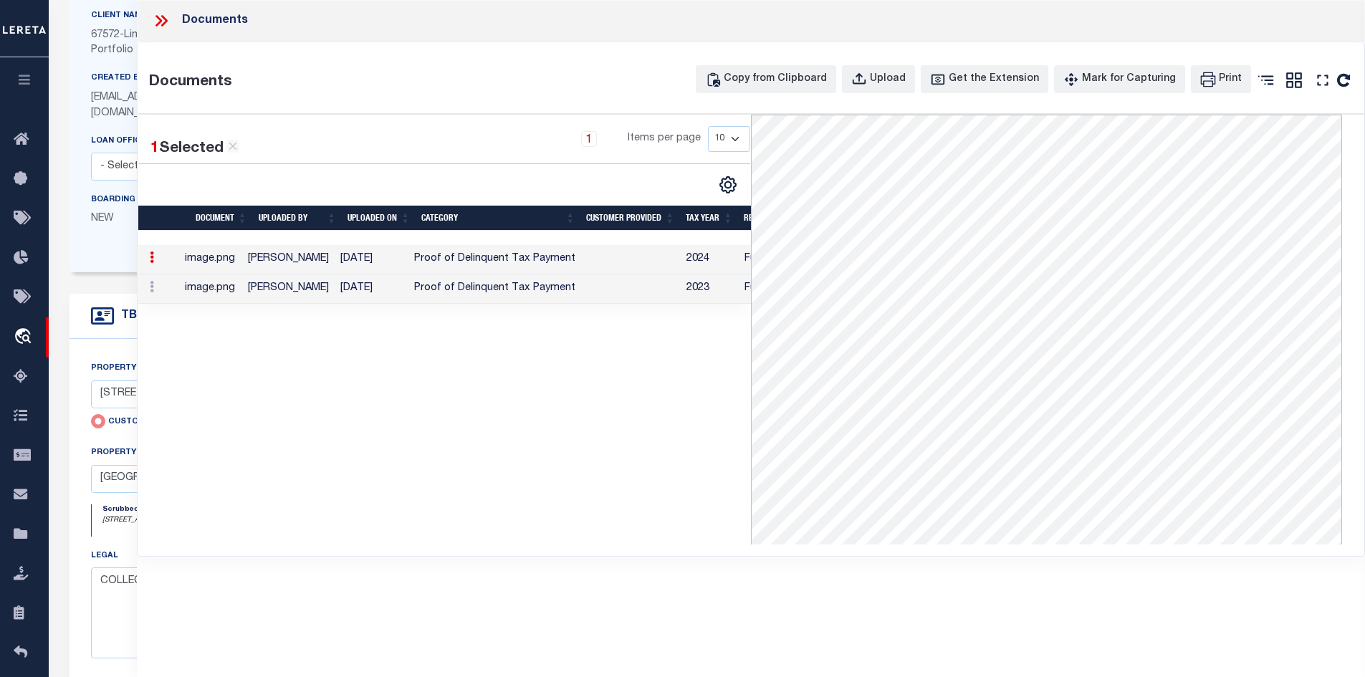
click at [591, 296] on td at bounding box center [631, 288] width 100 height 29
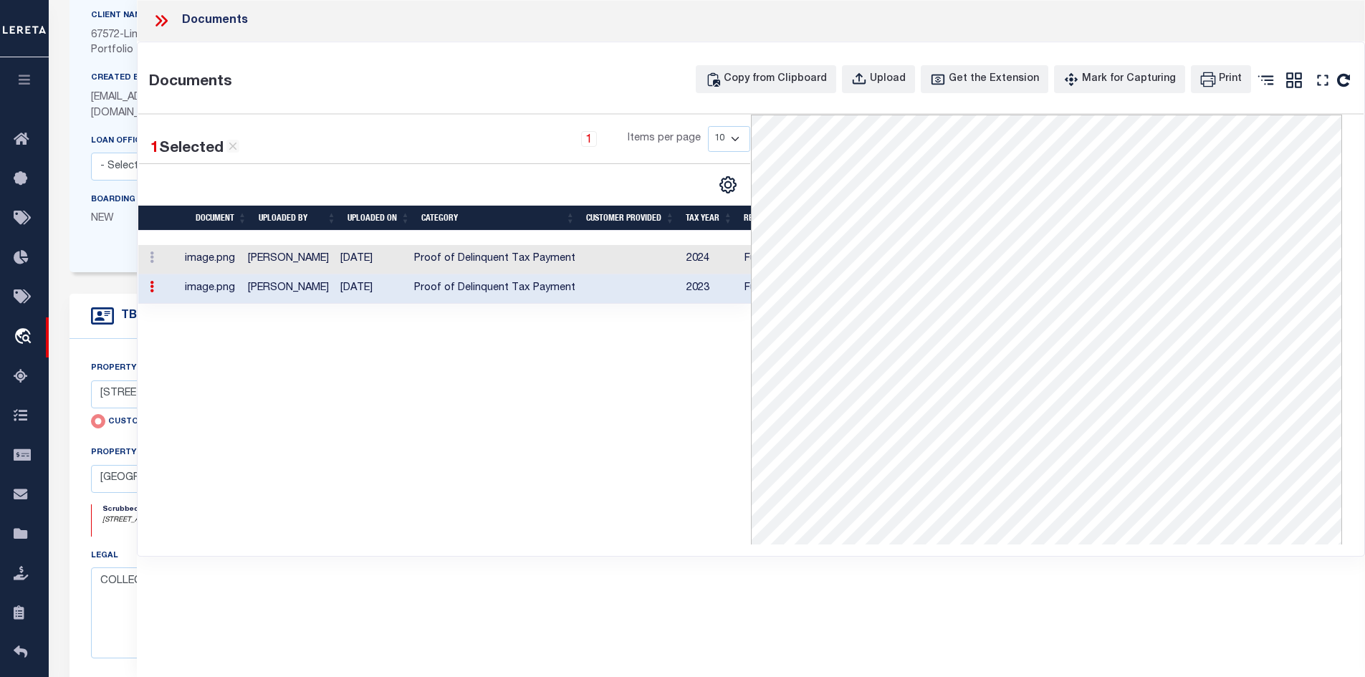
click at [156, 19] on icon at bounding box center [161, 20] width 19 height 19
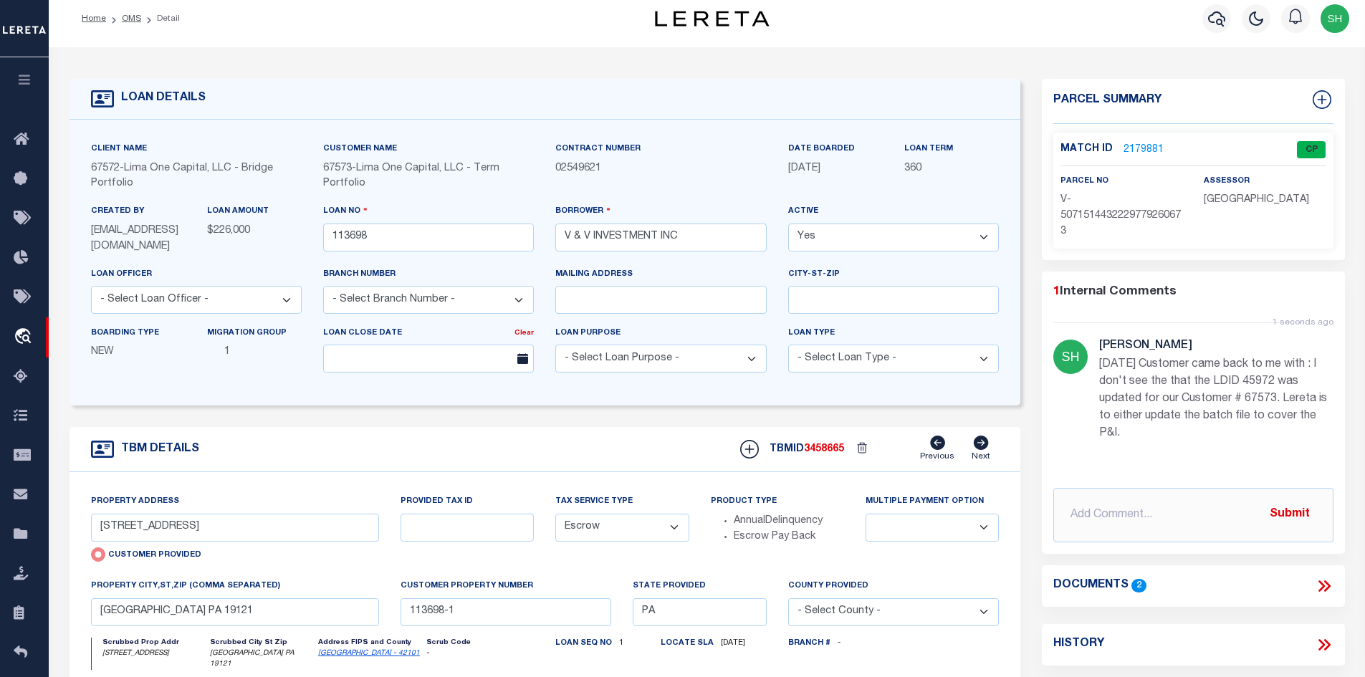
scroll to position [0, 0]
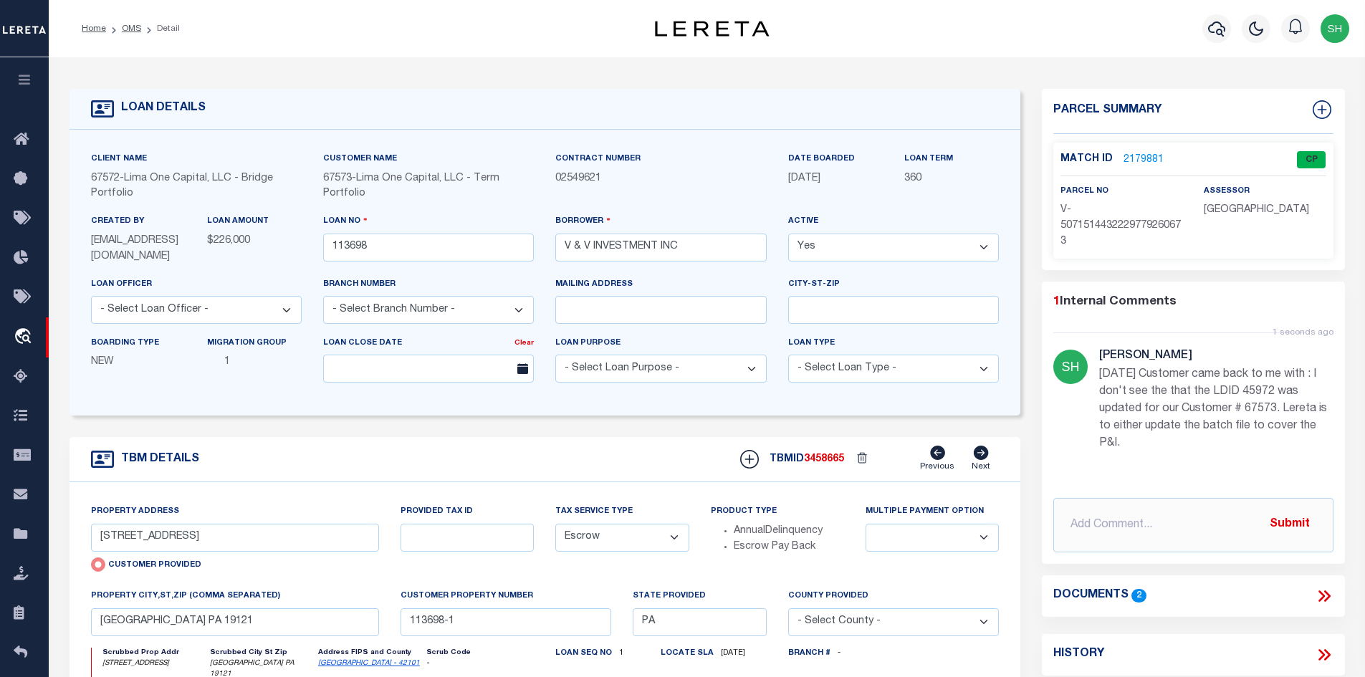
click at [124, 34] on li "OMS" at bounding box center [123, 28] width 35 height 13
click at [138, 26] on link "OMS" at bounding box center [131, 28] width 19 height 9
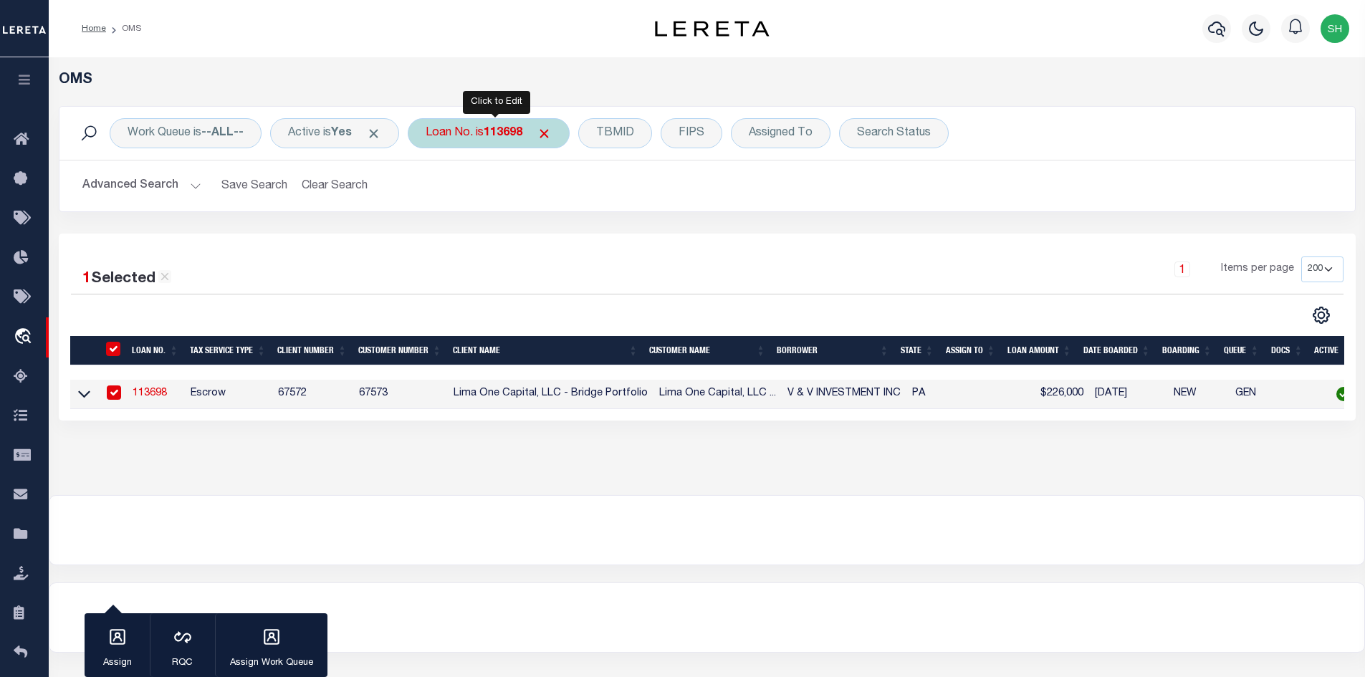
click at [471, 142] on div "Loan No. is 113698" at bounding box center [489, 133] width 162 height 30
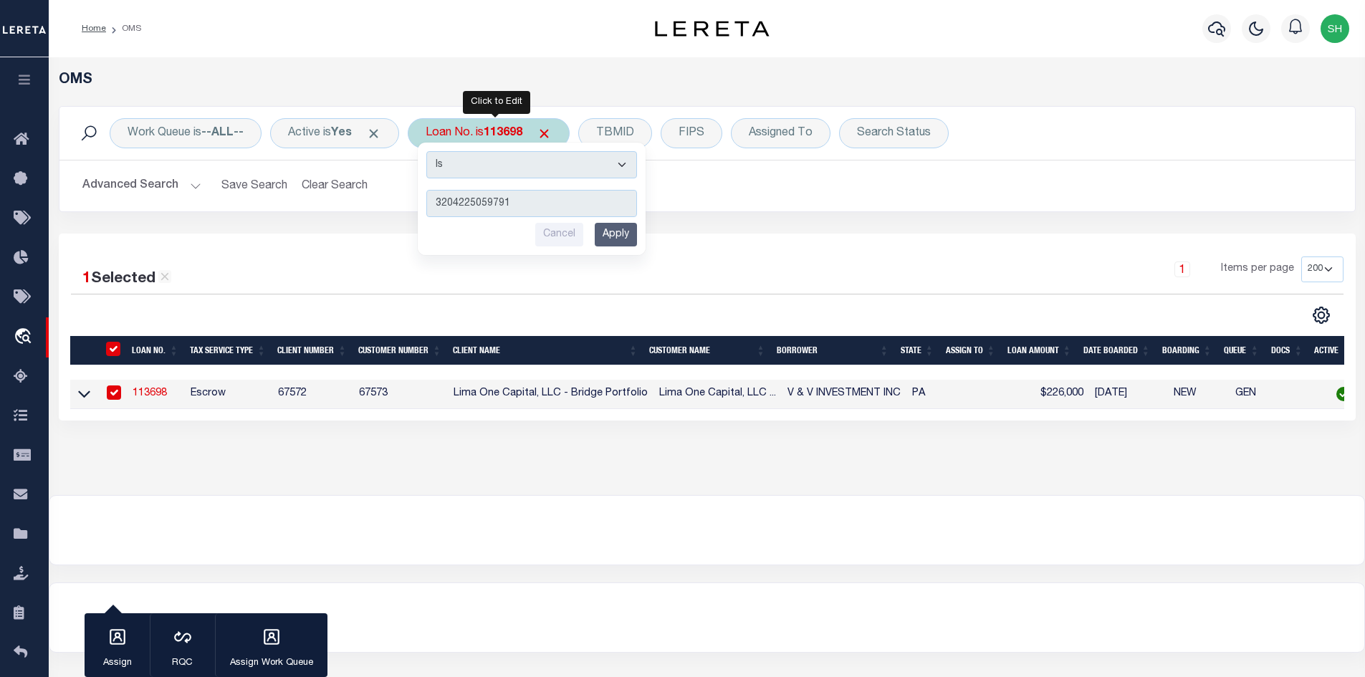
type input "3204225059791"
click at [633, 231] on input "Apply" at bounding box center [616, 235] width 42 height 24
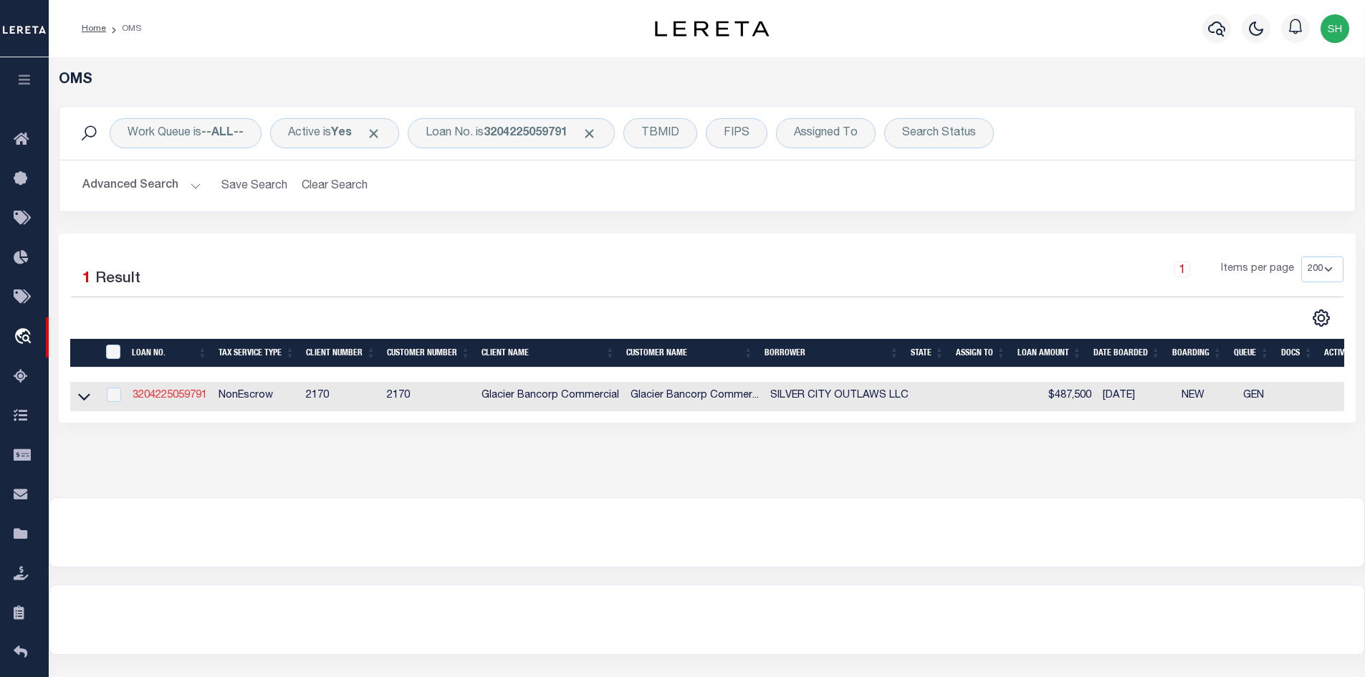
click at [166, 394] on link "3204225059791" at bounding box center [170, 396] width 75 height 10
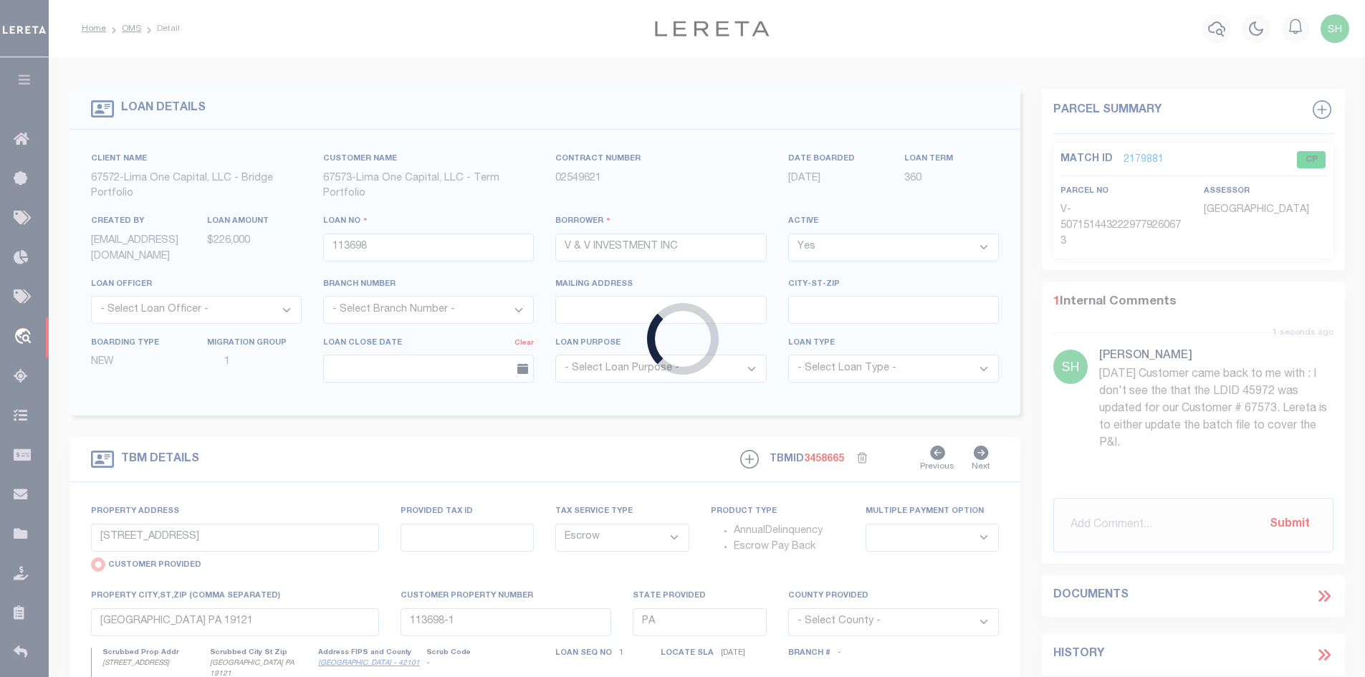
type input "3204225059791"
type input "SILVER CITY OUTLAWS LLC"
select select
type input "[STREET_ADDRESS]"
type input "[GEOGRAPHIC_DATA]"
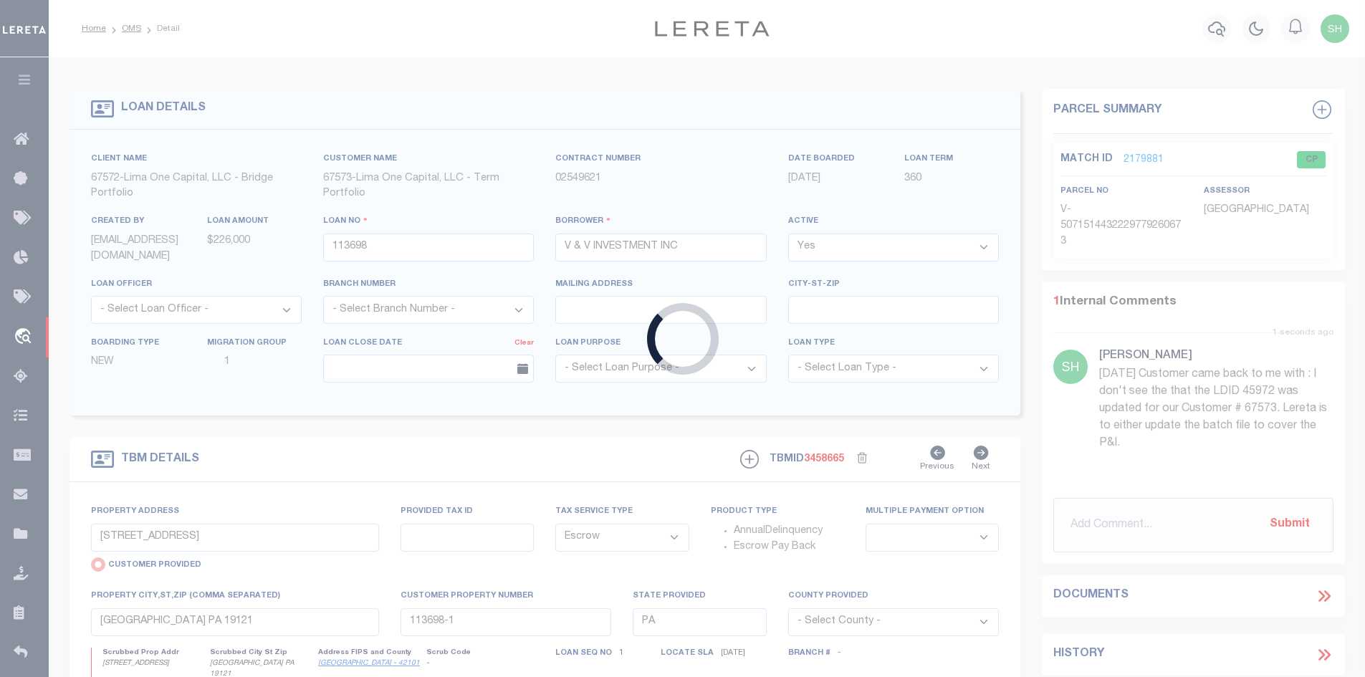
select select "NonEscrow"
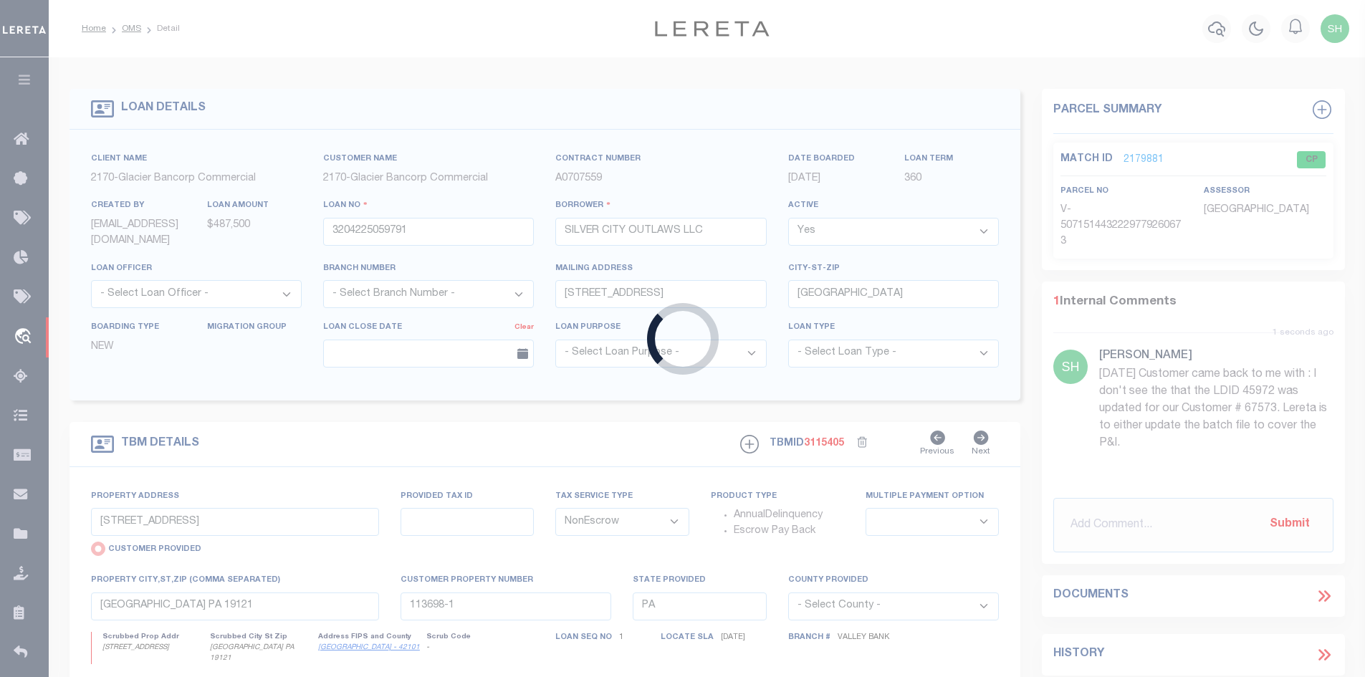
select select "4571"
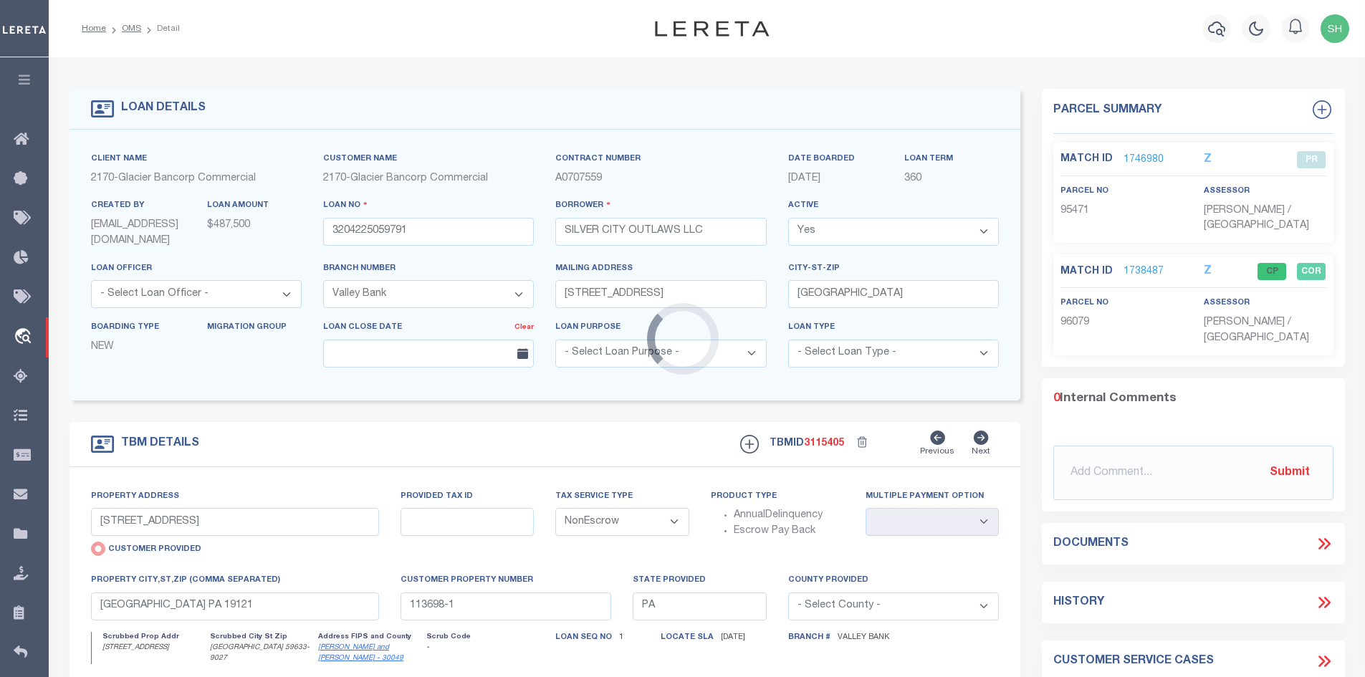
type input "[STREET_ADDRESS]"
radio input "false"
type input "96079"
select select
type input "[GEOGRAPHIC_DATA]"
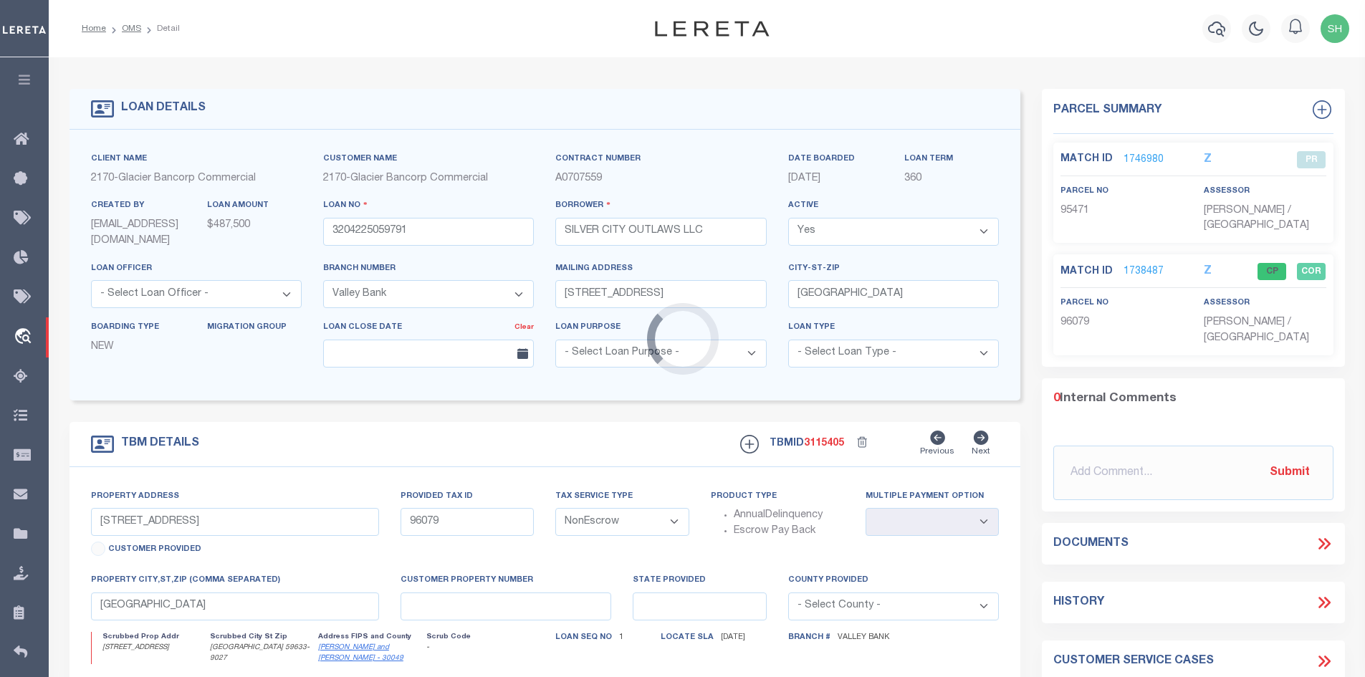
select select
type textarea "A tract of land in the SE1/4 of Section 8, Township 12 North, Range 5 West, of …"
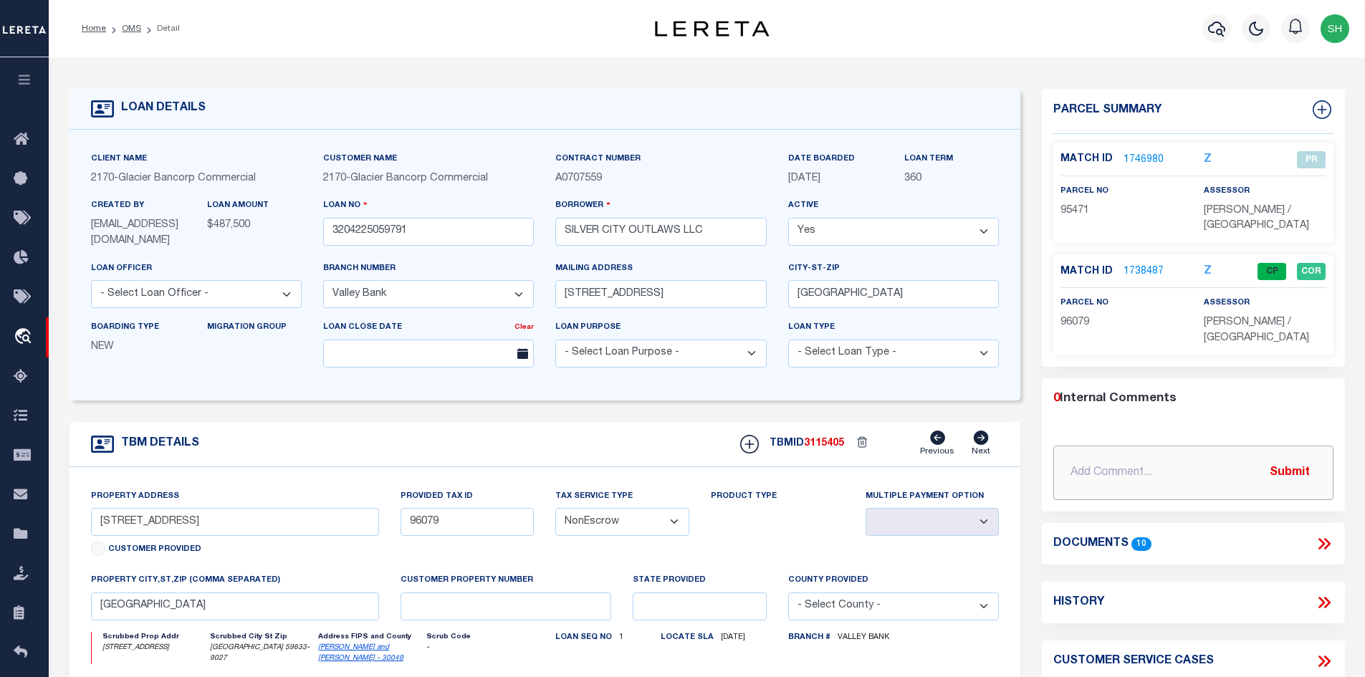
click at [1081, 446] on input "text" at bounding box center [1193, 473] width 280 height 54
paste input "Please update the property tax id on the referenced loan to 11334. The property…"
type input "[DATE] Please update the property tax id on the referenced loan to 11334. The p…"
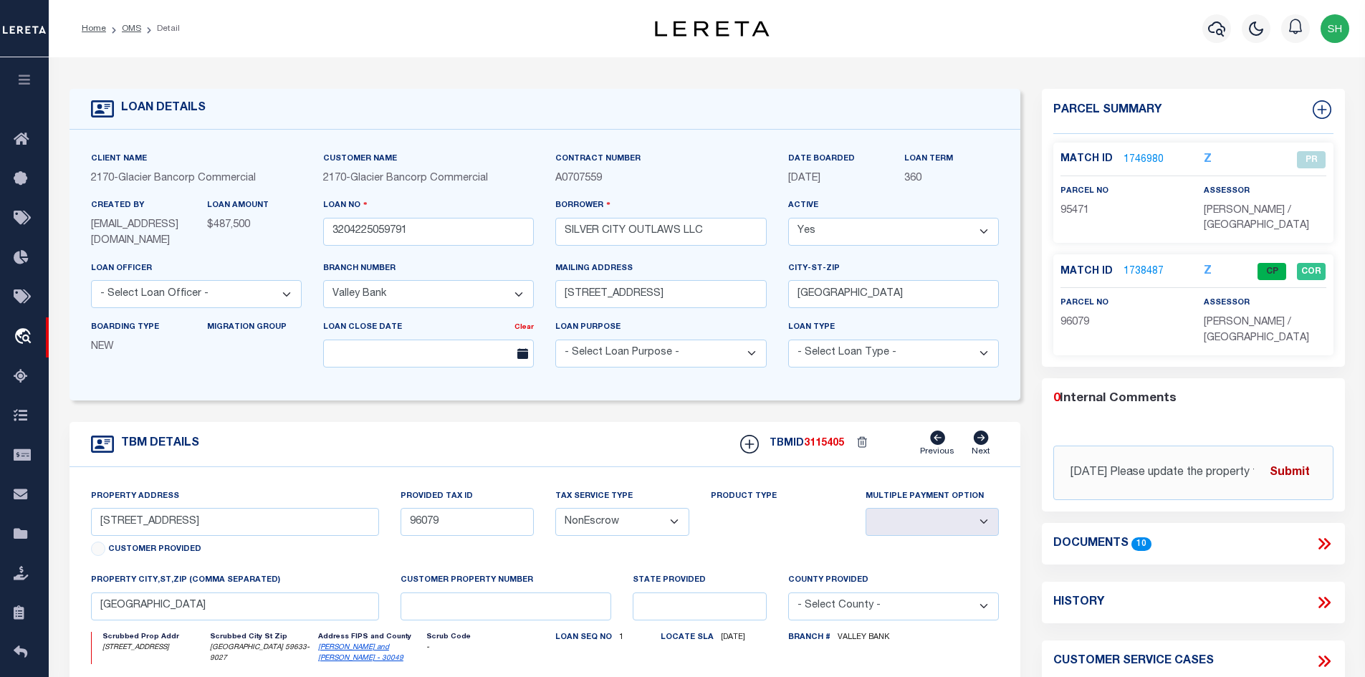
click at [1288, 458] on button "Submit" at bounding box center [1289, 472] width 59 height 29
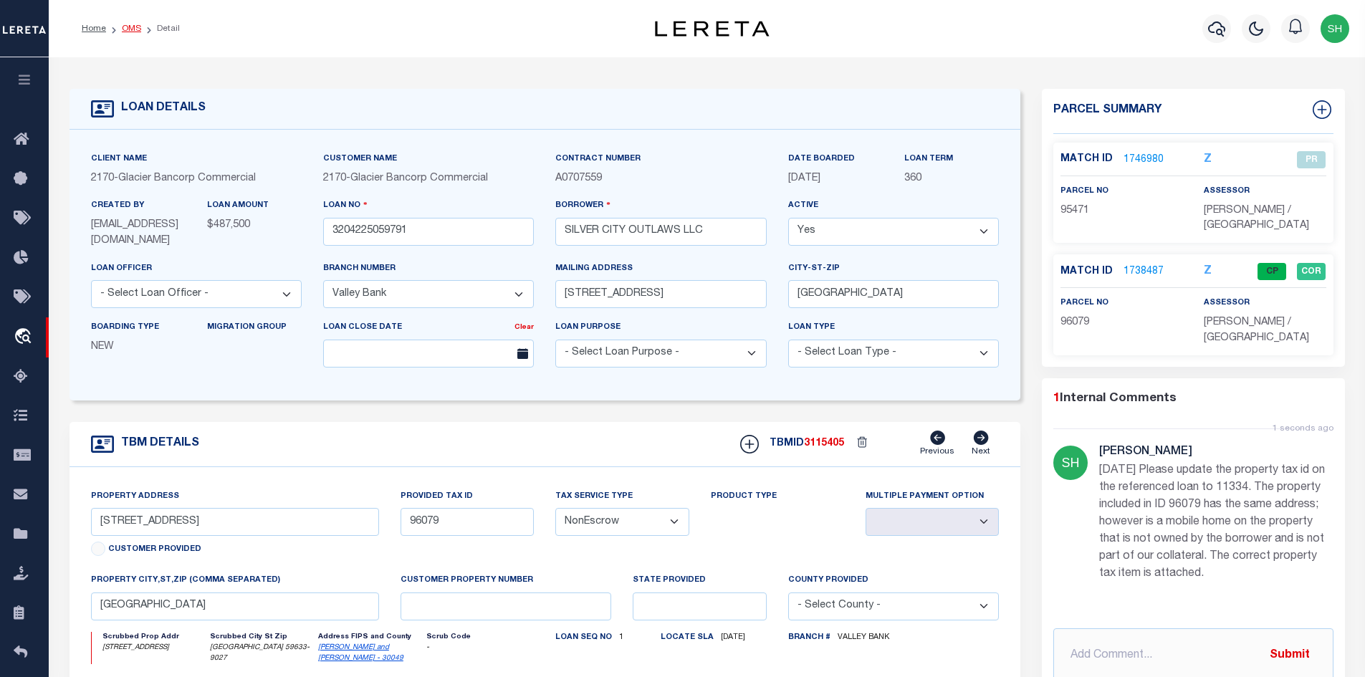
click at [130, 24] on link "OMS" at bounding box center [131, 28] width 19 height 9
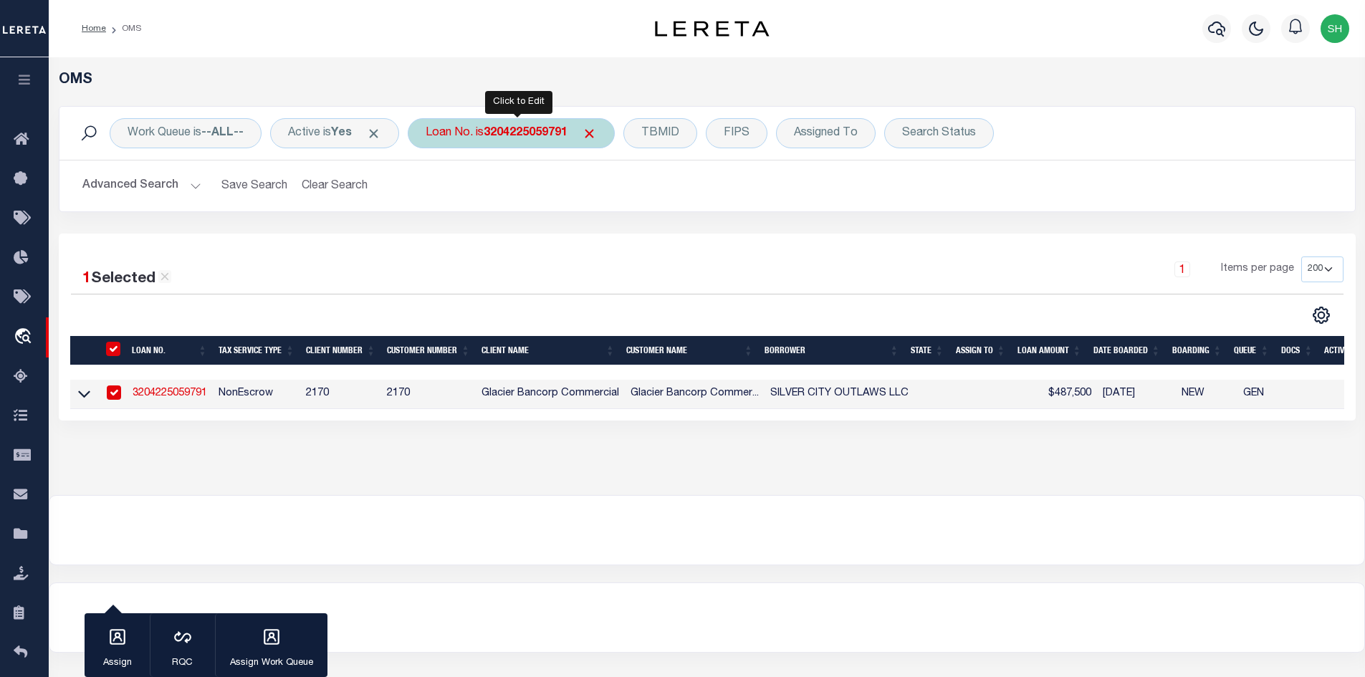
click at [477, 131] on div "Loan No. is 3204225059791" at bounding box center [511, 133] width 207 height 30
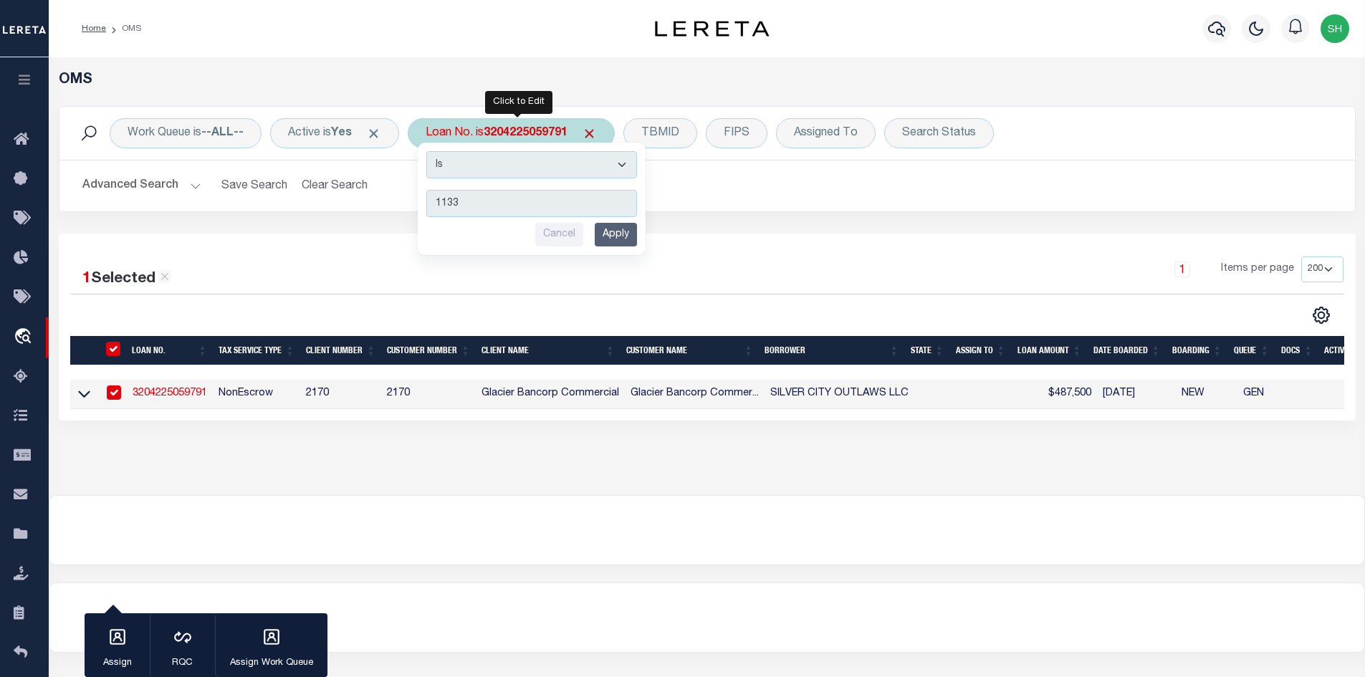
type input "11334"
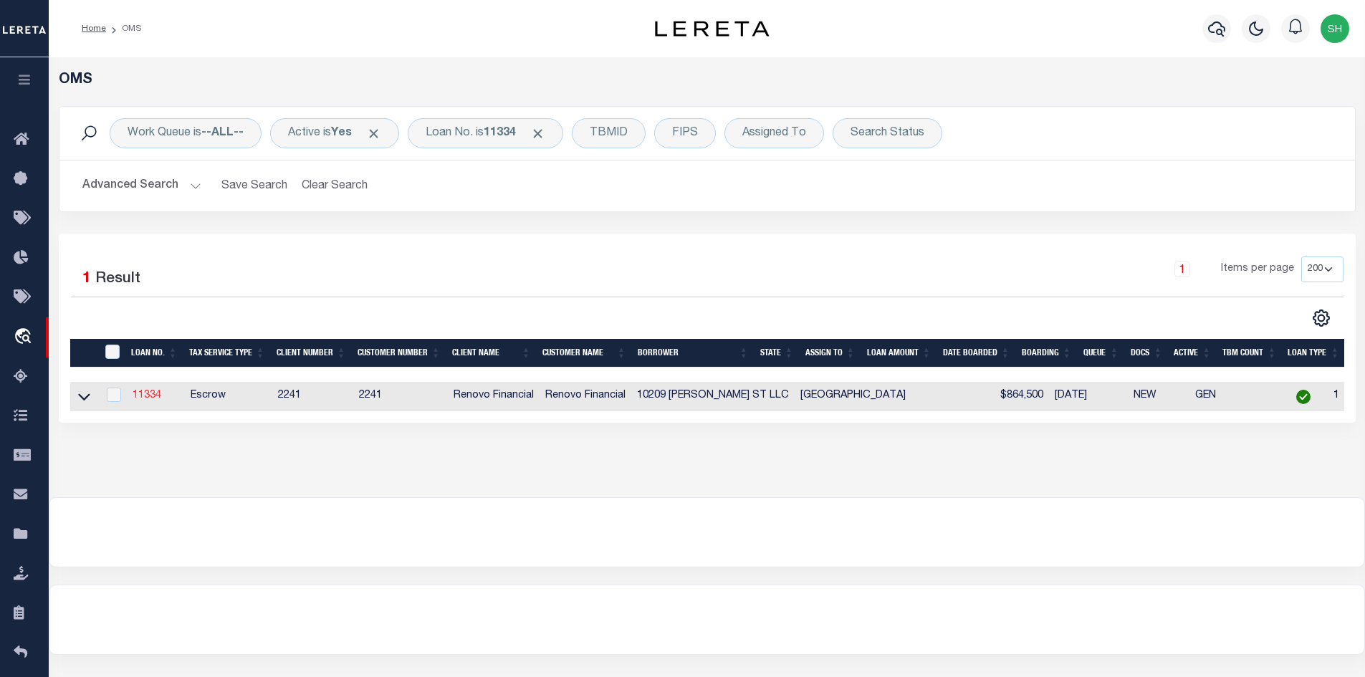
click at [140, 401] on link "11334" at bounding box center [147, 396] width 29 height 10
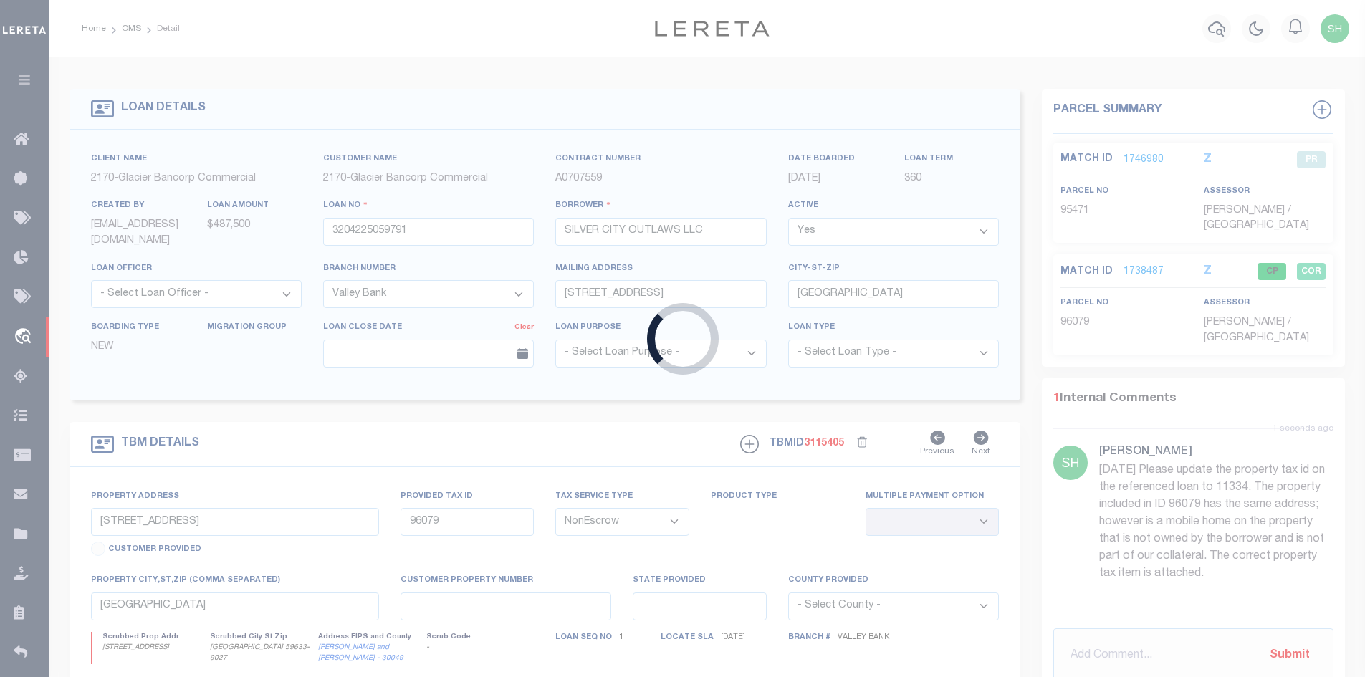
type input "11334"
type input "10209 [PERSON_NAME] ST LLC"
select select
type input "[STREET_ADDRESS][PERSON_NAME]"
type input "[GEOGRAPHIC_DATA]"
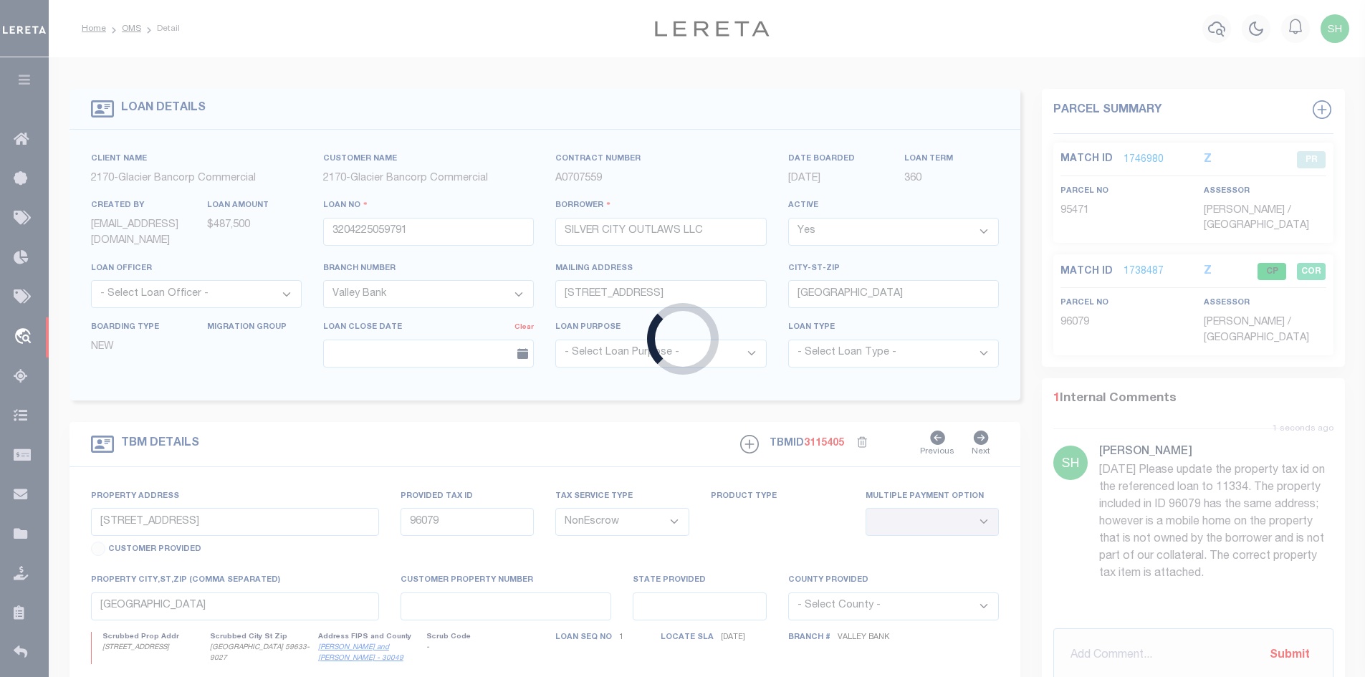
select select "10"
select select "Escrow"
type input "[STREET_ADDRESS][PERSON_NAME]"
select select
type input "[GEOGRAPHIC_DATA]"
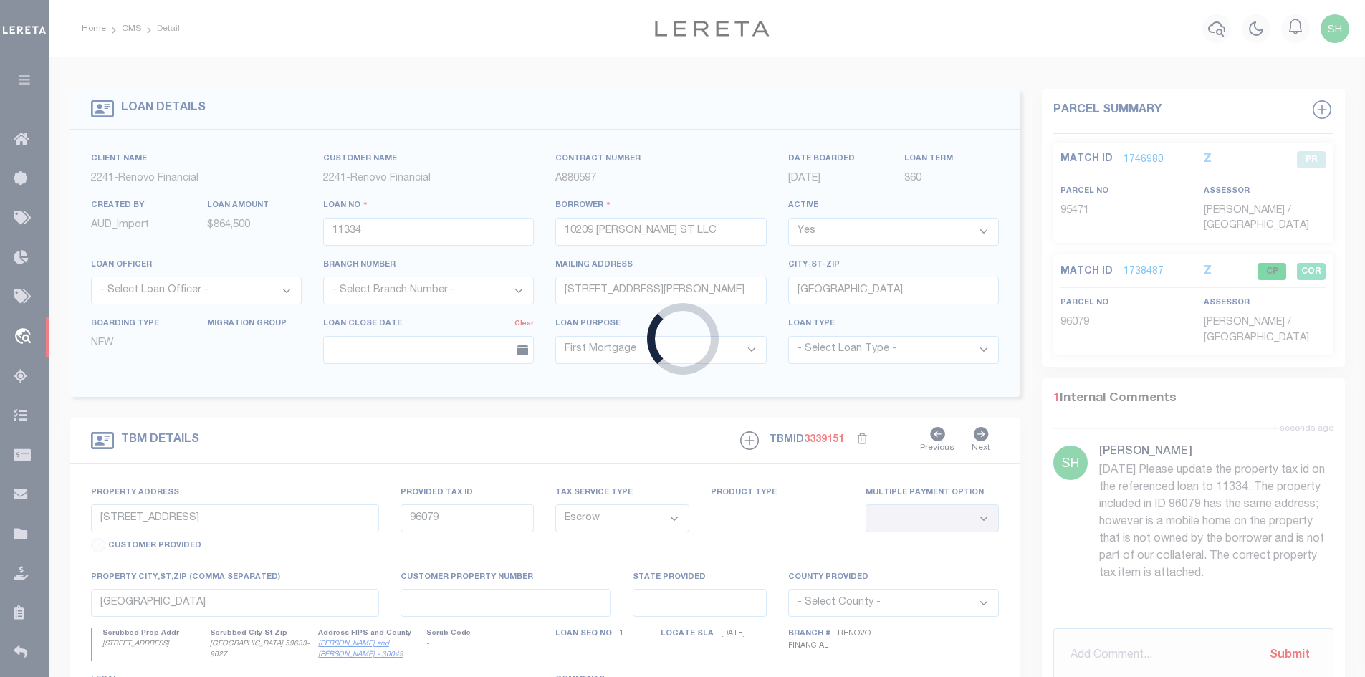
type input "a0k8Y00000jclL4"
type input "[GEOGRAPHIC_DATA]"
select select
type textarea "LEGAL REQUIRED"
select select "25066"
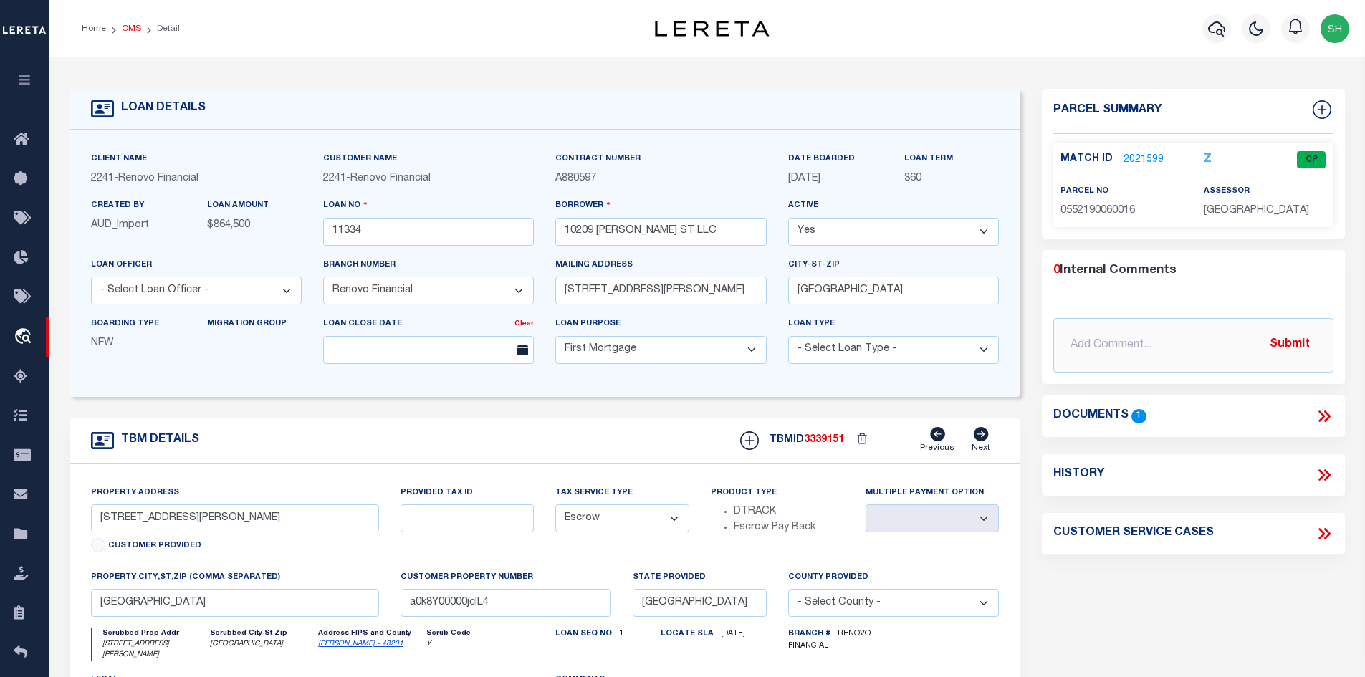
drag, startPoint x: 143, startPoint y: 20, endPoint x: 135, endPoint y: 26, distance: 9.7
click at [141, 22] on ol "Home OMS Detail" at bounding box center [130, 29] width 121 height 30
click at [133, 29] on link "OMS" at bounding box center [131, 28] width 19 height 9
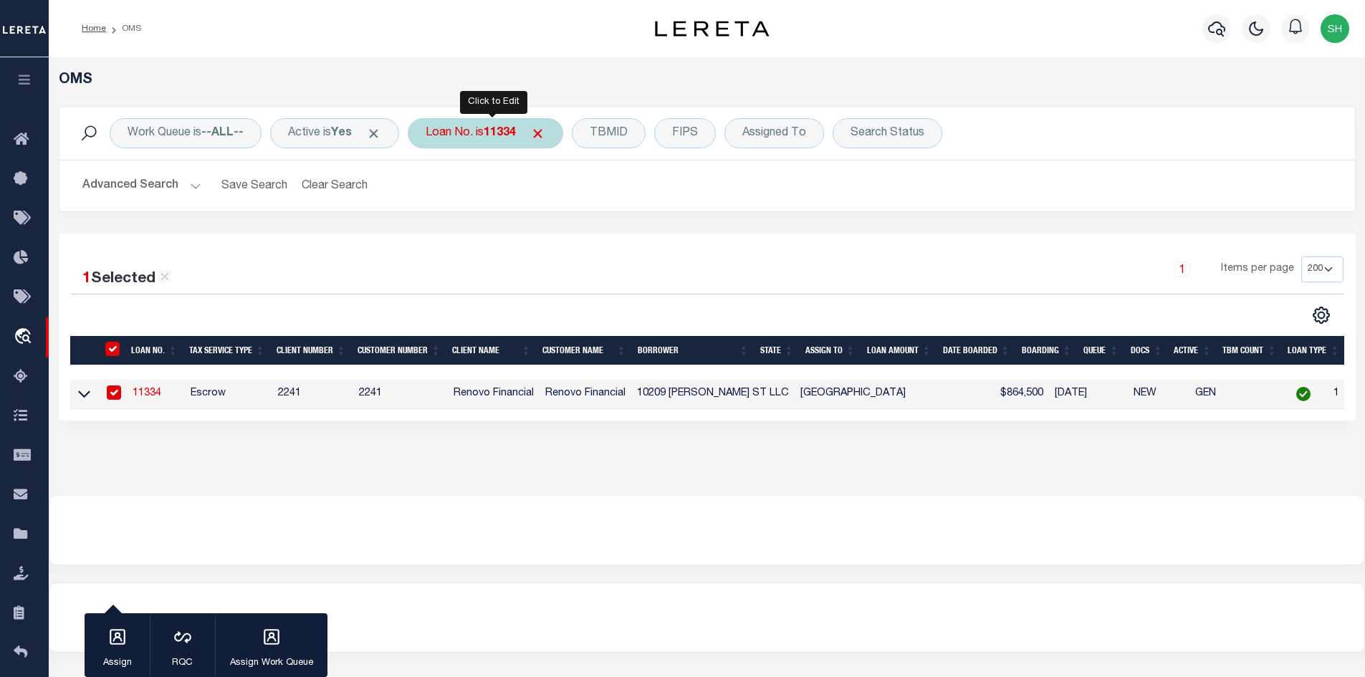
click at [507, 136] on b "11334" at bounding box center [500, 133] width 32 height 11
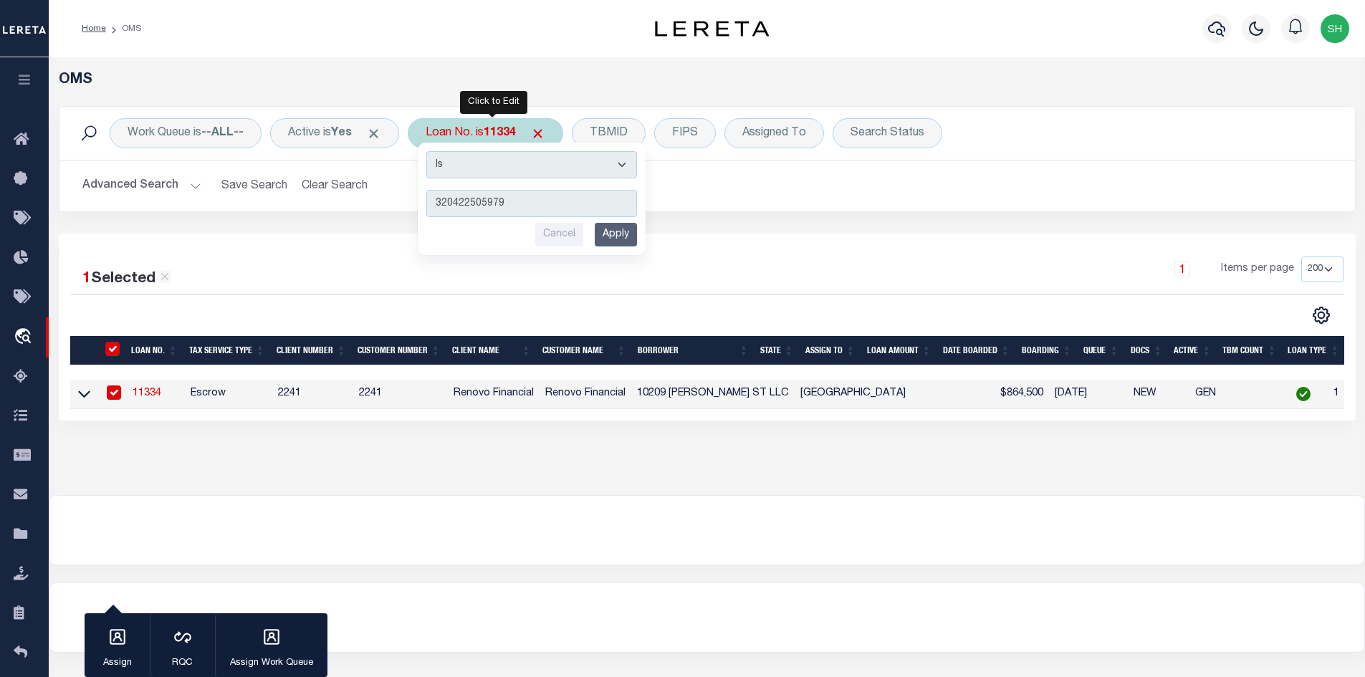
type input "3204225059791"
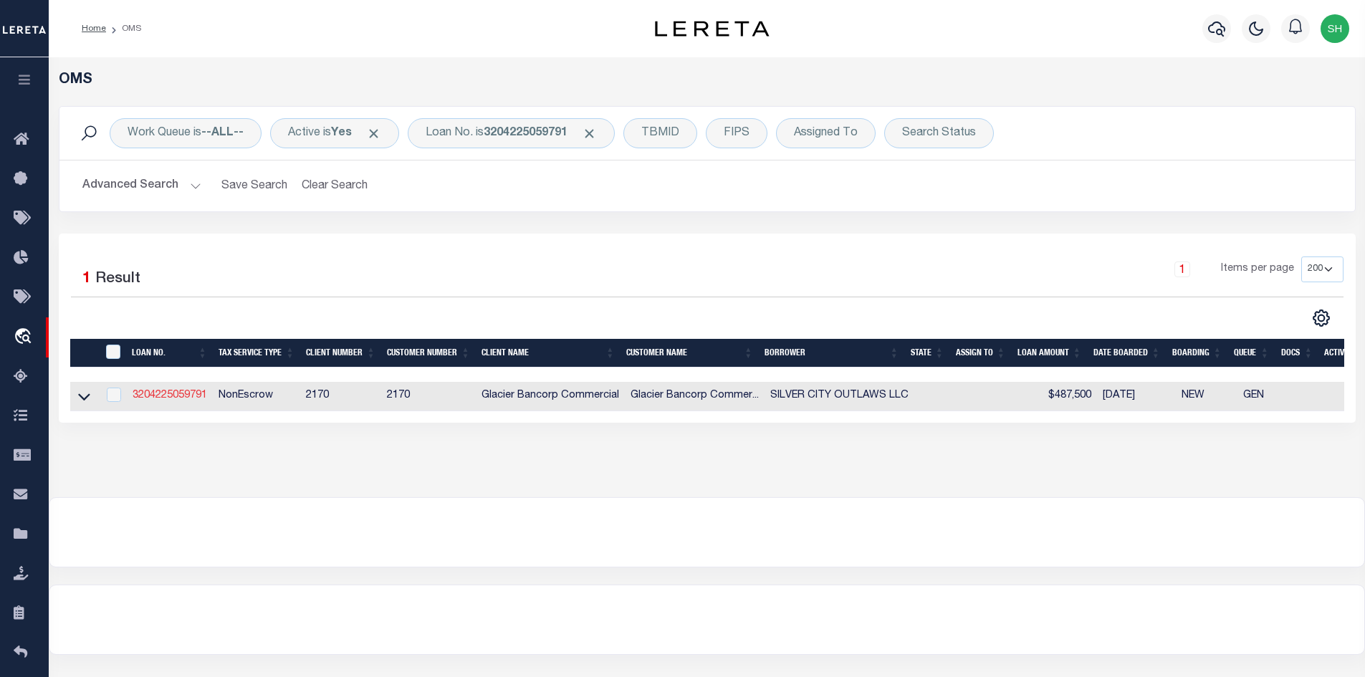
click at [183, 401] on link "3204225059791" at bounding box center [170, 396] width 75 height 10
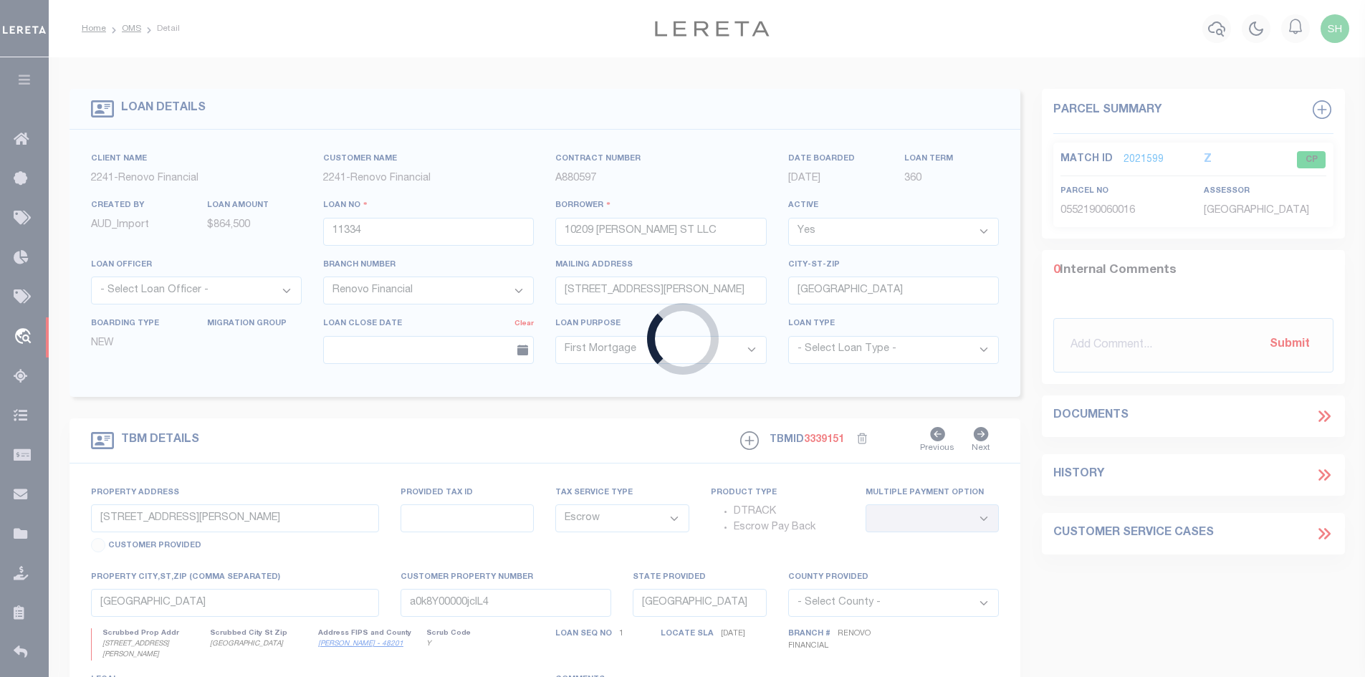
type input "3204225059791"
type input "SILVER CITY OUTLAWS LLC"
select select
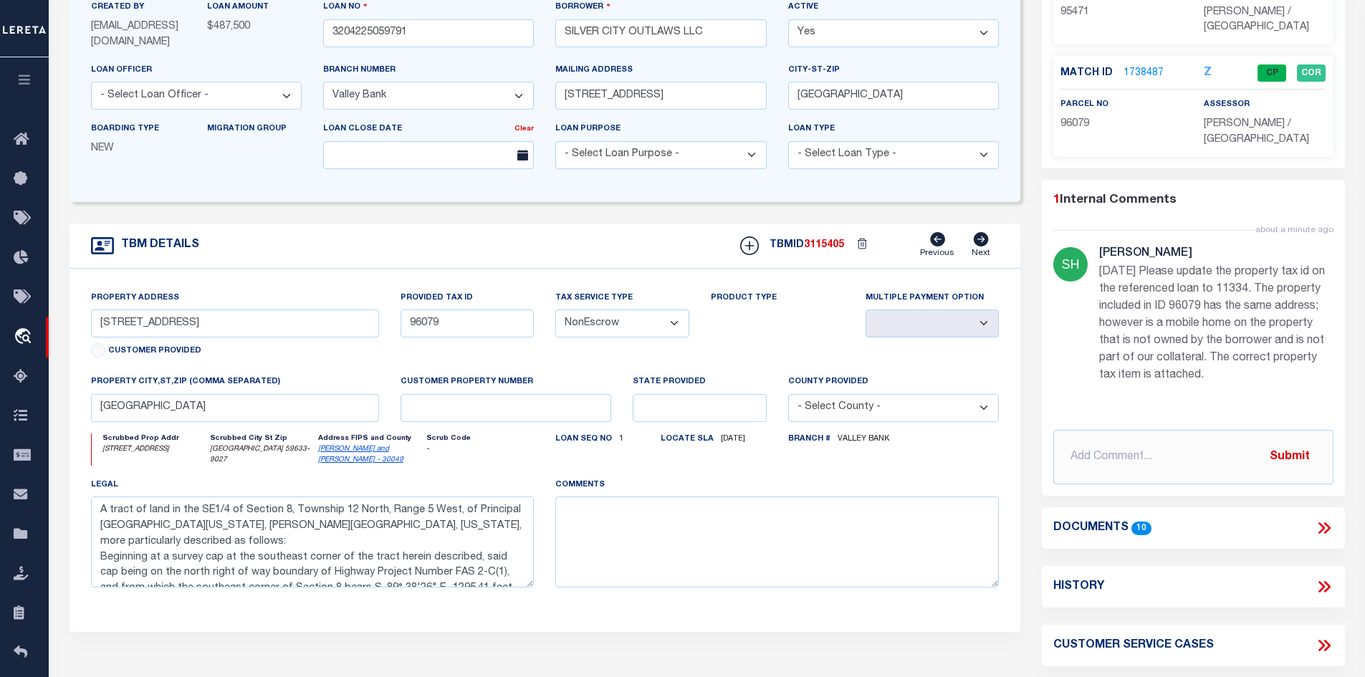
scroll to position [287, 0]
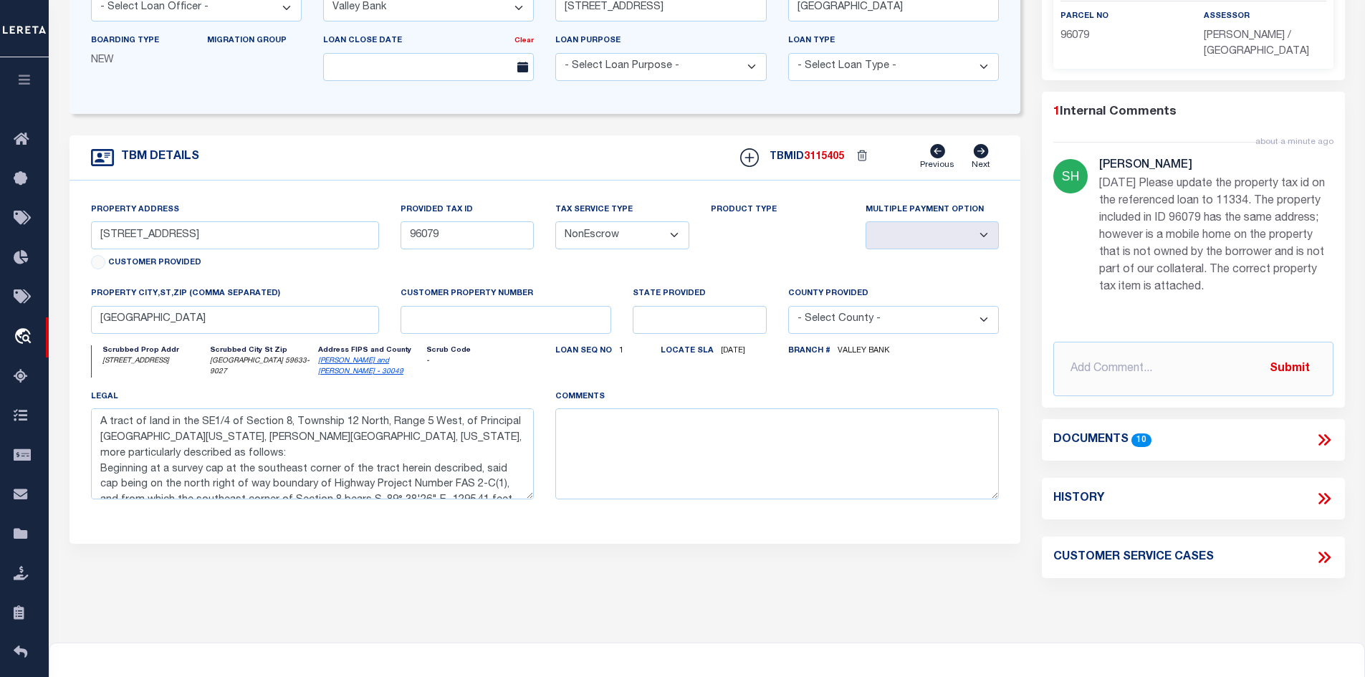
click at [1319, 431] on icon at bounding box center [1324, 440] width 19 height 19
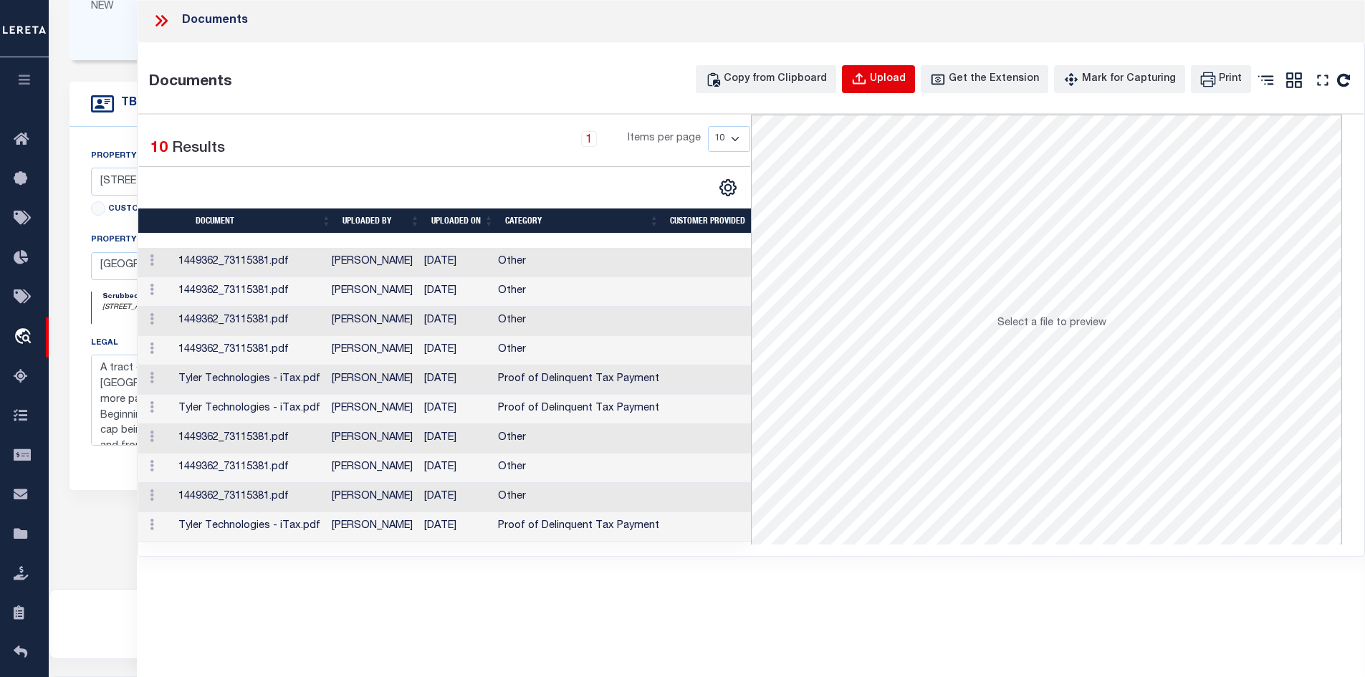
scroll to position [0, 0]
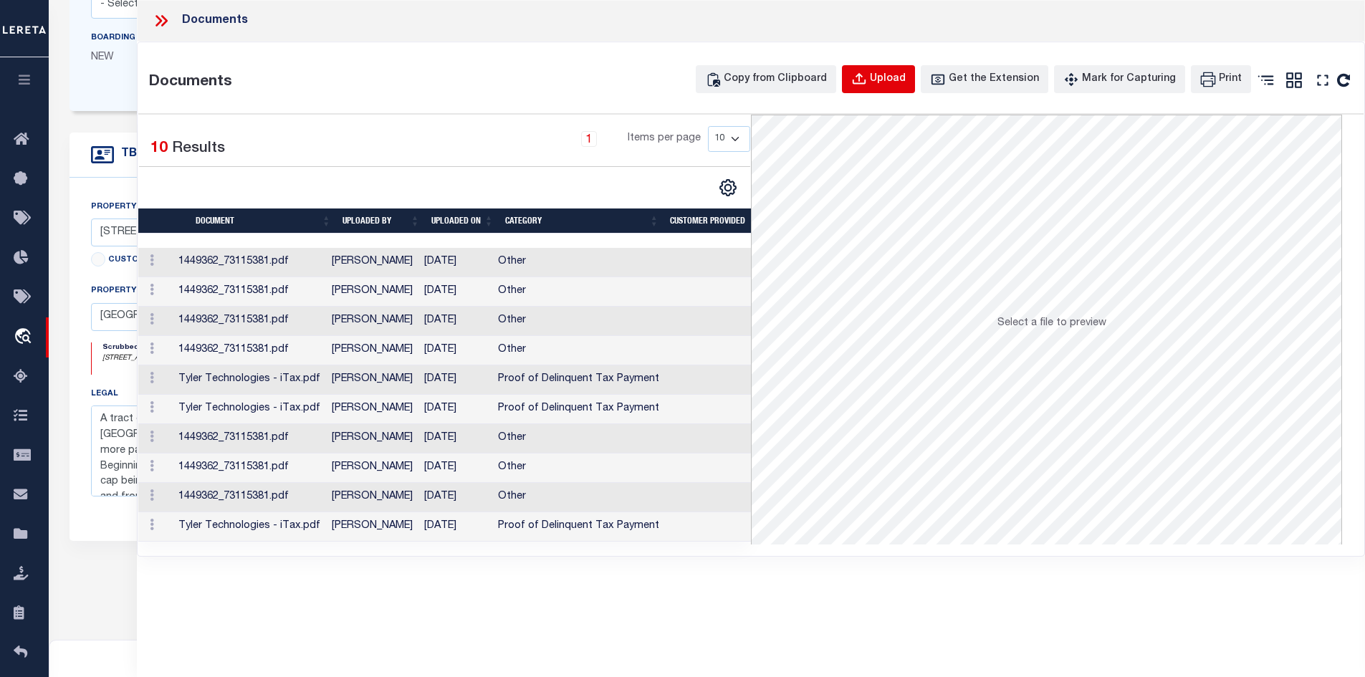
click at [904, 72] on div "Upload" at bounding box center [888, 80] width 36 height 16
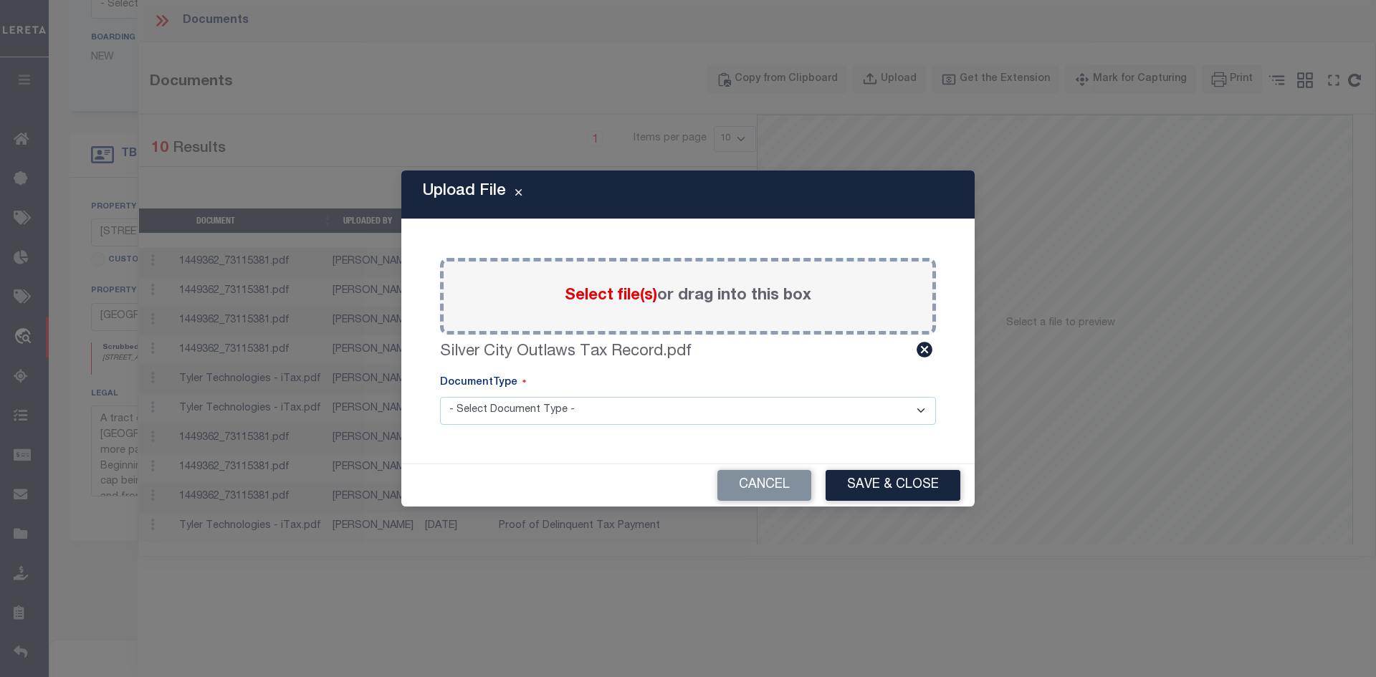
click at [552, 410] on select "- Select Document Type - Tax Service Documents" at bounding box center [688, 411] width 496 height 28
click at [440, 397] on select "- Select Document Type - Tax Service Documents" at bounding box center [688, 411] width 496 height 28
click at [924, 477] on button "Save & Close" at bounding box center [893, 485] width 135 height 31
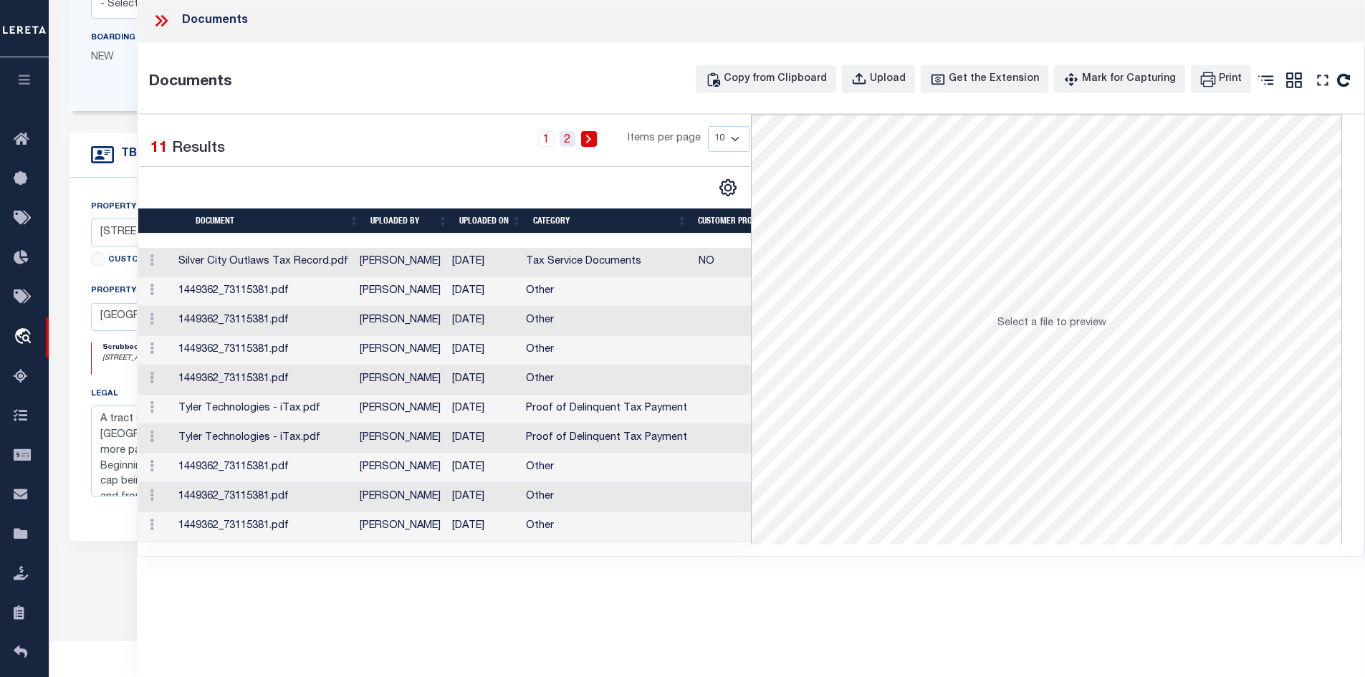
click at [575, 142] on link "2" at bounding box center [568, 139] width 16 height 16
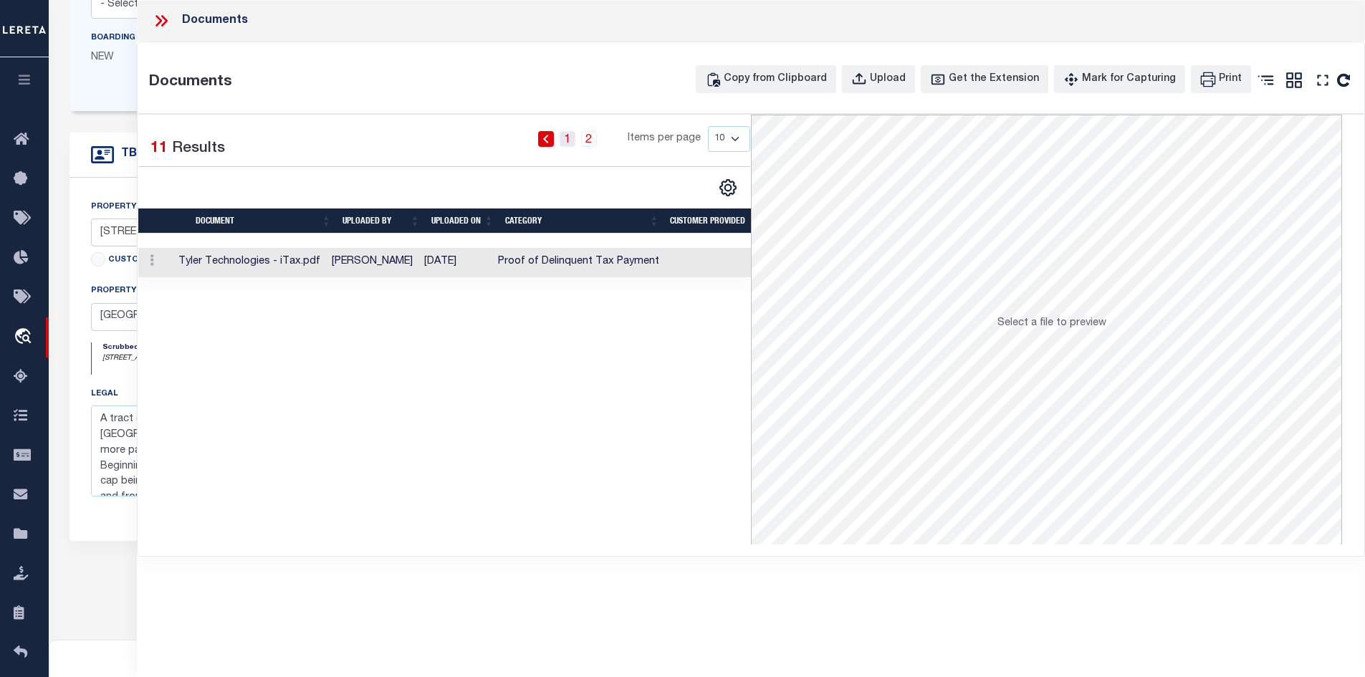
click at [566, 135] on link "1" at bounding box center [568, 139] width 16 height 16
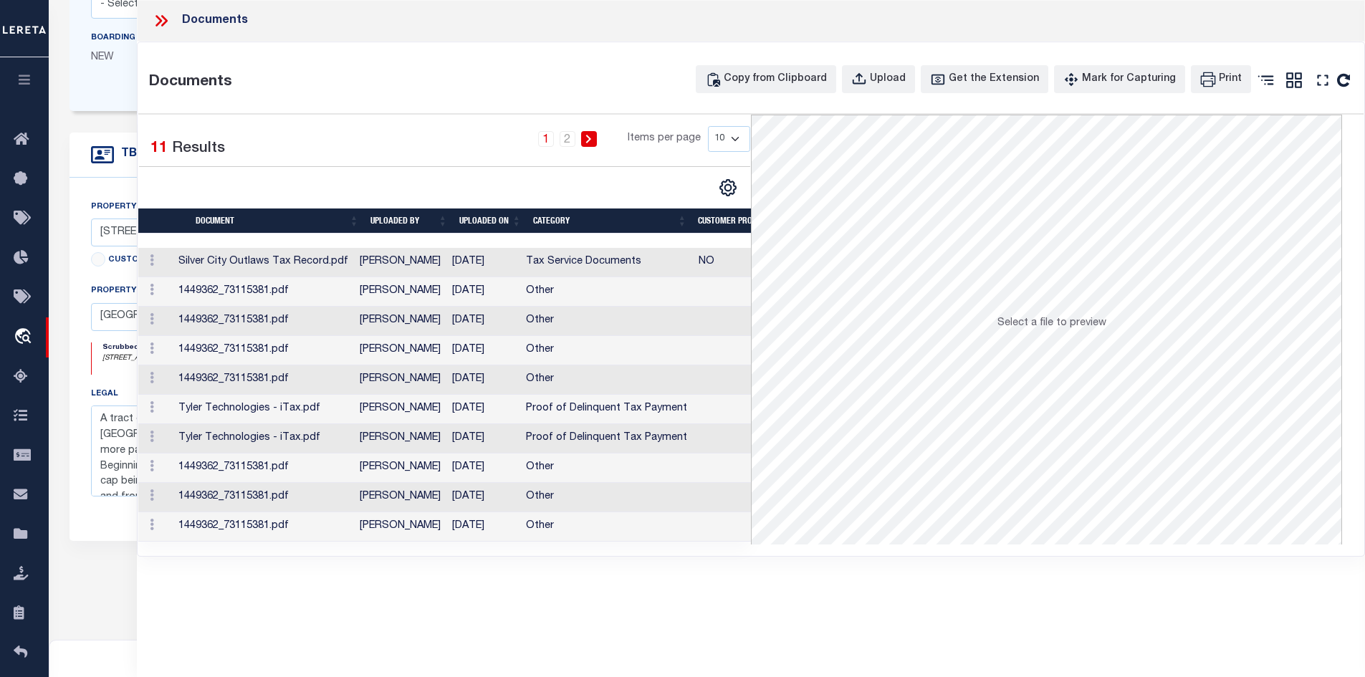
click at [158, 20] on icon at bounding box center [161, 20] width 19 height 19
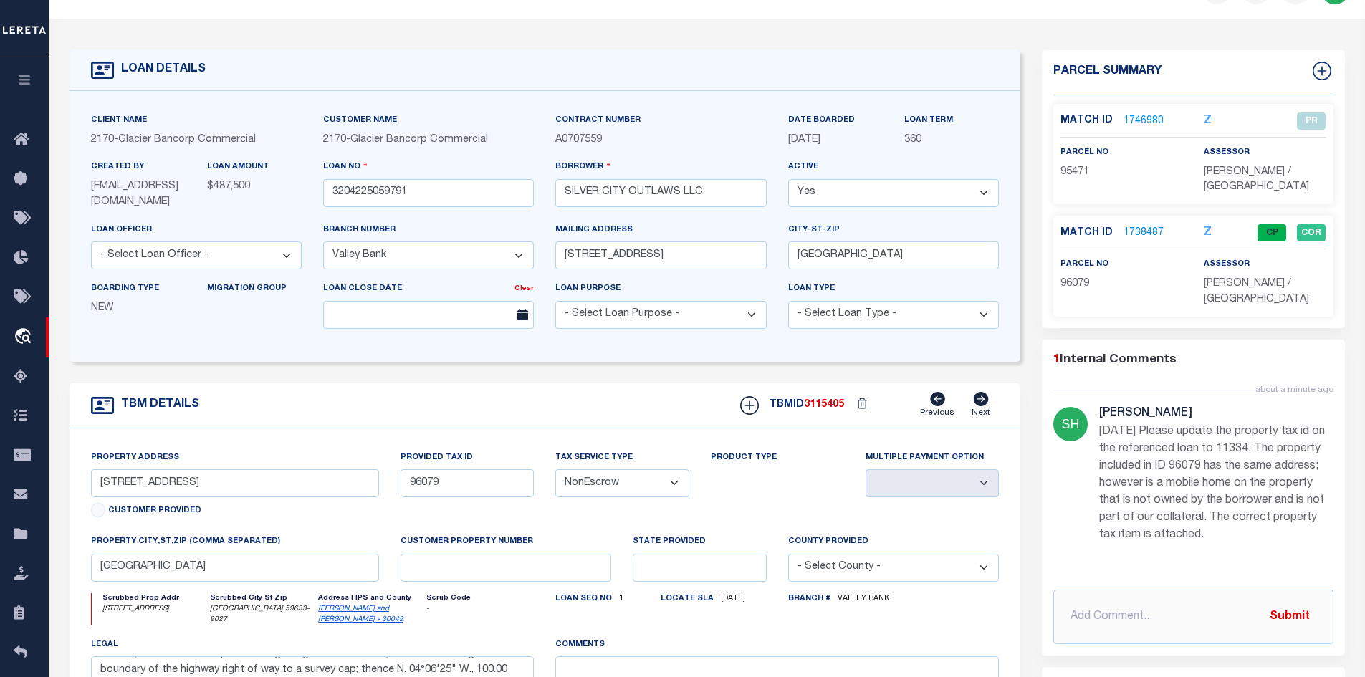
scroll to position [3, 0]
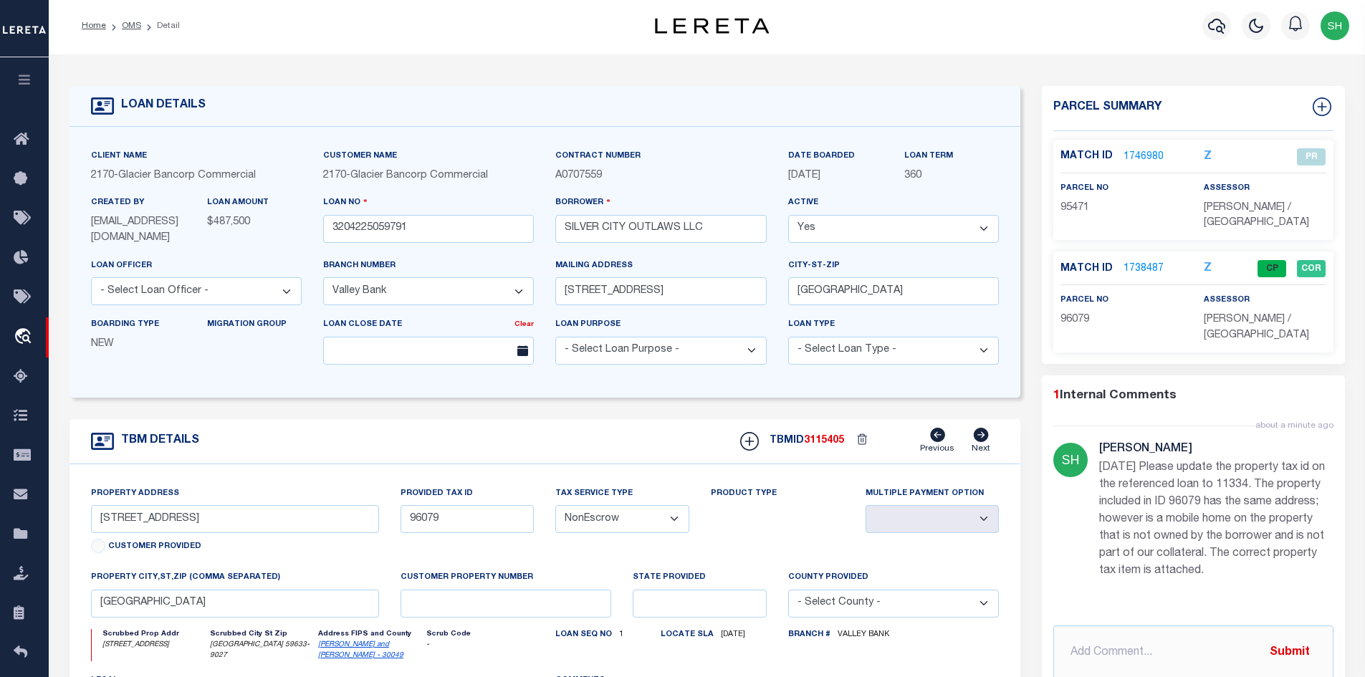
drag, startPoint x: 1040, startPoint y: 226, endPoint x: 279, endPoint y: 423, distance: 785.9
click at [280, 424] on div "TBM DETAILS TBMID 3115405 Previous Next" at bounding box center [546, 441] width 952 height 45
click at [350, 650] on link "[PERSON_NAME] and [PERSON_NAME] - 30049" at bounding box center [360, 650] width 85 height 18
click at [1141, 262] on link "1738487" at bounding box center [1144, 269] width 40 height 15
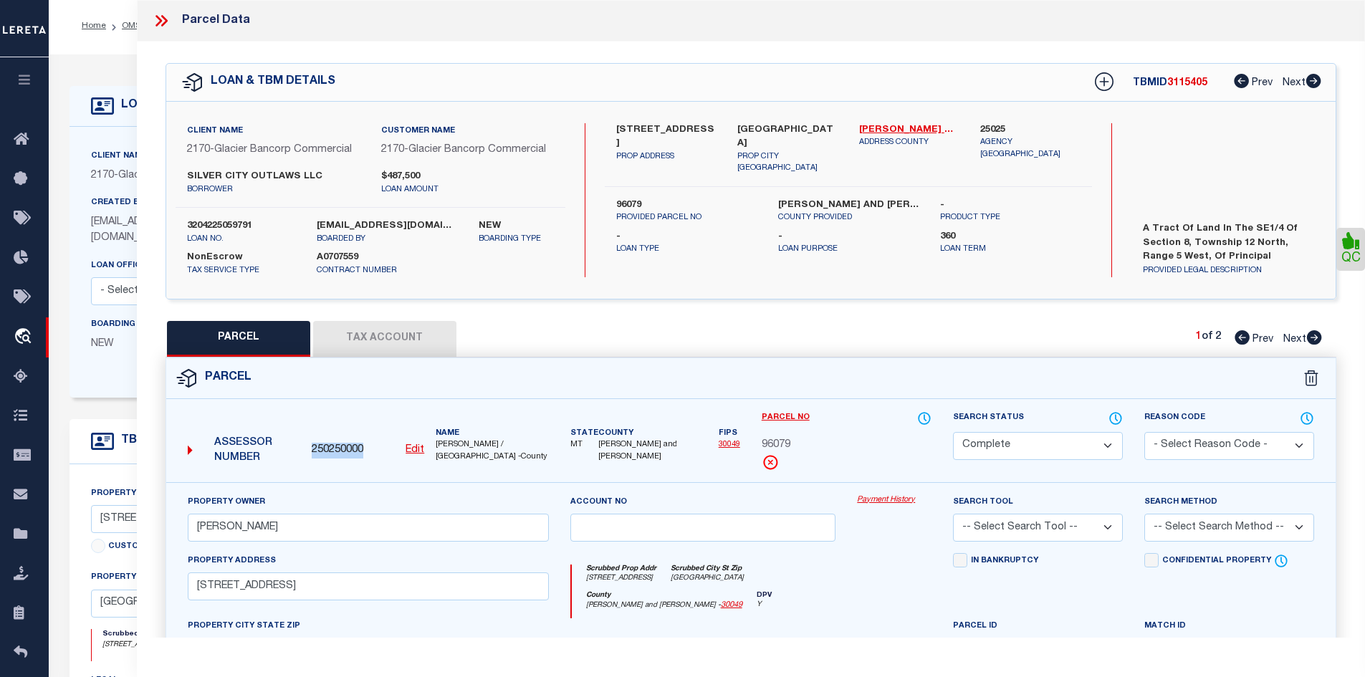
drag, startPoint x: 362, startPoint y: 453, endPoint x: 311, endPoint y: 451, distance: 50.9
click at [312, 451] on span "250250000" at bounding box center [338, 451] width 52 height 16
copy span "250250000"
click at [168, 22] on icon at bounding box center [161, 20] width 19 height 19
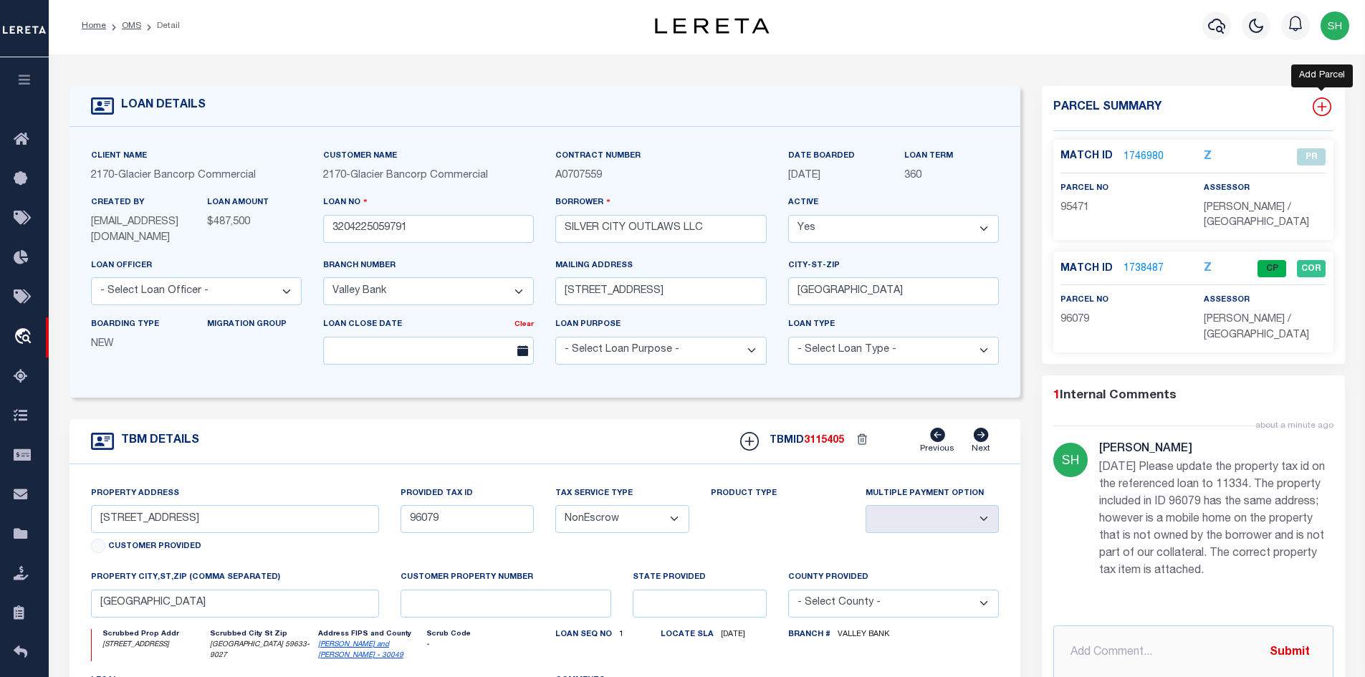
click at [1324, 113] on icon at bounding box center [1322, 106] width 19 height 19
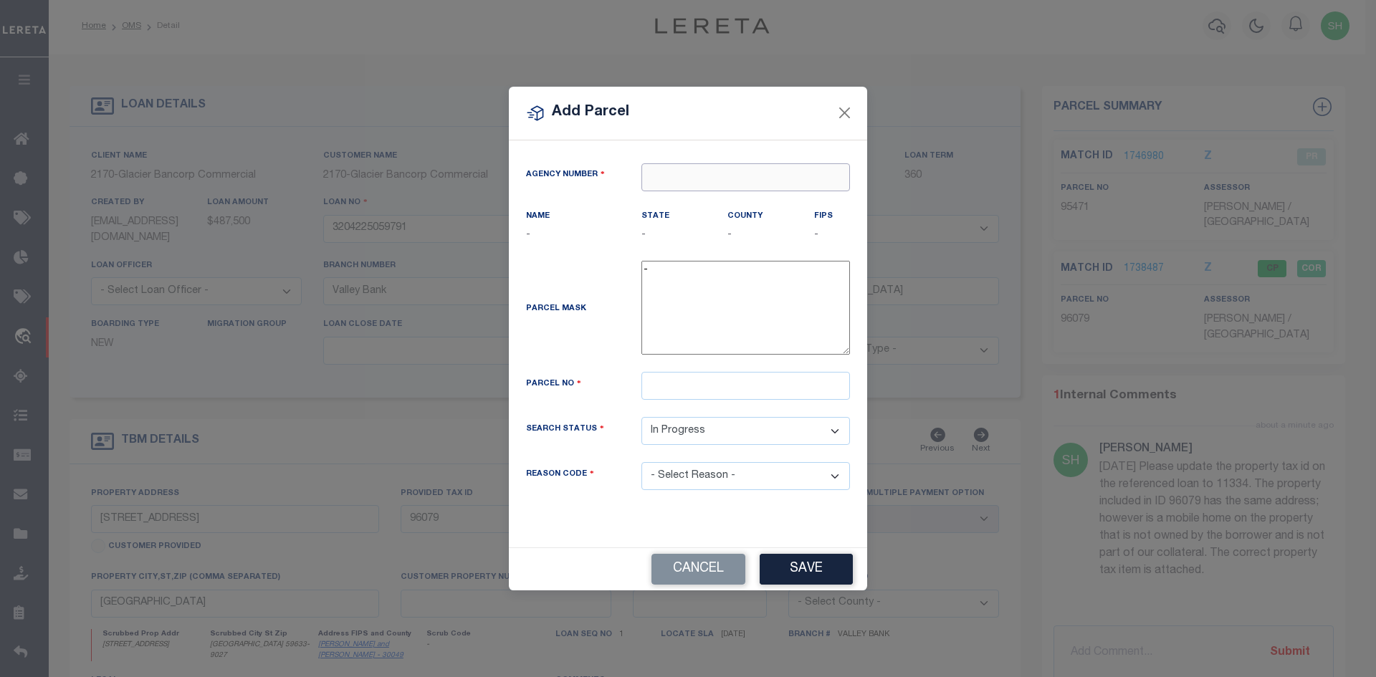
paste input "250250000"
click at [671, 201] on div "250250000 : [PERSON_NAME] / [GEOGRAPHIC_DATA]" at bounding box center [758, 213] width 232 height 41
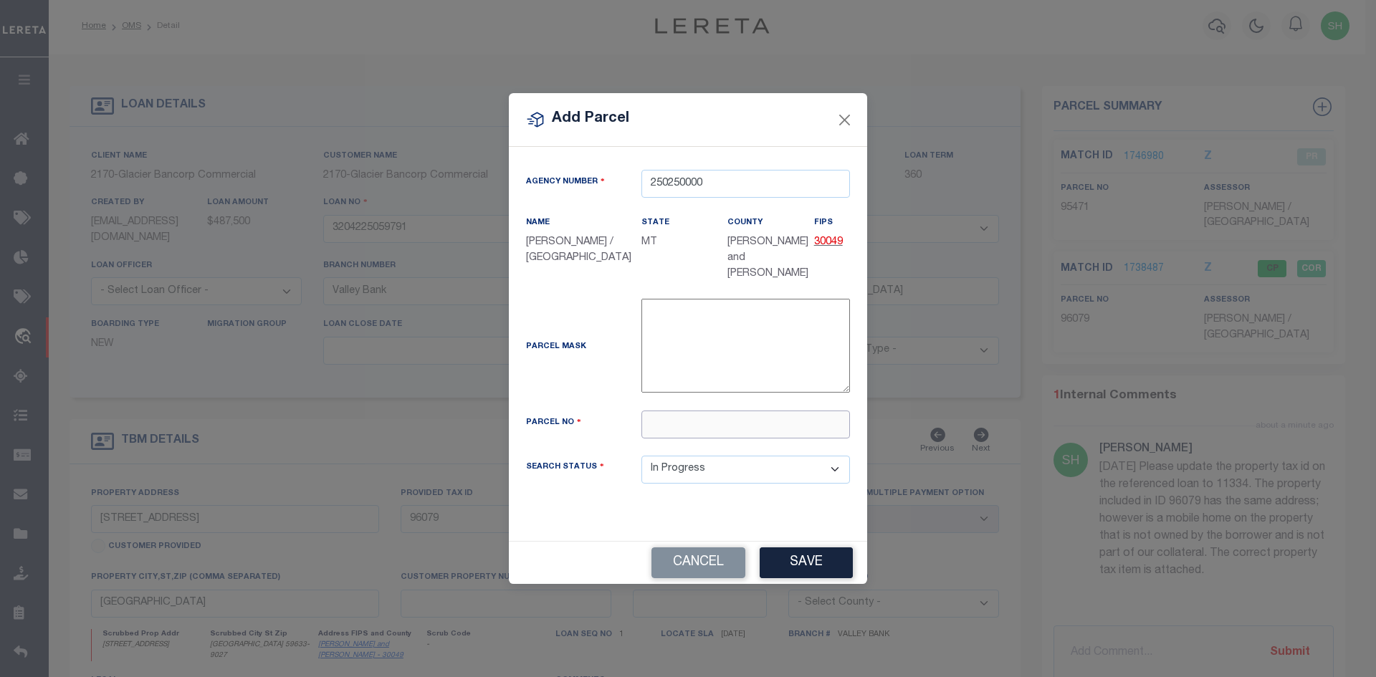
click at [702, 423] on input "text" at bounding box center [745, 425] width 209 height 28
click at [805, 552] on button "Save" at bounding box center [806, 562] width 93 height 31
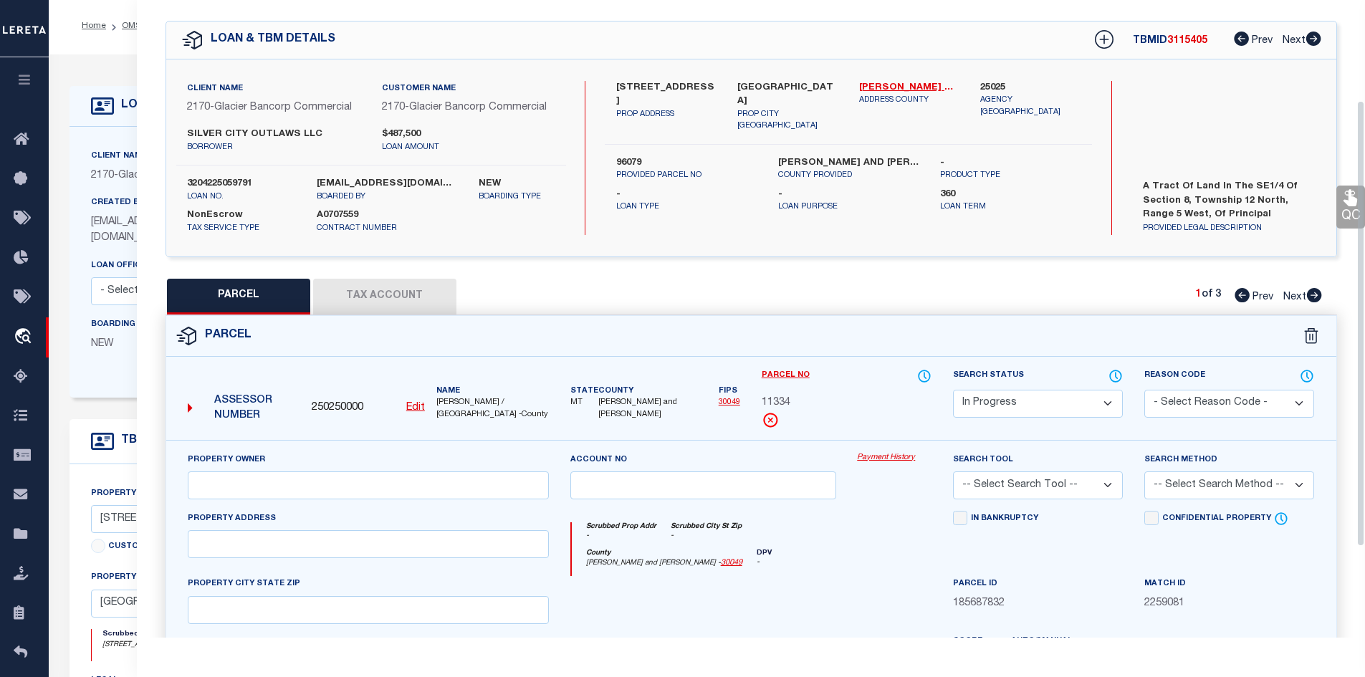
scroll to position [143, 0]
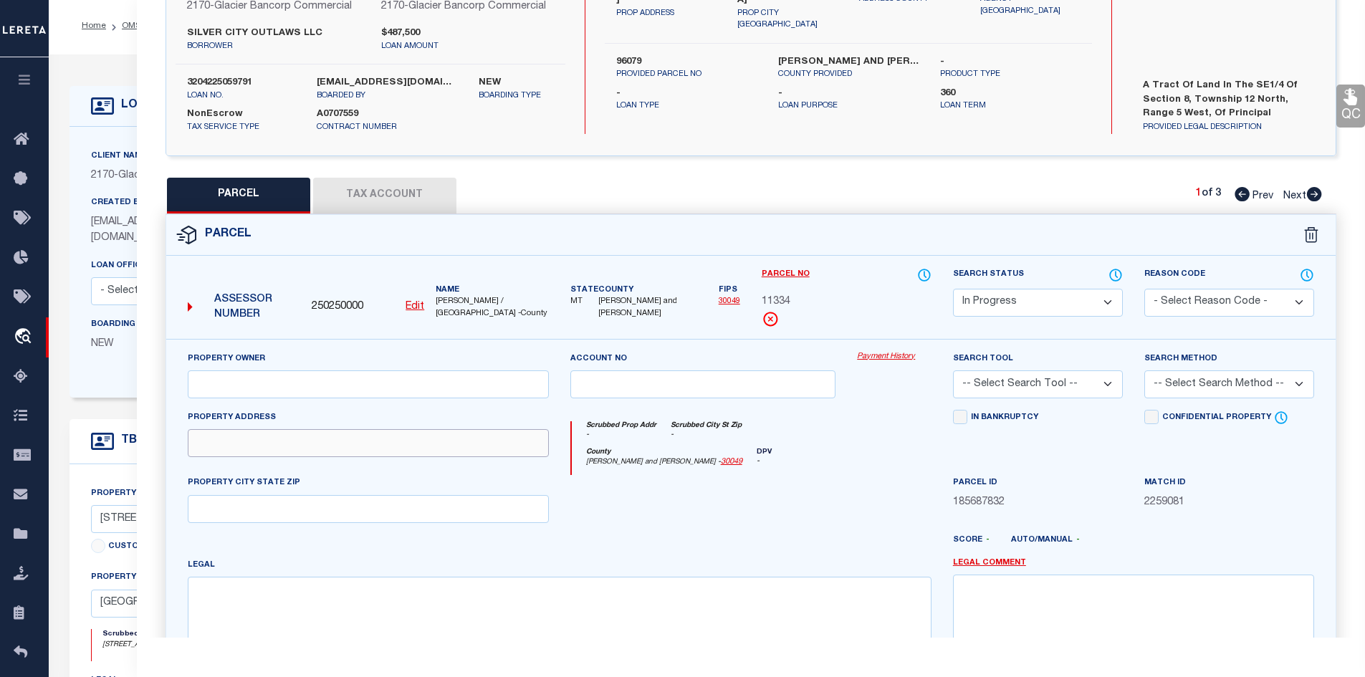
click at [298, 450] on input "text" at bounding box center [368, 443] width 361 height 28
paste input "[STREET_ADDRESS],"
click at [276, 381] on input "text" at bounding box center [368, 384] width 361 height 28
paste input "SILVER CITY OUTLAWS LLC"
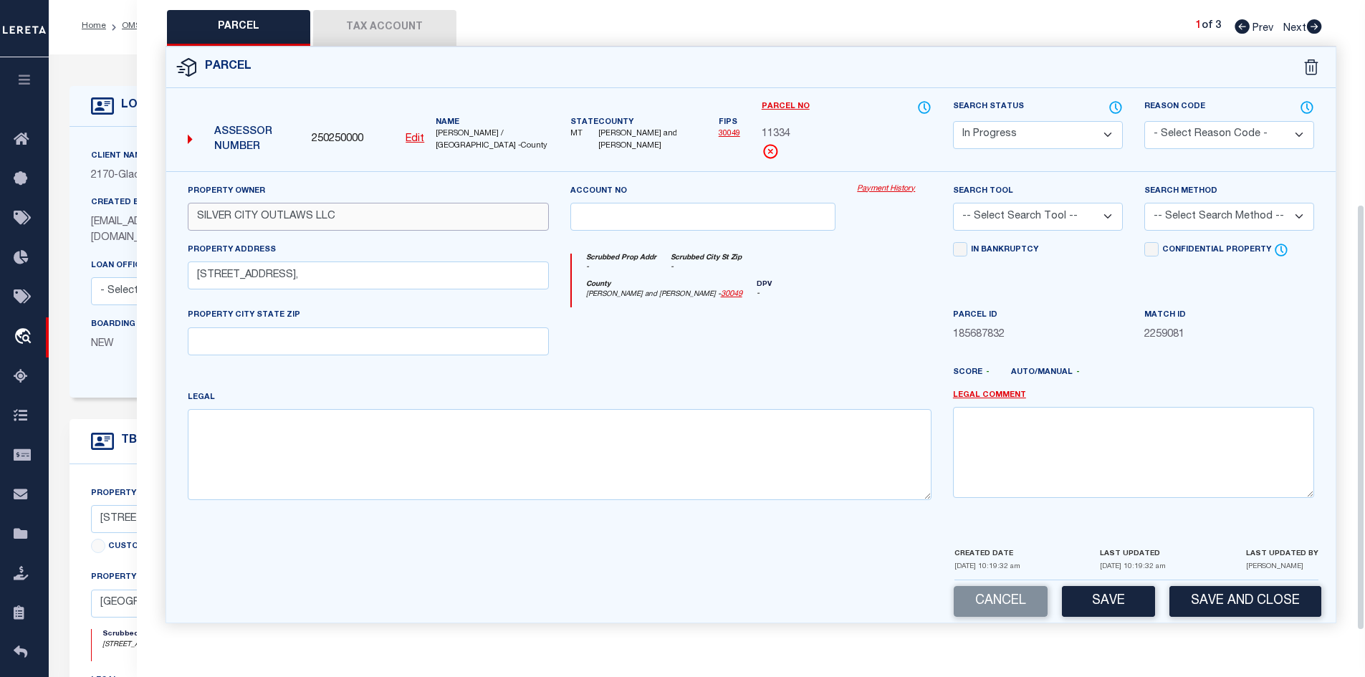
scroll to position [315, 0]
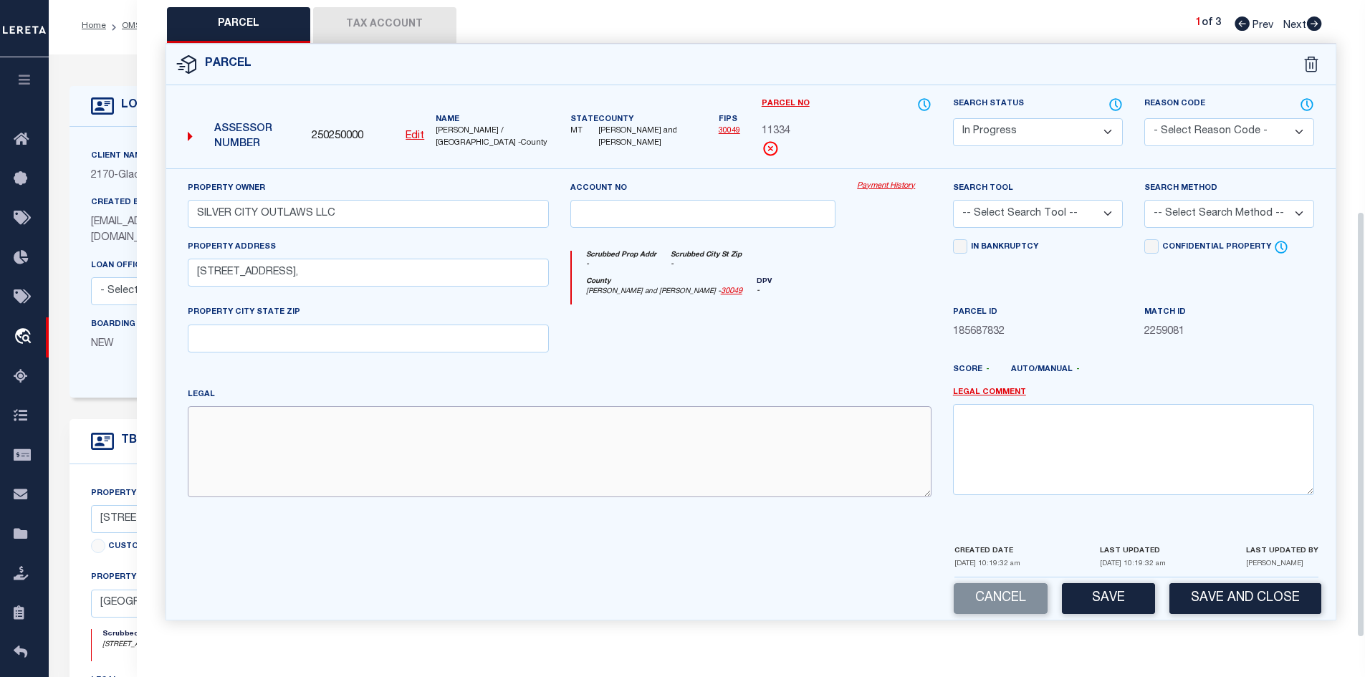
click at [465, 448] on textarea at bounding box center [560, 451] width 744 height 90
paste textarea "S08, T12 N, R05 W, C.O.S. 416710/T, M&B TRACT, IN S2SE4"
click at [385, 24] on button "Tax Account" at bounding box center [384, 25] width 143 height 36
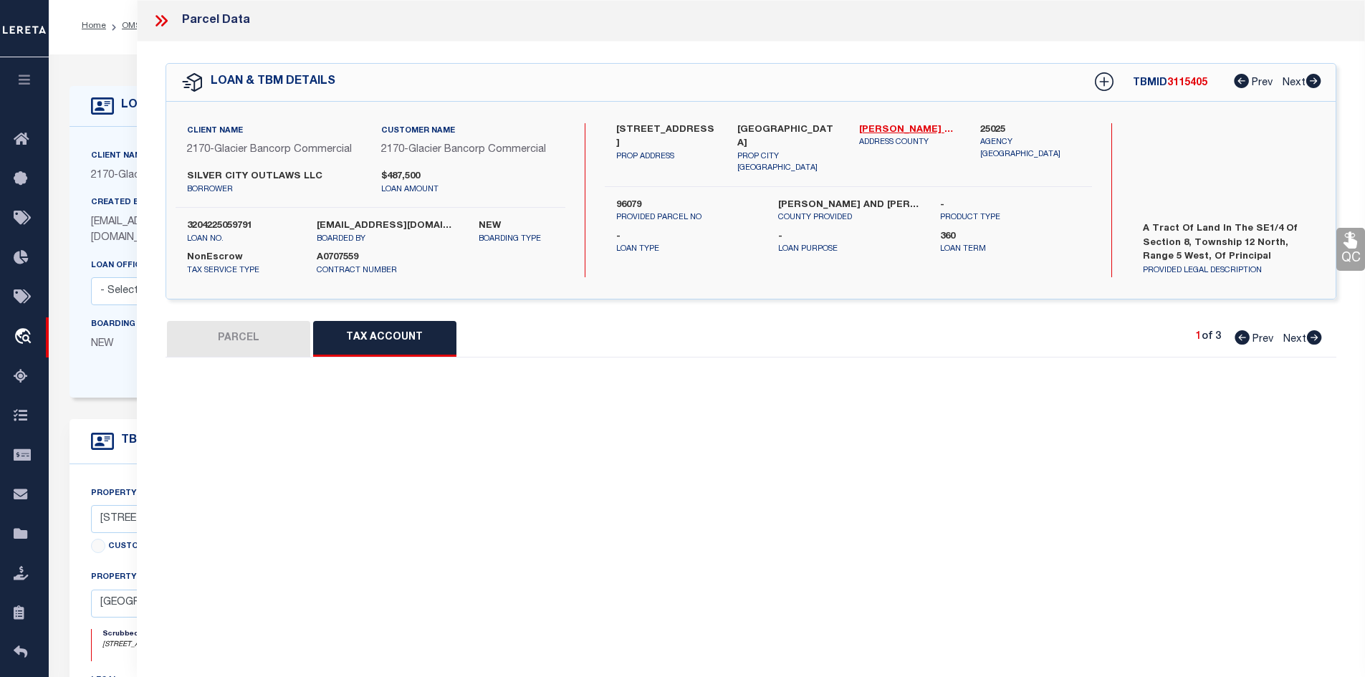
scroll to position [0, 0]
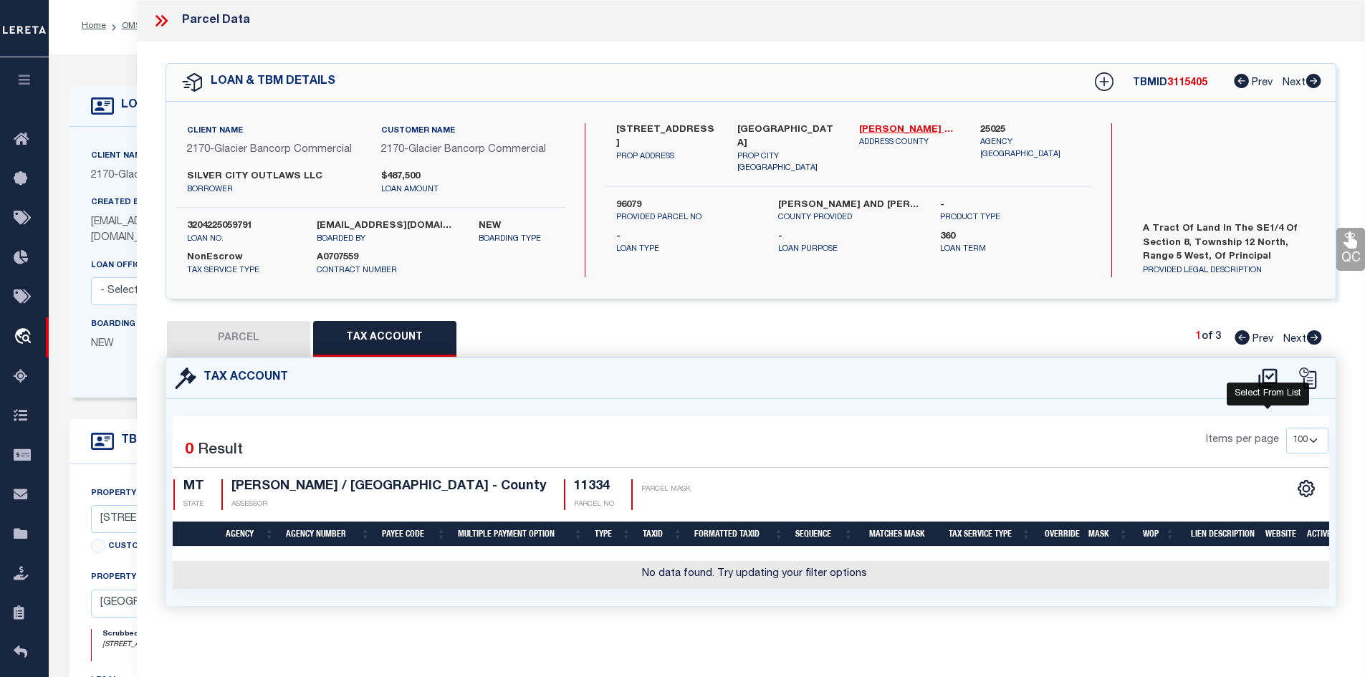
click at [1268, 379] on icon at bounding box center [1268, 378] width 24 height 23
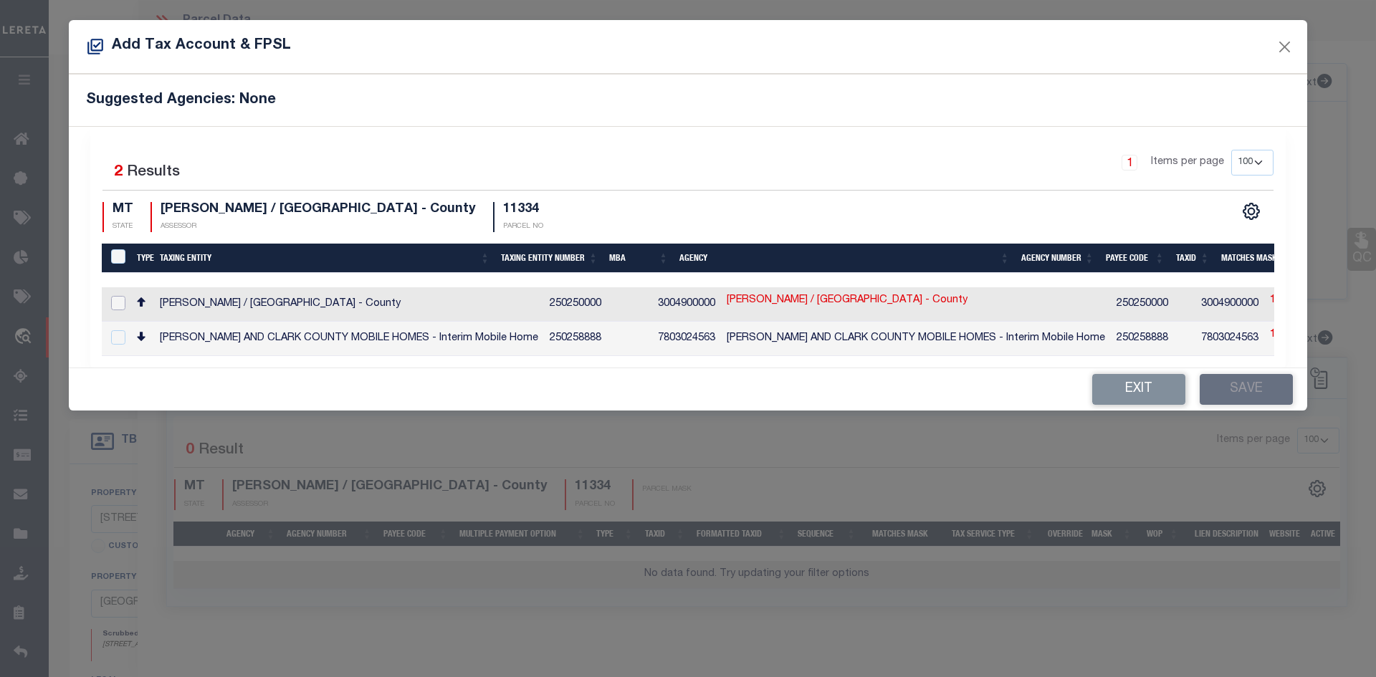
click at [113, 302] on input "checkbox" at bounding box center [118, 303] width 14 height 14
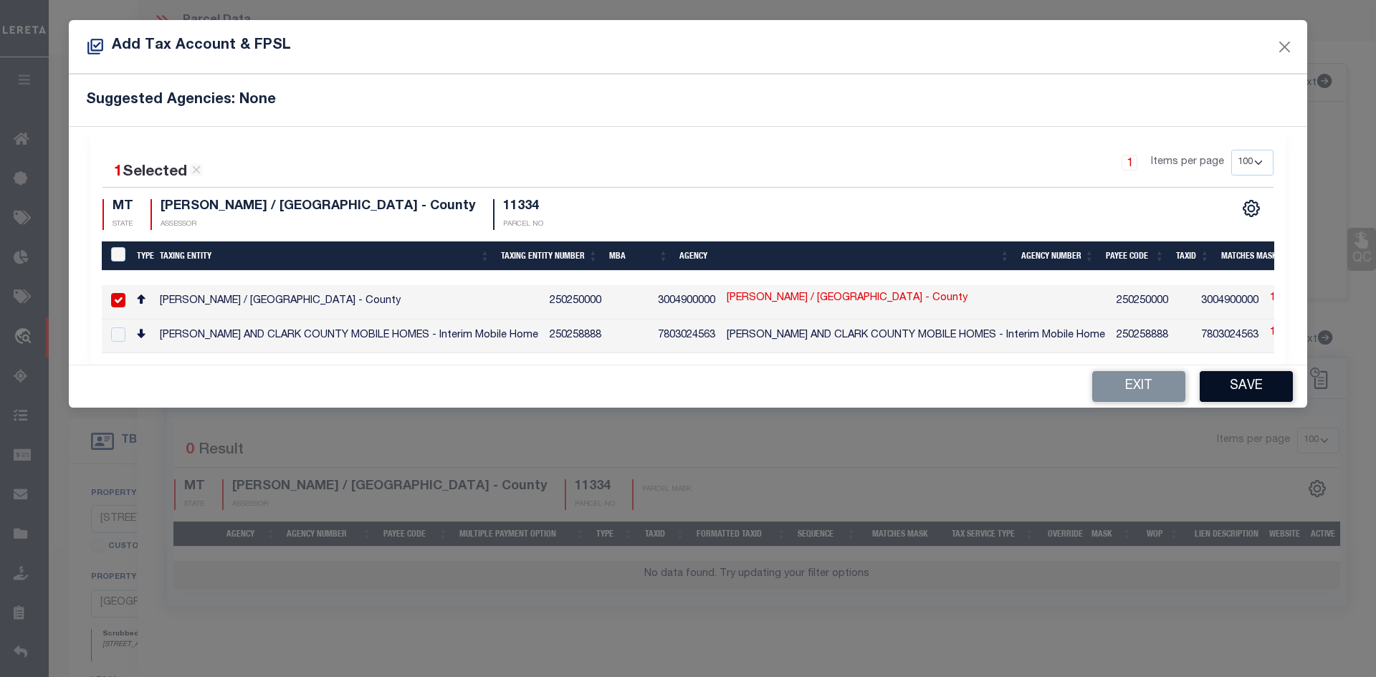
click at [1250, 385] on button "Save" at bounding box center [1246, 386] width 93 height 31
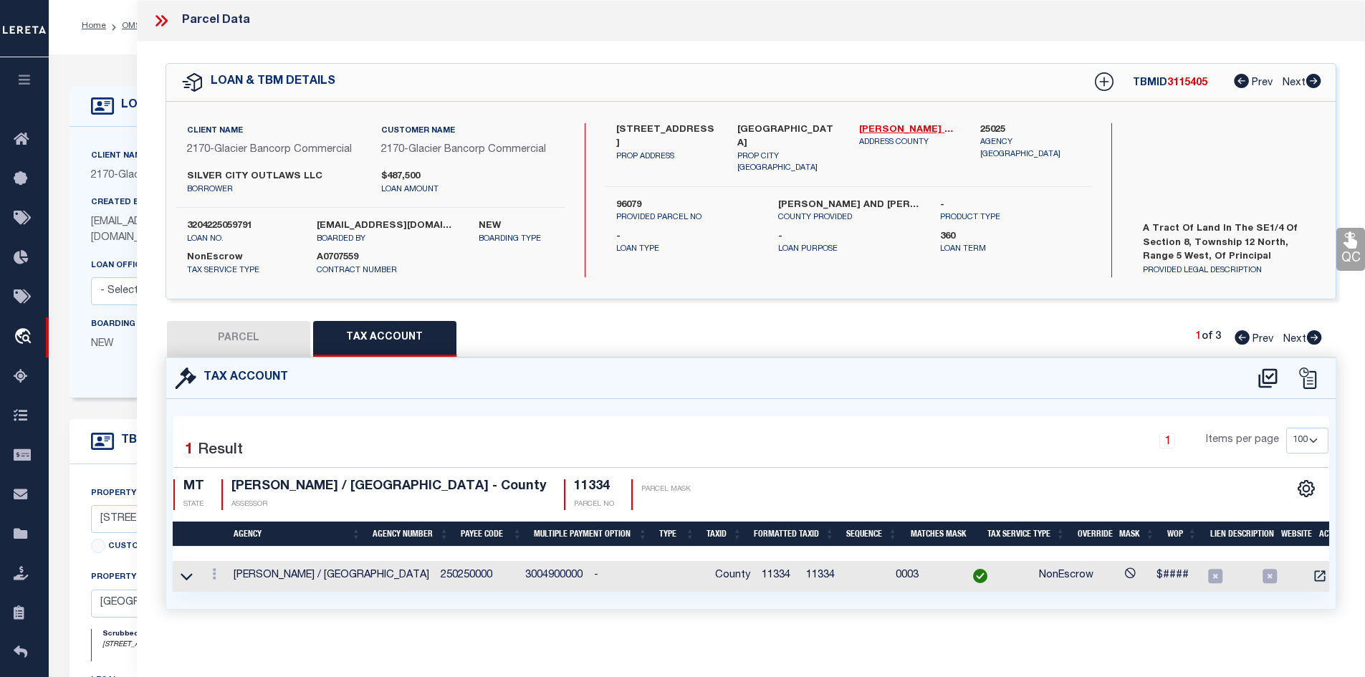
click at [287, 336] on button "PARCEL" at bounding box center [238, 339] width 143 height 36
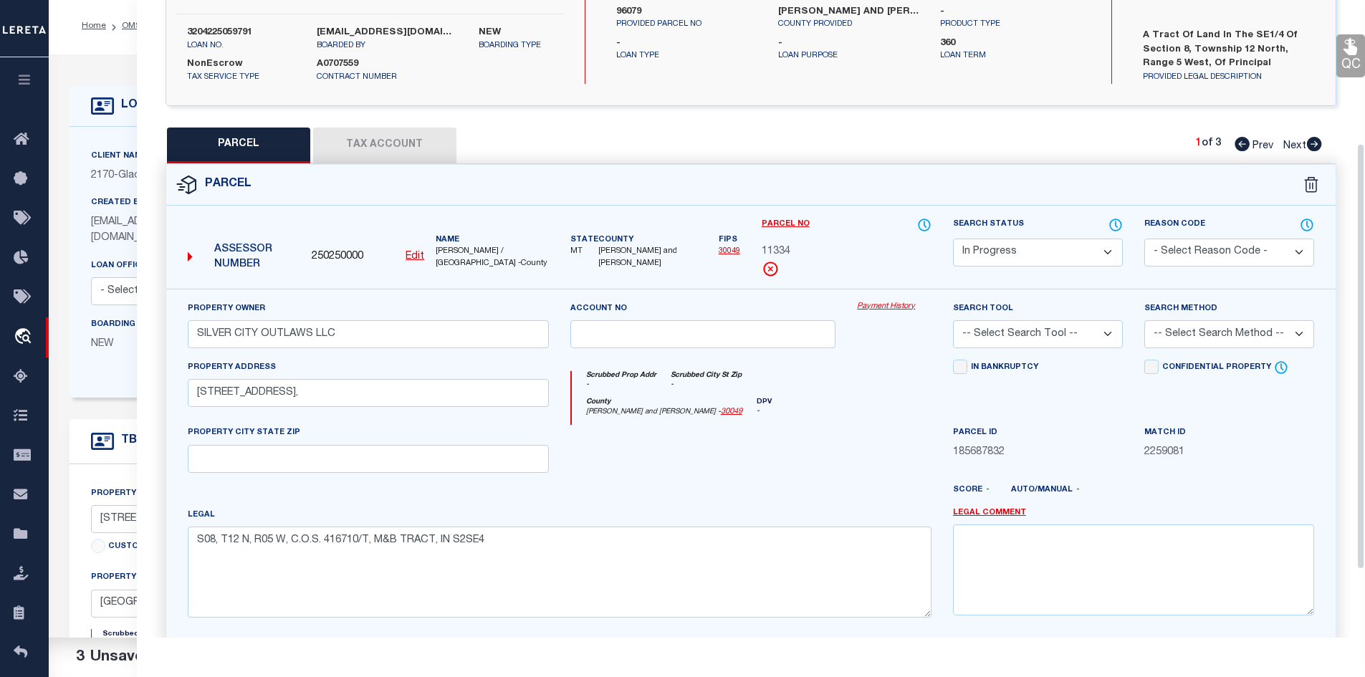
scroll to position [215, 0]
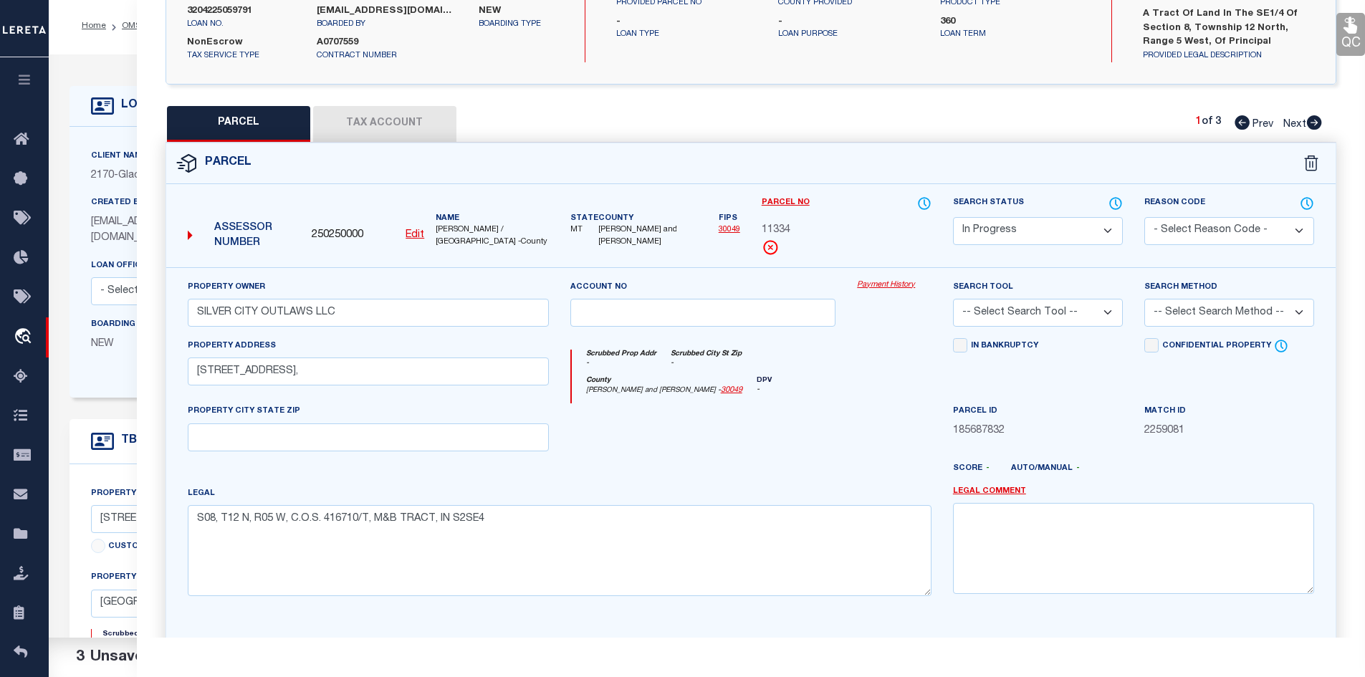
click at [978, 227] on select "Automated Search Bad Parcel Complete Duplicate Parcel High Dollar Reporting In …" at bounding box center [1038, 231] width 170 height 28
click at [953, 217] on select "Automated Search Bad Parcel Complete Duplicate Parcel High Dollar Reporting In …" at bounding box center [1038, 231] width 170 height 28
click at [1224, 227] on select "- Select Reason Code - 099 - Other (Provide additional detail) ACT - Agency Cha…" at bounding box center [1229, 231] width 170 height 28
click at [1144, 217] on select "- Select Reason Code - 099 - Other (Provide additional detail) ACT - Agency Cha…" at bounding box center [1229, 231] width 170 height 28
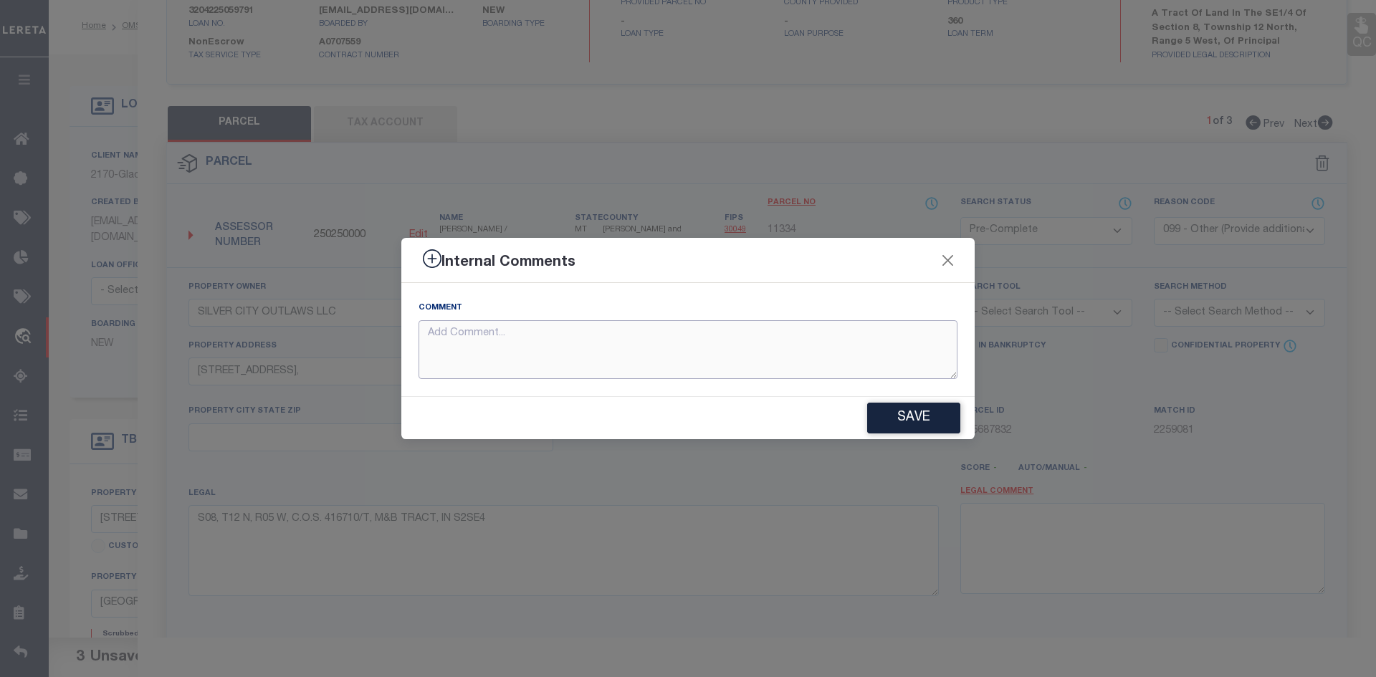
click at [575, 358] on textarea at bounding box center [687, 349] width 539 height 59
click at [897, 421] on button "Save" at bounding box center [913, 418] width 93 height 31
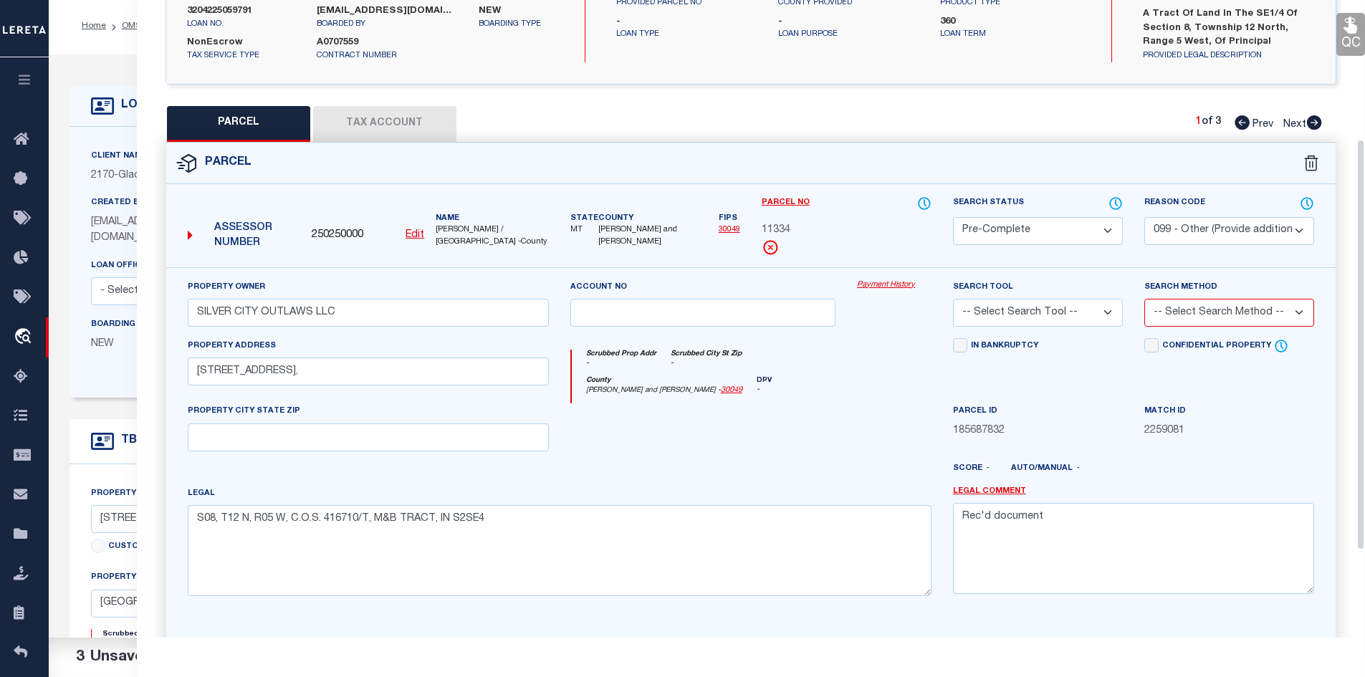
click at [965, 317] on select "-- Select Search Tool -- 3rd Party Website Agency File Agency Website ATLS CNV-…" at bounding box center [1038, 313] width 170 height 28
click at [953, 299] on select "-- Select Search Tool -- 3rd Party Website Agency File Agency Website ATLS CNV-…" at bounding box center [1038, 313] width 170 height 28
click at [1278, 312] on select "-- Select Search Method -- Property Address Legal Liability Info Provided" at bounding box center [1229, 313] width 170 height 28
click at [1144, 299] on select "-- Select Search Method -- Property Address Legal Liability Info Provided" at bounding box center [1229, 313] width 170 height 28
click at [889, 403] on div "County [PERSON_NAME] and [PERSON_NAME] - 30049 DPV -" at bounding box center [752, 390] width 360 height 28
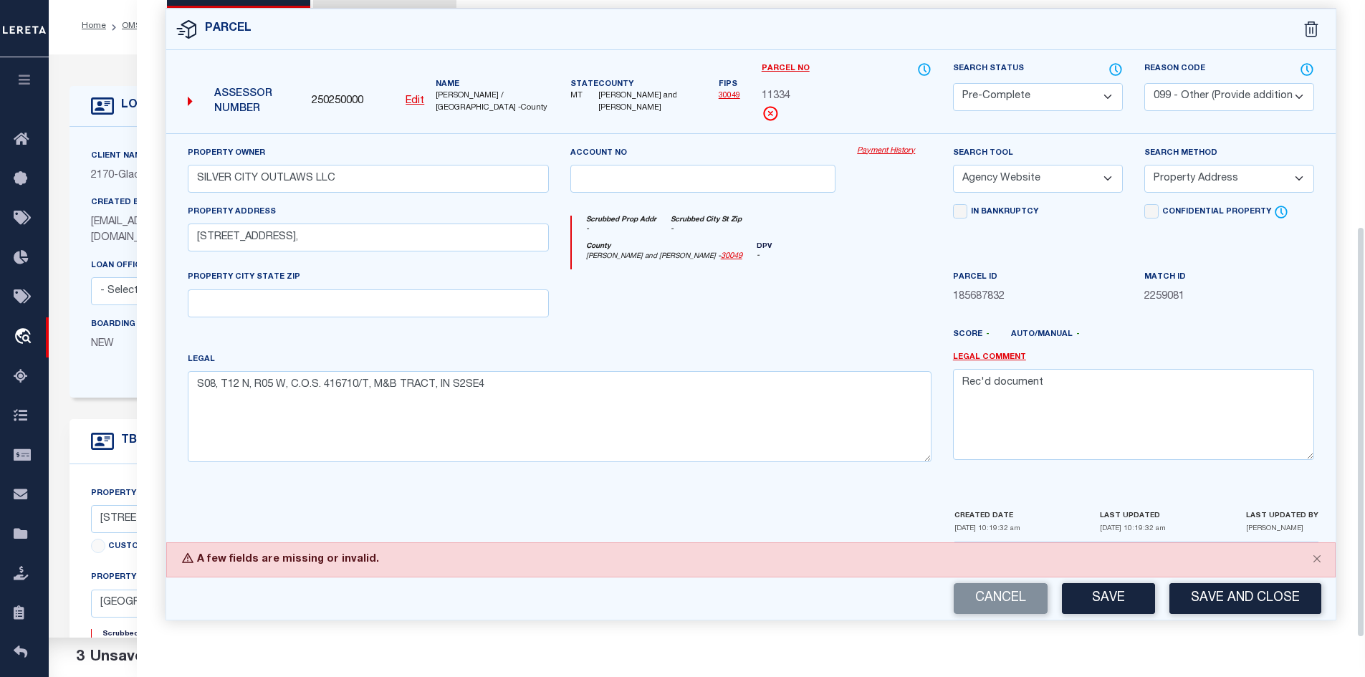
scroll to position [290, 0]
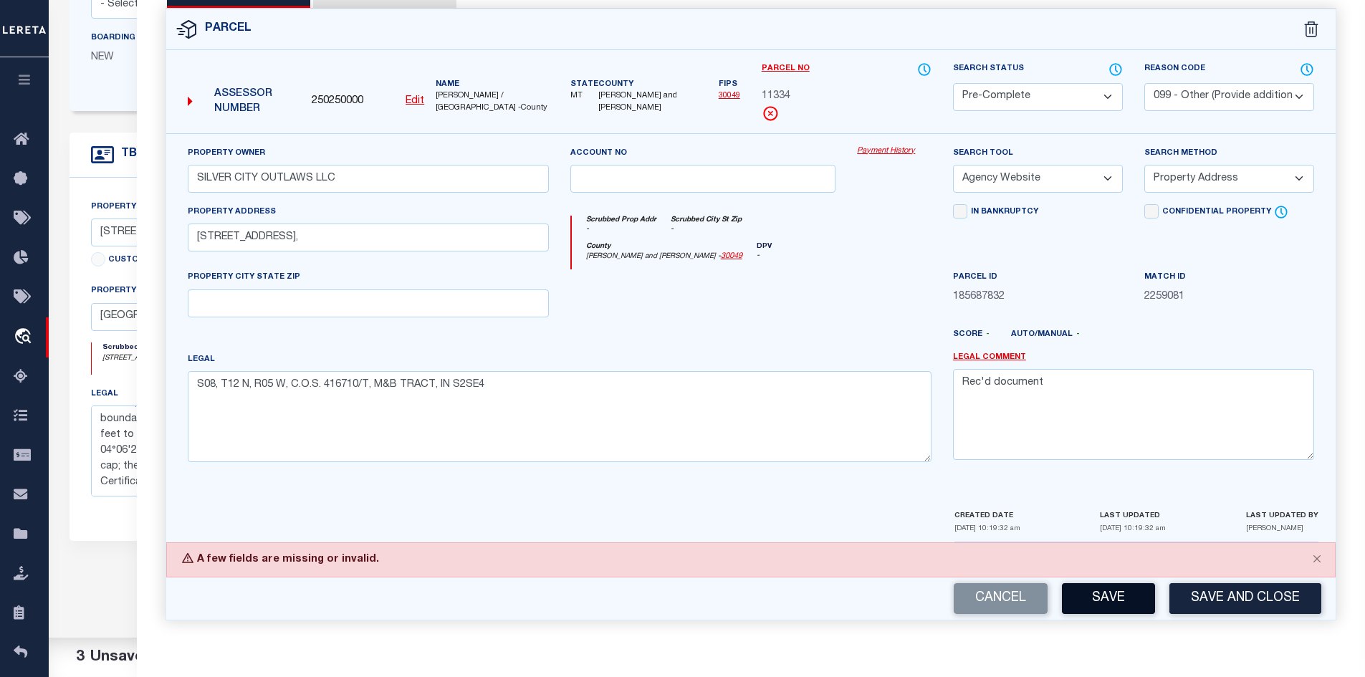
click at [1119, 596] on button "Save" at bounding box center [1108, 598] width 93 height 31
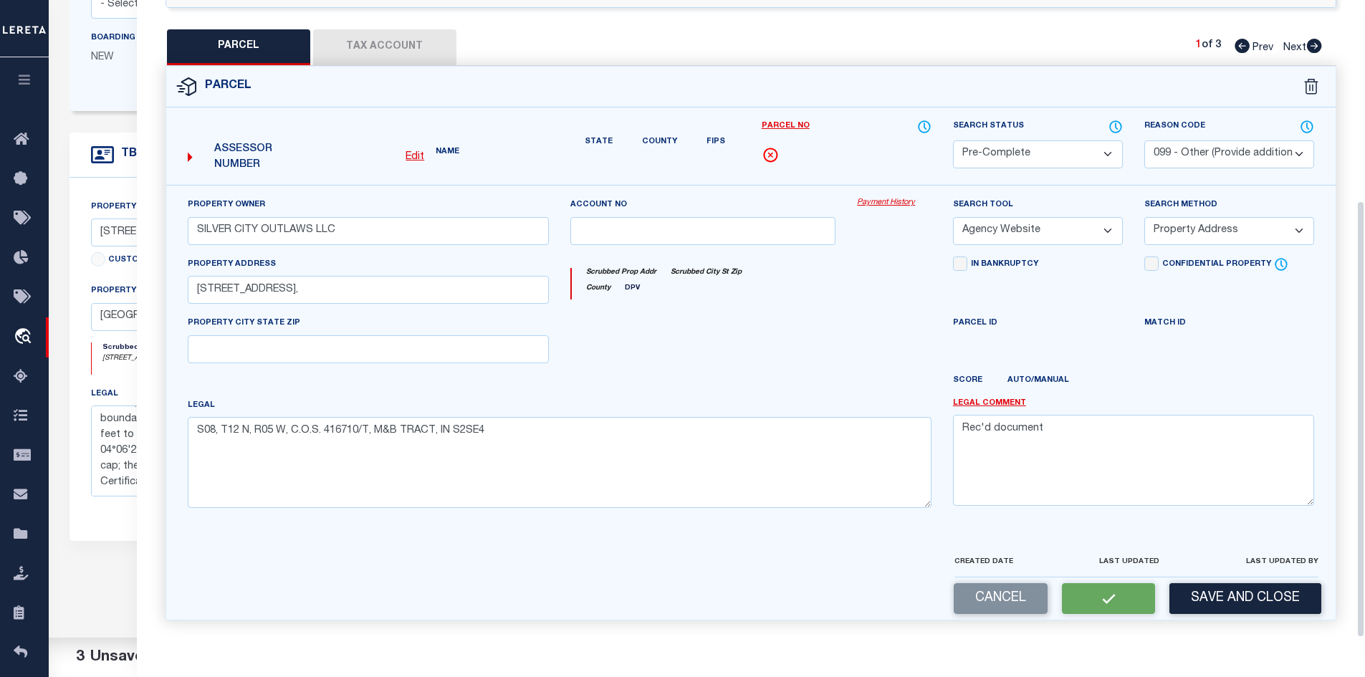
scroll to position [315, 0]
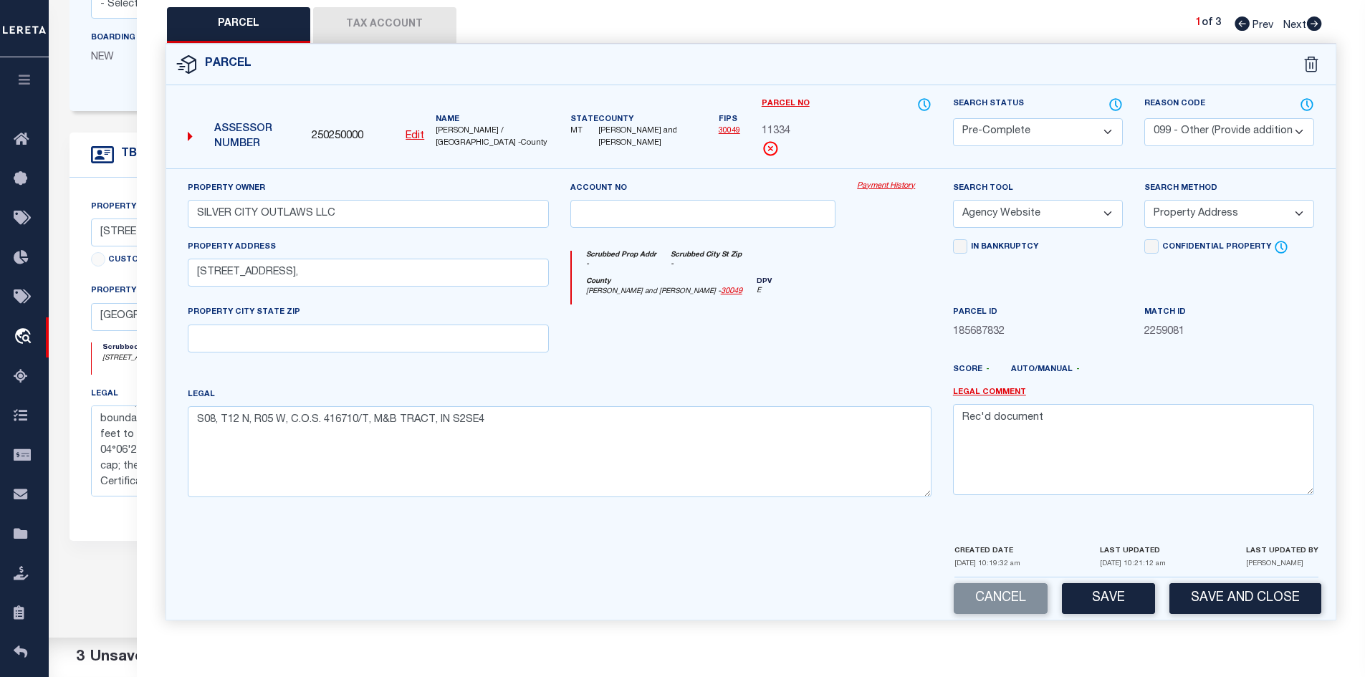
click at [373, 31] on button "Tax Account" at bounding box center [384, 25] width 143 height 36
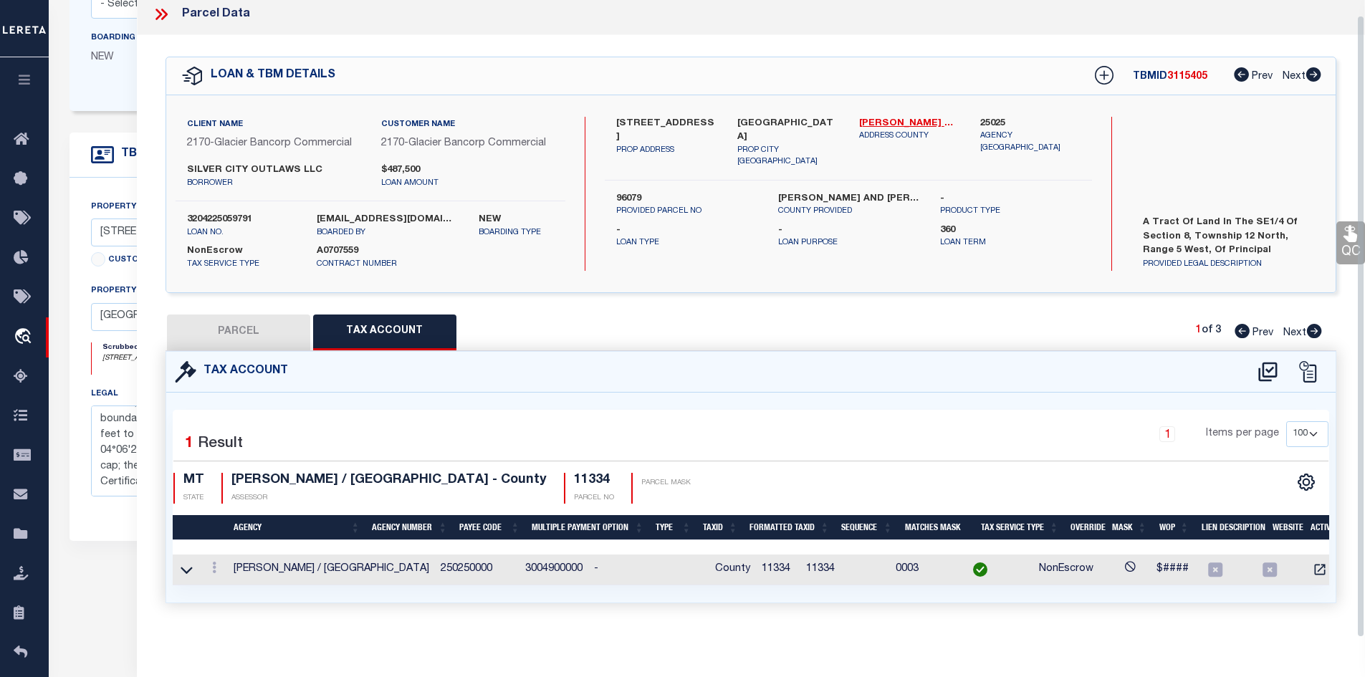
scroll to position [15, 0]
click at [226, 317] on button "PARCEL" at bounding box center [238, 333] width 143 height 36
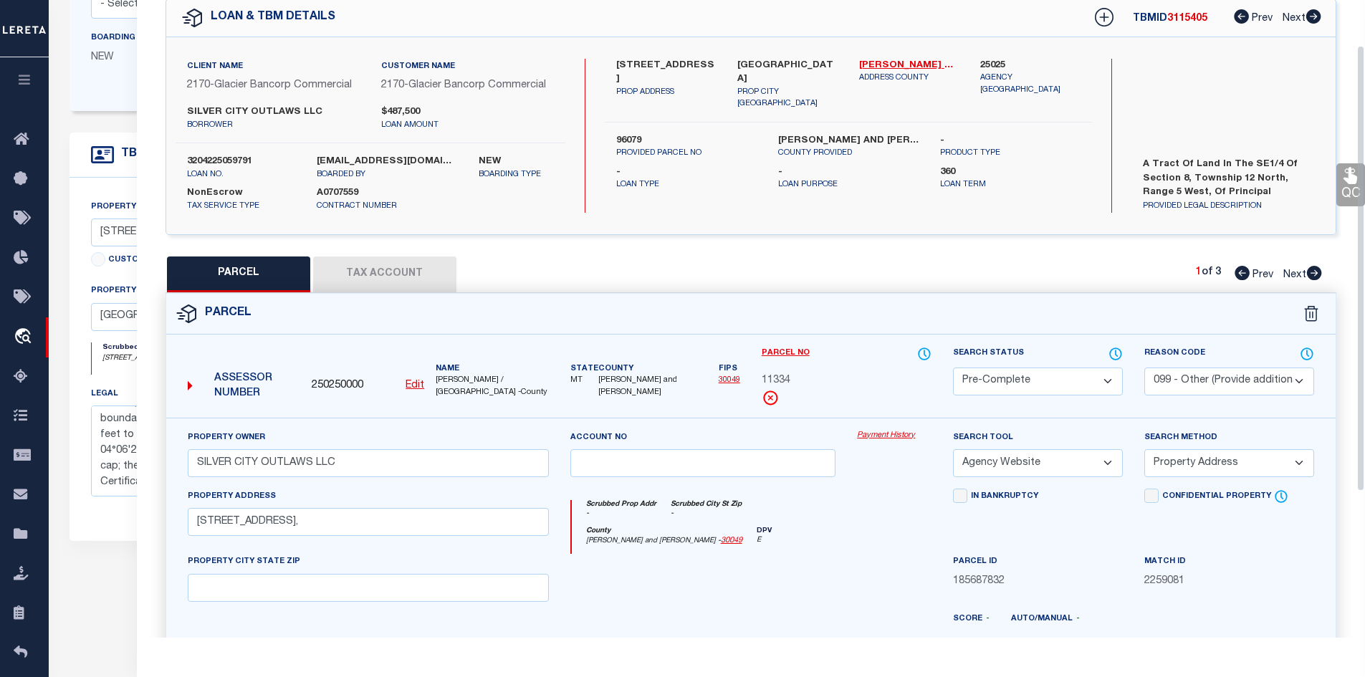
scroll to position [0, 0]
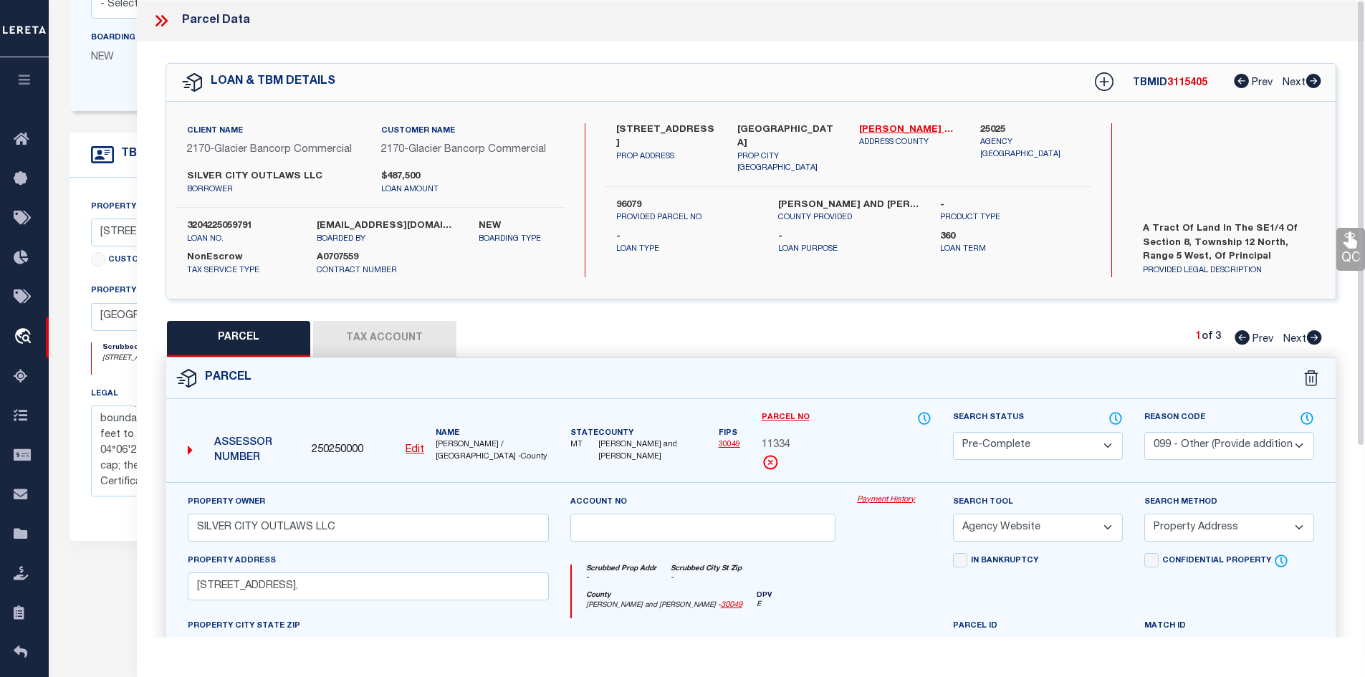
click at [161, 27] on icon at bounding box center [161, 20] width 19 height 19
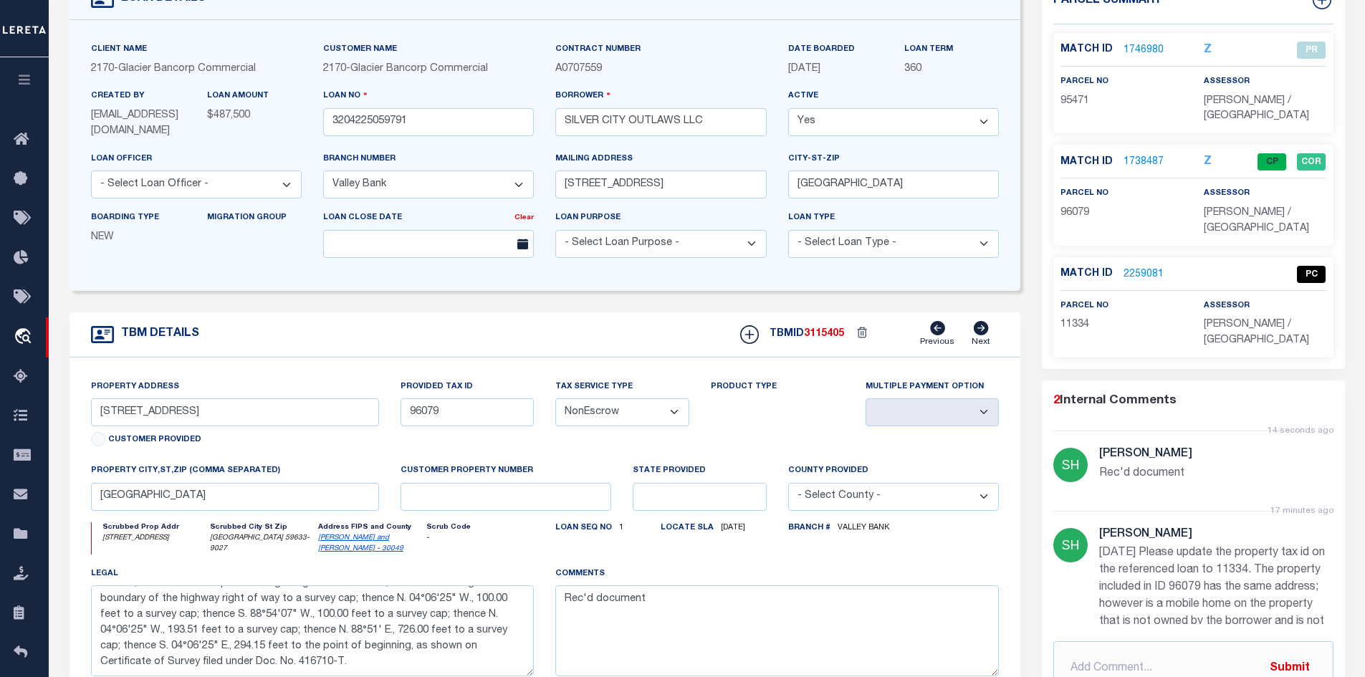
scroll to position [75, 0]
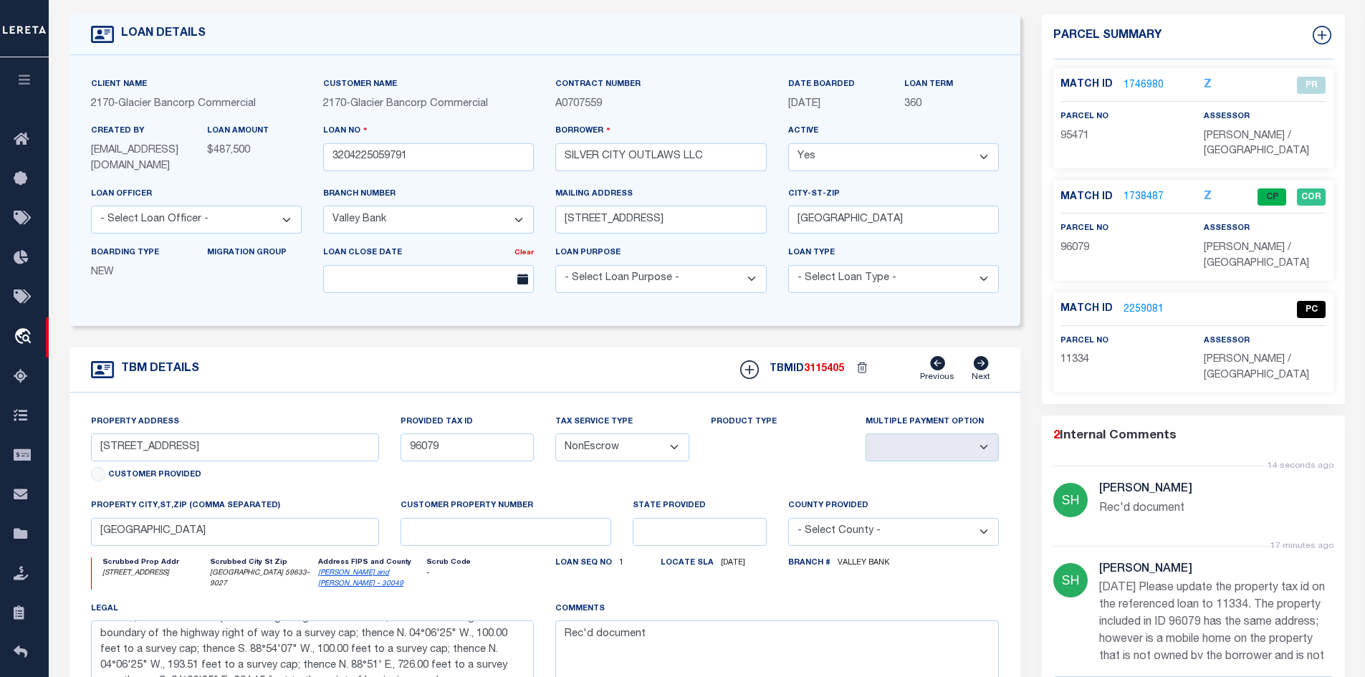
click at [1143, 189] on p "1738487" at bounding box center [1144, 197] width 40 height 16
click at [1142, 190] on link "1738487" at bounding box center [1144, 197] width 40 height 15
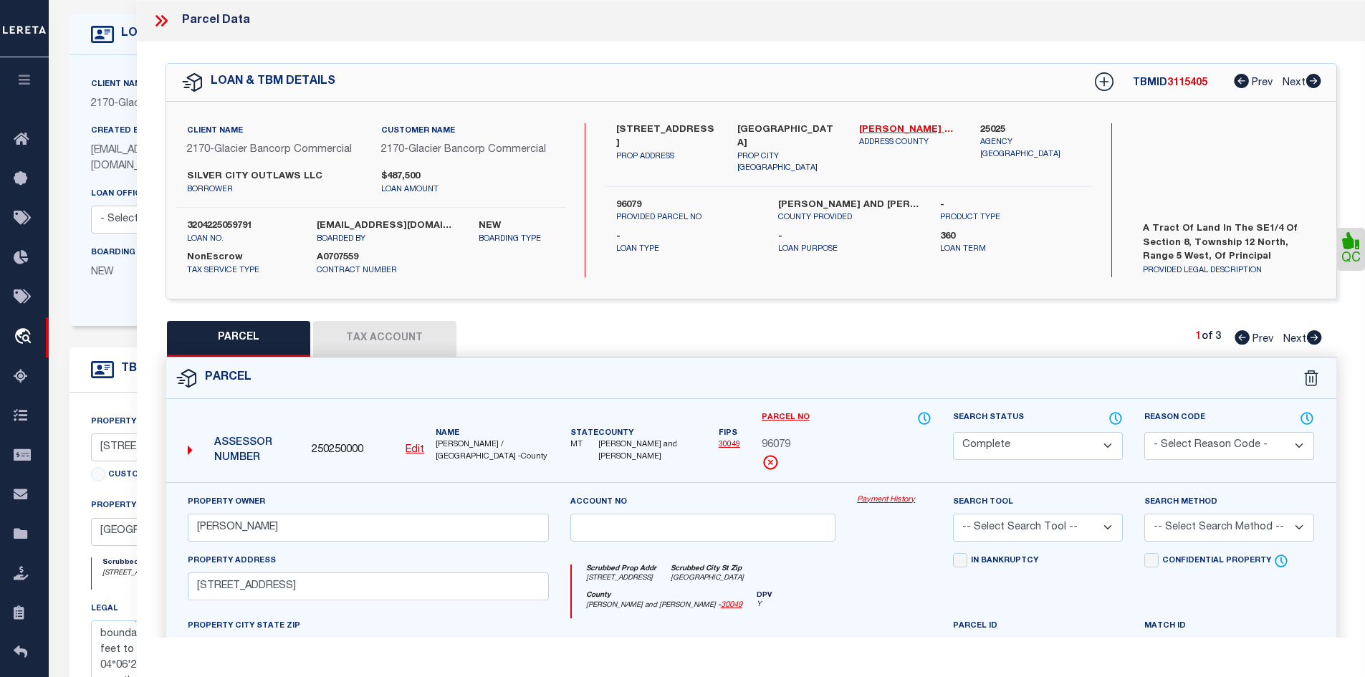
click at [1064, 448] on select "Automated Search Bad Parcel Complete Duplicate Parcel High Dollar Reporting In …" at bounding box center [1038, 446] width 170 height 28
click at [953, 432] on select "Automated Search Bad Parcel Complete Duplicate Parcel High Dollar Reporting In …" at bounding box center [1038, 446] width 170 height 28
click at [1179, 446] on select "- Select Reason Code - 099 - Other (Provide additional detail) ACT - Agency Cha…" at bounding box center [1229, 446] width 170 height 28
click at [1144, 432] on select "- Select Reason Code - 099 - Other (Provide additional detail) ACT - Agency Cha…" at bounding box center [1229, 446] width 170 height 28
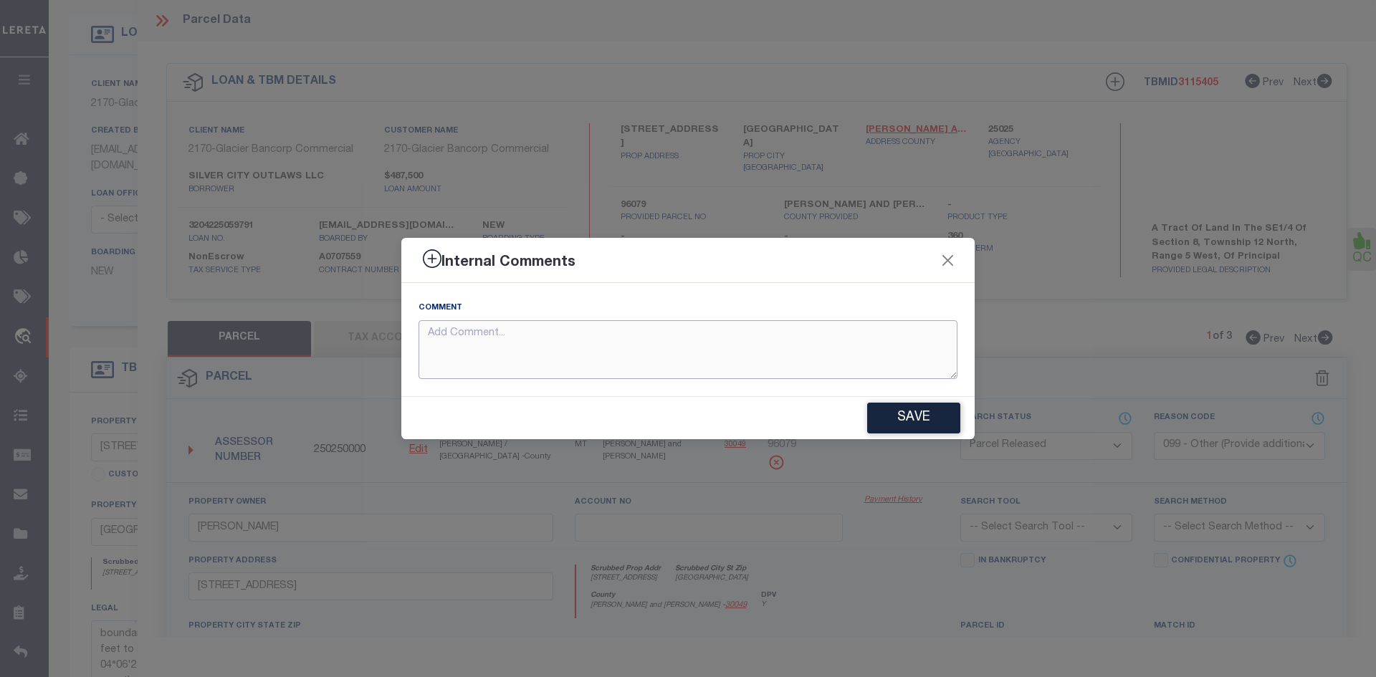
paste textarea "The property included in ID 96079 has the same address; however is a mobile hom…"
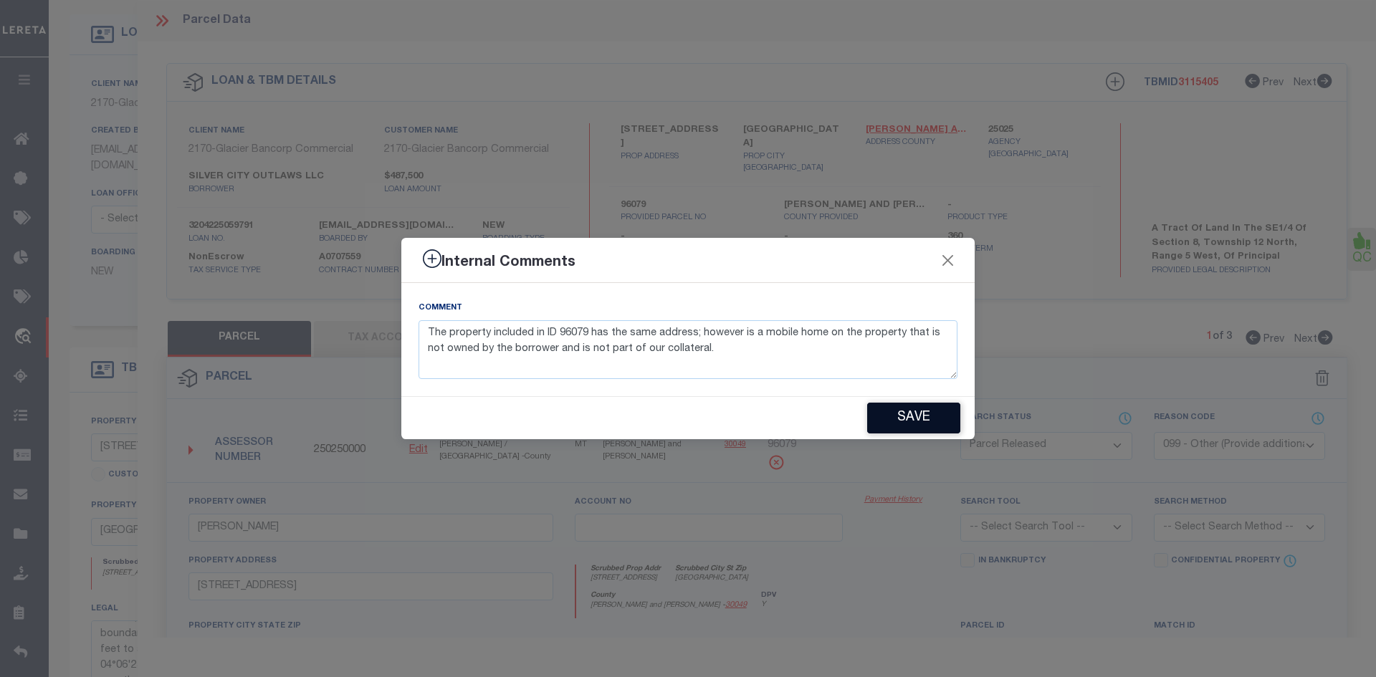
click at [877, 421] on button "Save" at bounding box center [913, 418] width 93 height 31
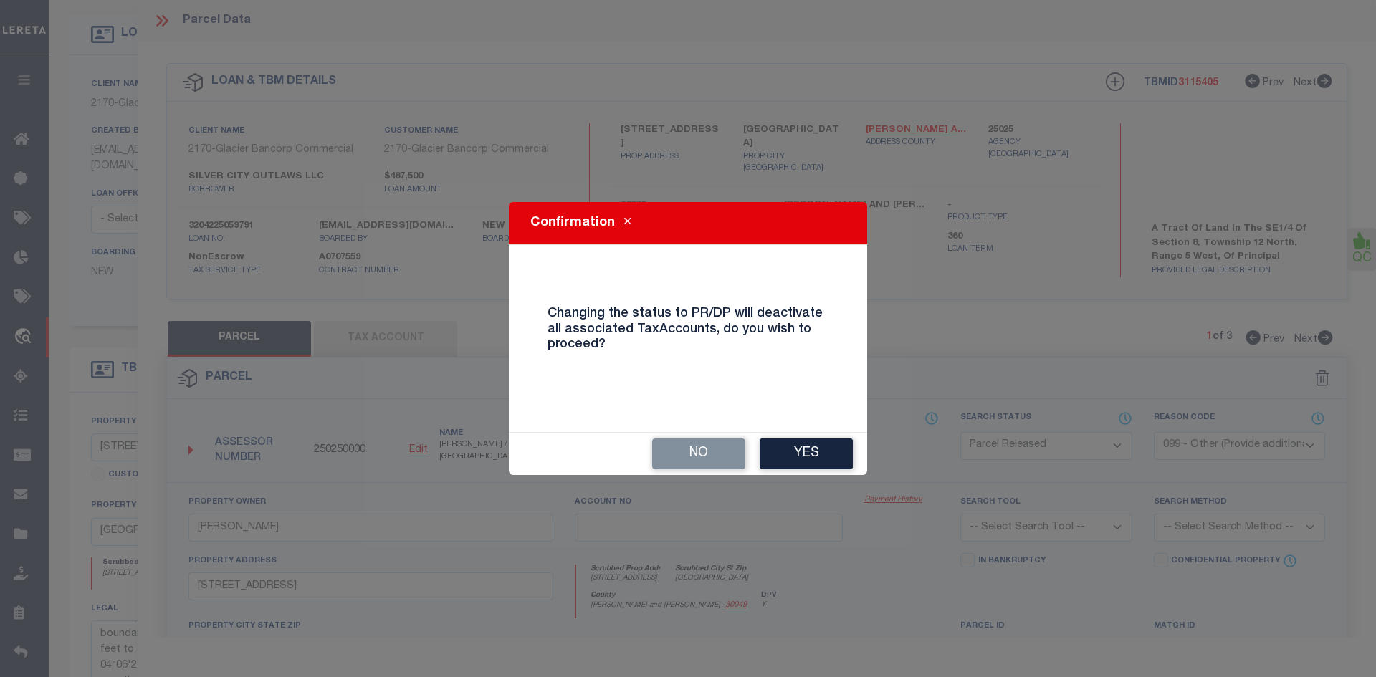
click at [775, 447] on button "Yes" at bounding box center [806, 454] width 93 height 31
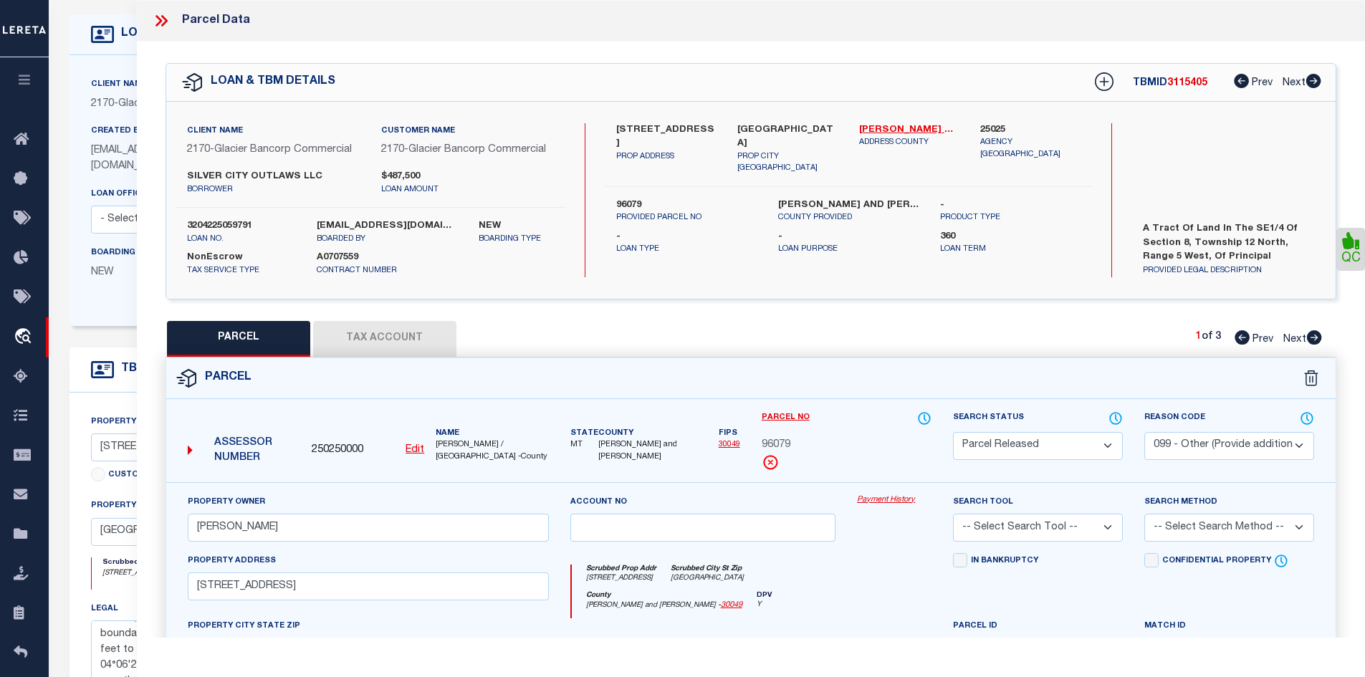
click at [161, 22] on icon at bounding box center [159, 20] width 6 height 11
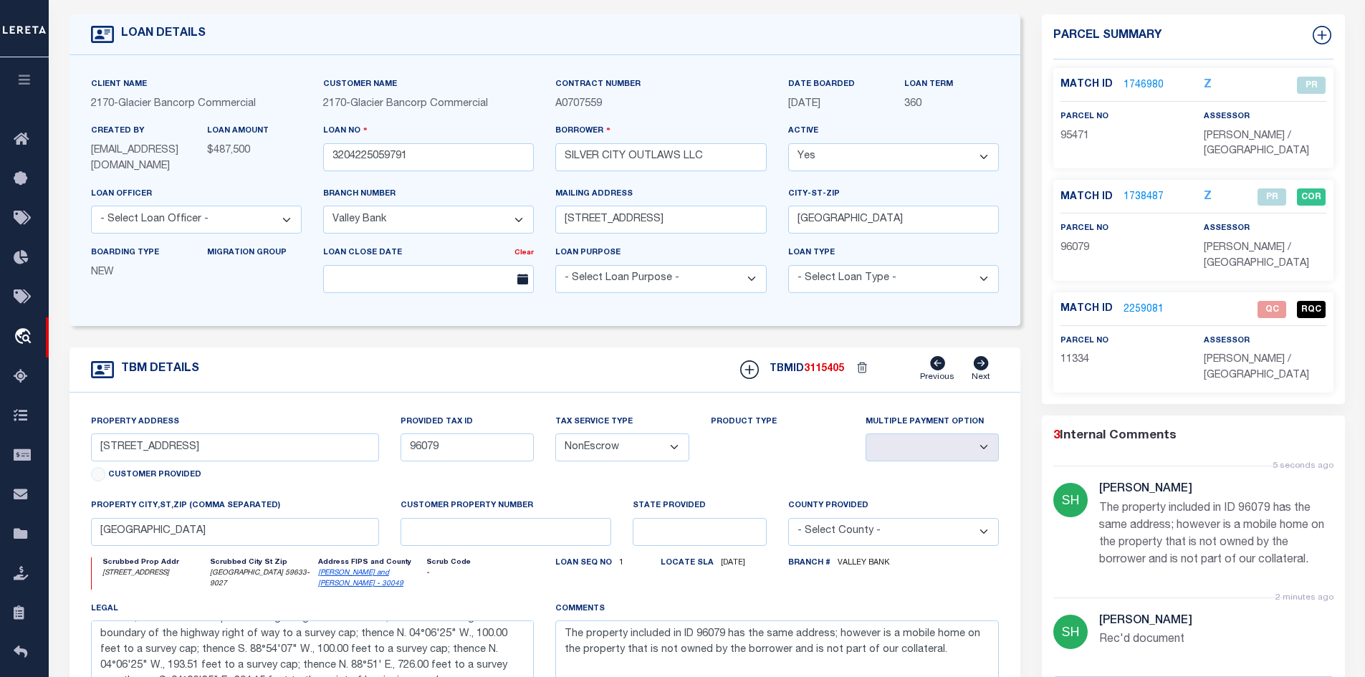
scroll to position [0, 0]
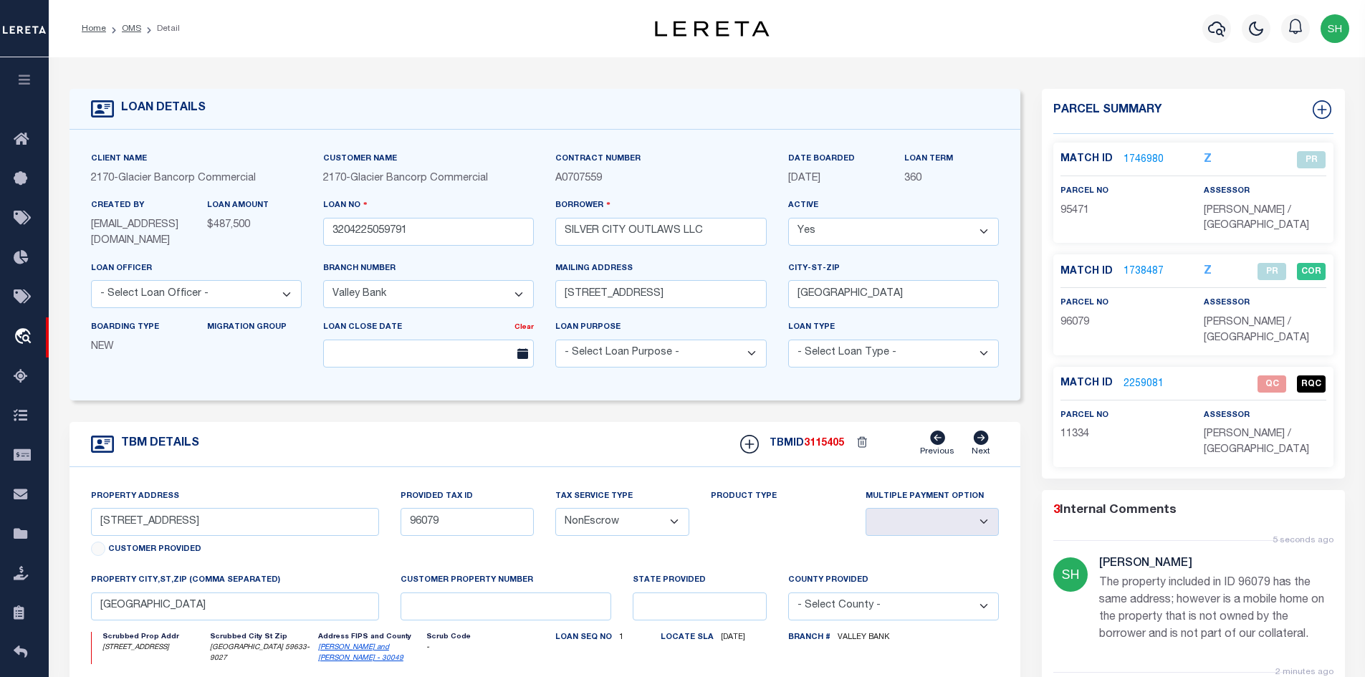
drag, startPoint x: 129, startPoint y: 32, endPoint x: 140, endPoint y: 37, distance: 12.8
click at [129, 32] on link "OMS" at bounding box center [131, 28] width 19 height 9
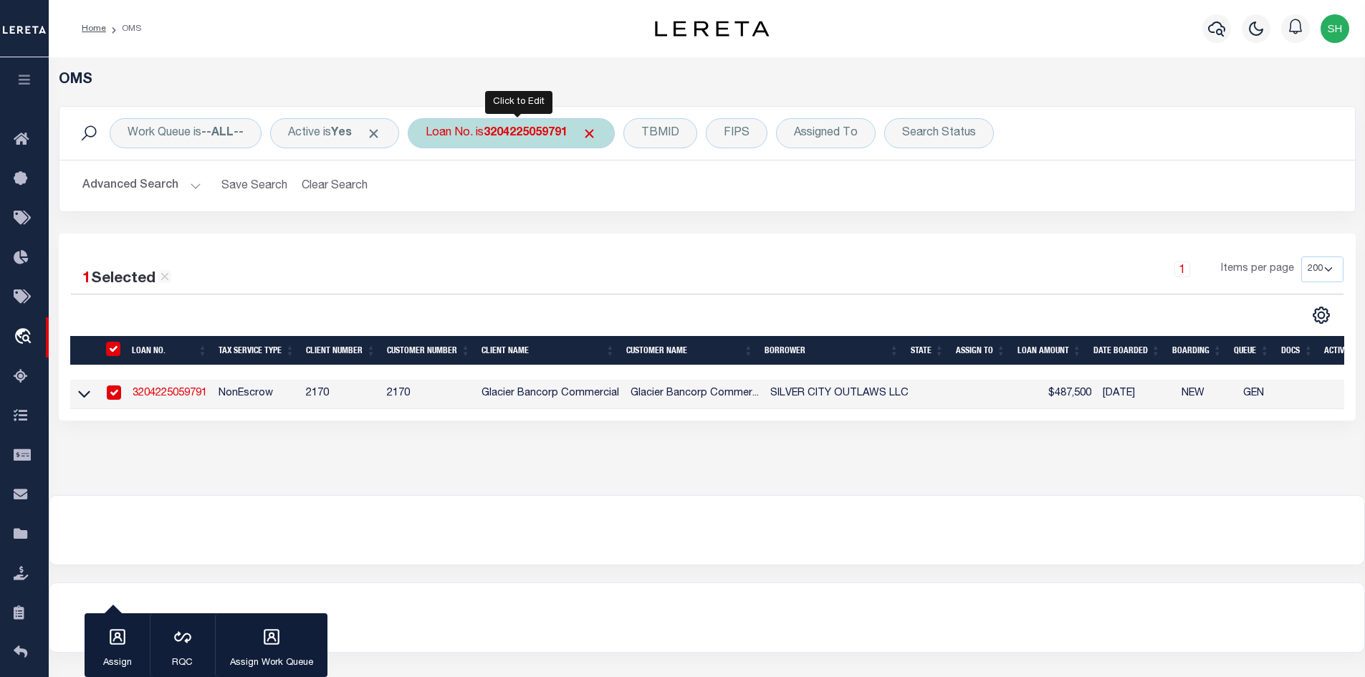
click at [487, 140] on div "Loan No. is 3204225059791" at bounding box center [511, 133] width 207 height 30
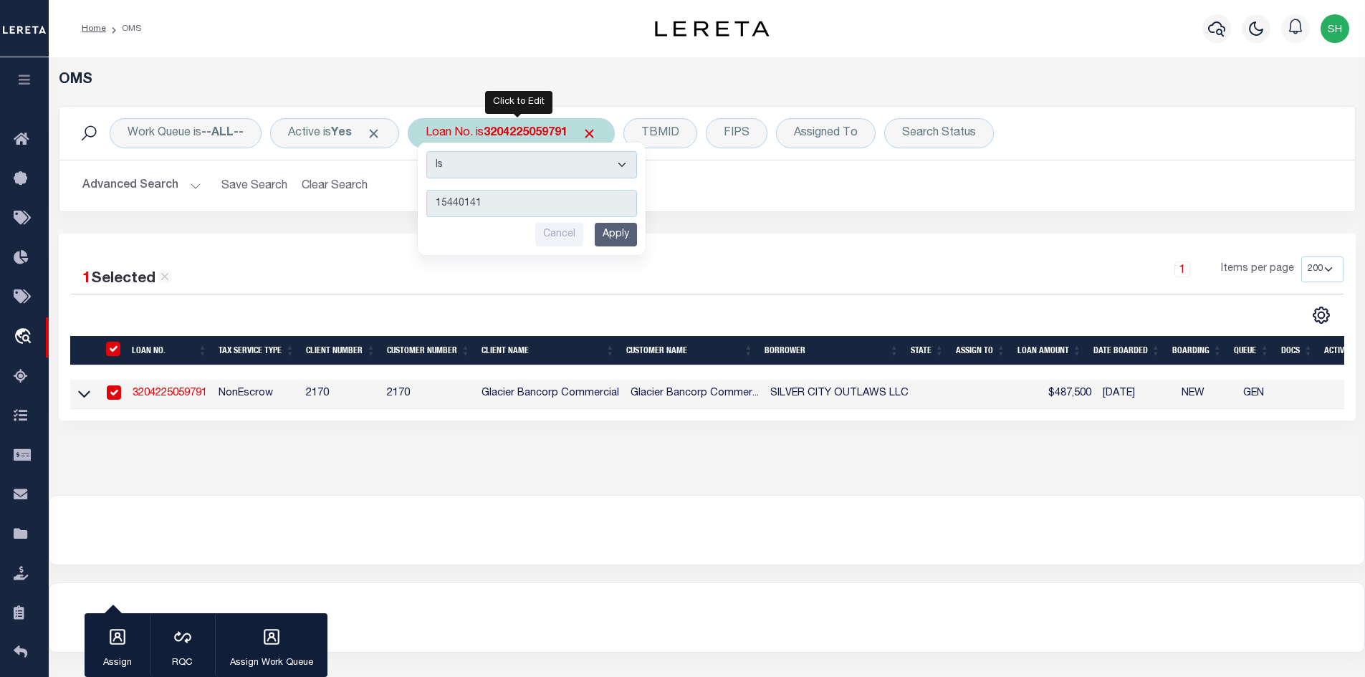
click at [621, 231] on input "Apply" at bounding box center [616, 235] width 42 height 24
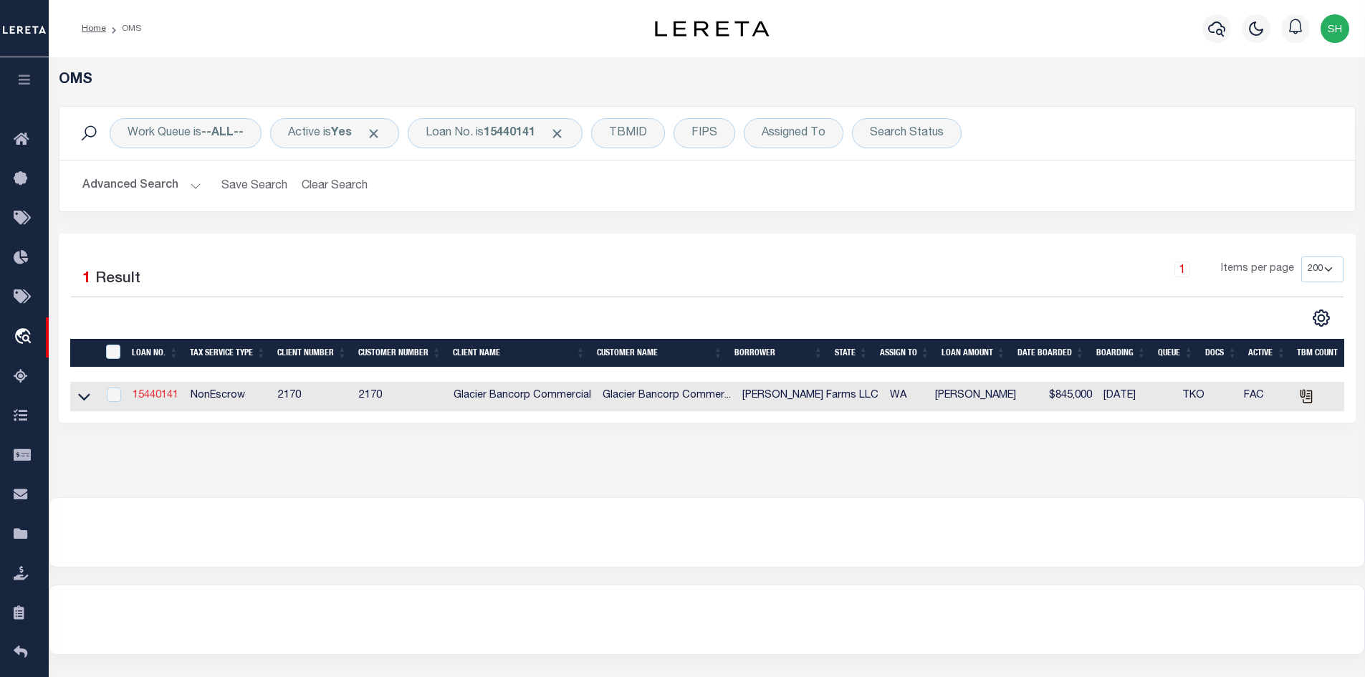
click at [148, 398] on link "15440141" at bounding box center [156, 396] width 46 height 10
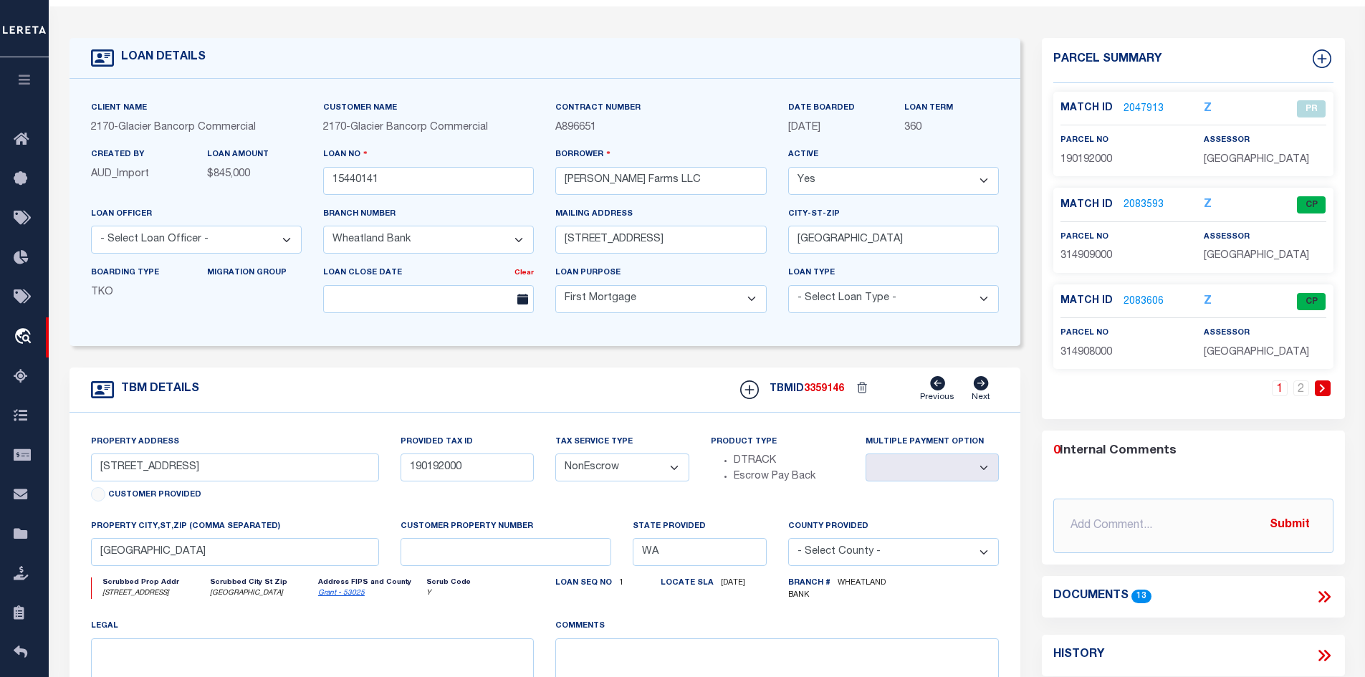
scroll to position [215, 0]
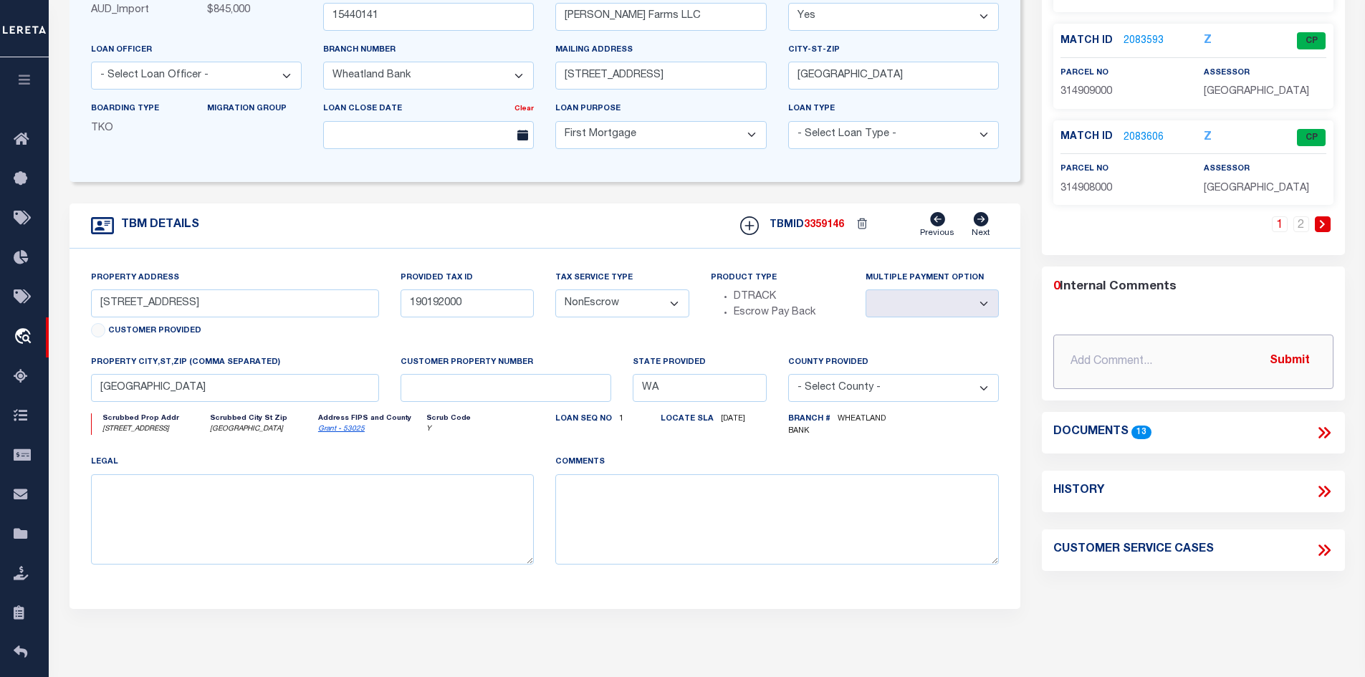
click at [1152, 357] on input "text" at bounding box center [1193, 362] width 280 height 54
click at [1160, 359] on input "[DATE]" at bounding box center [1193, 362] width 280 height 54
paste input "The parcel number that is securing this loan was released, and then a different…"
click at [1281, 357] on button "Submit" at bounding box center [1289, 361] width 59 height 29
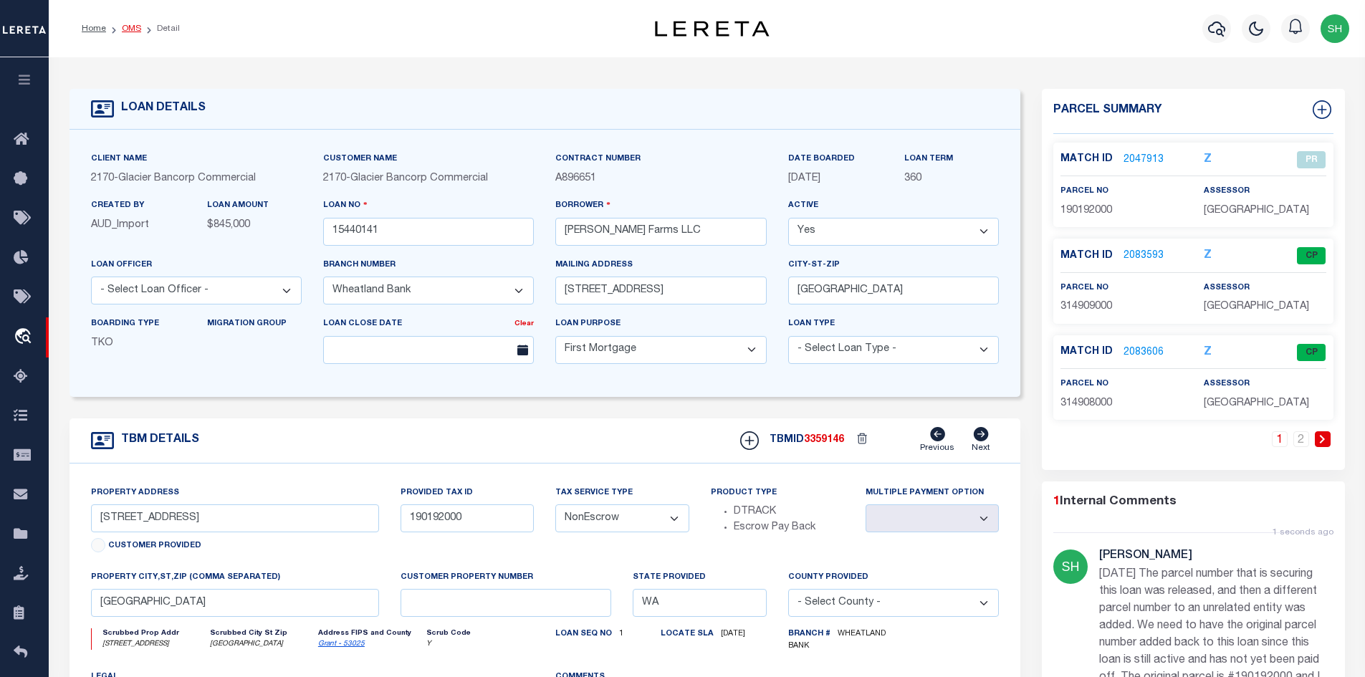
click at [131, 25] on link "OMS" at bounding box center [131, 28] width 19 height 9
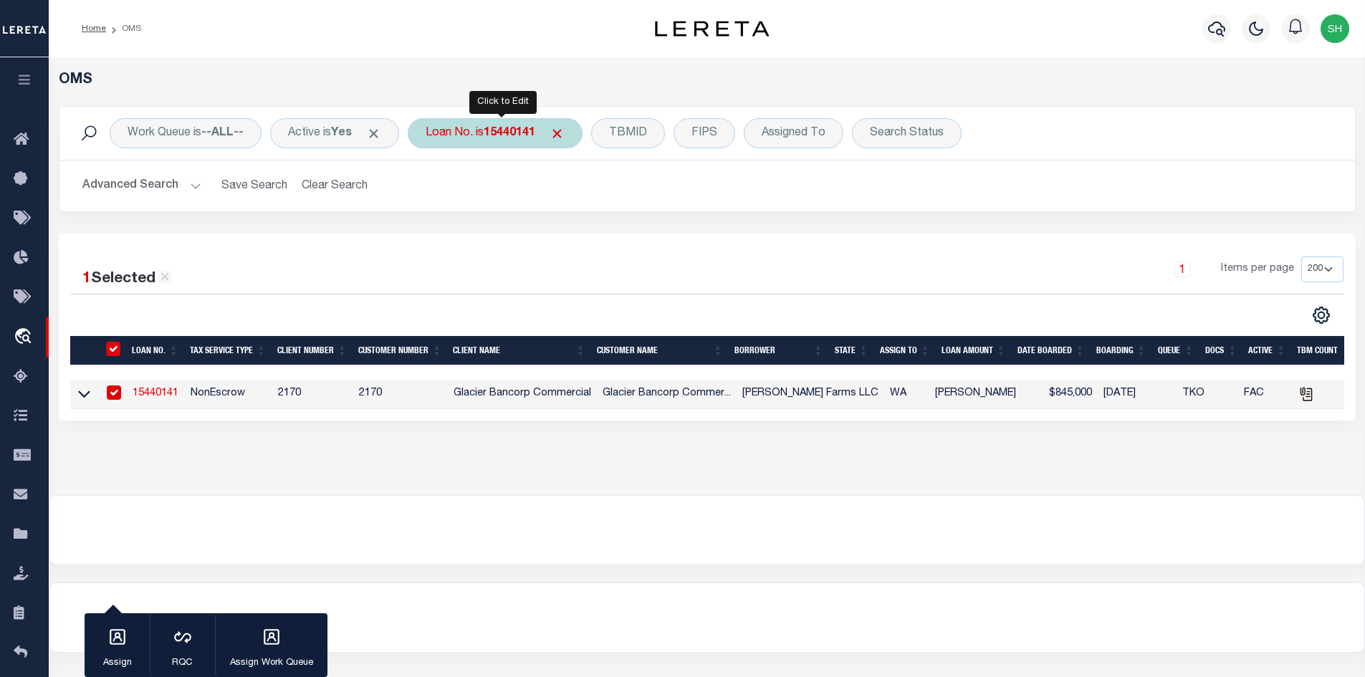
click at [513, 139] on b "15440141" at bounding box center [510, 133] width 52 height 11
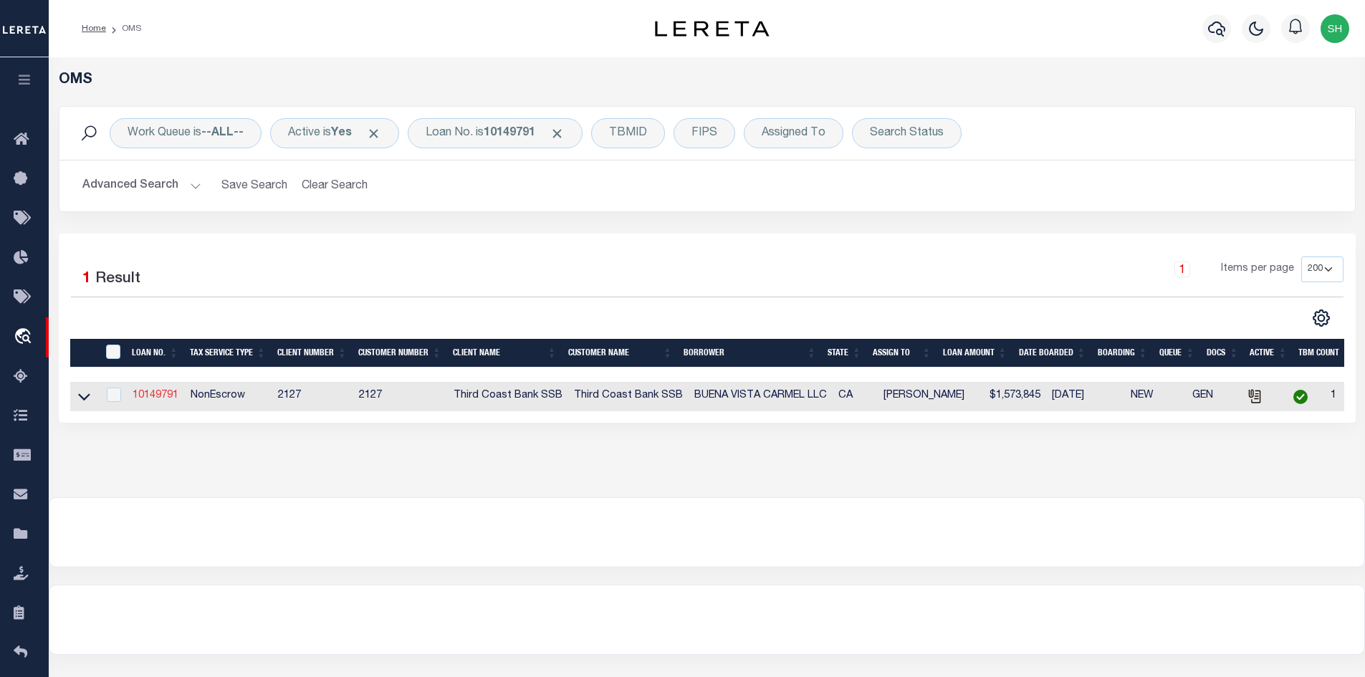
click at [157, 396] on link "10149791" at bounding box center [156, 396] width 46 height 10
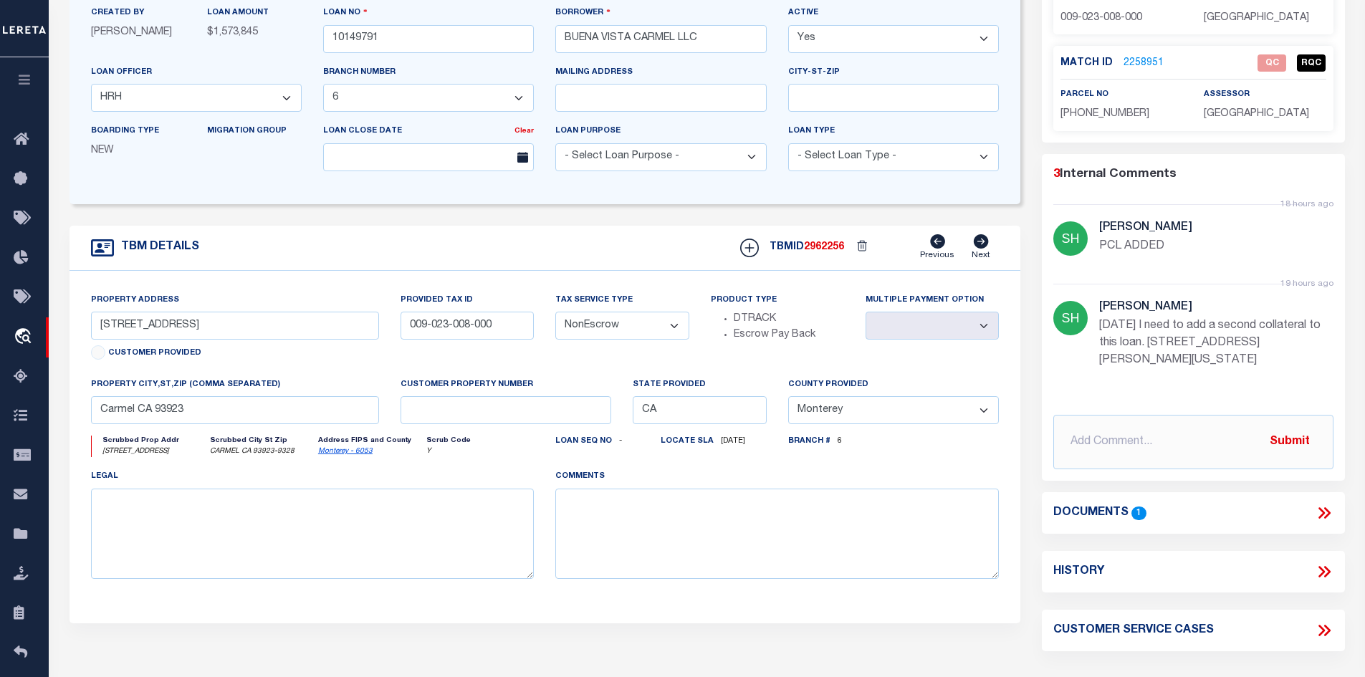
scroll to position [204, 0]
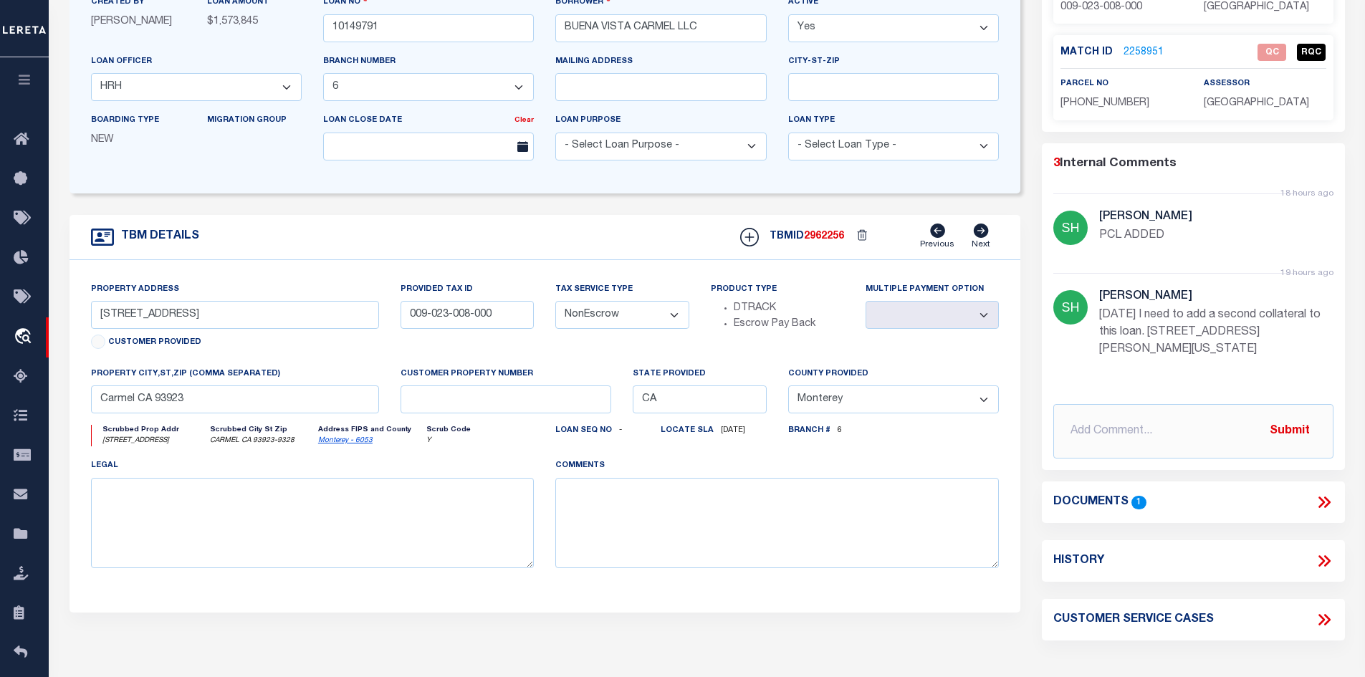
click at [1323, 499] on icon at bounding box center [1324, 502] width 19 height 19
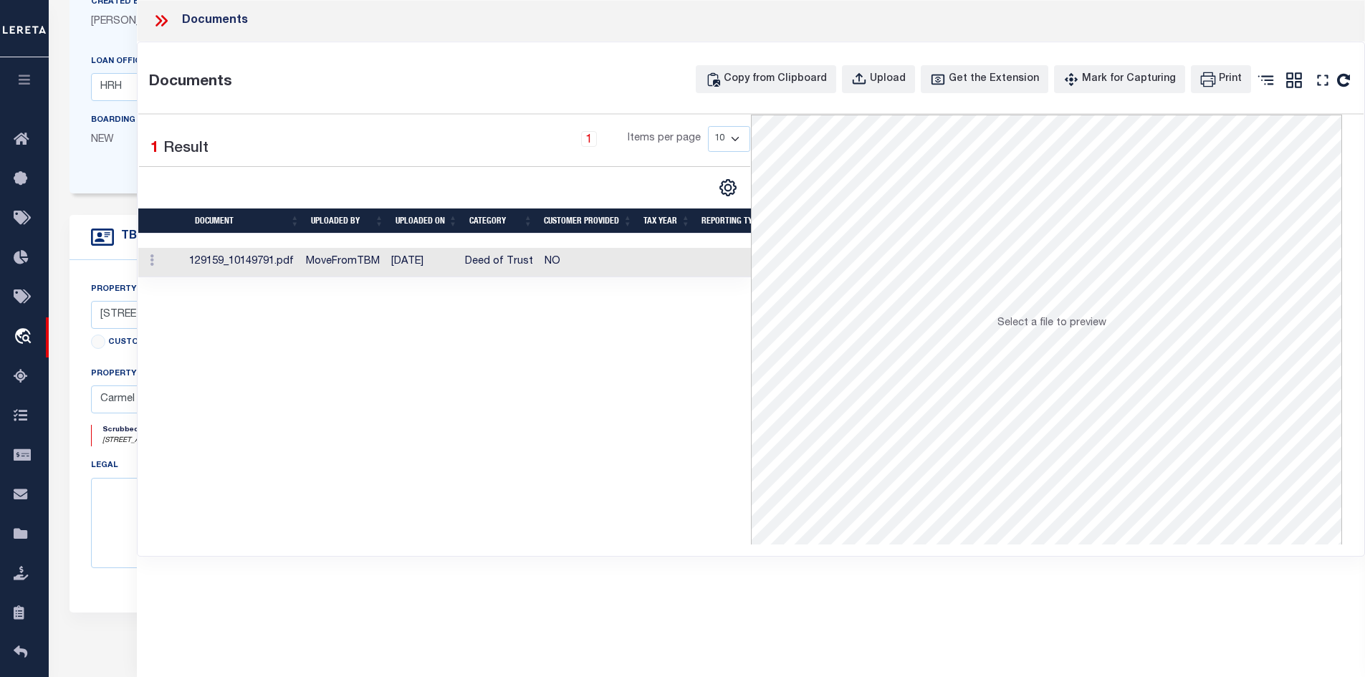
click at [429, 249] on td "[DATE]" at bounding box center [423, 262] width 74 height 29
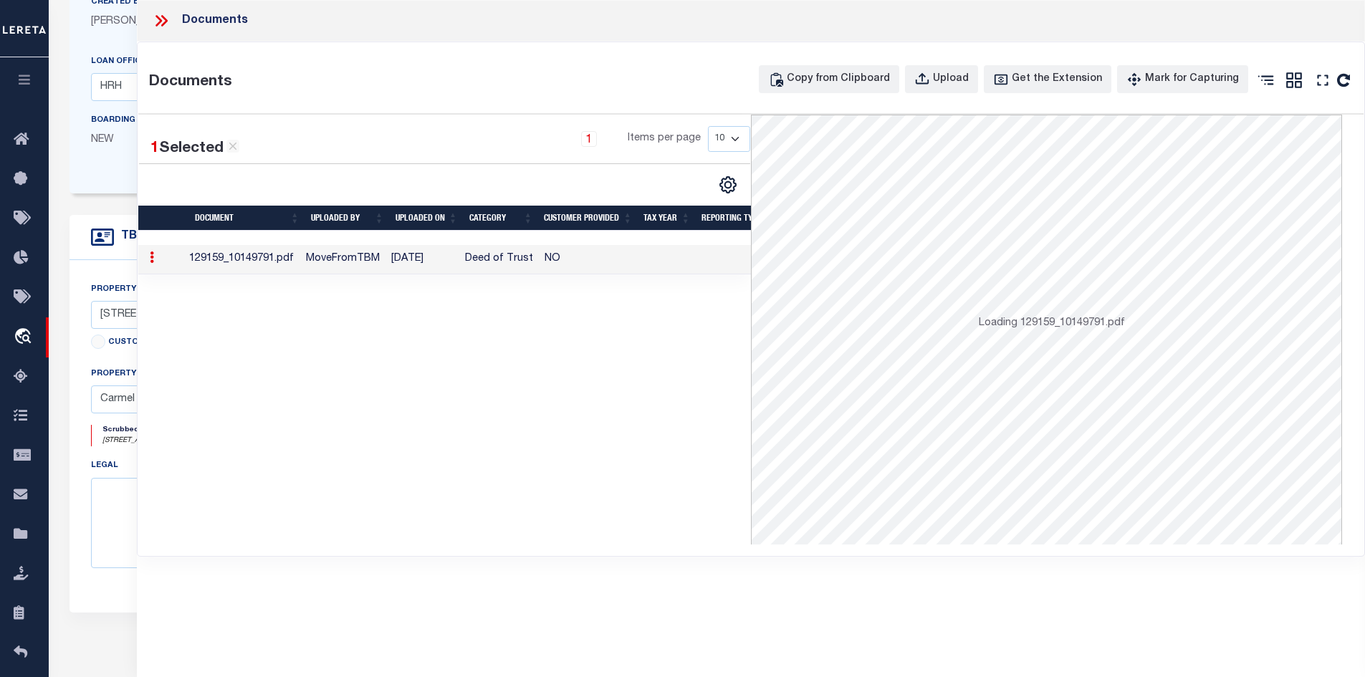
click at [429, 249] on td "[DATE]" at bounding box center [423, 259] width 74 height 29
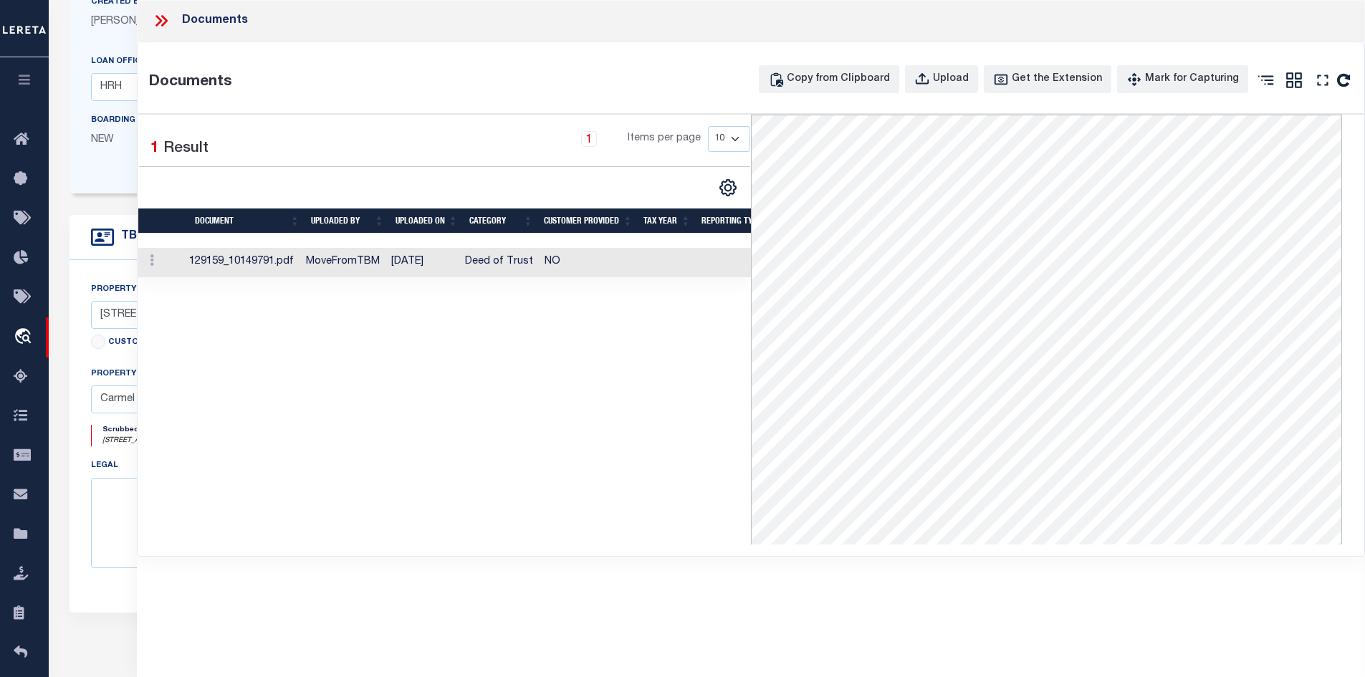
click at [165, 16] on icon at bounding box center [161, 20] width 19 height 19
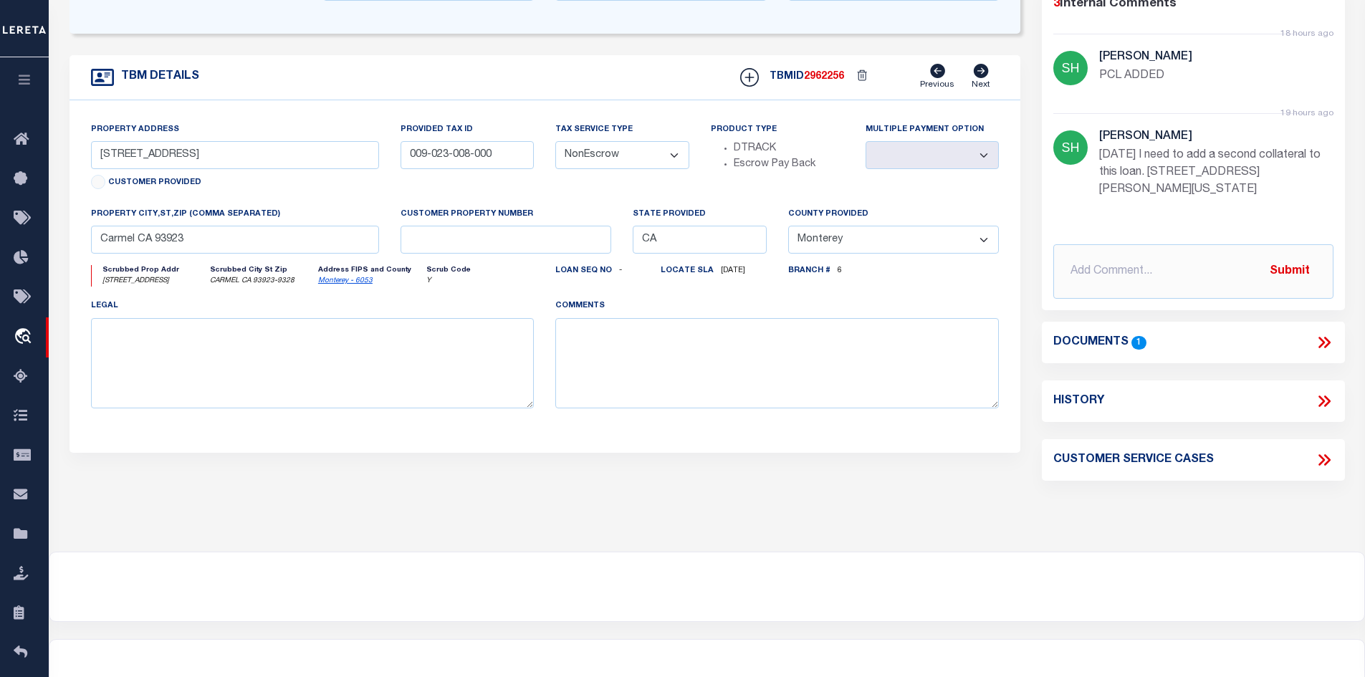
scroll to position [418, 0]
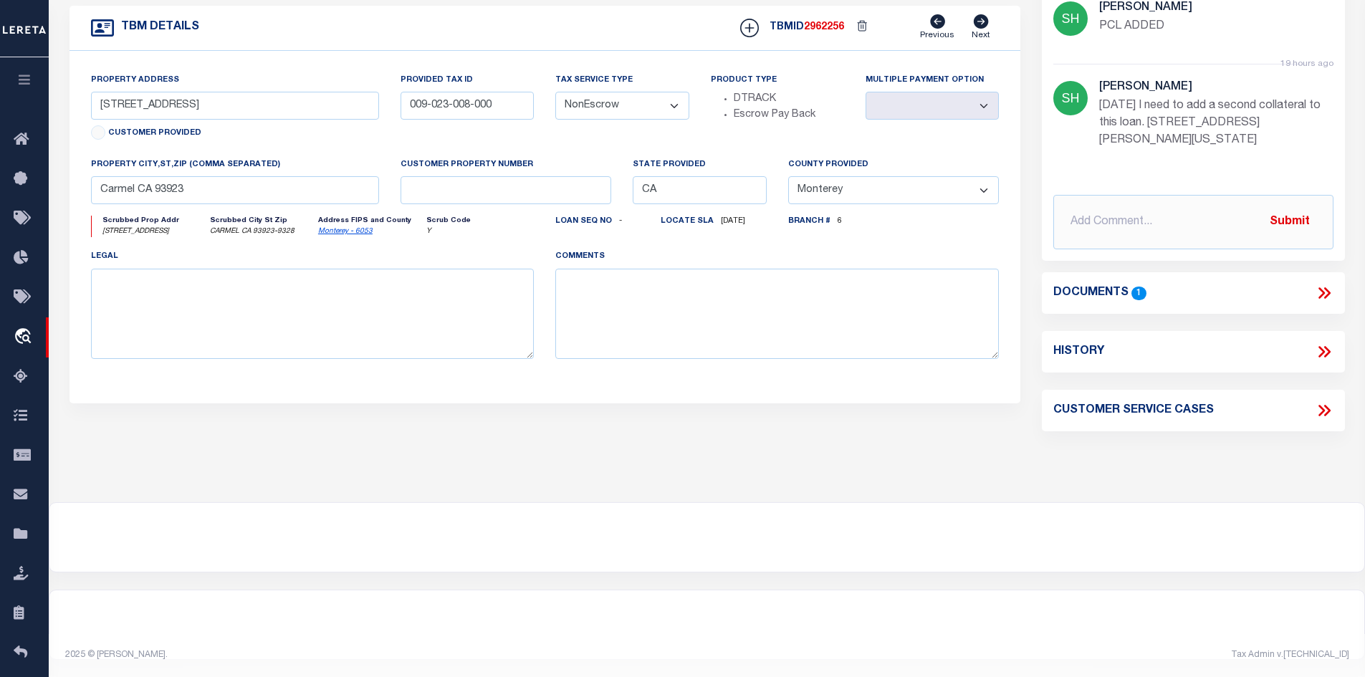
click at [1328, 346] on icon at bounding box center [1327, 351] width 6 height 11
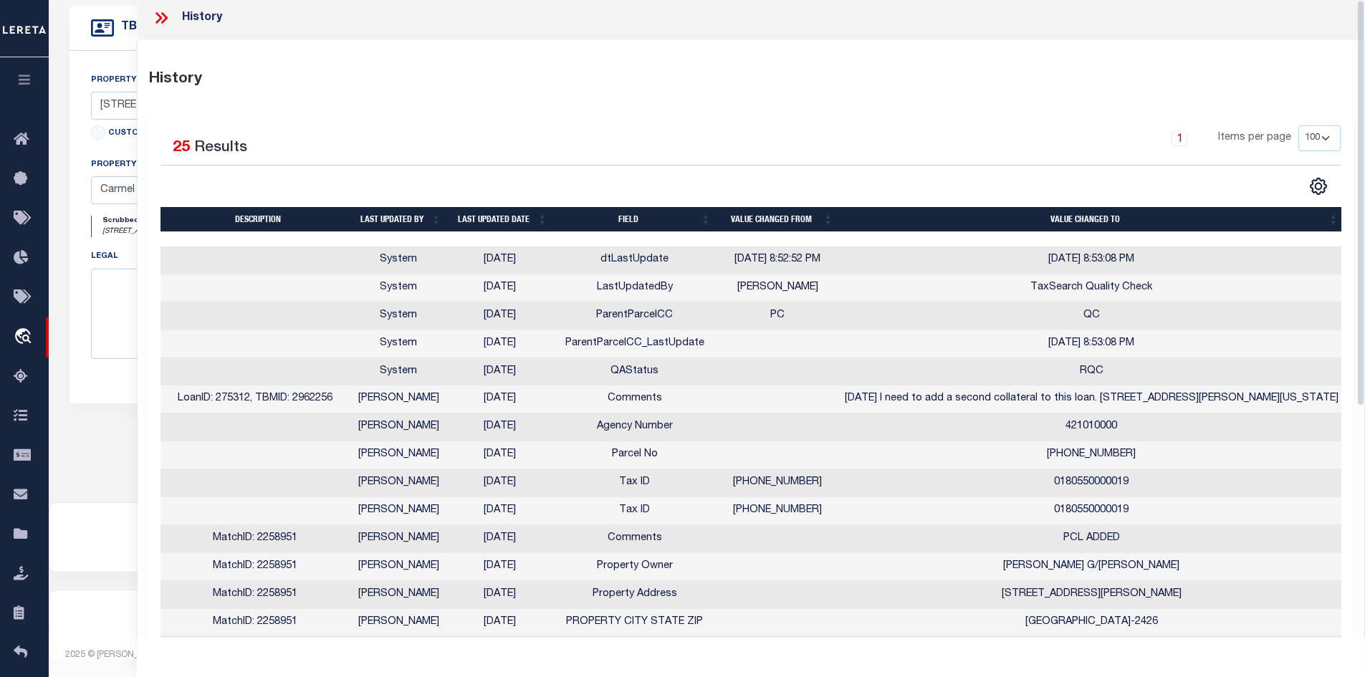
scroll to position [0, 0]
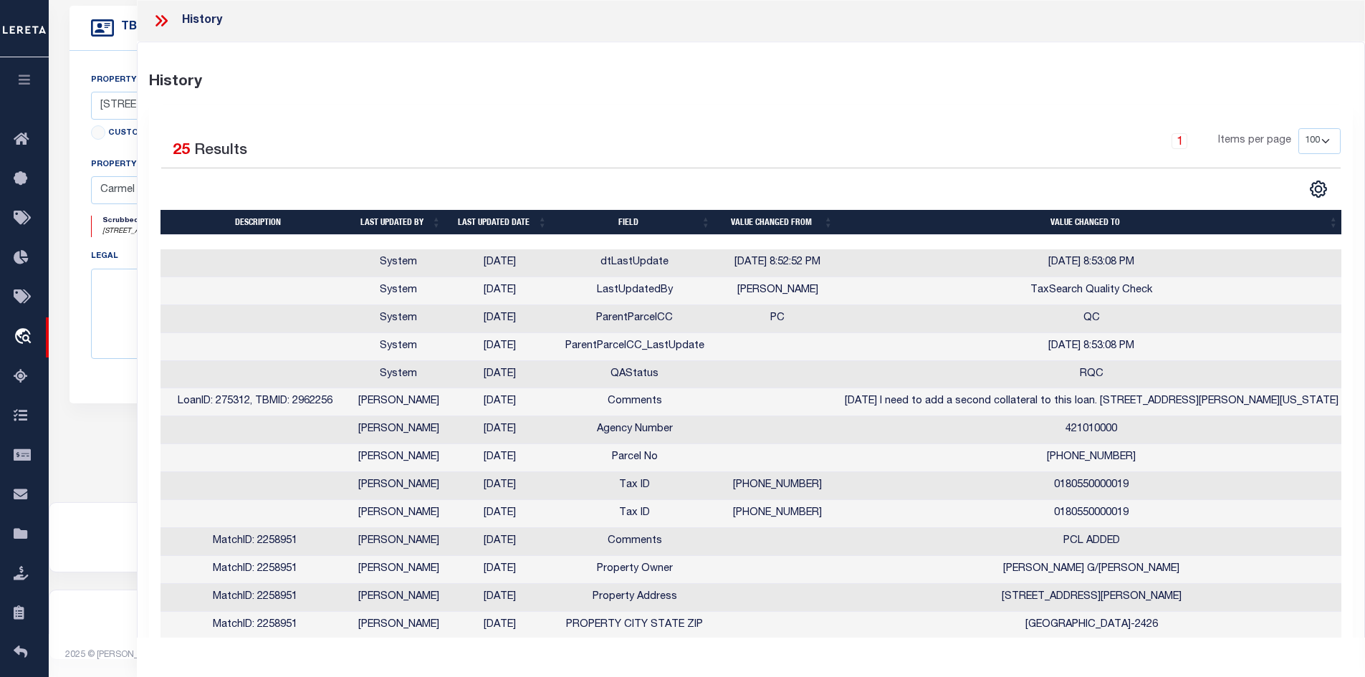
click at [168, 21] on icon at bounding box center [161, 20] width 19 height 19
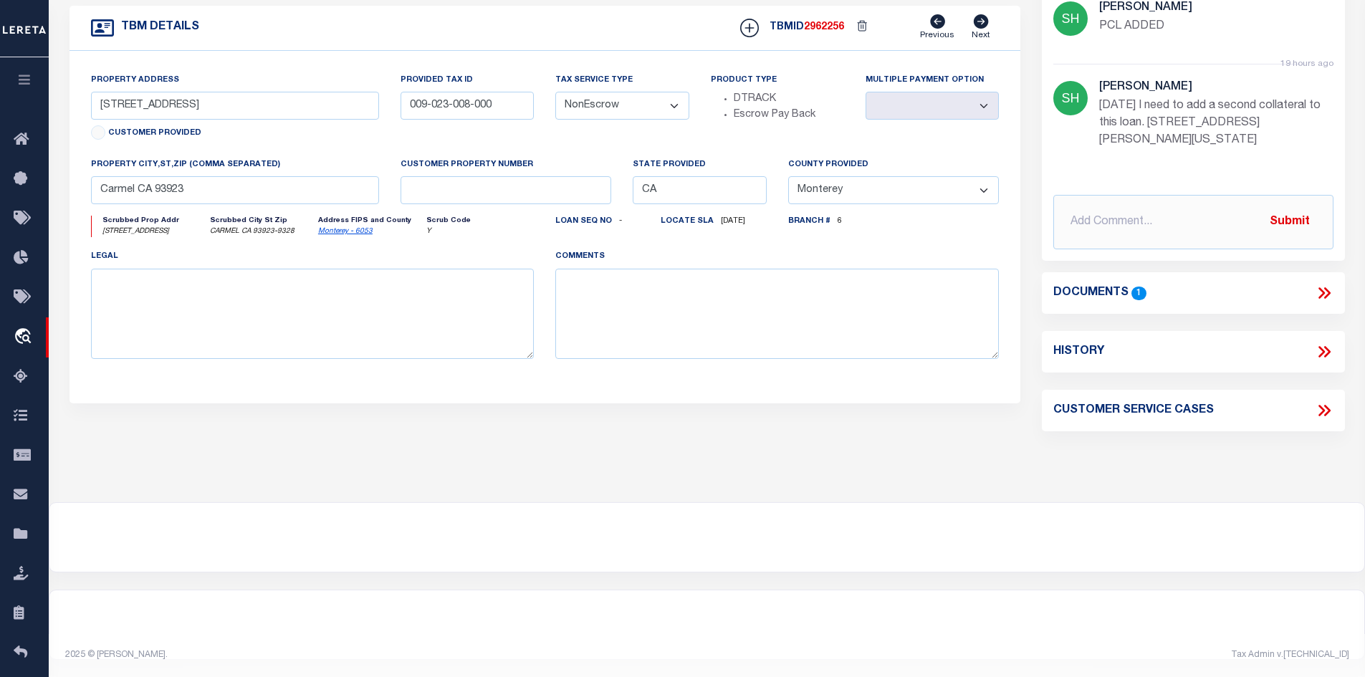
scroll to position [132, 0]
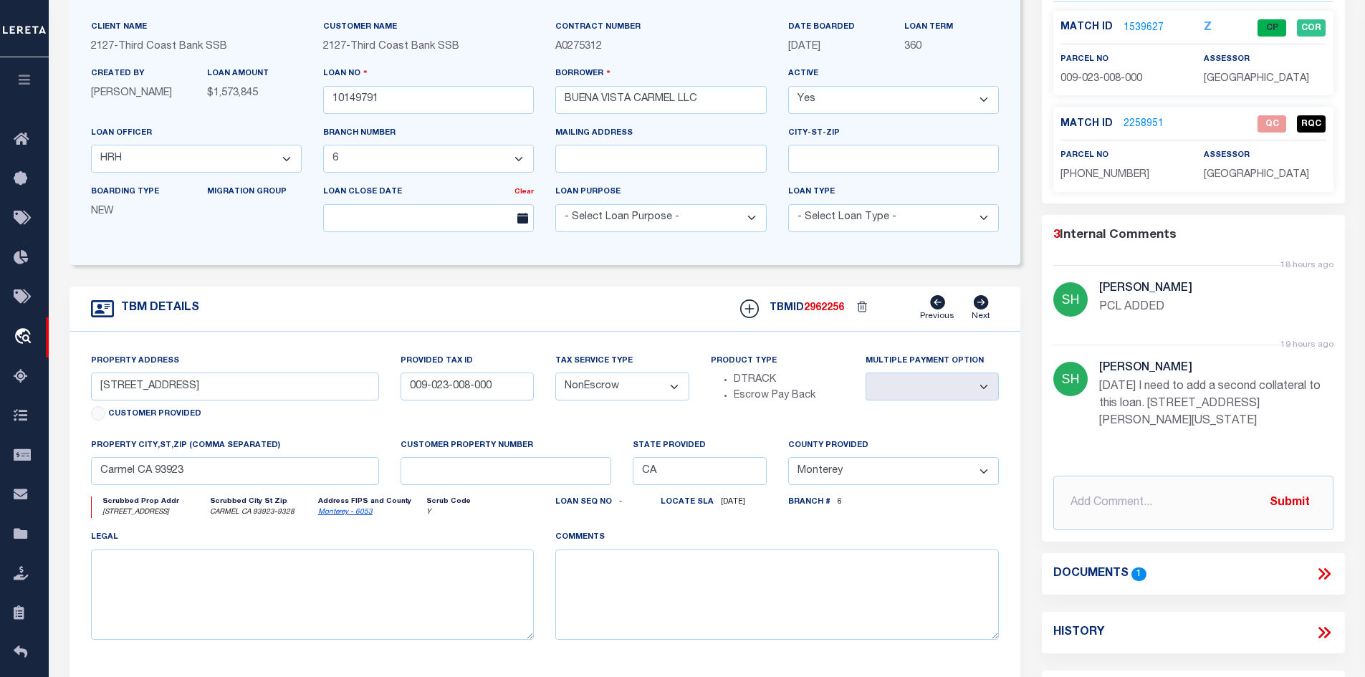
drag, startPoint x: 1152, startPoint y: 176, endPoint x: 1052, endPoint y: 177, distance: 100.3
click at [1052, 177] on div "parcel no [PHONE_NUMBER]" at bounding box center [1121, 165] width 143 height 35
copy span "[PHONE_NUMBER]"
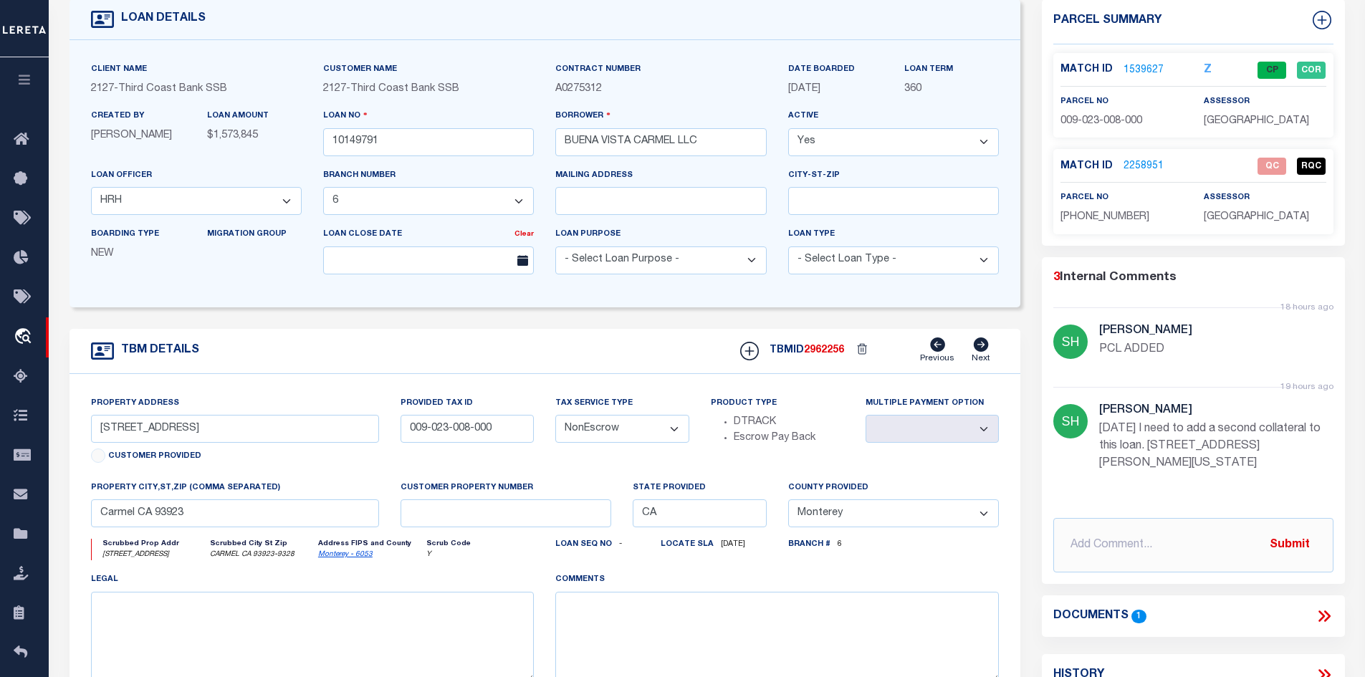
scroll to position [0, 0]
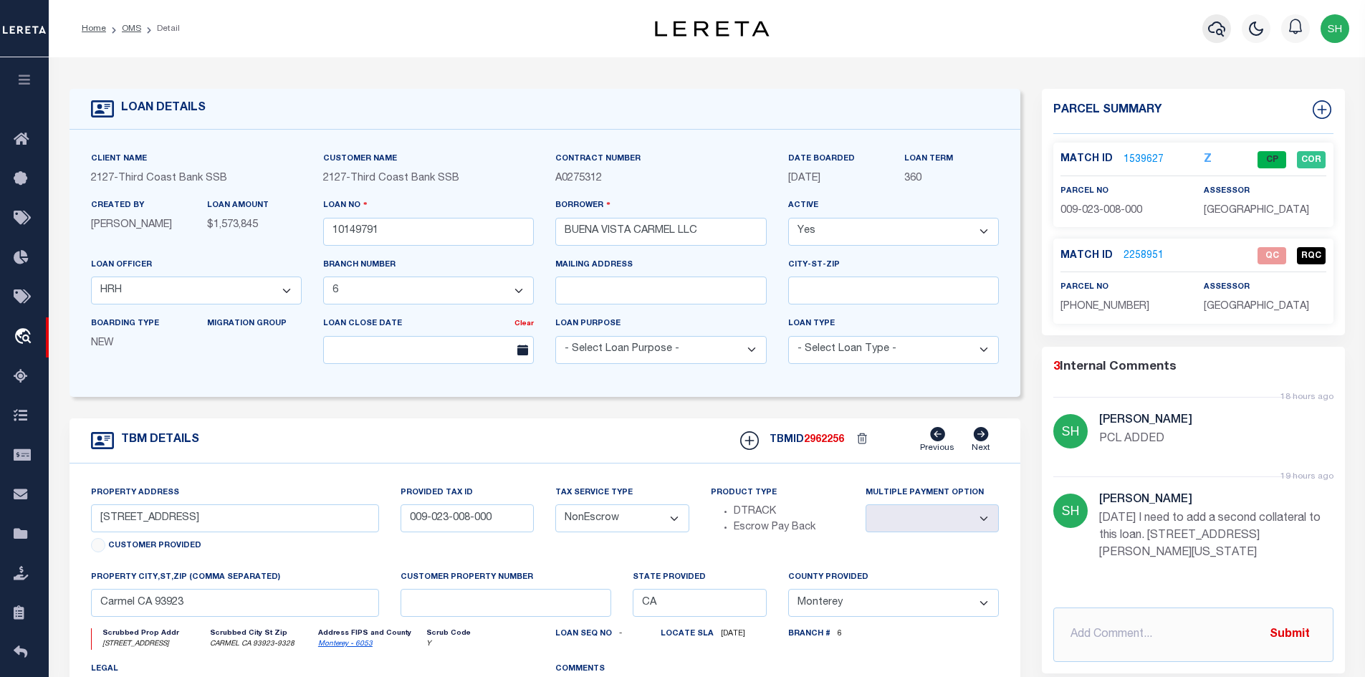
click at [1227, 28] on button "button" at bounding box center [1216, 28] width 29 height 29
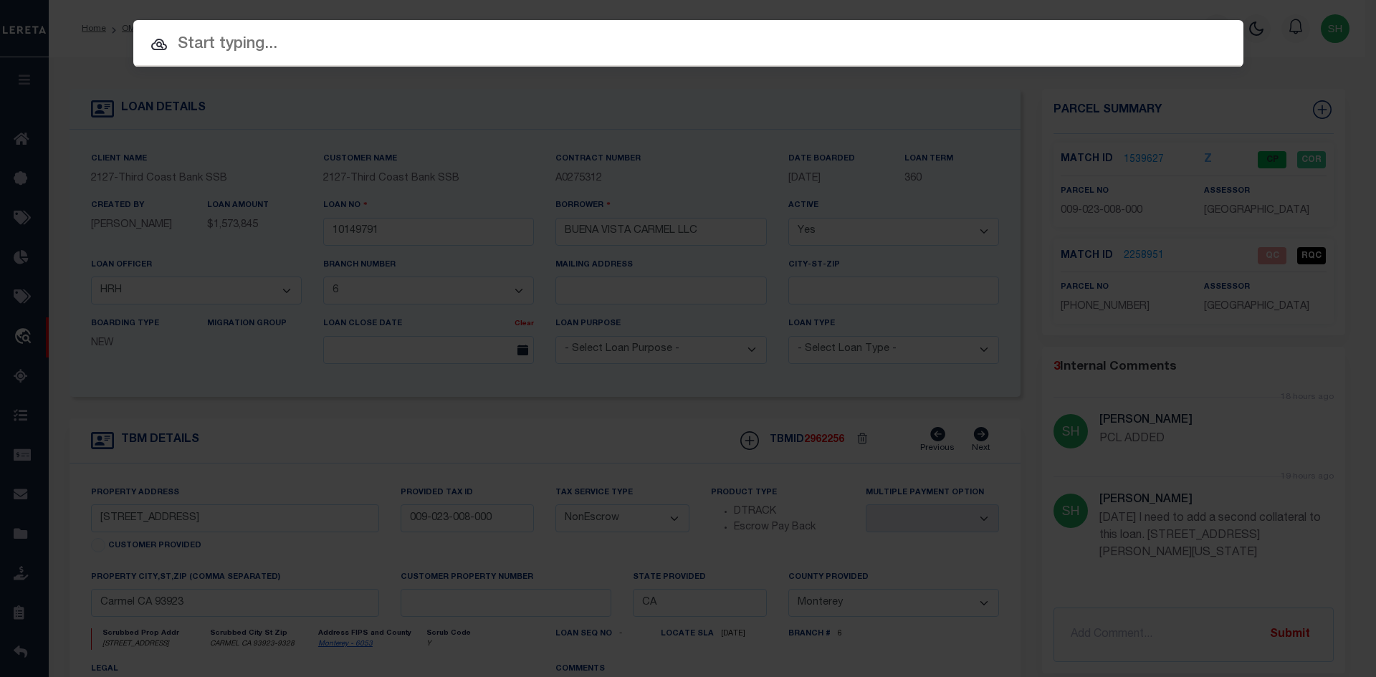
paste input "[PHONE_NUMBER]"
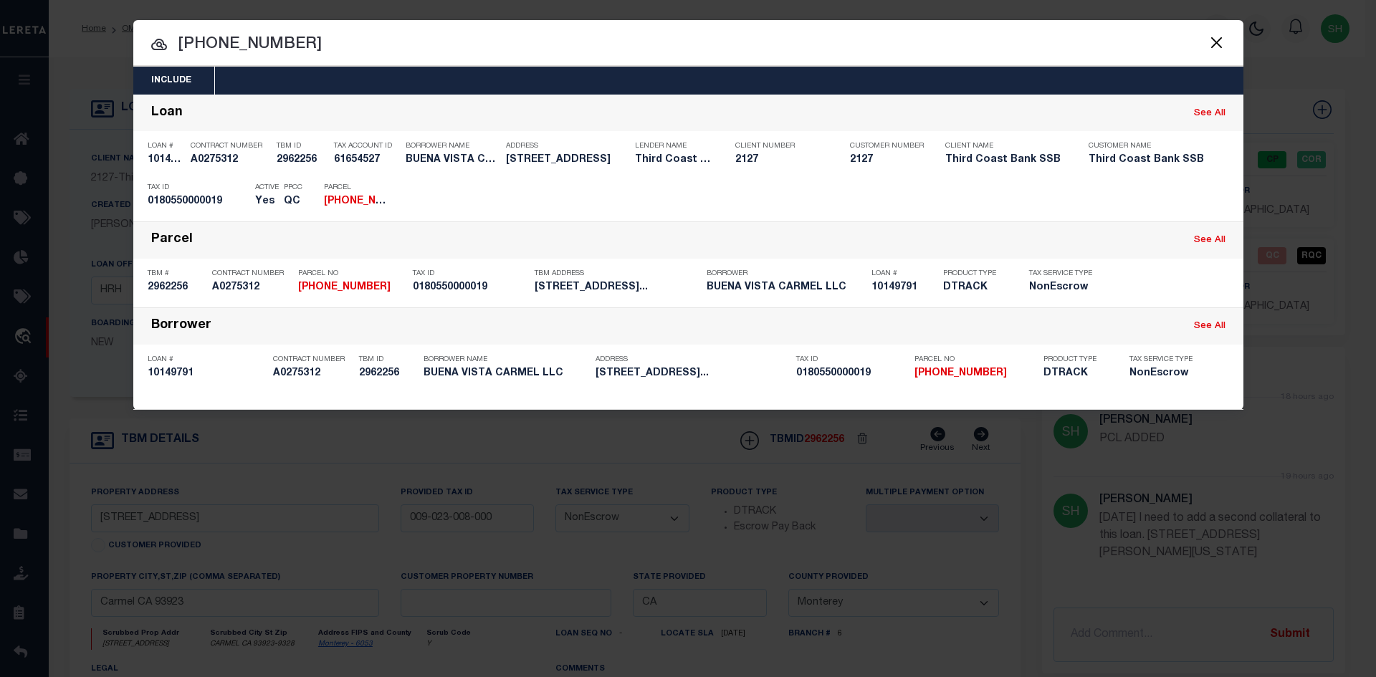
click at [1223, 47] on button "Close" at bounding box center [1216, 42] width 19 height 19
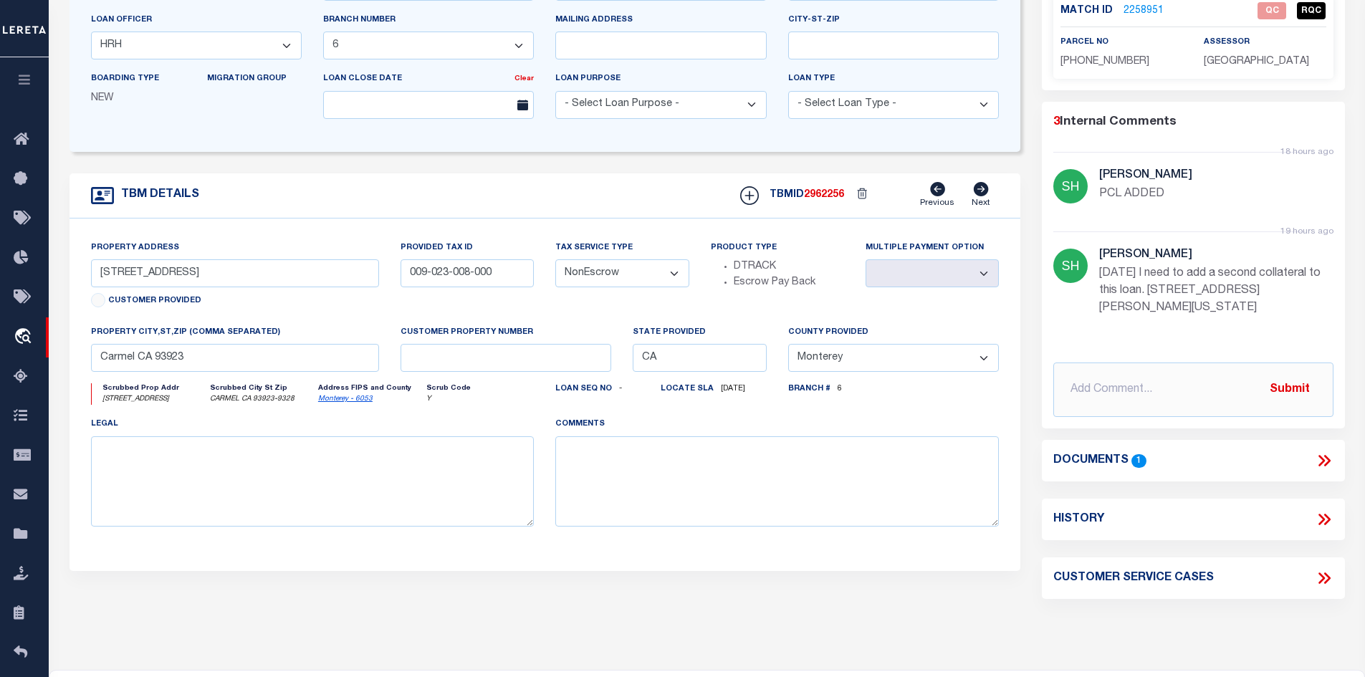
scroll to position [287, 0]
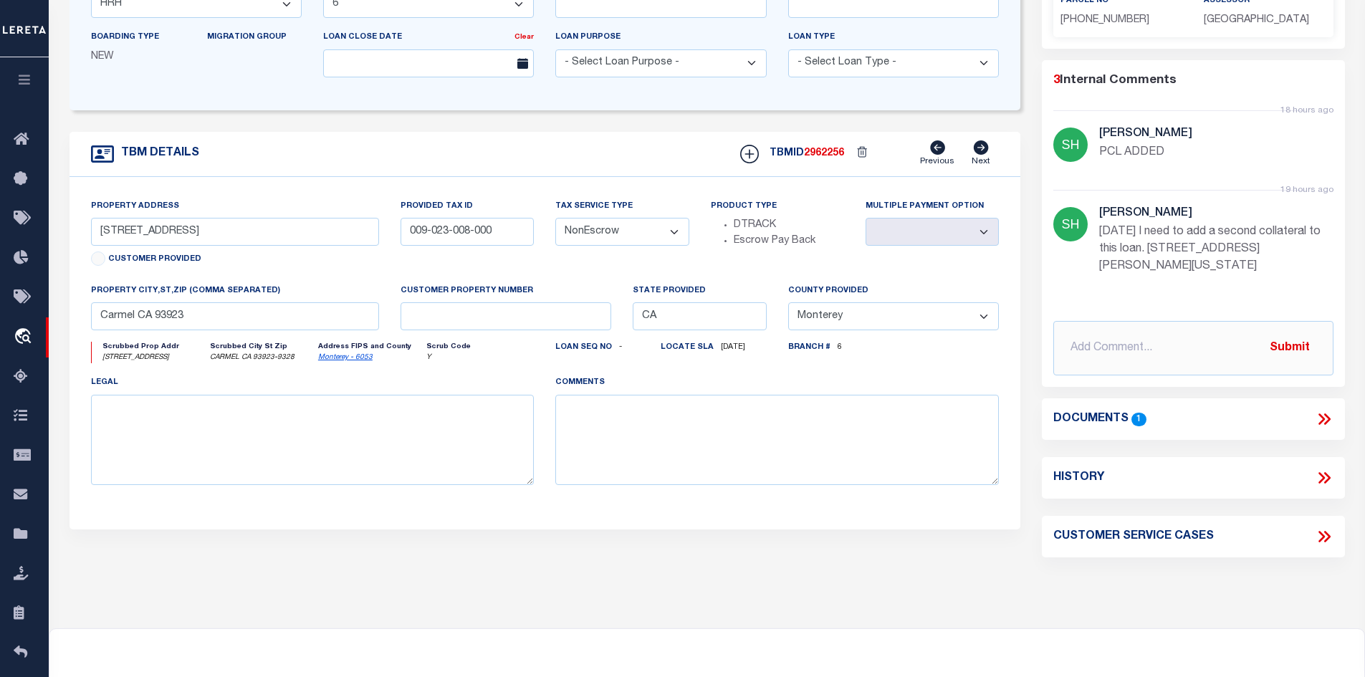
click at [1326, 478] on icon at bounding box center [1324, 478] width 19 height 19
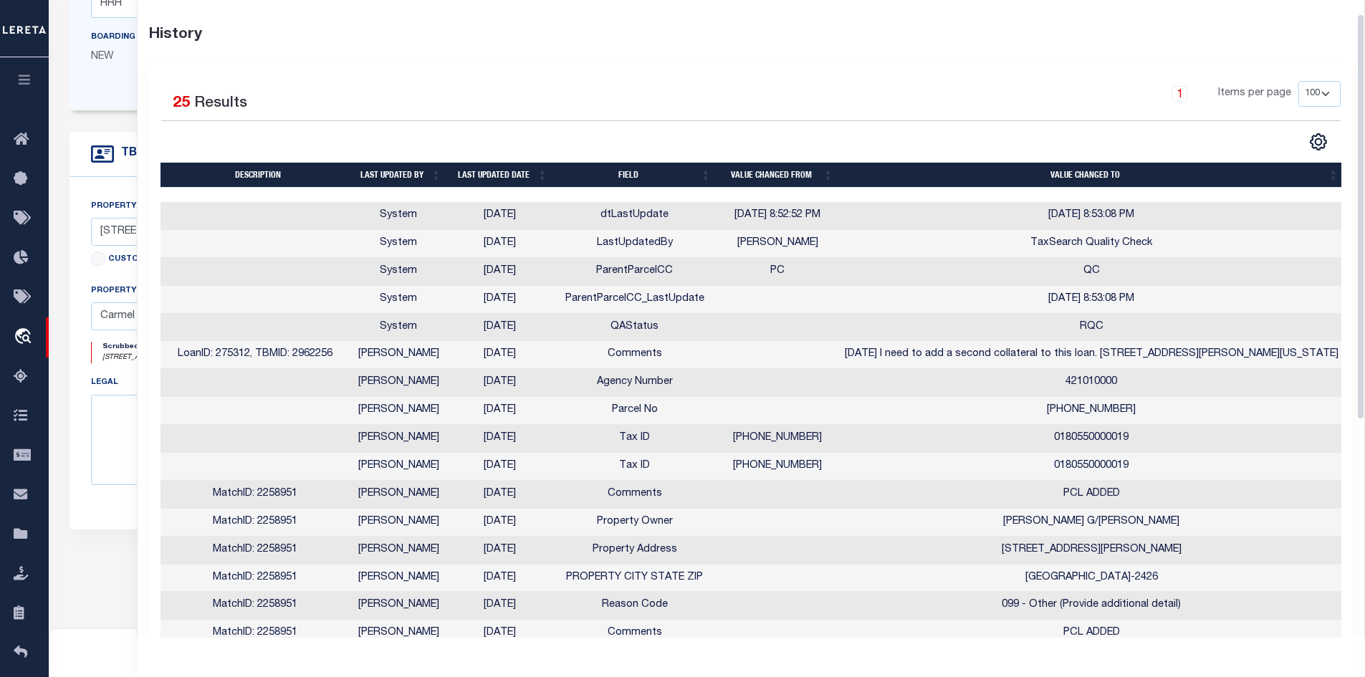
scroll to position [0, 0]
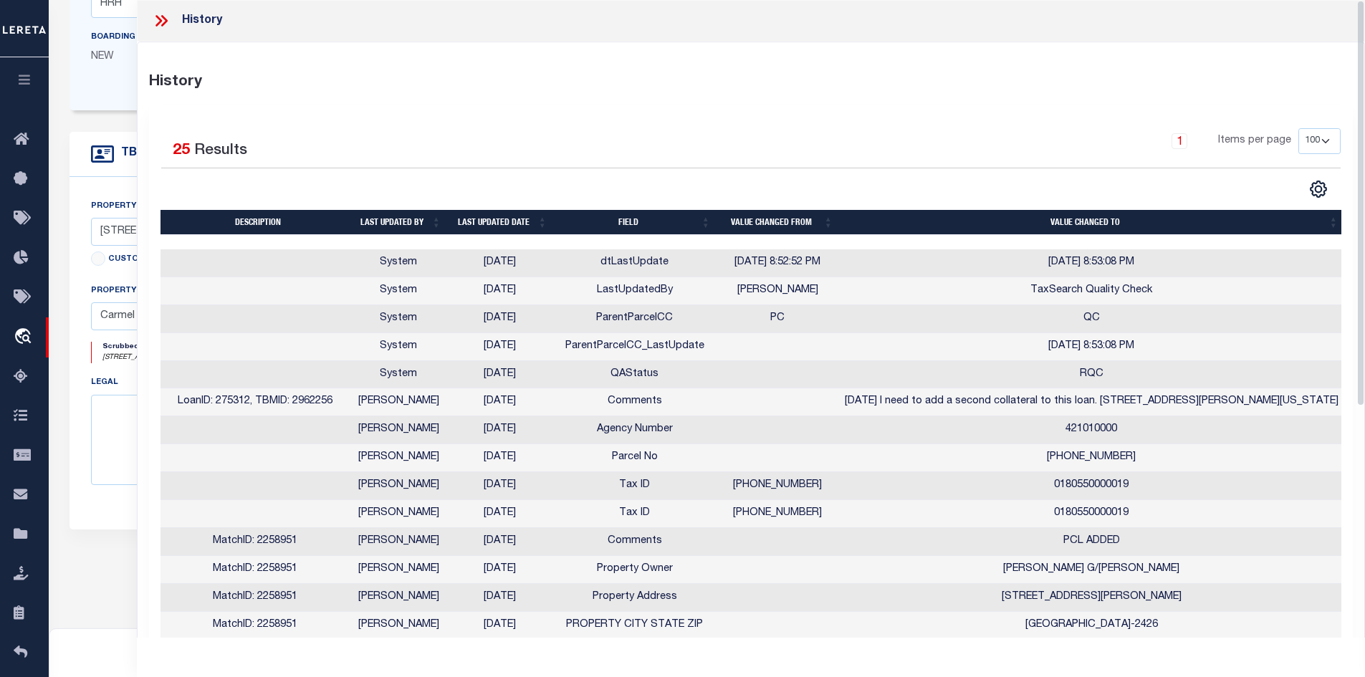
click at [163, 26] on icon at bounding box center [164, 20] width 6 height 11
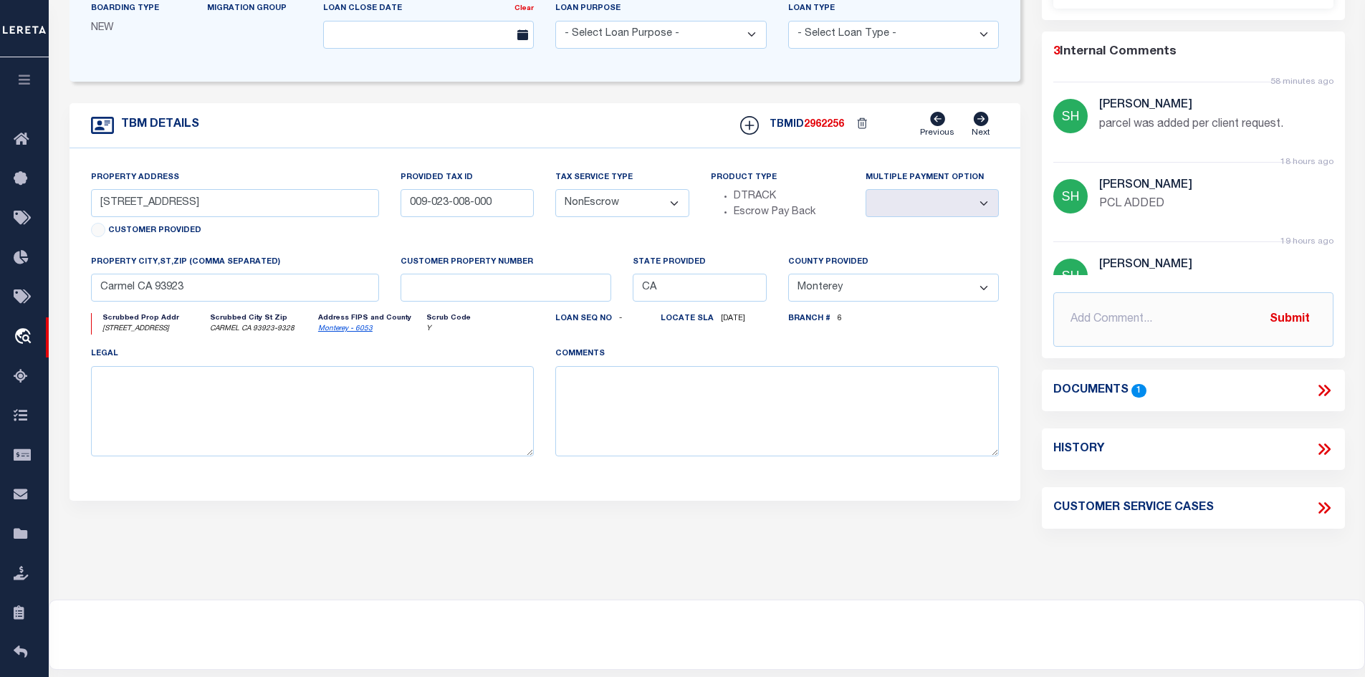
scroll to position [358, 0]
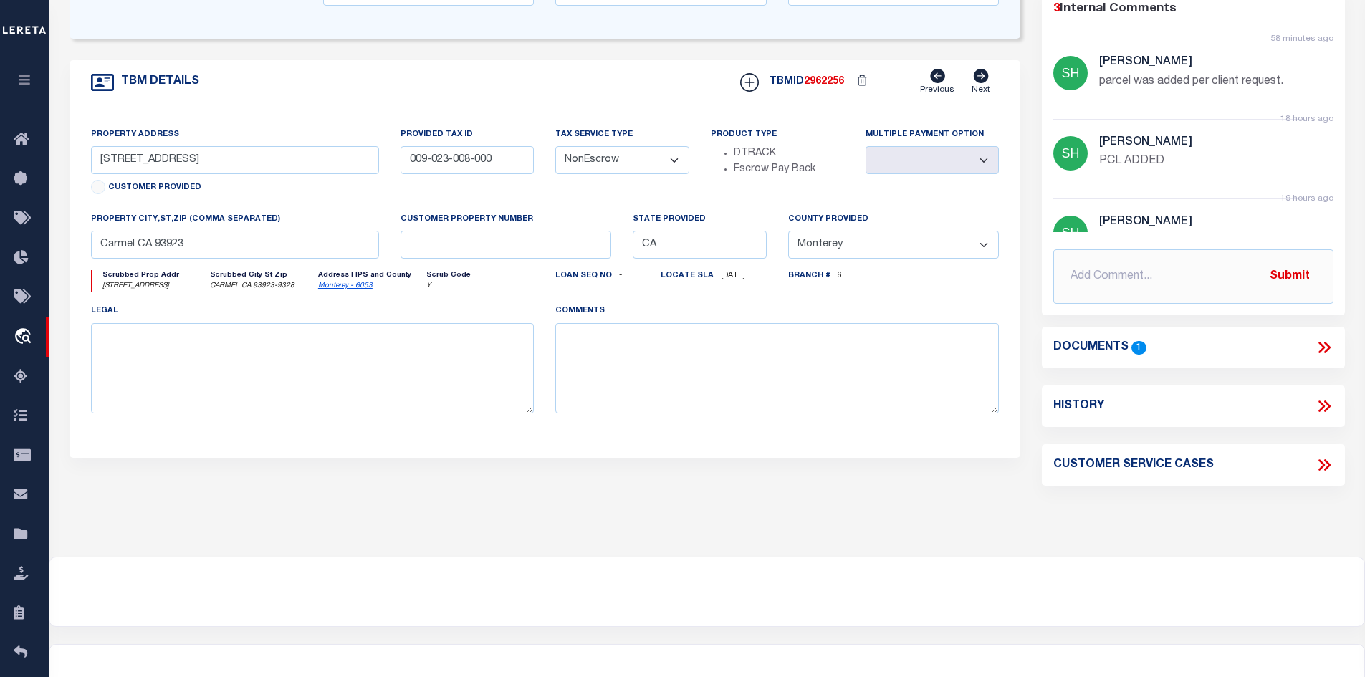
click at [1322, 463] on icon at bounding box center [1324, 465] width 19 height 19
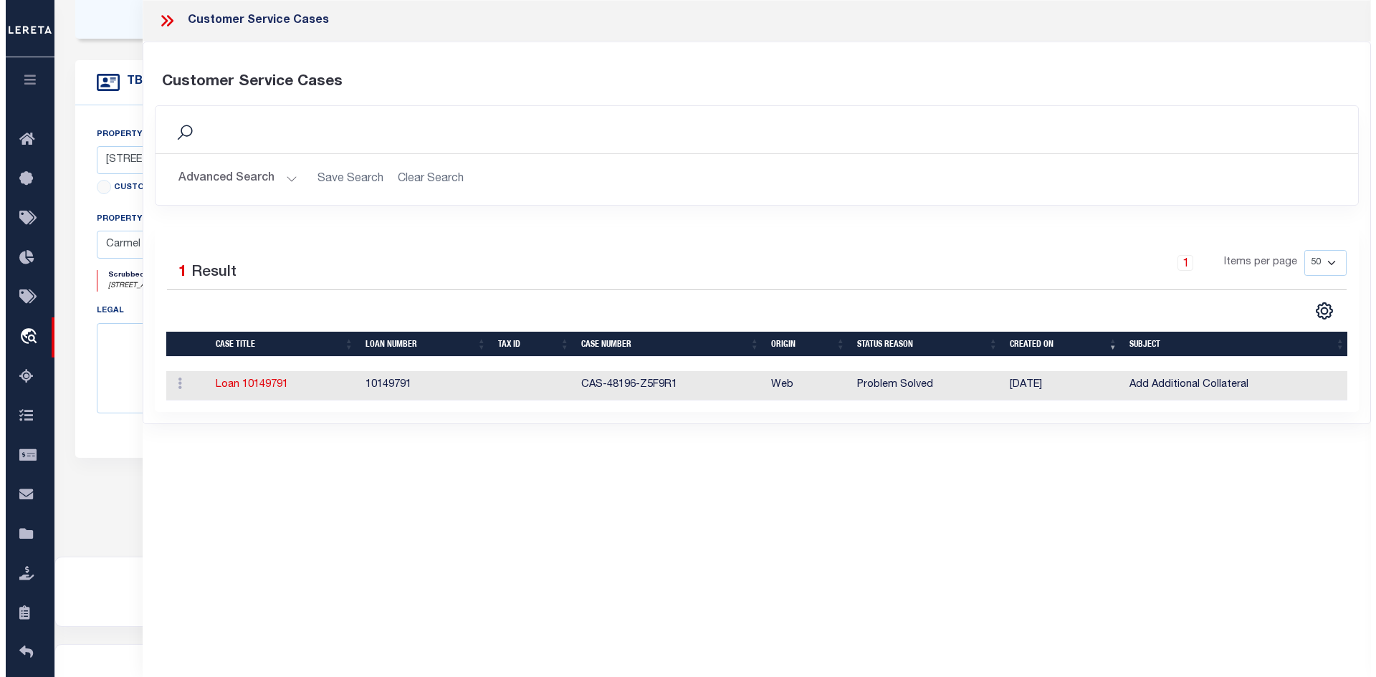
scroll to position [418, 0]
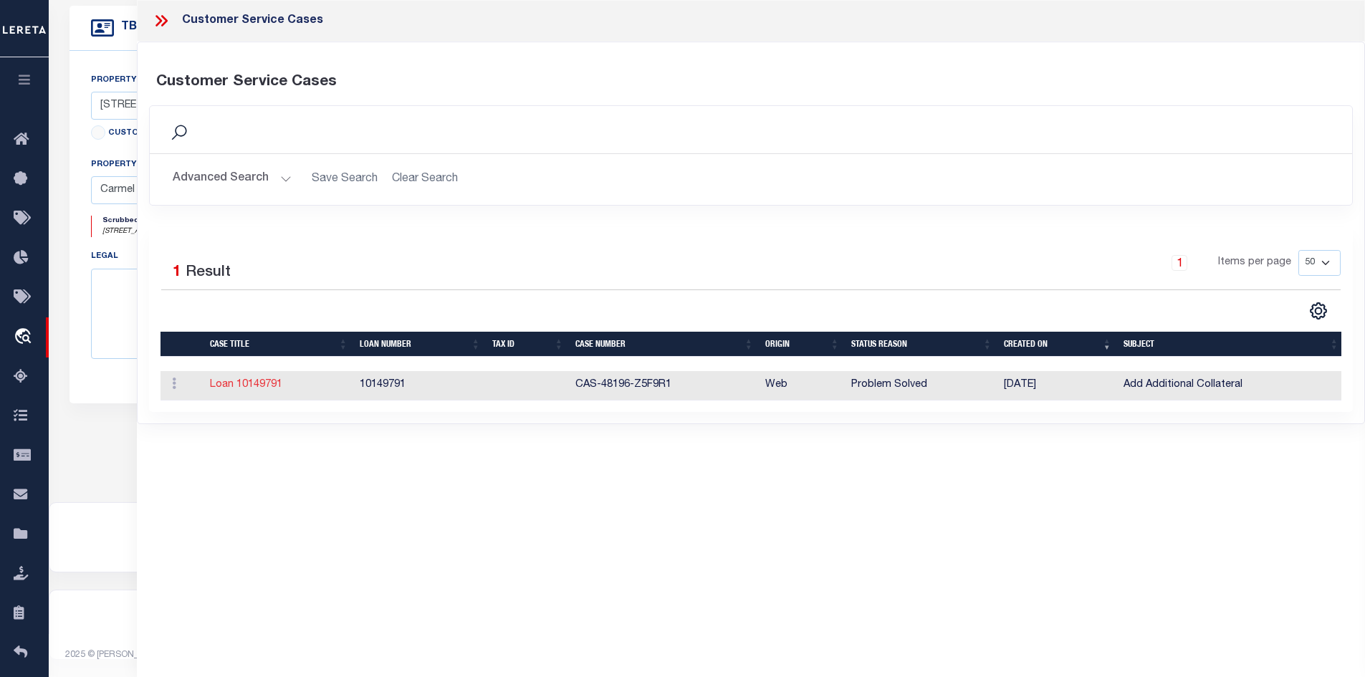
click at [252, 386] on link "Loan 10149791" at bounding box center [246, 385] width 72 height 10
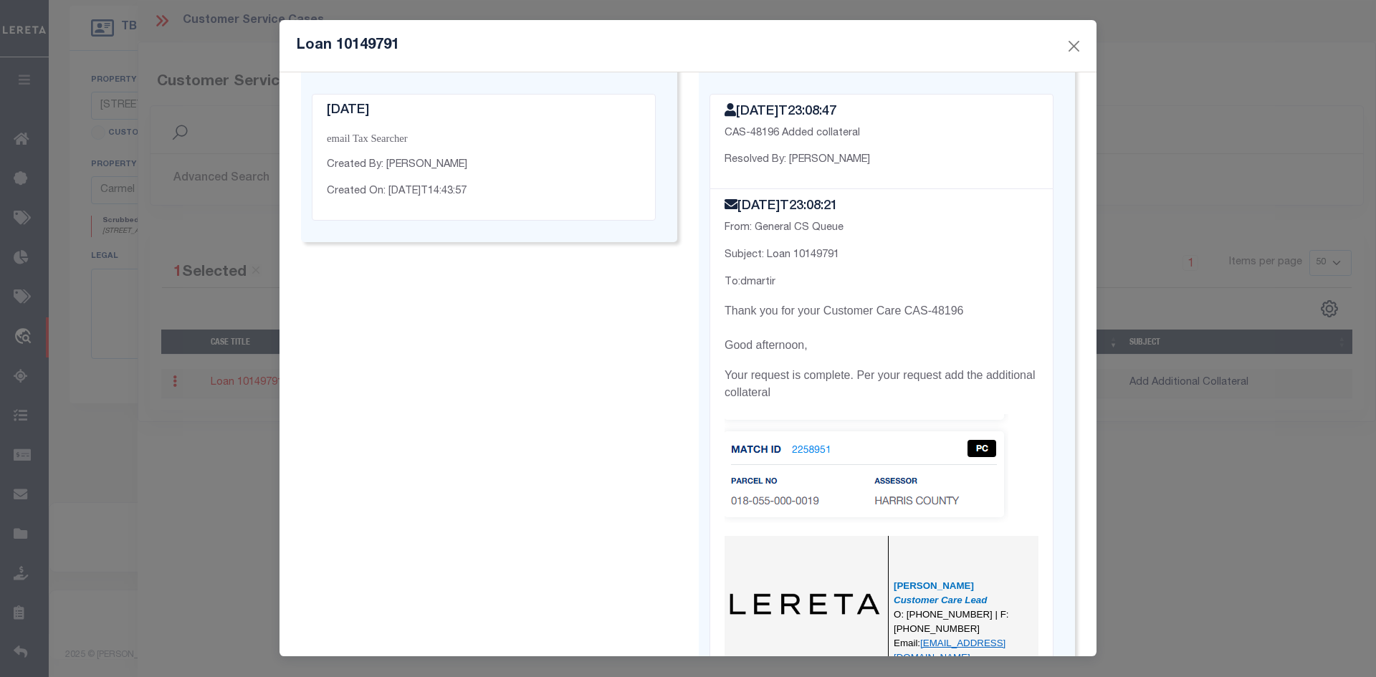
scroll to position [645, 0]
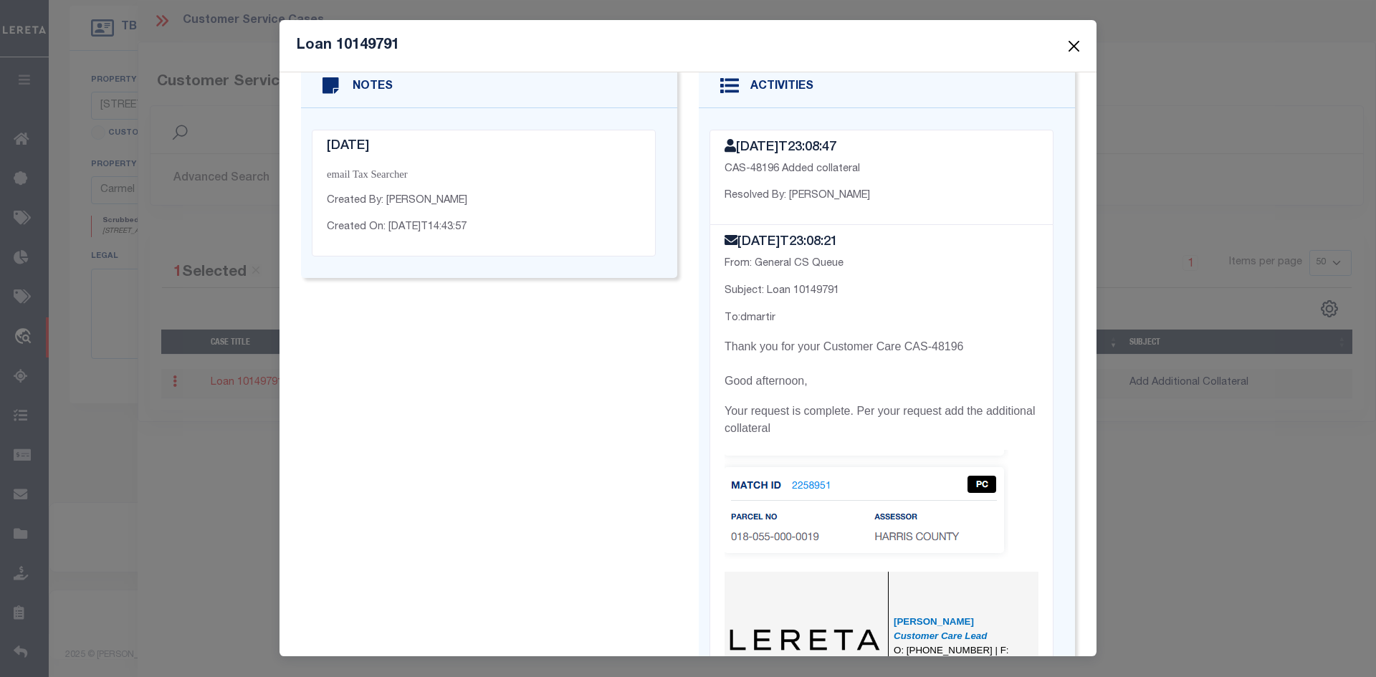
click at [1073, 41] on button "Close" at bounding box center [1074, 46] width 19 height 19
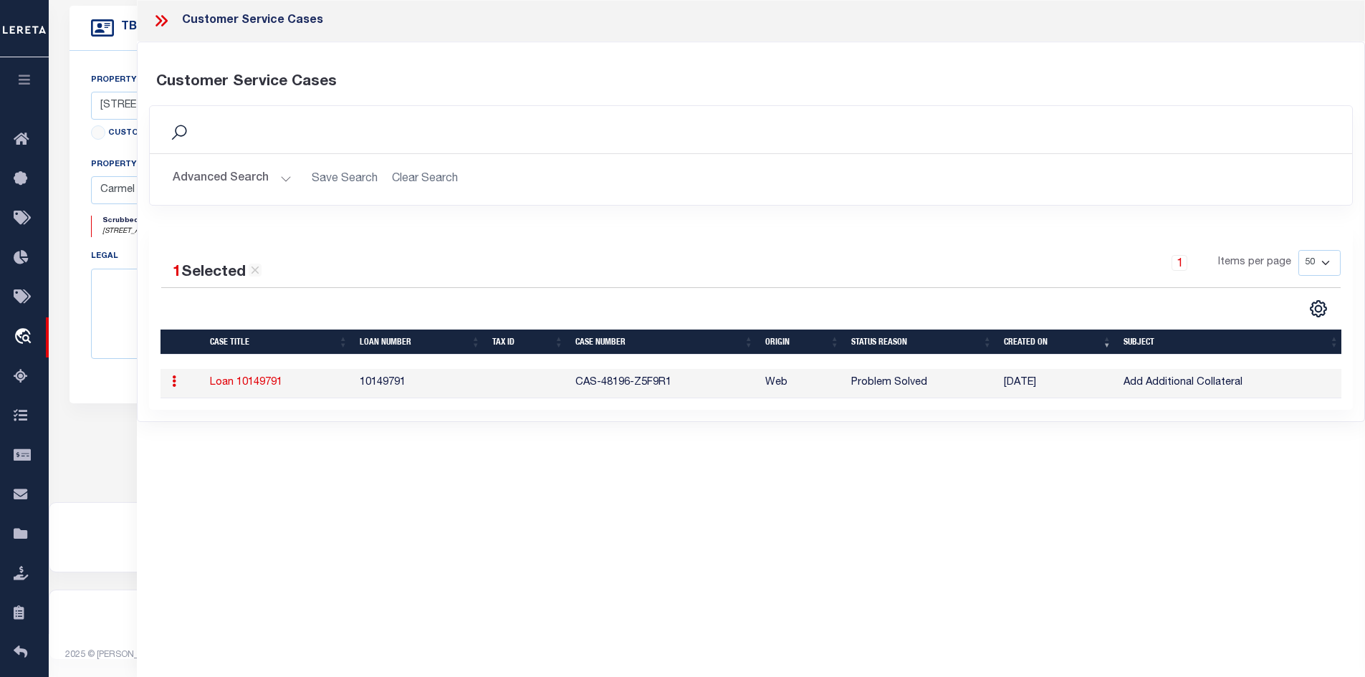
click at [242, 383] on link "Loan 10149791" at bounding box center [246, 383] width 72 height 10
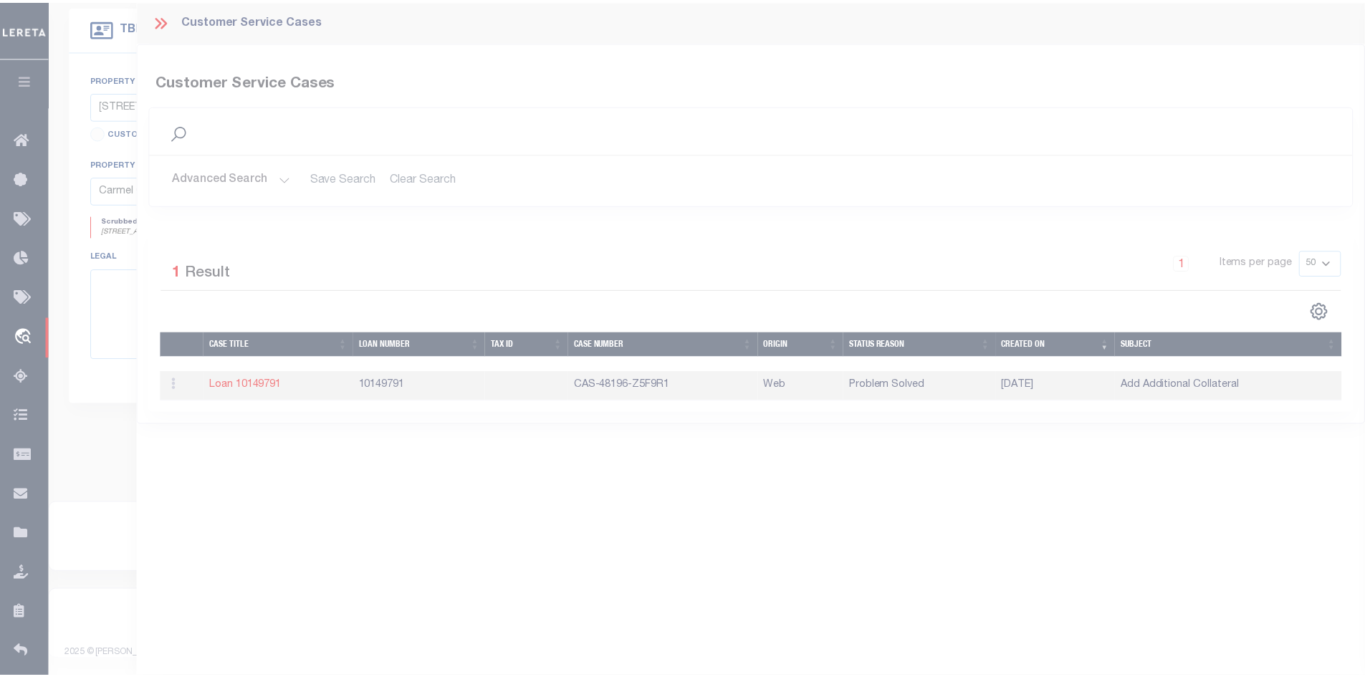
scroll to position [0, 0]
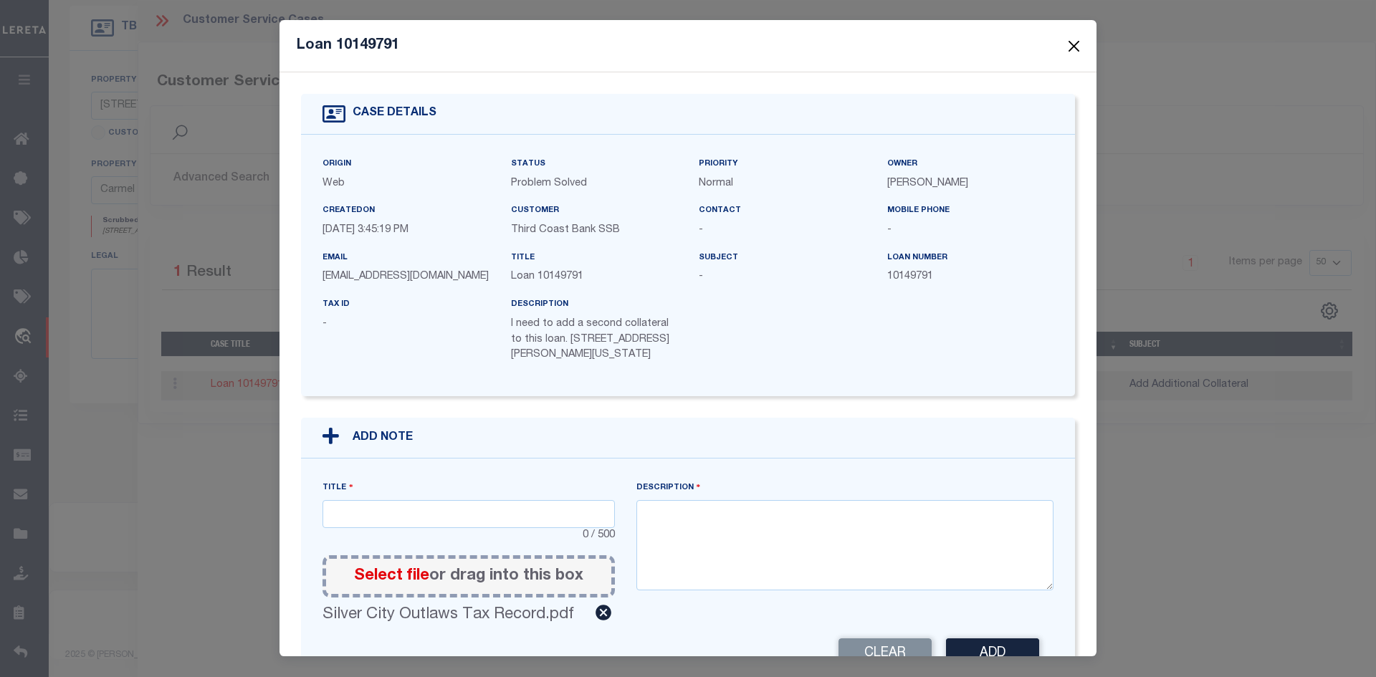
click at [1074, 44] on button "Close" at bounding box center [1074, 46] width 19 height 19
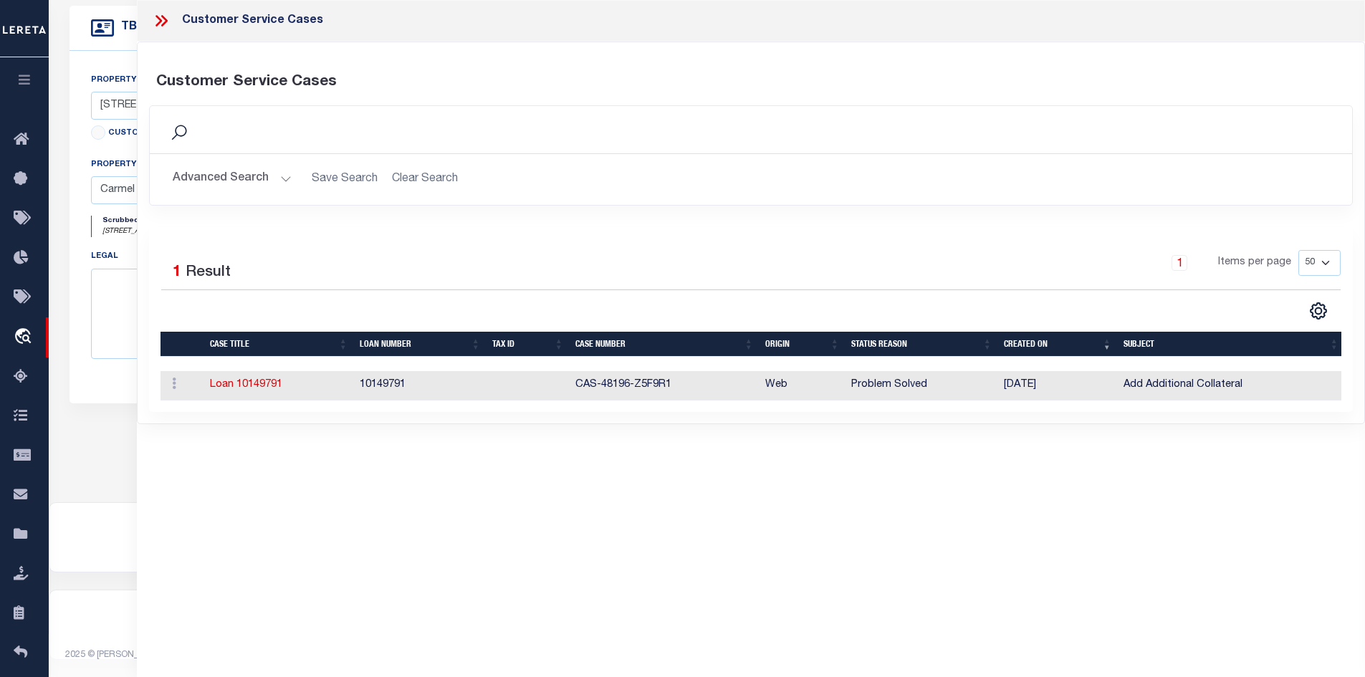
click at [156, 19] on icon at bounding box center [161, 20] width 19 height 19
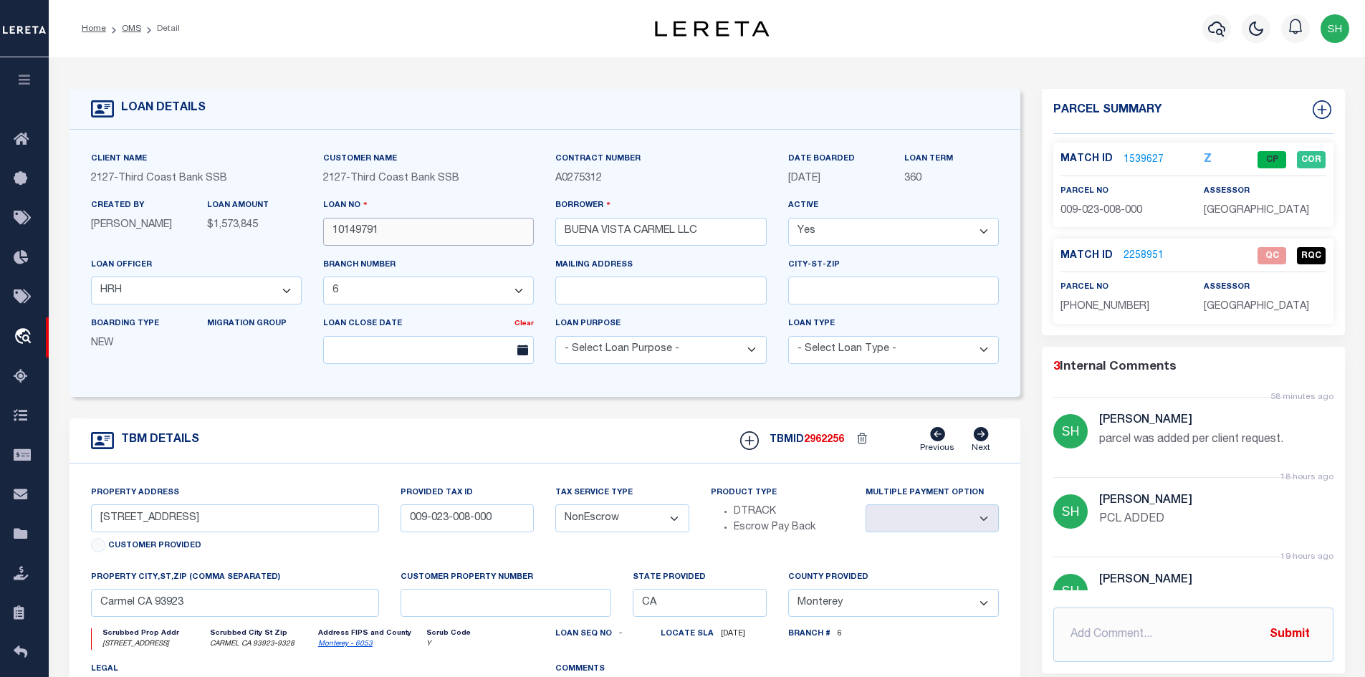
drag, startPoint x: 327, startPoint y: 231, endPoint x: 312, endPoint y: 231, distance: 15.8
click at [293, 231] on div "Client Name 2127 - Third Coast Bank SSB Customer Name 2127 - Third Coast Bank S…" at bounding box center [545, 263] width 930 height 224
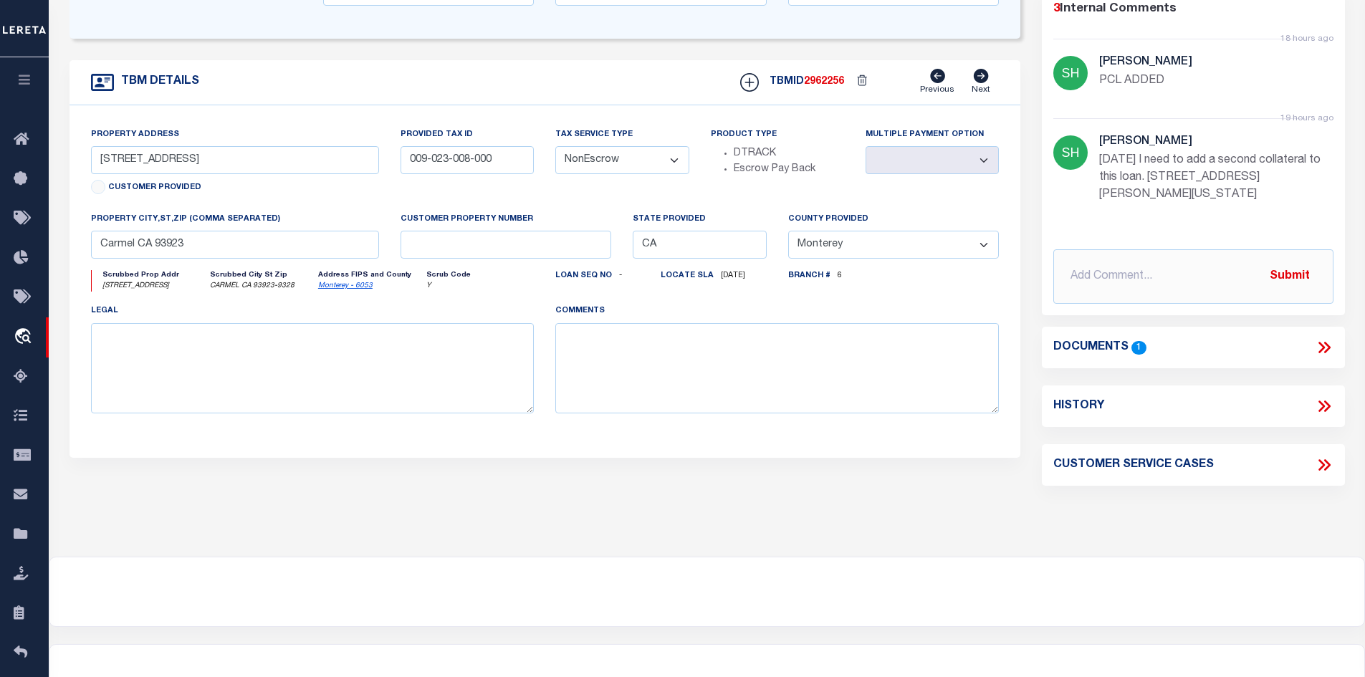
scroll to position [418, 0]
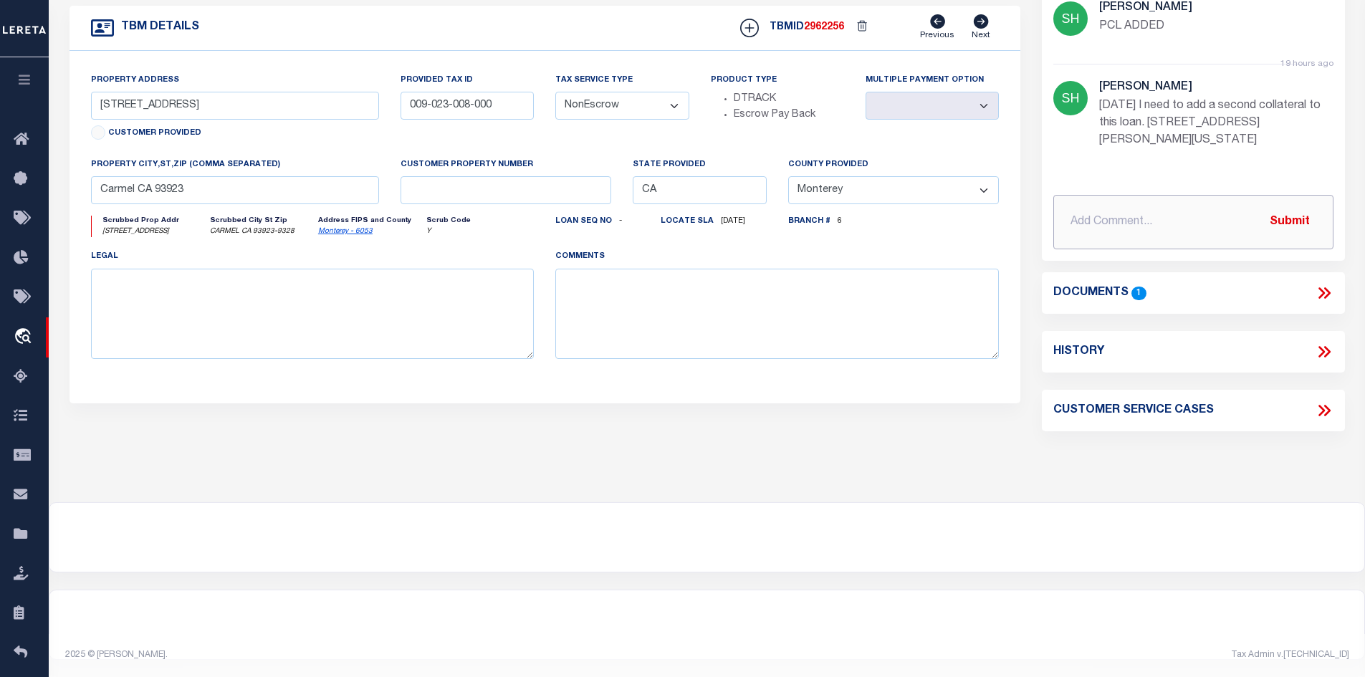
click at [1220, 219] on input "text" at bounding box center [1193, 222] width 280 height 54
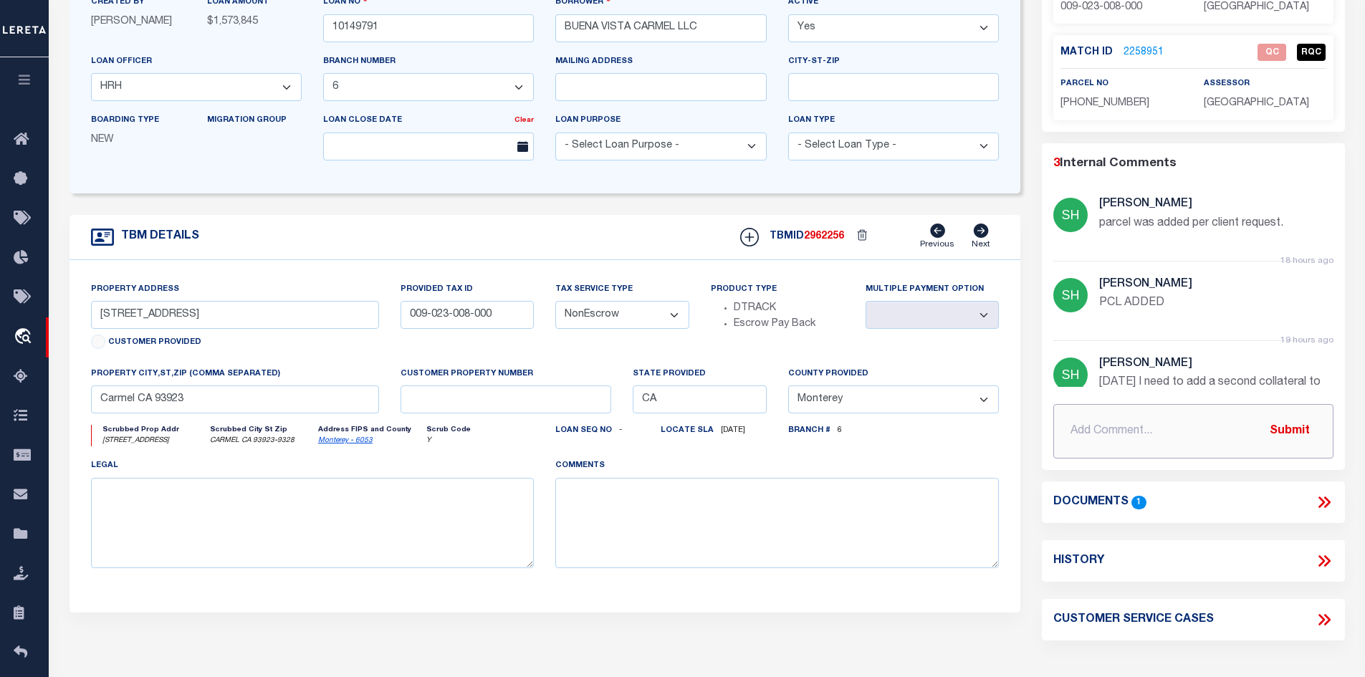
scroll to position [0, 0]
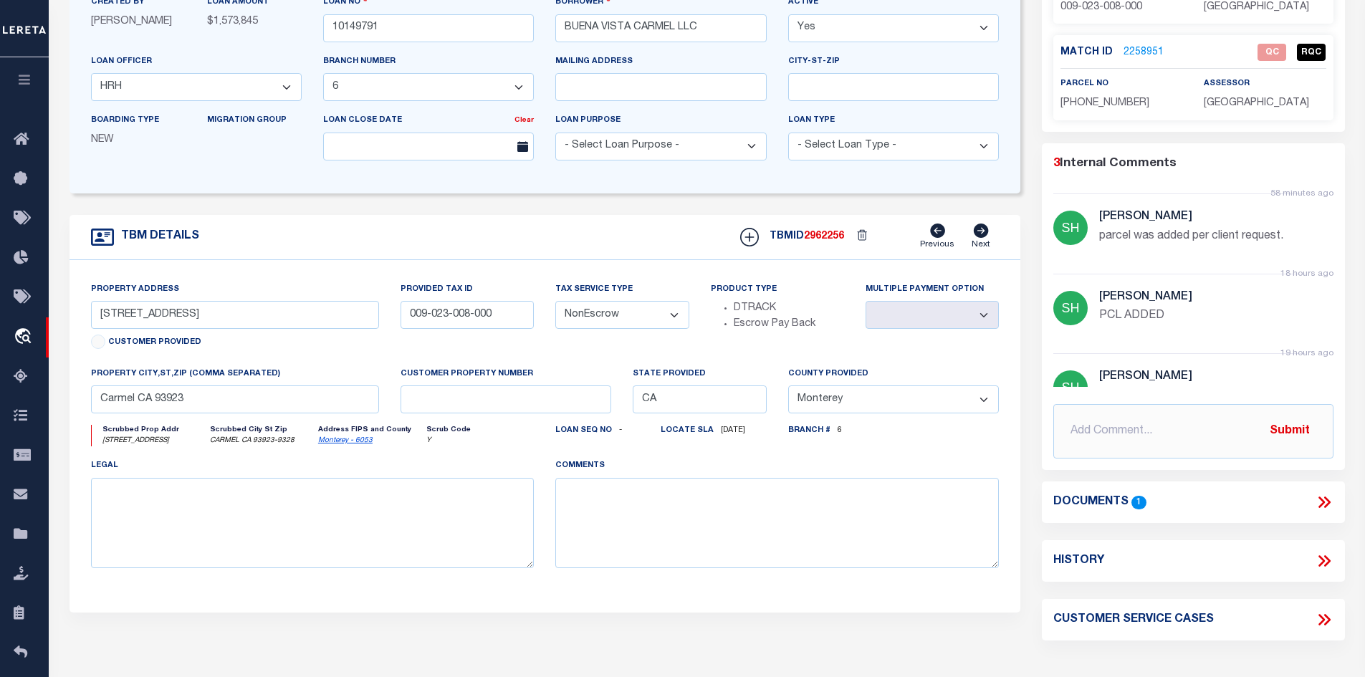
click at [1321, 500] on icon at bounding box center [1322, 502] width 6 height 11
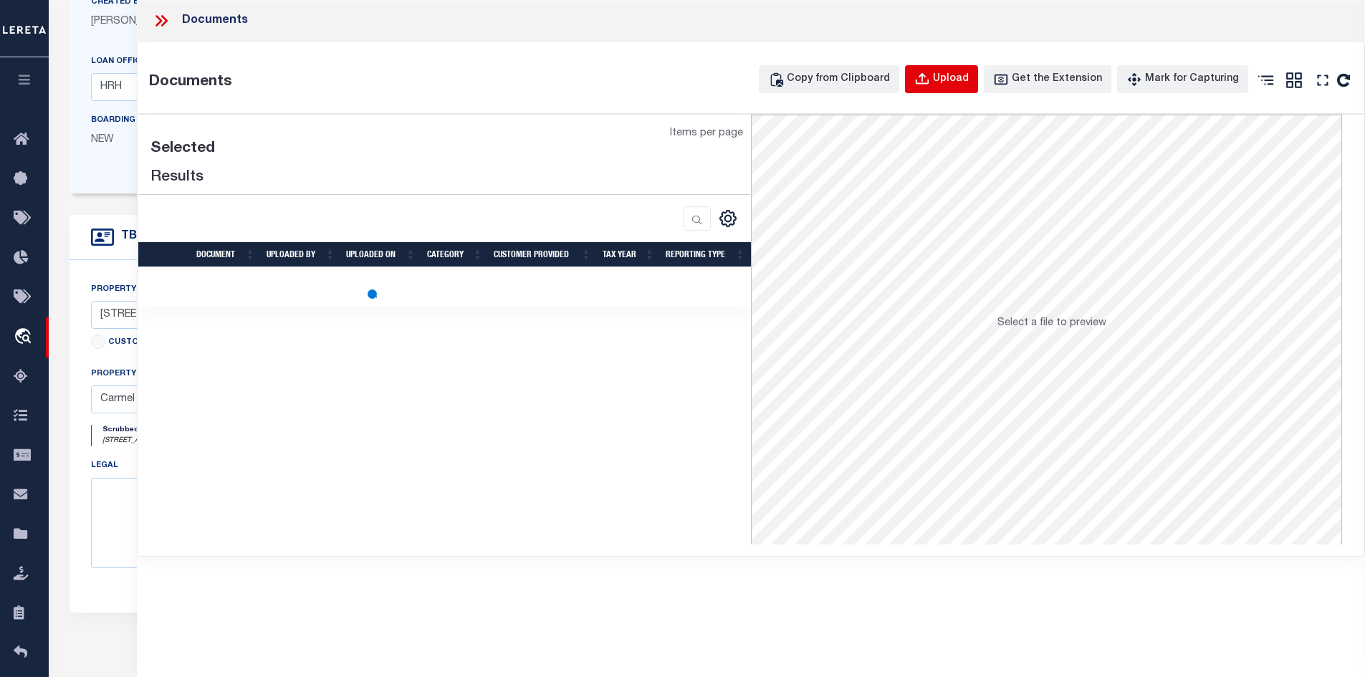
click at [949, 76] on button "Upload" at bounding box center [941, 79] width 73 height 28
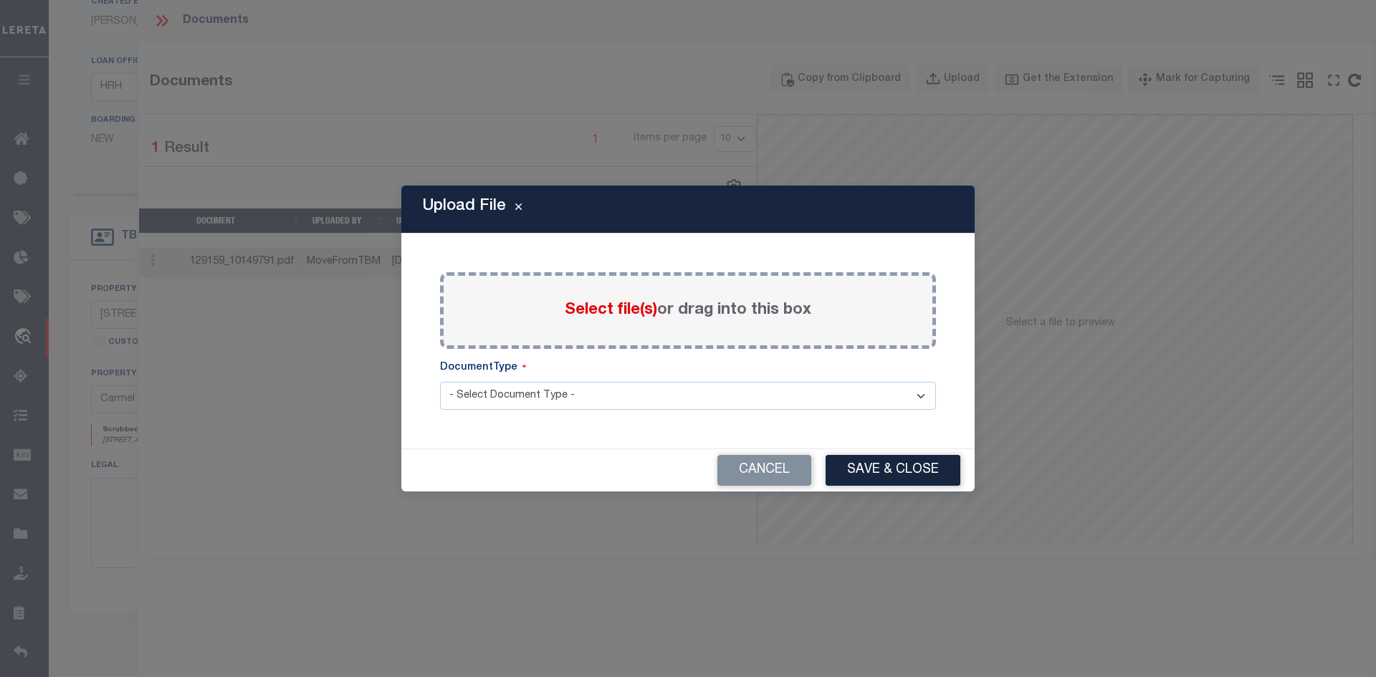
click at [595, 313] on span "Select file(s)" at bounding box center [611, 310] width 92 height 16
click at [0, 0] on input "Select file(s) or drag into this box" at bounding box center [0, 0] width 0 height 0
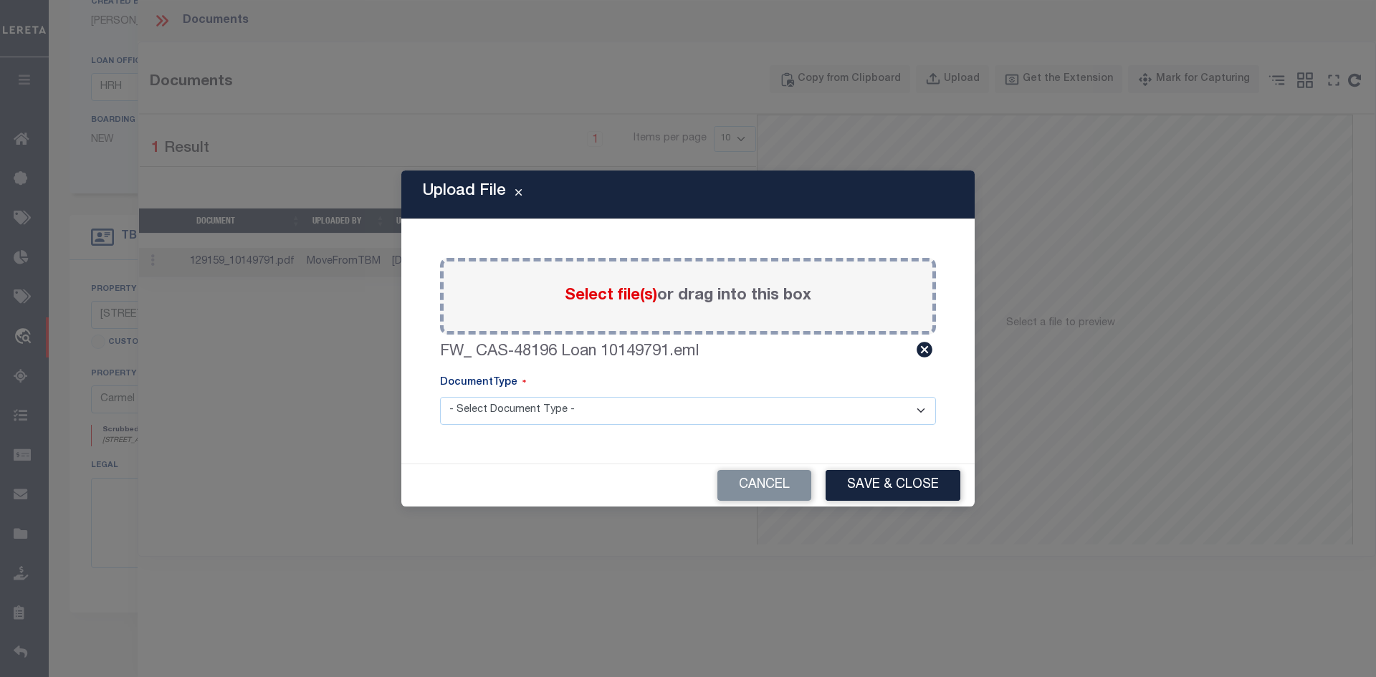
click at [563, 410] on select "- Select Document Type - Tax Service Documents" at bounding box center [688, 411] width 496 height 28
click at [440, 397] on select "- Select Document Type - Tax Service Documents" at bounding box center [688, 411] width 496 height 28
click at [890, 487] on button "Save & Close" at bounding box center [893, 485] width 135 height 31
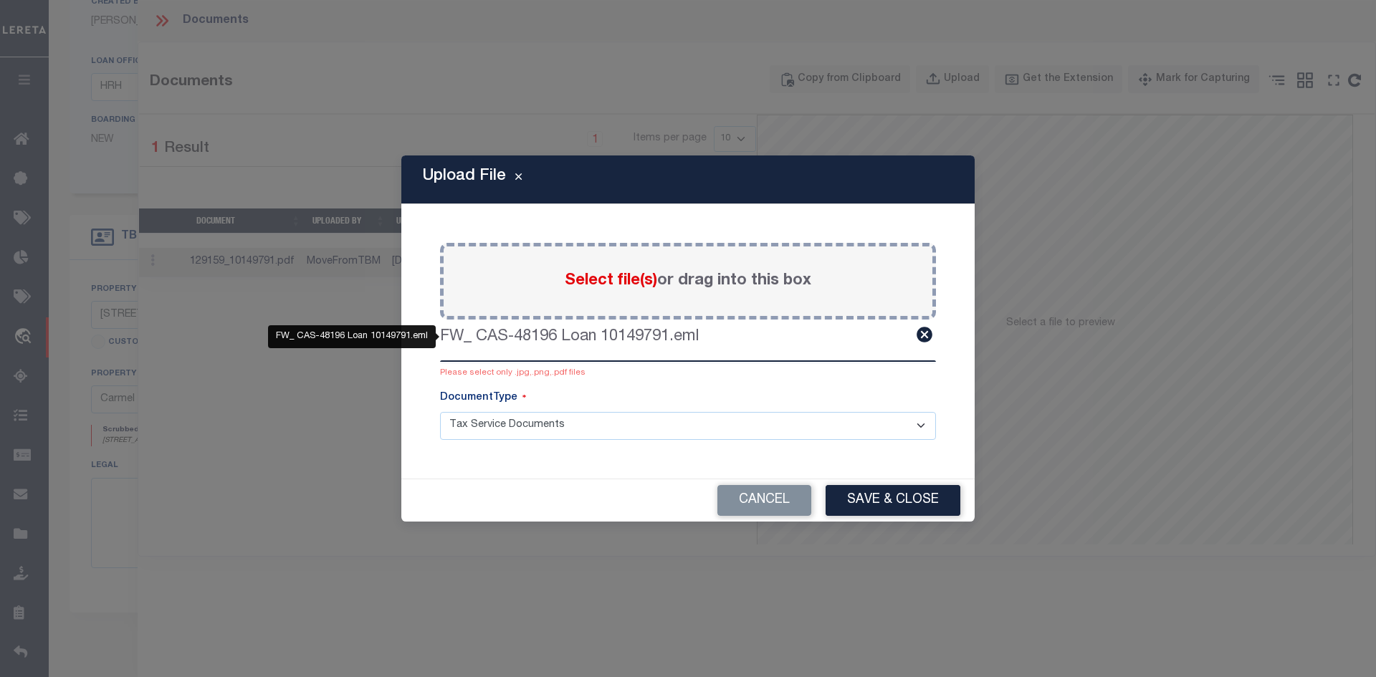
click at [684, 335] on label "FW_ CAS-48196 Loan 10149791.eml" at bounding box center [569, 337] width 259 height 24
click at [934, 329] on link at bounding box center [925, 334] width 21 height 19
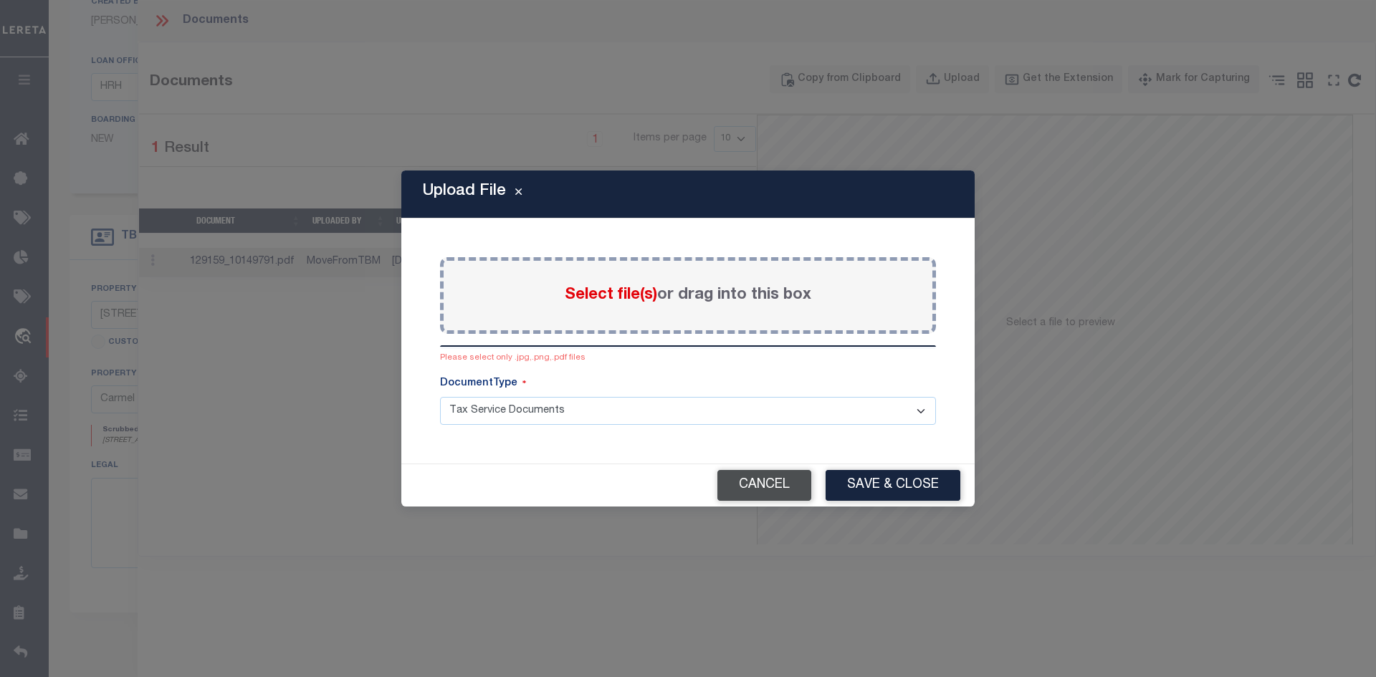
click at [752, 487] on button "Cancel" at bounding box center [764, 485] width 94 height 31
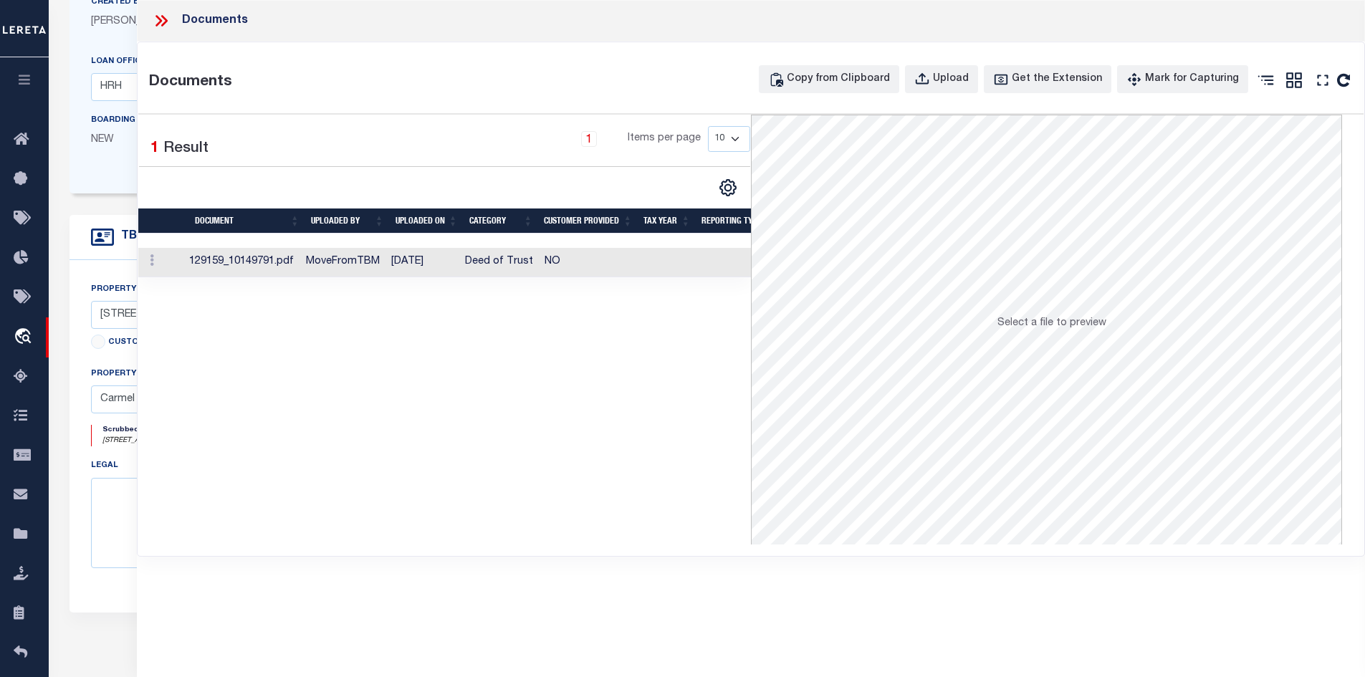
click at [160, 24] on icon at bounding box center [161, 20] width 19 height 19
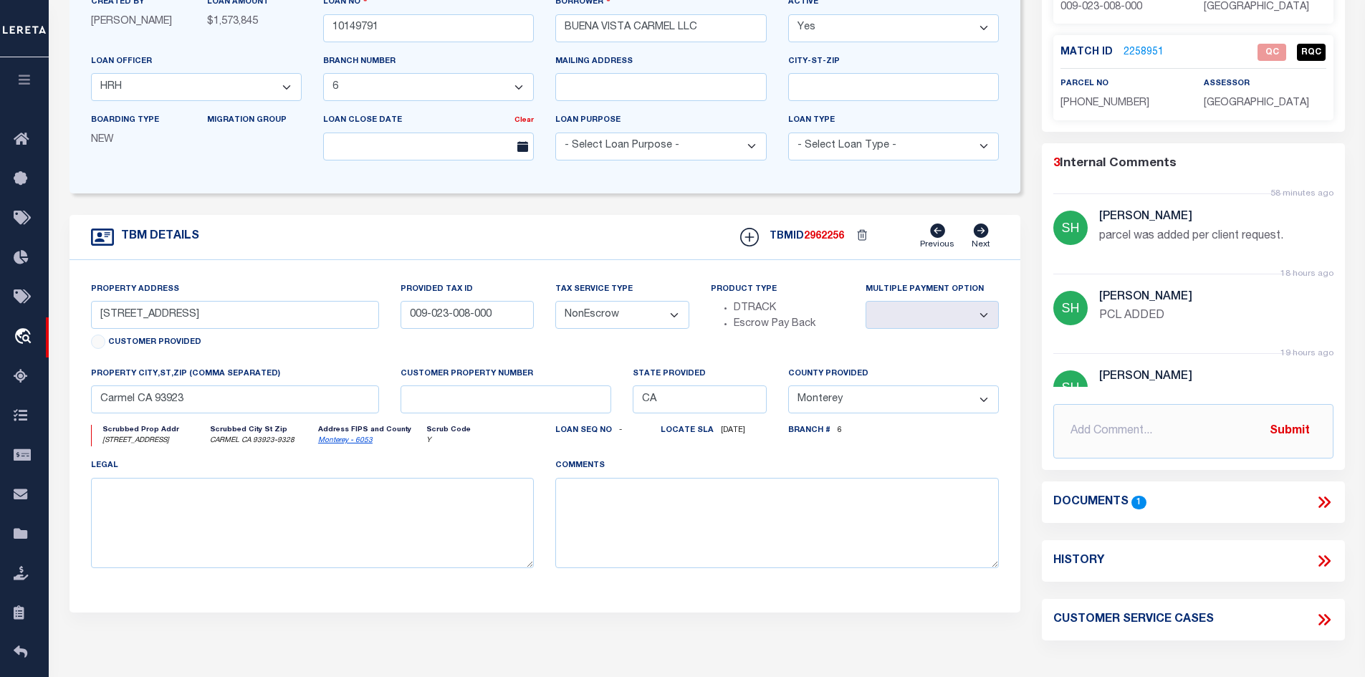
click at [1323, 497] on icon at bounding box center [1324, 502] width 19 height 19
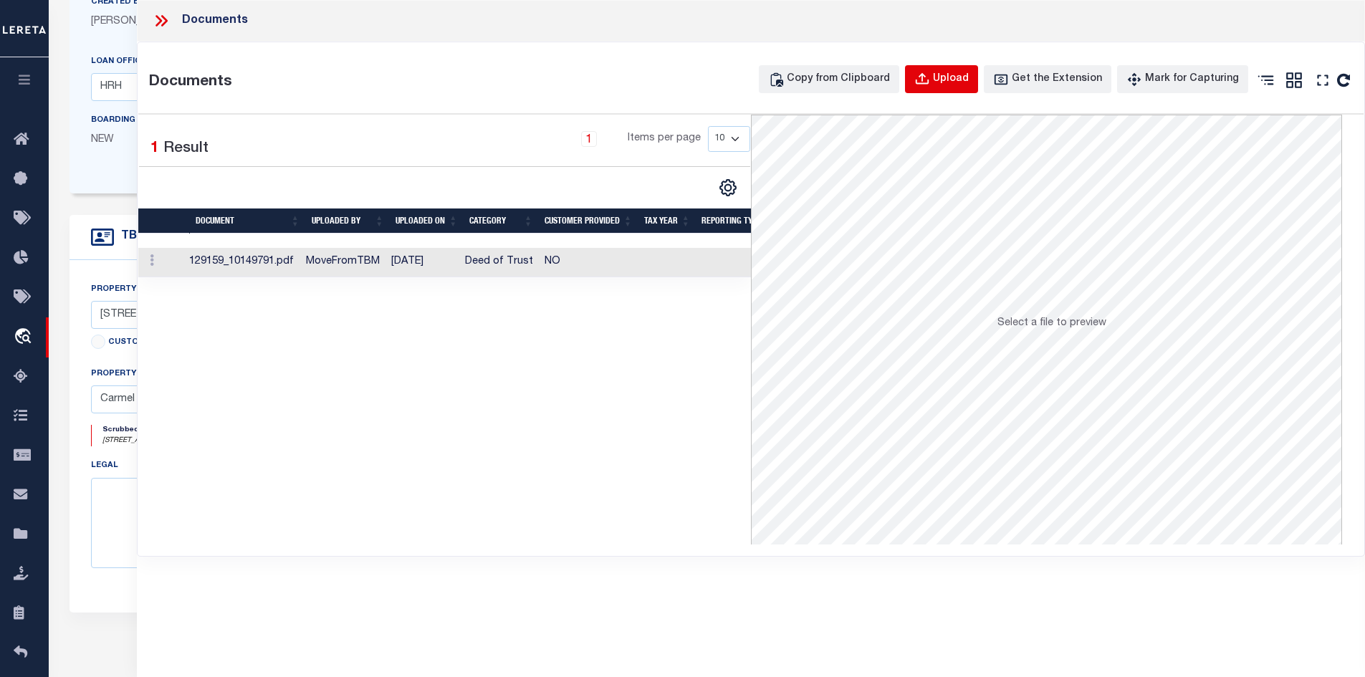
click at [957, 78] on div "Upload" at bounding box center [951, 80] width 36 height 16
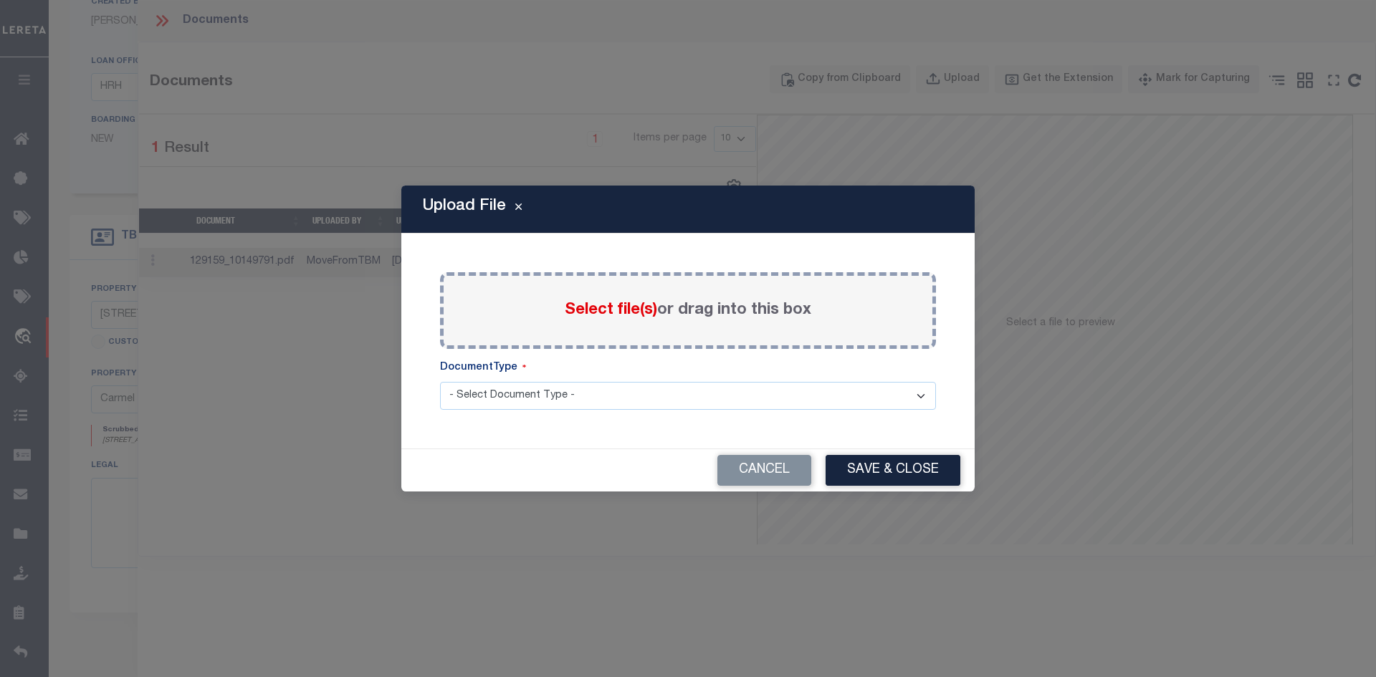
click at [611, 330] on div "Select file(s) or drag into this box" at bounding box center [688, 310] width 496 height 77
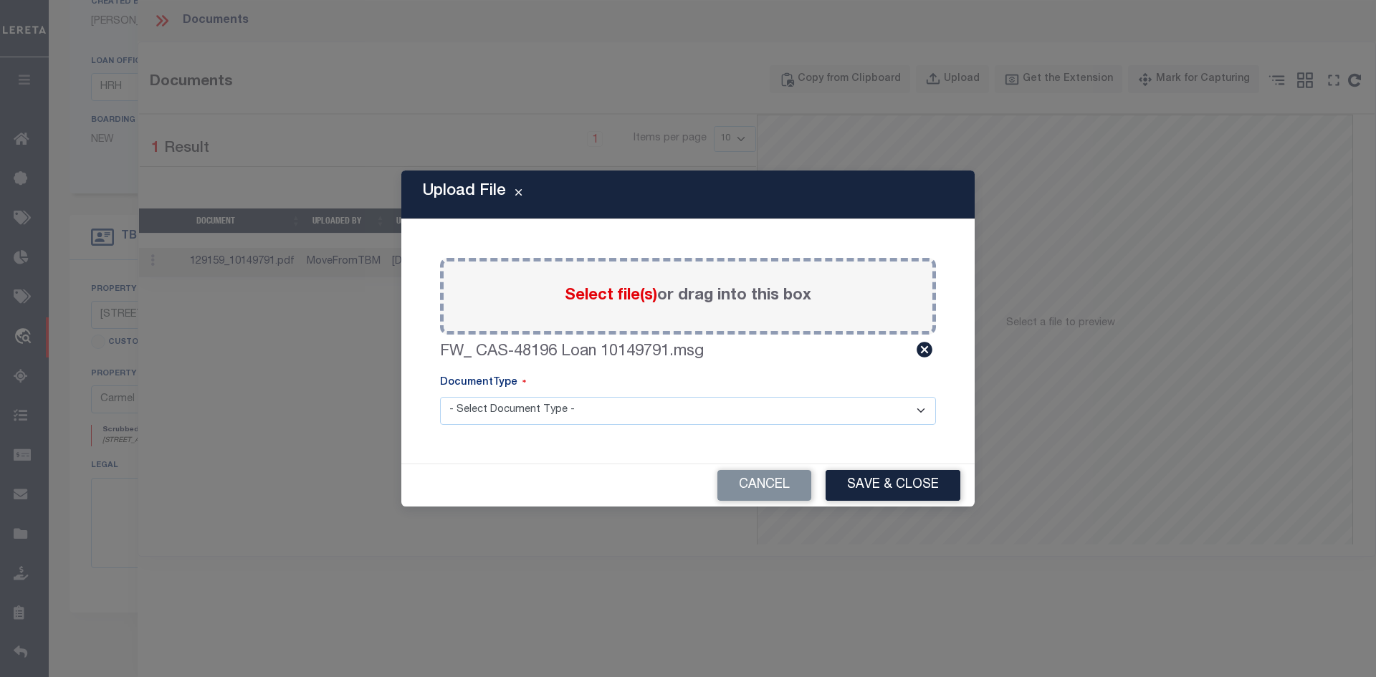
click at [696, 396] on div "DocumentType" at bounding box center [688, 385] width 496 height 21
click at [672, 413] on select "- Select Document Type - Tax Service Documents" at bounding box center [688, 411] width 496 height 28
click at [440, 397] on select "- Select Document Type - Tax Service Documents" at bounding box center [688, 411] width 496 height 28
click at [869, 487] on button "Save & Close" at bounding box center [893, 485] width 135 height 31
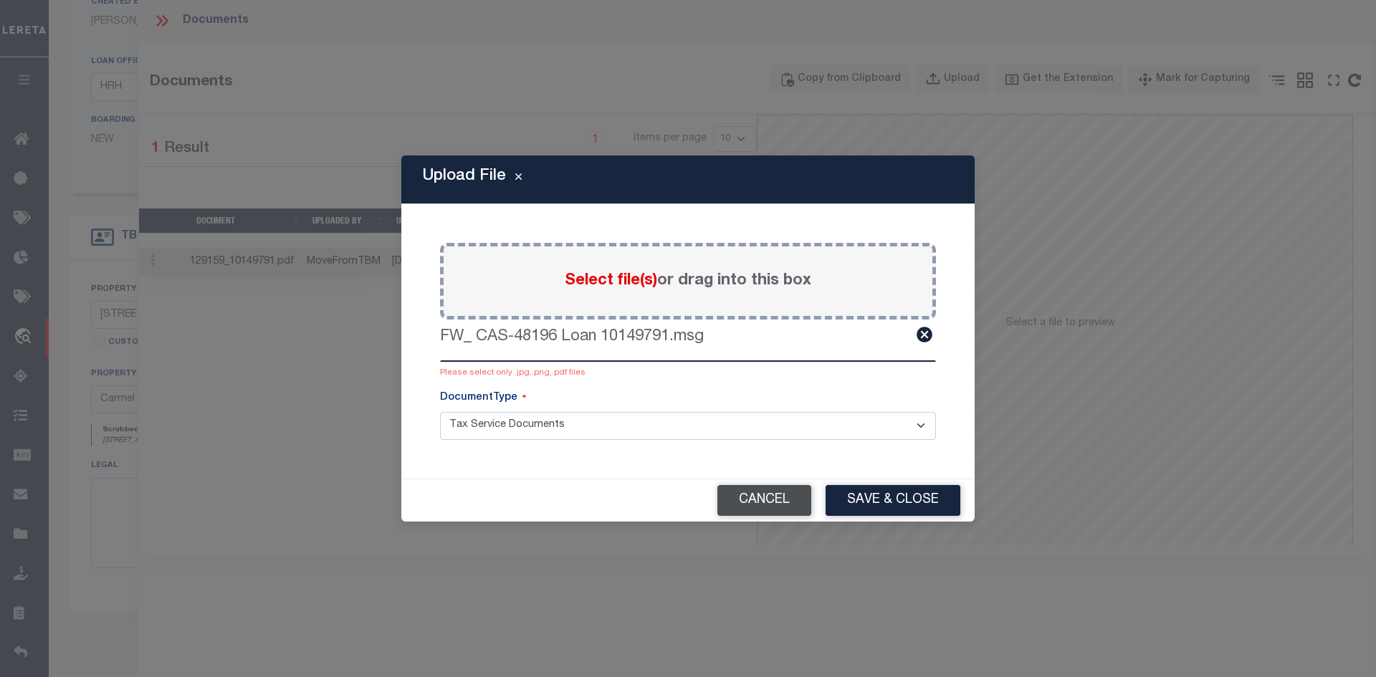
click at [775, 495] on button "Cancel" at bounding box center [764, 500] width 94 height 31
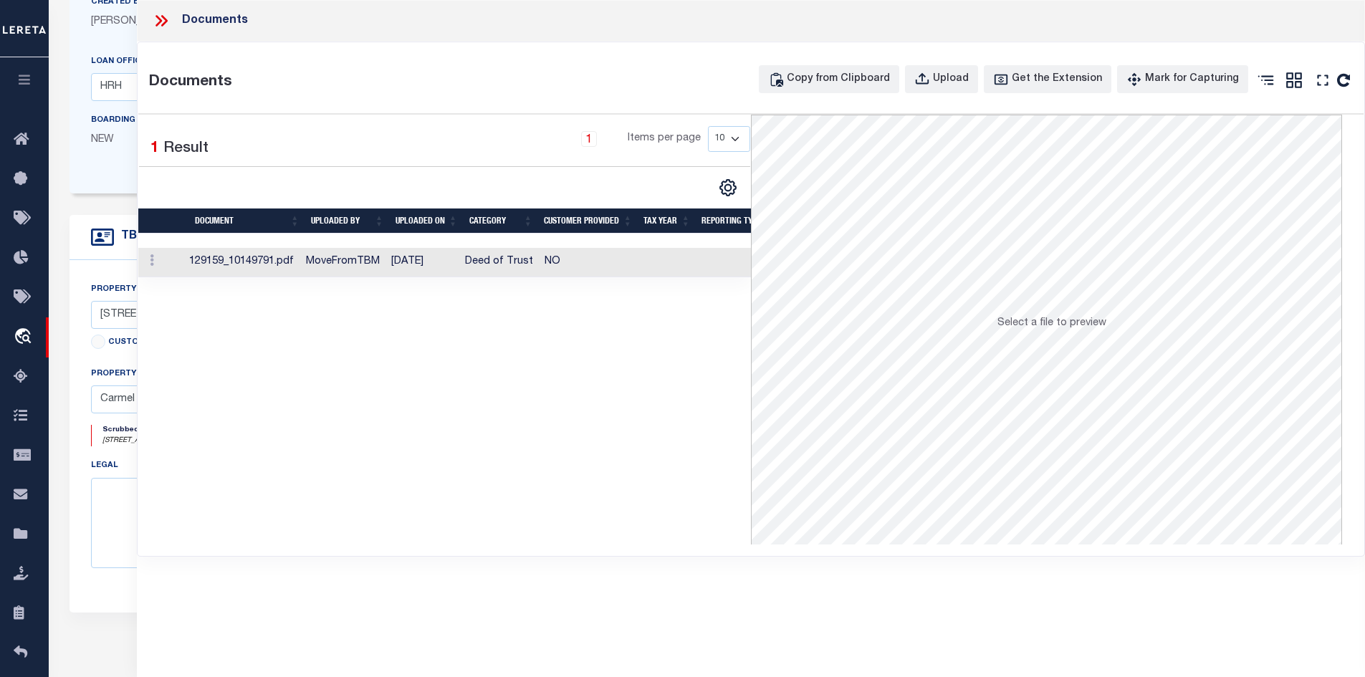
click at [158, 12] on icon at bounding box center [161, 20] width 19 height 19
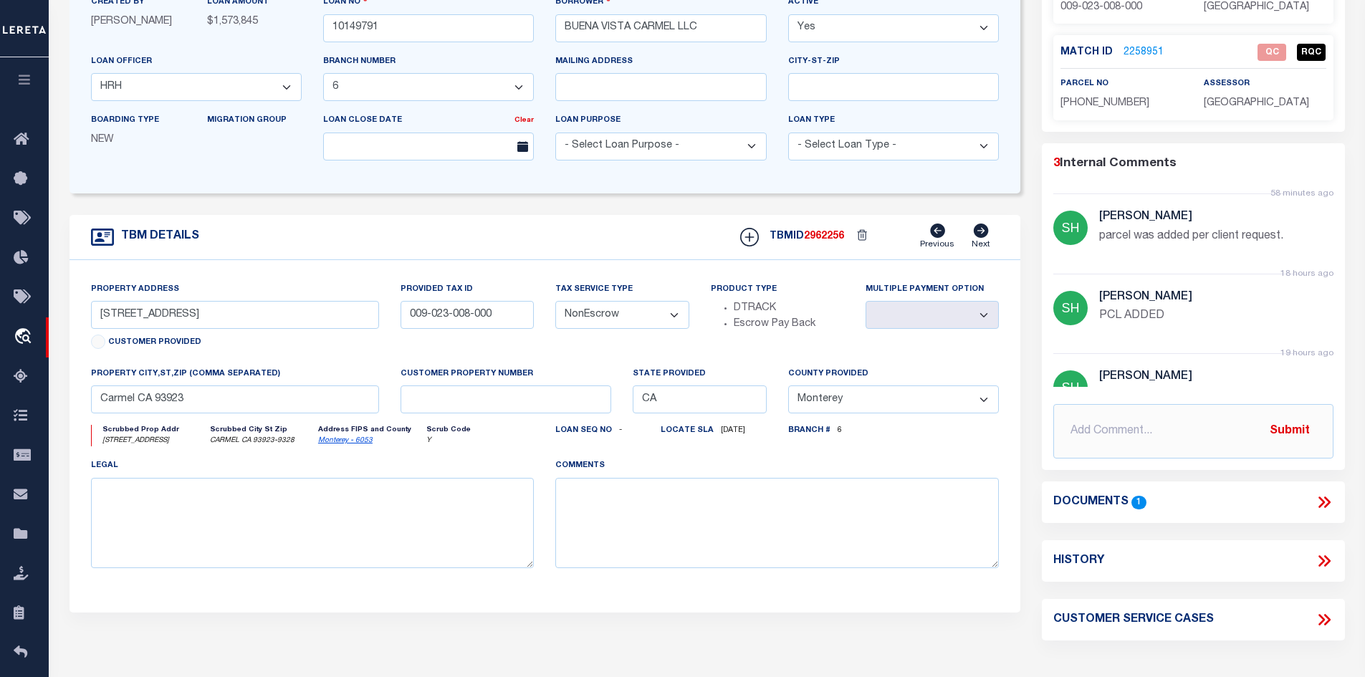
click at [1321, 497] on icon at bounding box center [1324, 502] width 19 height 19
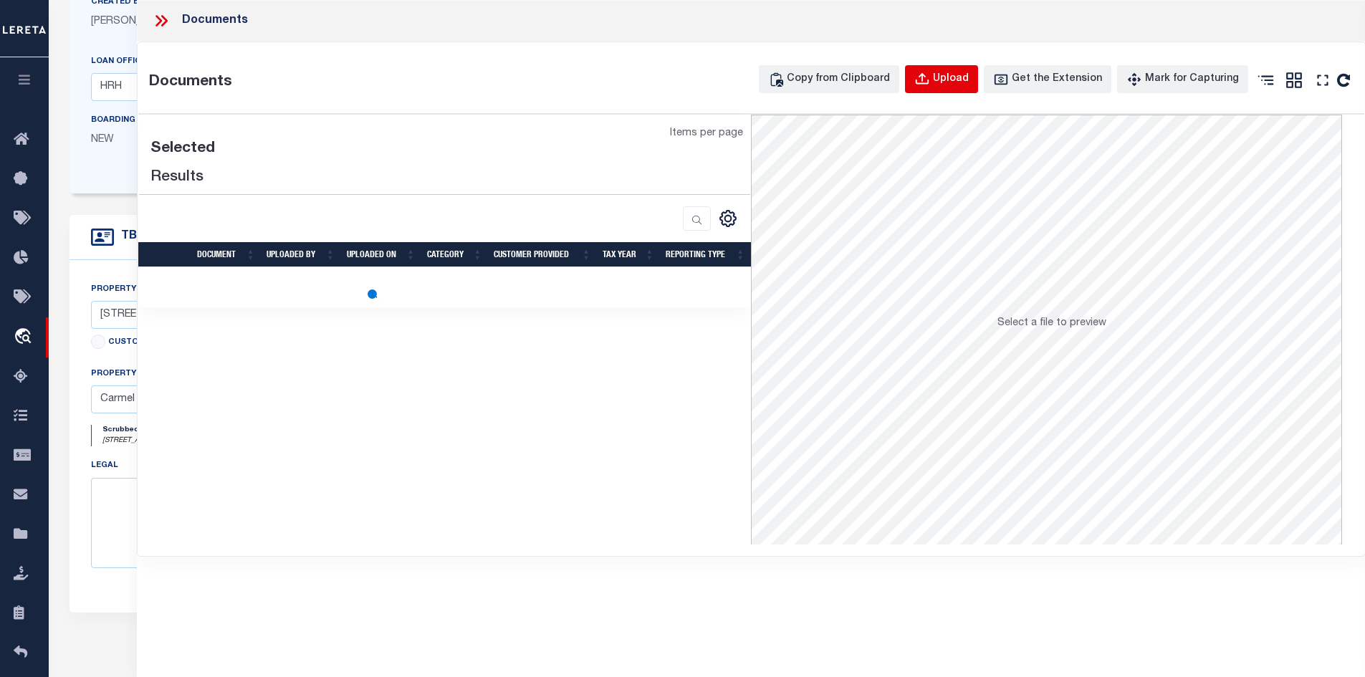
click at [950, 78] on div "Upload" at bounding box center [951, 80] width 36 height 16
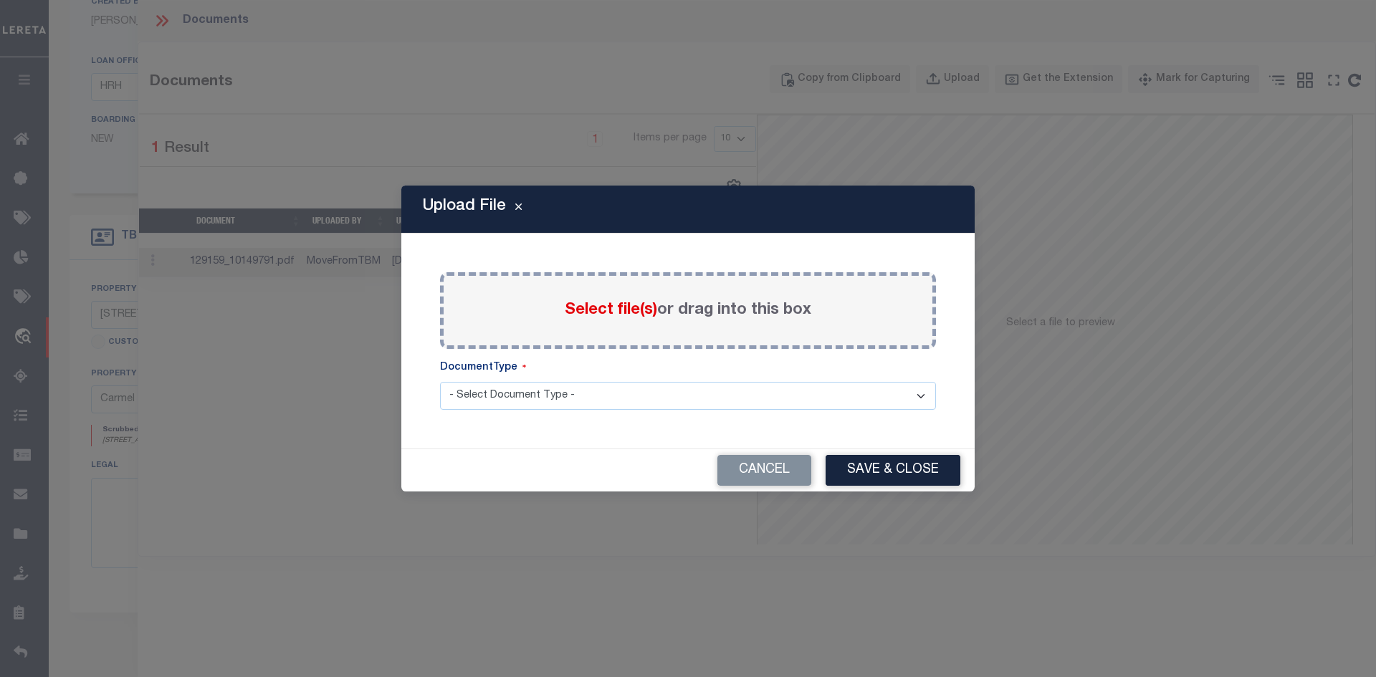
click at [733, 318] on label "Select file(s) or drag into this box" at bounding box center [688, 311] width 247 height 24
click at [0, 0] on input "Select file(s) or drag into this box" at bounding box center [0, 0] width 0 height 0
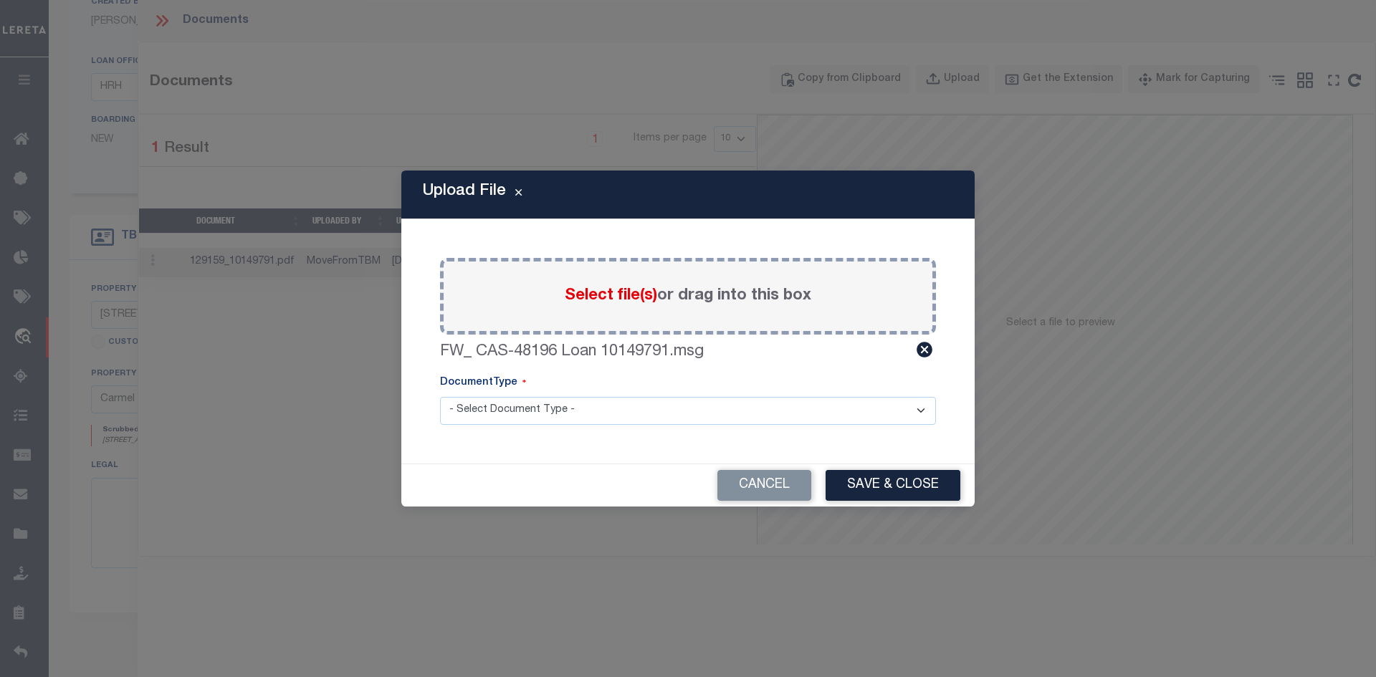
click at [560, 434] on div "Paste copied image or file into this box Select file(s) or drag into this box F…" at bounding box center [687, 341] width 539 height 210
click at [558, 419] on select "- Select Document Type - Tax Service Documents" at bounding box center [688, 411] width 496 height 28
click at [440, 397] on select "- Select Document Type - Tax Service Documents" at bounding box center [688, 411] width 496 height 28
click at [889, 477] on button "Save & Close" at bounding box center [893, 485] width 135 height 31
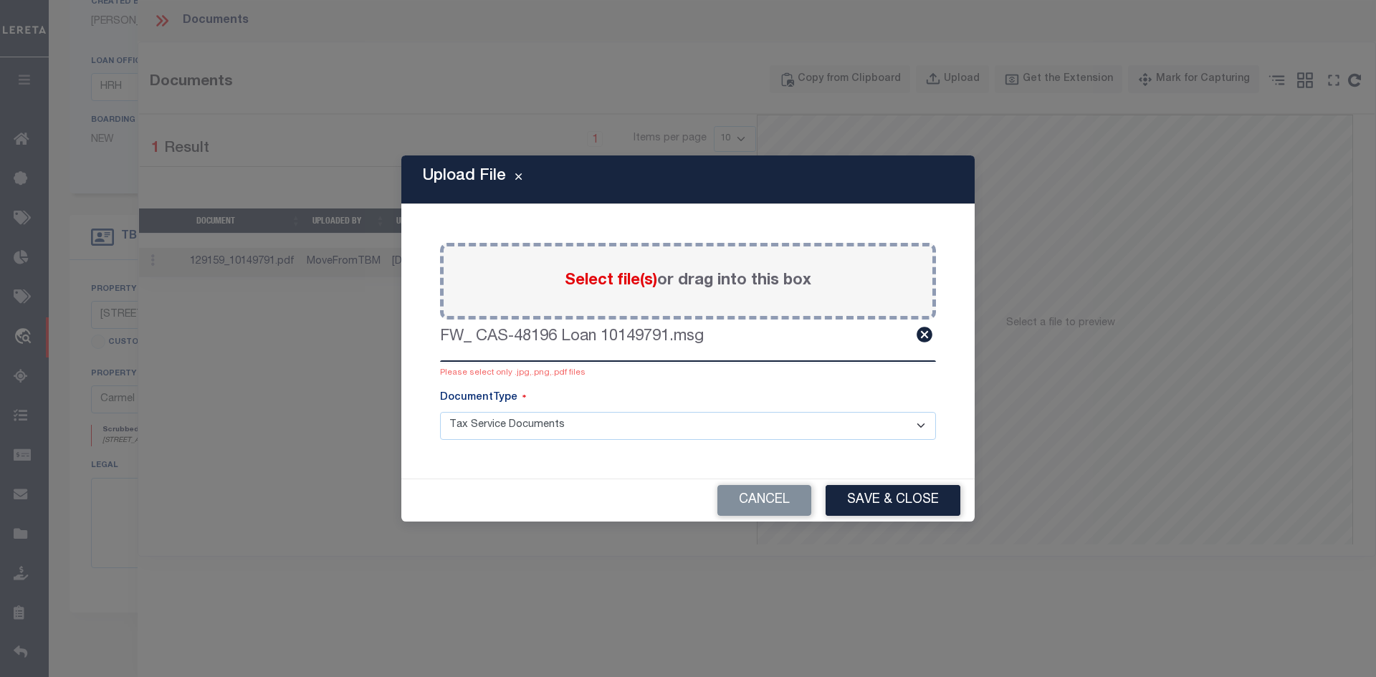
click at [688, 323] on div "Paste copied image or file into this box Select file(s) or drag into this box F…" at bounding box center [687, 341] width 539 height 240
click at [689, 330] on label "FW_ CAS-48196 Loan 10149791.msg" at bounding box center [572, 337] width 264 height 24
click at [789, 499] on button "Cancel" at bounding box center [764, 500] width 94 height 31
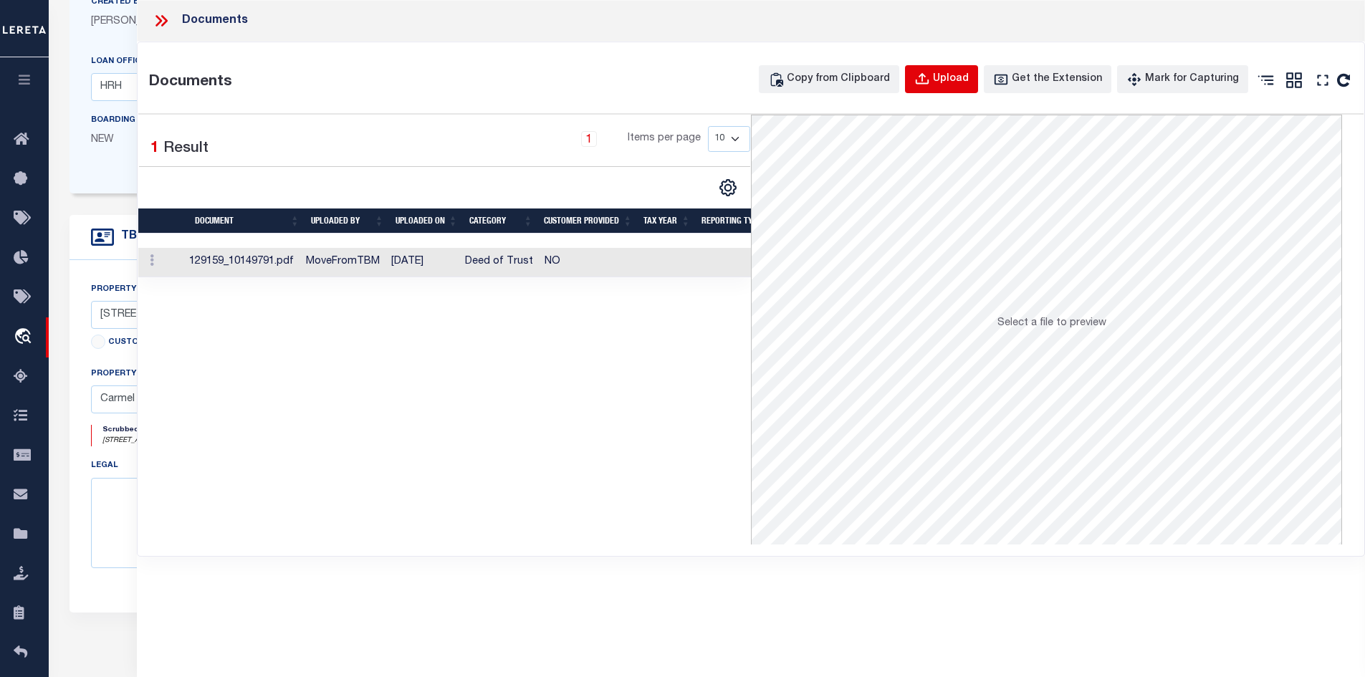
click at [930, 75] on icon "button" at bounding box center [922, 80] width 16 height 16
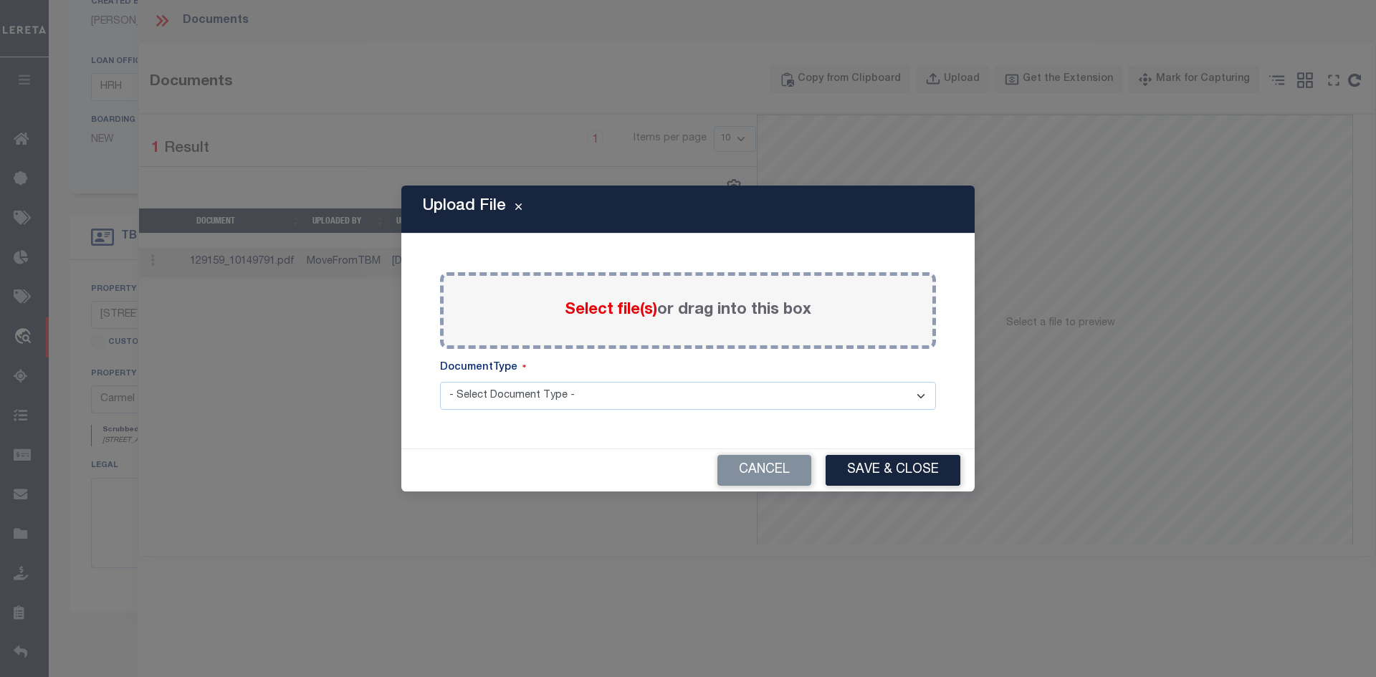
click at [879, 327] on div "Select file(s) or drag into this box" at bounding box center [688, 310] width 496 height 77
click at [635, 351] on div "Paste copied image or file into this box Select file(s) or drag into this box F…" at bounding box center [687, 341] width 539 height 181
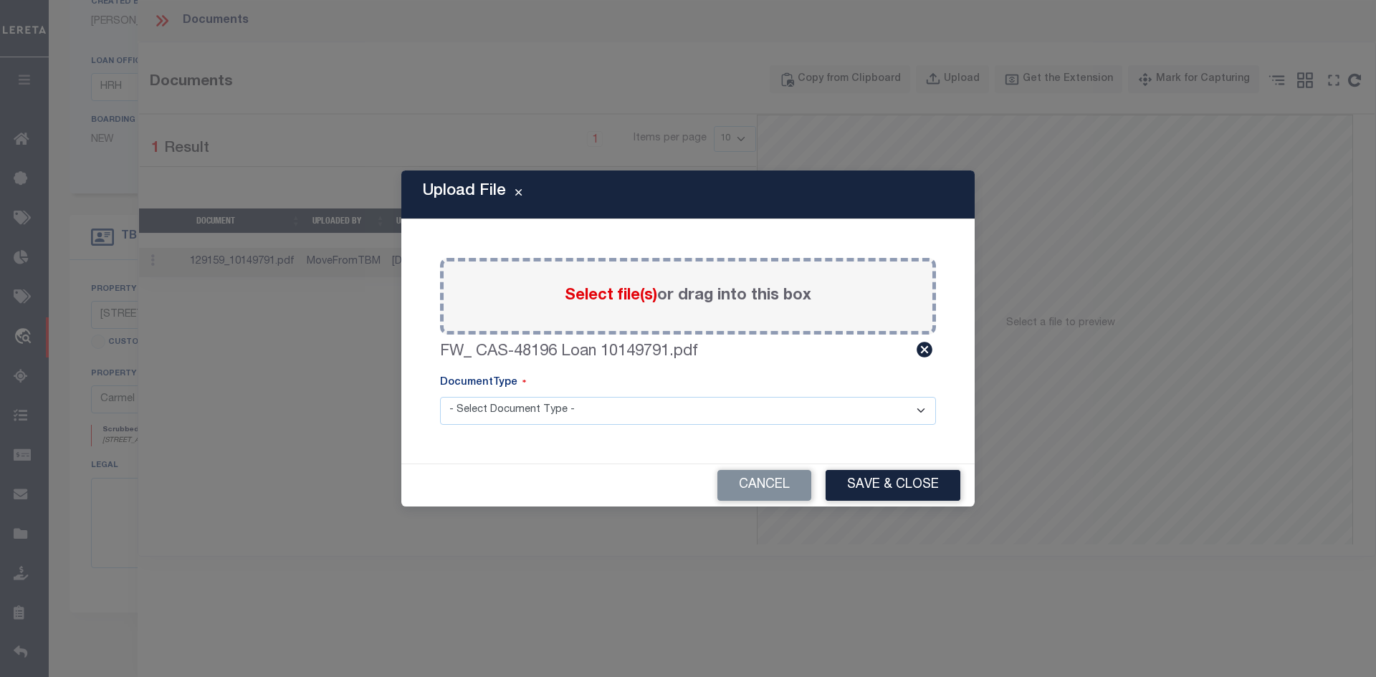
click at [633, 406] on select "- Select Document Type - Tax Service Documents" at bounding box center [688, 411] width 496 height 28
click at [440, 397] on select "- Select Document Type - Tax Service Documents" at bounding box center [688, 411] width 496 height 28
click at [856, 485] on button "Save & Close" at bounding box center [893, 485] width 135 height 31
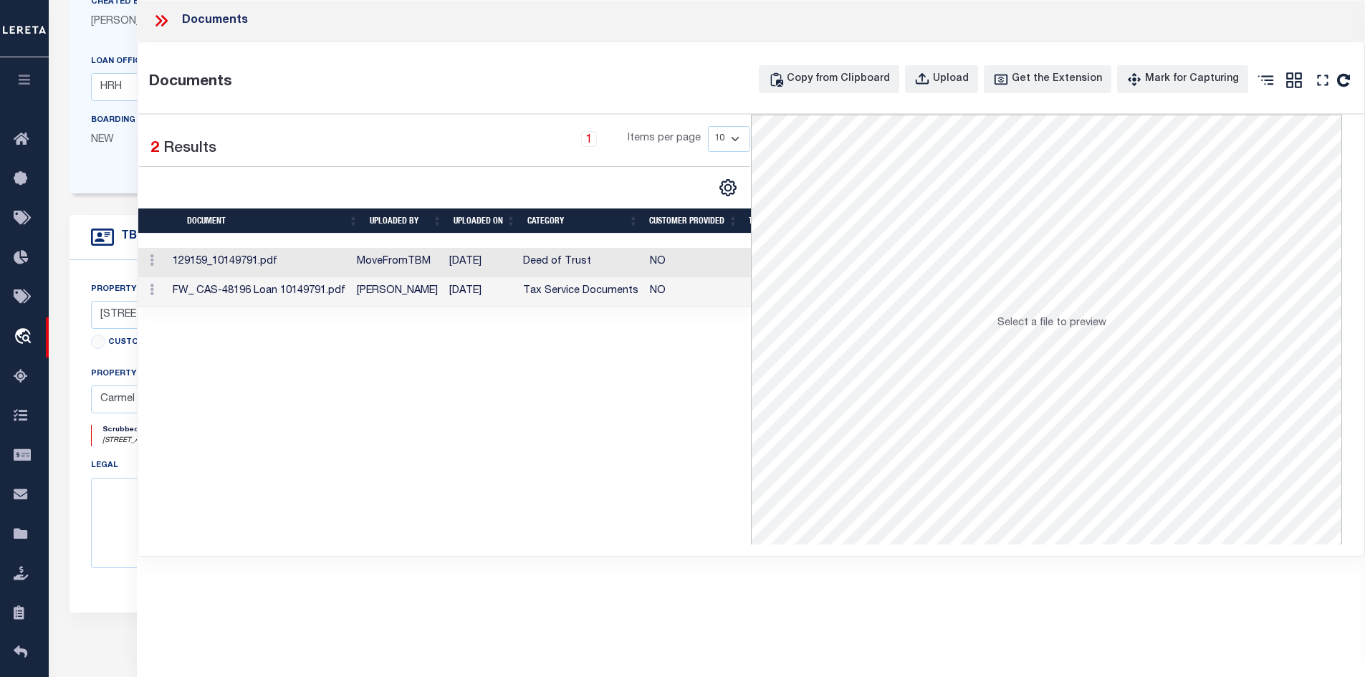
click at [163, 20] on icon at bounding box center [161, 20] width 19 height 19
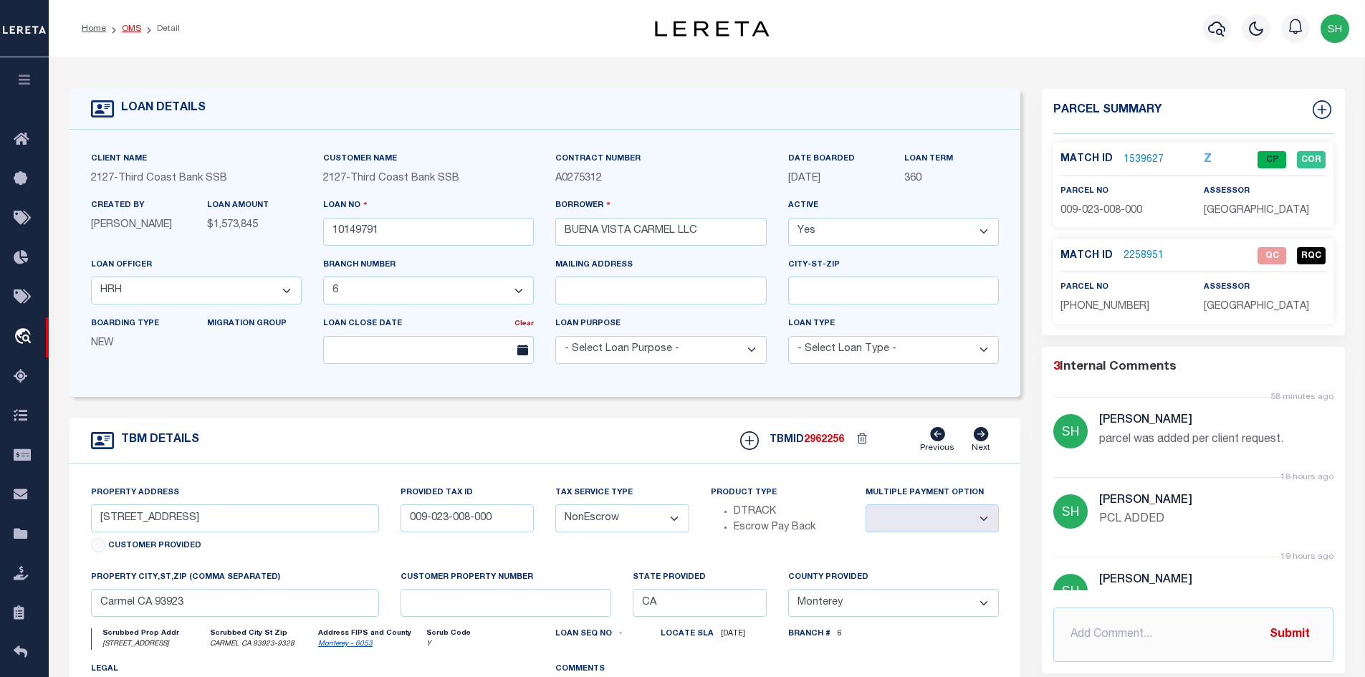
click at [138, 25] on link "OMS" at bounding box center [131, 28] width 19 height 9
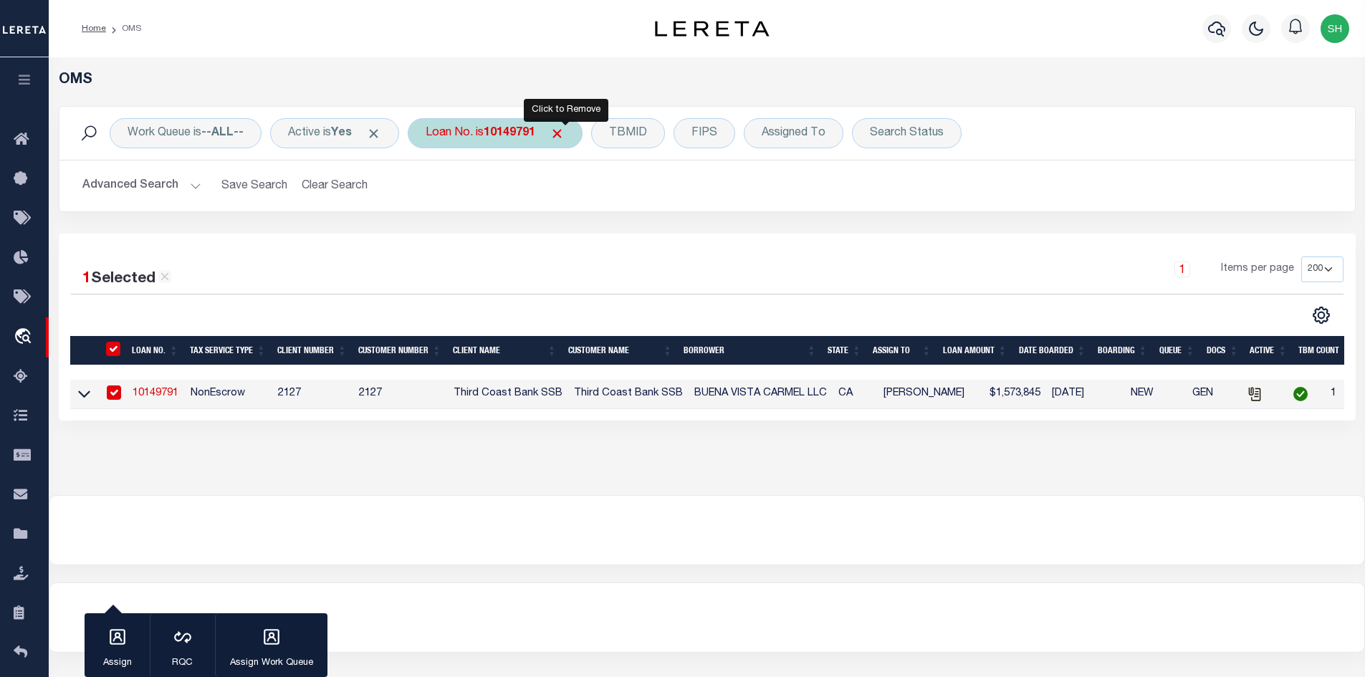
click at [563, 132] on span "Click to Remove" at bounding box center [557, 133] width 15 height 15
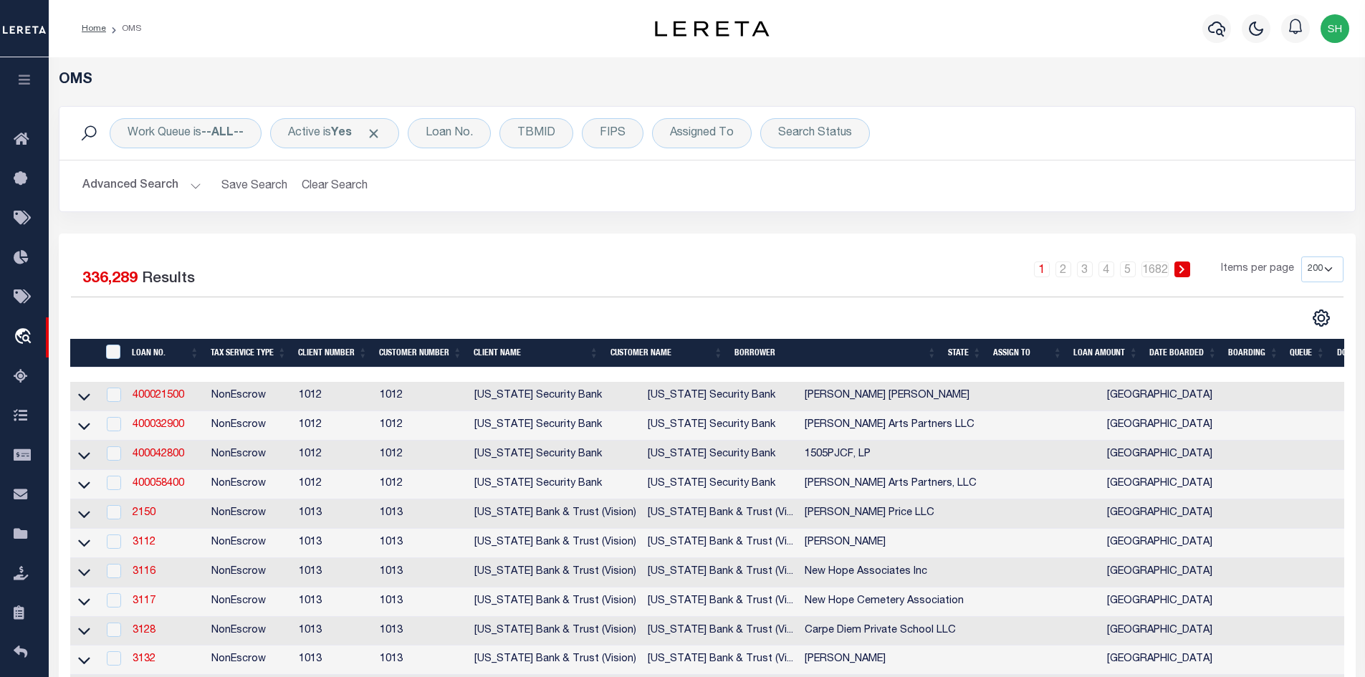
click at [742, 212] on div "Work Queue is --ALL-- Active is Yes Loan No. TBMID FIPS Assigned To Search Stat…" at bounding box center [707, 159] width 1297 height 106
